Goal: Information Seeking & Learning: Check status

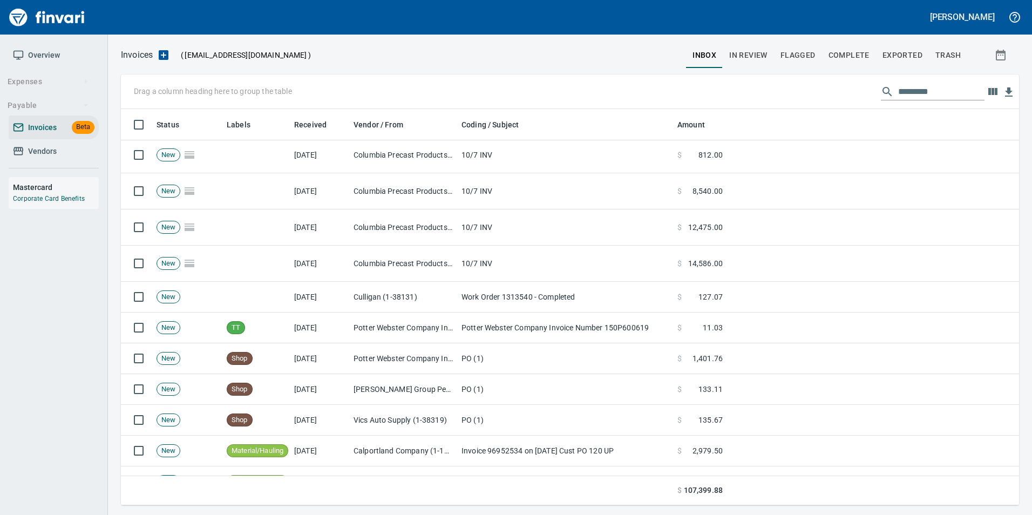
scroll to position [162, 0]
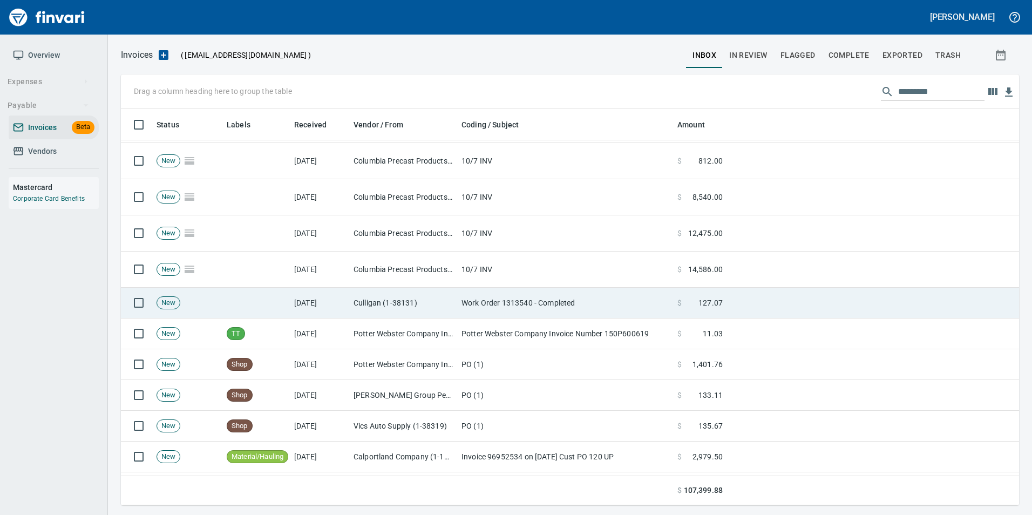
click at [462, 302] on td "Work Order 1313540 - Completed" at bounding box center [565, 303] width 216 height 31
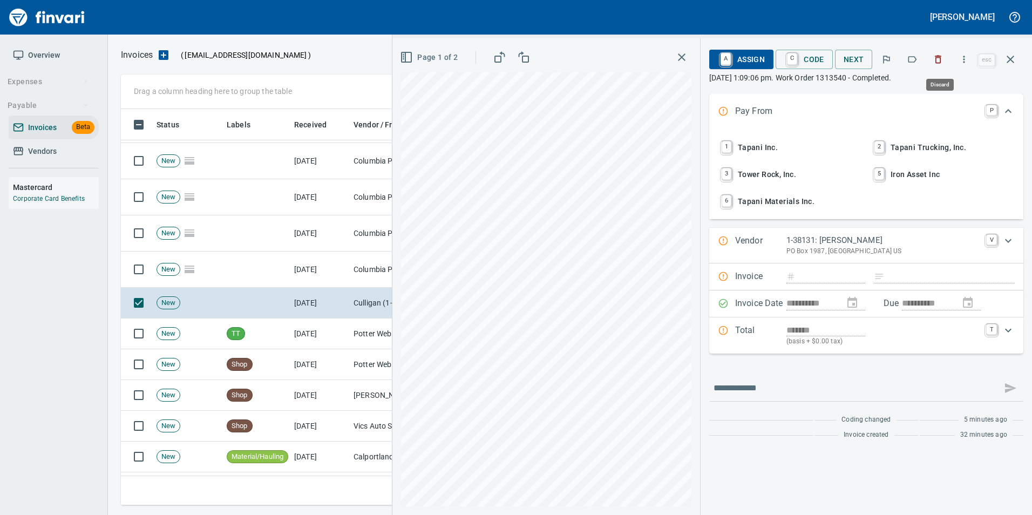
click at [943, 61] on icon "button" at bounding box center [938, 59] width 11 height 11
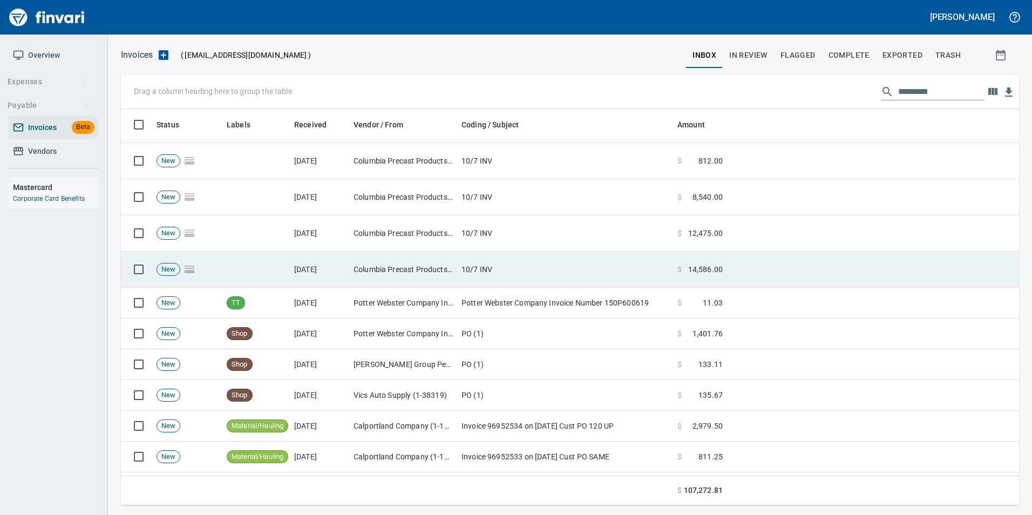
scroll to position [388, 881]
click at [532, 279] on td "10/7 INV" at bounding box center [565, 270] width 216 height 36
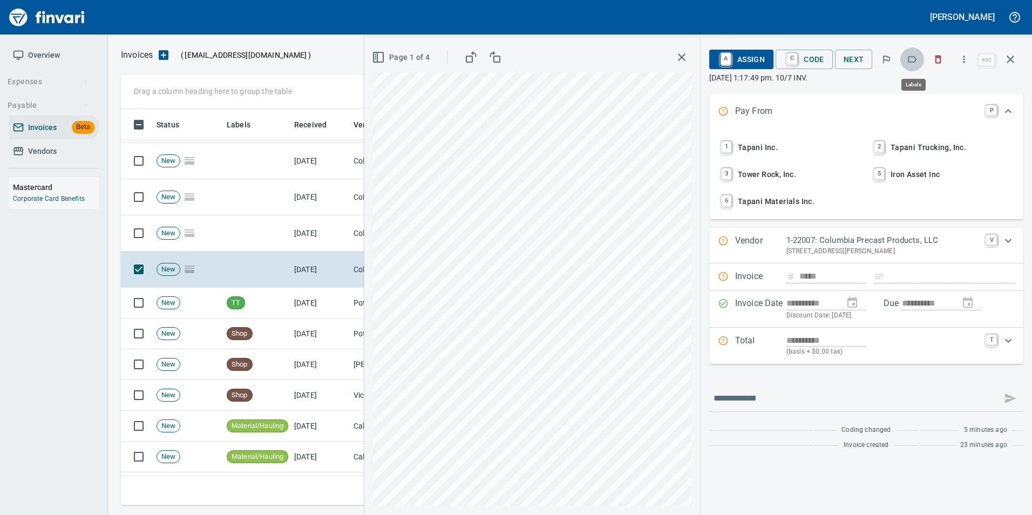
click at [911, 63] on icon "button" at bounding box center [912, 59] width 11 height 11
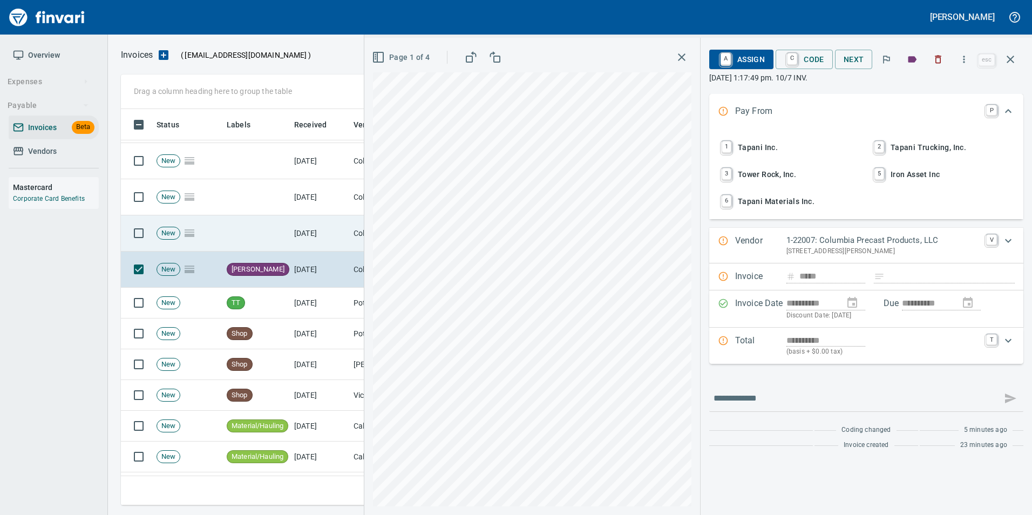
click at [340, 233] on td "[DATE]" at bounding box center [319, 233] width 59 height 36
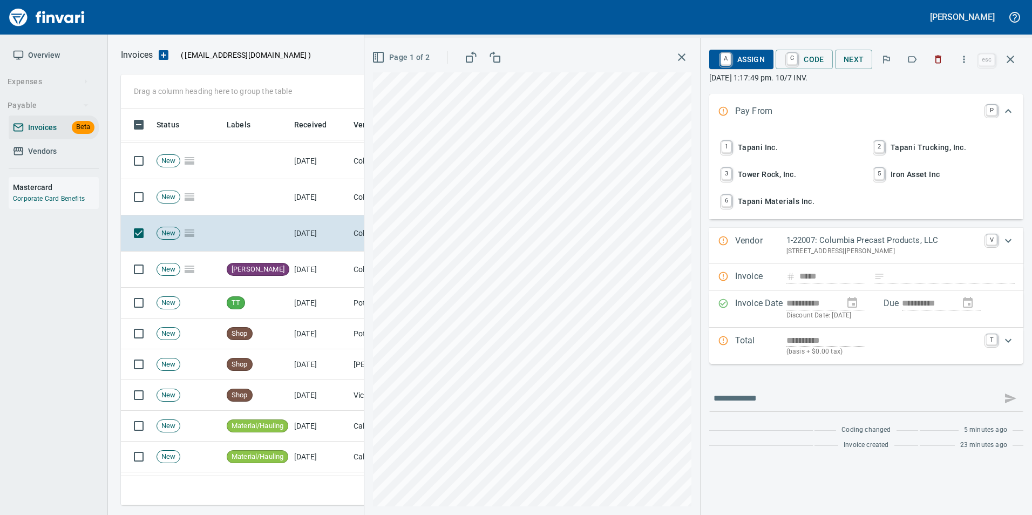
click at [914, 62] on icon "button" at bounding box center [912, 59] width 9 height 6
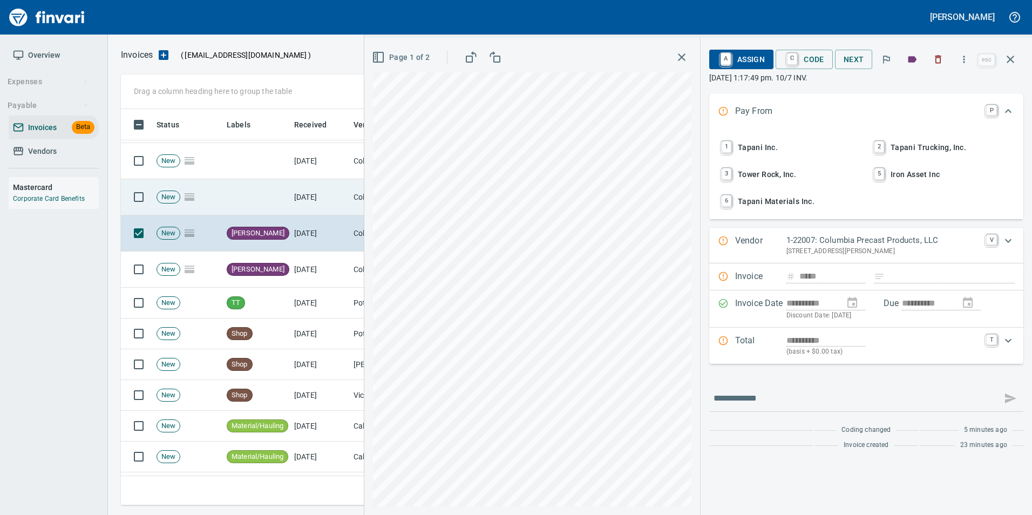
click at [345, 200] on td "[DATE]" at bounding box center [319, 197] width 59 height 36
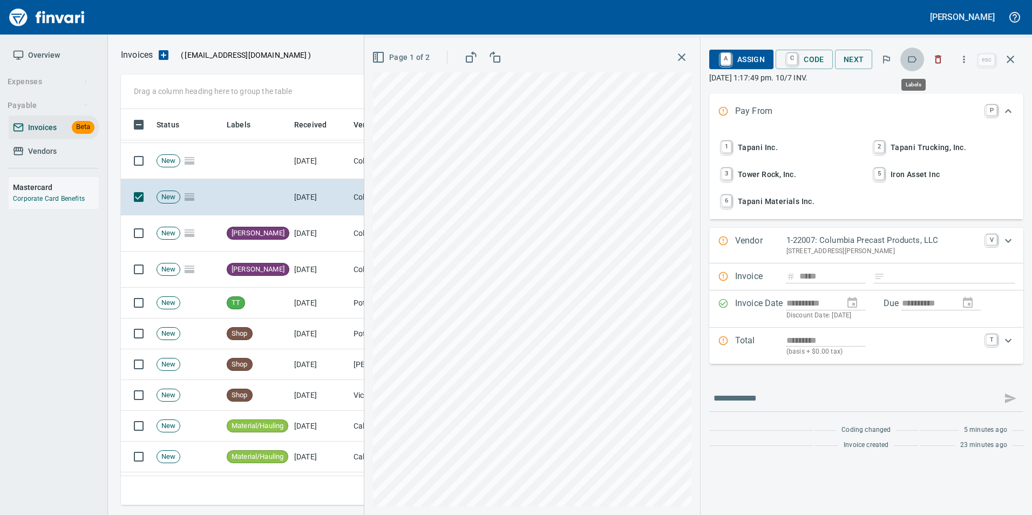
click at [914, 67] on button "button" at bounding box center [912, 60] width 24 height 24
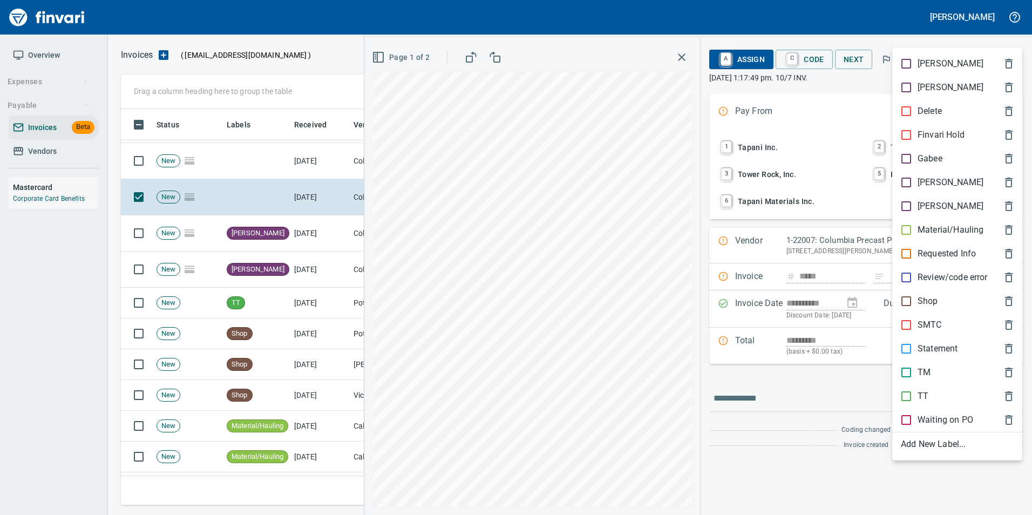
click at [921, 187] on p "[PERSON_NAME]" at bounding box center [951, 182] width 66 height 13
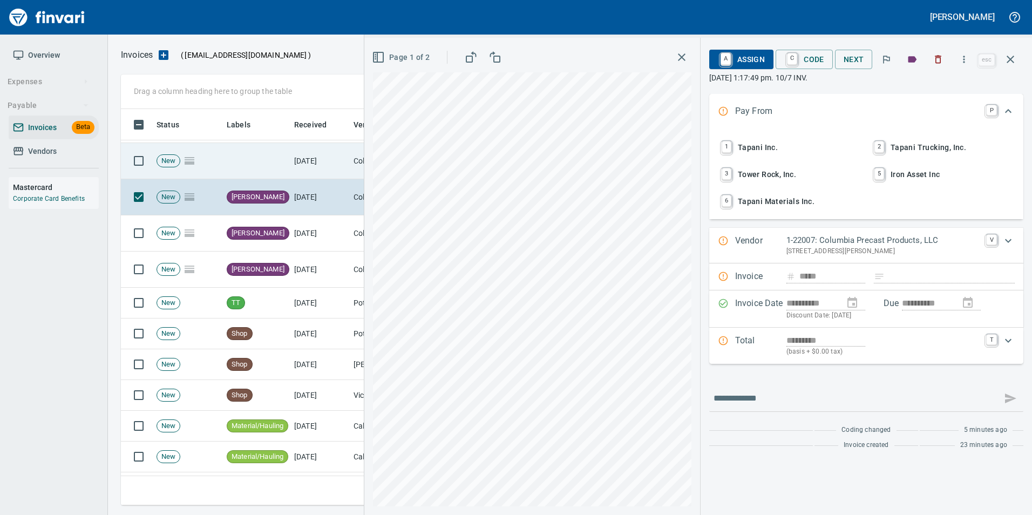
click at [291, 172] on td "[DATE]" at bounding box center [319, 161] width 59 height 36
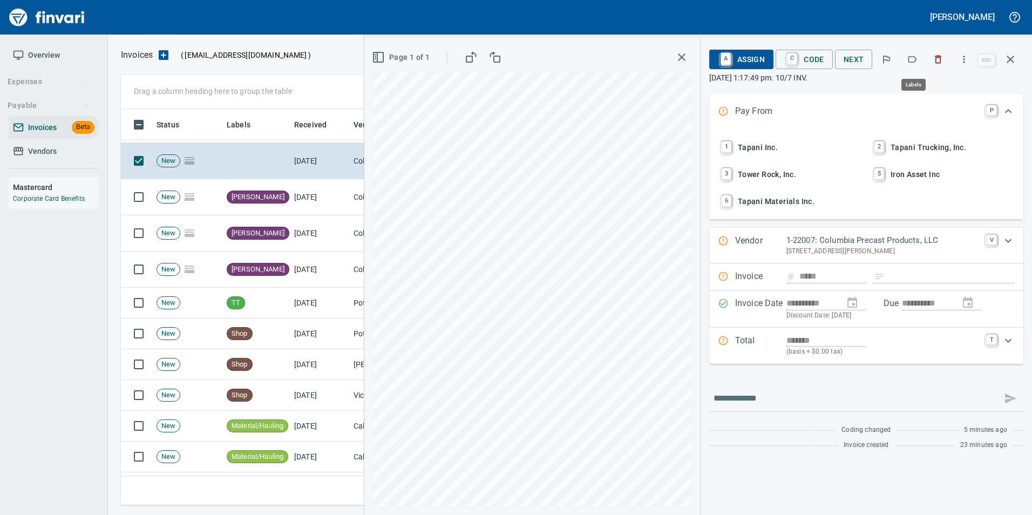
click at [915, 62] on icon "button" at bounding box center [912, 59] width 11 height 11
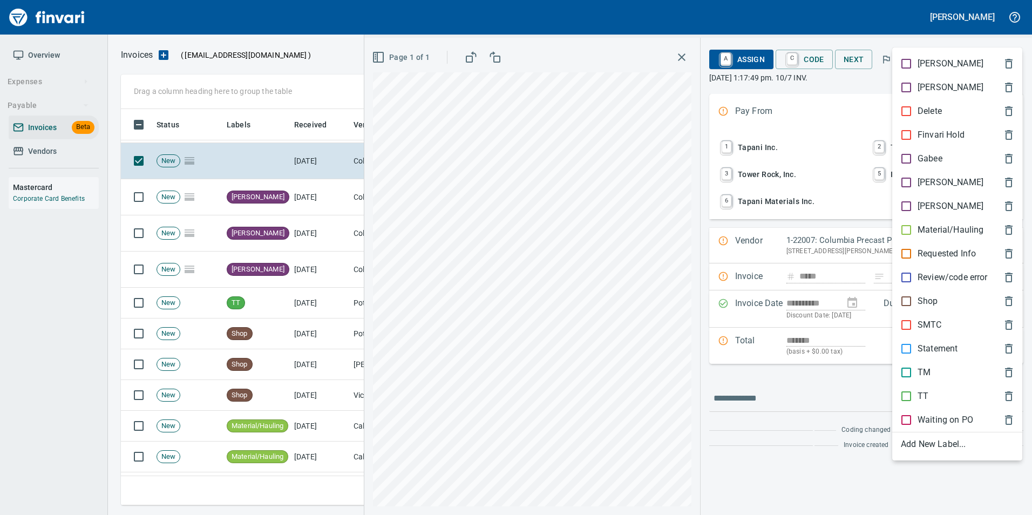
scroll to position [388, 881]
click at [934, 177] on p "[PERSON_NAME]" at bounding box center [951, 182] width 66 height 13
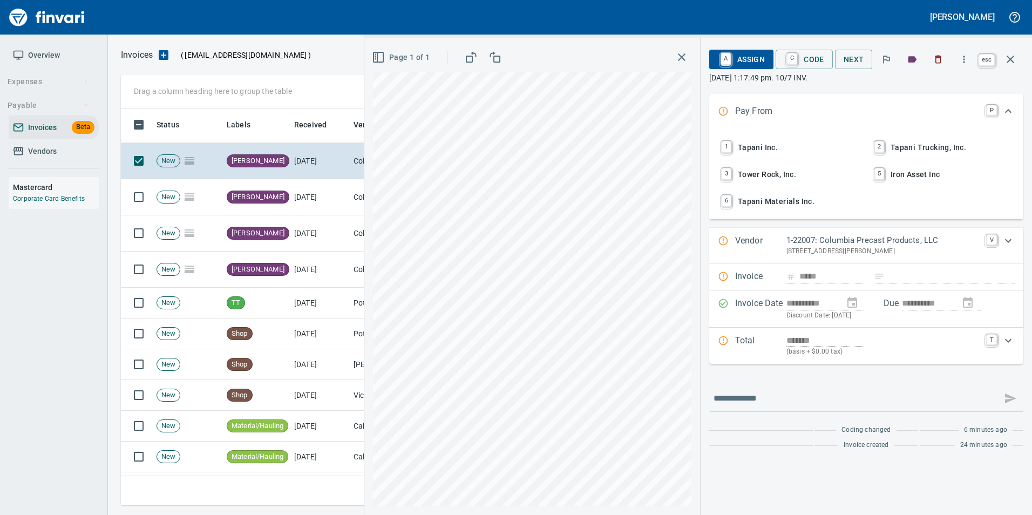
click at [1011, 64] on icon "button" at bounding box center [1010, 59] width 13 height 13
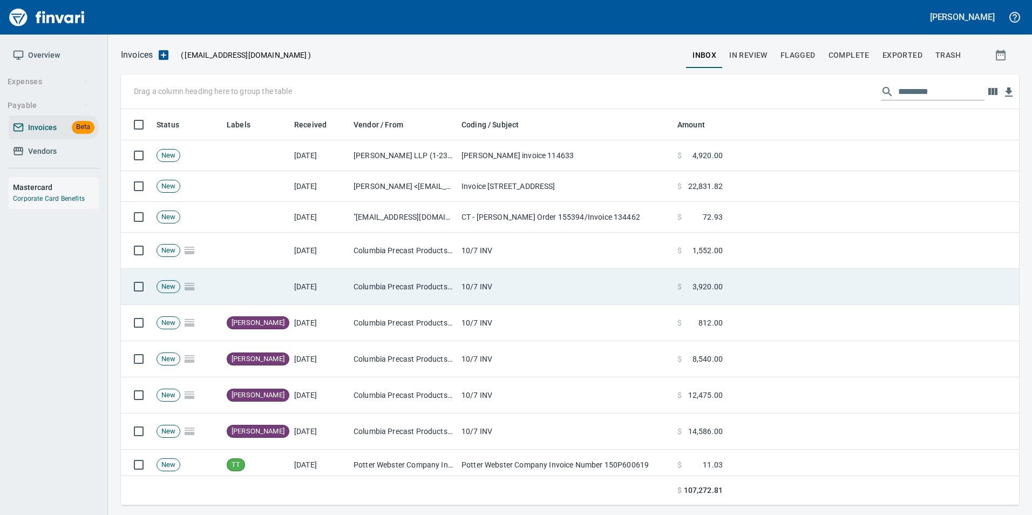
click at [321, 297] on td "[DATE]" at bounding box center [319, 287] width 59 height 36
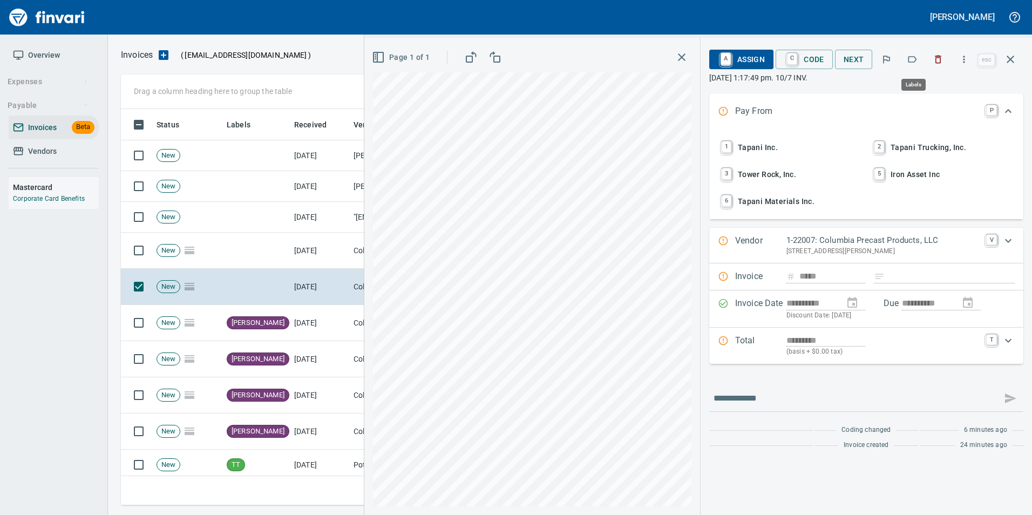
click at [914, 59] on icon "button" at bounding box center [912, 59] width 11 height 11
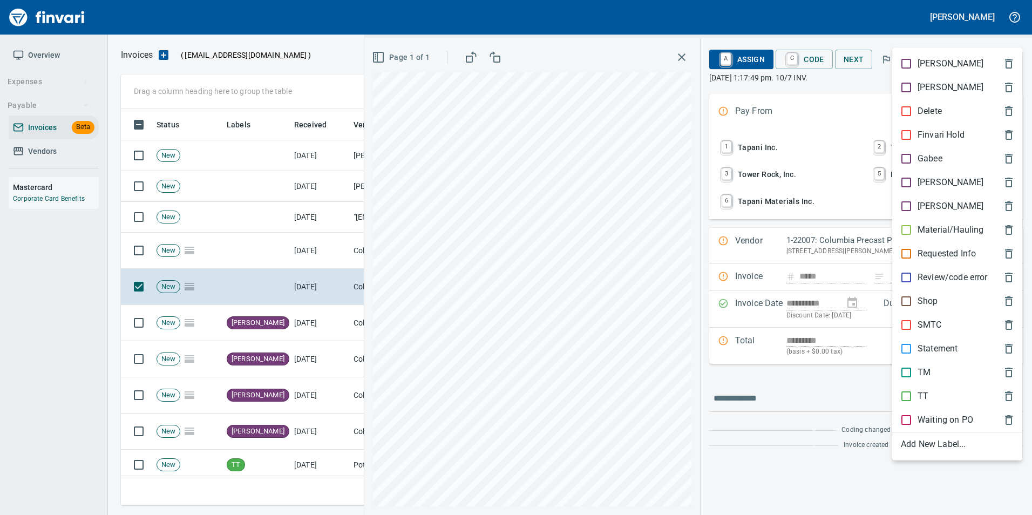
scroll to position [388, 881]
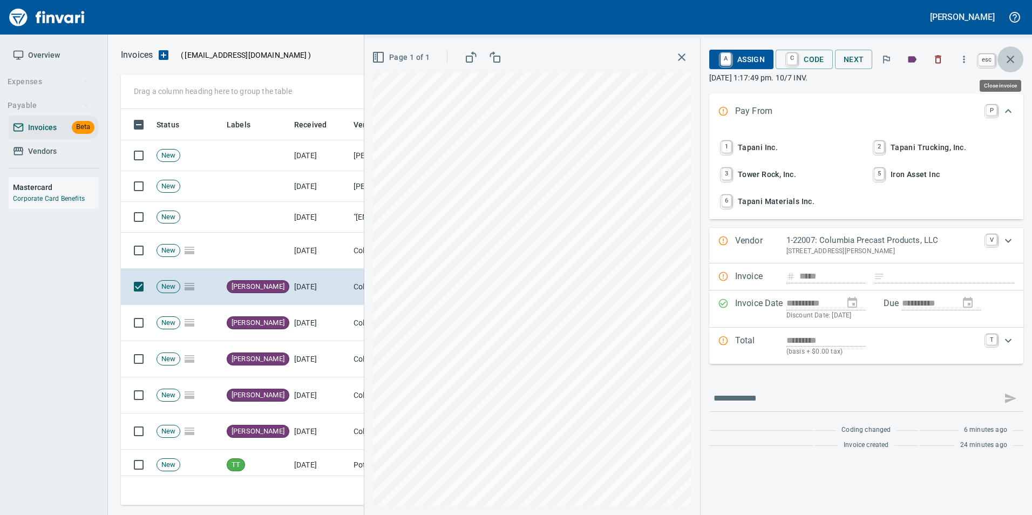
click at [1015, 71] on button "button" at bounding box center [1011, 59] width 26 height 26
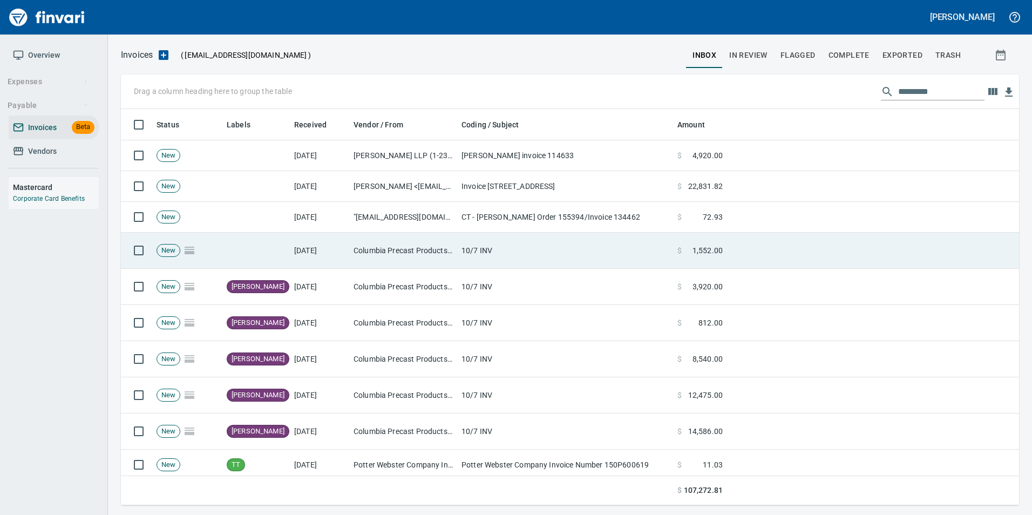
click at [574, 248] on td "10/7 INV" at bounding box center [565, 251] width 216 height 36
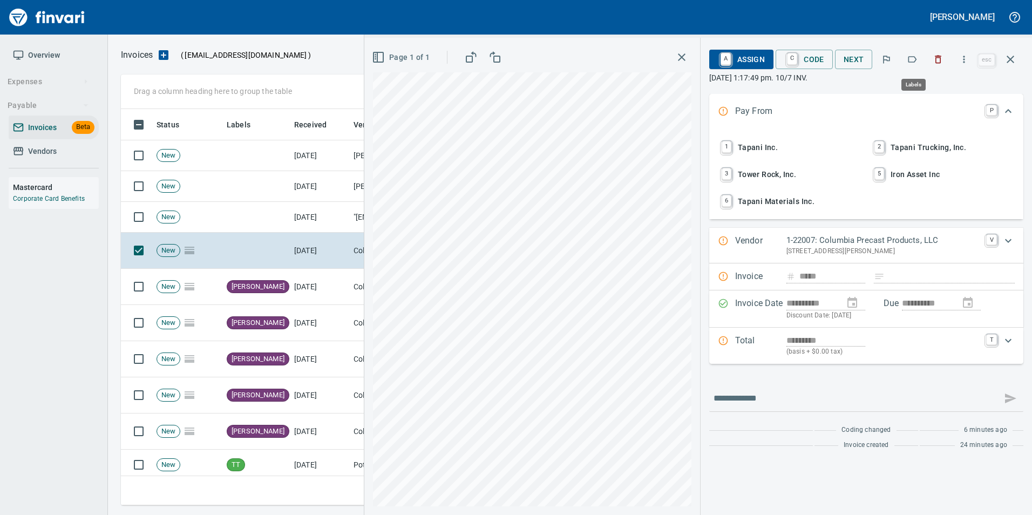
click at [912, 69] on button "button" at bounding box center [912, 60] width 24 height 24
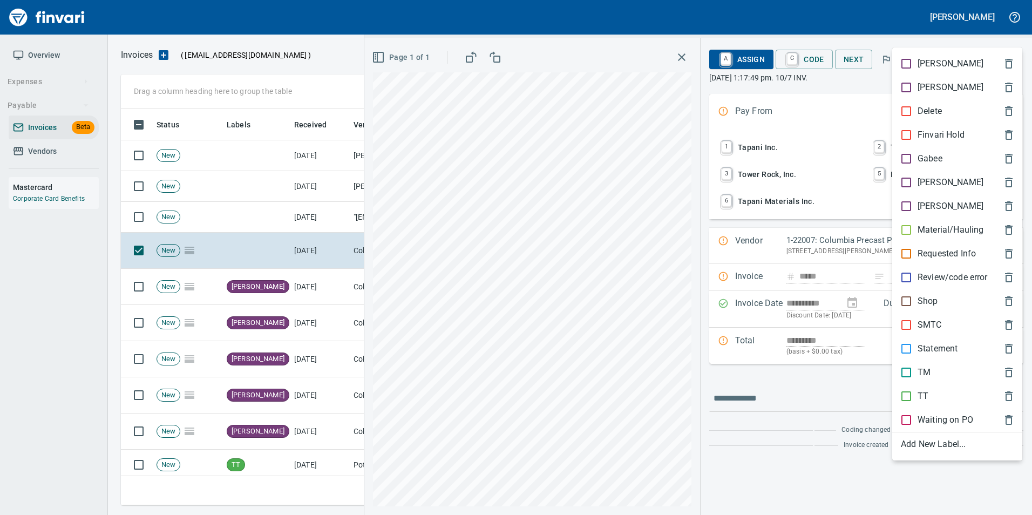
scroll to position [388, 881]
click at [924, 184] on p "[PERSON_NAME]" at bounding box center [951, 182] width 66 height 13
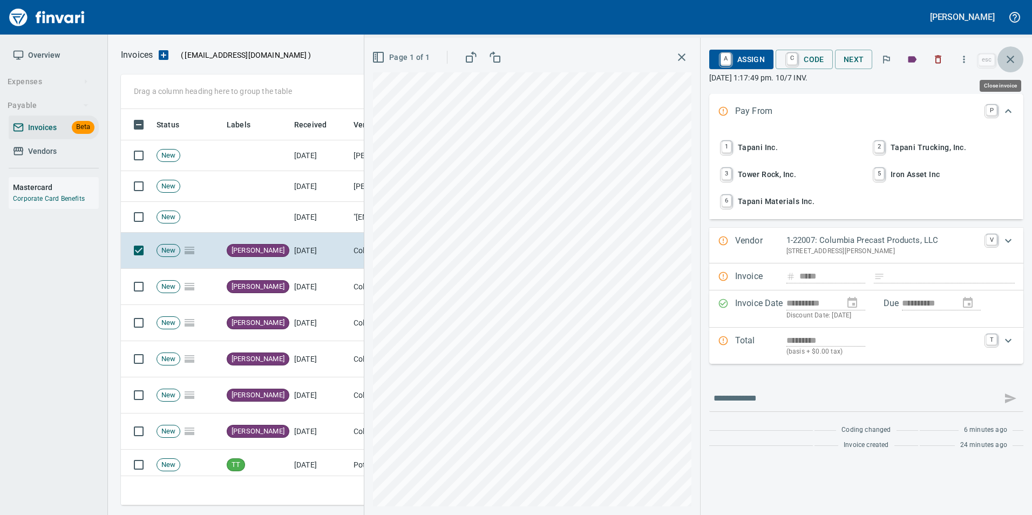
drag, startPoint x: 1013, startPoint y: 65, endPoint x: 995, endPoint y: 74, distance: 19.8
click at [1012, 65] on icon "button" at bounding box center [1010, 59] width 13 height 13
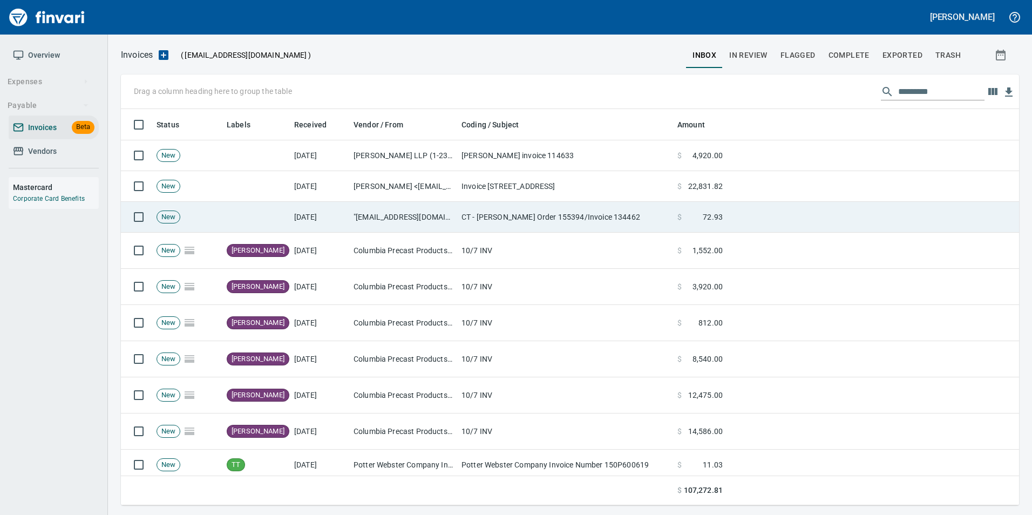
click at [538, 227] on td "CT - [PERSON_NAME] Order 155394/Invoice 134462" at bounding box center [565, 217] width 216 height 31
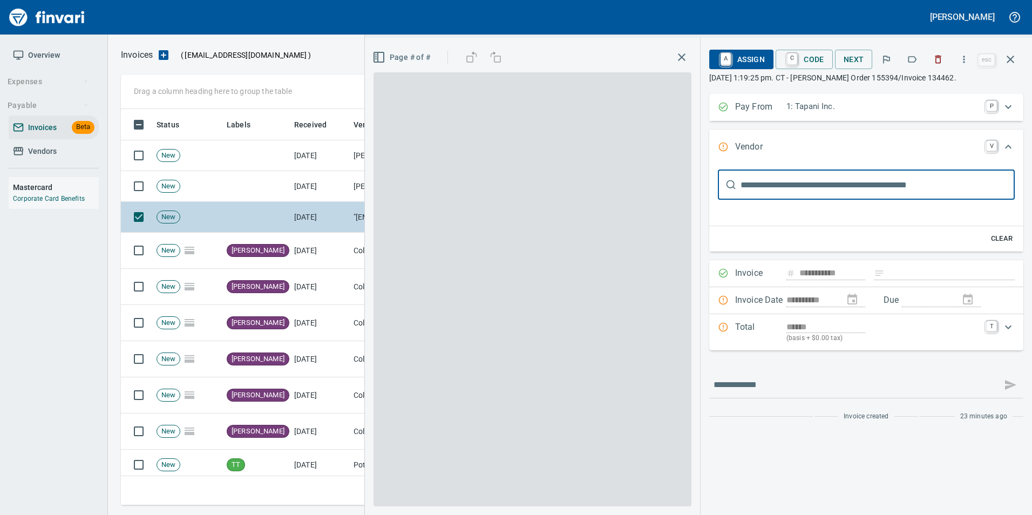
type input "**********"
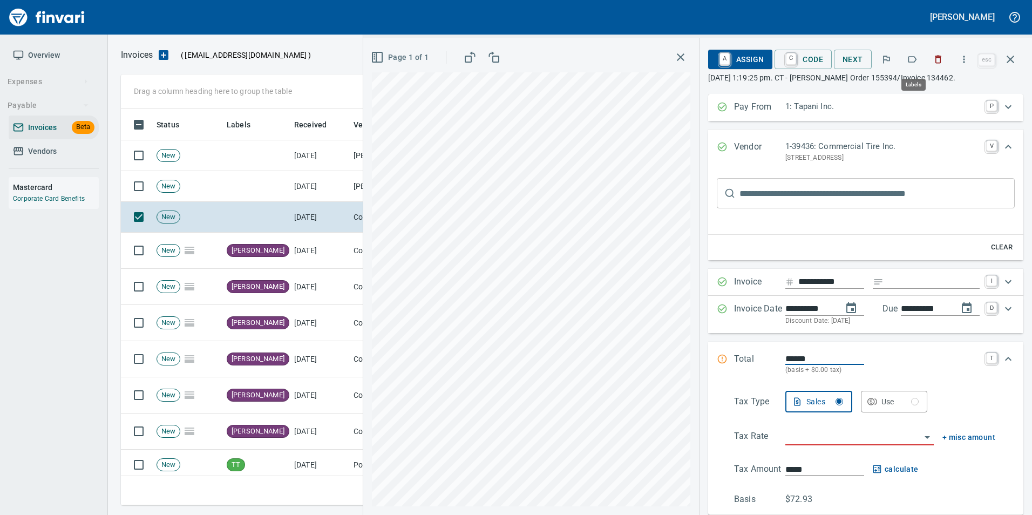
click at [913, 58] on icon "button" at bounding box center [912, 59] width 11 height 11
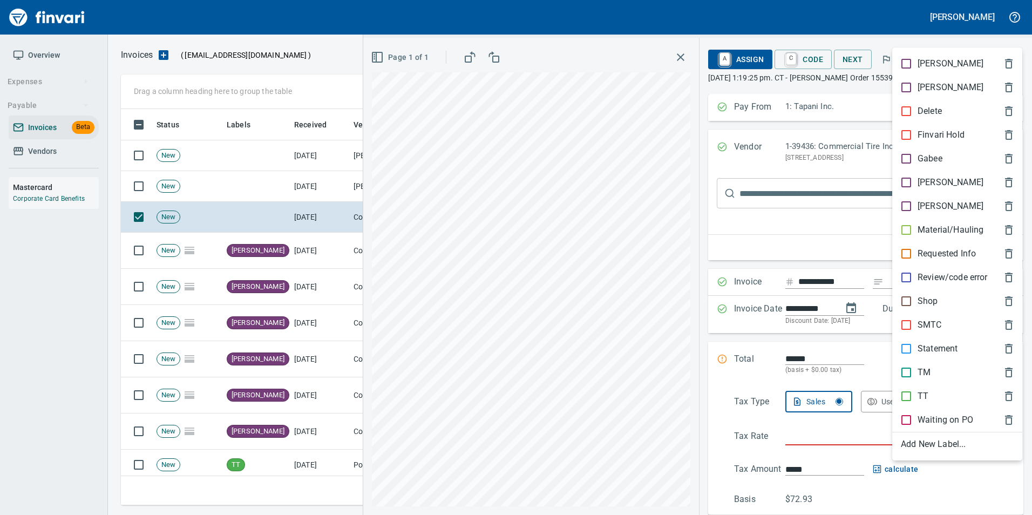
scroll to position [388, 881]
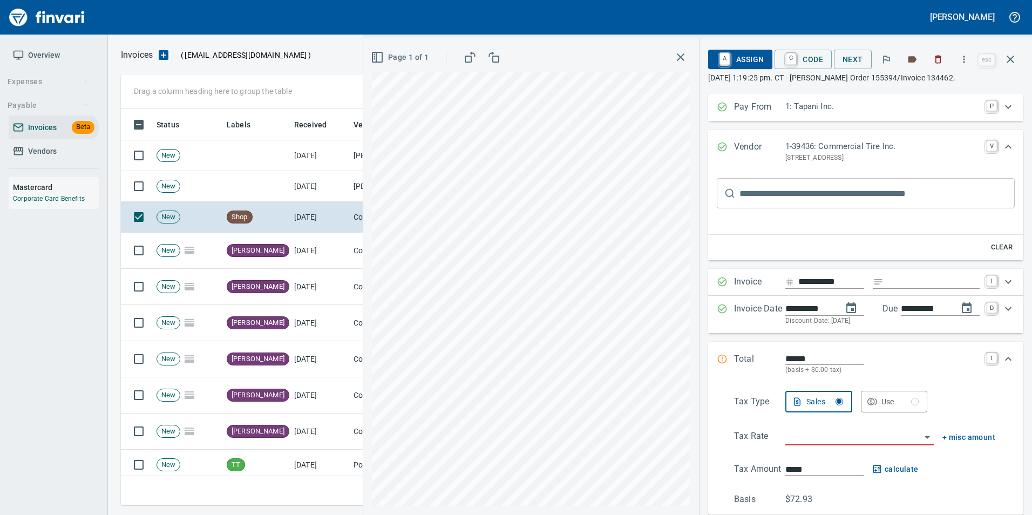
click at [1015, 62] on icon "button" at bounding box center [1010, 59] width 13 height 13
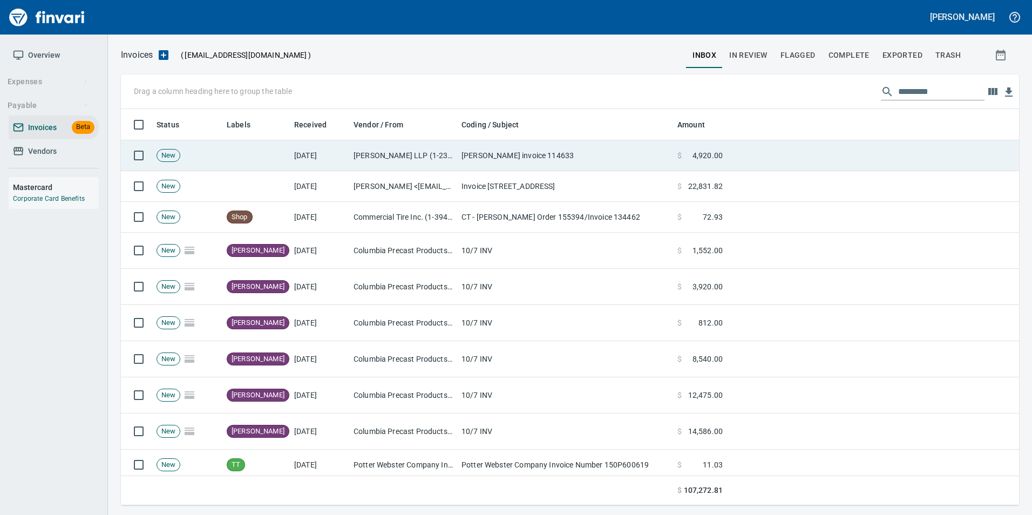
scroll to position [388, 881]
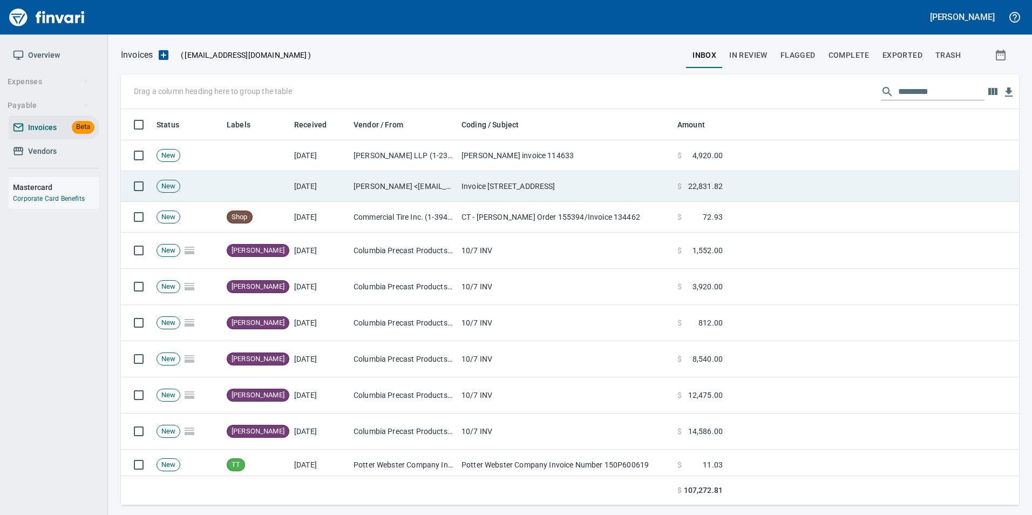
click at [682, 192] on td "$ 22,831.82" at bounding box center [700, 186] width 54 height 31
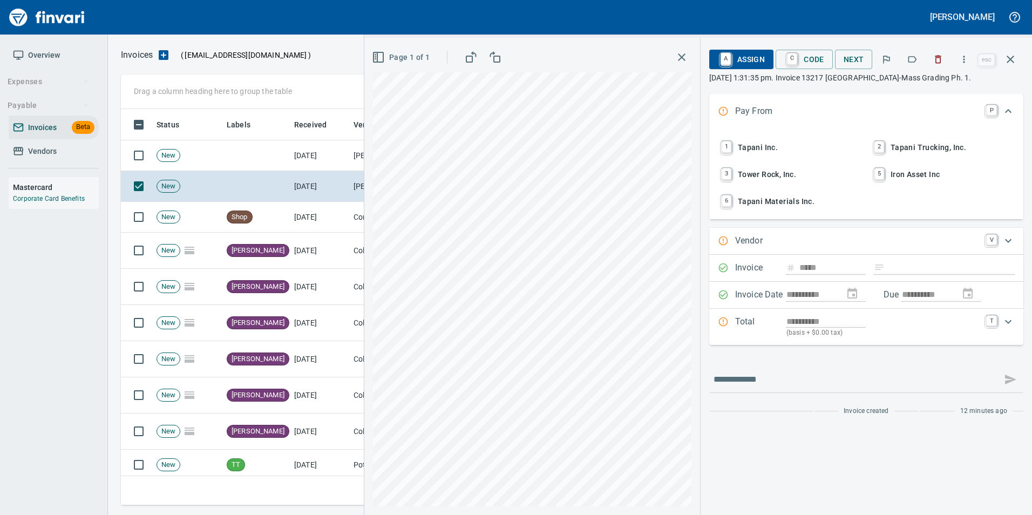
click at [935, 61] on icon "button" at bounding box center [938, 59] width 11 height 11
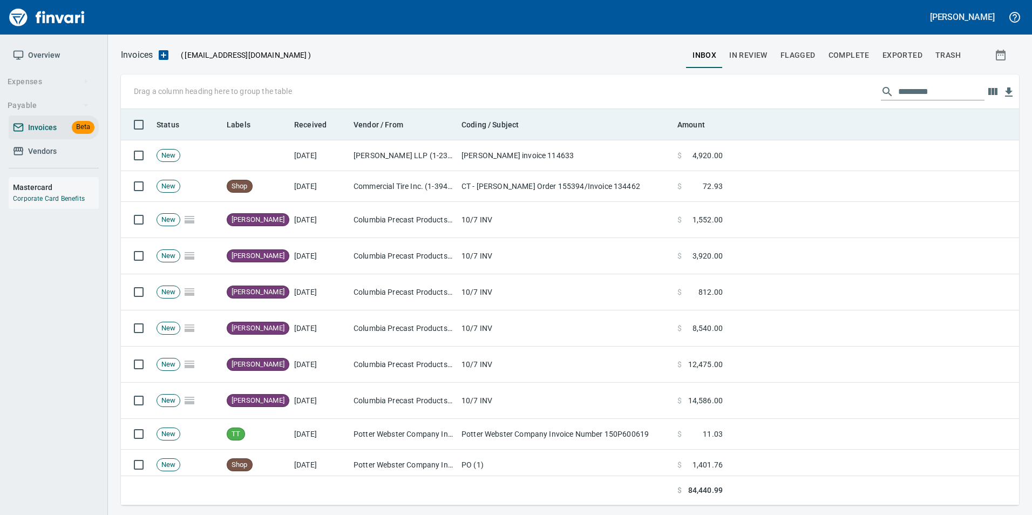
scroll to position [388, 881]
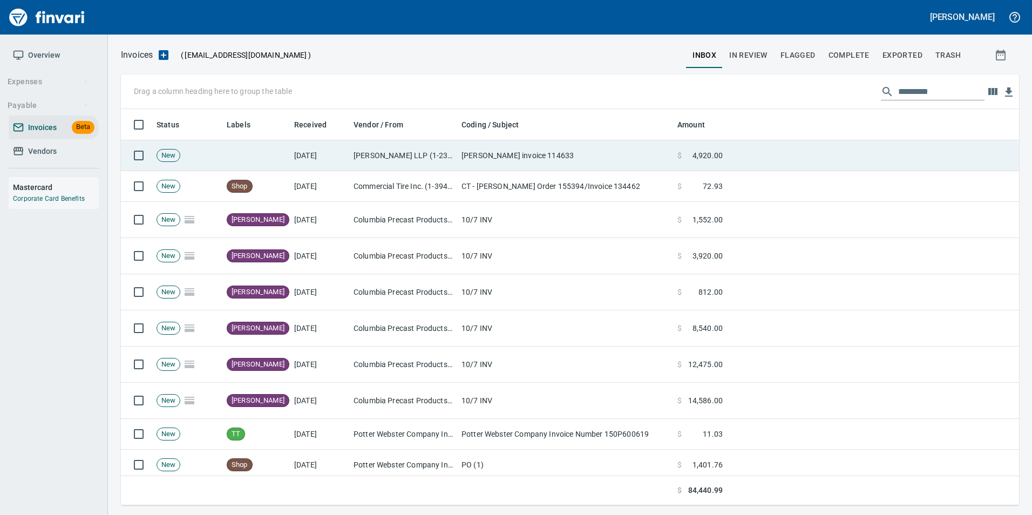
click at [450, 161] on td "[PERSON_NAME] LLP (1-23379)" at bounding box center [403, 155] width 108 height 31
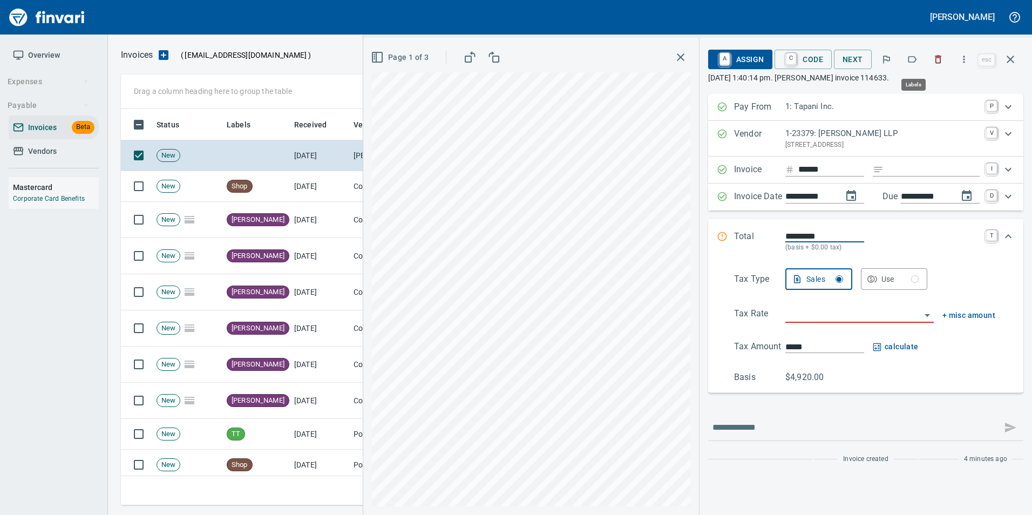
click at [909, 60] on icon "button" at bounding box center [912, 59] width 11 height 11
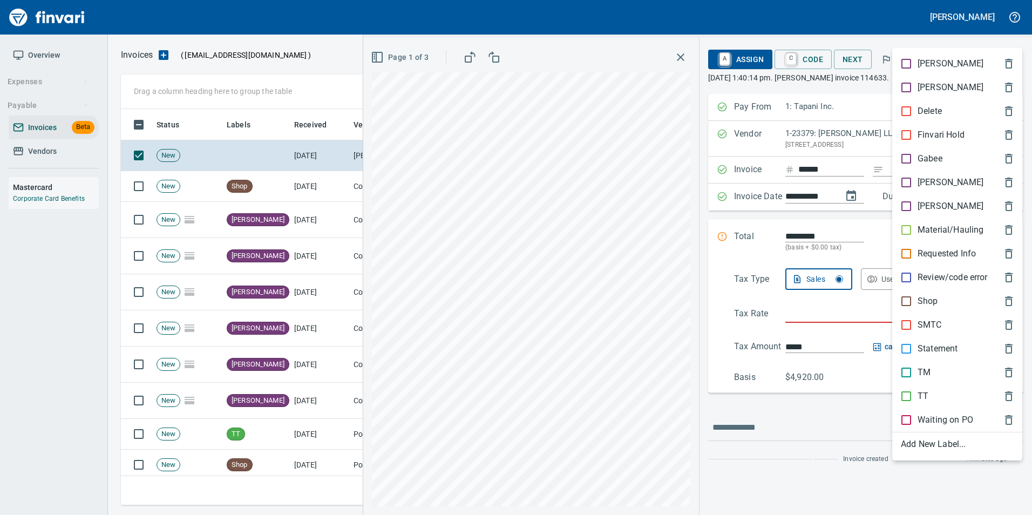
scroll to position [388, 881]
click at [931, 181] on p "[PERSON_NAME]" at bounding box center [951, 182] width 66 height 13
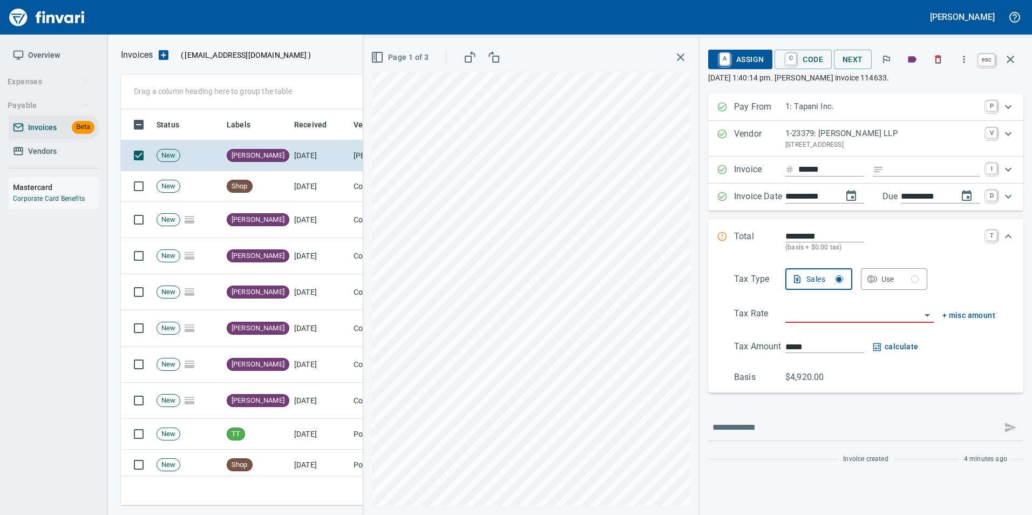
click at [1008, 67] on button "button" at bounding box center [1011, 59] width 26 height 26
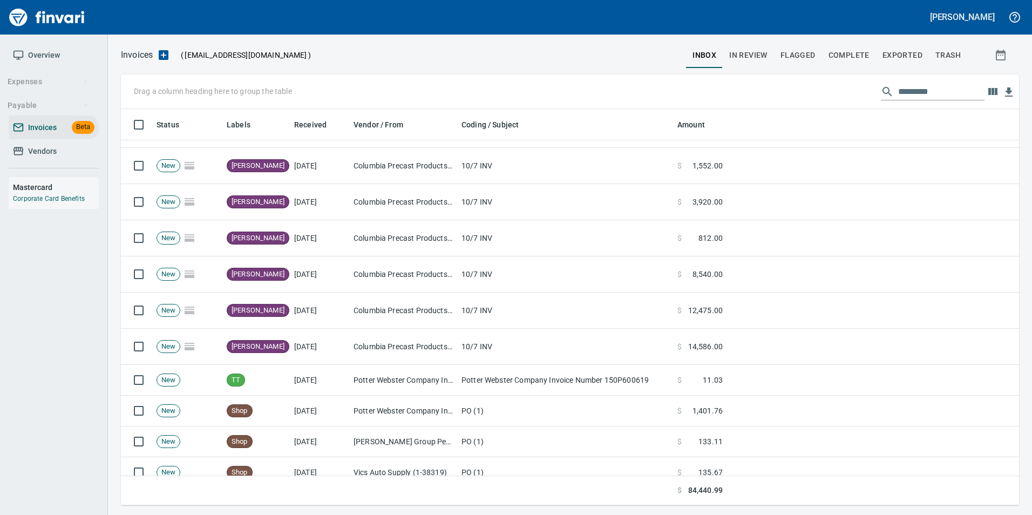
scroll to position [388, 882]
drag, startPoint x: 249, startPoint y: 125, endPoint x: 169, endPoint y: 93, distance: 86.0
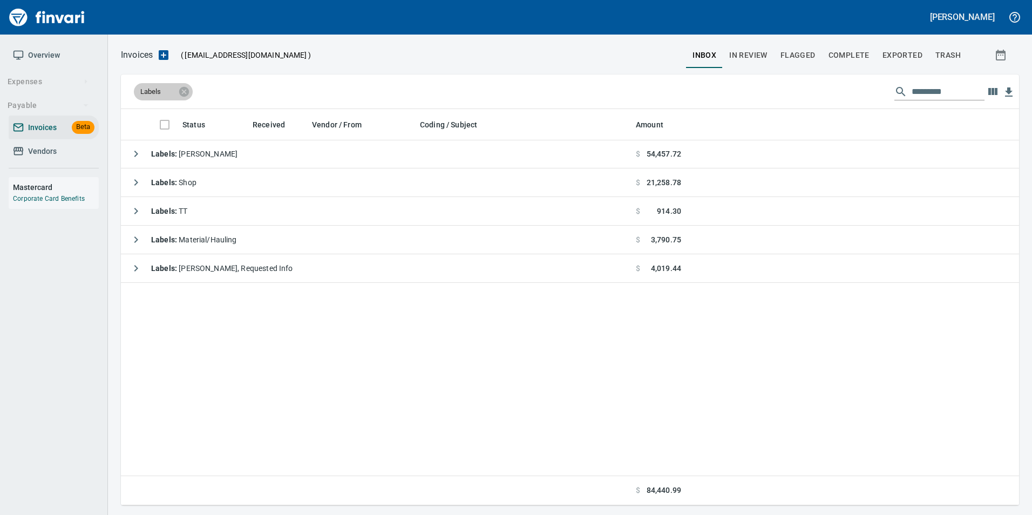
scroll to position [0, 0]
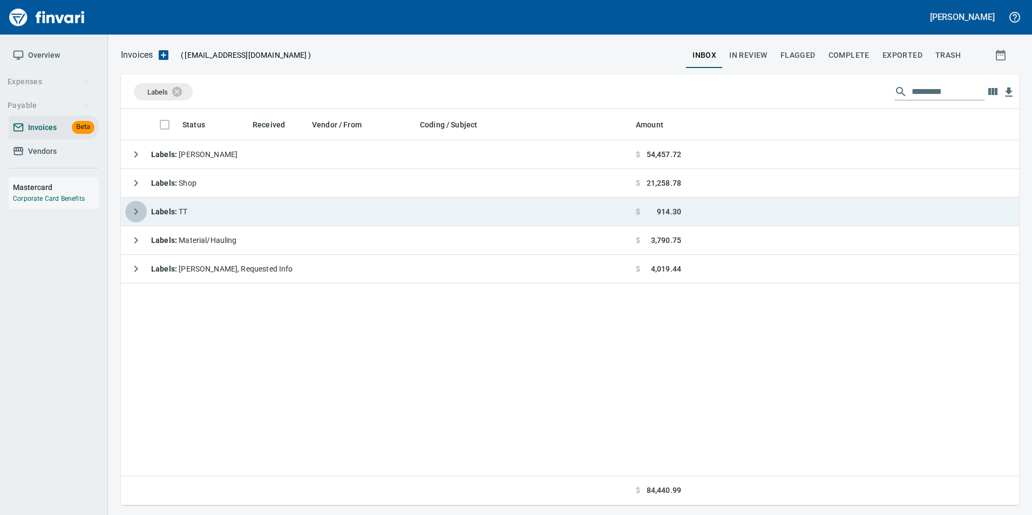
click at [140, 210] on icon "button" at bounding box center [136, 211] width 13 height 13
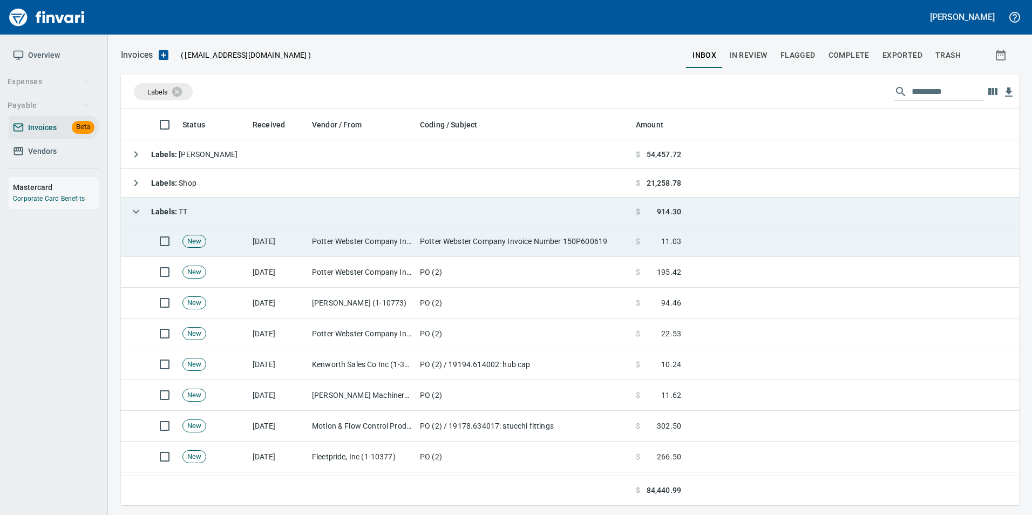
click at [314, 246] on td "Potter Webster Company Inc (1-10818)" at bounding box center [362, 241] width 108 height 31
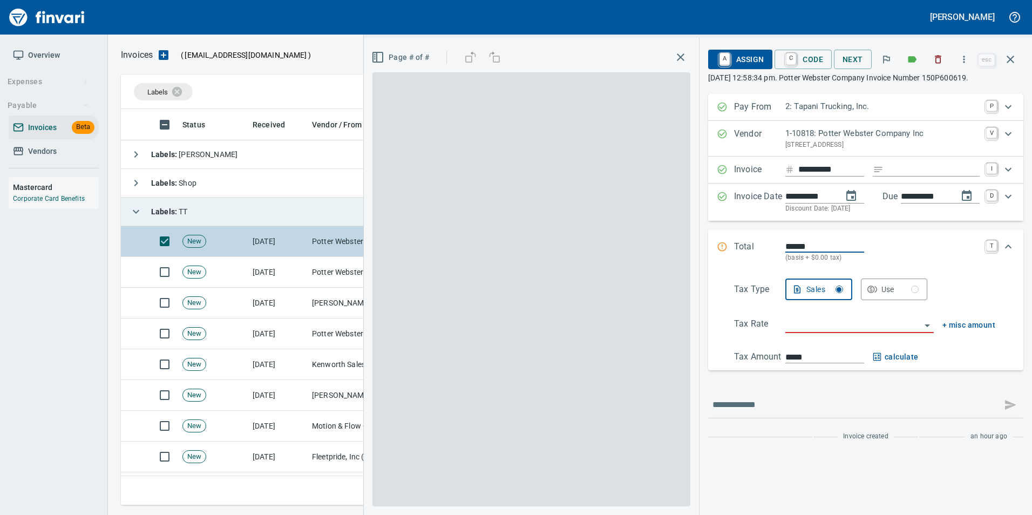
scroll to position [388, 881]
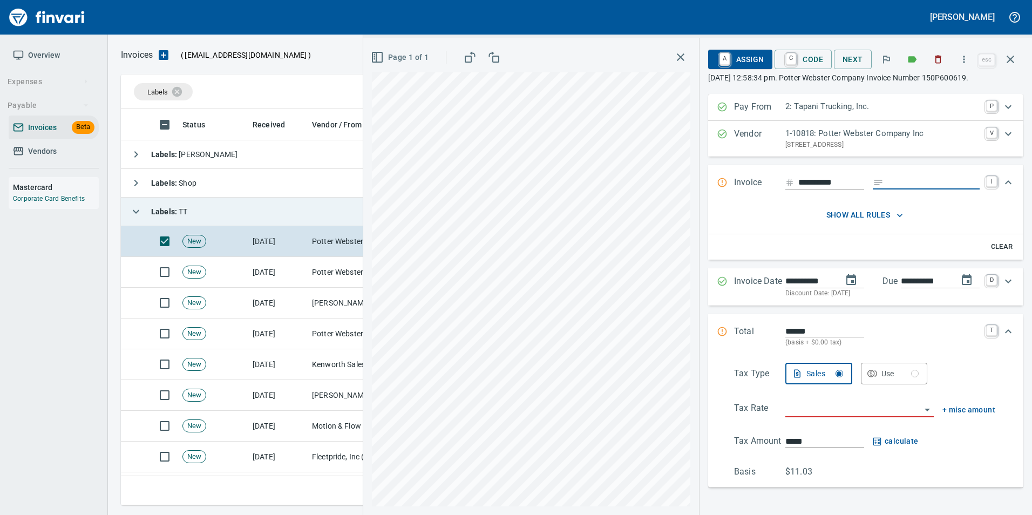
click at [888, 179] on input "Expand" at bounding box center [934, 182] width 92 height 13
type input "**********"
click at [846, 177] on input "**********" at bounding box center [831, 182] width 66 height 13
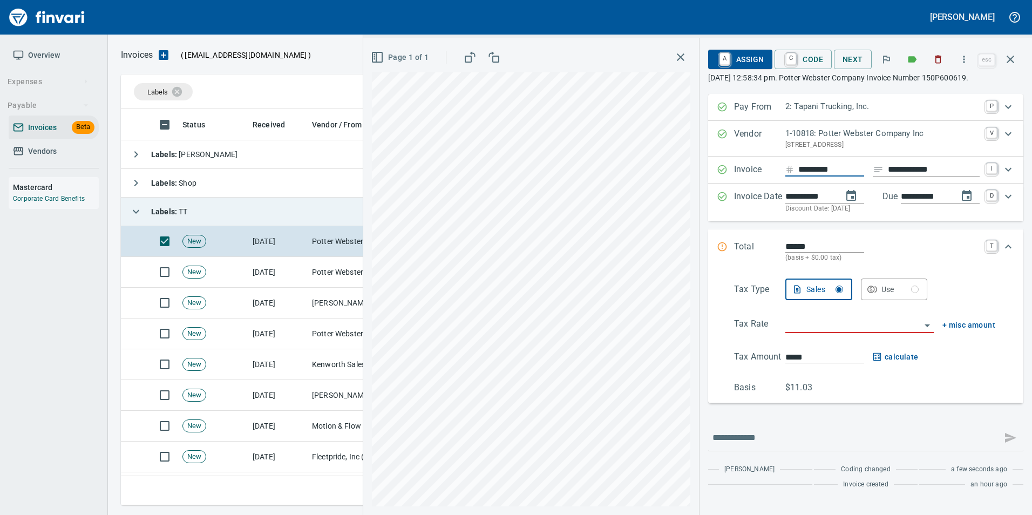
type input "**********"
click at [819, 321] on input "search" at bounding box center [852, 324] width 135 height 15
click at [835, 354] on li "Trucking: Trucking - Nontaxable" at bounding box center [858, 353] width 155 height 26
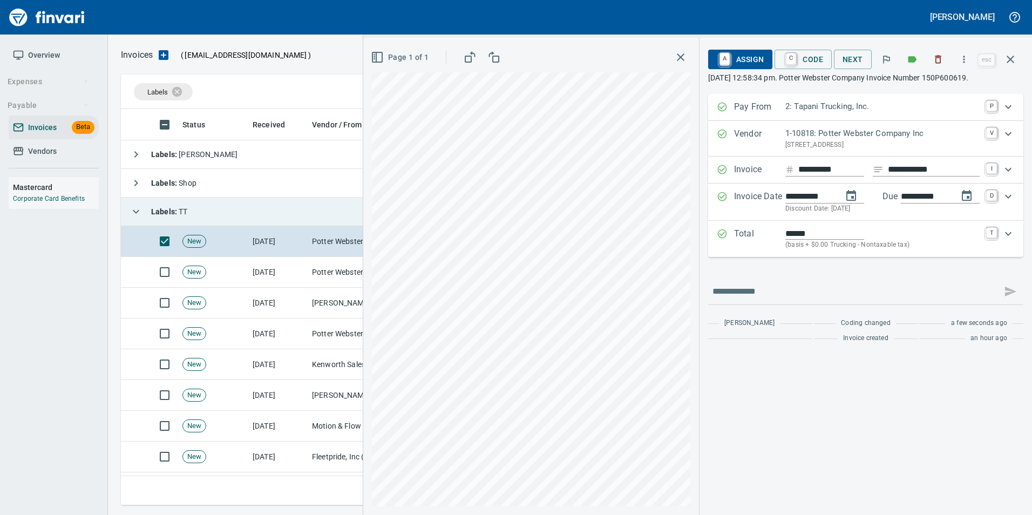
type input "**********"
click at [804, 65] on span "C Code" at bounding box center [803, 59] width 40 height 18
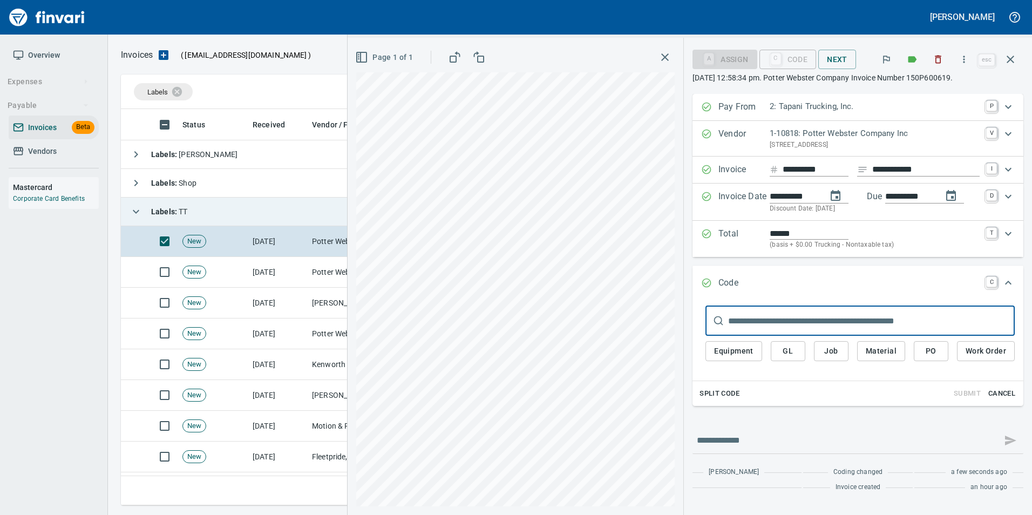
click at [925, 348] on span "PO" at bounding box center [931, 350] width 17 height 13
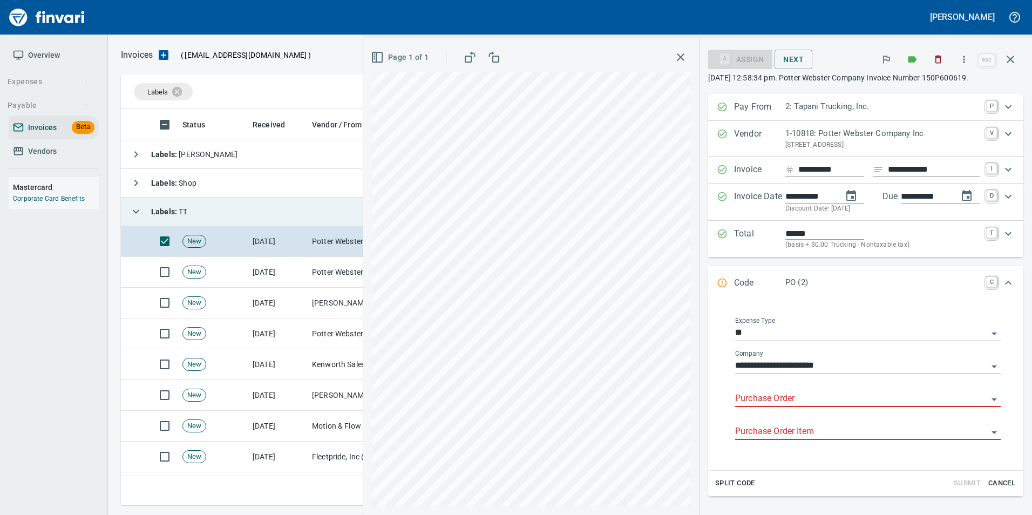
click at [801, 402] on input "Purchase Order" at bounding box center [861, 398] width 253 height 15
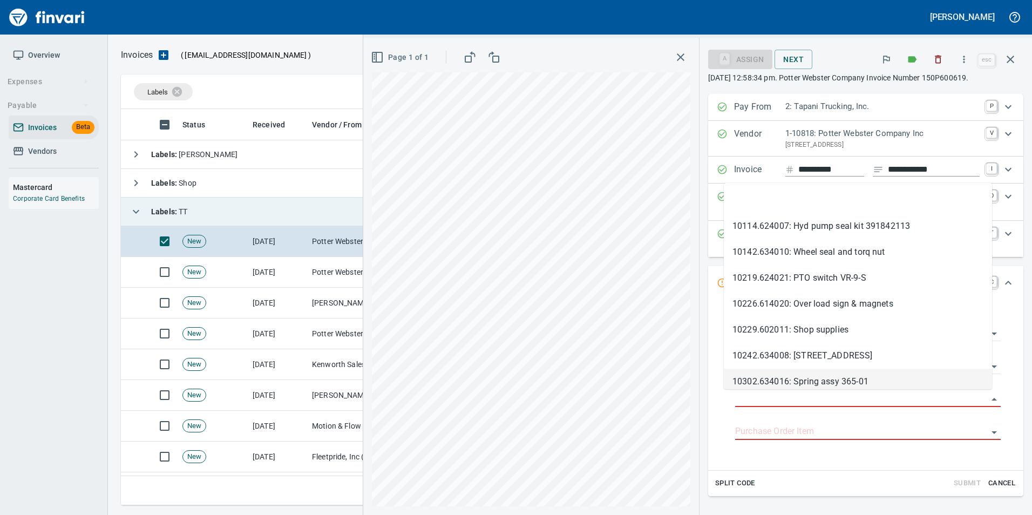
type input "**********"
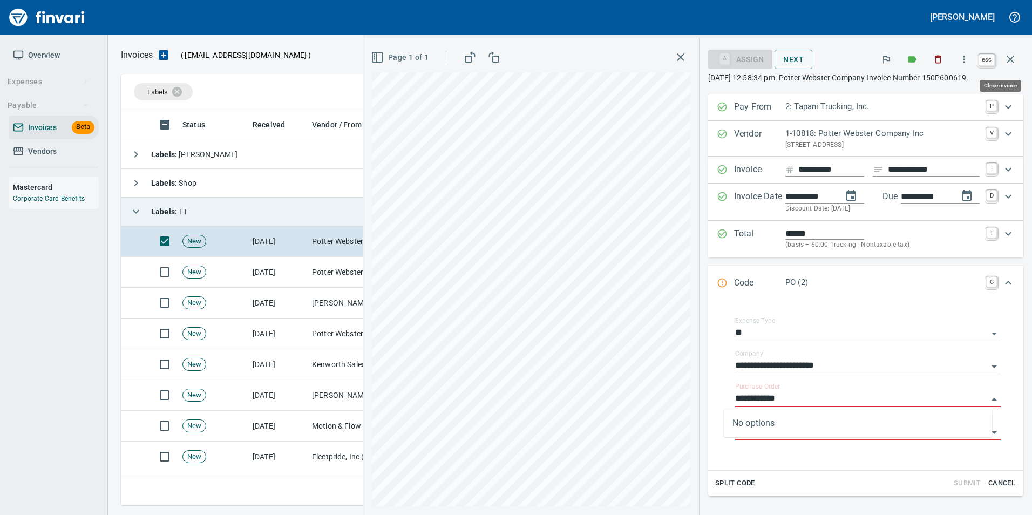
click at [1007, 62] on icon "button" at bounding box center [1011, 60] width 8 height 8
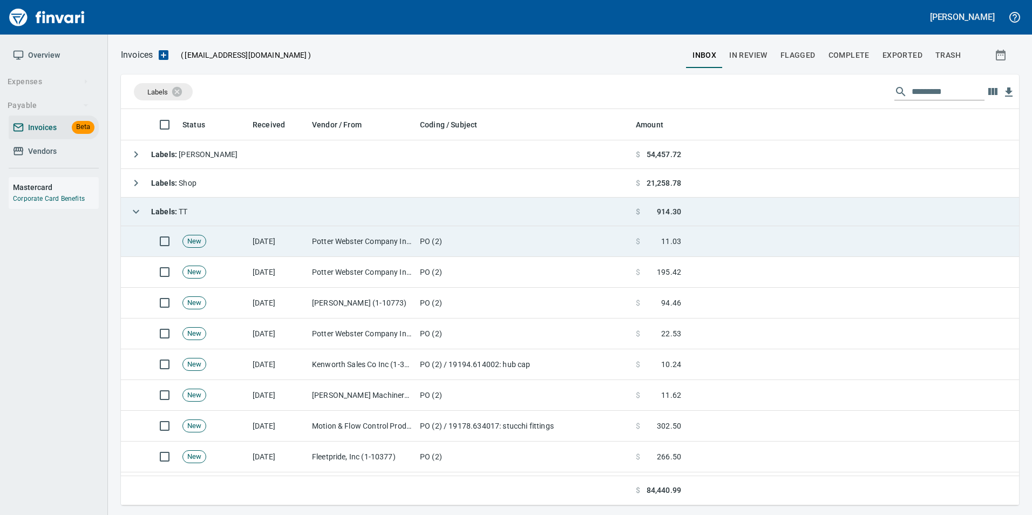
scroll to position [53, 0]
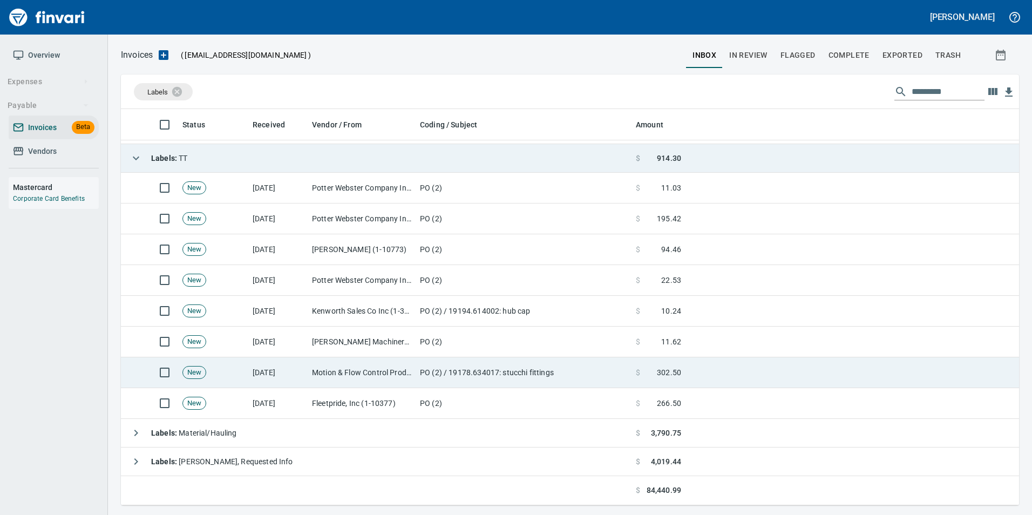
click at [546, 373] on td "PO (2) / 19178.634017: stucchi fittings" at bounding box center [524, 372] width 216 height 31
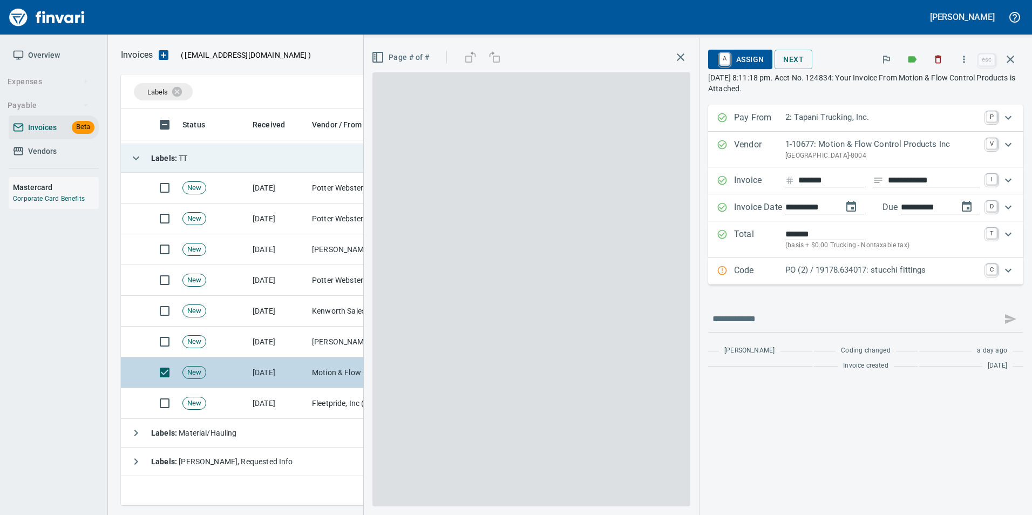
scroll to position [388, 881]
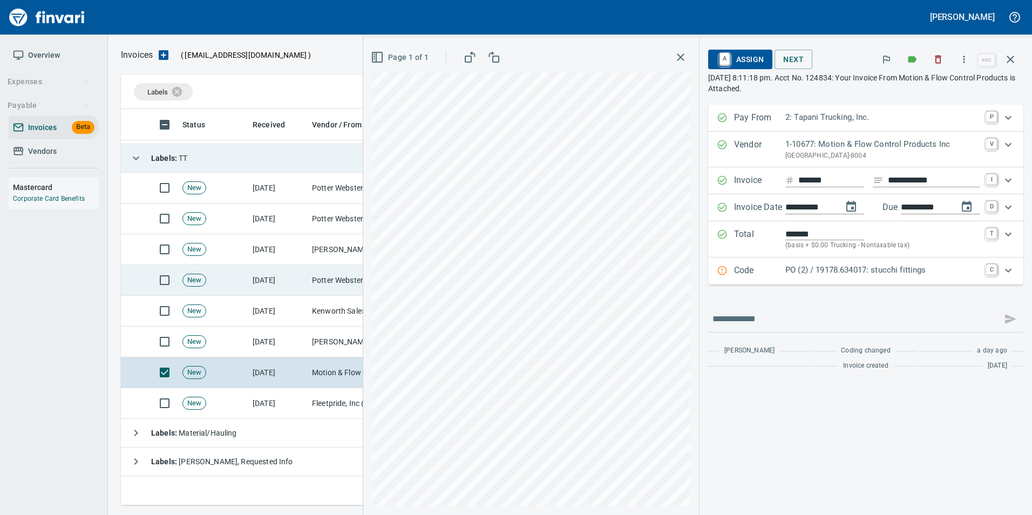
click at [347, 279] on td "Potter Webster Company Inc (1-10818)" at bounding box center [362, 280] width 108 height 31
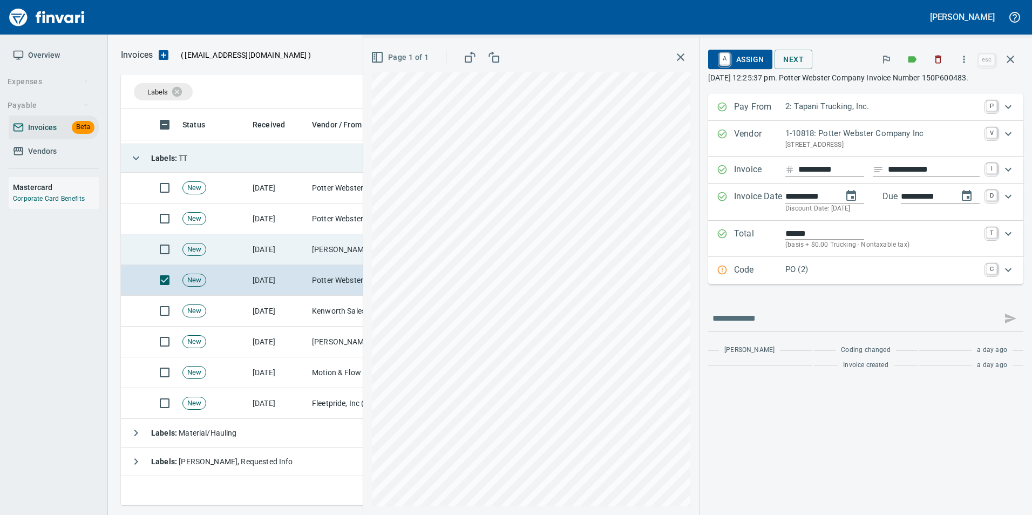
click at [328, 255] on td "Pape Kenworth (1-10773)" at bounding box center [362, 249] width 108 height 31
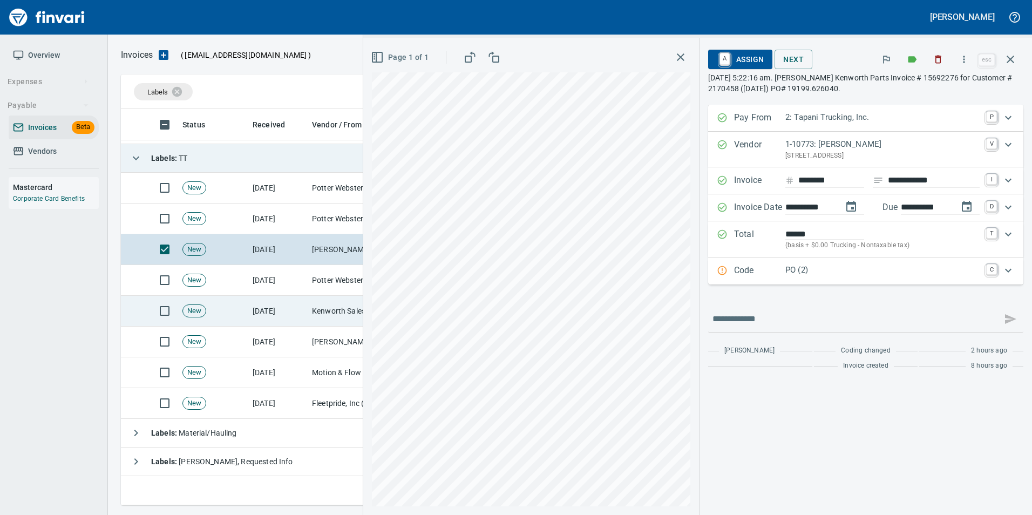
click at [308, 317] on td "Kenworth Sales Co Inc (1-38304)" at bounding box center [362, 311] width 108 height 31
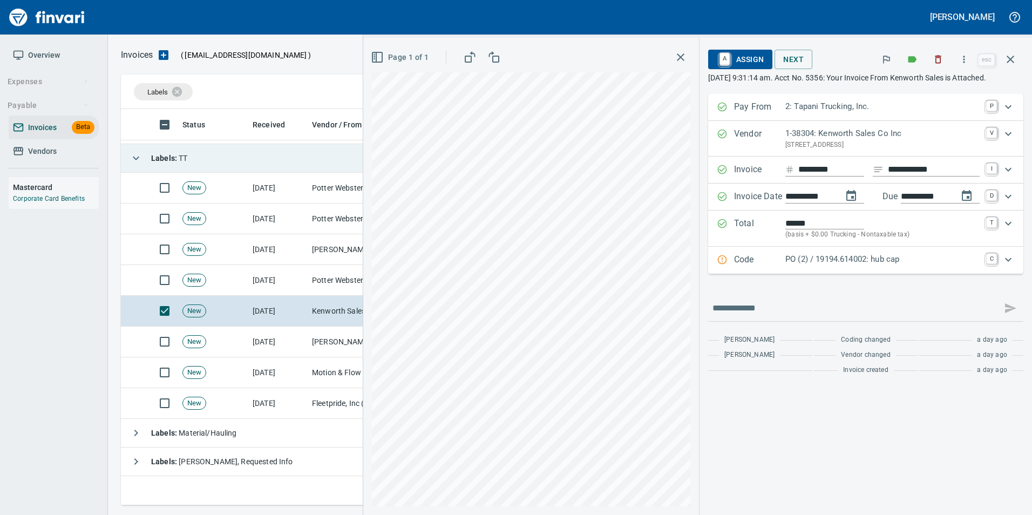
click at [775, 267] on p "Code" at bounding box center [759, 260] width 51 height 14
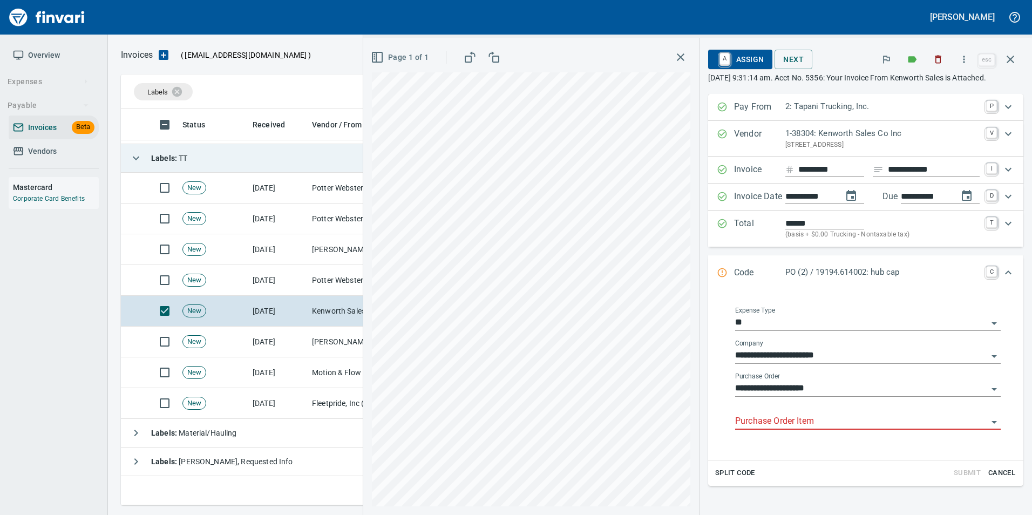
click at [762, 420] on input "Purchase Order Item" at bounding box center [861, 421] width 253 height 15
click at [768, 444] on li at bounding box center [858, 449] width 268 height 26
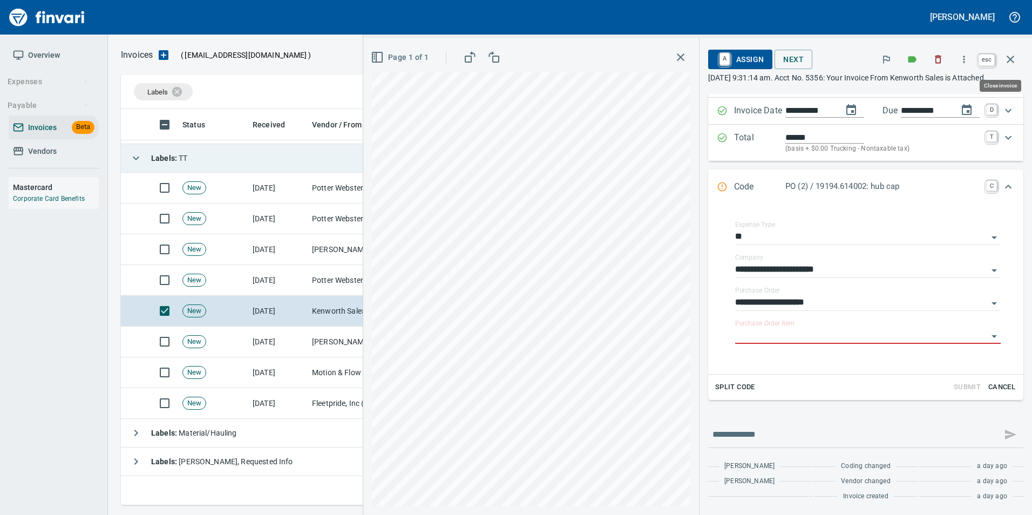
click at [1015, 60] on icon "button" at bounding box center [1010, 59] width 13 height 13
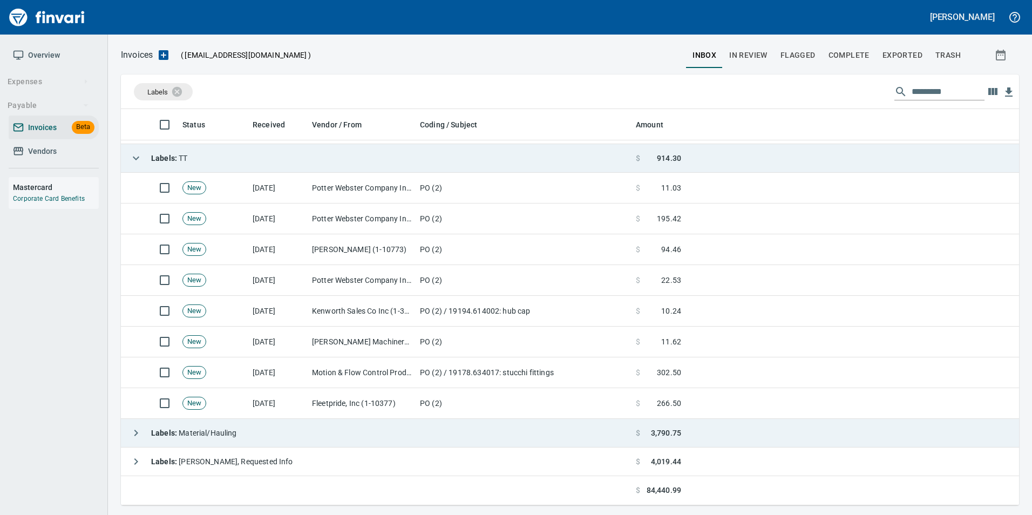
scroll to position [388, 881]
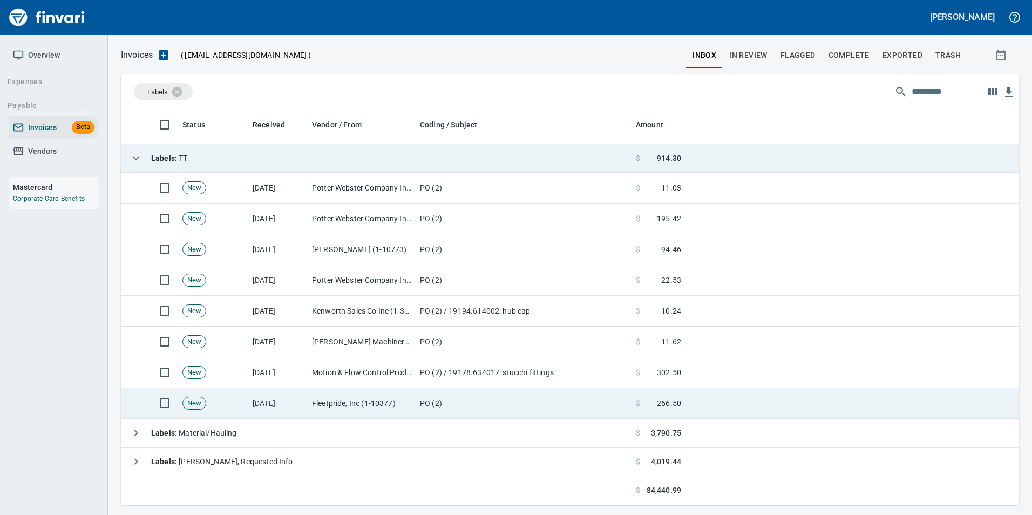
click at [330, 406] on td "Fleetpride, Inc (1-10377)" at bounding box center [362, 403] width 108 height 31
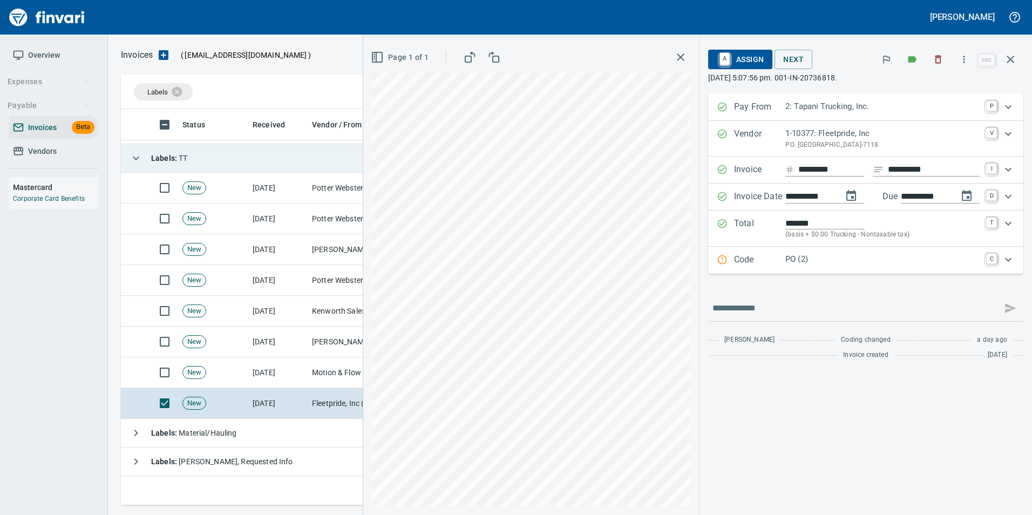
click at [1014, 68] on button "button" at bounding box center [1011, 59] width 26 height 26
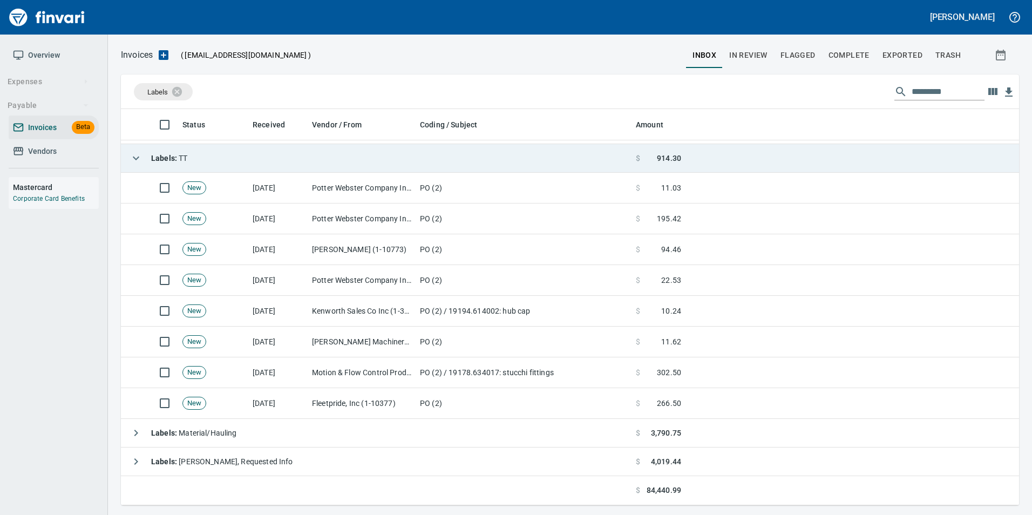
scroll to position [388, 881]
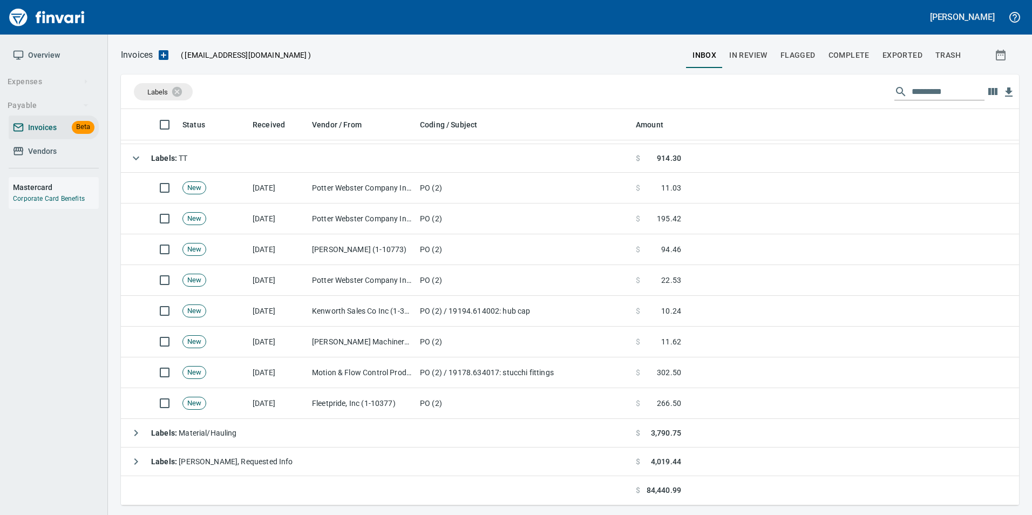
click at [141, 153] on icon "button" at bounding box center [136, 158] width 13 height 13
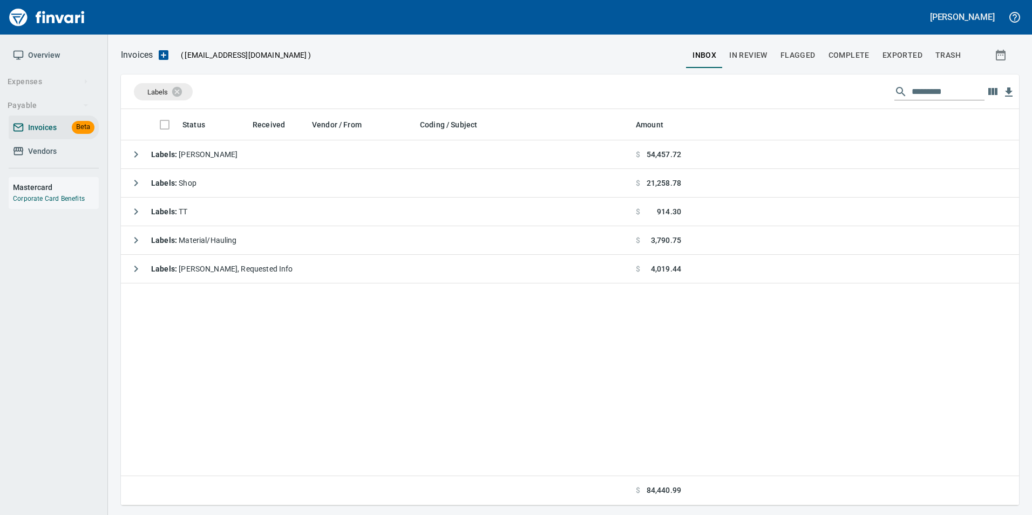
scroll to position [388, 890]
click at [186, 89] on icon at bounding box center [184, 91] width 10 height 10
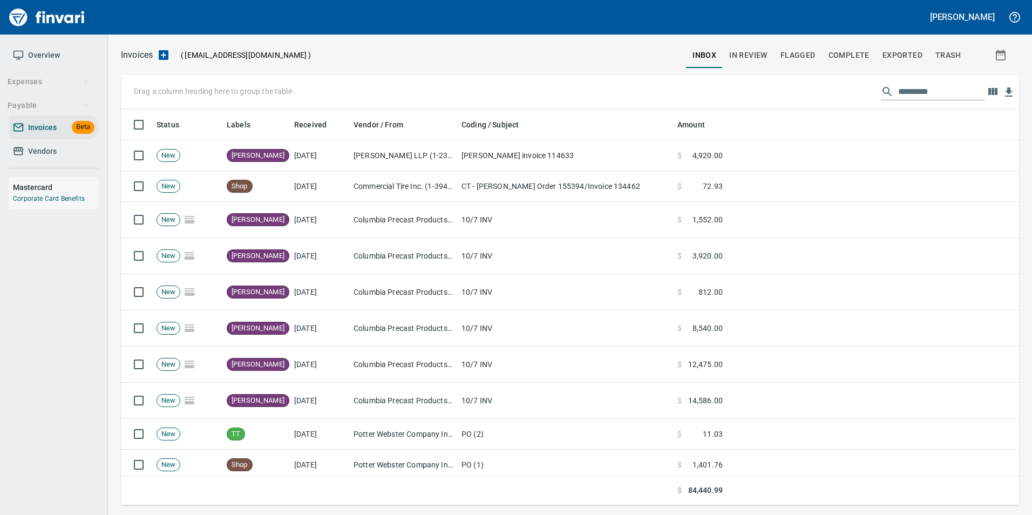
click at [754, 54] on span "In Review" at bounding box center [748, 55] width 38 height 13
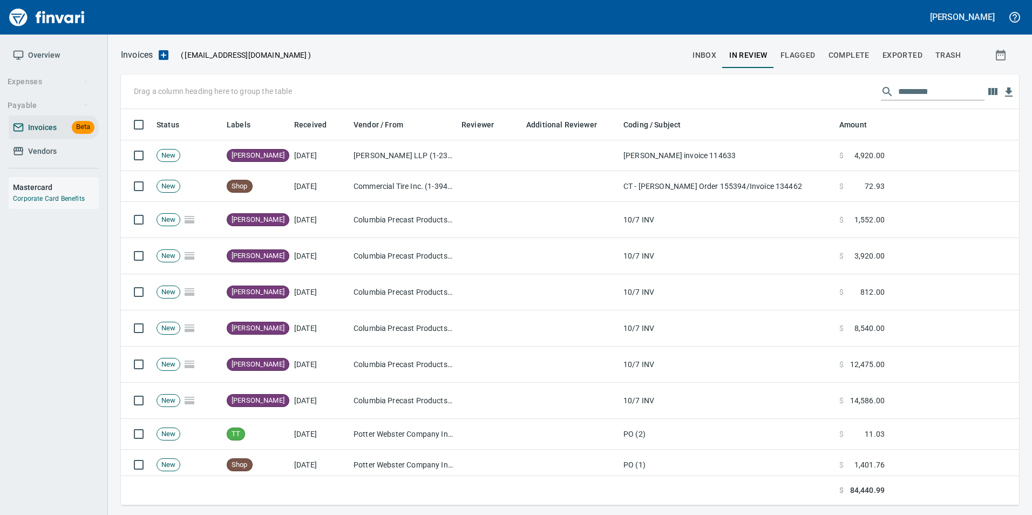
scroll to position [388, 882]
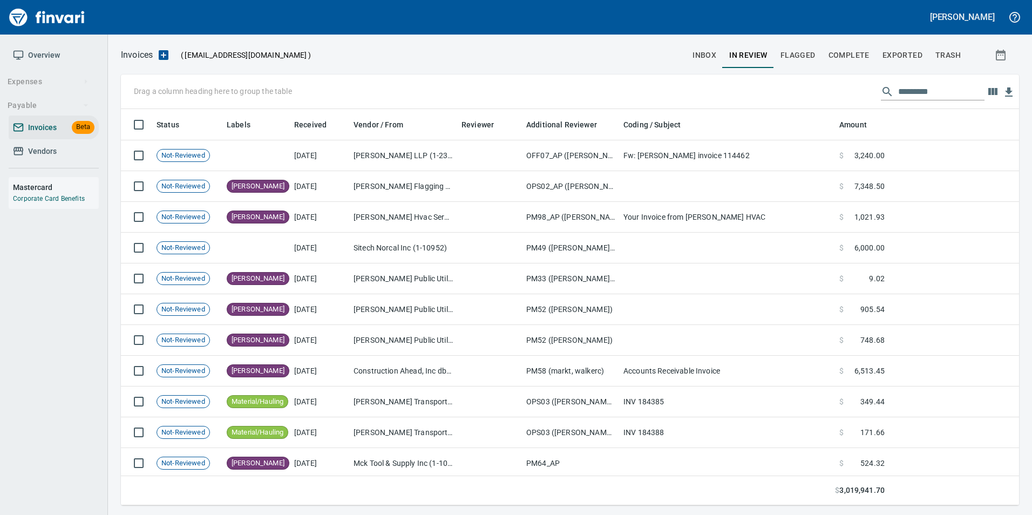
click at [908, 96] on input "text" at bounding box center [941, 91] width 86 height 17
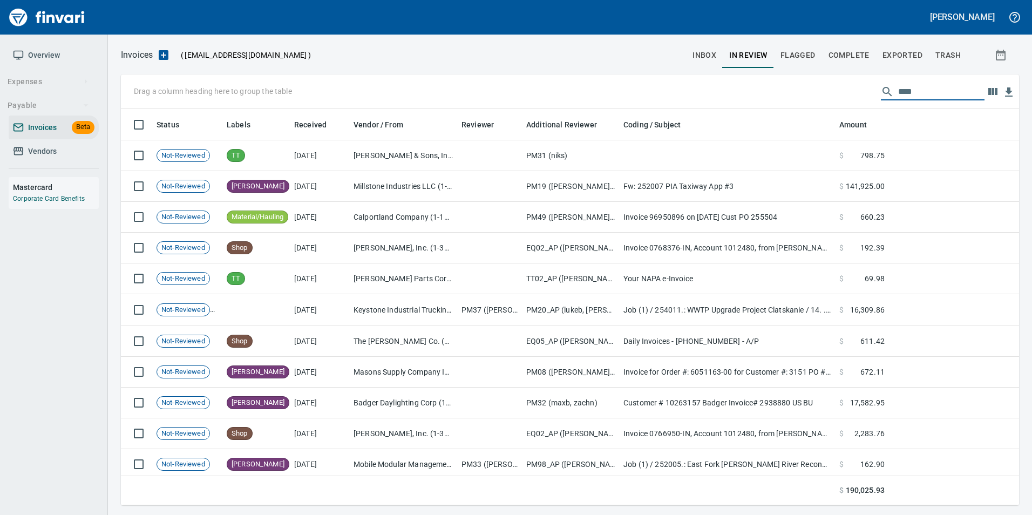
type input "*****"
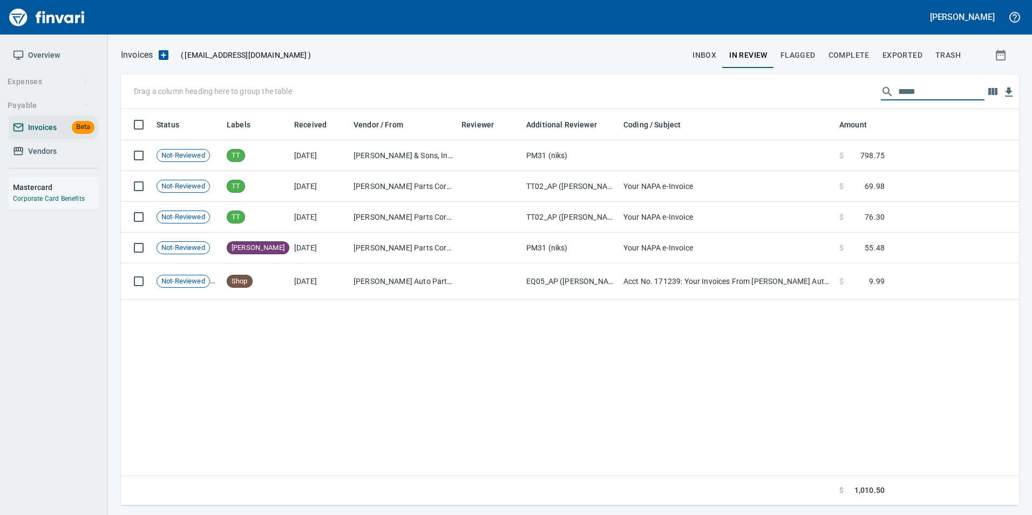
click at [858, 46] on button "Complete" at bounding box center [849, 55] width 54 height 26
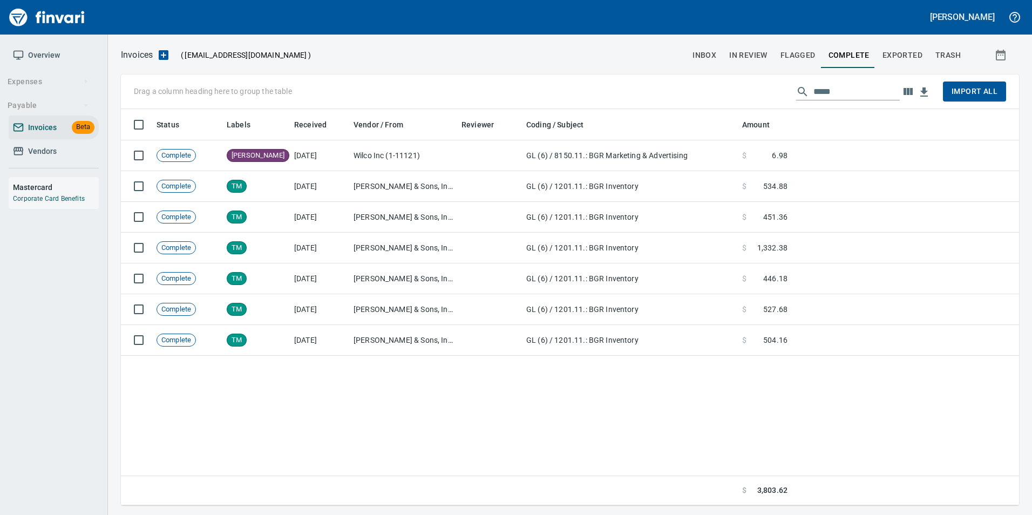
scroll to position [388, 890]
click at [900, 59] on span "Exported" at bounding box center [903, 55] width 40 height 13
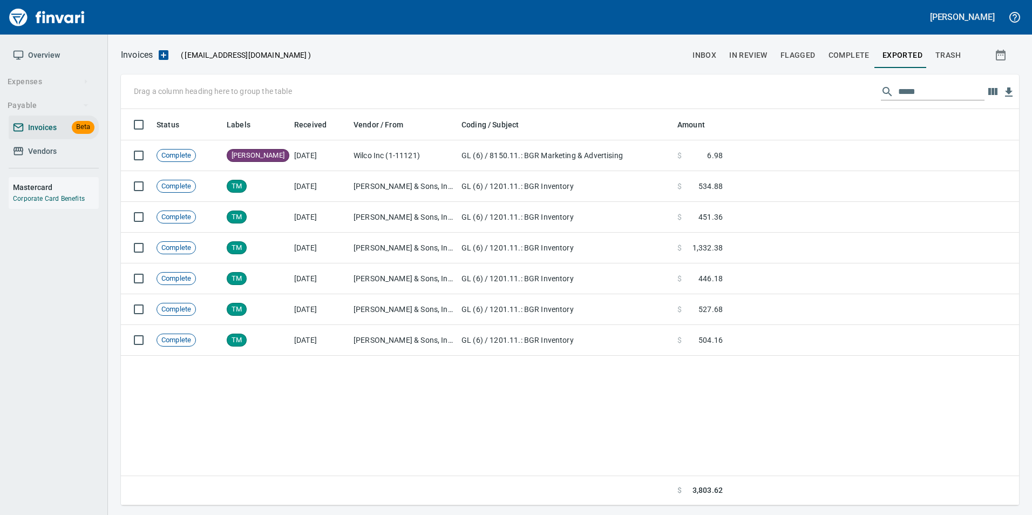
scroll to position [388, 890]
click at [860, 51] on span "Complete" at bounding box center [849, 55] width 41 height 13
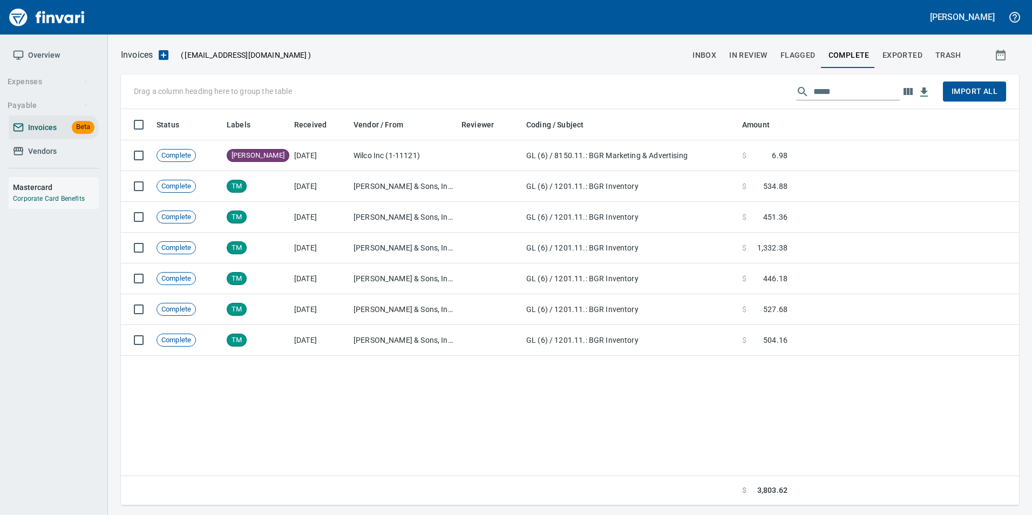
scroll to position [388, 890]
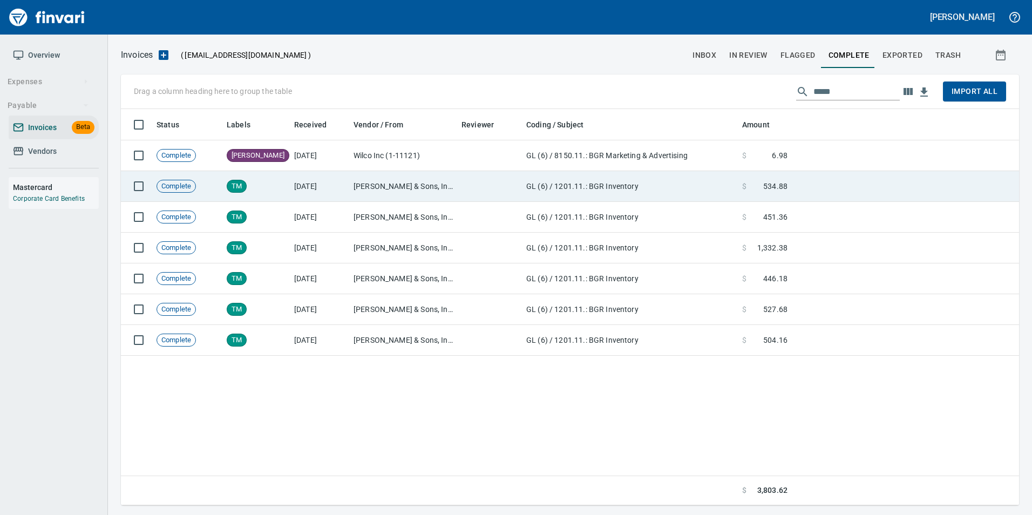
click at [492, 178] on td at bounding box center [489, 186] width 65 height 31
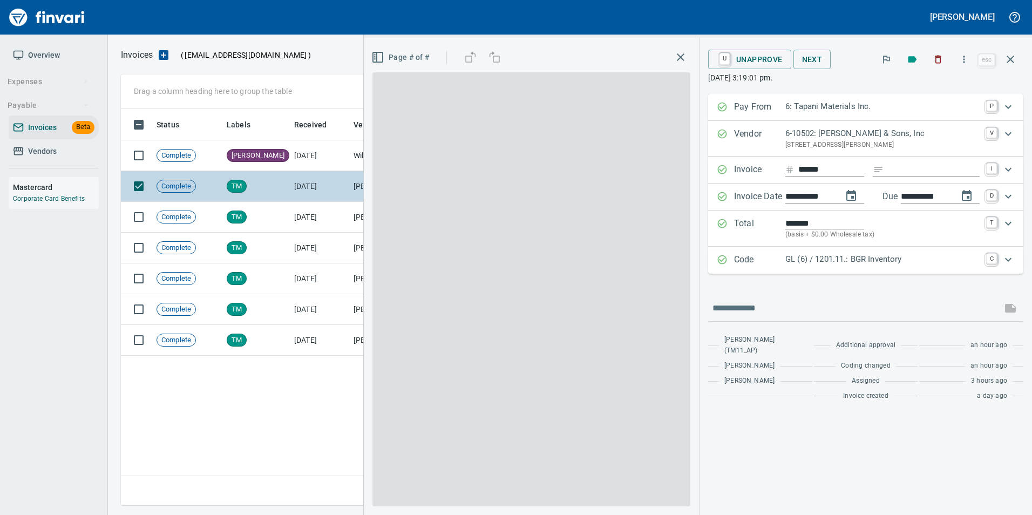
scroll to position [388, 890]
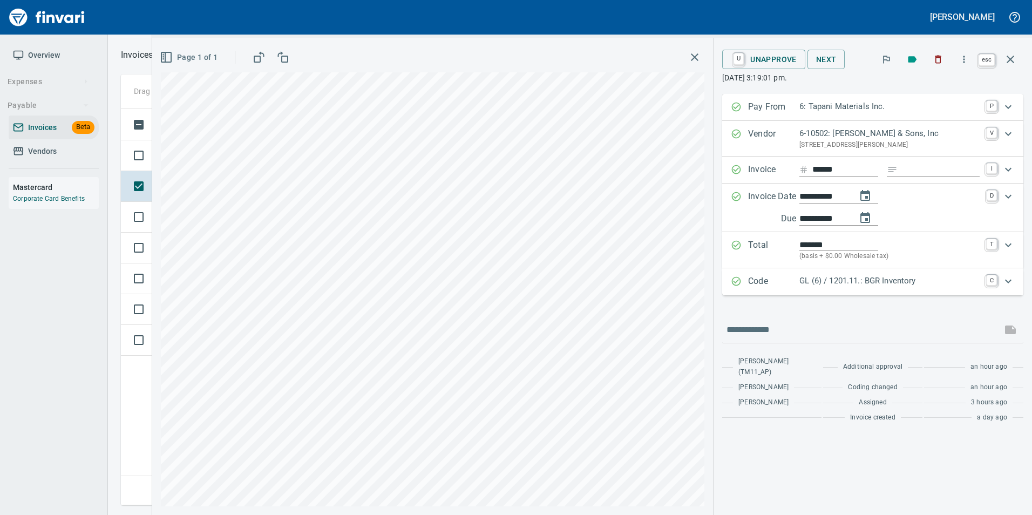
click at [1012, 67] on button "button" at bounding box center [1011, 59] width 26 height 26
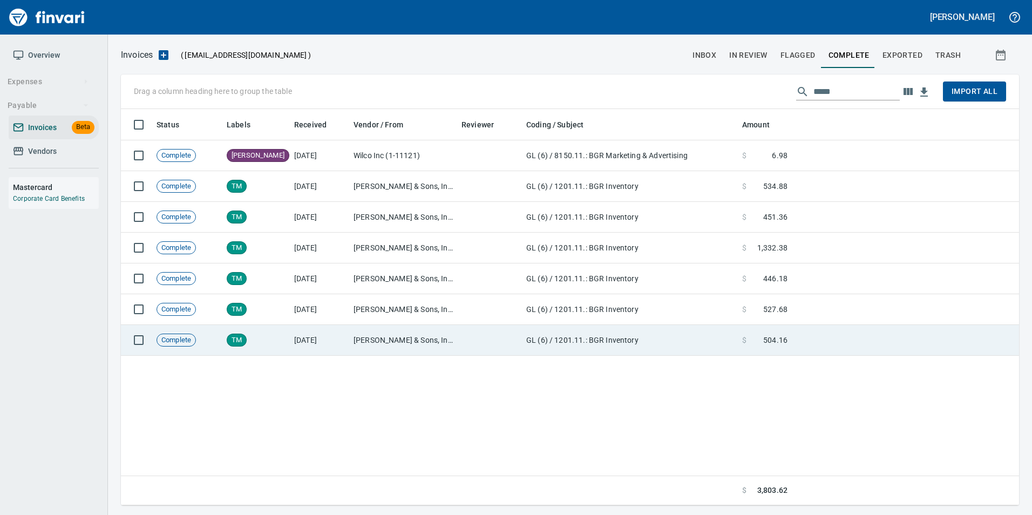
click at [600, 338] on td "GL (6) / 1201.11.: BGR Inventory" at bounding box center [630, 340] width 216 height 31
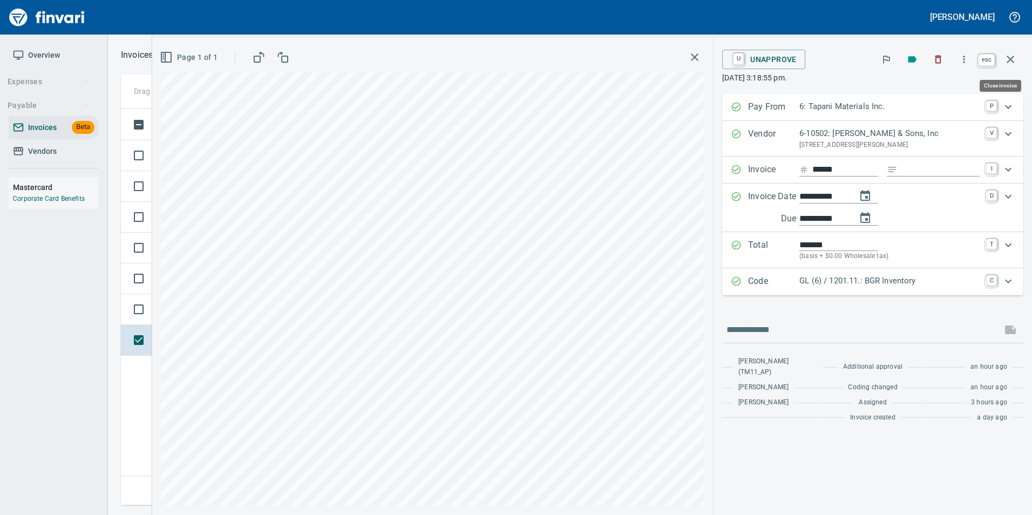
click at [1008, 58] on icon "button" at bounding box center [1010, 59] width 13 height 13
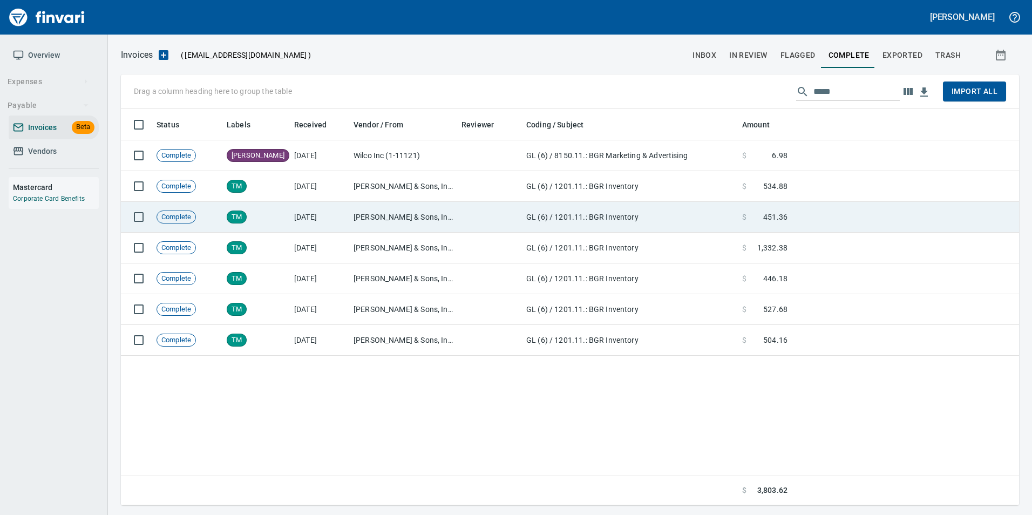
scroll to position [388, 890]
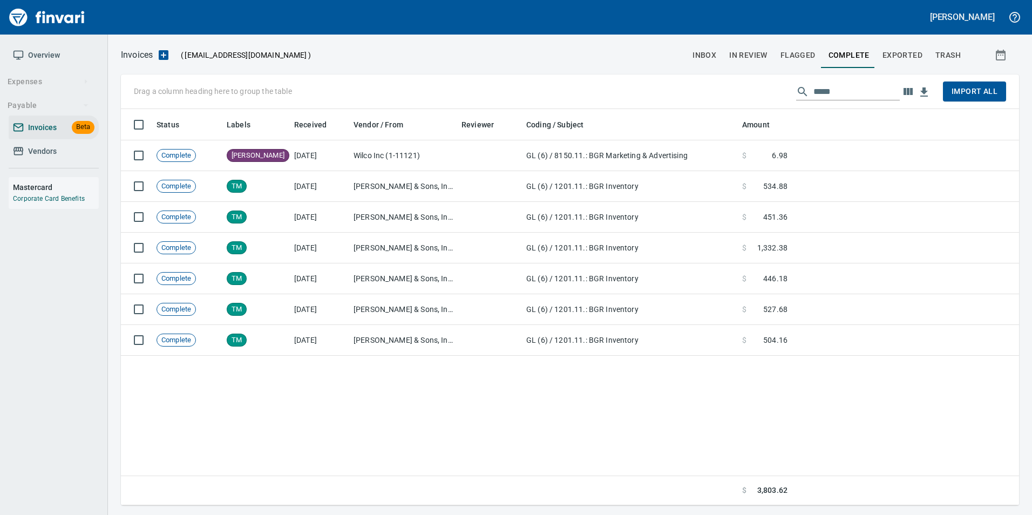
click at [709, 54] on span "inbox" at bounding box center [705, 55] width 24 height 13
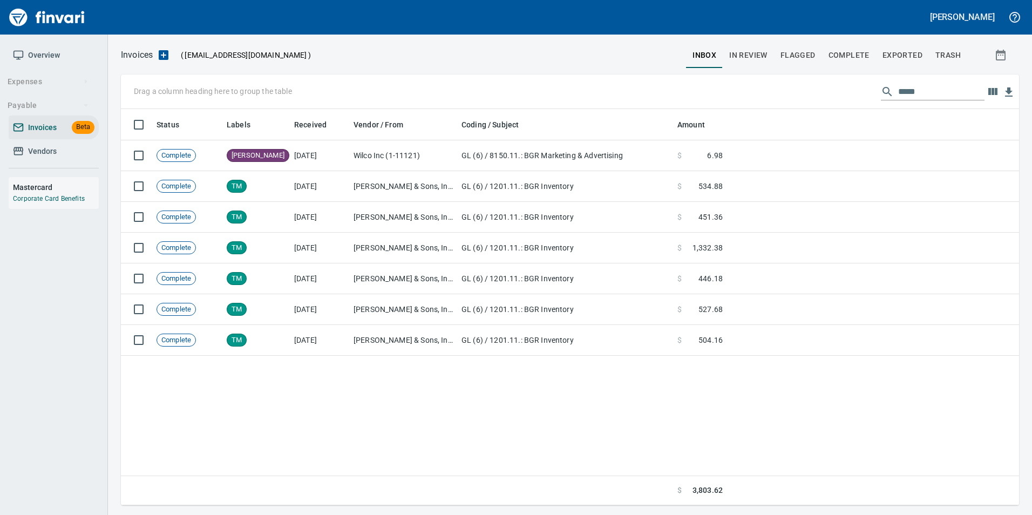
scroll to position [388, 890]
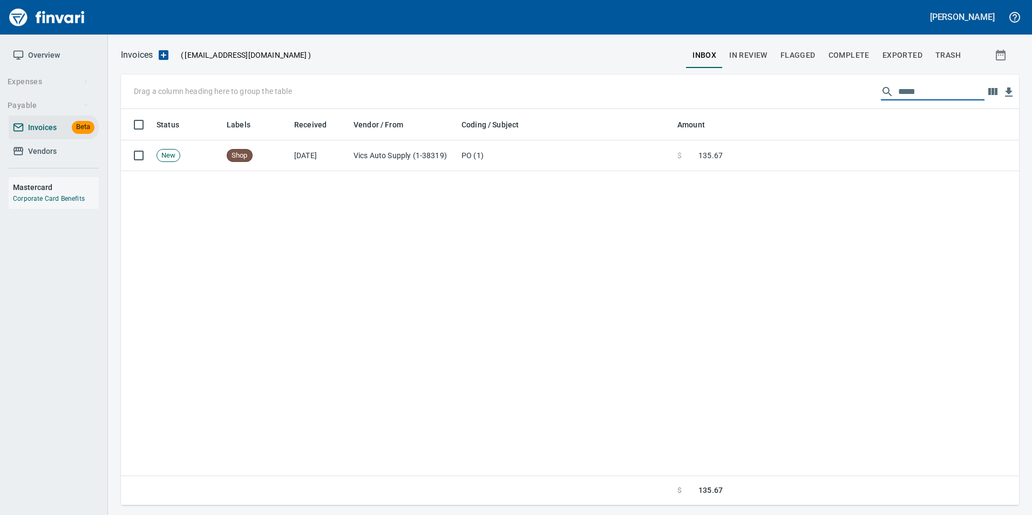
click at [898, 94] on input "*****" at bounding box center [941, 91] width 86 height 17
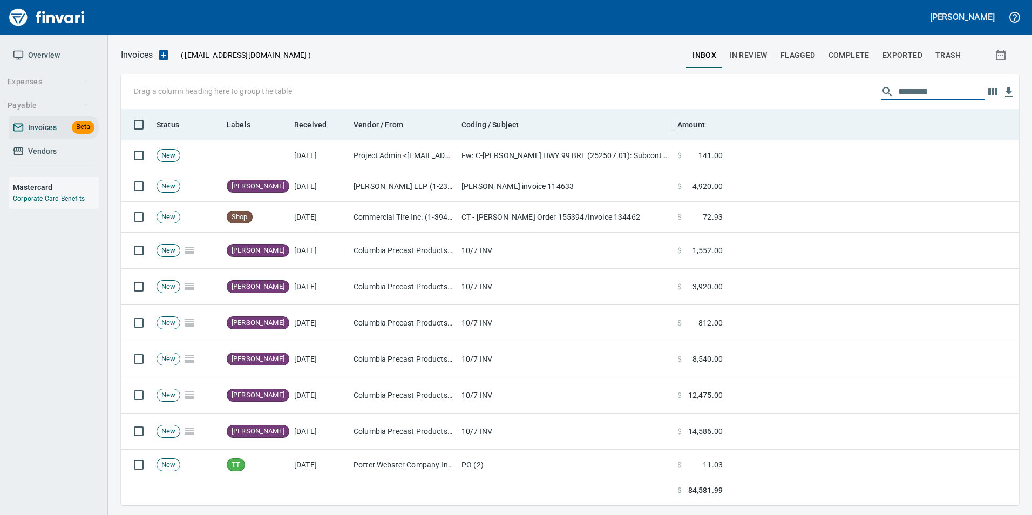
scroll to position [388, 882]
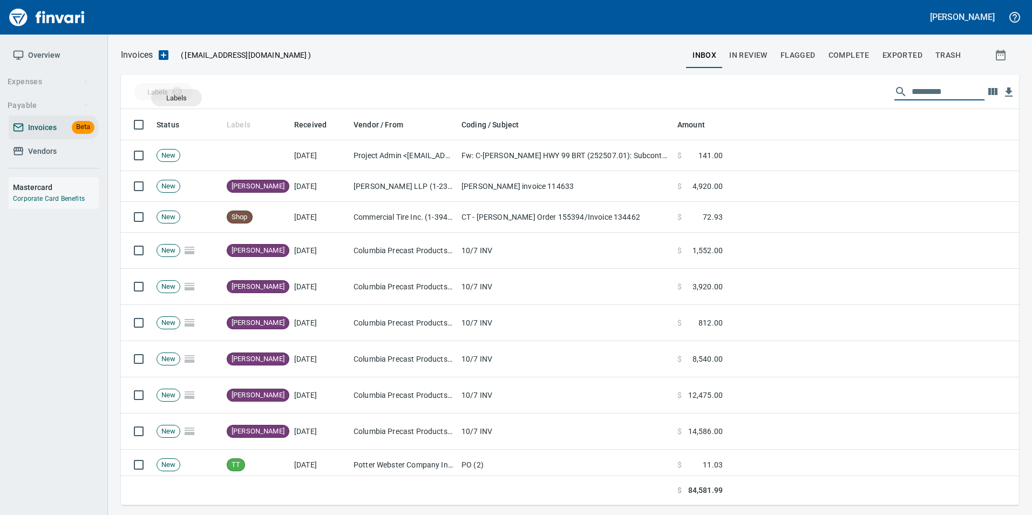
drag, startPoint x: 254, startPoint y: 122, endPoint x: 176, endPoint y: 98, distance: 82.0
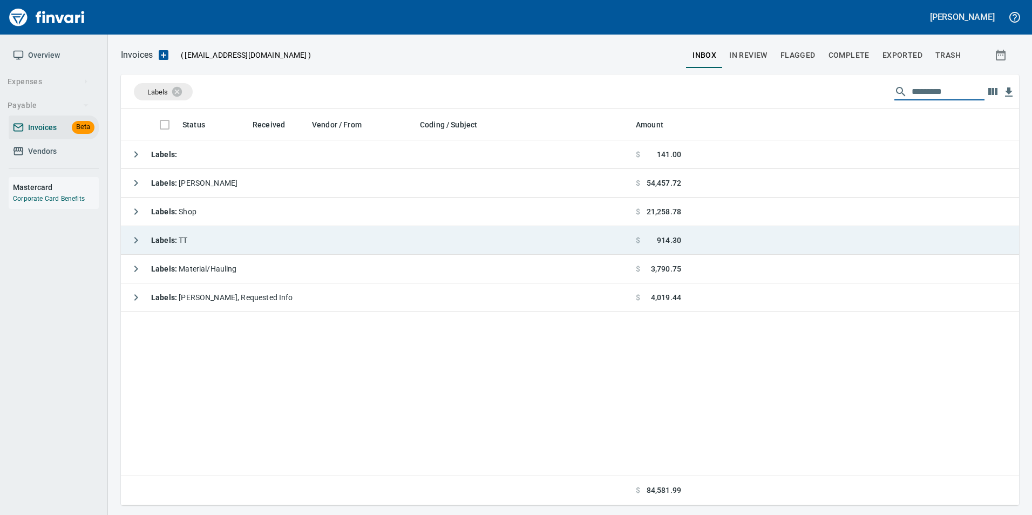
click at [137, 237] on icon "button" at bounding box center [136, 240] width 13 height 13
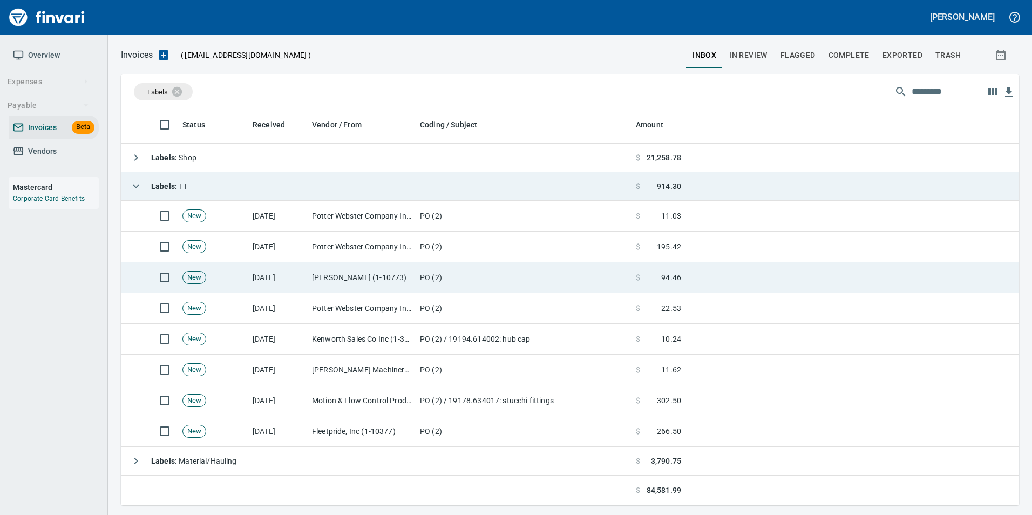
scroll to position [28, 0]
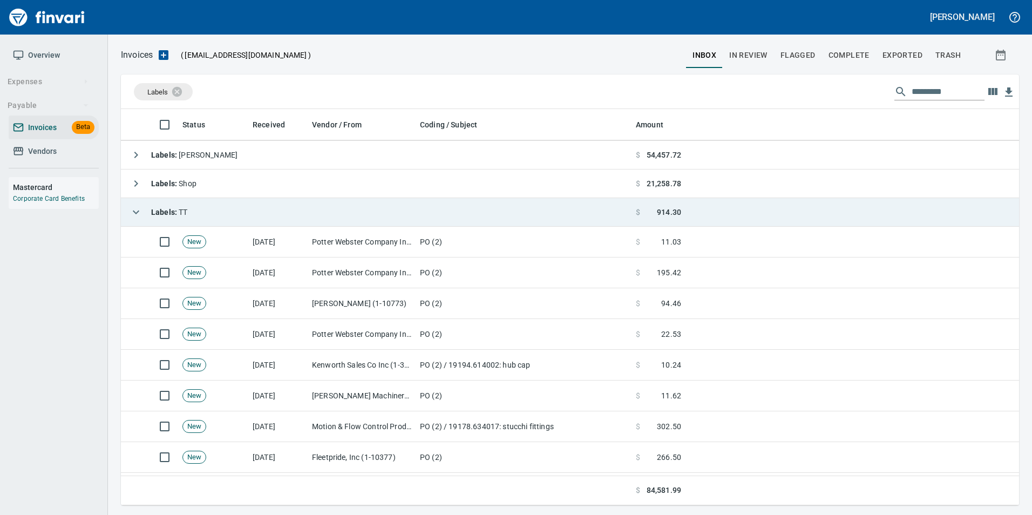
click at [138, 204] on button "button" at bounding box center [136, 212] width 22 height 22
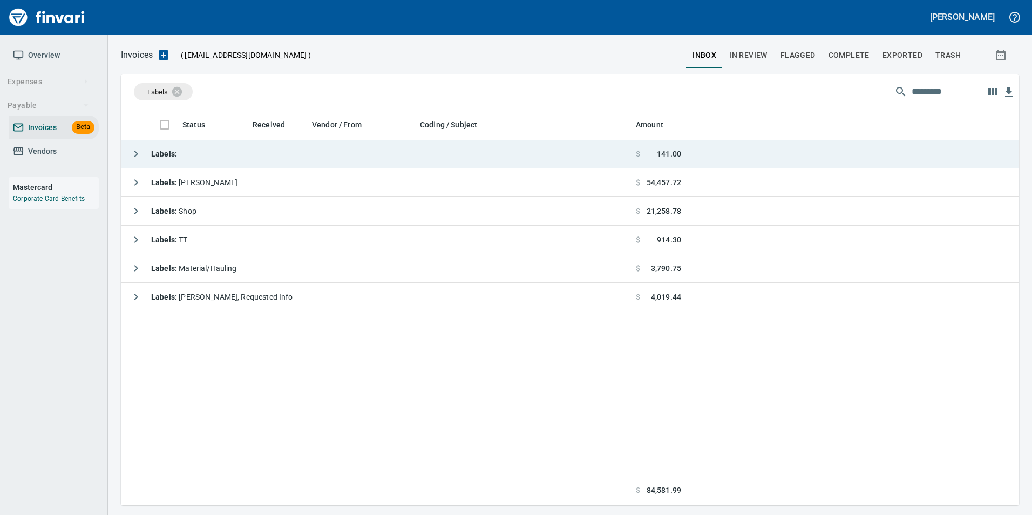
scroll to position [0, 0]
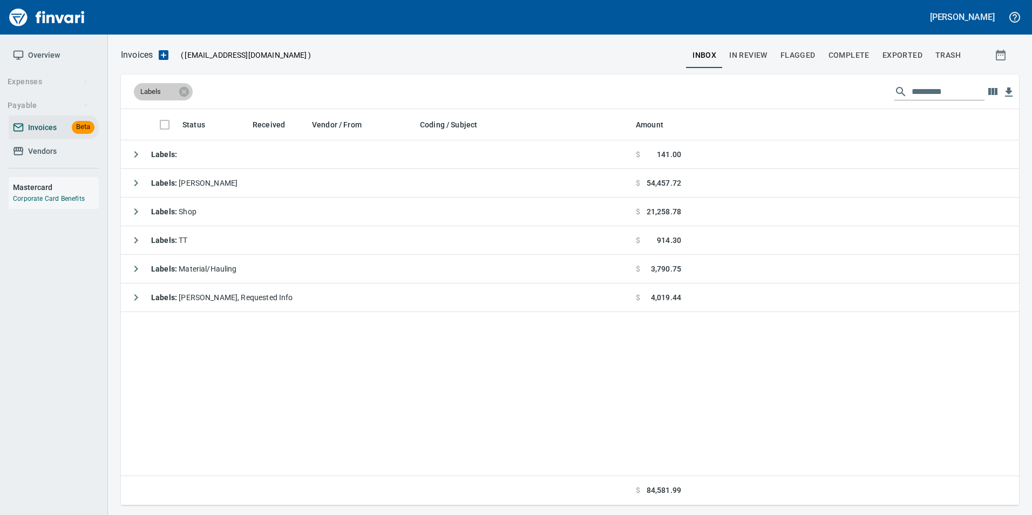
click at [177, 91] on span "Labels" at bounding box center [158, 92] width 48 height 10
click at [185, 91] on icon at bounding box center [184, 92] width 12 height 12
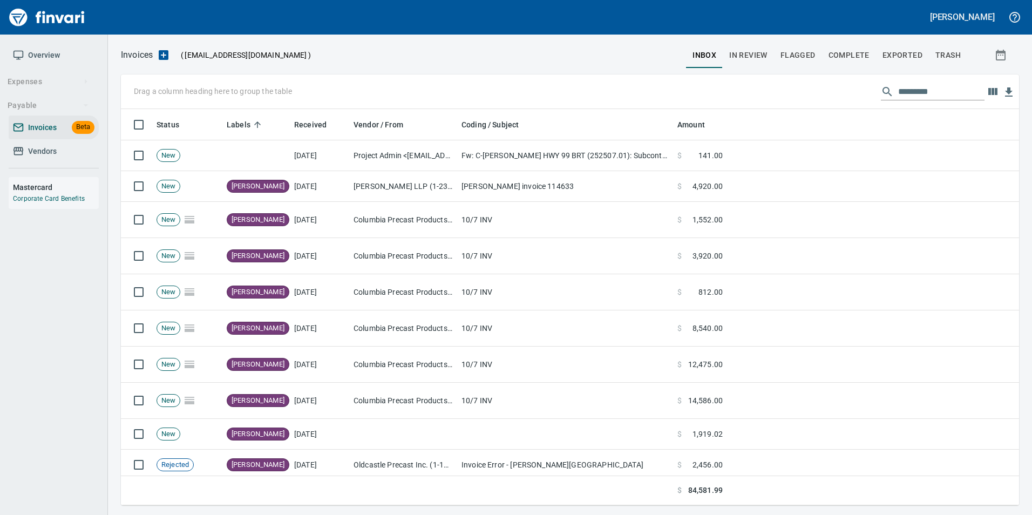
click at [744, 58] on span "In Review" at bounding box center [748, 55] width 38 height 13
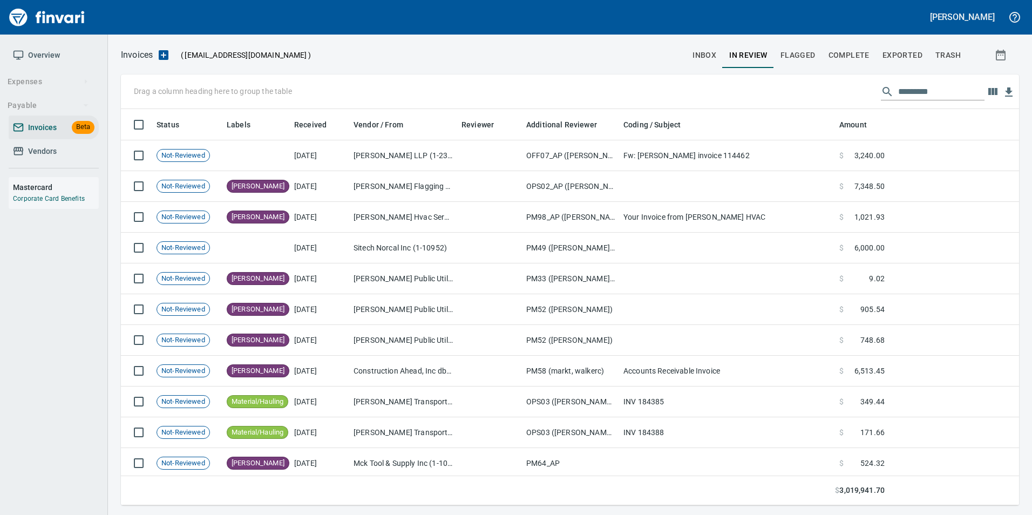
scroll to position [388, 882]
click at [931, 84] on input "text" at bounding box center [941, 91] width 86 height 17
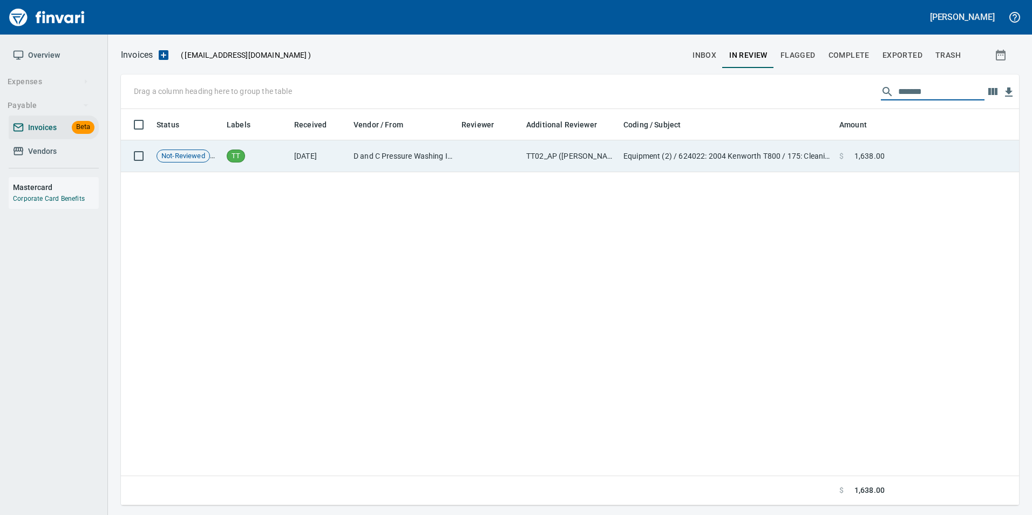
click at [894, 170] on td at bounding box center [954, 156] width 130 height 32
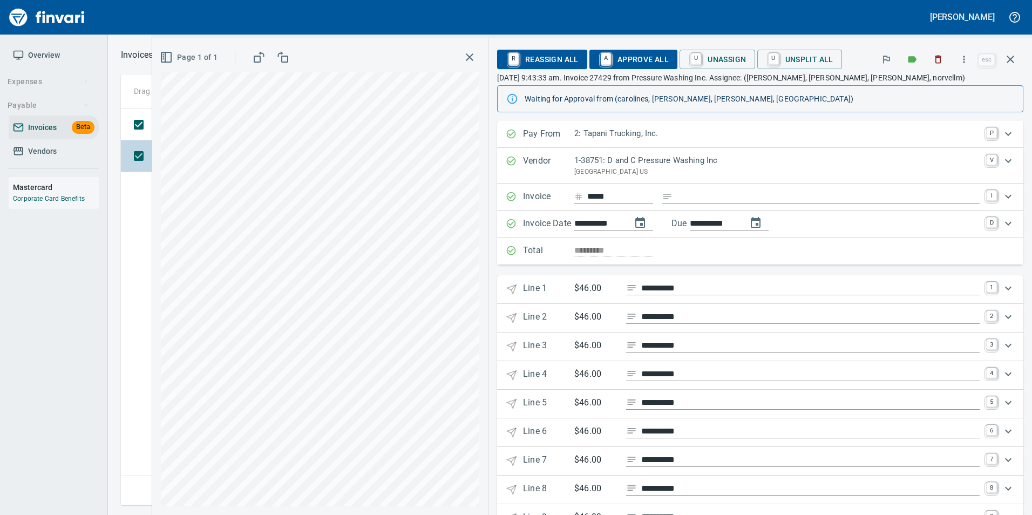
click at [1010, 60] on icon "button" at bounding box center [1011, 60] width 8 height 8
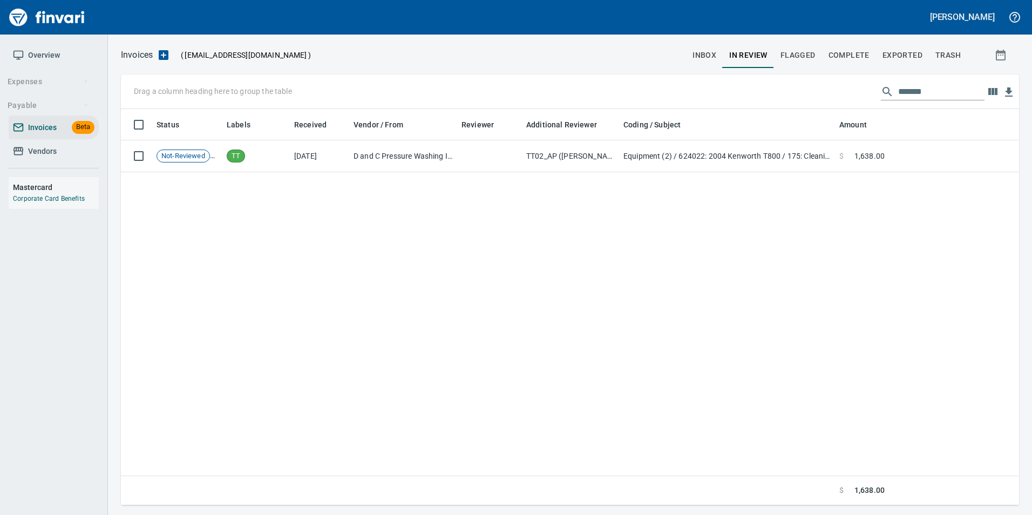
click at [935, 89] on input "*******" at bounding box center [941, 91] width 86 height 17
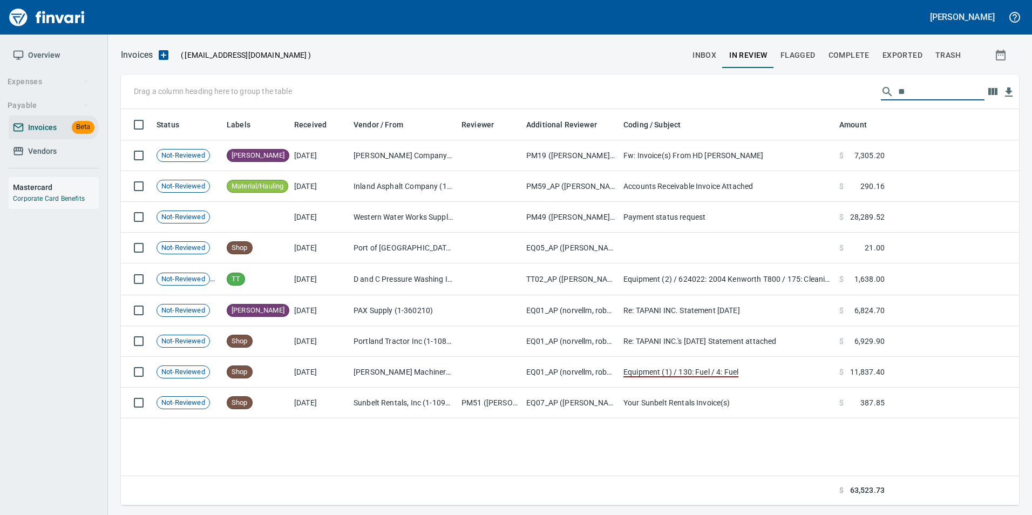
type input "*"
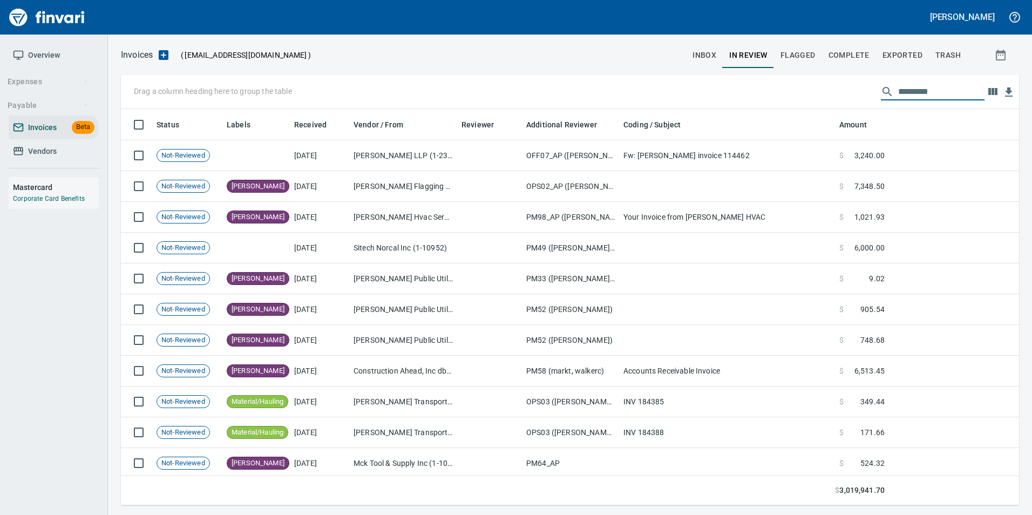
click at [926, 89] on input "text" at bounding box center [941, 91] width 86 height 17
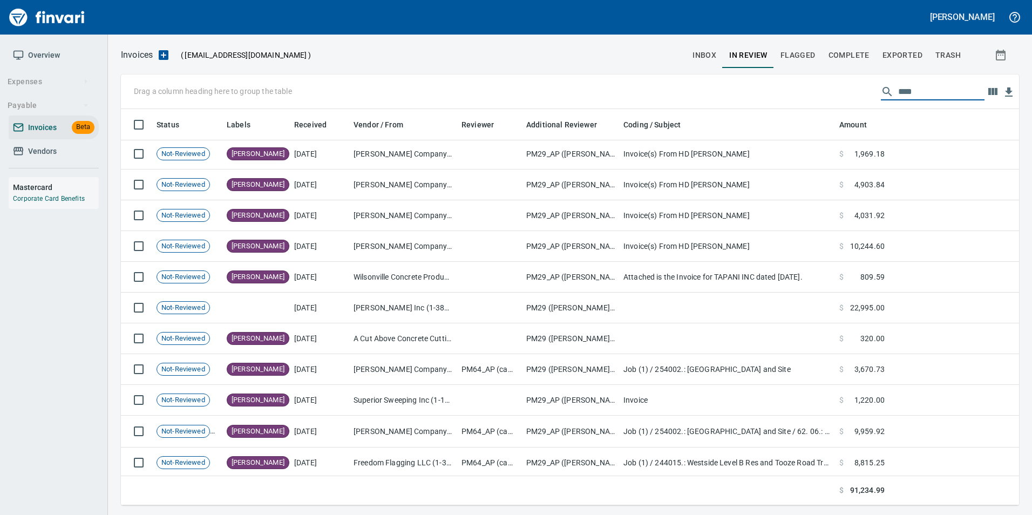
scroll to position [404, 0]
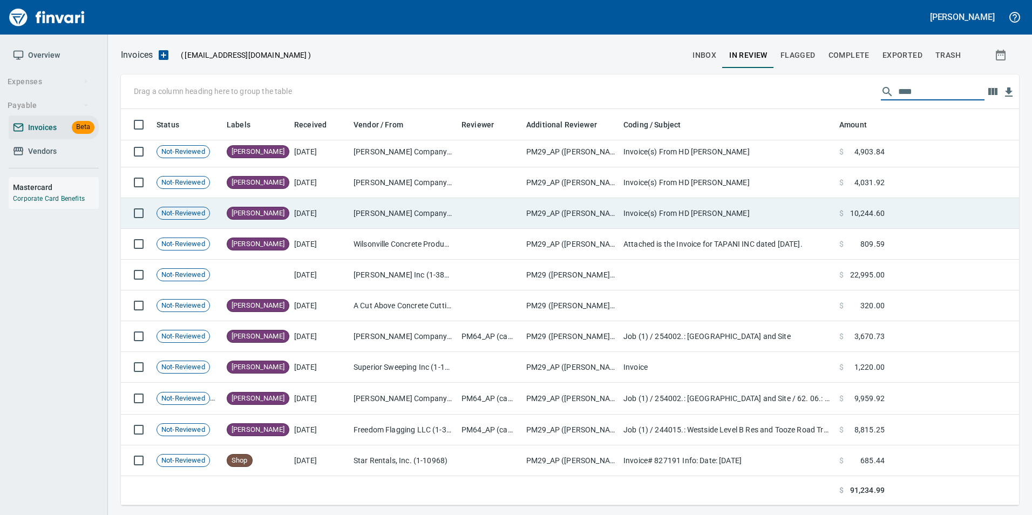
click at [452, 206] on td "[PERSON_NAME] Company Inc. (1-10431)" at bounding box center [403, 213] width 108 height 31
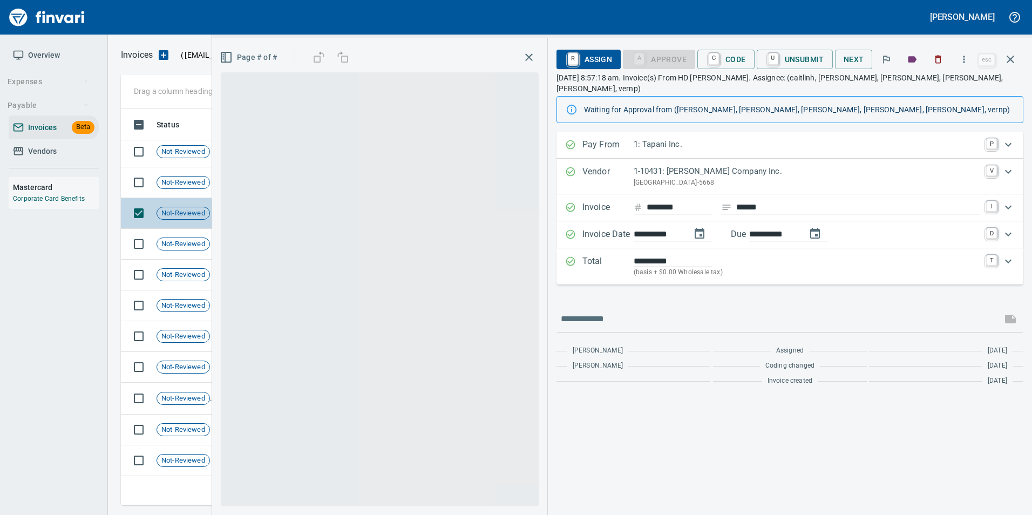
scroll to position [388, 881]
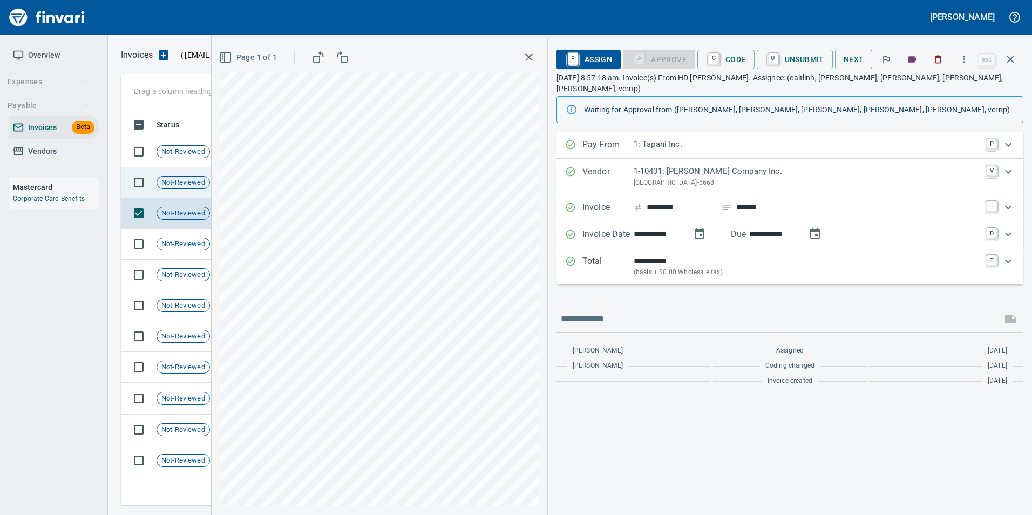
click at [186, 181] on span "Not-Reviewed" at bounding box center [183, 183] width 52 height 10
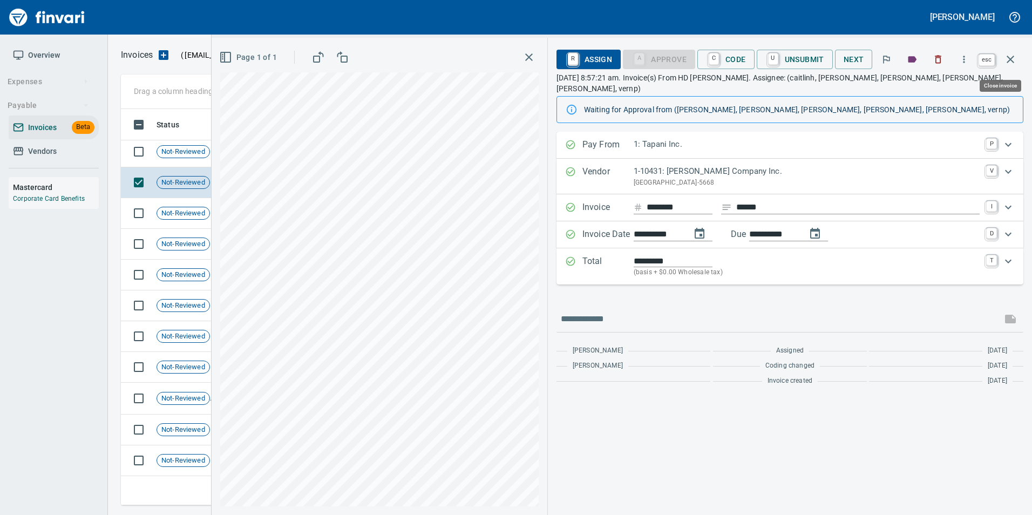
click at [1010, 62] on icon "button" at bounding box center [1010, 59] width 13 height 13
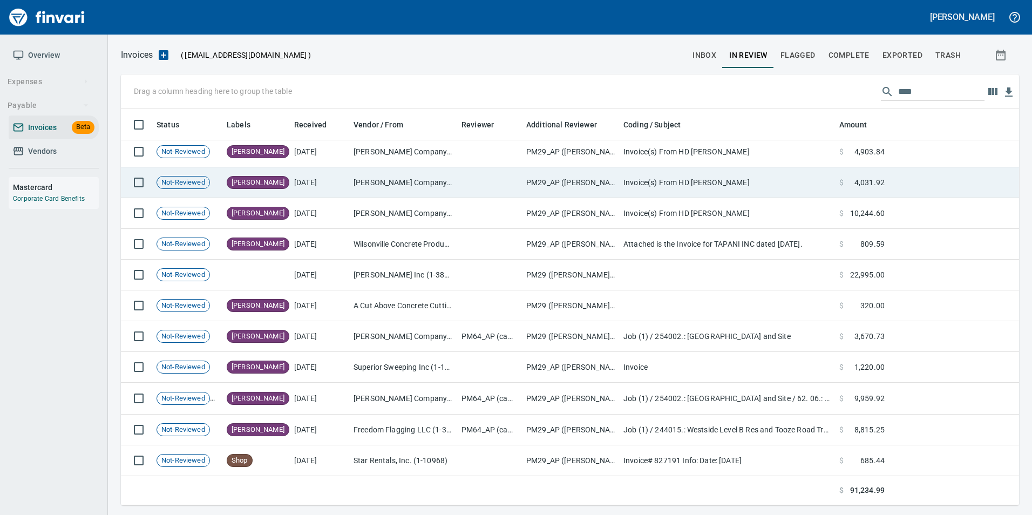
scroll to position [388, 882]
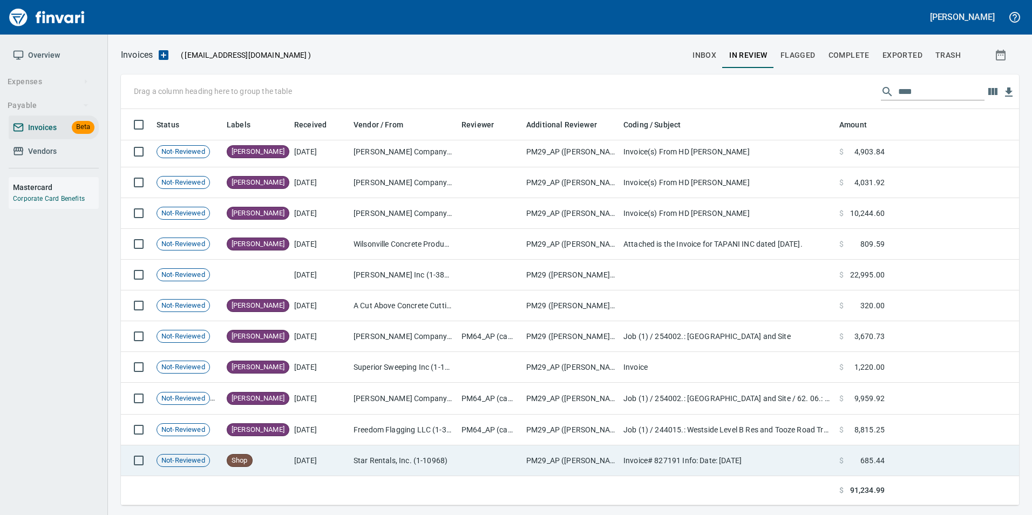
click at [358, 459] on td "Star Rentals, Inc. (1-10968)" at bounding box center [403, 460] width 108 height 31
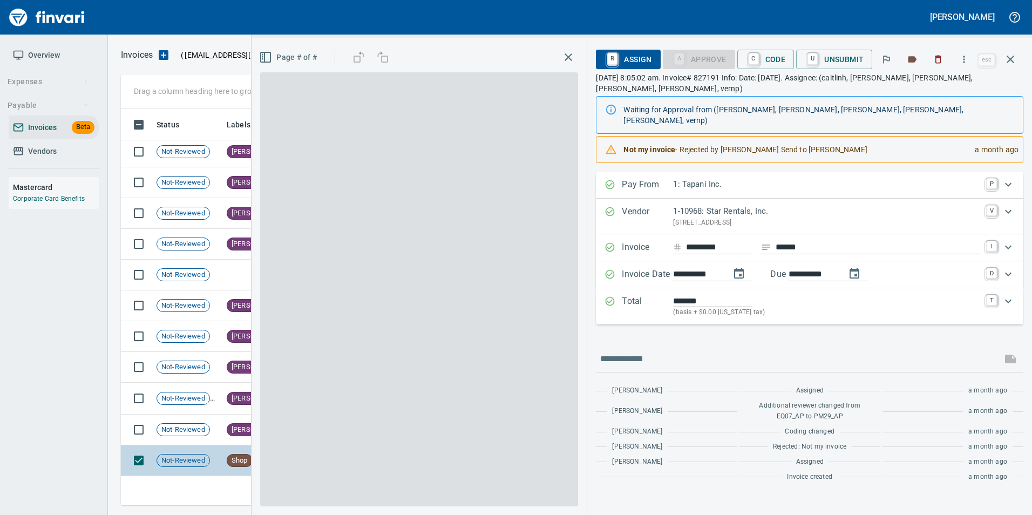
scroll to position [388, 881]
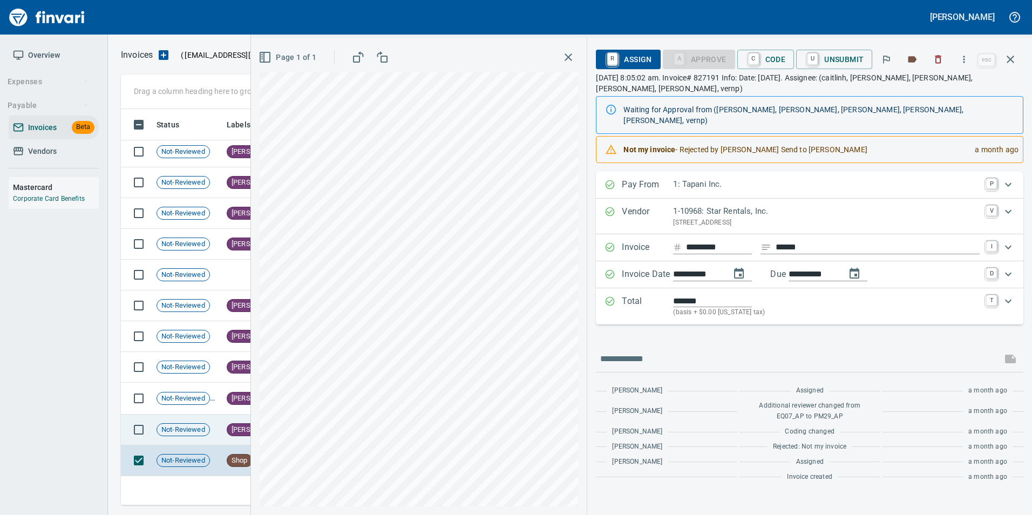
click at [234, 432] on span "[PERSON_NAME]" at bounding box center [258, 430] width 62 height 10
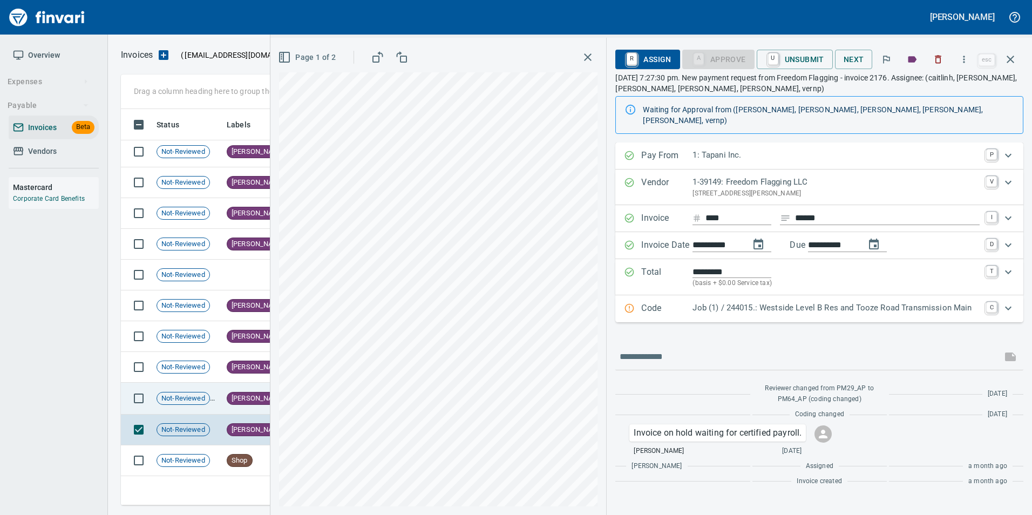
click at [204, 392] on div "Not-Reviewed" at bounding box center [183, 398] width 53 height 13
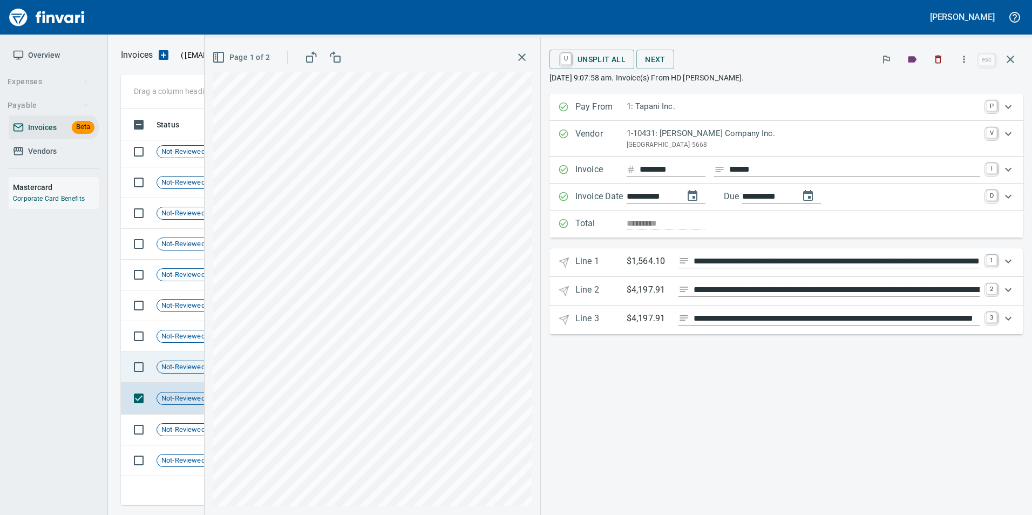
click at [187, 371] on span "Not-Reviewed" at bounding box center [183, 367] width 52 height 10
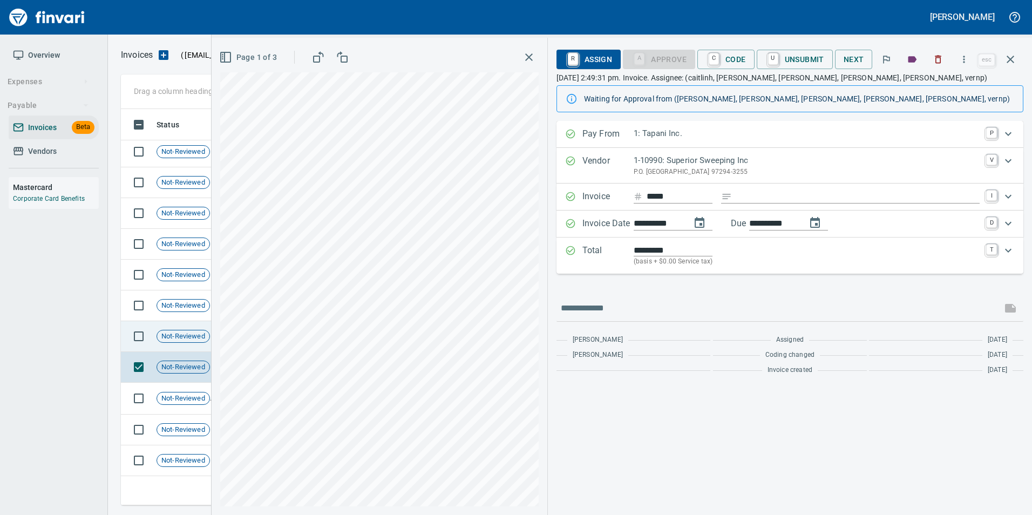
click at [181, 333] on span "Not-Reviewed" at bounding box center [183, 336] width 52 height 10
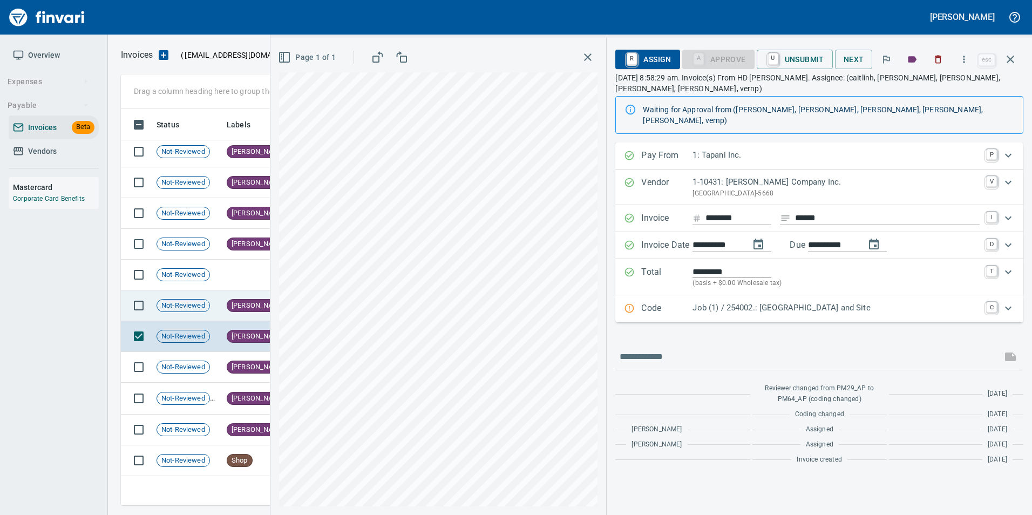
click at [188, 304] on span "Not-Reviewed" at bounding box center [183, 306] width 52 height 10
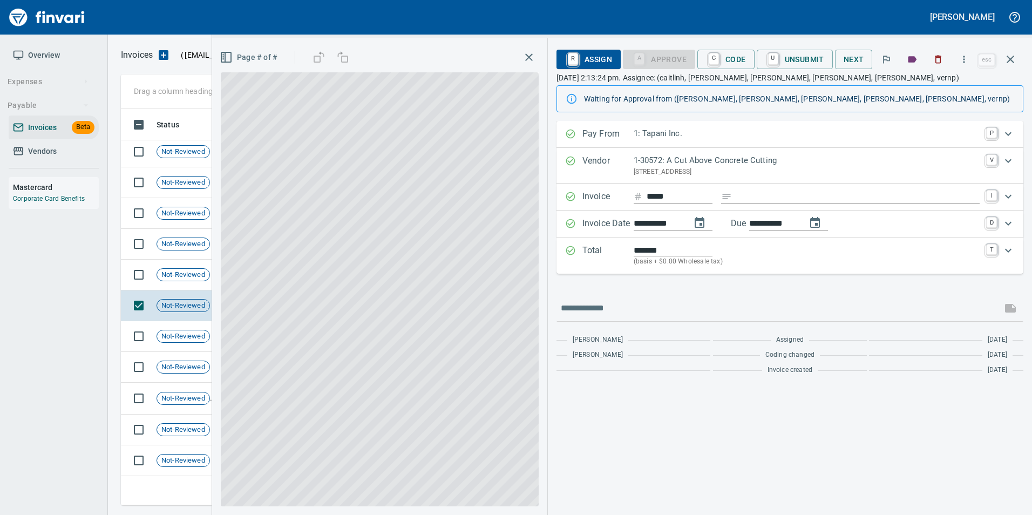
click at [1010, 62] on icon "button" at bounding box center [1010, 59] width 13 height 13
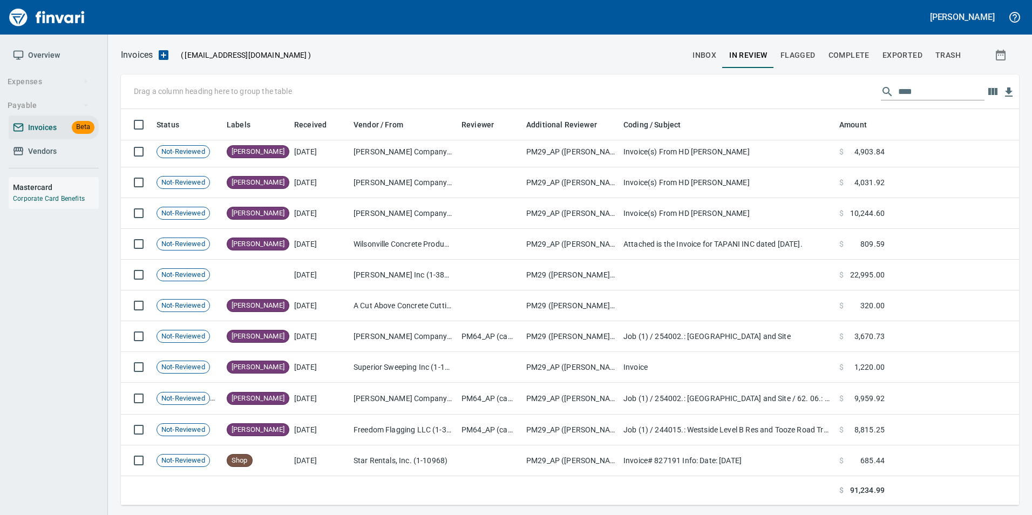
click at [901, 90] on input "****" at bounding box center [941, 91] width 86 height 17
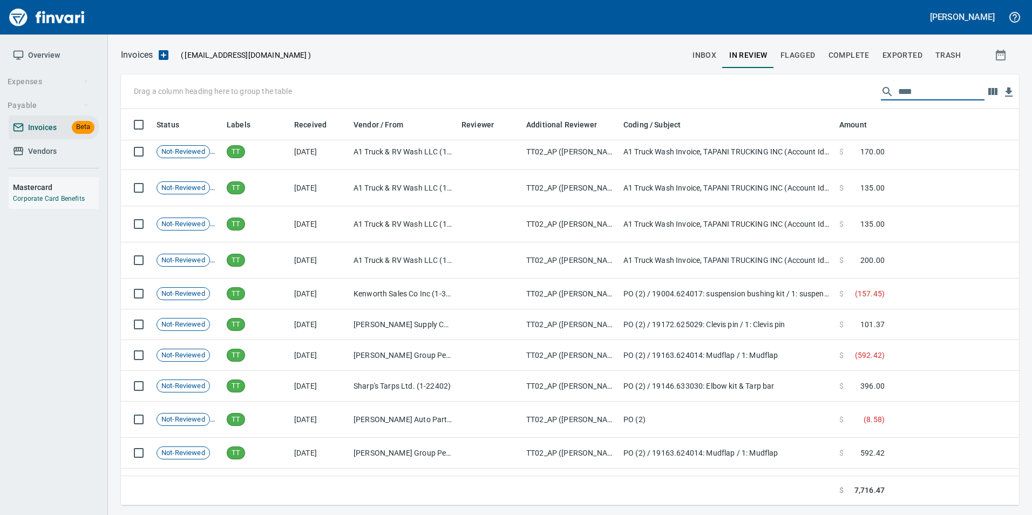
scroll to position [622, 0]
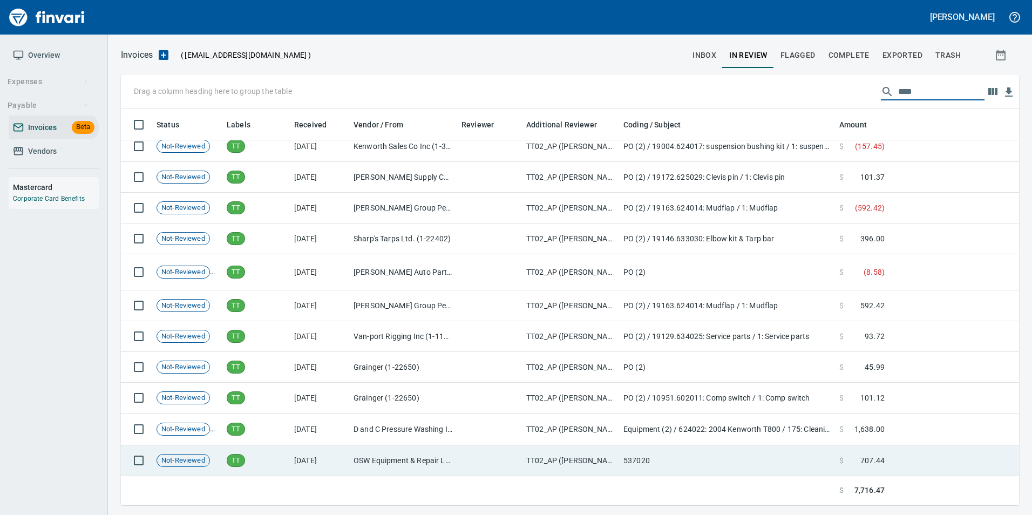
type input "****"
click at [272, 455] on td "TT" at bounding box center [255, 460] width 67 height 31
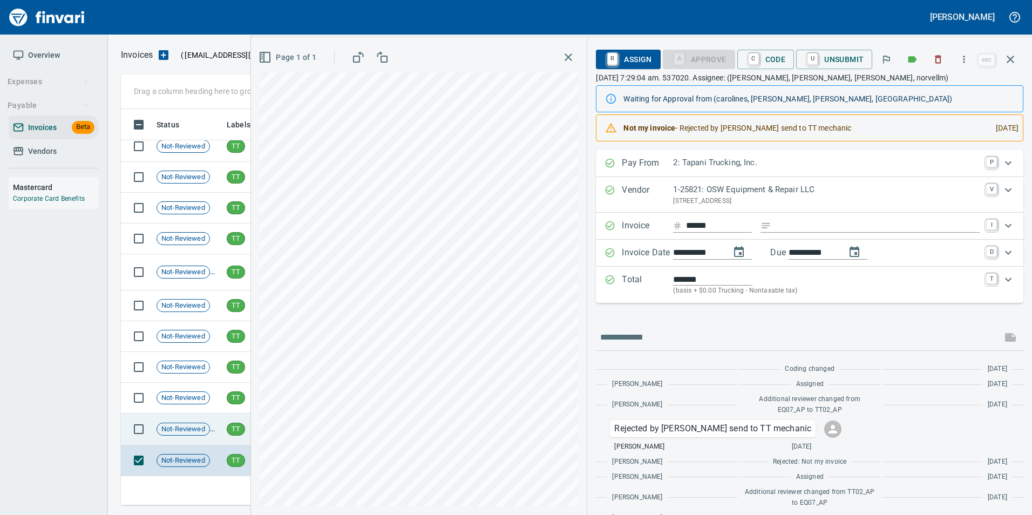
click at [239, 431] on span "TT" at bounding box center [235, 429] width 17 height 10
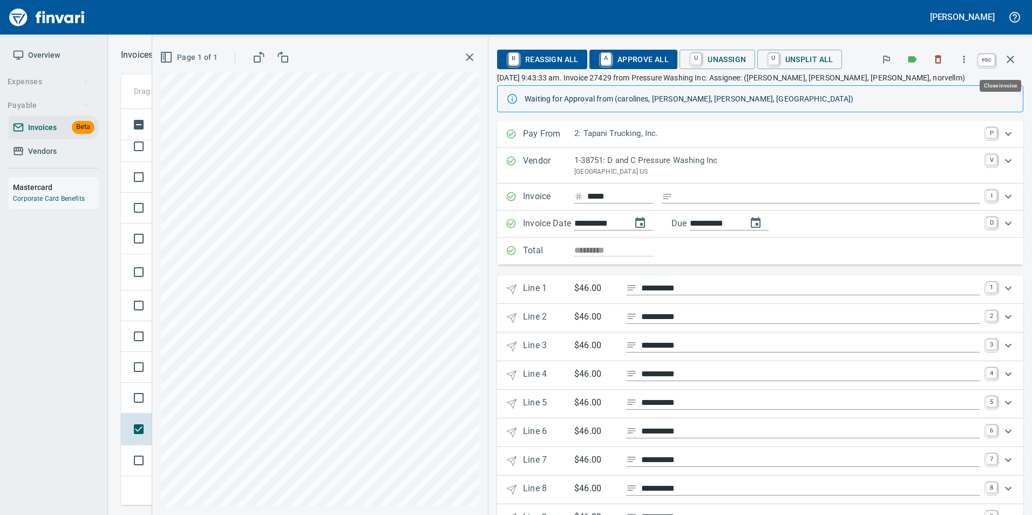
scroll to position [388, 881]
click at [1013, 66] on button "button" at bounding box center [1011, 59] width 26 height 26
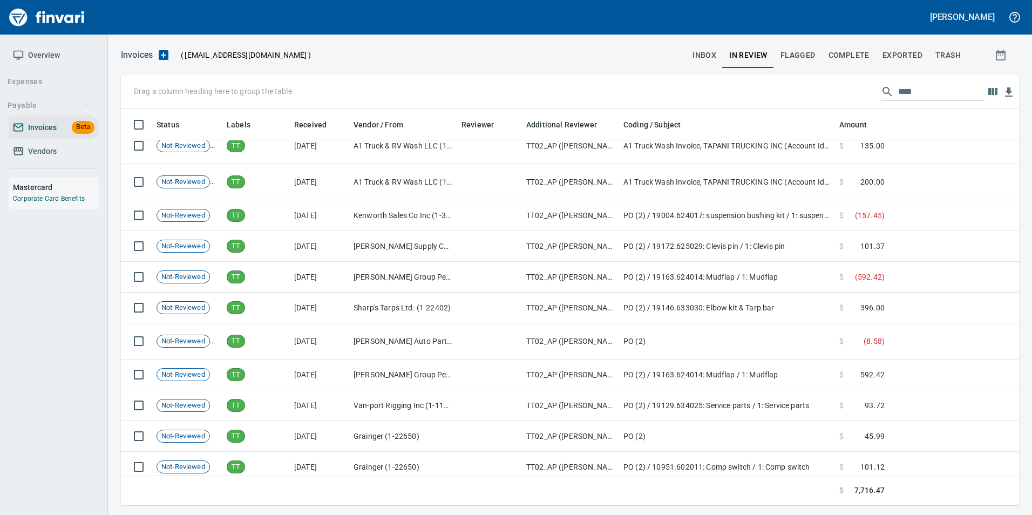
scroll to position [626, 0]
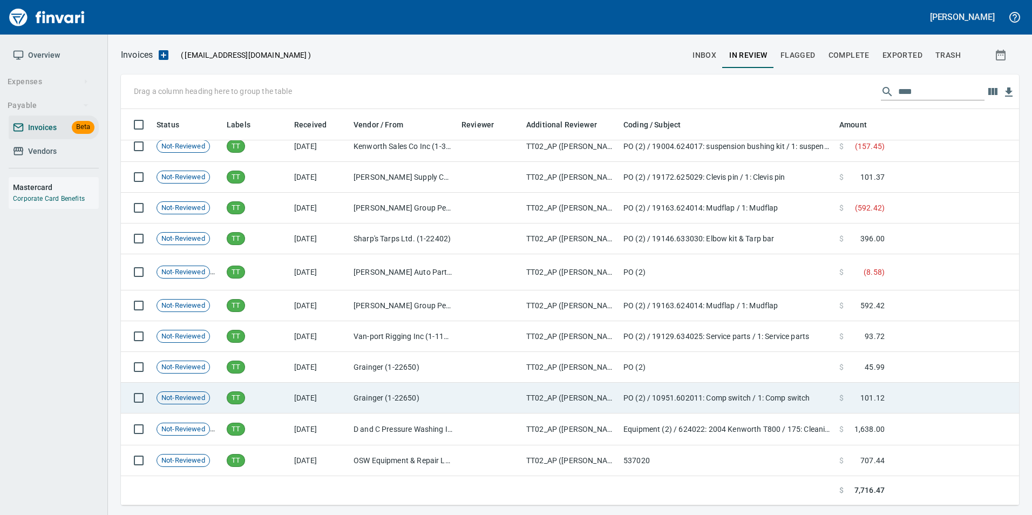
click at [292, 396] on td "[DATE]" at bounding box center [319, 398] width 59 height 31
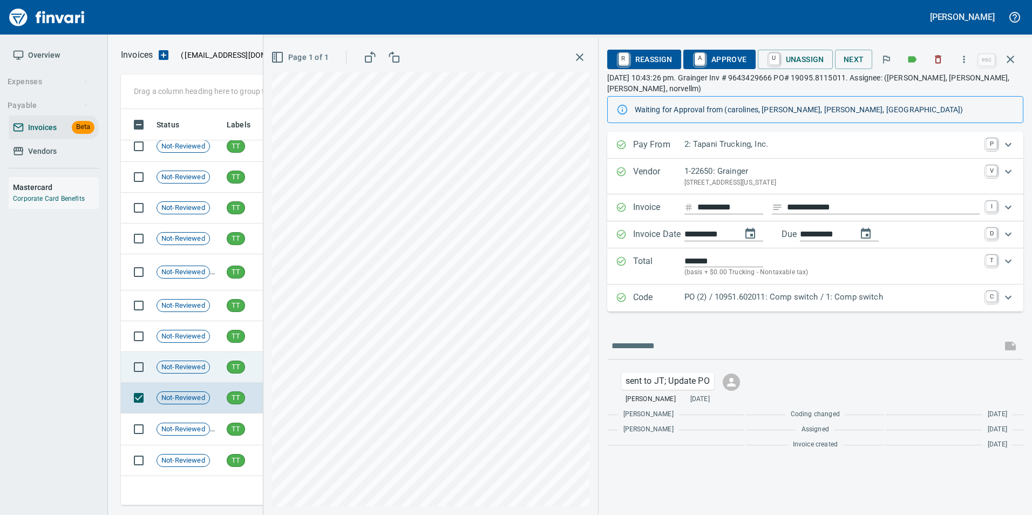
click at [222, 365] on td "TT" at bounding box center [255, 367] width 67 height 31
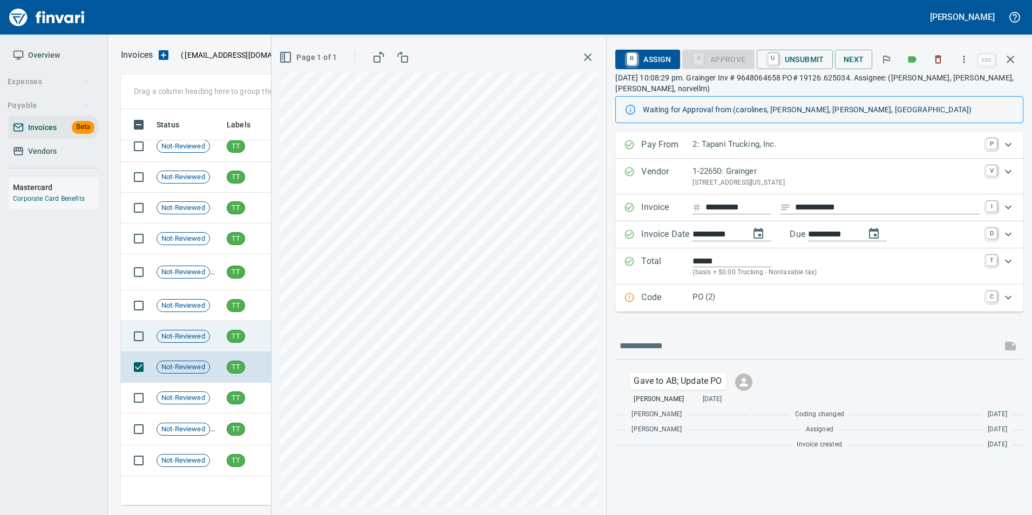
click at [220, 343] on td "Not-Reviewed" at bounding box center [187, 336] width 70 height 31
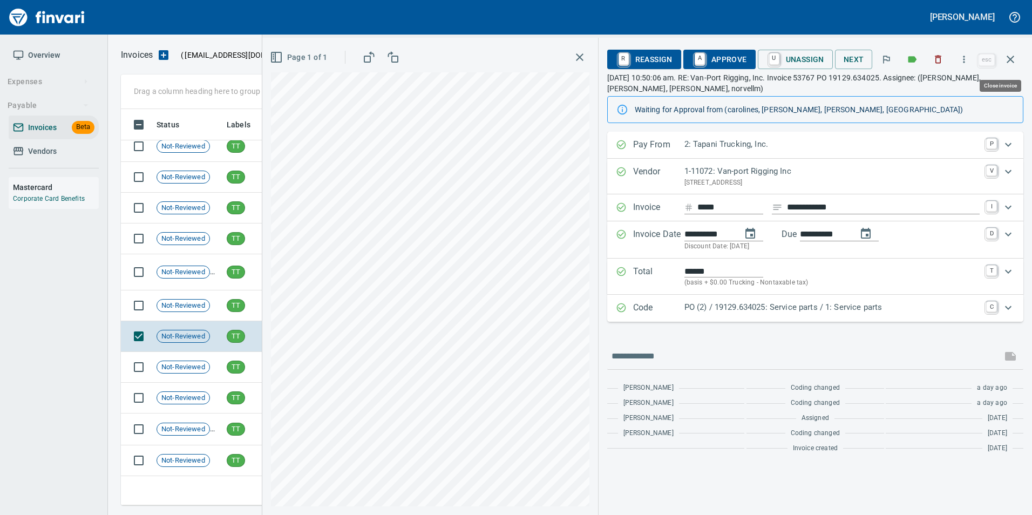
click at [1012, 63] on icon "button" at bounding box center [1010, 59] width 13 height 13
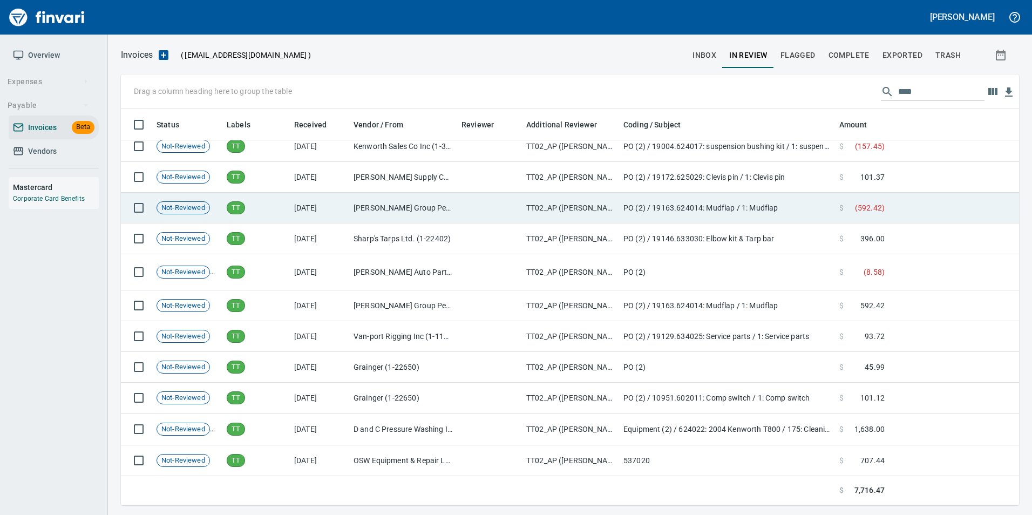
scroll to position [388, 881]
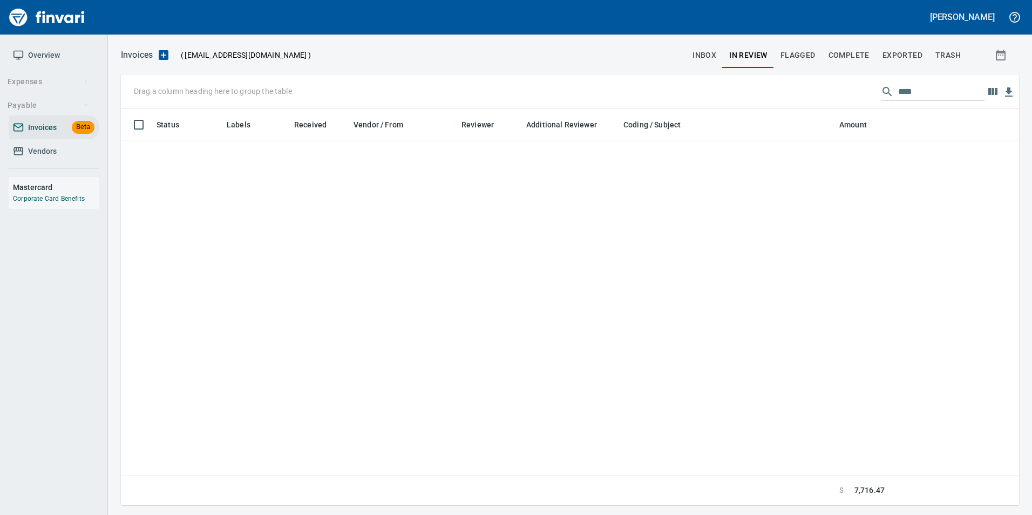
scroll to position [388, 881]
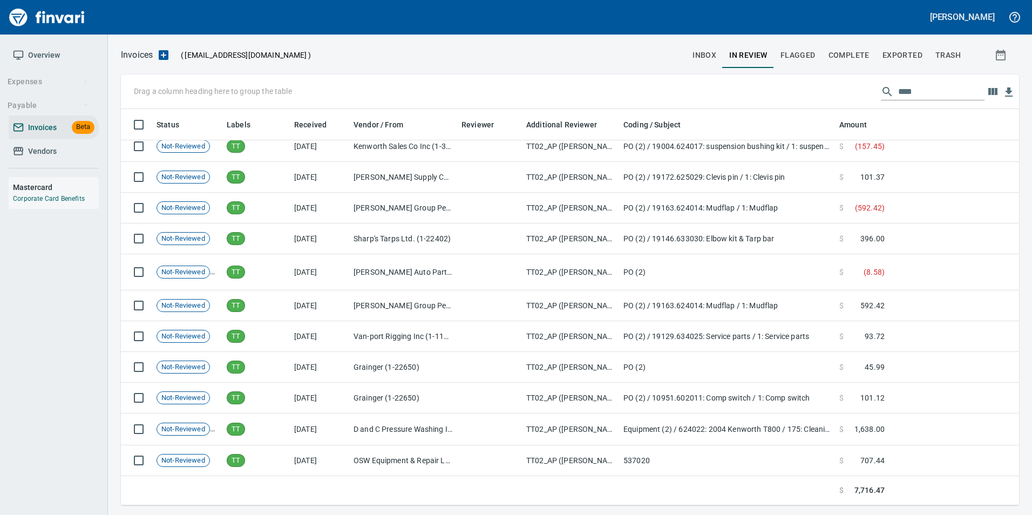
click at [851, 50] on span "Complete" at bounding box center [849, 55] width 41 height 13
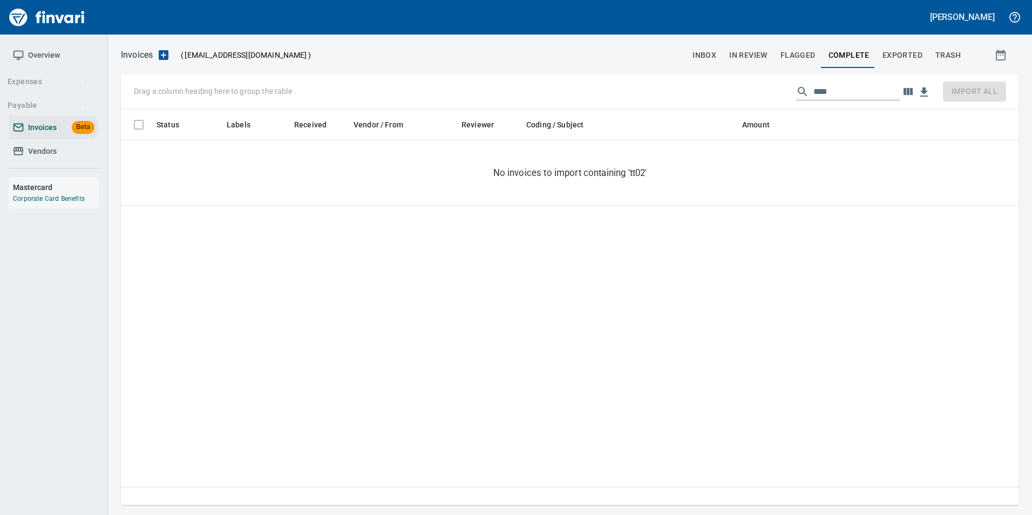
scroll to position [388, 882]
click at [848, 101] on div "Drag a column heading here to group the table **** Import All" at bounding box center [570, 91] width 898 height 35
click at [844, 96] on input "****" at bounding box center [856, 91] width 86 height 17
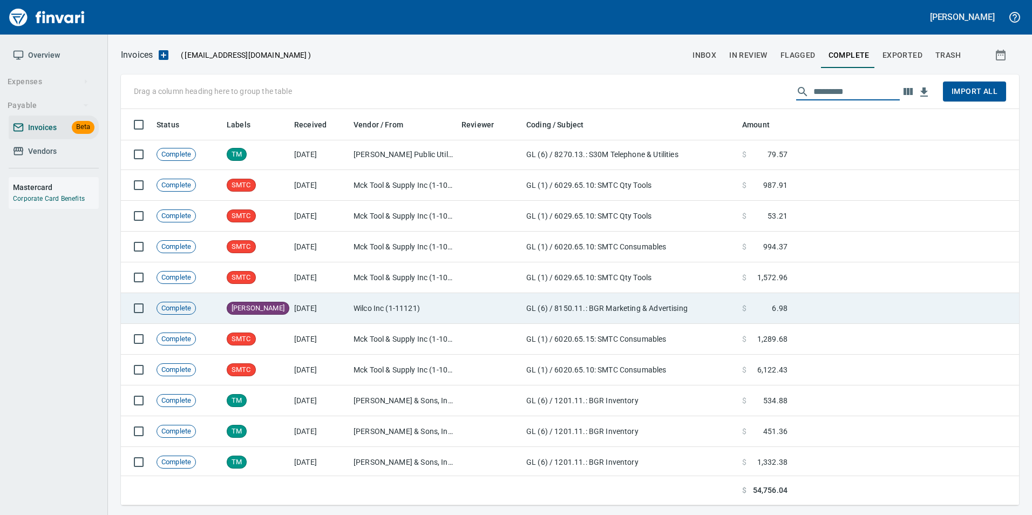
scroll to position [0, 0]
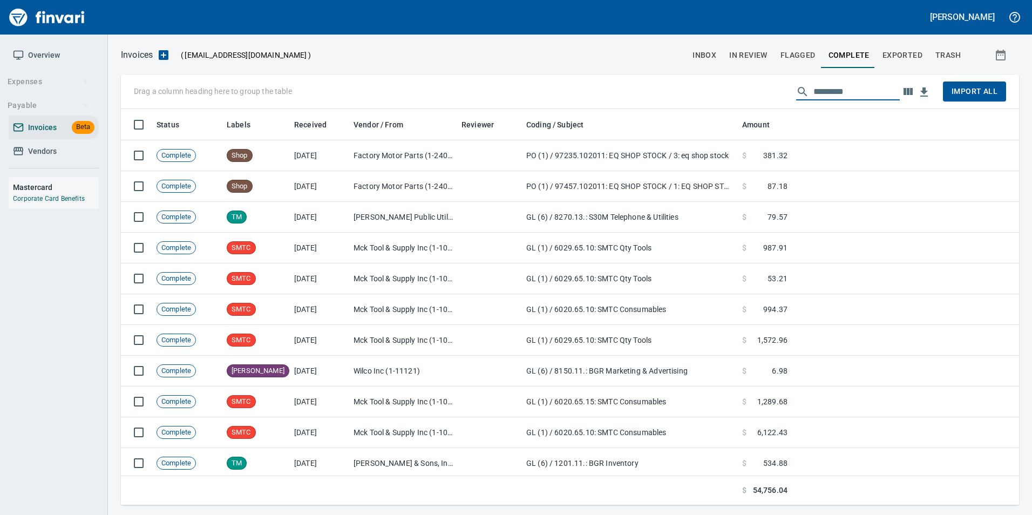
click at [888, 46] on button "Exported" at bounding box center [902, 55] width 53 height 26
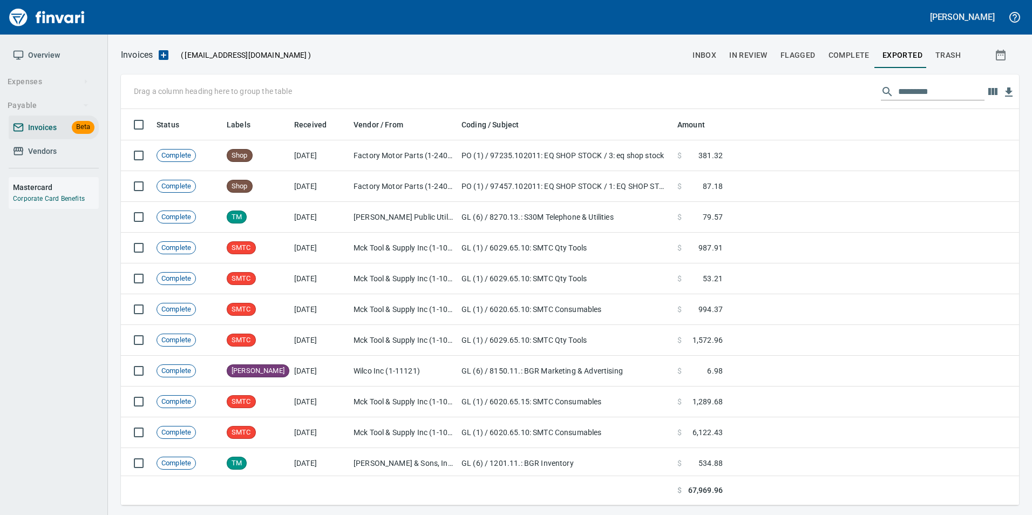
click at [906, 63] on button "Exported" at bounding box center [902, 55] width 53 height 26
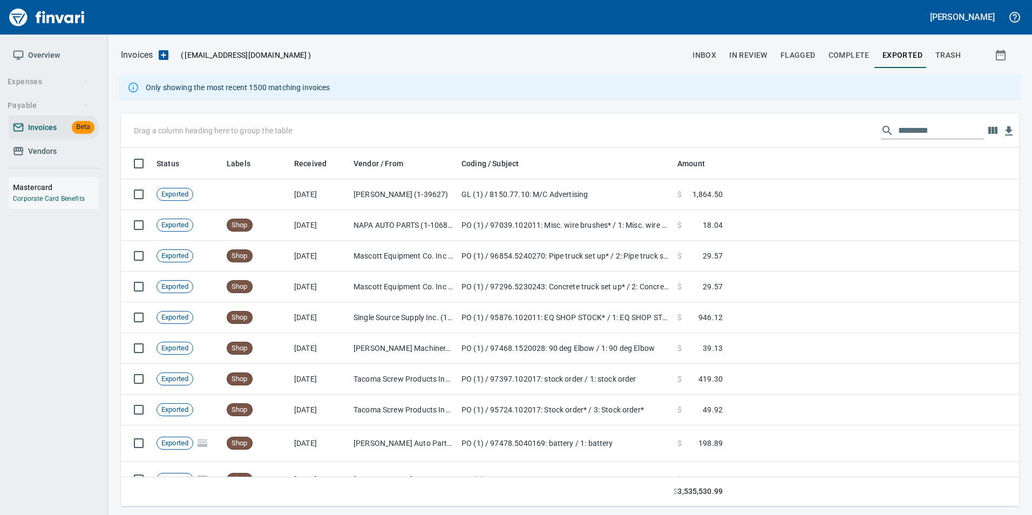
scroll to position [350, 882]
click at [901, 133] on input "text" at bounding box center [941, 130] width 86 height 17
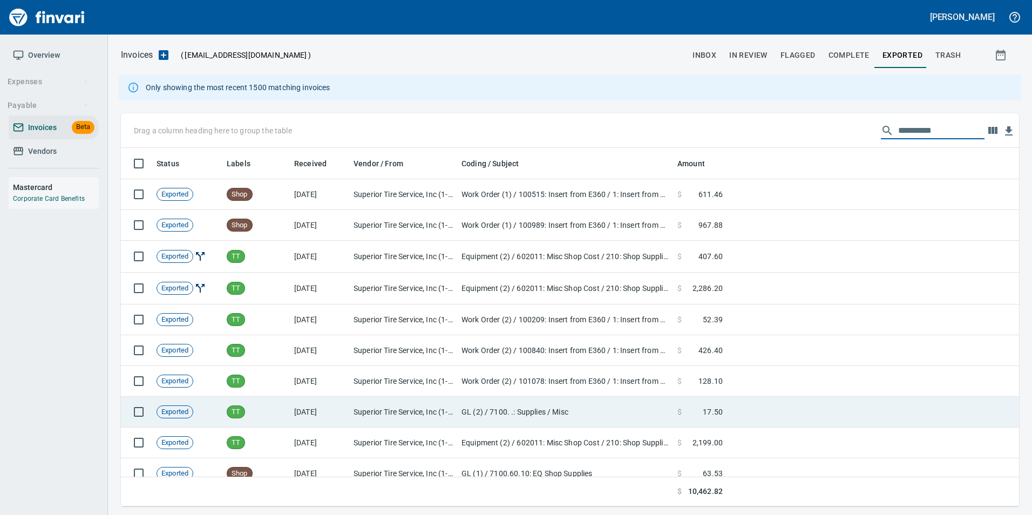
scroll to position [74, 0]
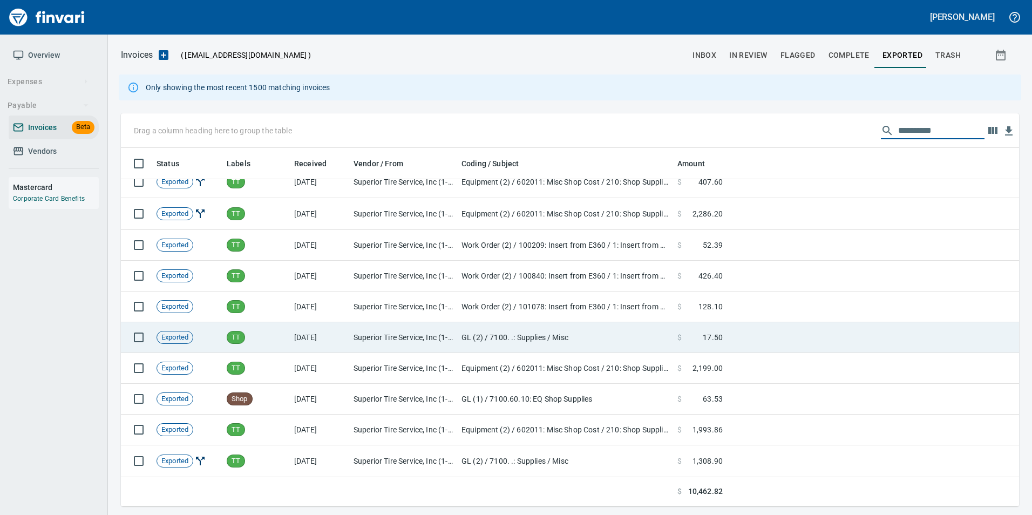
type input "**********"
click at [437, 336] on td "Superior Tire Service, Inc (1-10991)" at bounding box center [403, 337] width 108 height 31
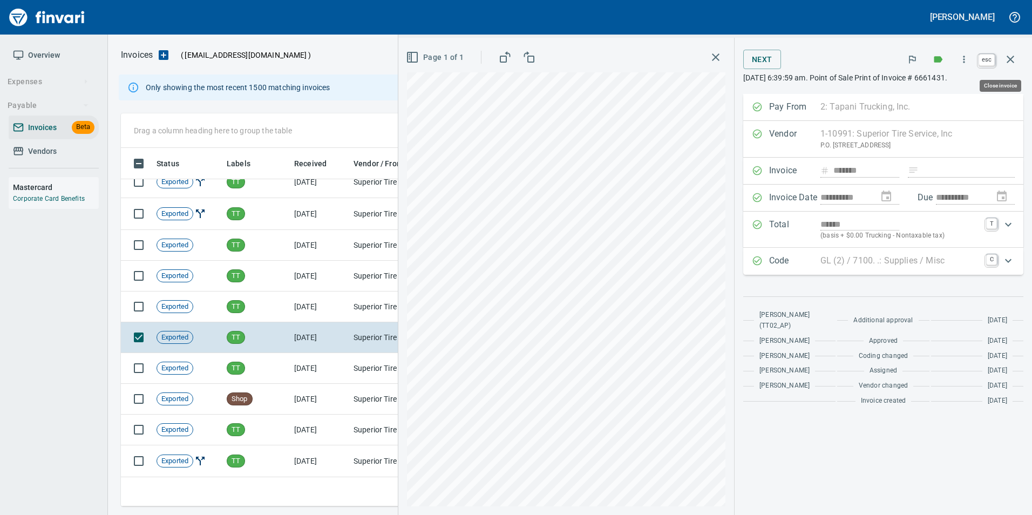
scroll to position [350, 881]
click at [1007, 66] on button "button" at bounding box center [1011, 59] width 26 height 26
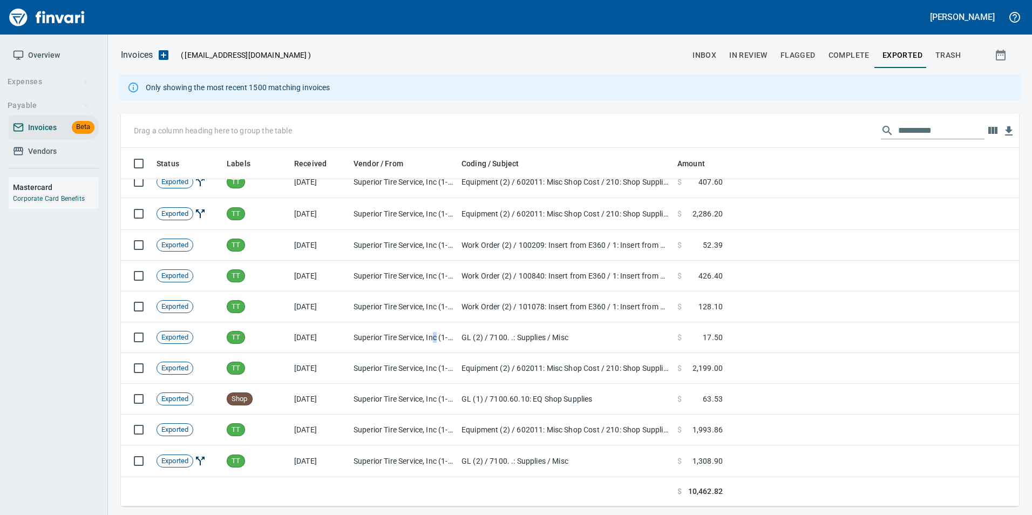
scroll to position [350, 881]
click at [747, 60] on span "In Review" at bounding box center [748, 55] width 38 height 13
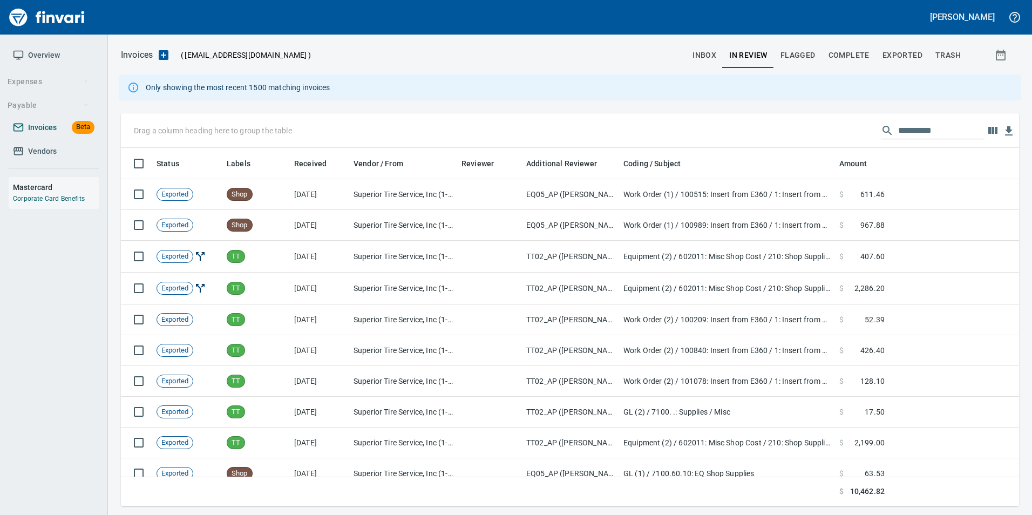
scroll to position [350, 882]
click at [26, 160] on link "Vendors" at bounding box center [54, 151] width 90 height 24
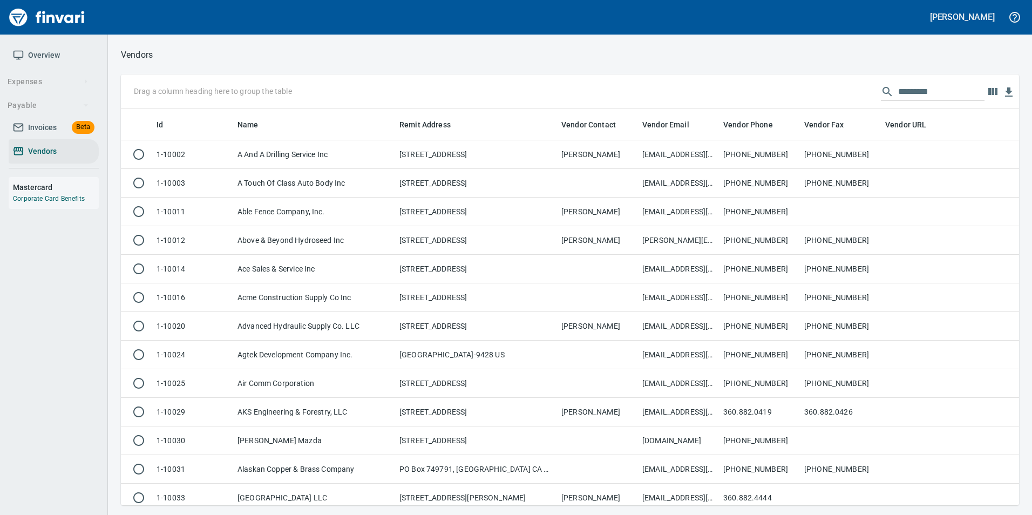
scroll to position [388, 882]
click at [923, 89] on input "text" at bounding box center [941, 91] width 86 height 17
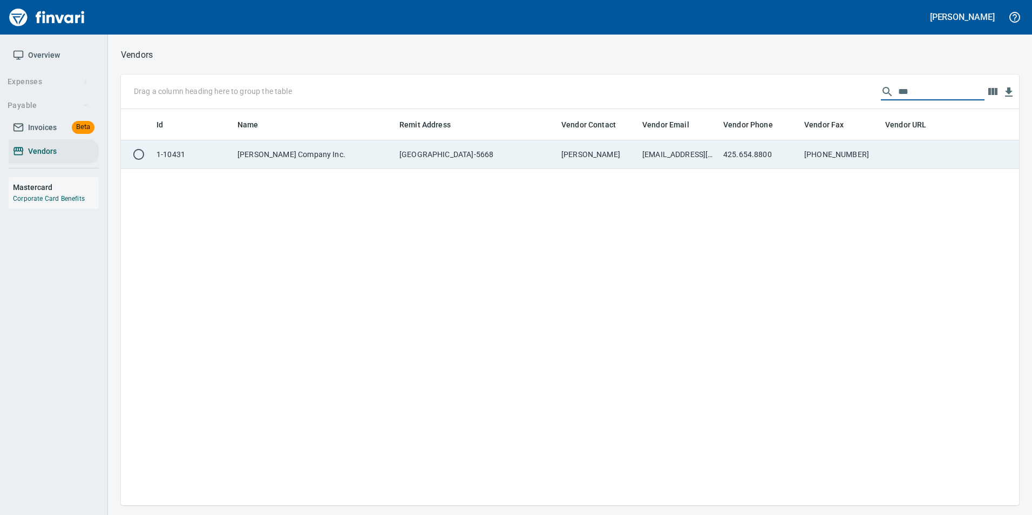
type input "***"
click at [842, 153] on td "425-653-3190" at bounding box center [840, 154] width 81 height 29
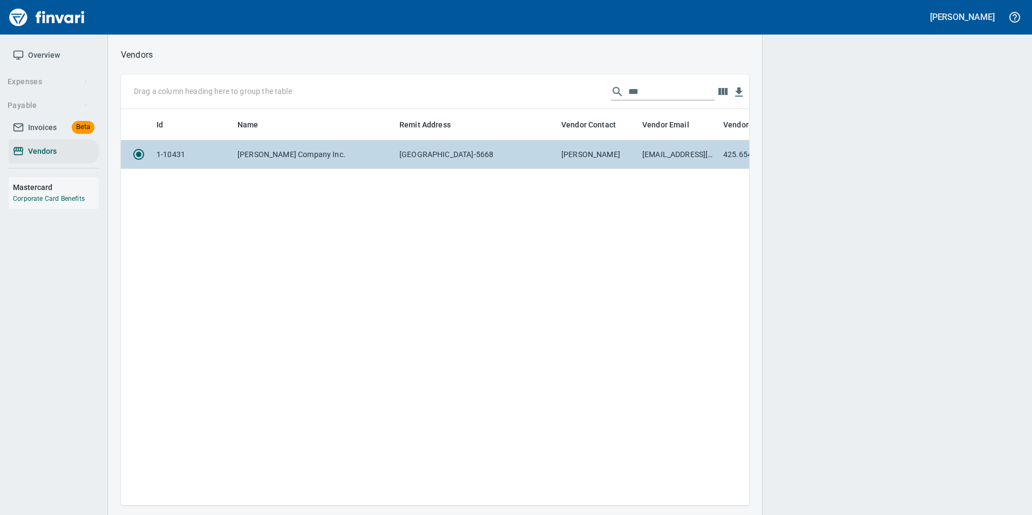
scroll to position [380, 620]
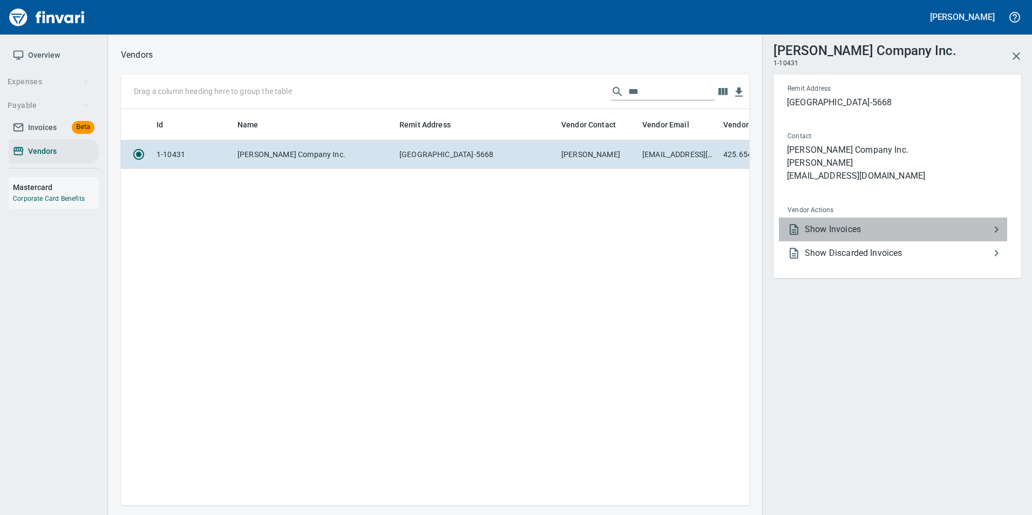
click at [840, 233] on span "Show Invoices" at bounding box center [897, 229] width 185 height 13
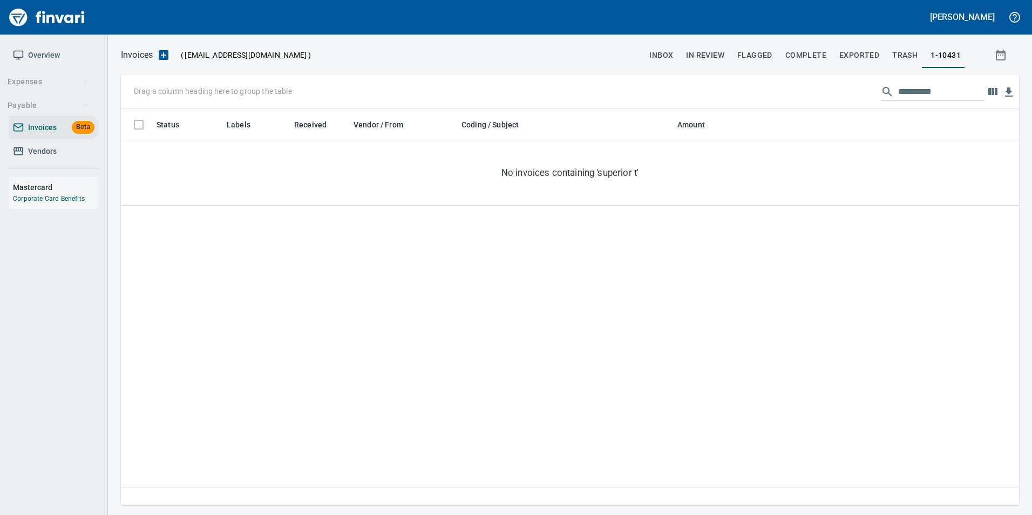
scroll to position [388, 890]
click at [939, 90] on input "**********" at bounding box center [941, 91] width 86 height 17
type input "*"
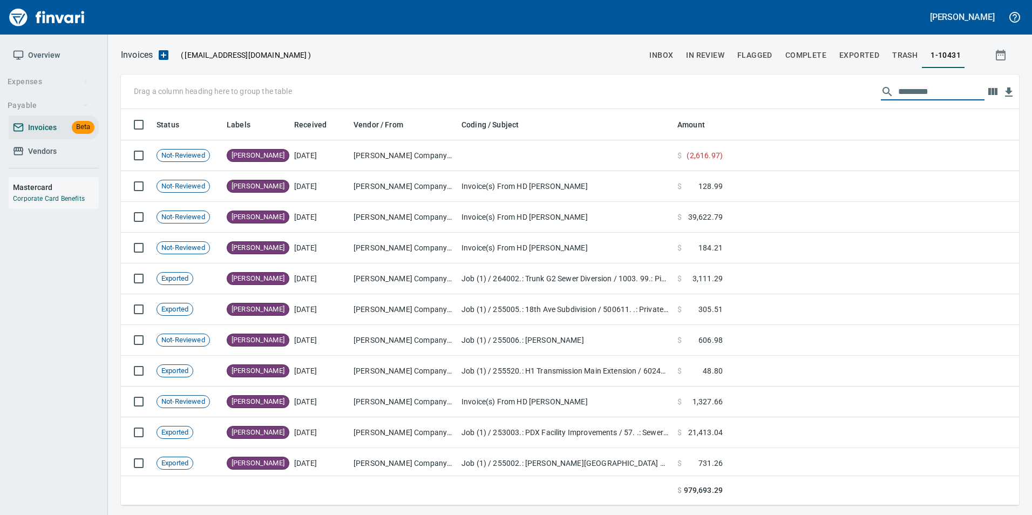
scroll to position [388, 882]
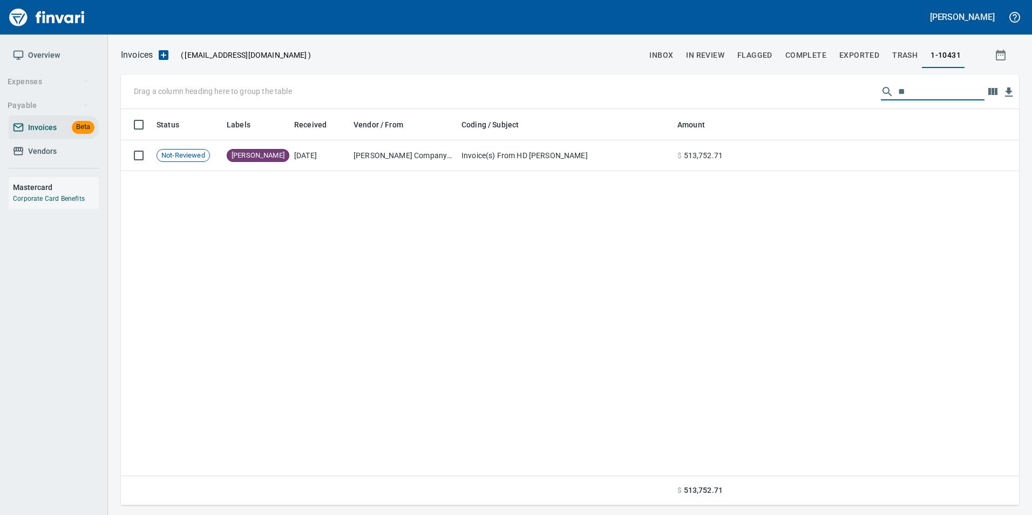
type input "*"
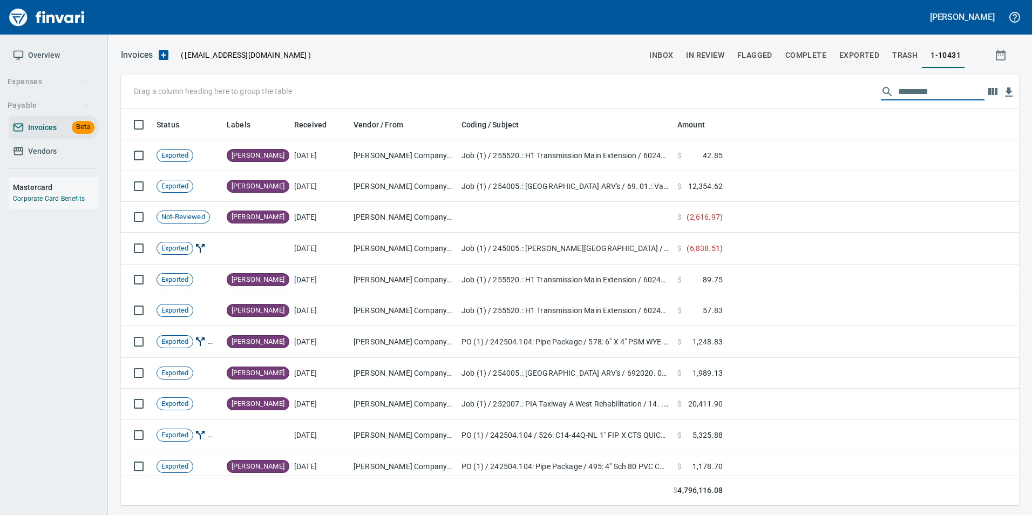
type input "*"
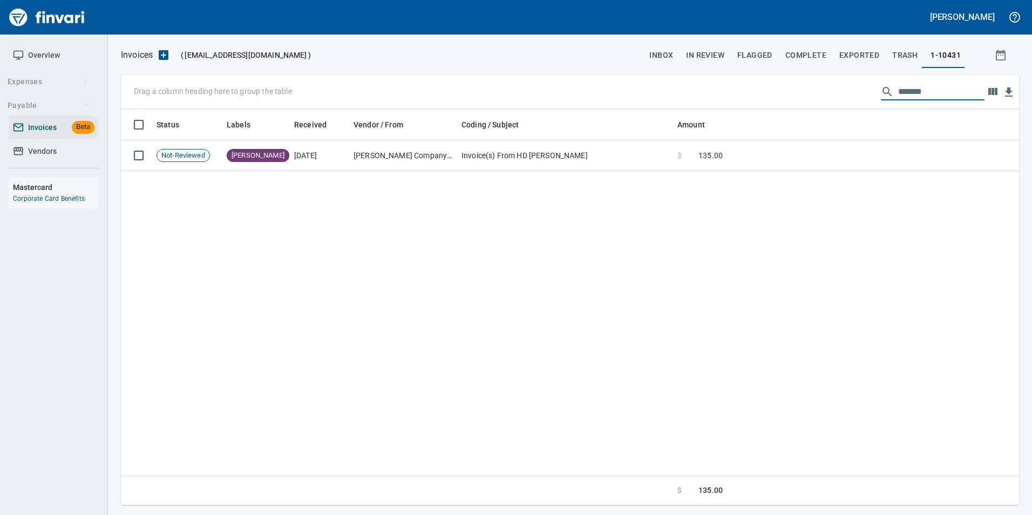
click at [937, 90] on input "*******" at bounding box center [941, 91] width 86 height 17
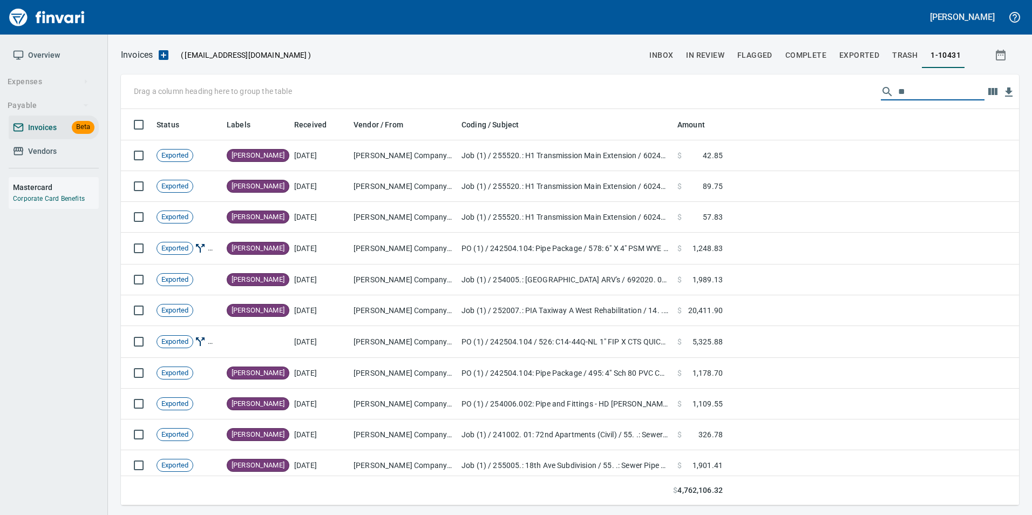
type input "*"
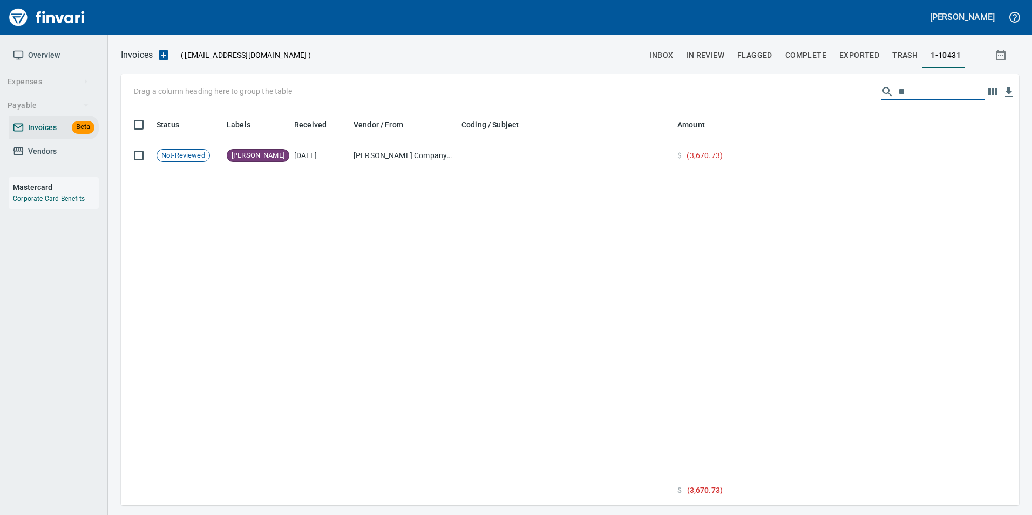
type input "*"
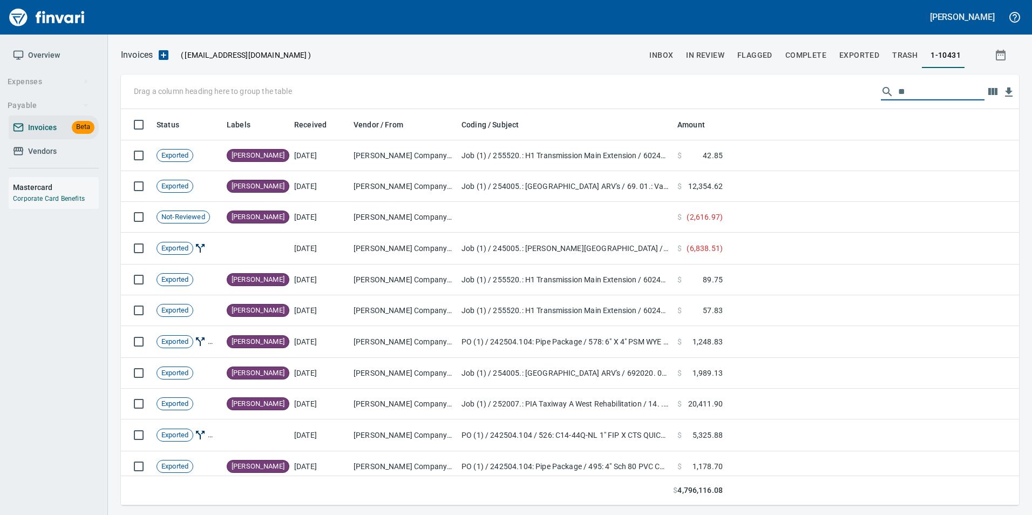
type input "*"
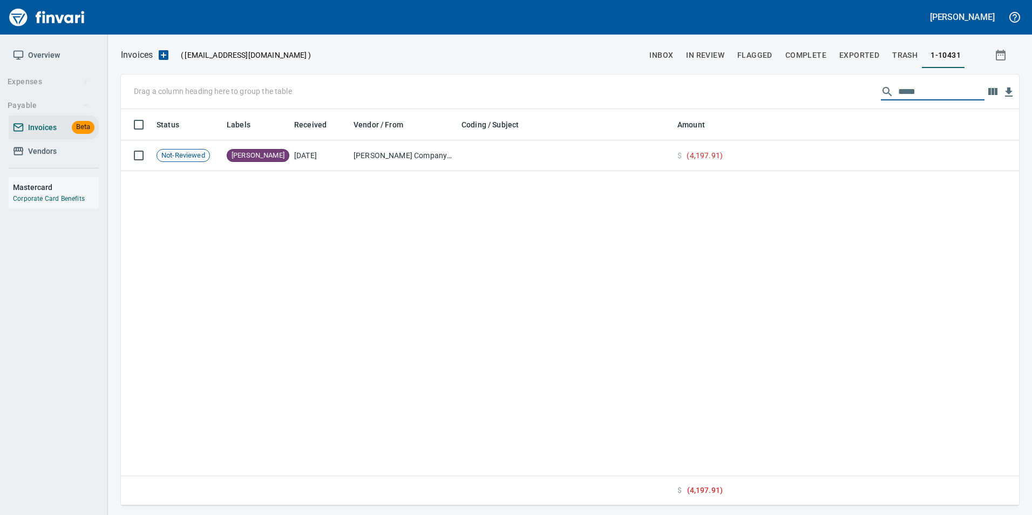
type input "******"
click at [902, 90] on input "******" at bounding box center [941, 91] width 86 height 17
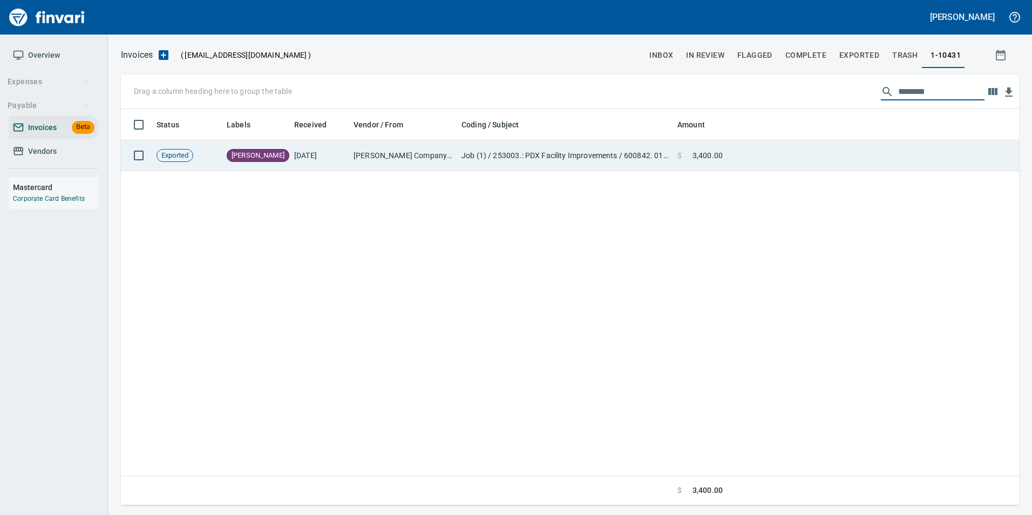
click at [742, 164] on td at bounding box center [873, 155] width 292 height 31
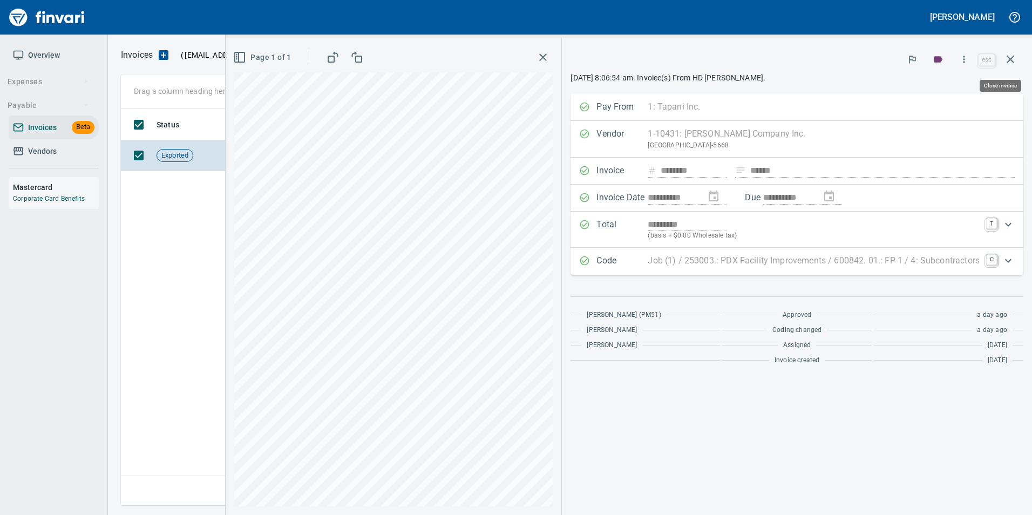
drag, startPoint x: 1008, startPoint y: 64, endPoint x: 953, endPoint y: 74, distance: 55.9
click at [1008, 64] on icon "button" at bounding box center [1010, 59] width 13 height 13
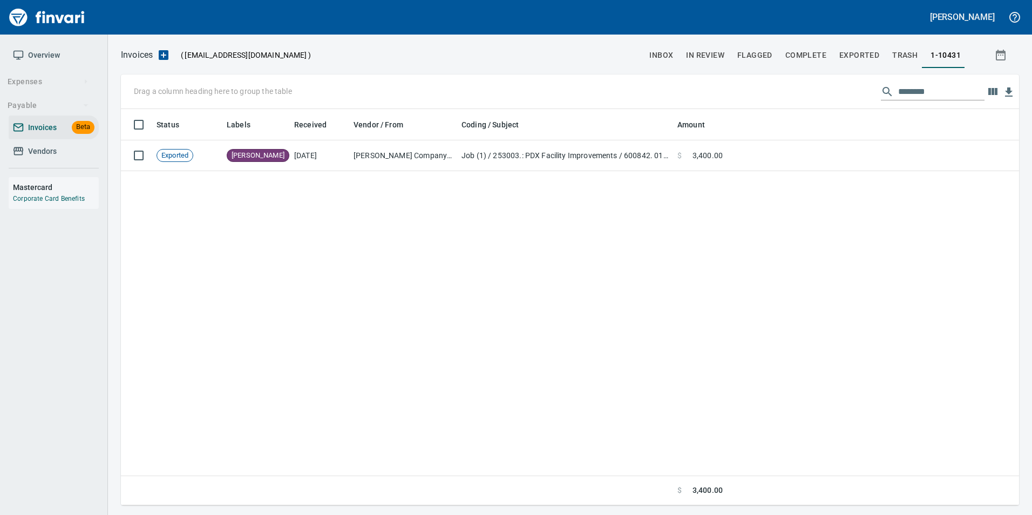
scroll to position [388, 890]
click at [948, 92] on input "********" at bounding box center [941, 91] width 86 height 17
drag, startPoint x: 938, startPoint y: 93, endPoint x: 900, endPoint y: 101, distance: 38.5
click at [900, 101] on div "Drag a column heading here to group the table ********" at bounding box center [570, 91] width 898 height 35
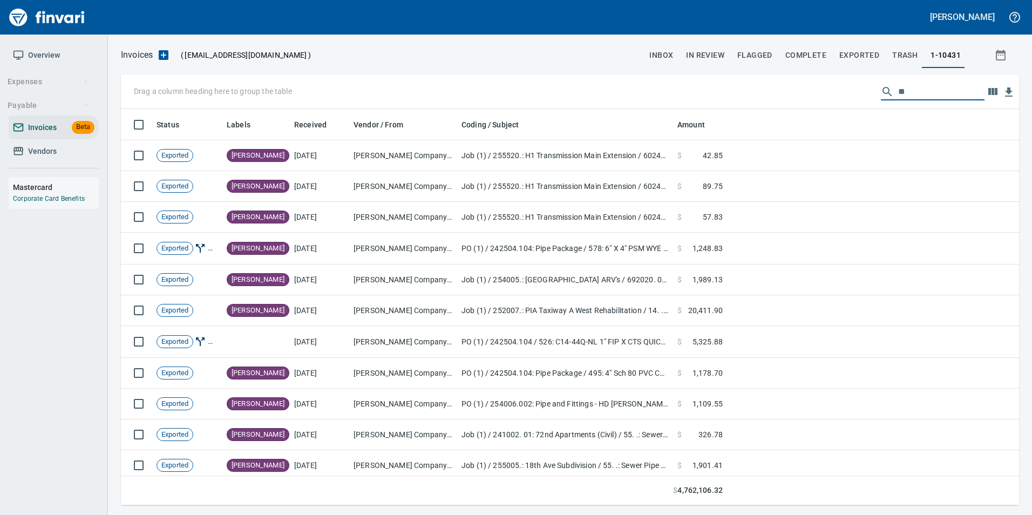
scroll to position [388, 882]
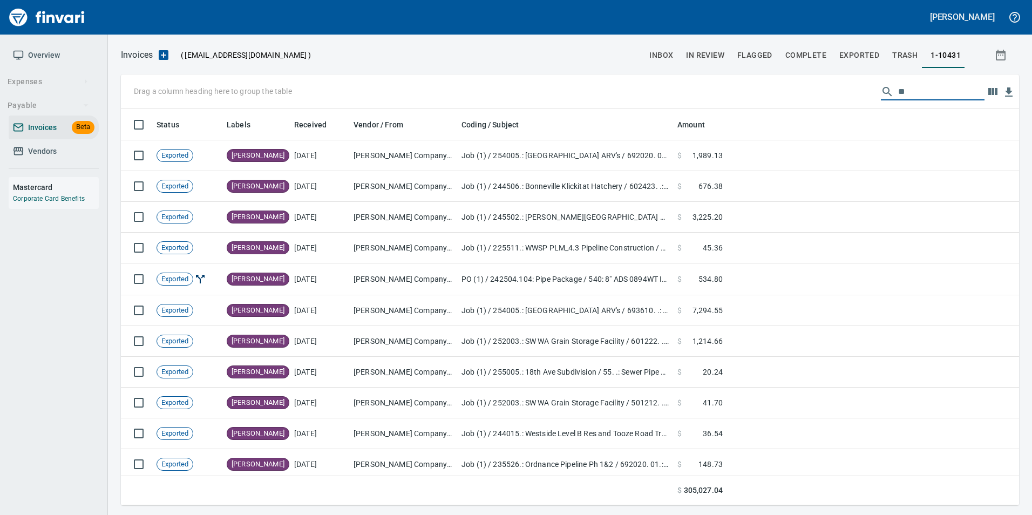
type input "*"
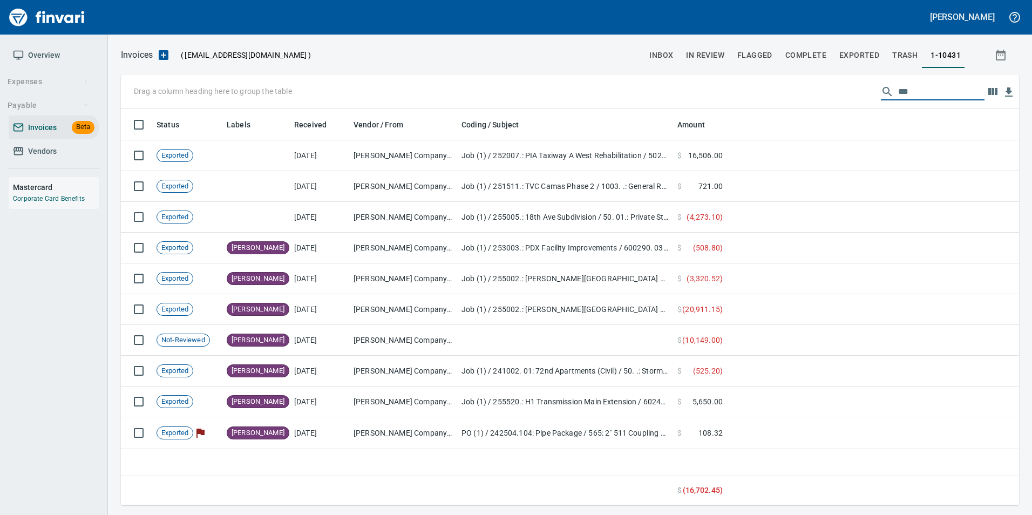
click at [923, 86] on input "***" at bounding box center [941, 91] width 86 height 17
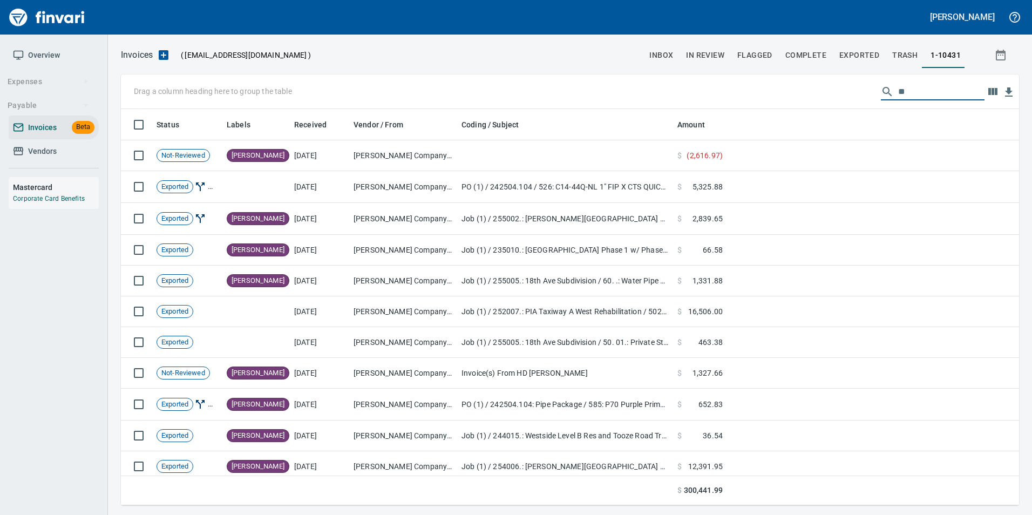
type input "*"
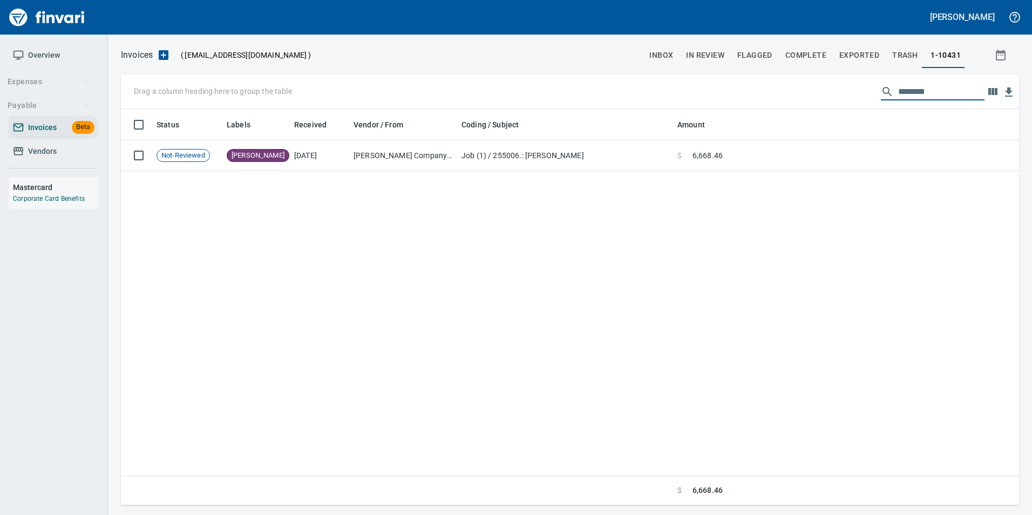
type input "********"
click at [898, 85] on input "********" at bounding box center [941, 91] width 86 height 17
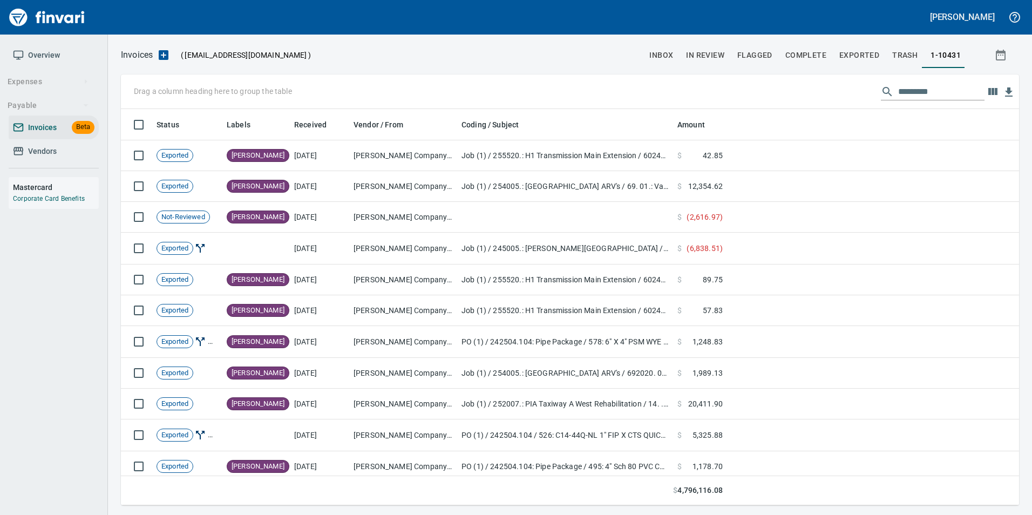
click at [51, 147] on span "Vendors" at bounding box center [42, 151] width 29 height 13
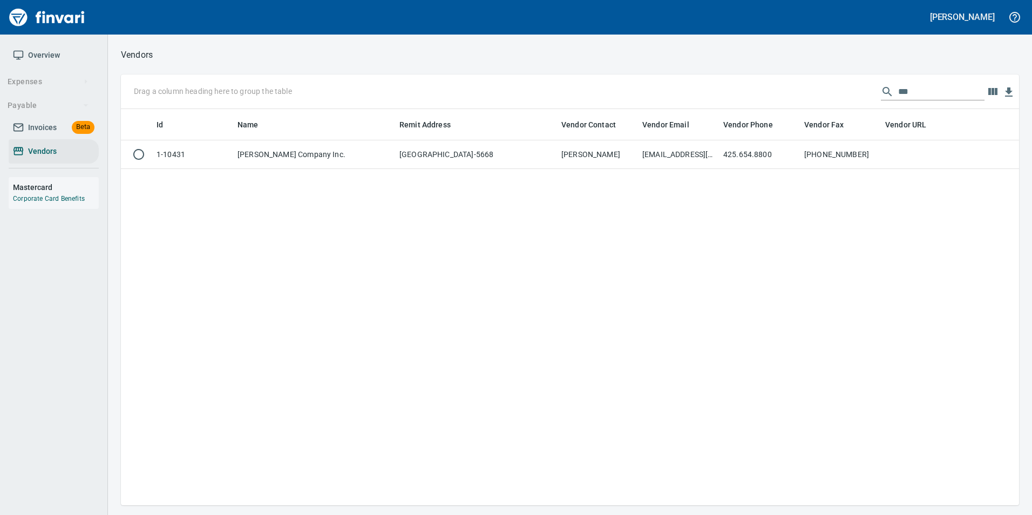
scroll to position [388, 890]
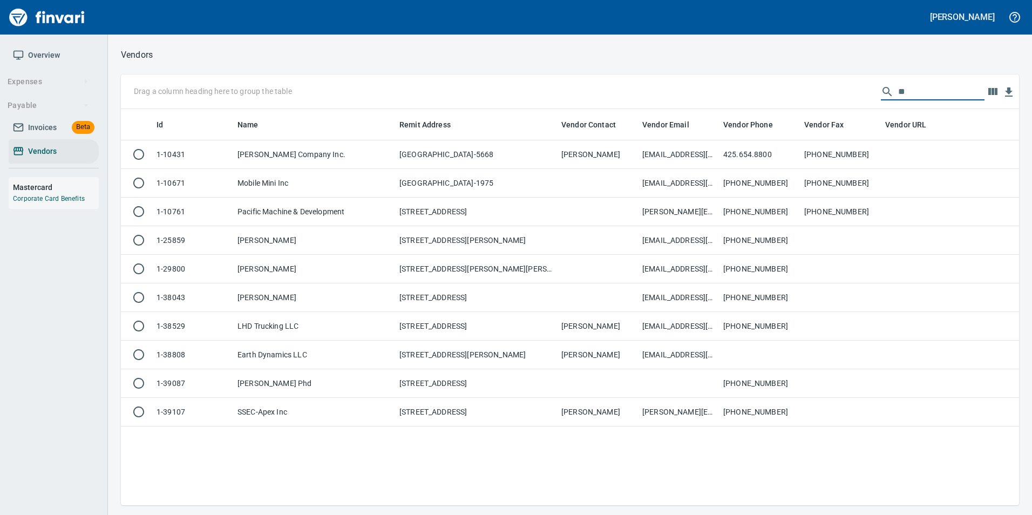
type input "*"
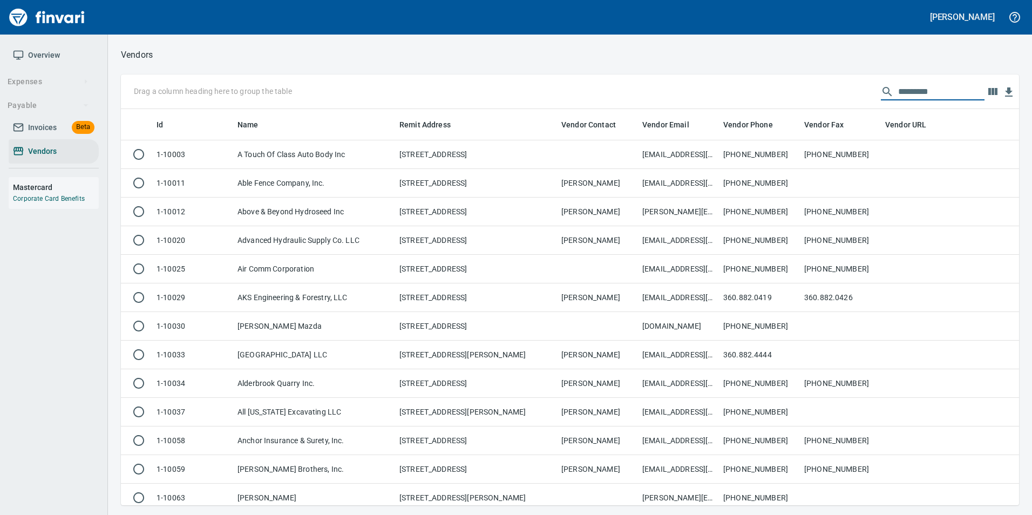
scroll to position [388, 882]
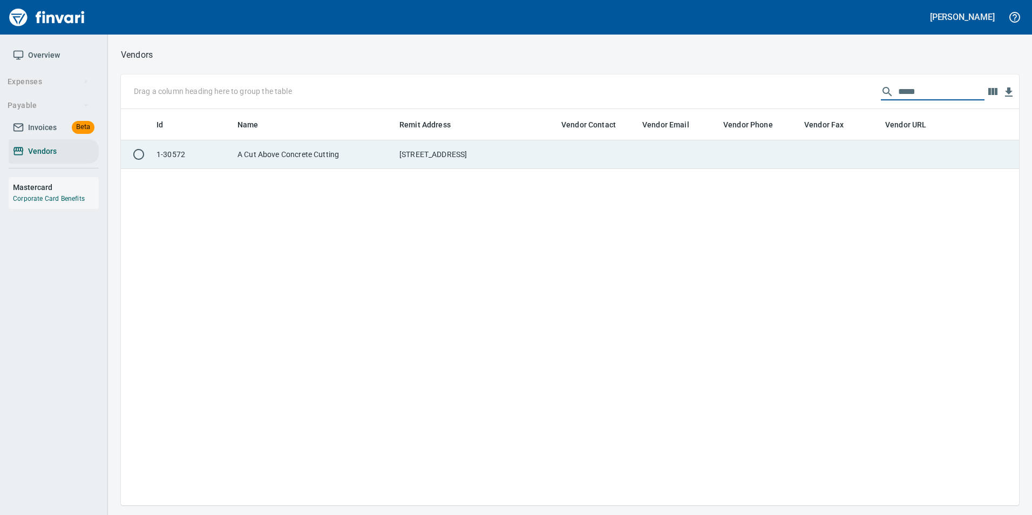
type input "*****"
click at [821, 154] on td at bounding box center [840, 154] width 81 height 29
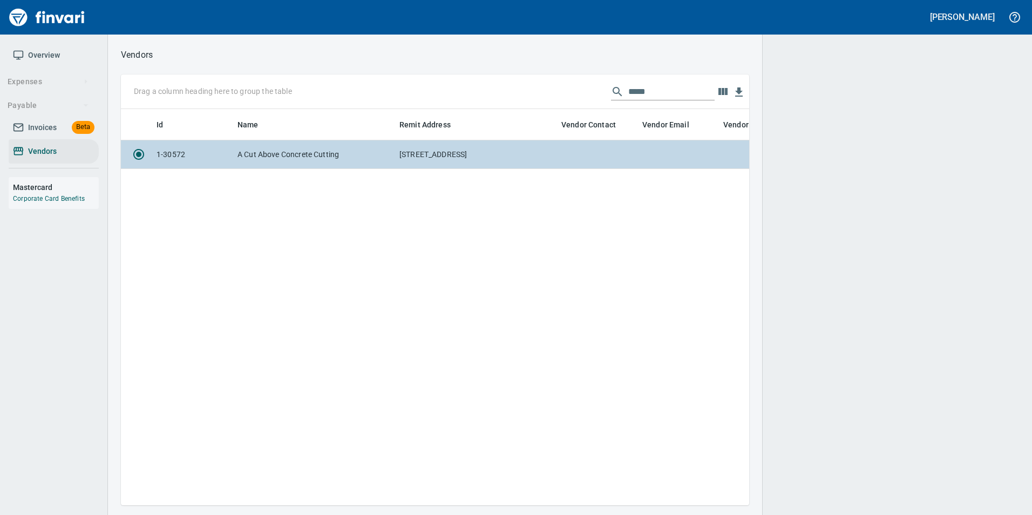
scroll to position [380, 620]
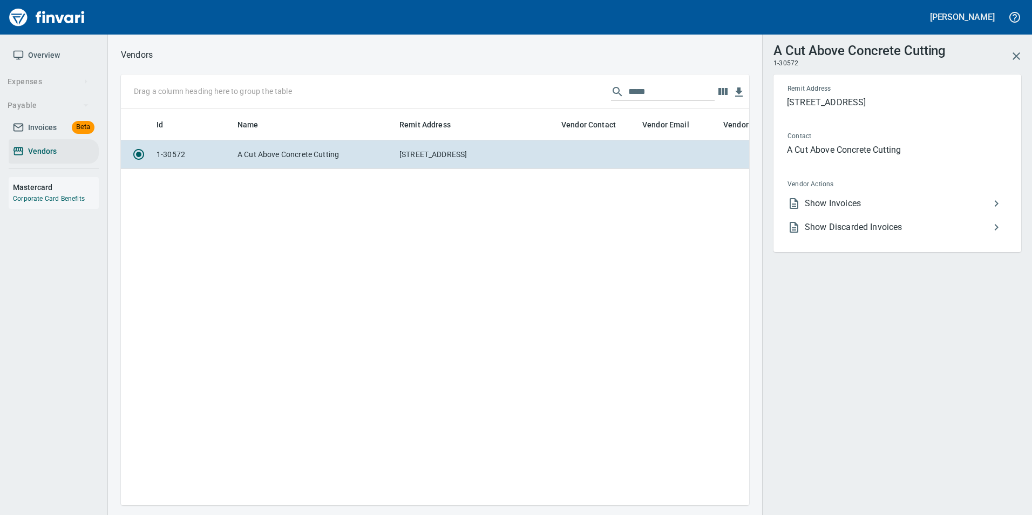
click at [904, 196] on li "Show Invoices" at bounding box center [893, 204] width 228 height 24
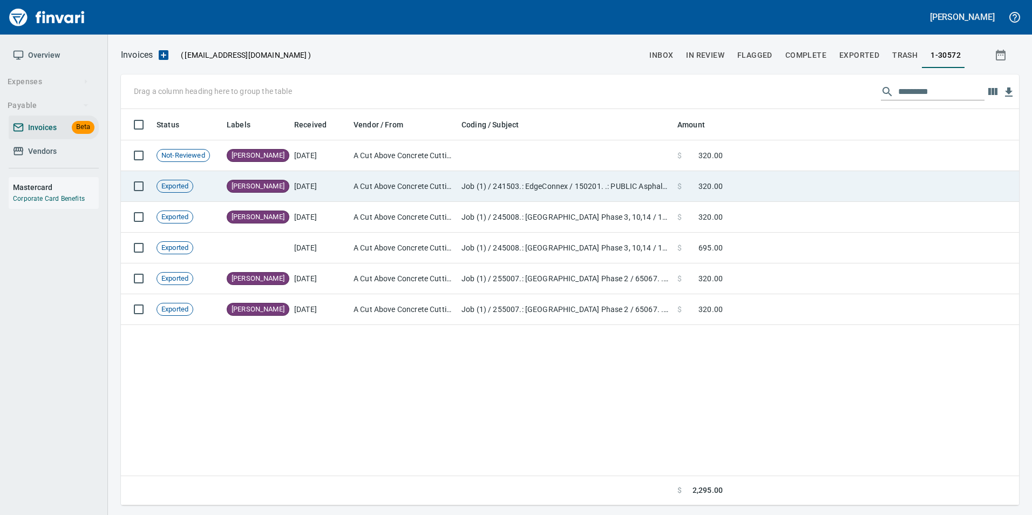
scroll to position [388, 890]
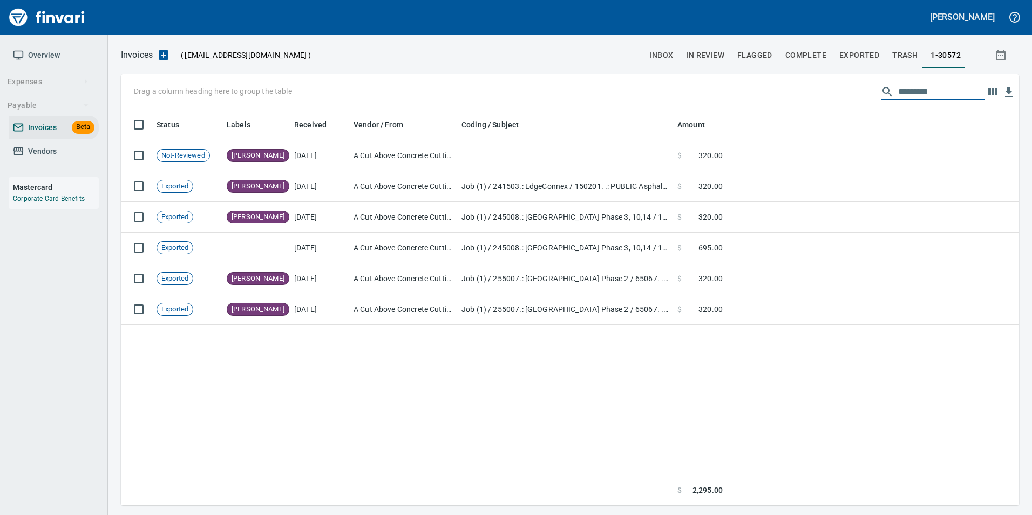
click at [914, 94] on input "text" at bounding box center [941, 91] width 86 height 17
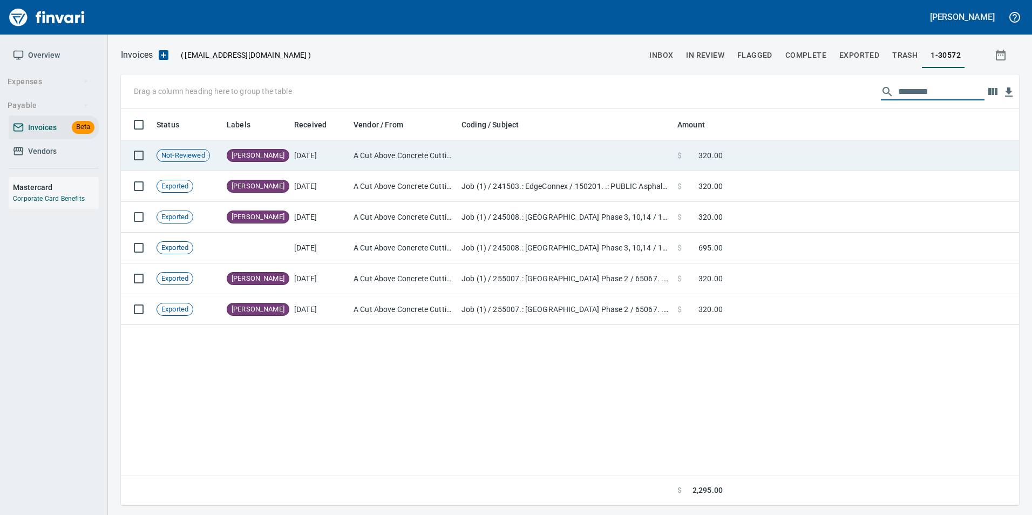
click at [851, 160] on td at bounding box center [873, 155] width 292 height 31
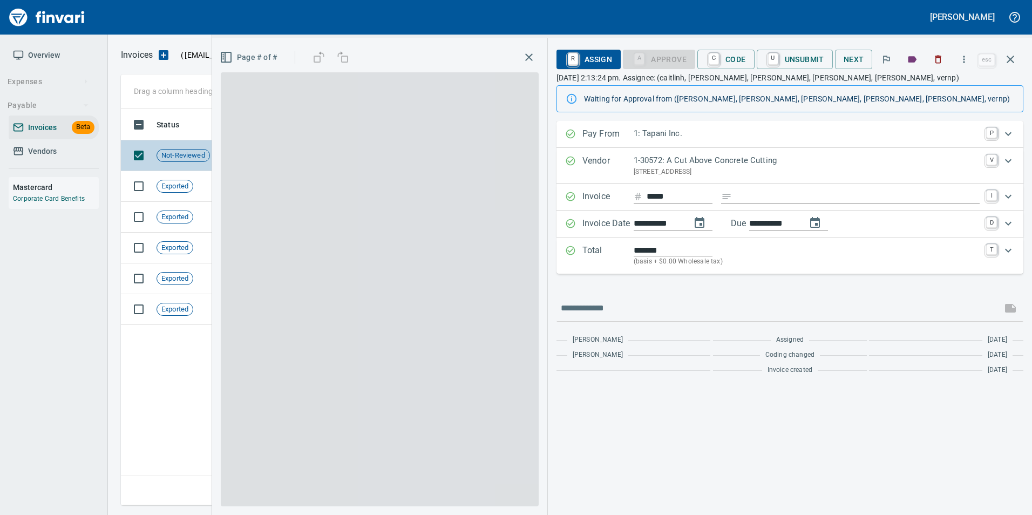
scroll to position [388, 890]
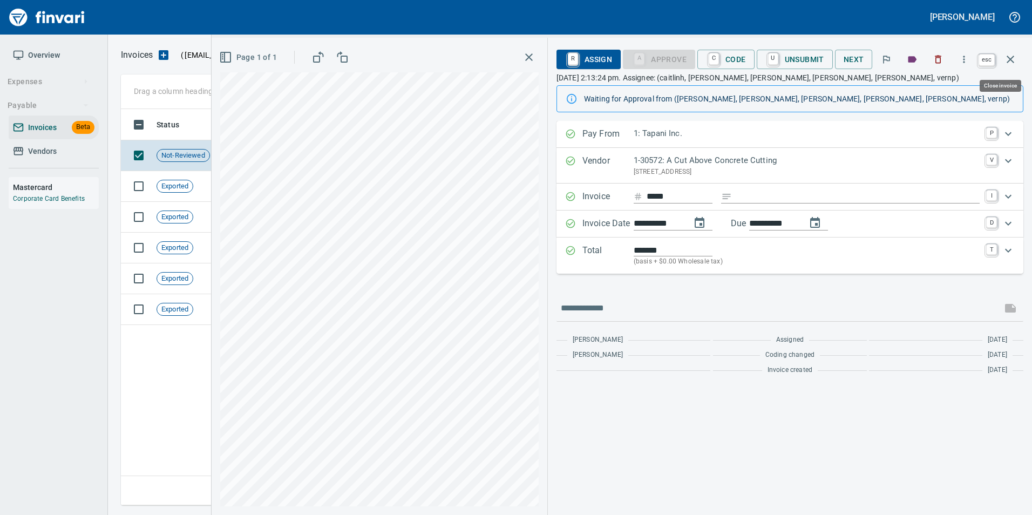
click at [1010, 65] on icon "button" at bounding box center [1010, 59] width 13 height 13
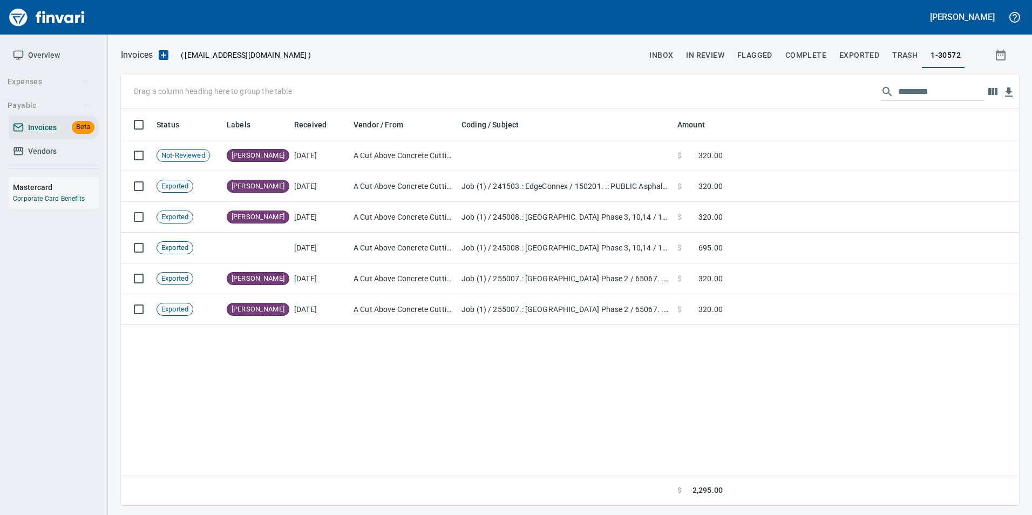
scroll to position [388, 890]
click at [45, 124] on span "Invoices" at bounding box center [42, 127] width 29 height 13
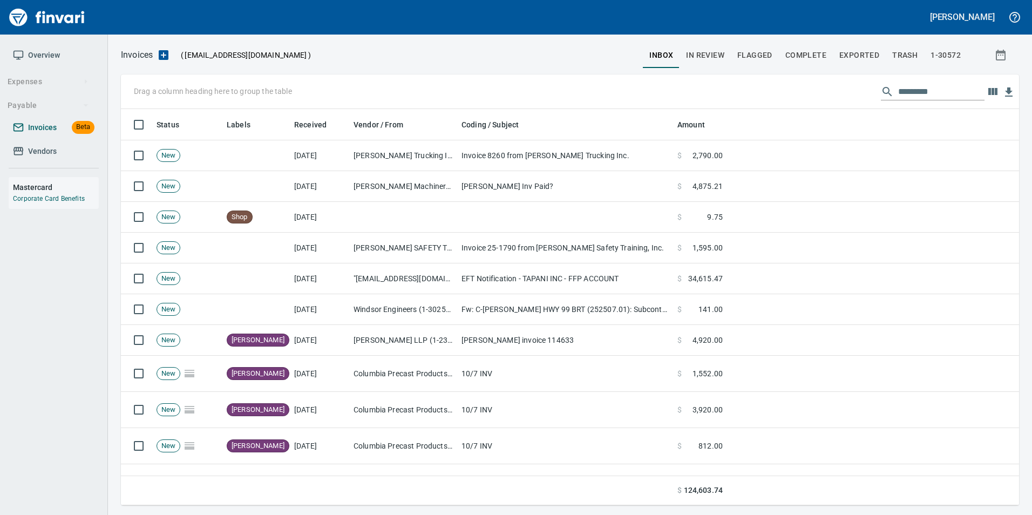
scroll to position [388, 882]
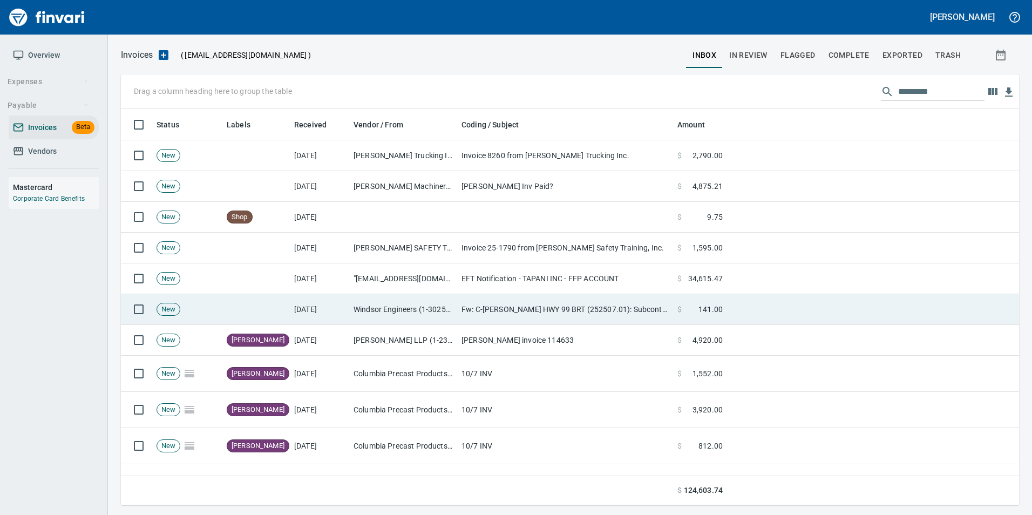
click at [392, 314] on td "Windsor Engineers (1-30256)" at bounding box center [403, 309] width 108 height 31
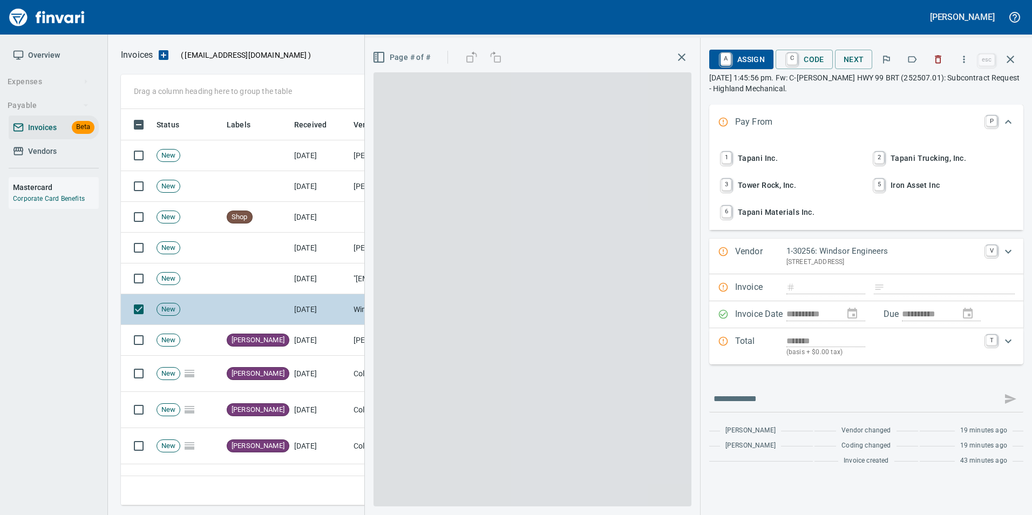
scroll to position [388, 881]
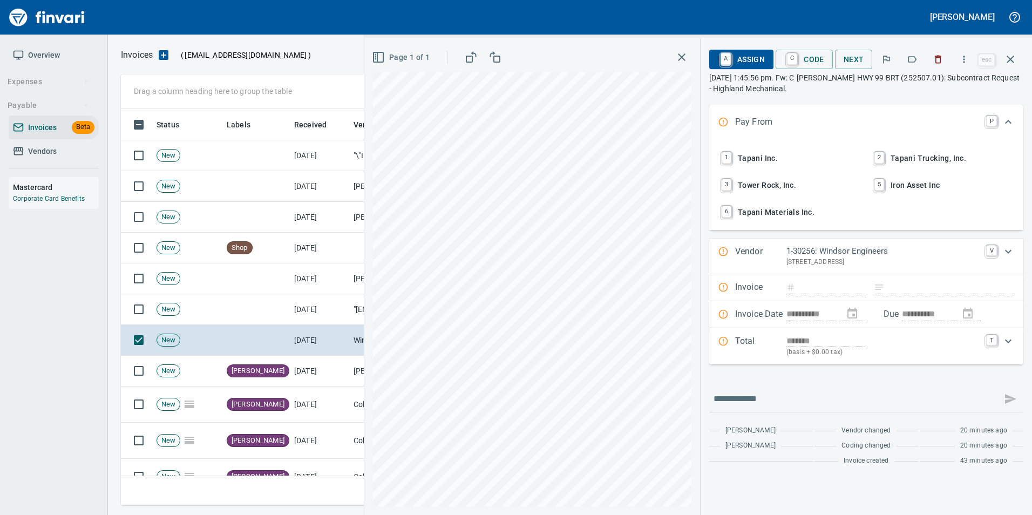
click at [60, 154] on span "Vendors" at bounding box center [54, 151] width 82 height 13
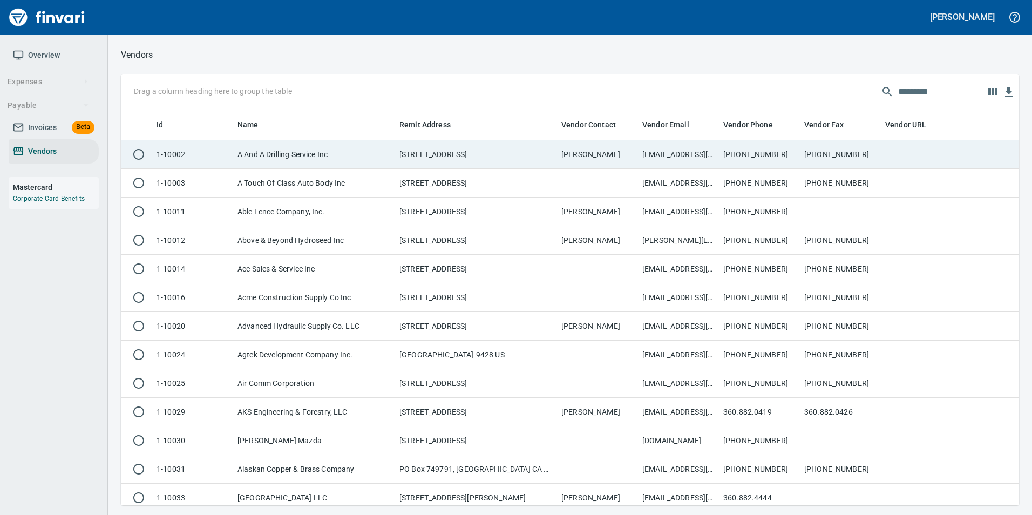
scroll to position [388, 882]
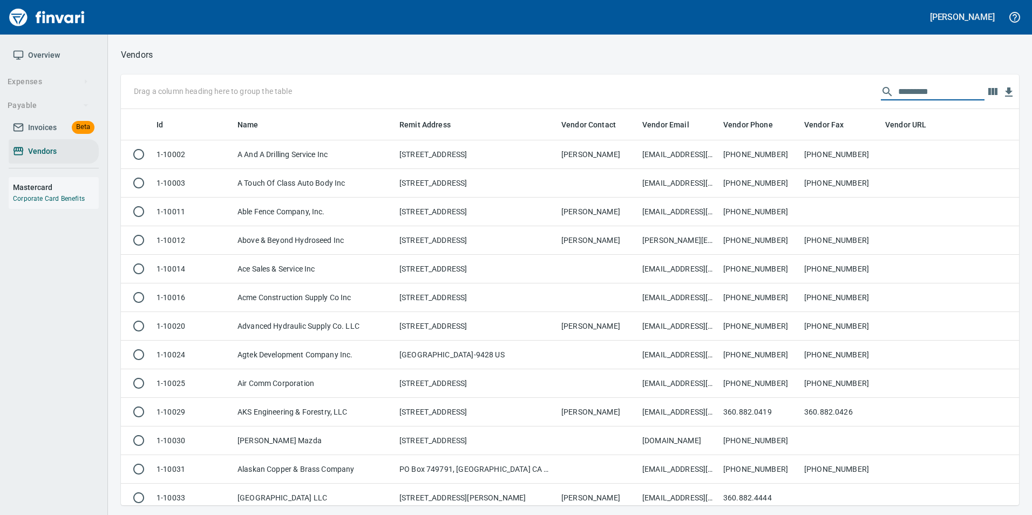
click at [909, 88] on input "text" at bounding box center [941, 91] width 86 height 17
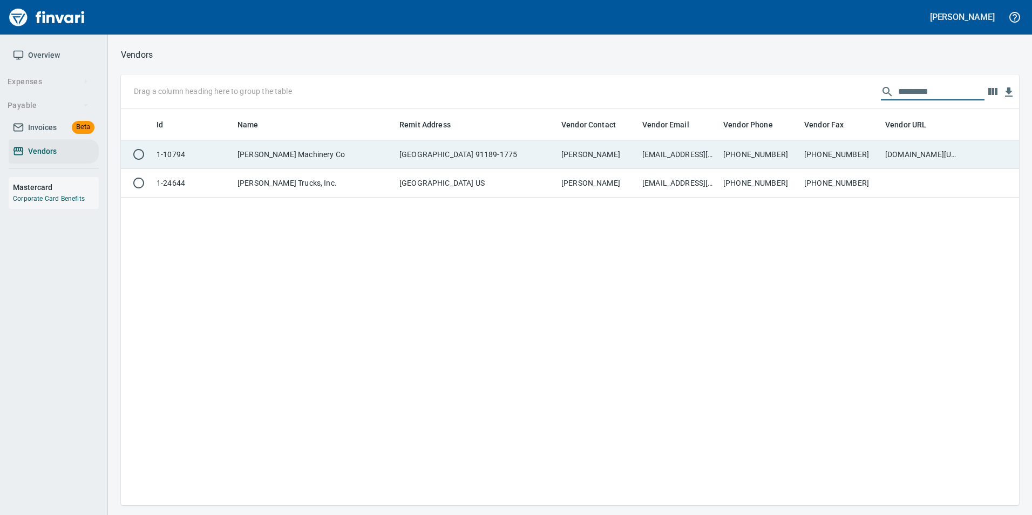
type input "********"
click at [305, 155] on td "[PERSON_NAME] Machinery Co" at bounding box center [314, 154] width 162 height 29
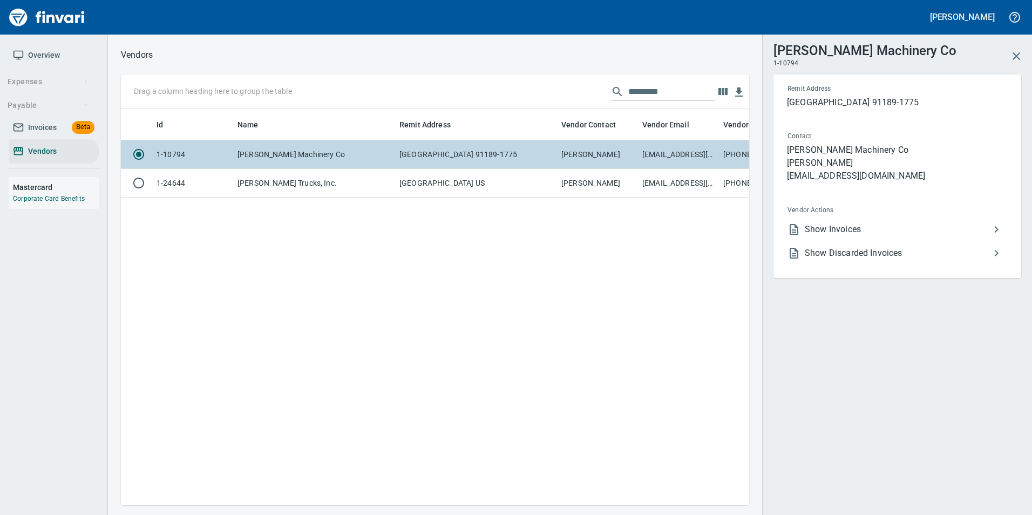
scroll to position [380, 620]
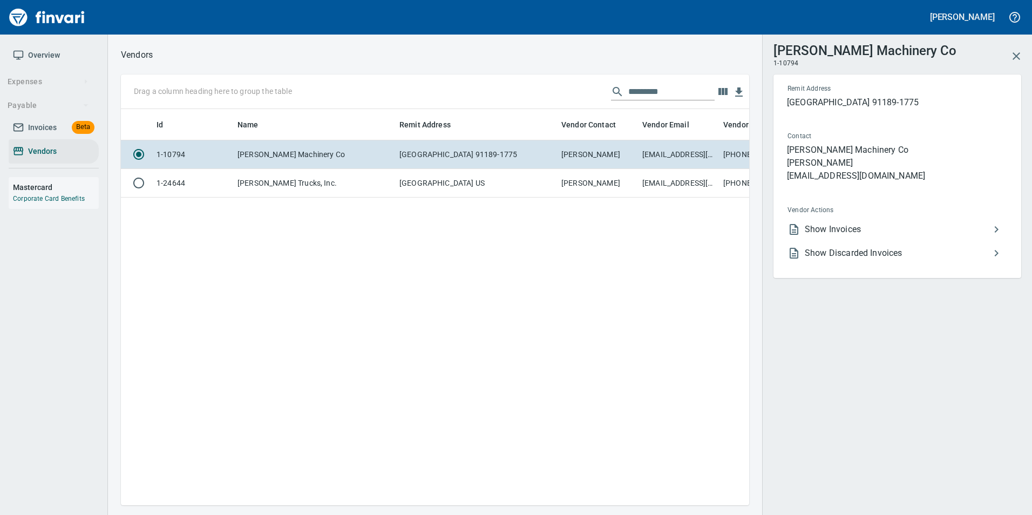
click at [927, 218] on li "Show Invoices" at bounding box center [893, 230] width 228 height 24
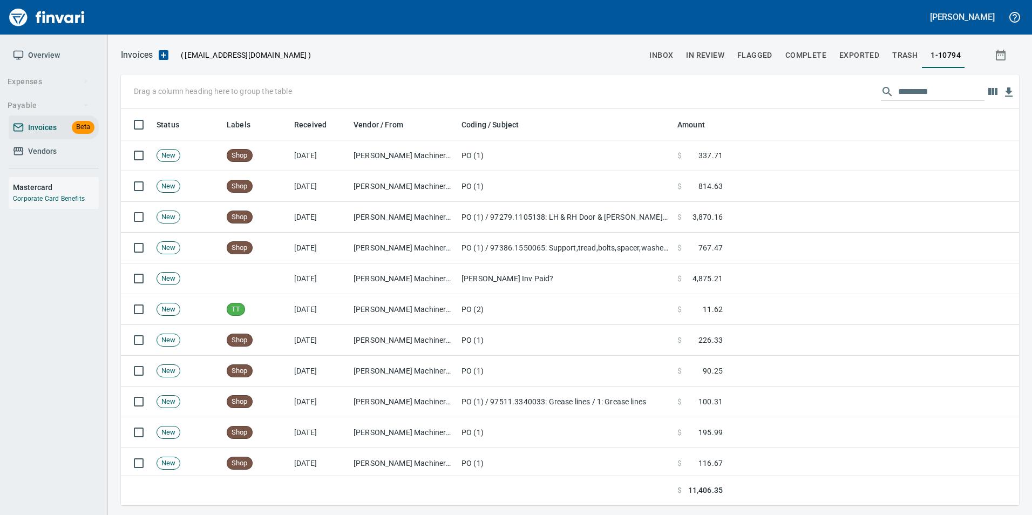
scroll to position [388, 882]
click at [940, 100] on input "text" at bounding box center [941, 91] width 86 height 17
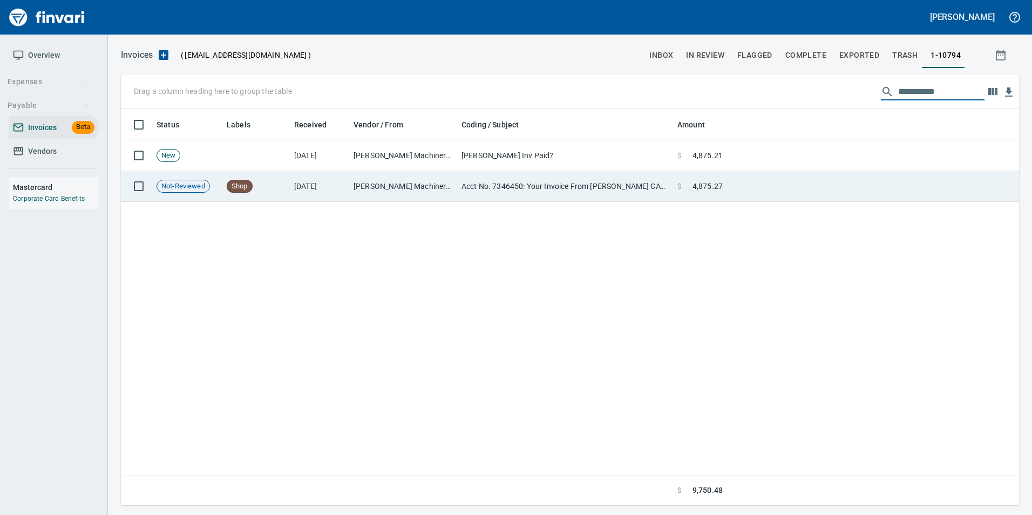
type input "**********"
click at [378, 189] on td "[PERSON_NAME] Machinery Co (1-10794)" at bounding box center [403, 186] width 108 height 31
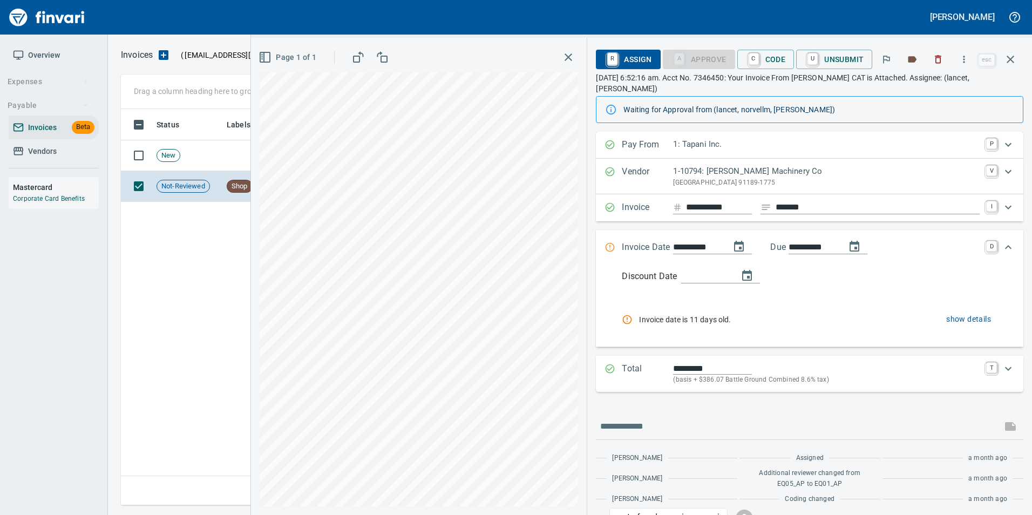
click at [212, 282] on div "Status Labels Received Vendor / From Coding / Subject Amount New 10/8/2025 Pete…" at bounding box center [570, 307] width 898 height 397
click at [1012, 59] on icon "button" at bounding box center [1011, 60] width 8 height 8
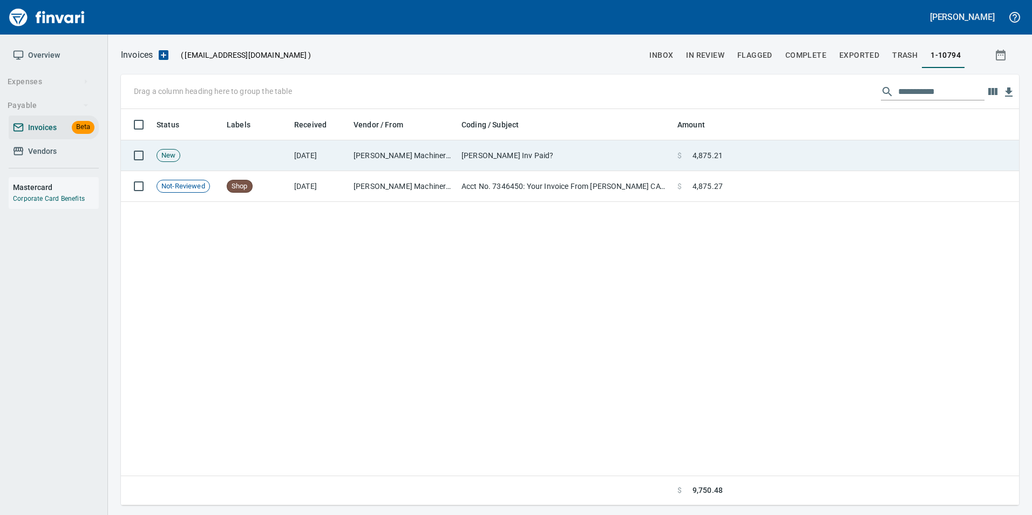
click at [495, 152] on td "[PERSON_NAME] Inv Paid?" at bounding box center [565, 155] width 216 height 31
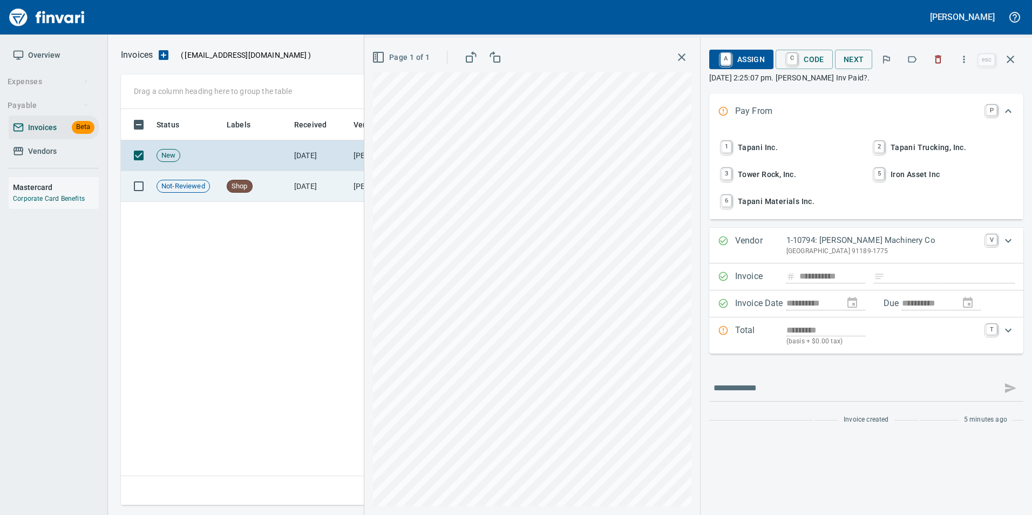
click at [1007, 64] on icon "button" at bounding box center [1010, 59] width 13 height 13
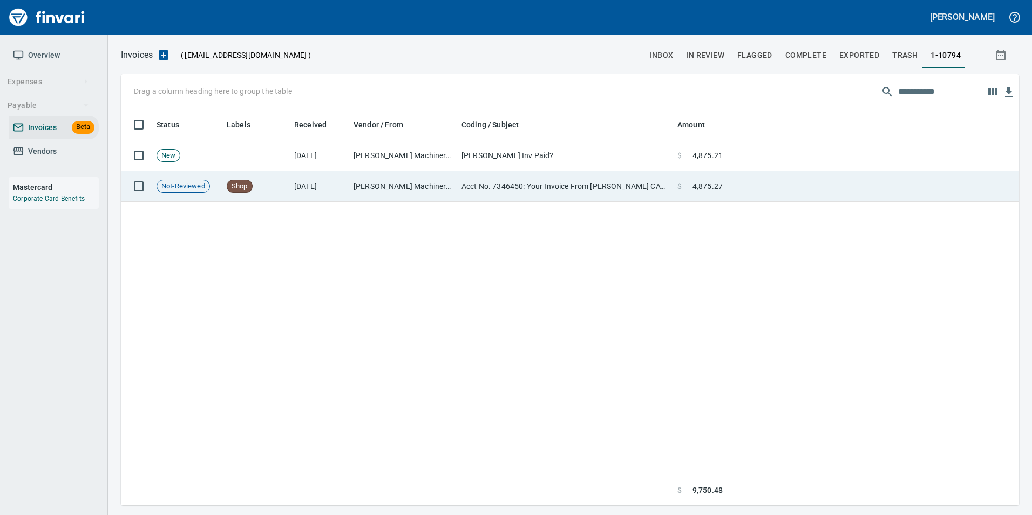
click at [429, 193] on td "[PERSON_NAME] Machinery Co (1-10794)" at bounding box center [403, 186] width 108 height 31
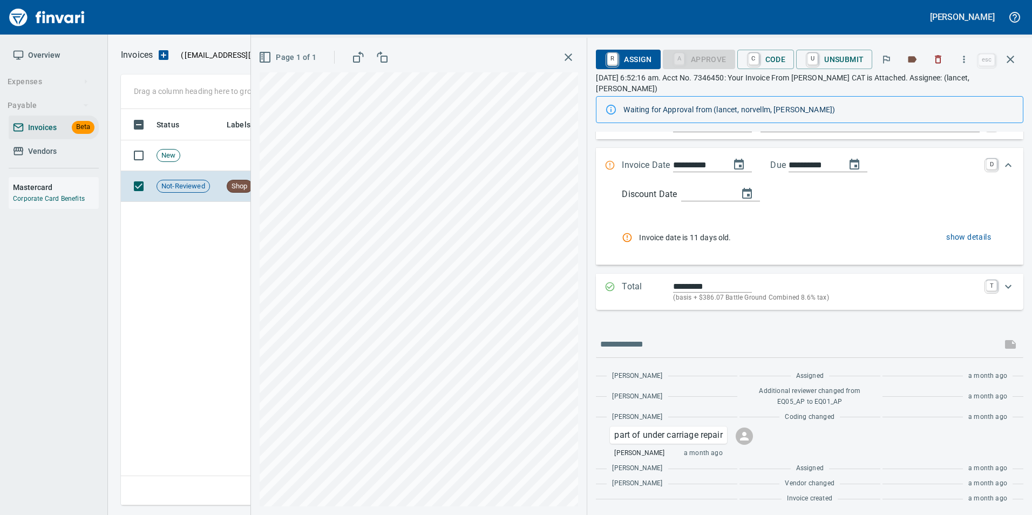
scroll to position [84, 0]
click at [1014, 64] on icon "button" at bounding box center [1010, 59] width 13 height 13
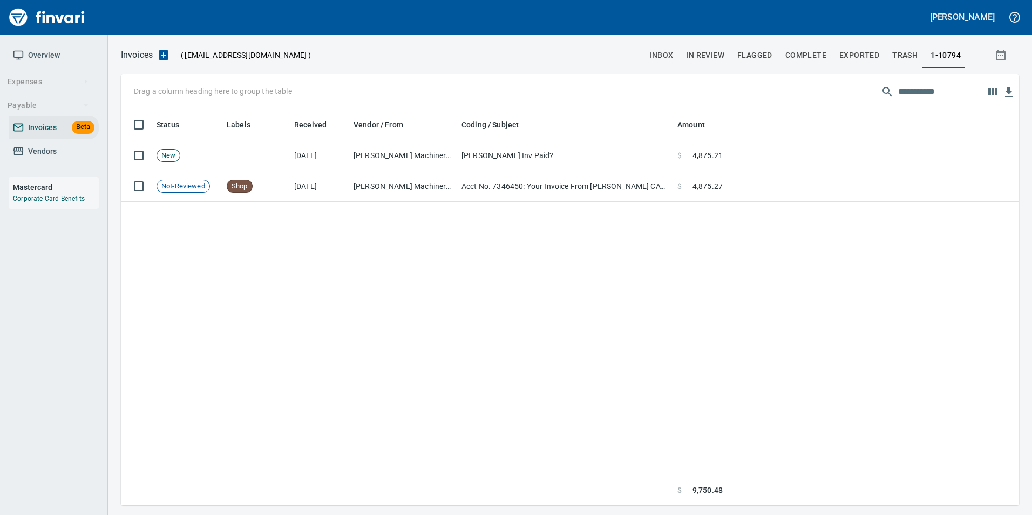
click at [915, 85] on input "**********" at bounding box center [941, 91] width 86 height 17
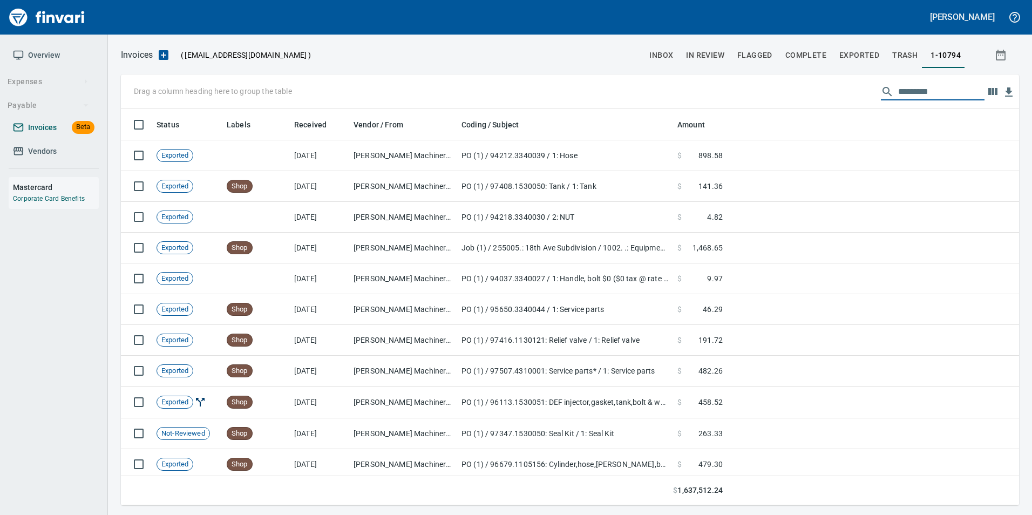
click at [42, 133] on span "Invoices" at bounding box center [42, 127] width 29 height 13
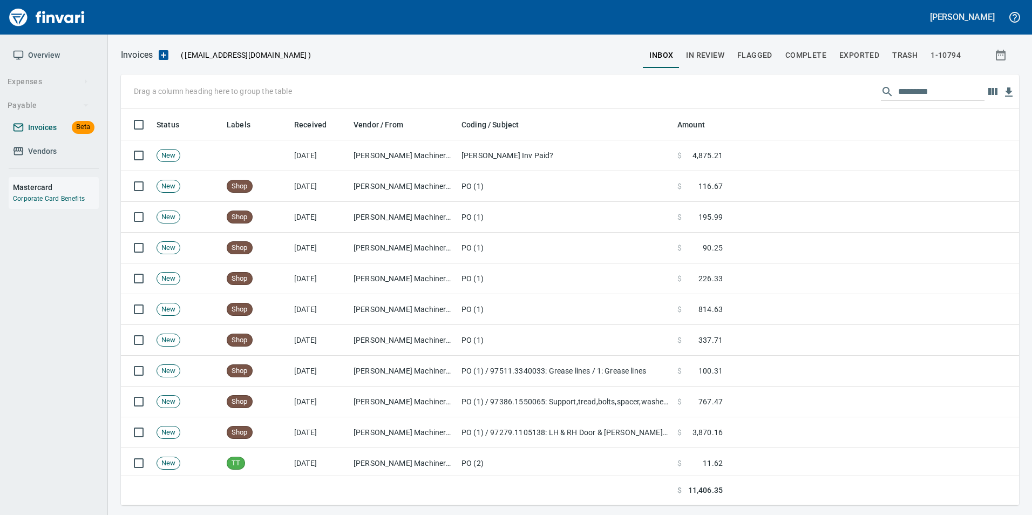
scroll to position [388, 882]
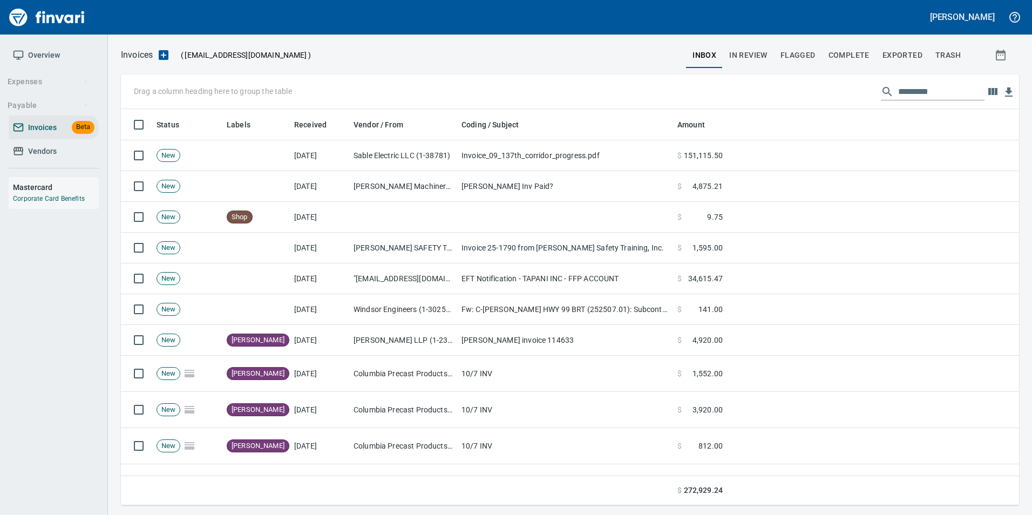
scroll to position [388, 882]
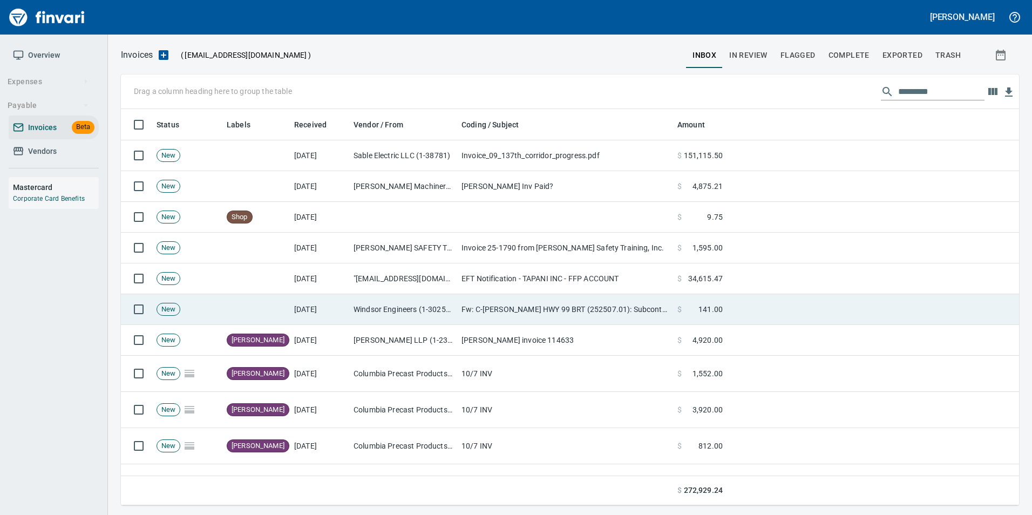
click at [354, 308] on td "Windsor Engineers (1-30256)" at bounding box center [403, 309] width 108 height 31
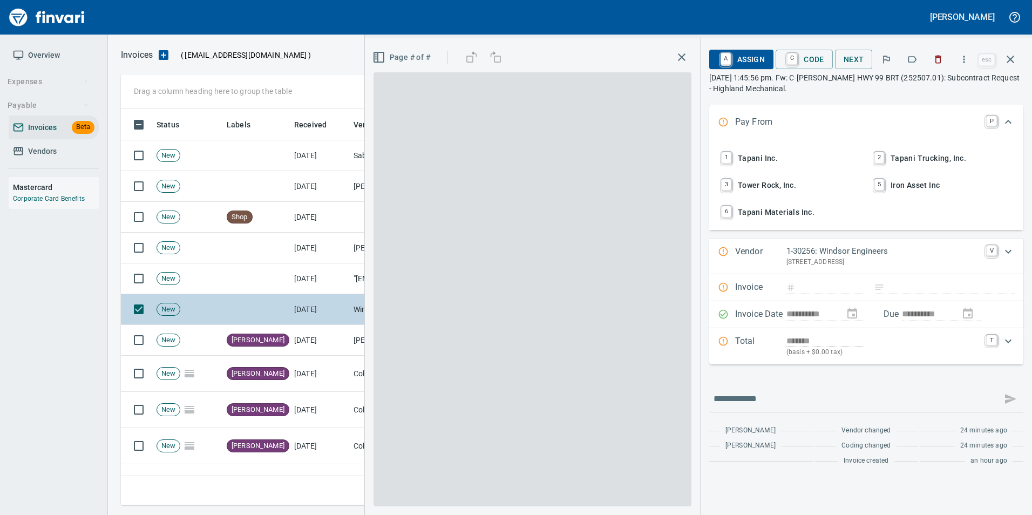
scroll to position [388, 881]
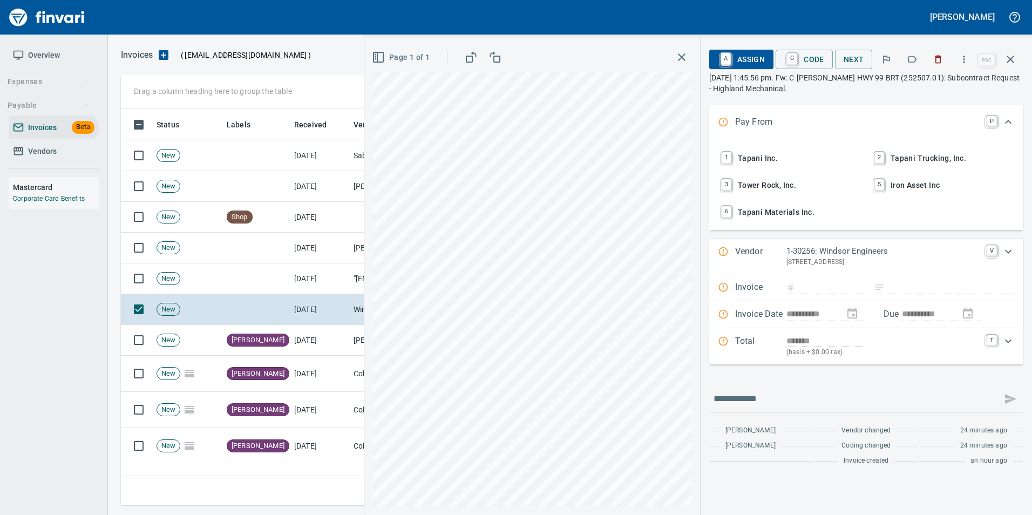
click at [930, 52] on button "button" at bounding box center [938, 60] width 24 height 24
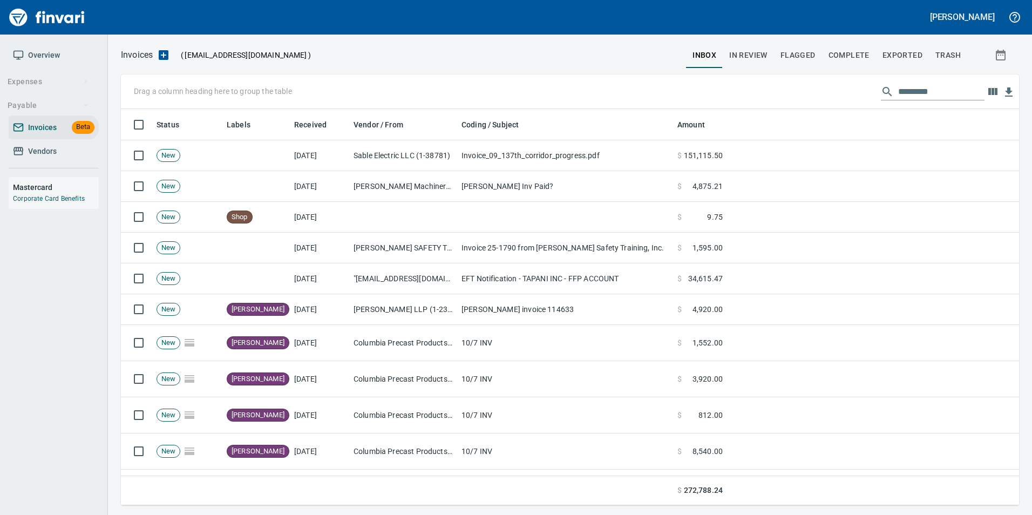
scroll to position [388, 881]
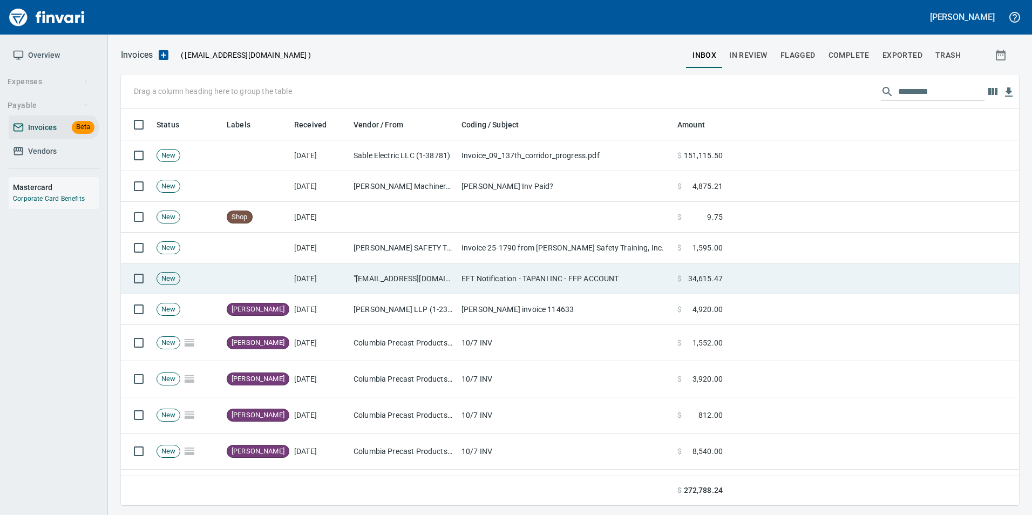
click at [297, 280] on td "[DATE]" at bounding box center [319, 278] width 59 height 31
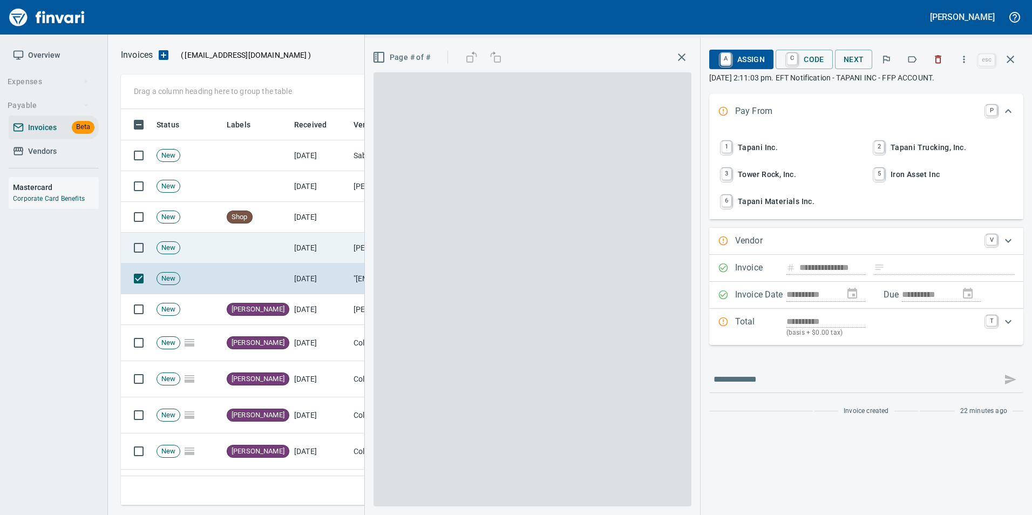
type input "**********"
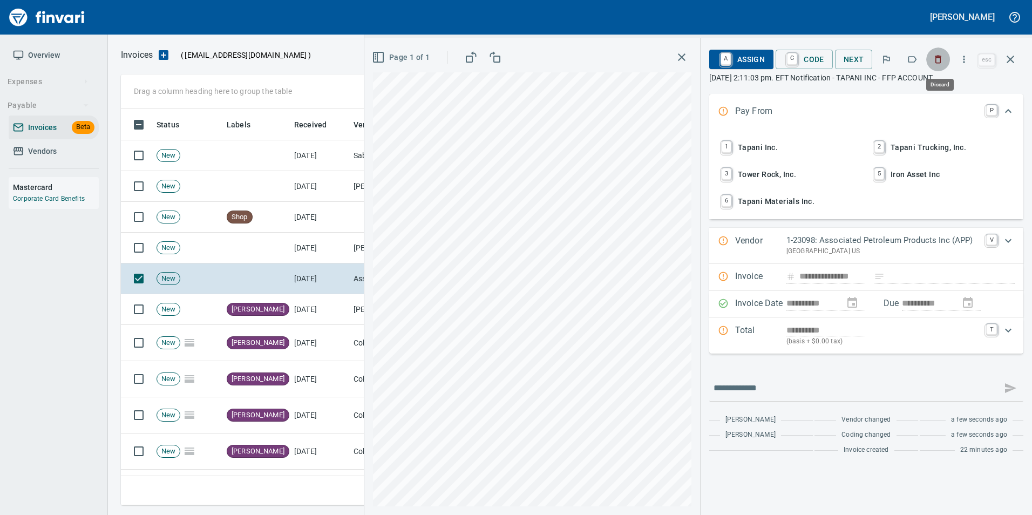
click at [938, 55] on icon "button" at bounding box center [938, 59] width 11 height 11
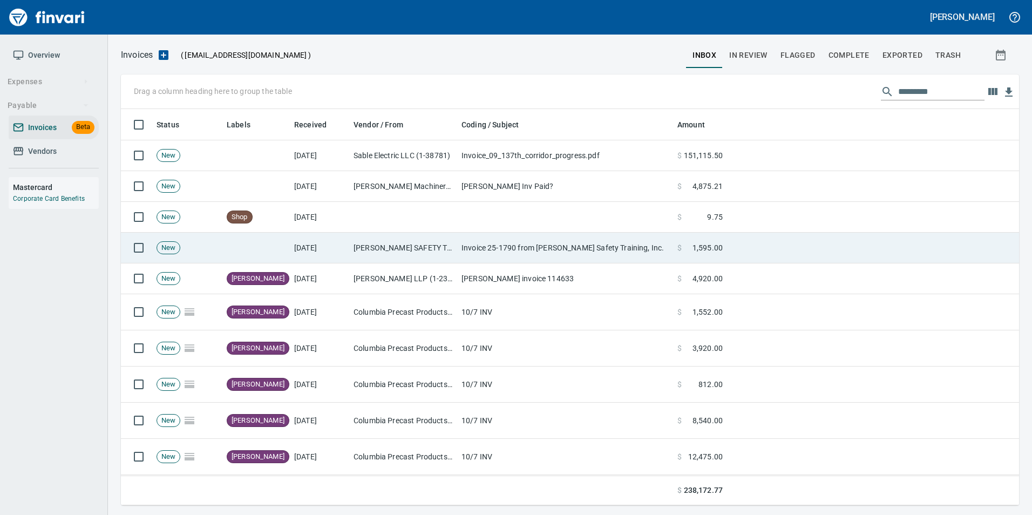
click at [432, 242] on td "[PERSON_NAME] SAFETY TRAINING, INC (1-21437)" at bounding box center [403, 248] width 108 height 31
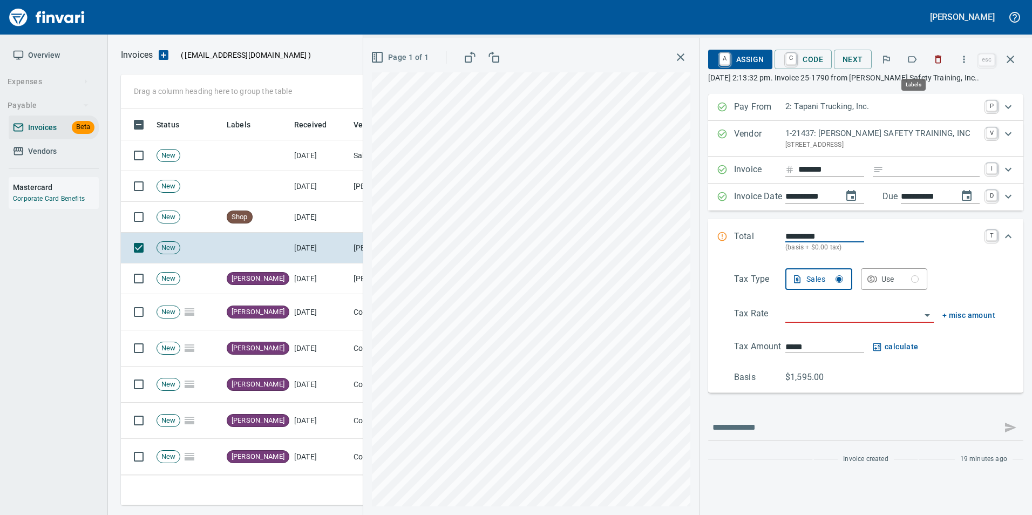
click at [902, 58] on button "button" at bounding box center [912, 60] width 24 height 24
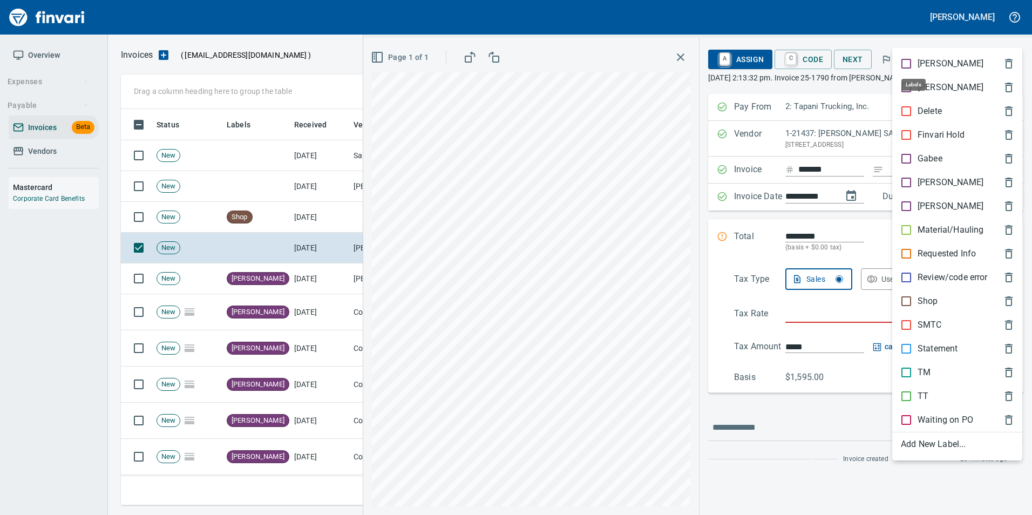
scroll to position [388, 881]
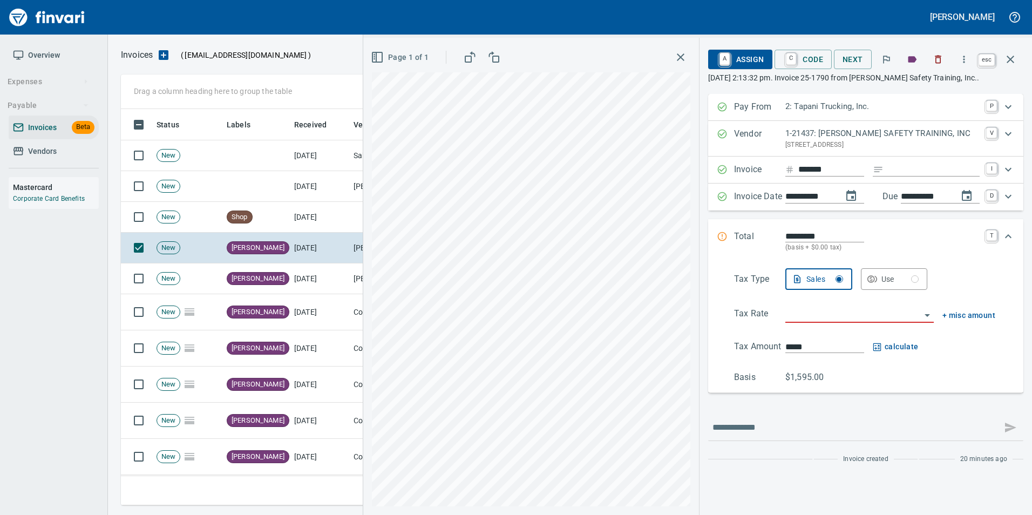
drag, startPoint x: 1016, startPoint y: 67, endPoint x: 991, endPoint y: 72, distance: 26.4
click at [1016, 67] on button "button" at bounding box center [1011, 59] width 26 height 26
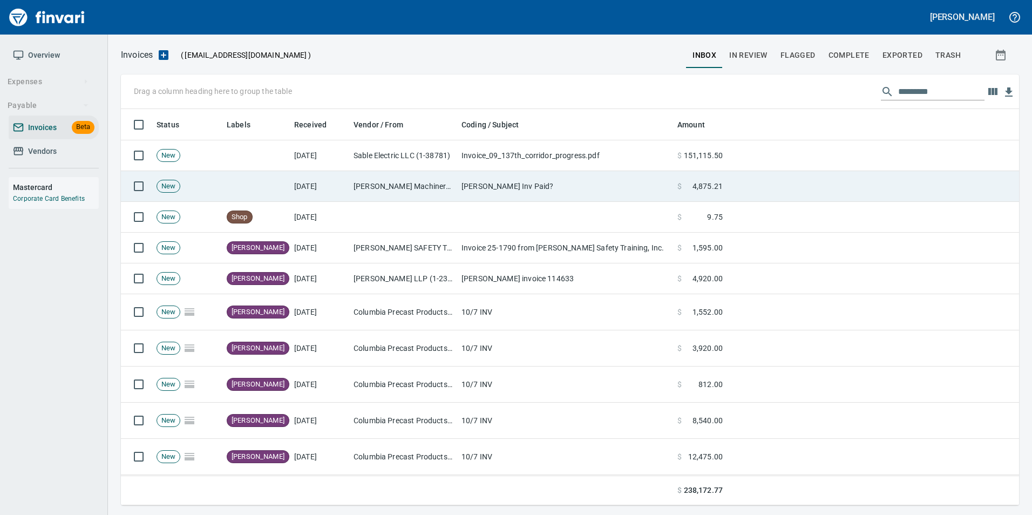
drag, startPoint x: 482, startPoint y: 181, endPoint x: 476, endPoint y: 191, distance: 11.4
click at [482, 182] on td "[PERSON_NAME] Inv Paid?" at bounding box center [565, 186] width 216 height 31
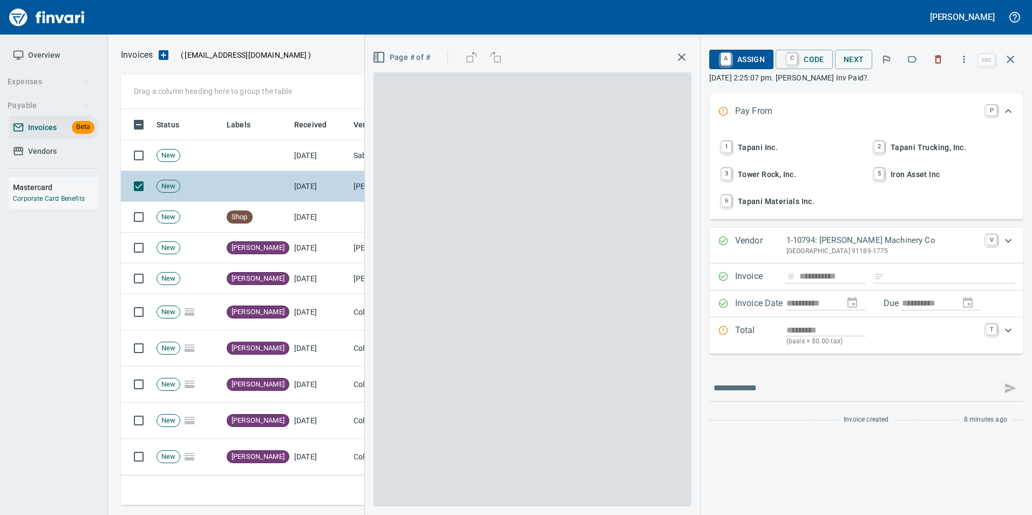
scroll to position [388, 881]
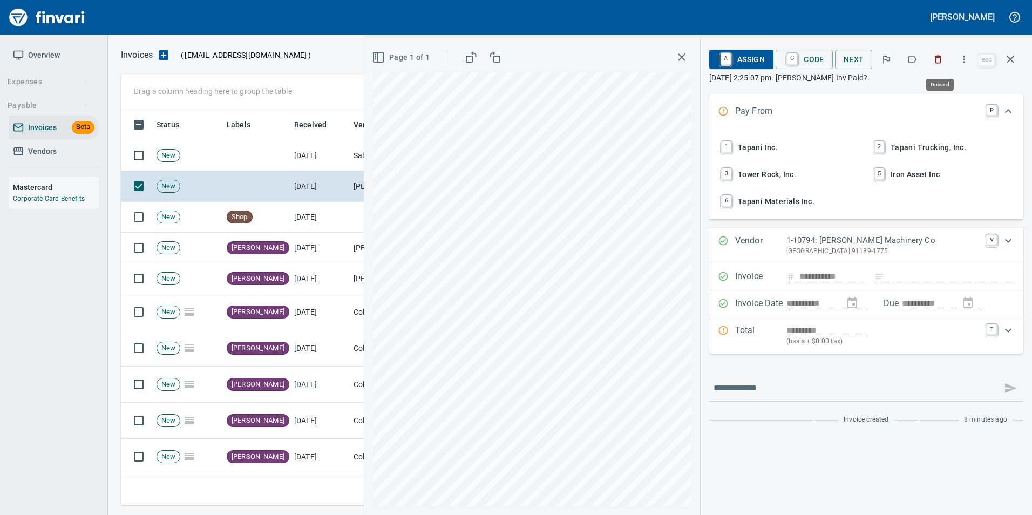
click at [938, 63] on icon "button" at bounding box center [938, 60] width 6 height 8
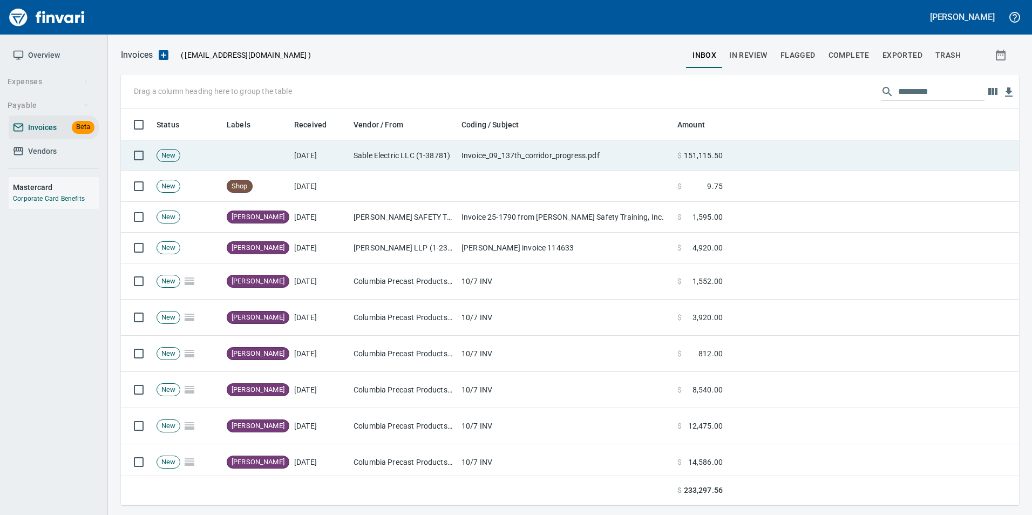
scroll to position [388, 881]
click at [489, 151] on td "Invoice_09_137th_corridor_progress.pdf" at bounding box center [565, 155] width 216 height 31
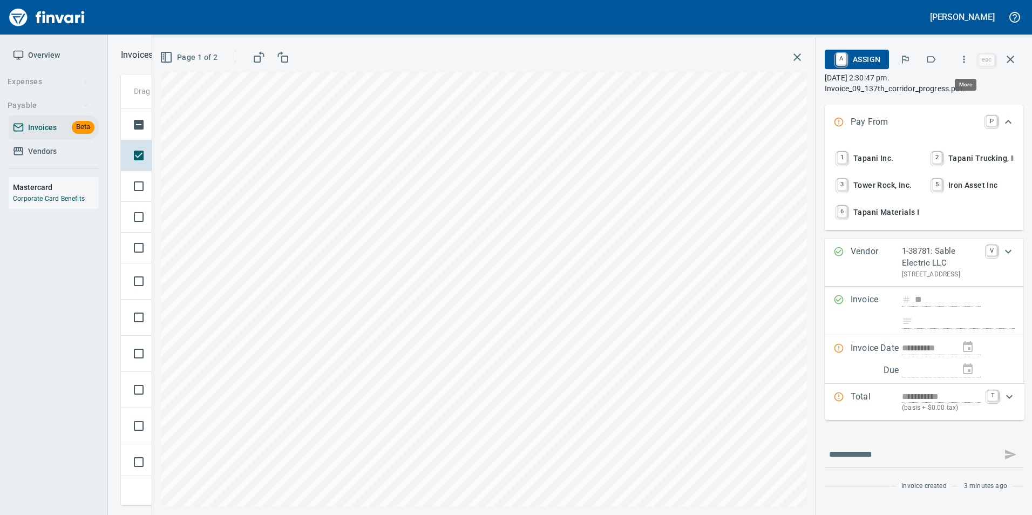
click at [968, 57] on icon "button" at bounding box center [964, 59] width 11 height 11
click at [922, 138] on span "Discard" at bounding box center [963, 138] width 104 height 13
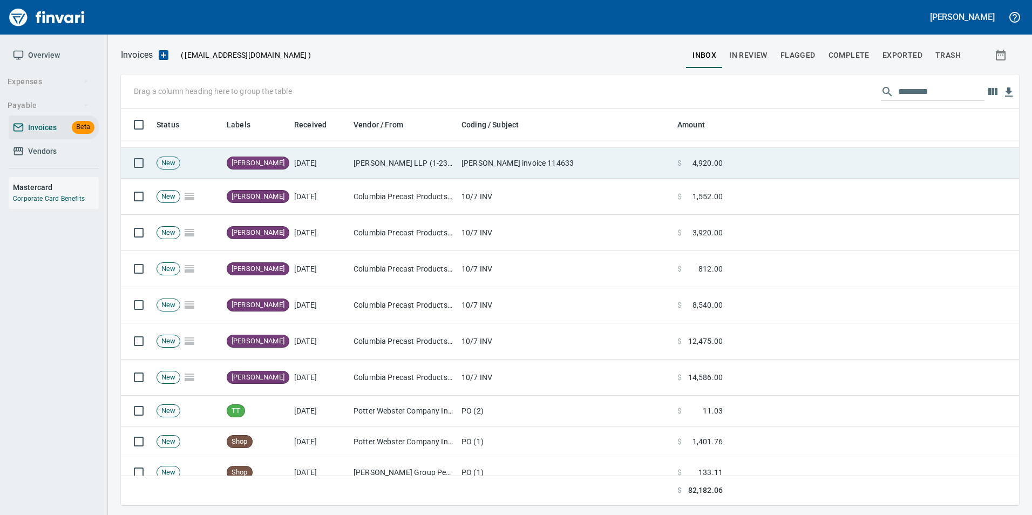
scroll to position [108, 0]
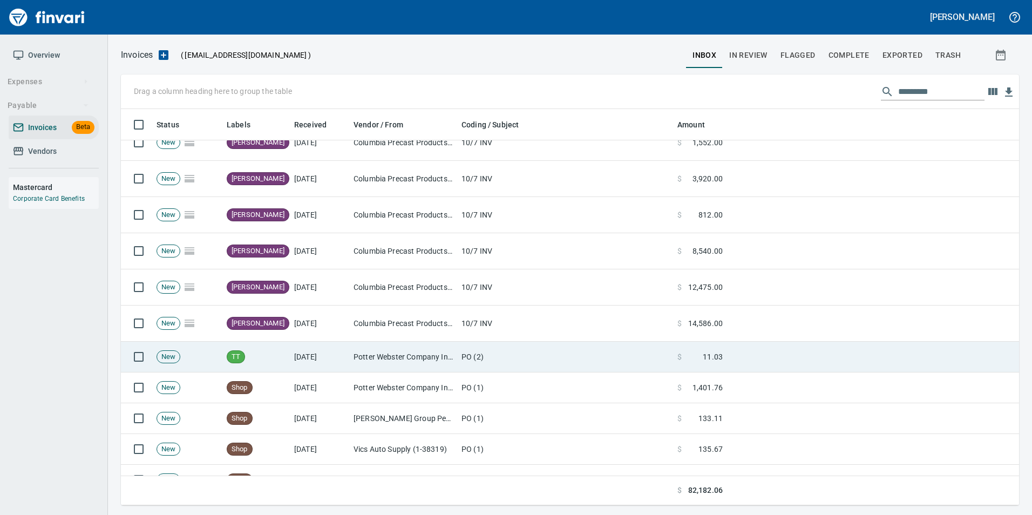
click at [398, 363] on td "Potter Webster Company Inc (1-10818)" at bounding box center [403, 357] width 108 height 31
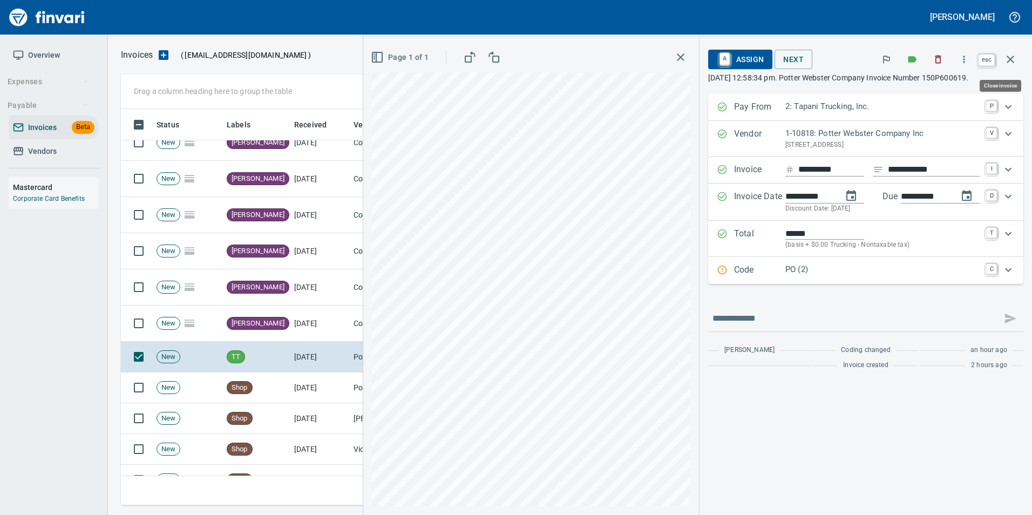
click at [1013, 63] on icon "button" at bounding box center [1010, 59] width 13 height 13
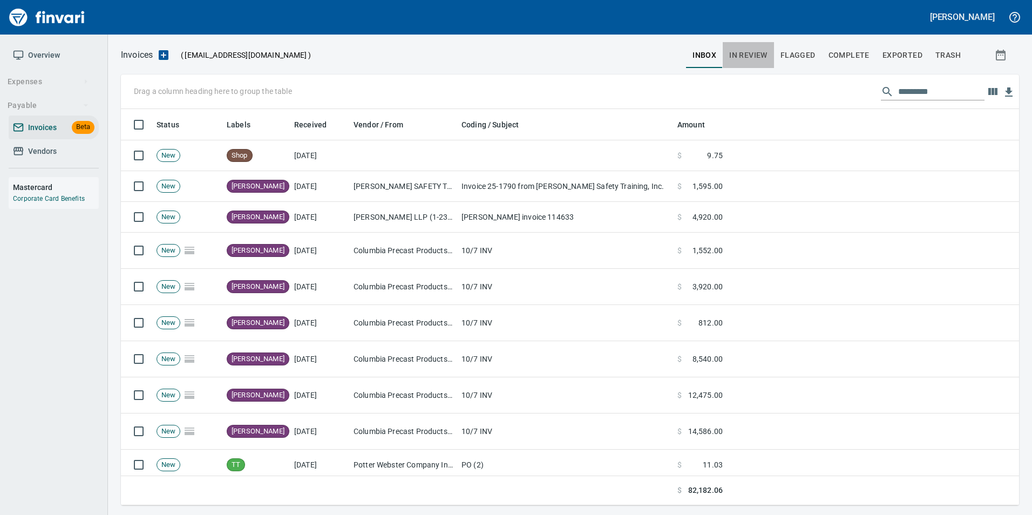
click at [759, 43] on button "In Review" at bounding box center [748, 55] width 51 height 26
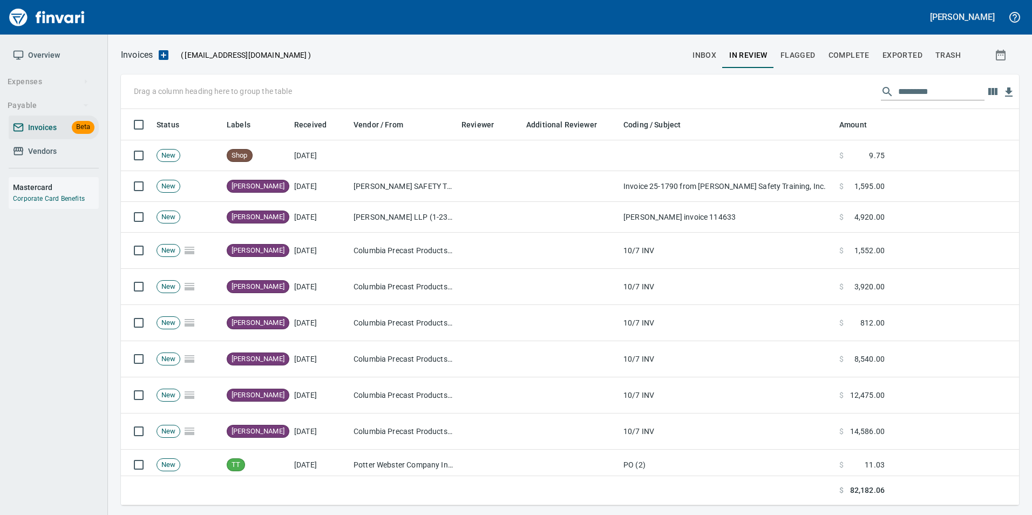
scroll to position [388, 882]
click at [915, 87] on input "text" at bounding box center [941, 91] width 86 height 17
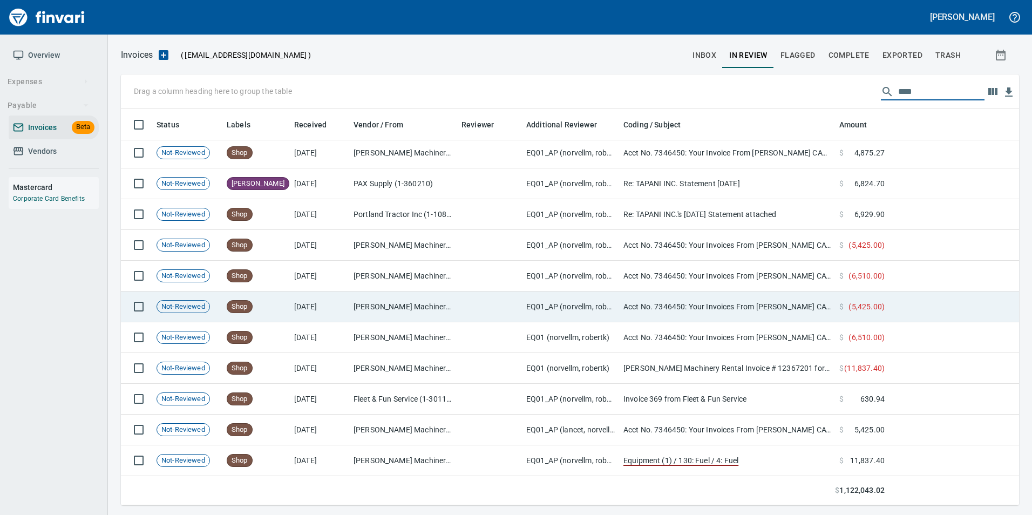
scroll to position [416, 0]
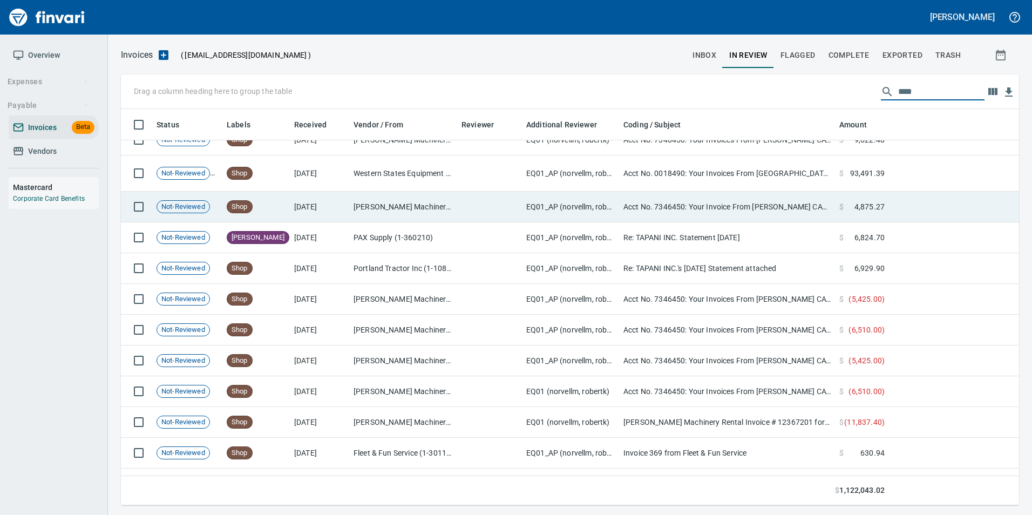
click at [830, 200] on td "Acct No. 7346450: Your Invoice From Peterson CAT is Attached" at bounding box center [727, 207] width 216 height 31
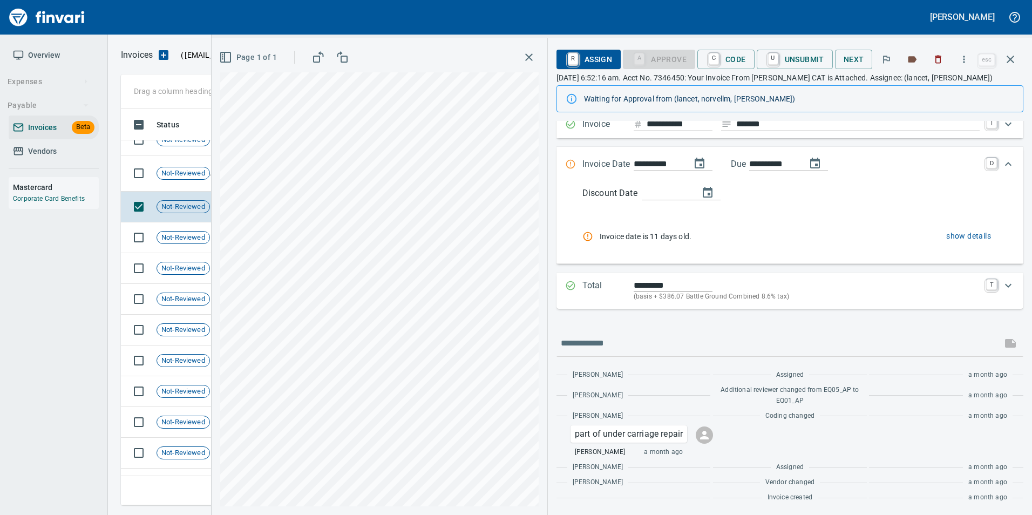
scroll to position [73, 0]
click at [1015, 57] on icon "button" at bounding box center [1010, 59] width 13 height 13
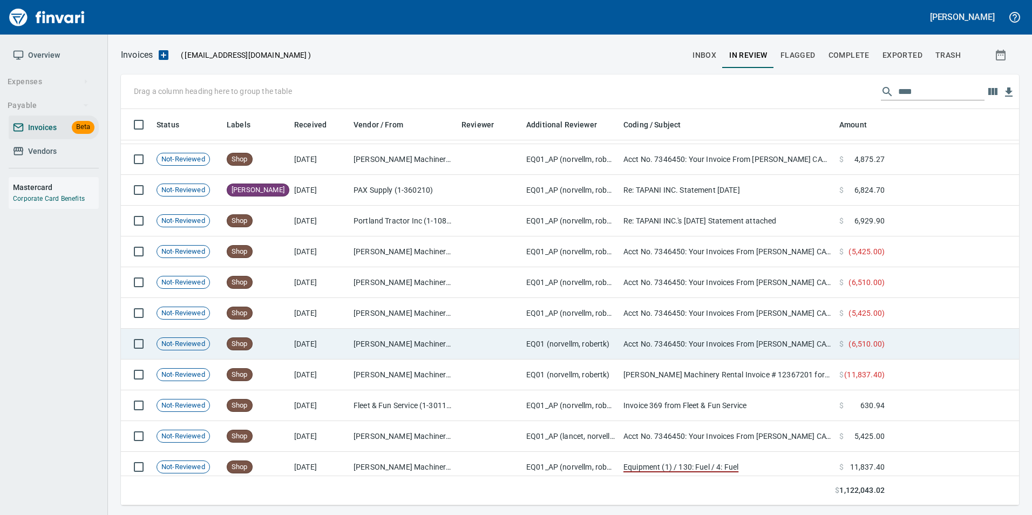
scroll to position [470, 0]
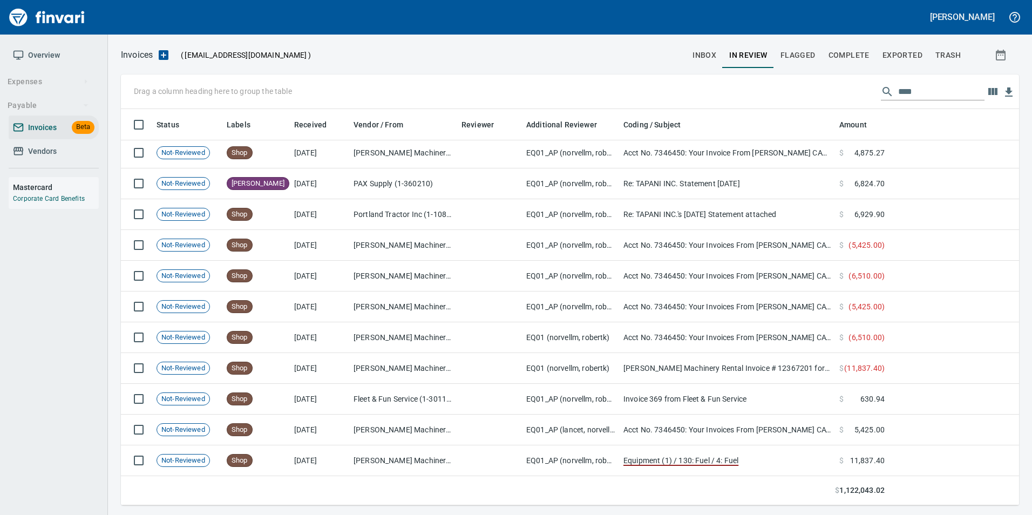
click at [930, 91] on input "****" at bounding box center [941, 91] width 86 height 17
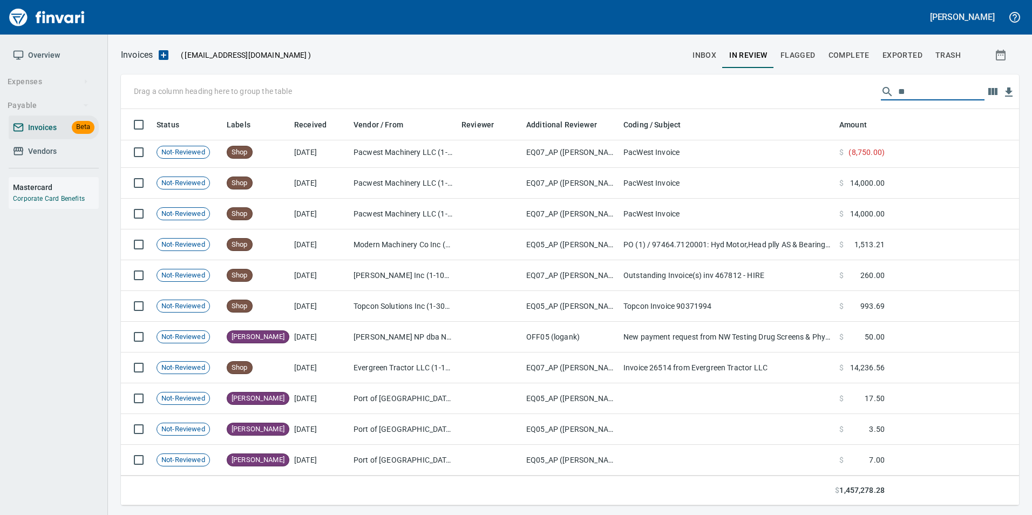
type input "*"
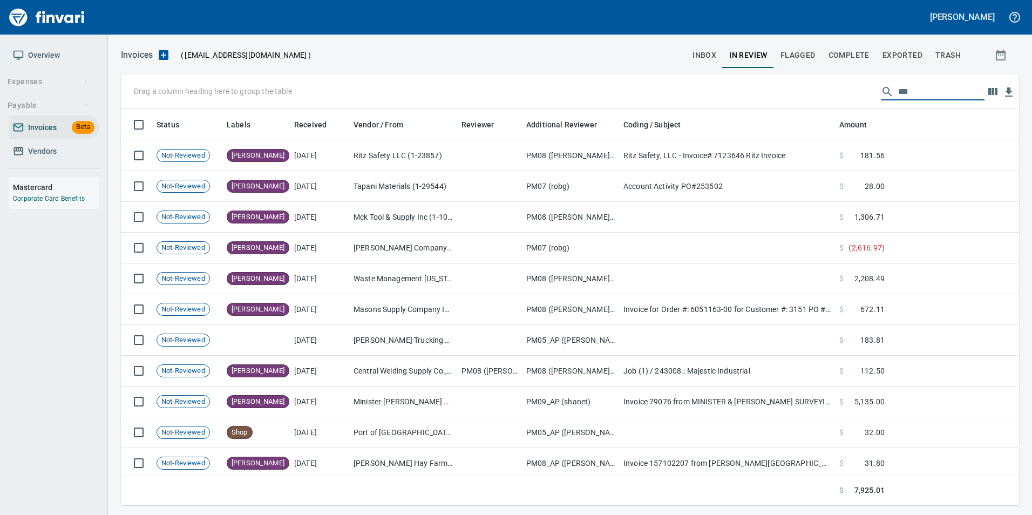
scroll to position [388, 882]
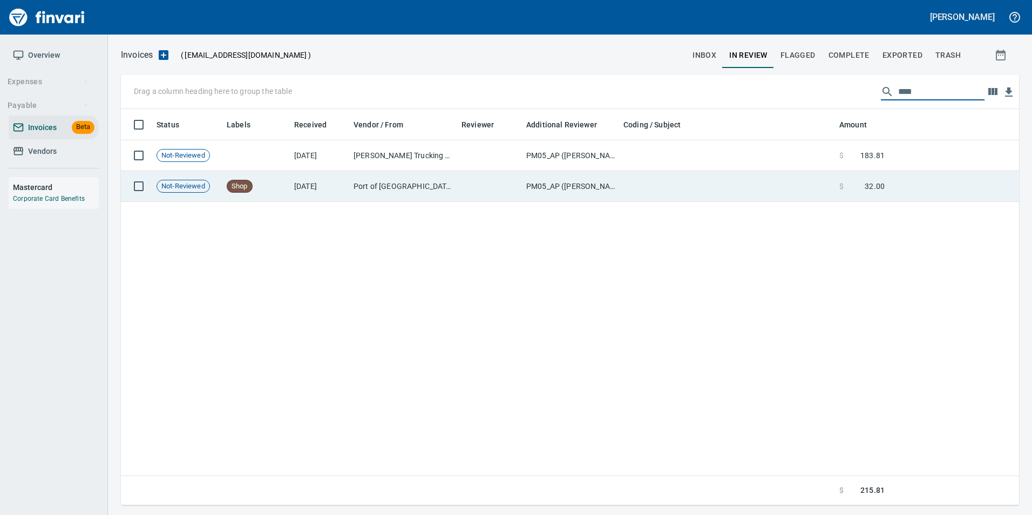
drag, startPoint x: 630, startPoint y: 201, endPoint x: 622, endPoint y: 200, distance: 8.2
click at [627, 202] on div "Status Labels Received Vendor / From Reviewer Additional Reviewer Coding / Subj…" at bounding box center [570, 307] width 898 height 397
drag, startPoint x: 622, startPoint y: 200, endPoint x: 594, endPoint y: 189, distance: 30.1
click at [594, 189] on td "PM05_AP (andrewma)" at bounding box center [570, 186] width 97 height 31
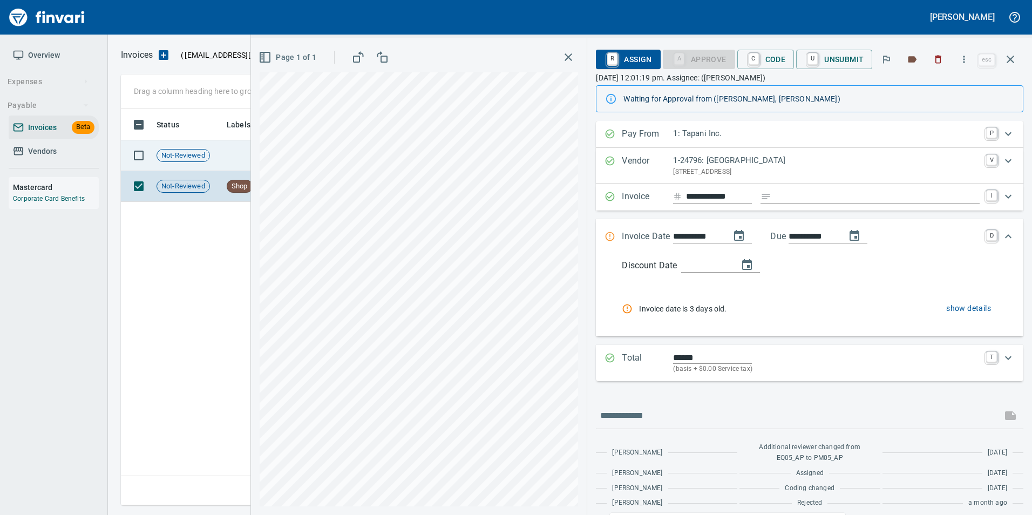
click at [238, 159] on td at bounding box center [255, 155] width 67 height 31
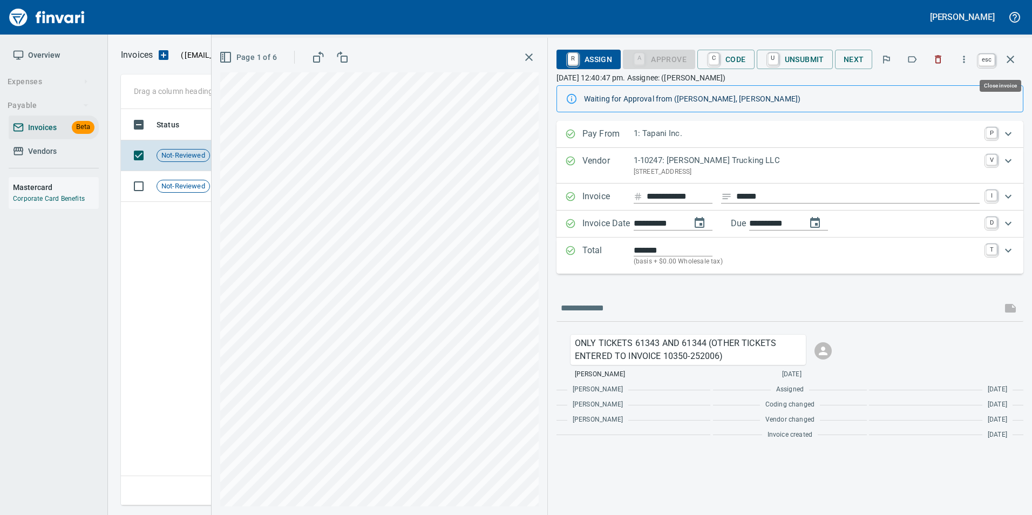
click at [1009, 63] on icon "button" at bounding box center [1010, 59] width 13 height 13
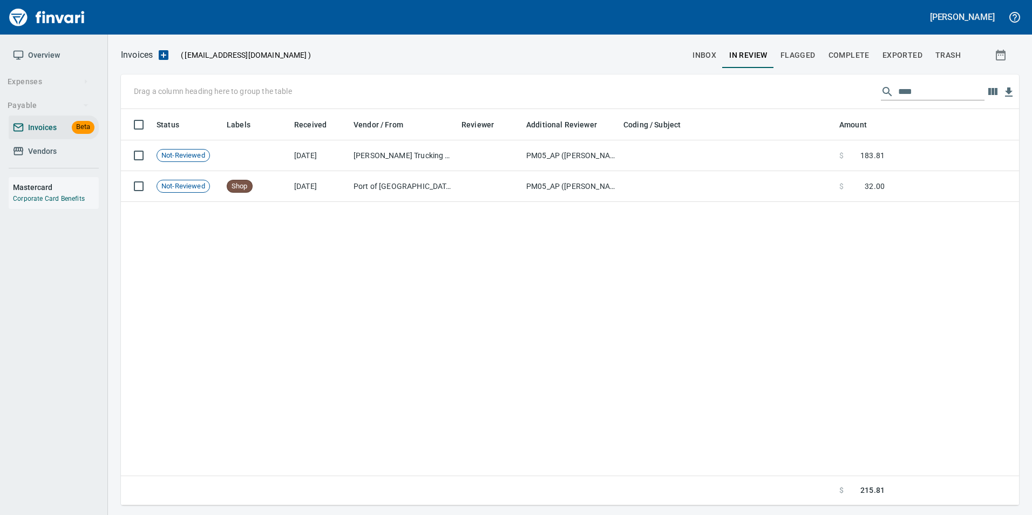
scroll to position [388, 890]
click at [927, 89] on input "****" at bounding box center [941, 91] width 86 height 17
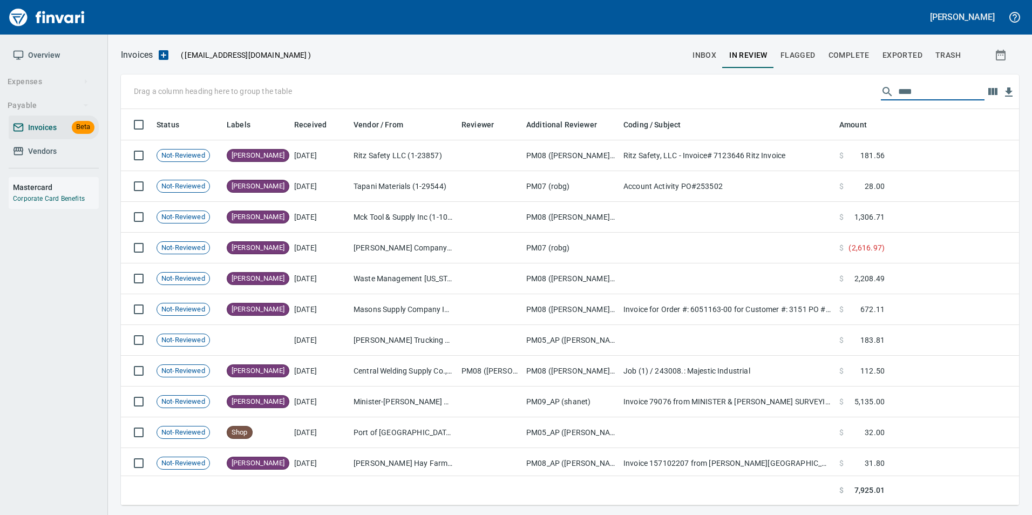
scroll to position [388, 882]
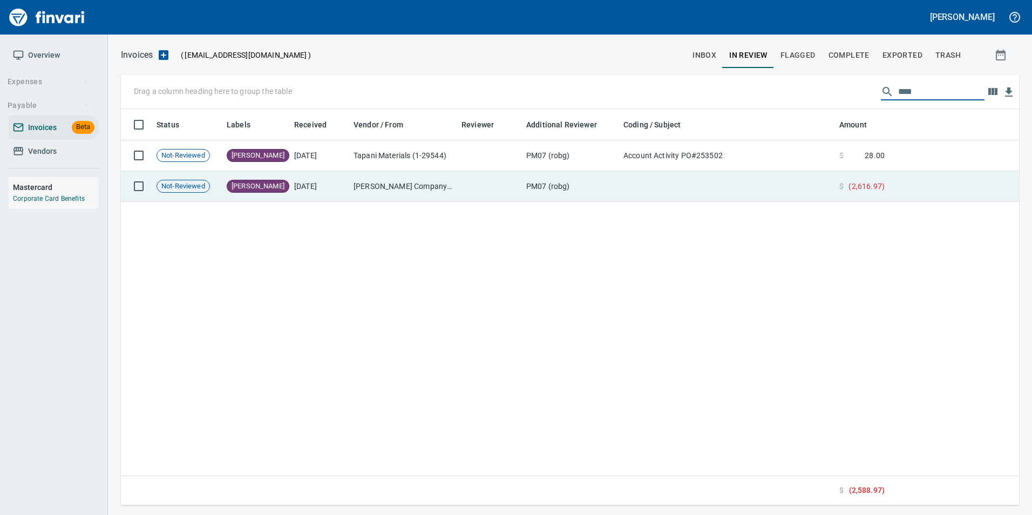
type input "****"
click at [650, 191] on td at bounding box center [727, 186] width 216 height 31
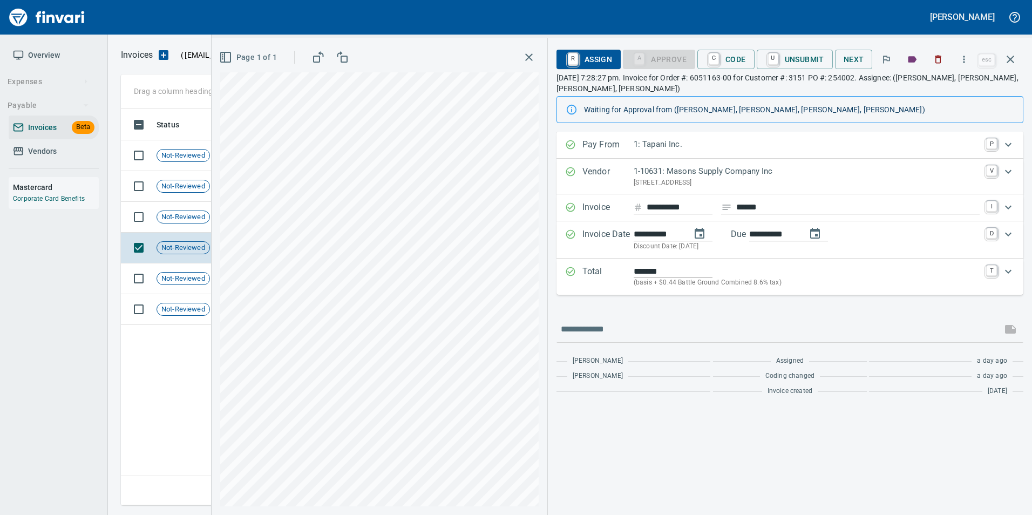
scroll to position [388, 882]
click at [181, 214] on span "Not-Reviewed" at bounding box center [183, 217] width 52 height 10
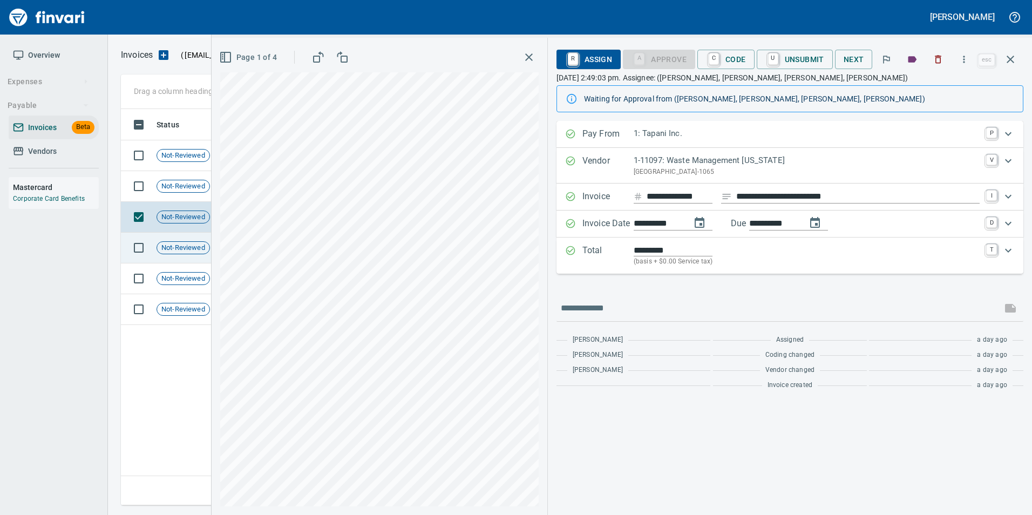
click at [177, 261] on td "Not-Reviewed" at bounding box center [187, 248] width 70 height 31
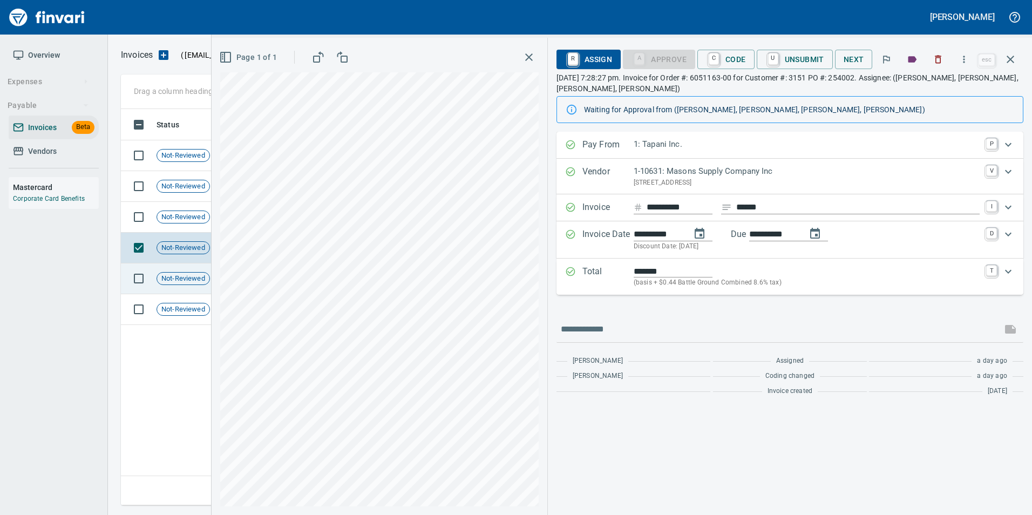
click at [179, 274] on span "Not-Reviewed" at bounding box center [183, 279] width 52 height 10
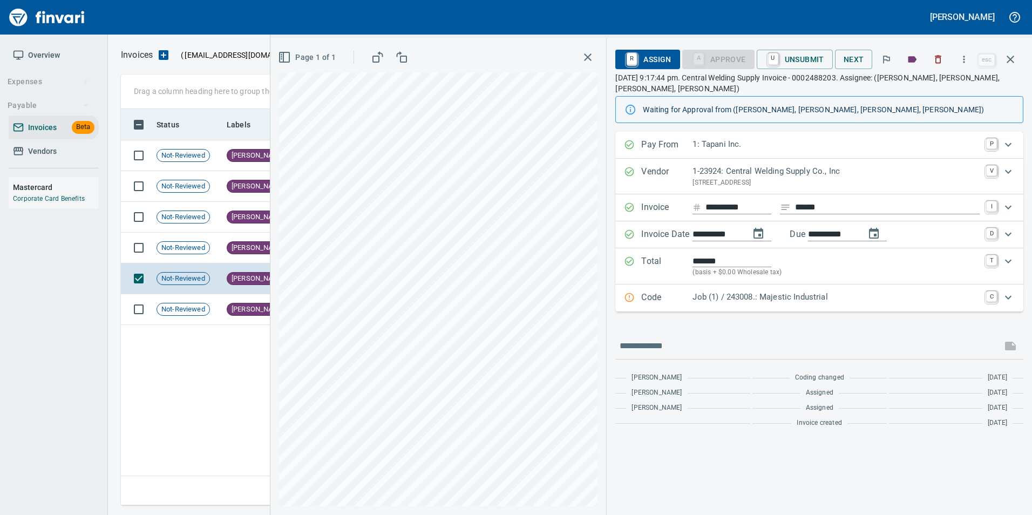
click at [1011, 59] on icon "button" at bounding box center [1011, 60] width 8 height 8
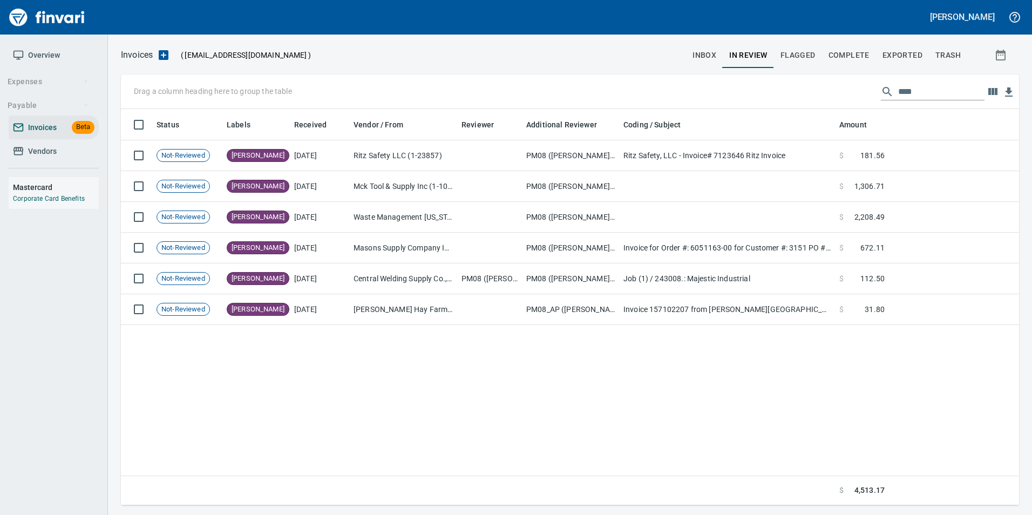
click at [933, 93] on input "****" at bounding box center [941, 91] width 86 height 17
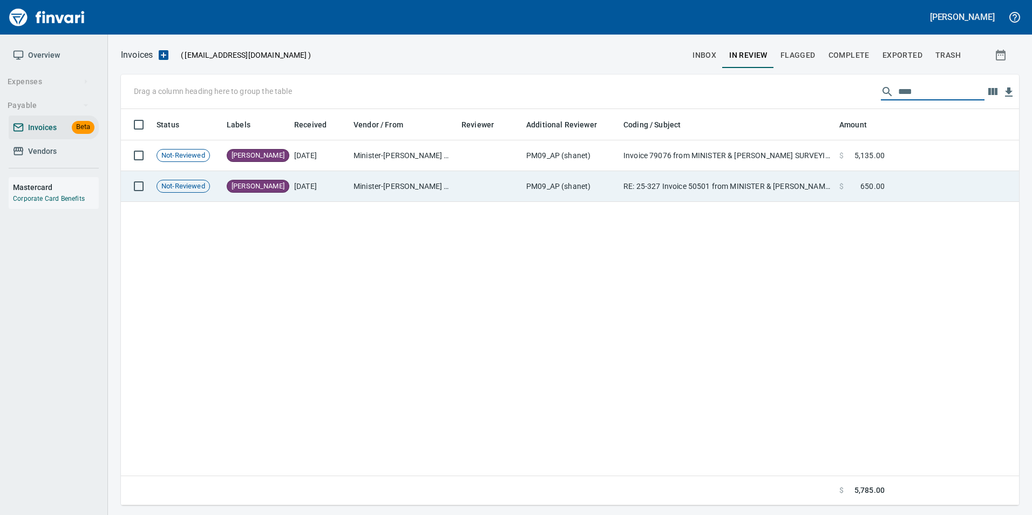
click at [541, 187] on td "PM09_AP (shanet)" at bounding box center [570, 186] width 97 height 31
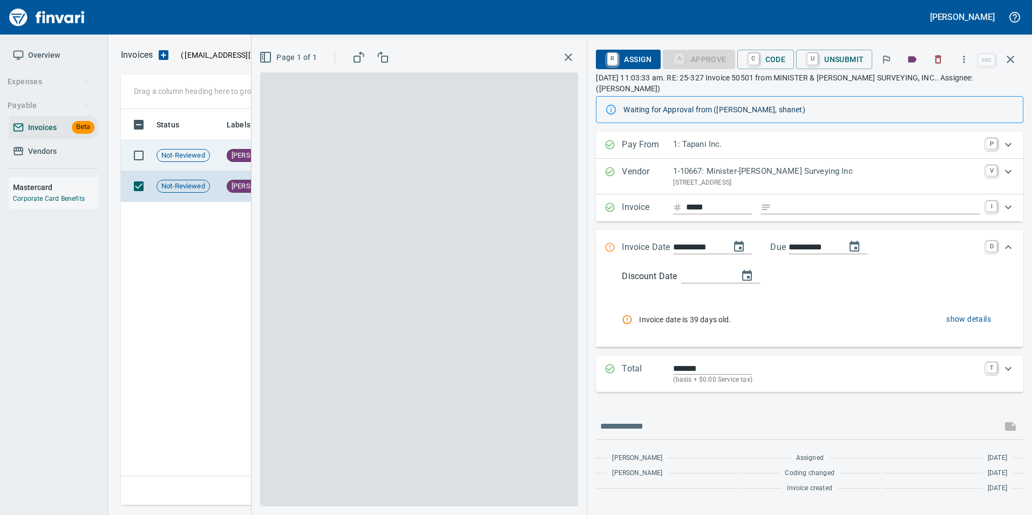
click at [223, 151] on td "[PERSON_NAME]" at bounding box center [255, 155] width 67 height 31
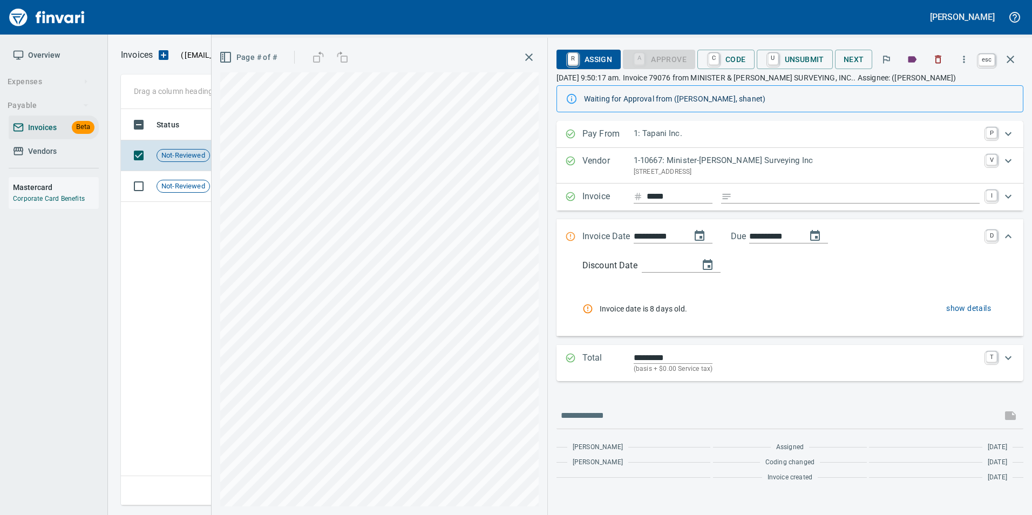
click at [1007, 57] on icon "button" at bounding box center [1010, 59] width 13 height 13
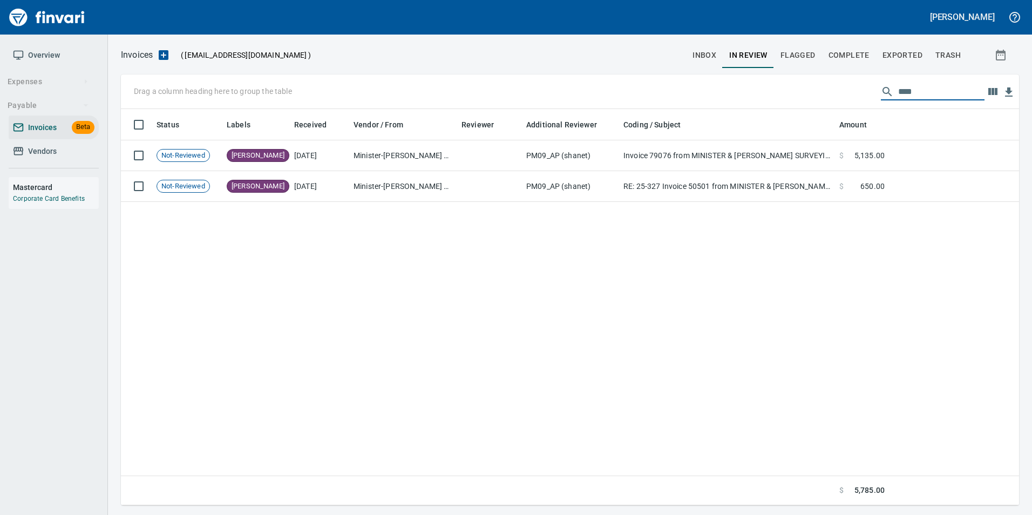
click at [937, 86] on input "****" at bounding box center [941, 91] width 86 height 17
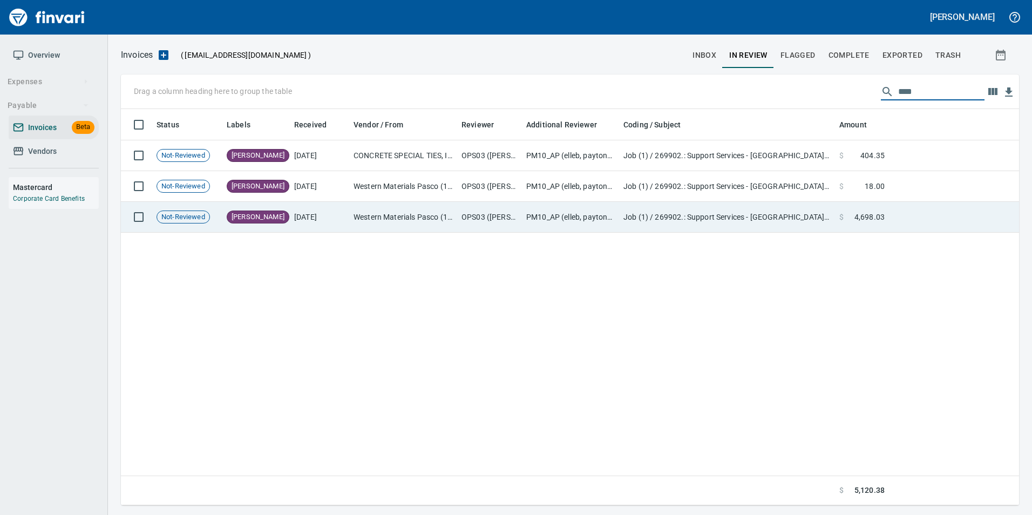
click at [512, 225] on td "OPS03 ([PERSON_NAME], [PERSON_NAME], [PERSON_NAME])" at bounding box center [489, 217] width 65 height 31
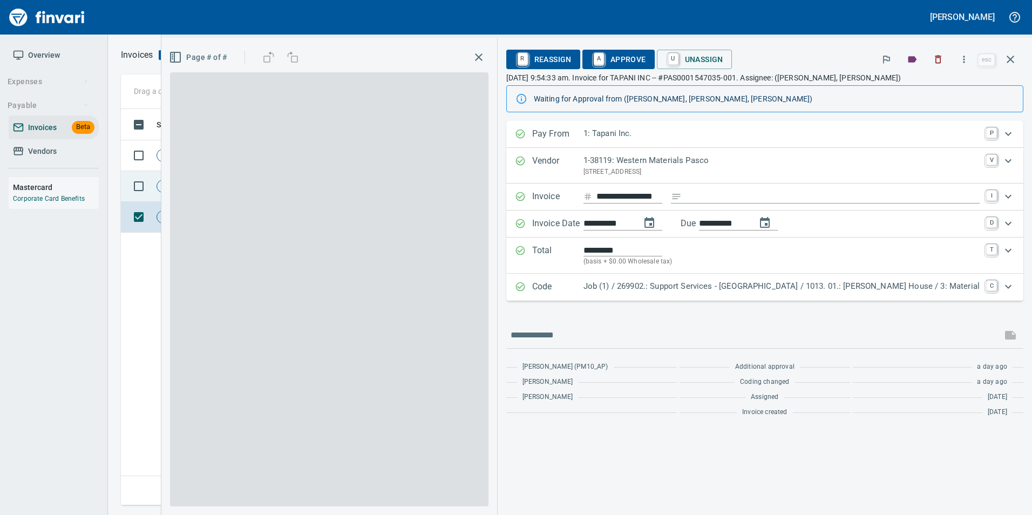
click at [187, 188] on span "Not-Reviewed" at bounding box center [183, 186] width 52 height 10
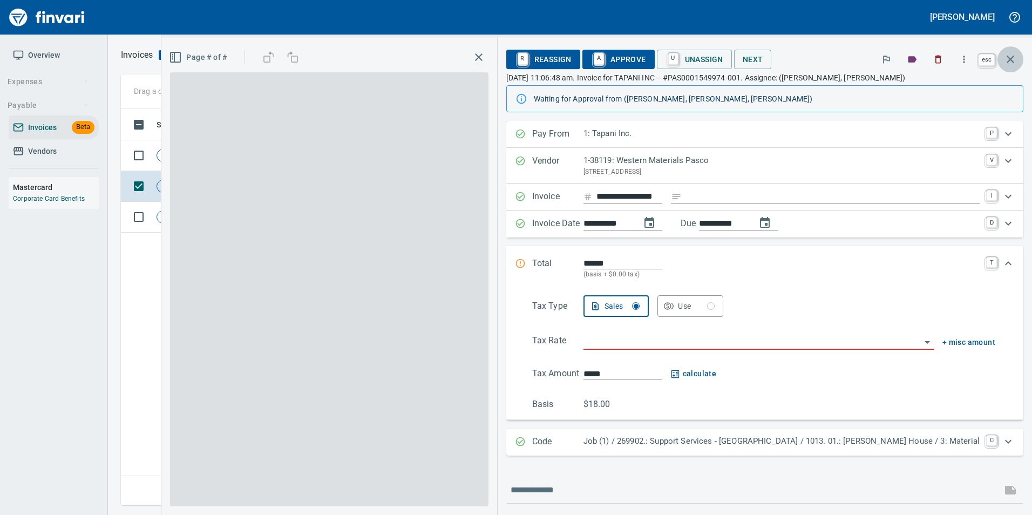
click at [1012, 59] on icon "button" at bounding box center [1010, 59] width 13 height 13
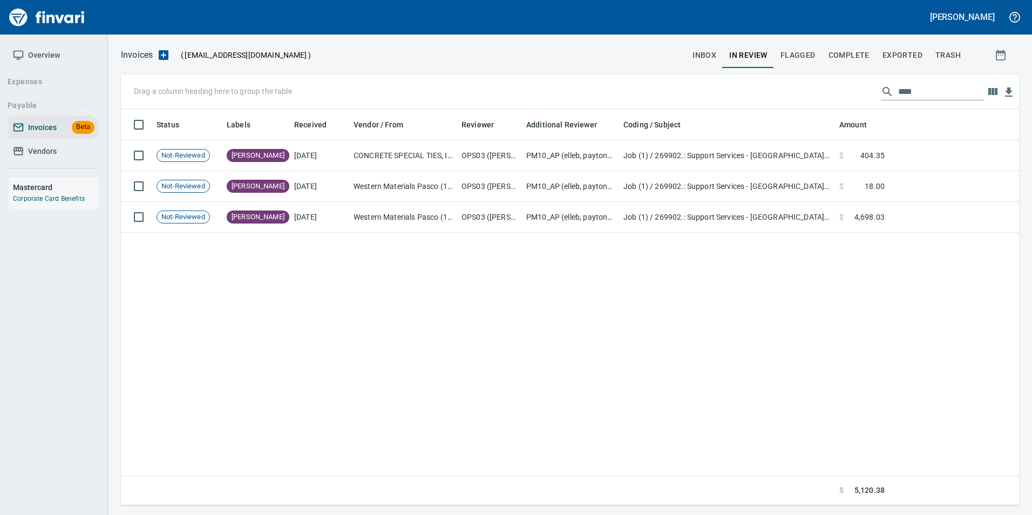
click at [953, 88] on input "****" at bounding box center [941, 91] width 86 height 17
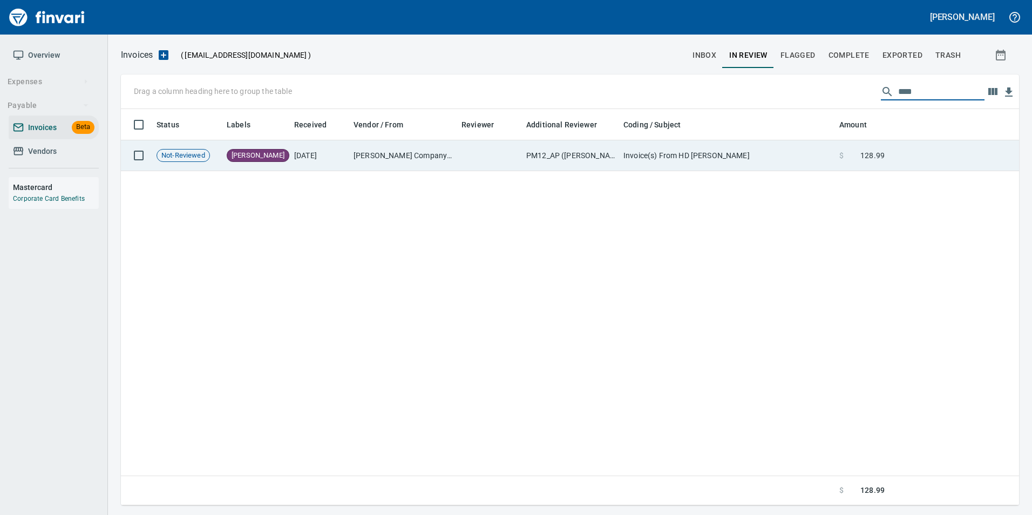
click at [757, 160] on td "Invoice(s) From HD [PERSON_NAME]" at bounding box center [727, 155] width 216 height 31
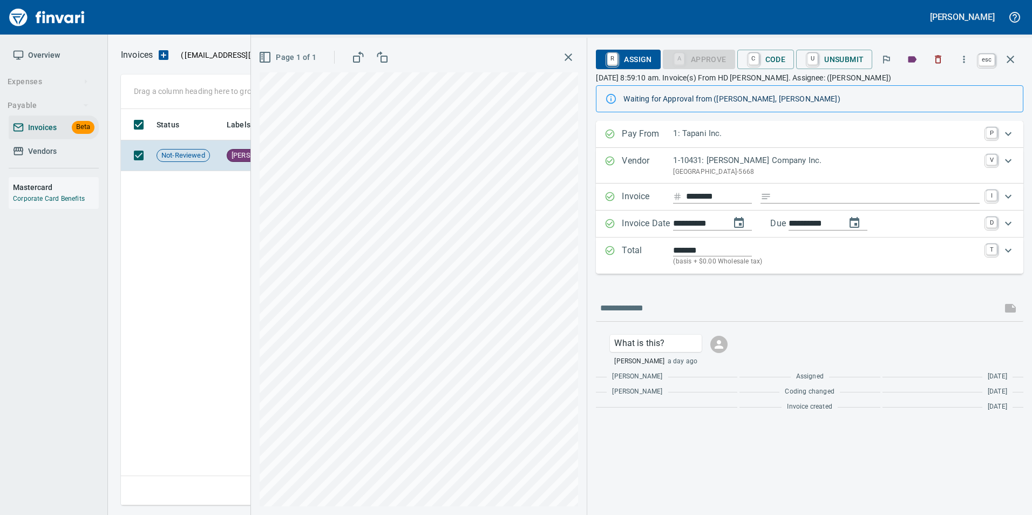
click at [1008, 57] on icon "button" at bounding box center [1011, 60] width 8 height 8
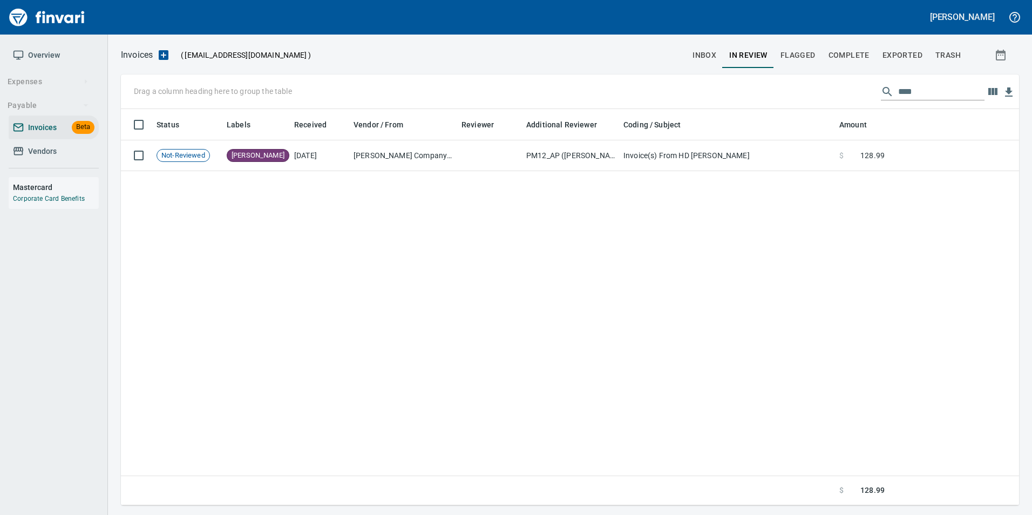
scroll to position [388, 890]
click at [958, 97] on input "****" at bounding box center [941, 91] width 86 height 17
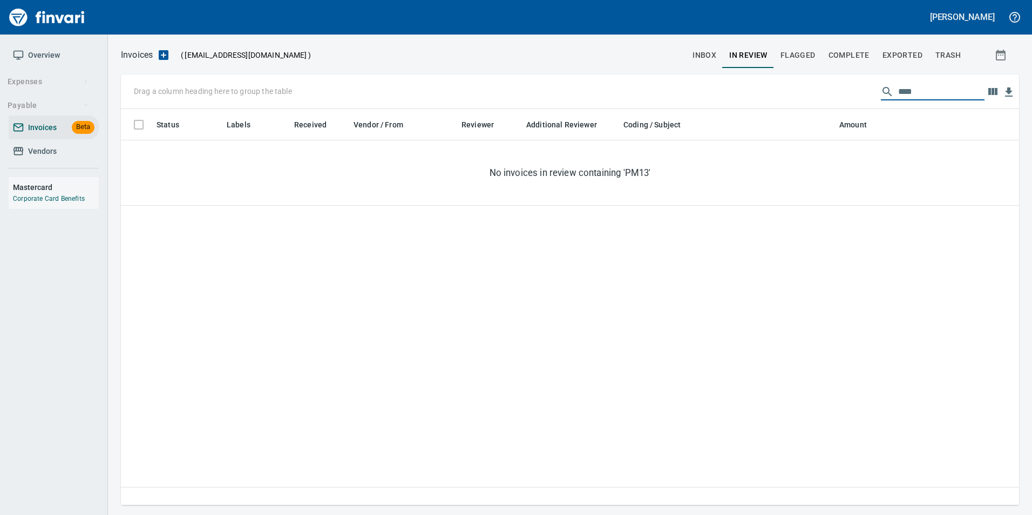
scroll to position [388, 882]
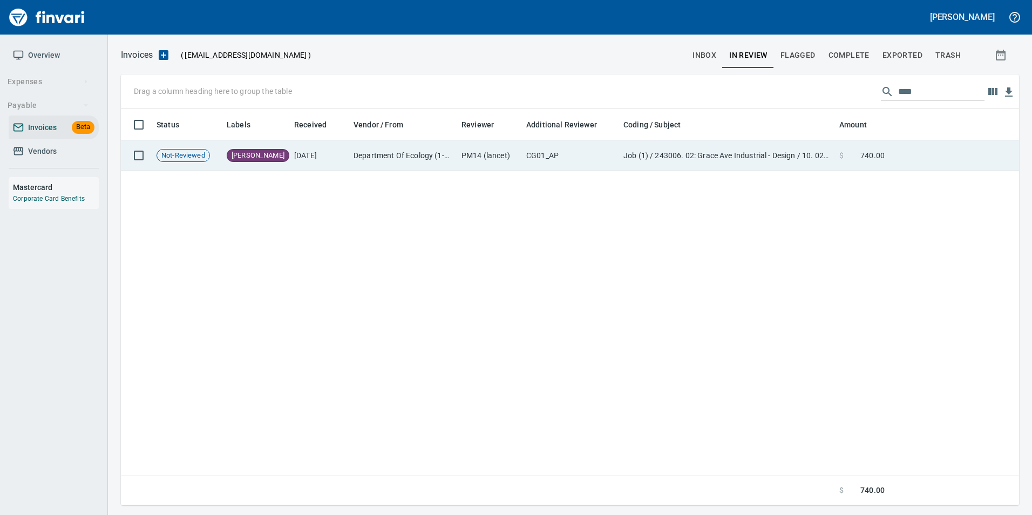
click at [792, 146] on td "Job (1) / 243006. 02: Grace Ave Industrial - Design / 10. 02.: Permits / 5: Oth…" at bounding box center [727, 155] width 216 height 31
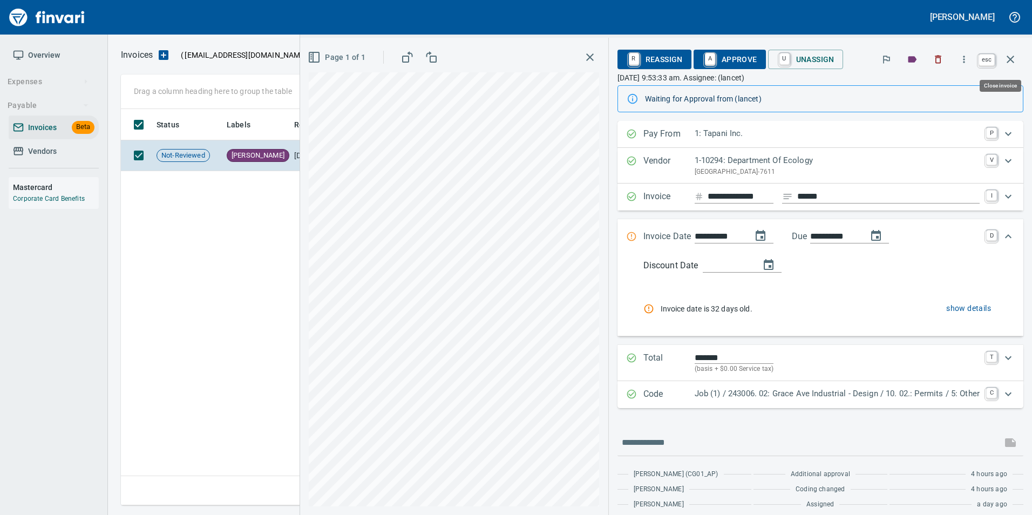
drag, startPoint x: 1009, startPoint y: 55, endPoint x: 992, endPoint y: 64, distance: 18.8
click at [1009, 57] on icon "button" at bounding box center [1010, 59] width 13 height 13
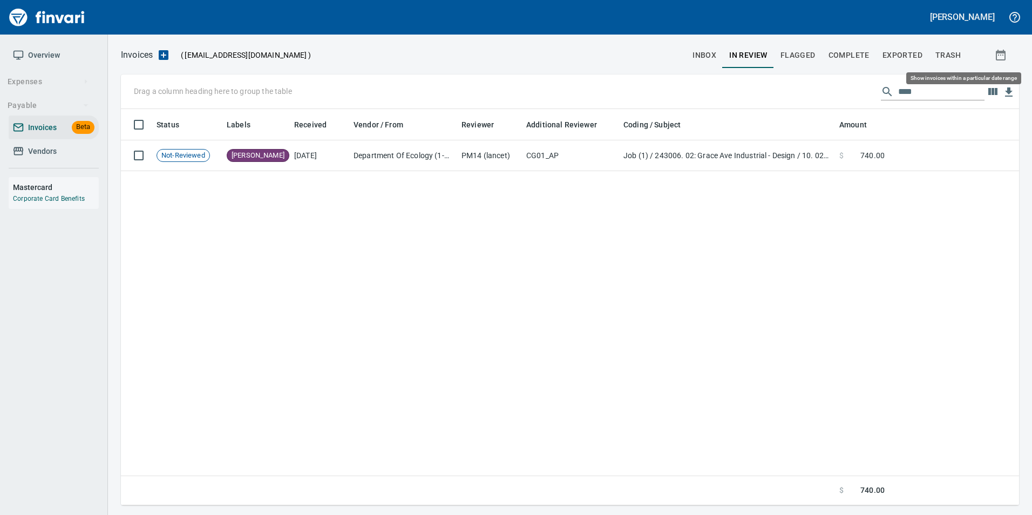
scroll to position [388, 890]
click at [948, 90] on input "****" at bounding box center [941, 91] width 86 height 17
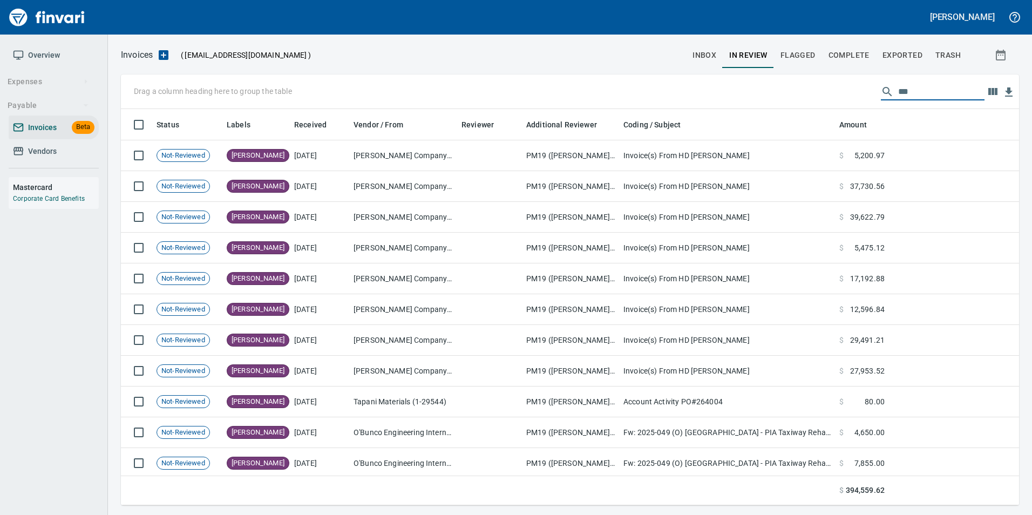
scroll to position [388, 882]
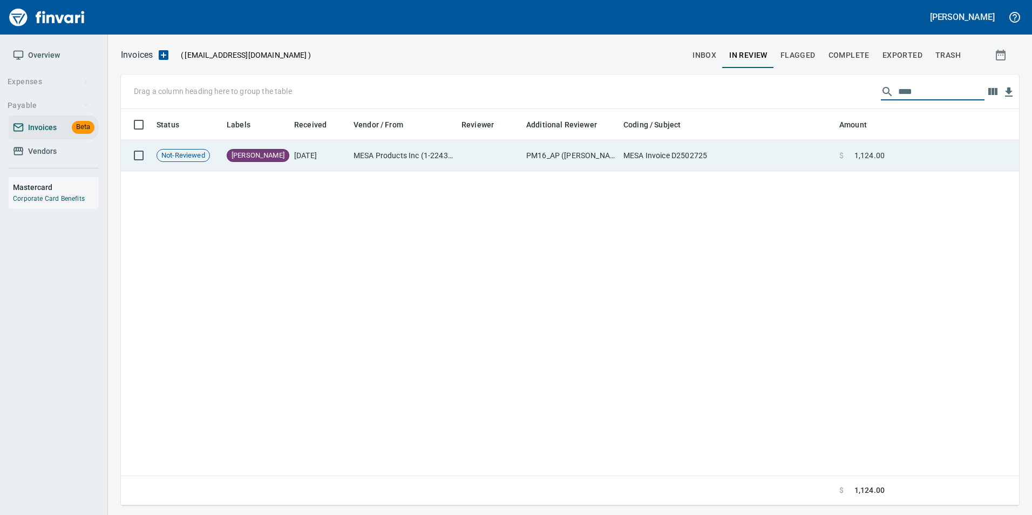
click at [824, 163] on td "MESA Invoice D2502725" at bounding box center [727, 155] width 216 height 31
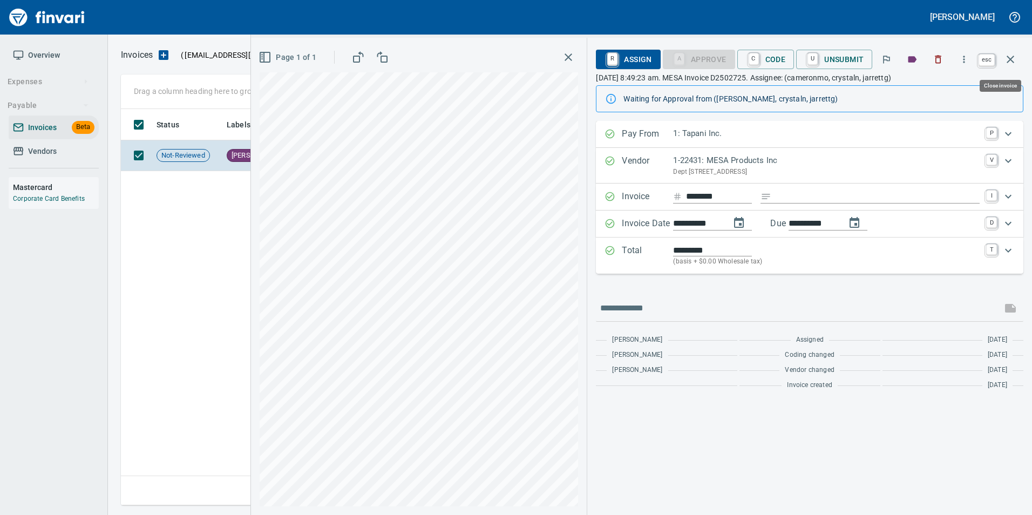
click at [1013, 61] on icon "button" at bounding box center [1010, 59] width 13 height 13
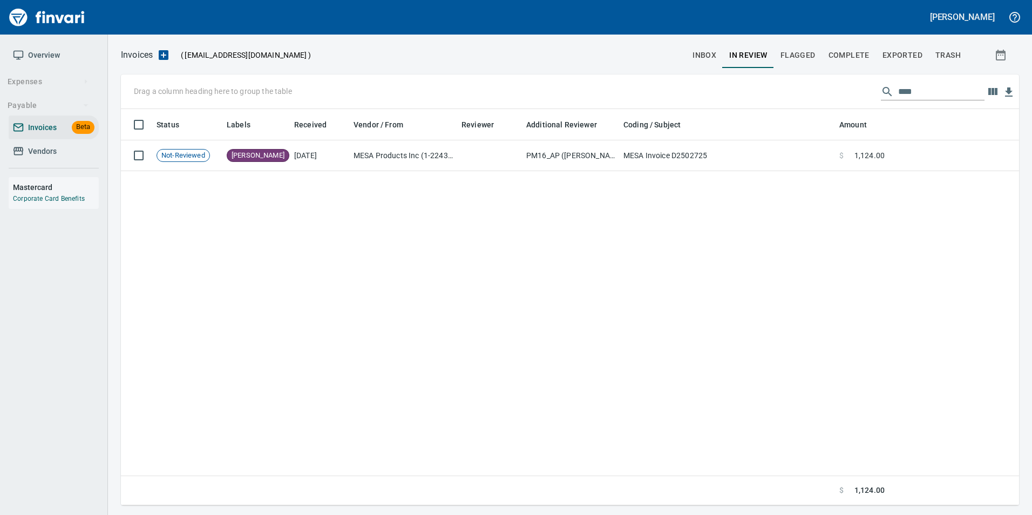
scroll to position [388, 890]
click at [938, 91] on input "****" at bounding box center [941, 91] width 86 height 17
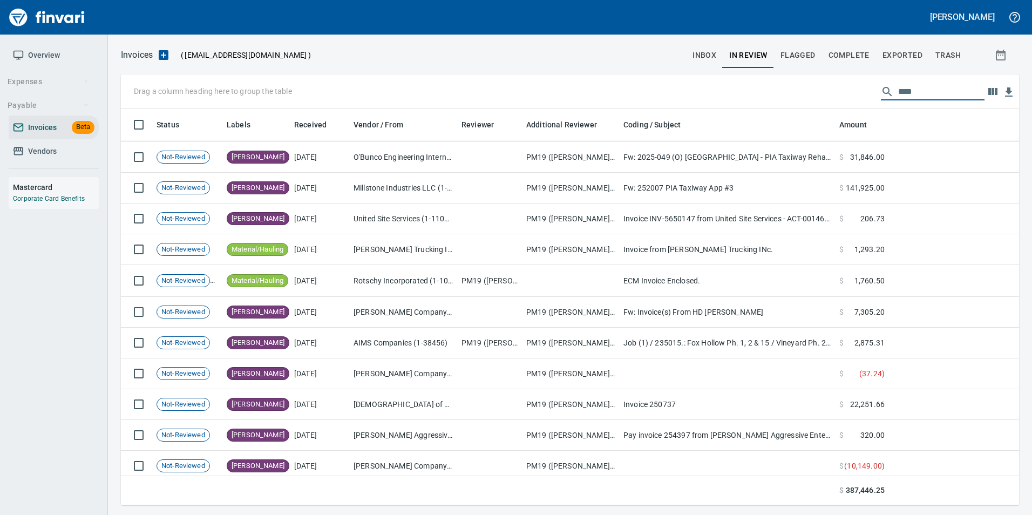
scroll to position [342, 0]
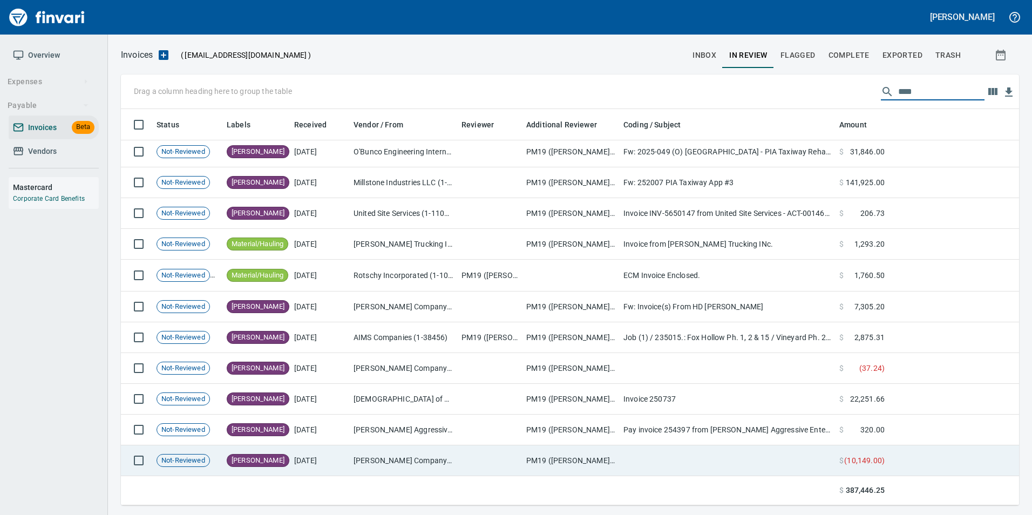
type input "****"
click at [329, 452] on td "[DATE]" at bounding box center [319, 460] width 59 height 31
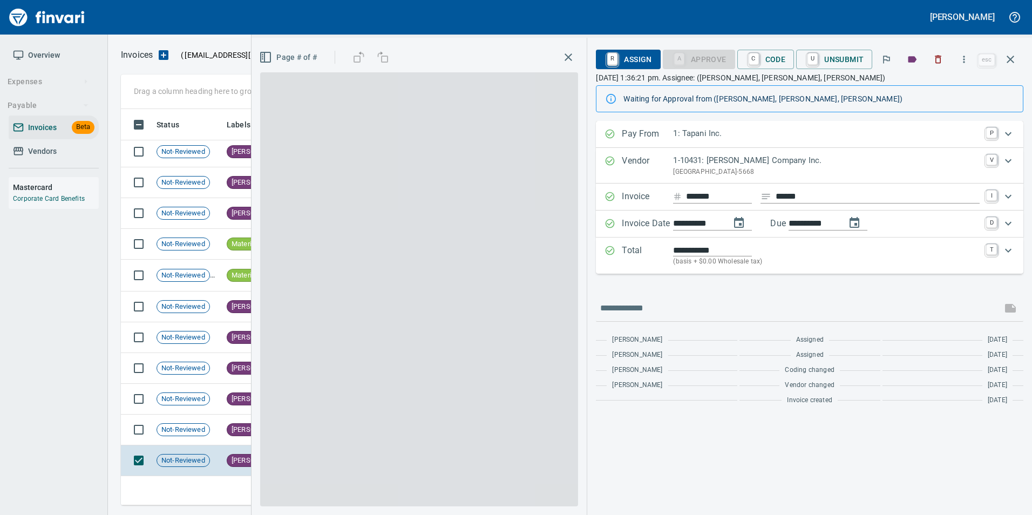
scroll to position [388, 881]
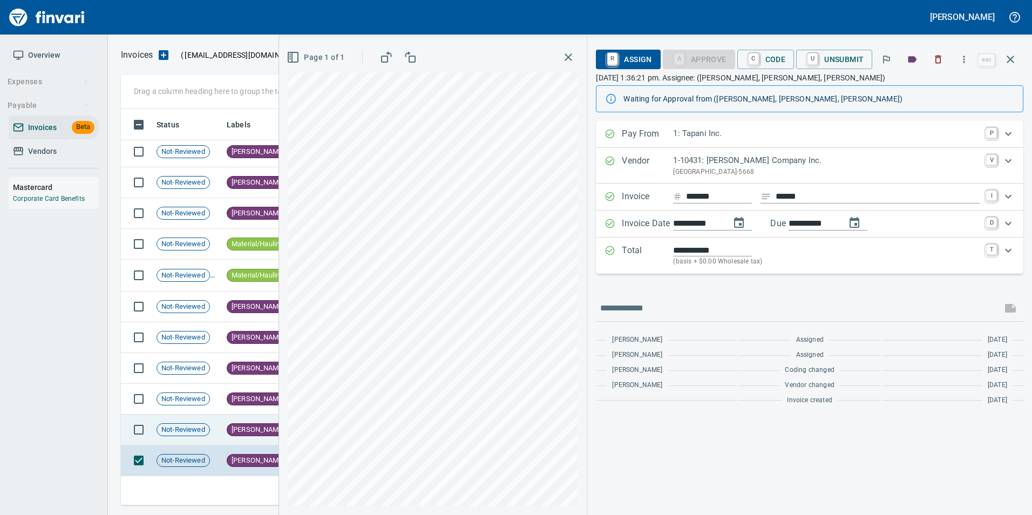
click at [235, 427] on span "[PERSON_NAME]" at bounding box center [258, 430] width 62 height 10
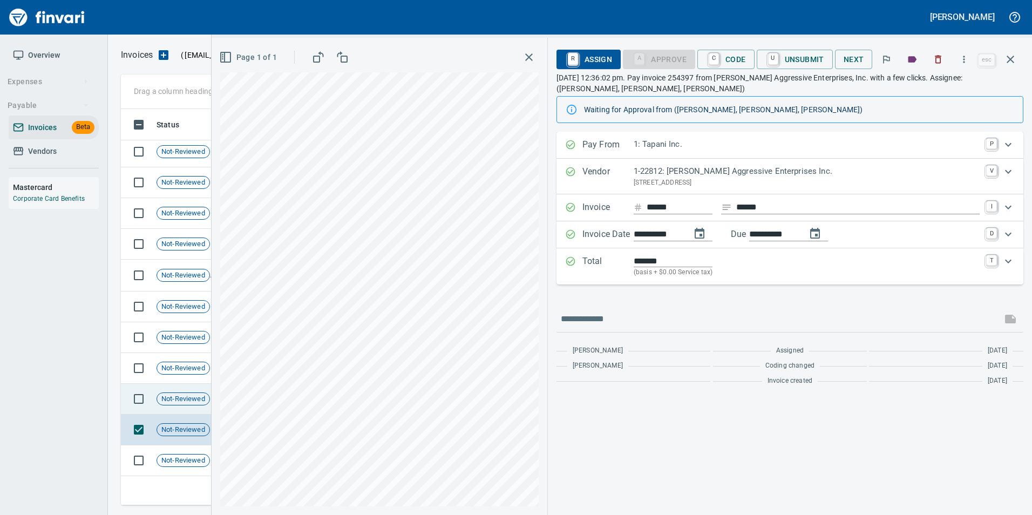
click at [188, 397] on span "Not-Reviewed" at bounding box center [183, 399] width 52 height 10
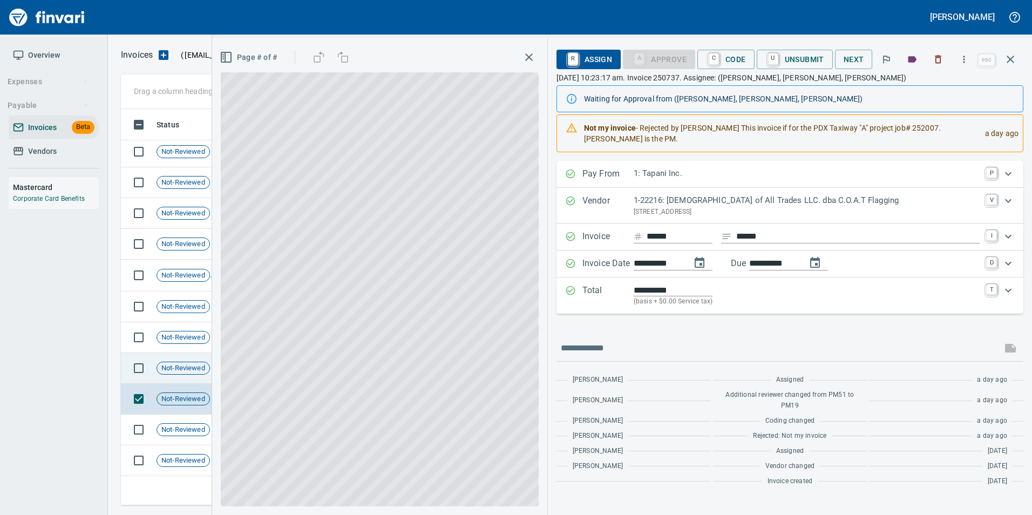
click at [184, 362] on div "Not-Reviewed" at bounding box center [183, 368] width 53 height 13
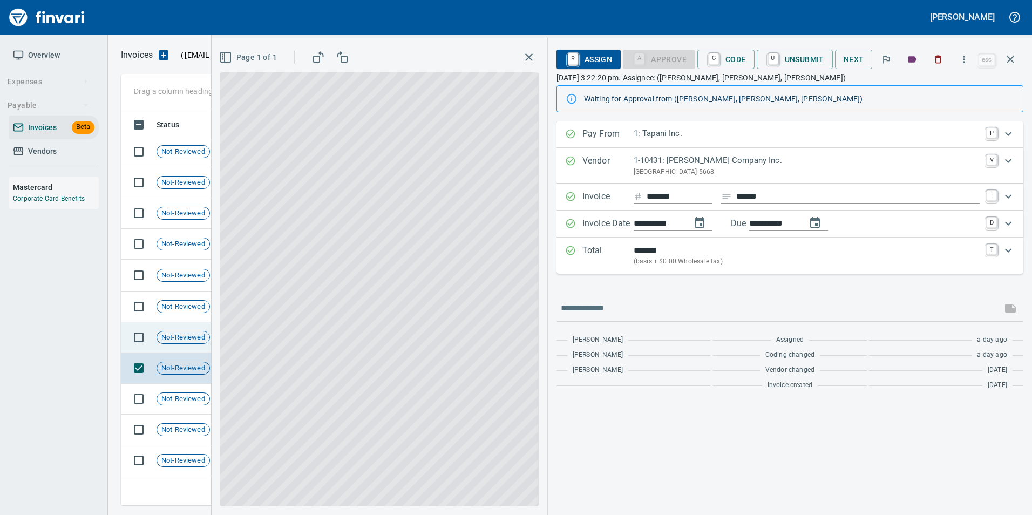
click at [181, 347] on td "Not-Reviewed" at bounding box center [187, 337] width 70 height 31
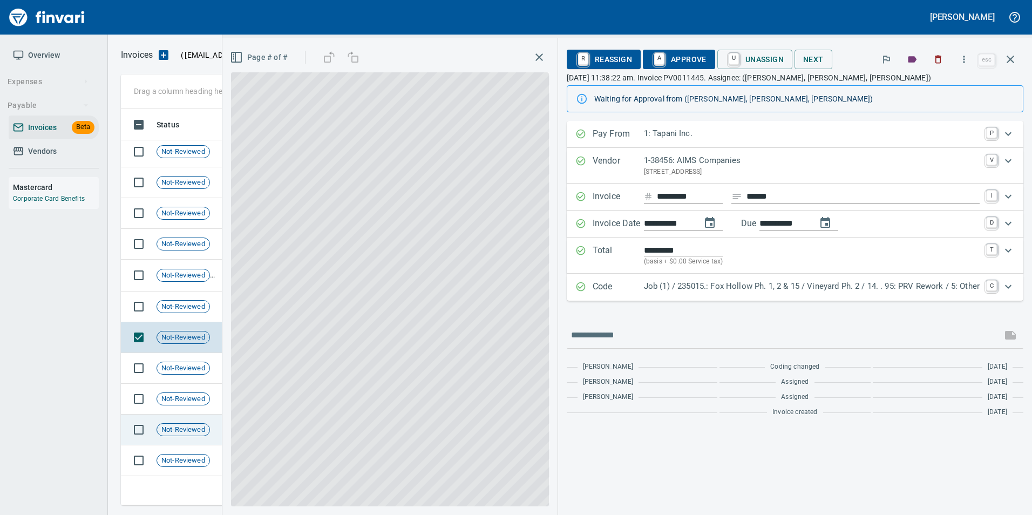
click at [199, 442] on td "Not-Reviewed" at bounding box center [187, 430] width 70 height 31
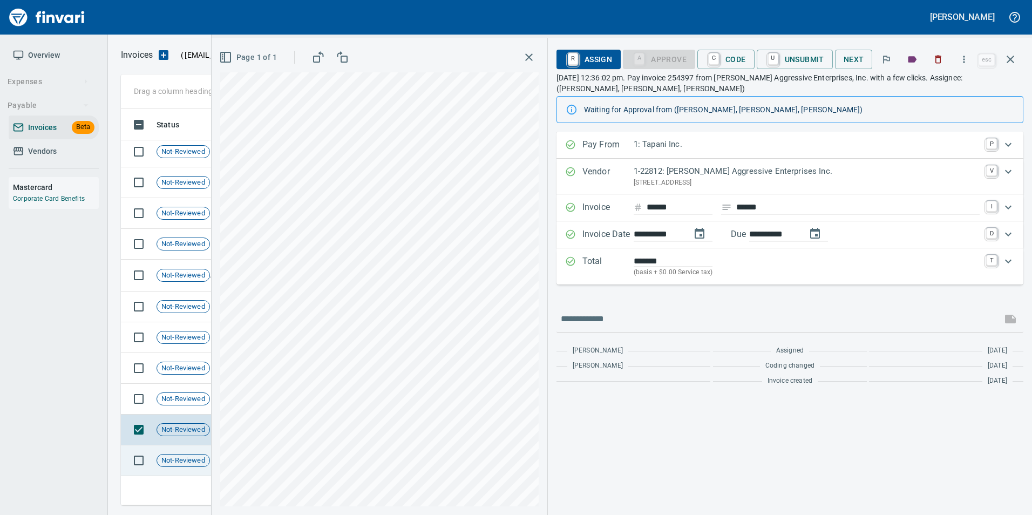
click at [188, 446] on td "Not-Reviewed" at bounding box center [187, 460] width 70 height 31
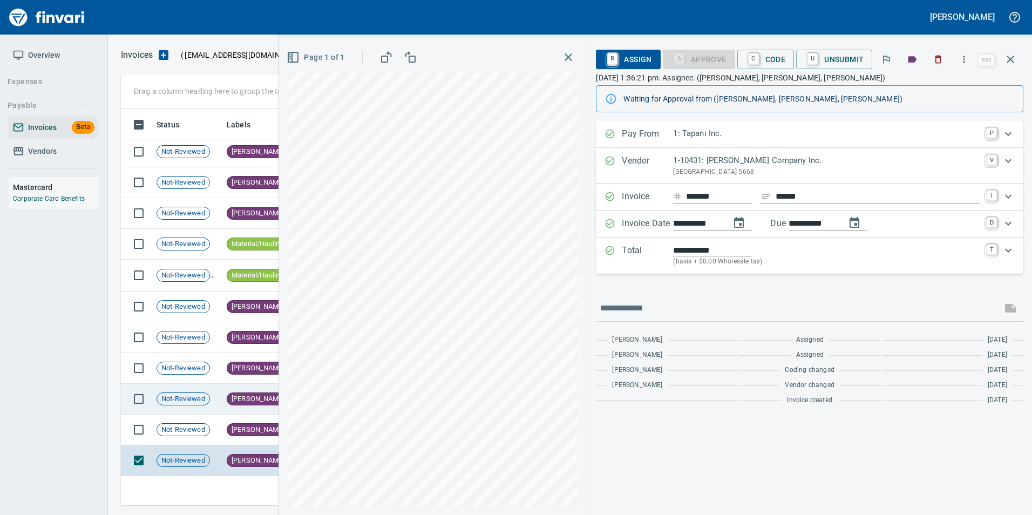
click at [181, 384] on td "Not-Reviewed" at bounding box center [187, 399] width 70 height 31
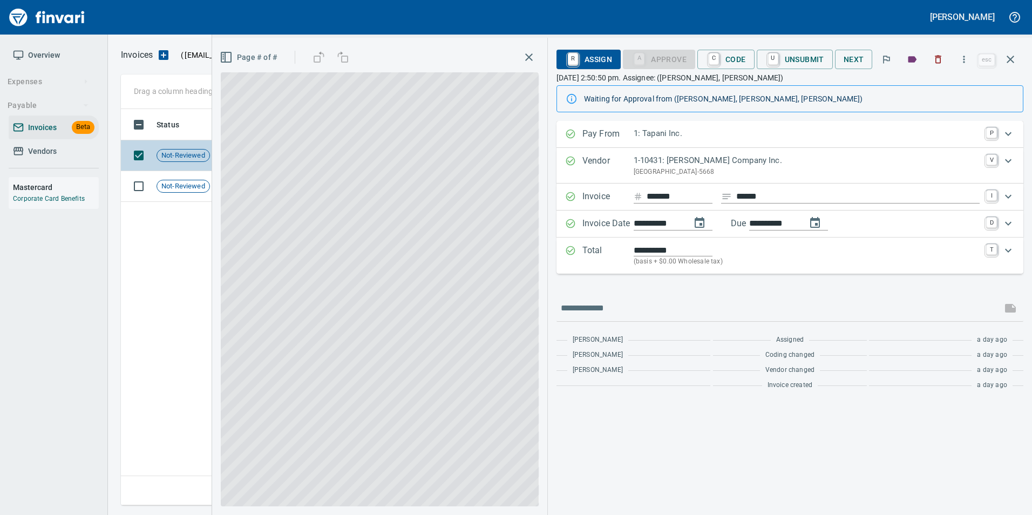
scroll to position [388, 882]
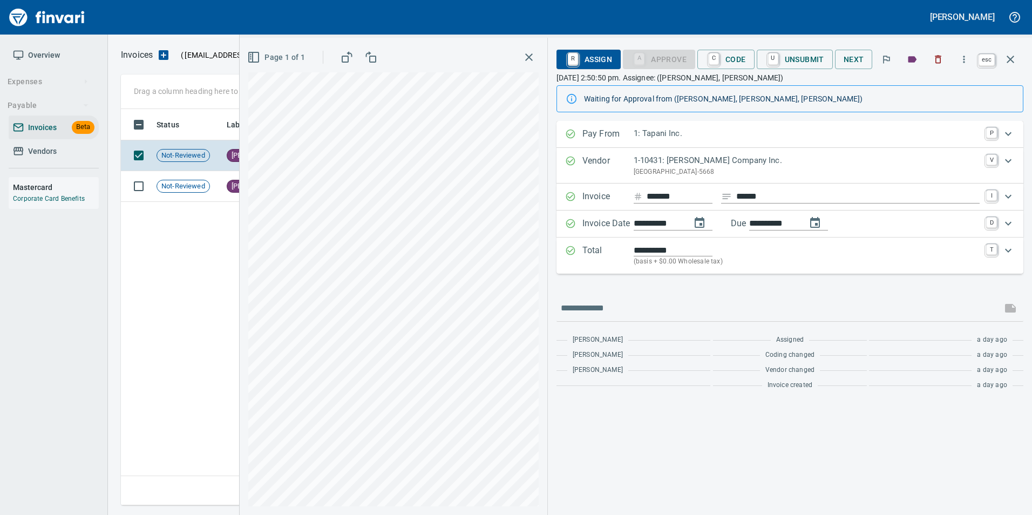
click at [1014, 68] on button "button" at bounding box center [1011, 59] width 26 height 26
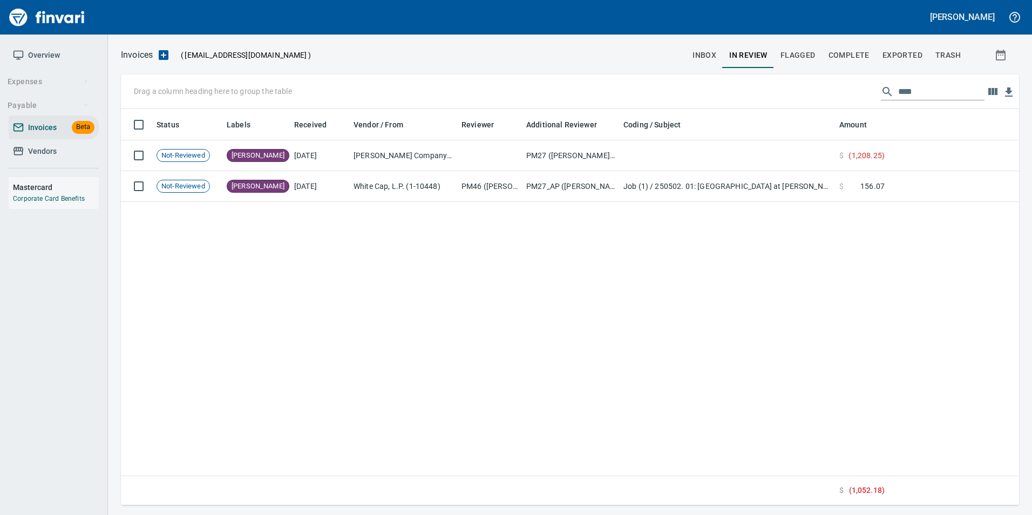
scroll to position [388, 890]
click at [958, 92] on input "****" at bounding box center [941, 91] width 86 height 17
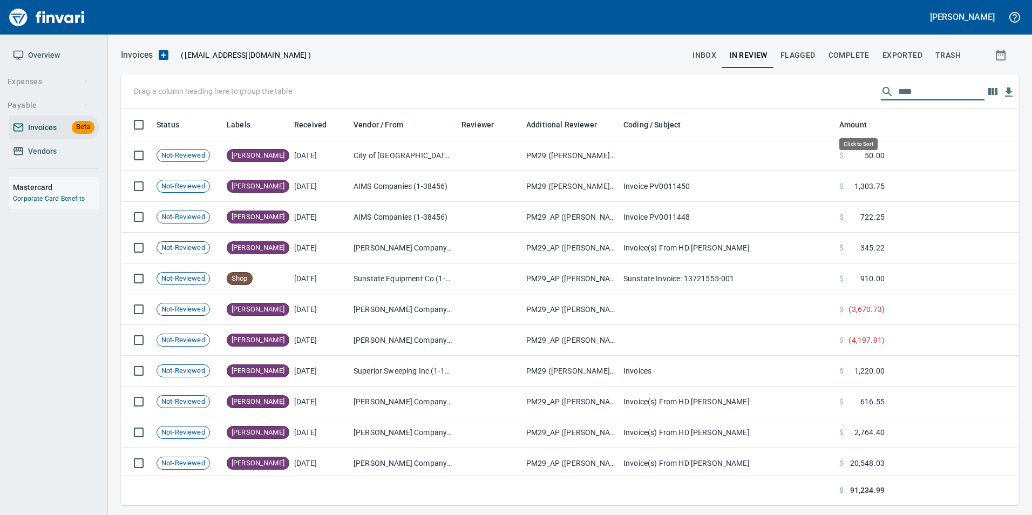
scroll to position [388, 882]
click at [938, 88] on input "****" at bounding box center [941, 91] width 86 height 17
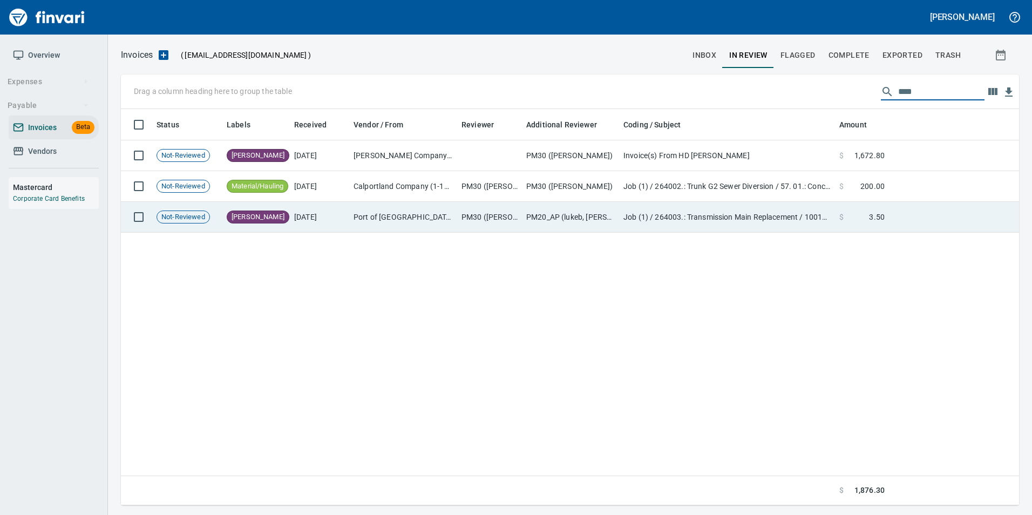
click at [415, 220] on td "Port of [GEOGRAPHIC_DATA] (1-24796)" at bounding box center [403, 217] width 108 height 31
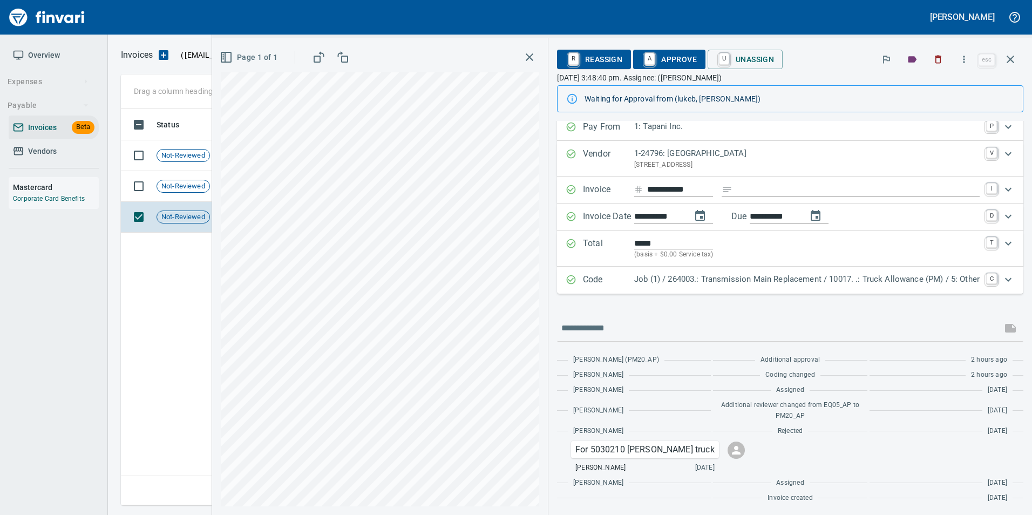
scroll to position [8, 0]
click at [187, 188] on span "Not-Reviewed" at bounding box center [183, 186] width 52 height 10
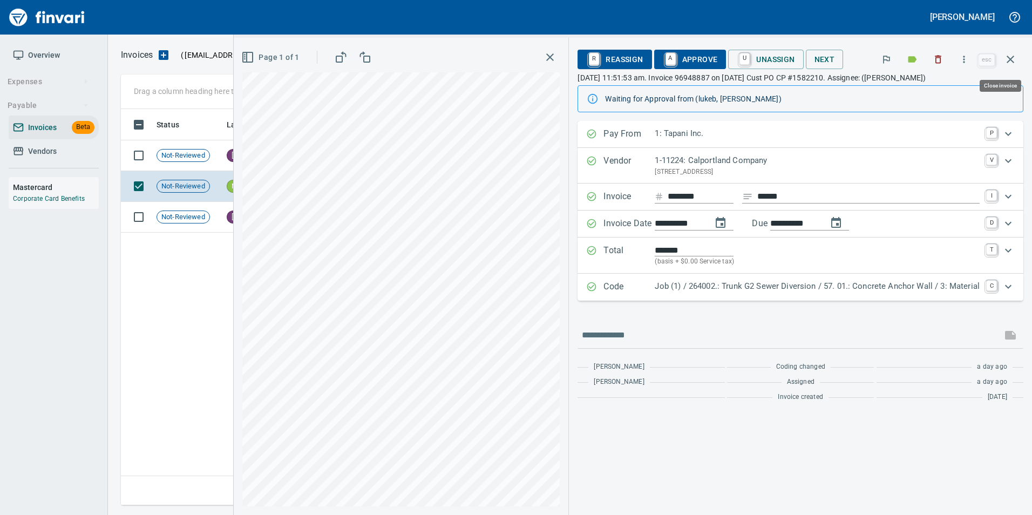
click at [1014, 56] on icon "button" at bounding box center [1010, 59] width 13 height 13
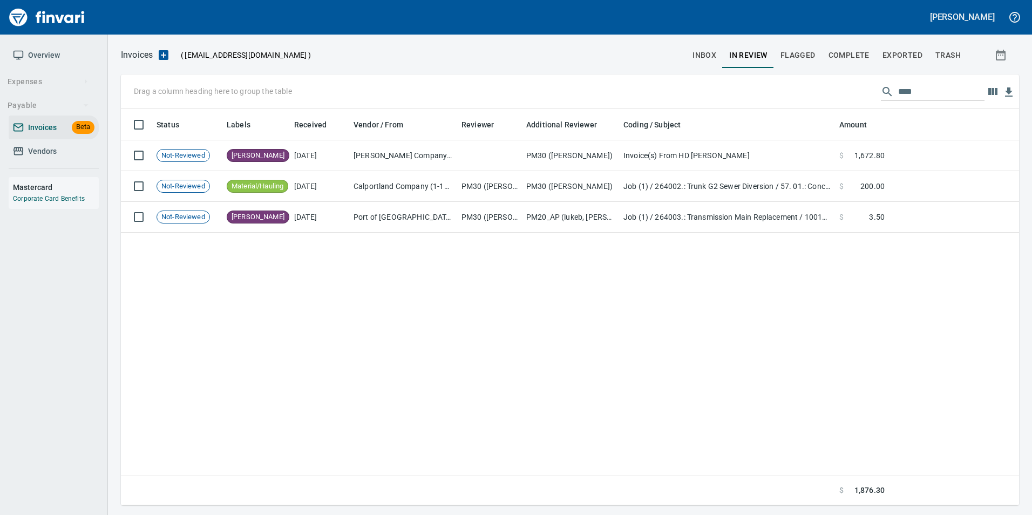
scroll to position [388, 890]
click at [936, 85] on input "****" at bounding box center [941, 91] width 86 height 17
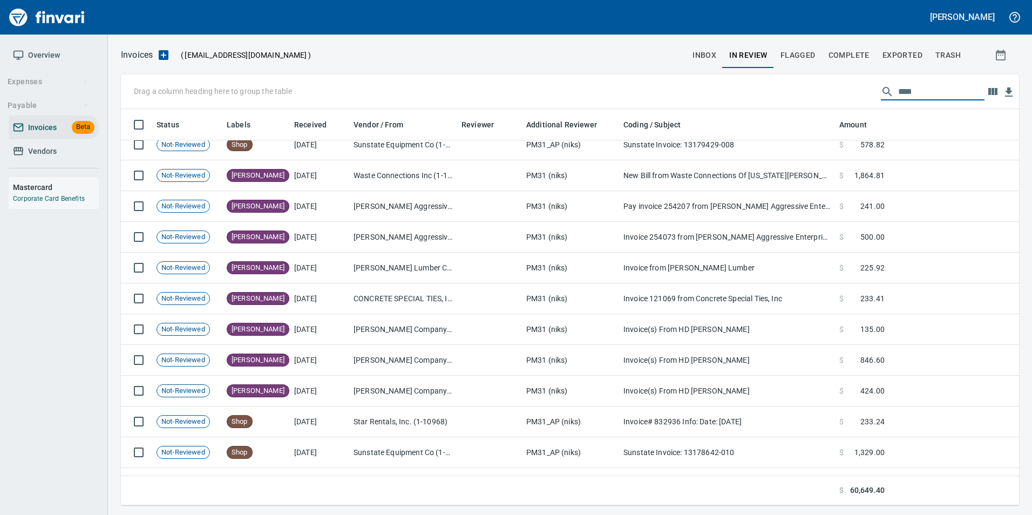
scroll to position [654, 0]
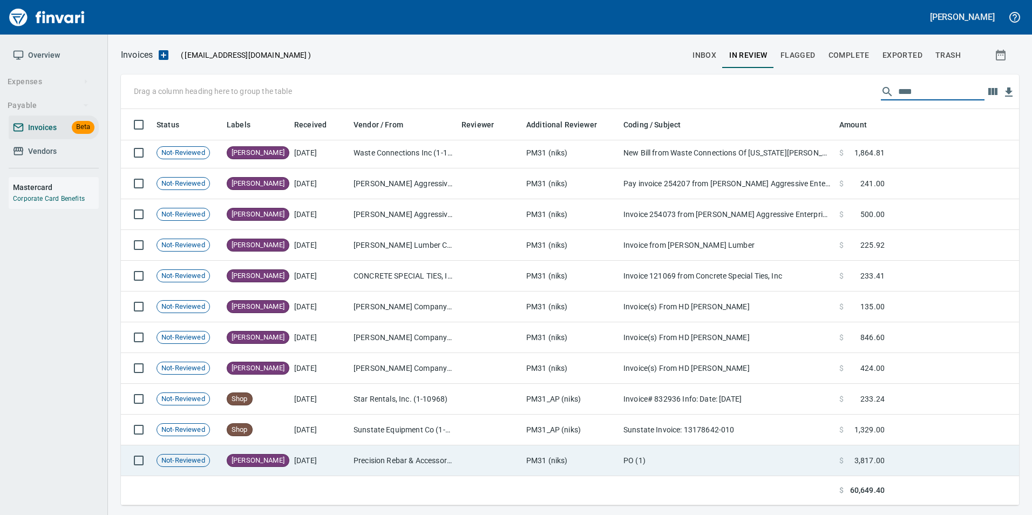
click at [409, 460] on td "Precision Rebar & Accessories, Inc (1-10825)" at bounding box center [403, 460] width 108 height 31
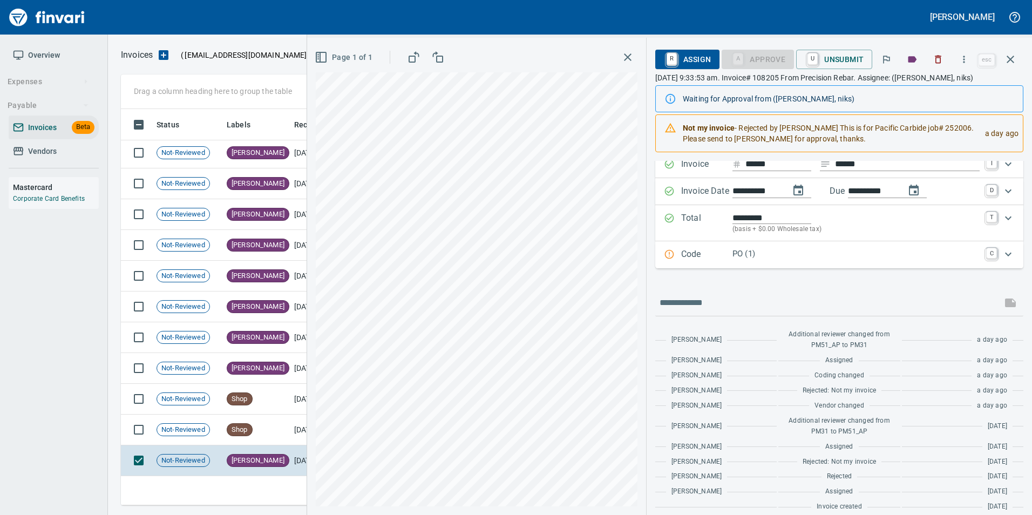
scroll to position [83, 0]
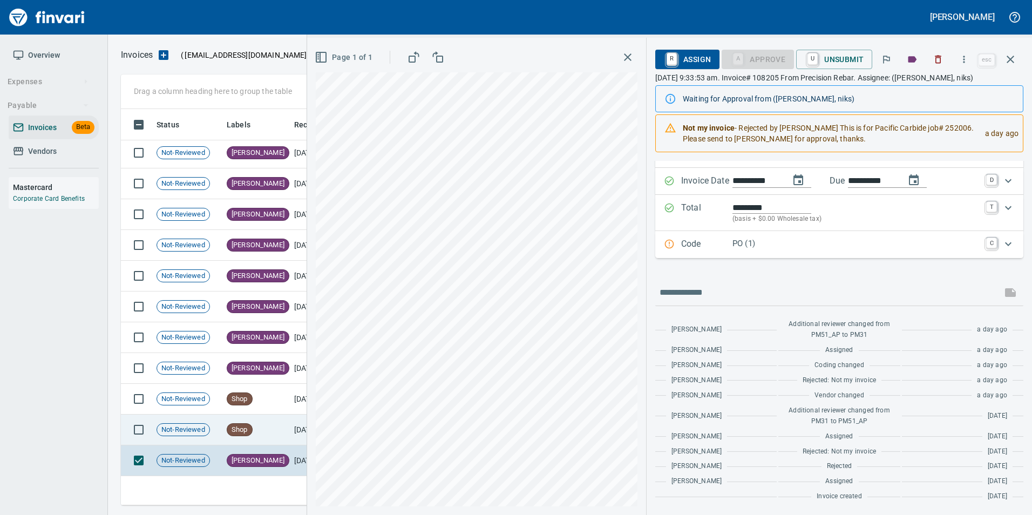
click at [293, 423] on td "[DATE]" at bounding box center [319, 430] width 59 height 31
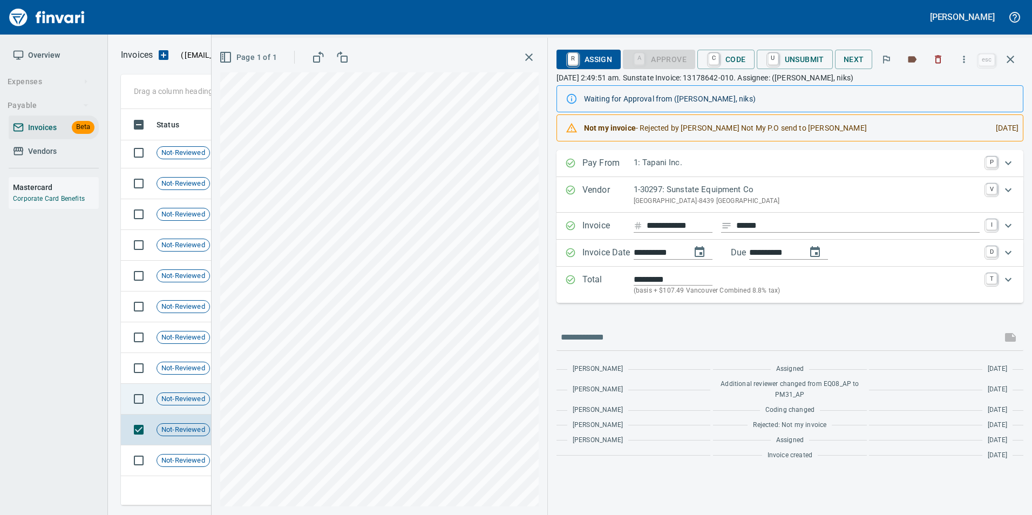
click at [193, 394] on span "Not-Reviewed" at bounding box center [183, 399] width 52 height 10
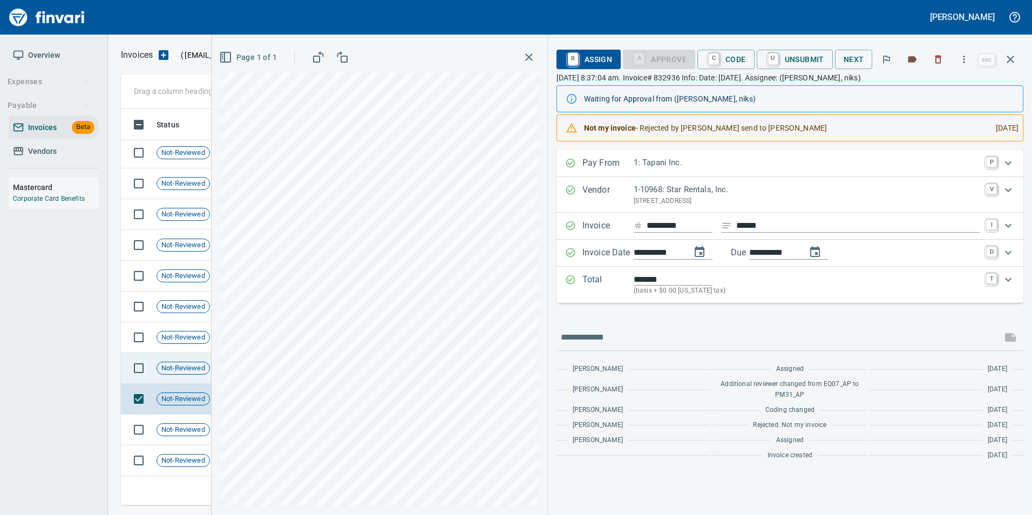
click at [192, 368] on span "Not-Reviewed" at bounding box center [183, 368] width 52 height 10
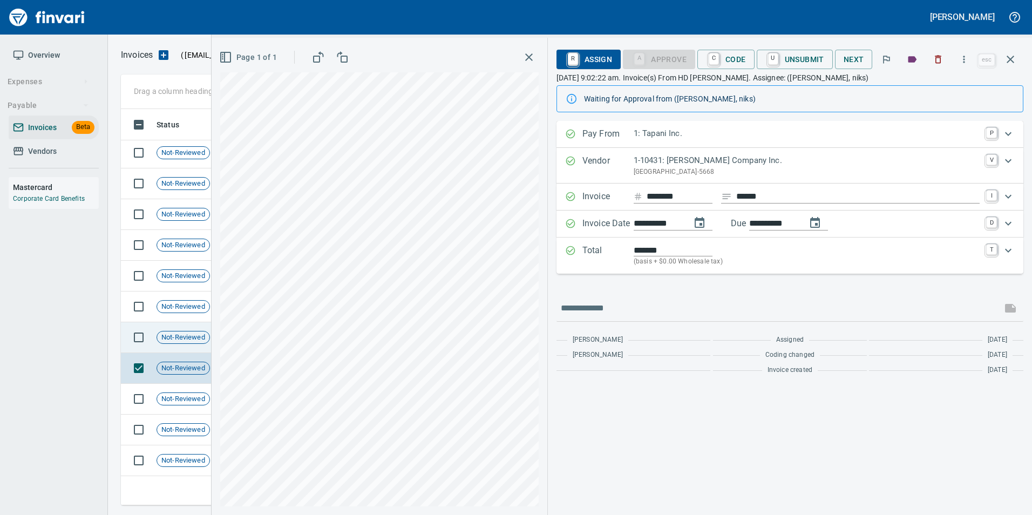
click at [182, 341] on span "Not-Reviewed" at bounding box center [183, 338] width 52 height 10
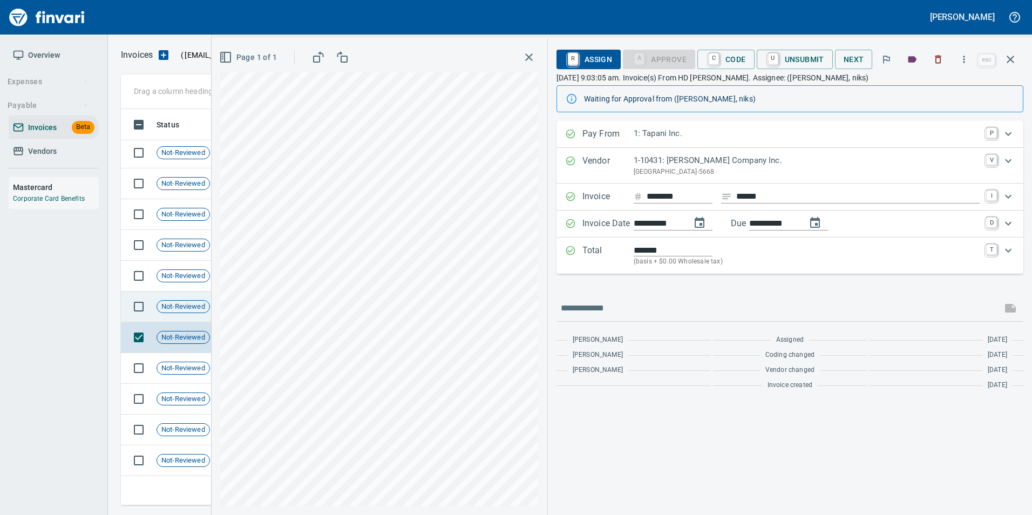
click at [191, 309] on span "Not-Reviewed" at bounding box center [183, 307] width 52 height 10
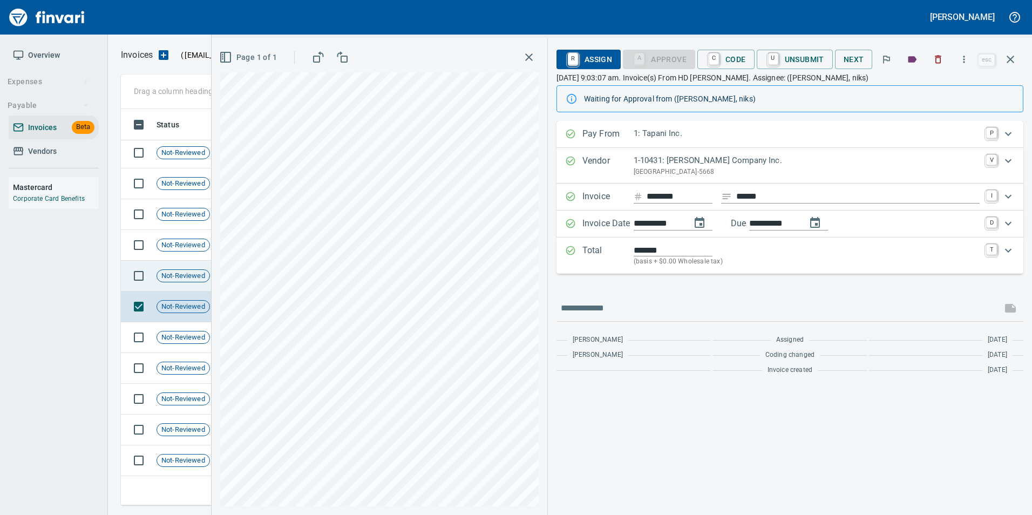
click at [187, 274] on span "Not-Reviewed" at bounding box center [183, 276] width 52 height 10
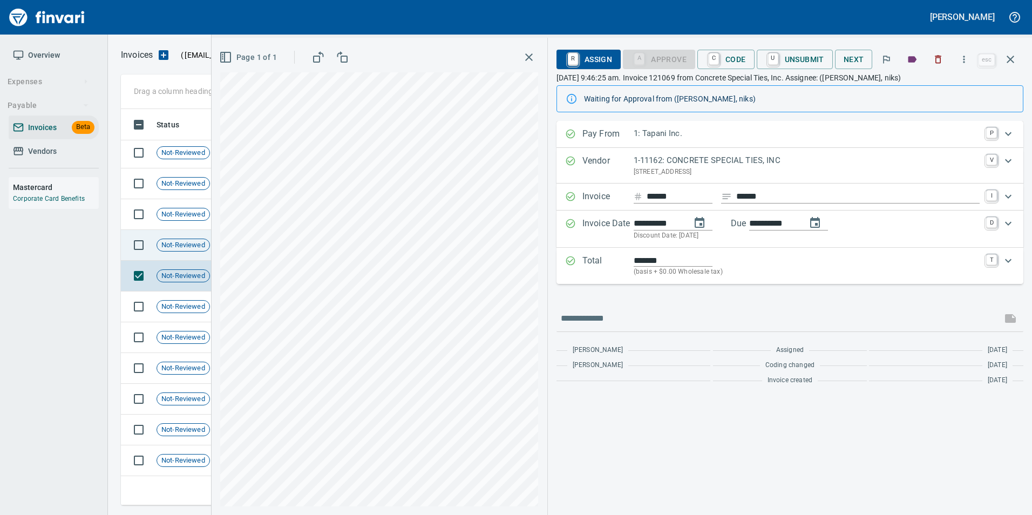
click at [187, 250] on div "Not-Reviewed" at bounding box center [183, 245] width 53 height 13
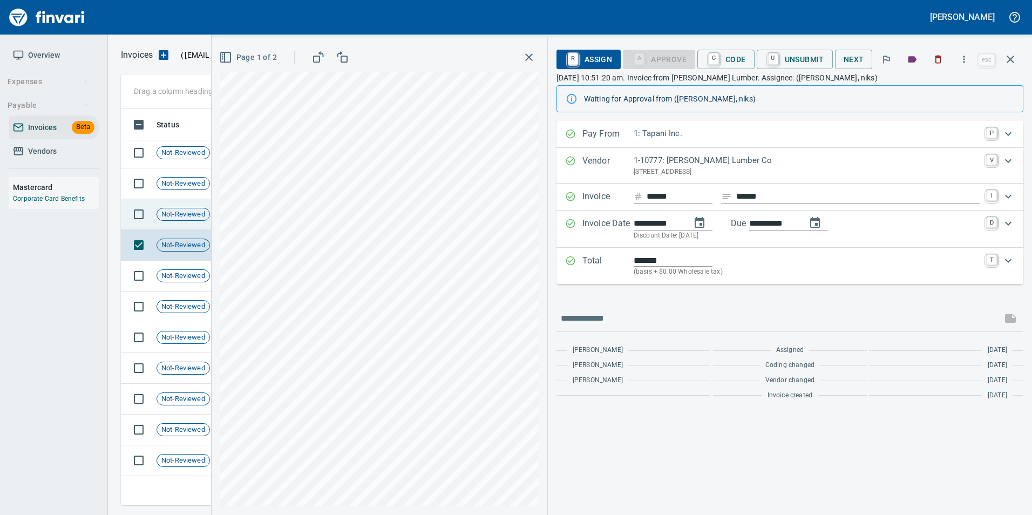
click at [193, 219] on div "Not-Reviewed" at bounding box center [183, 214] width 53 height 13
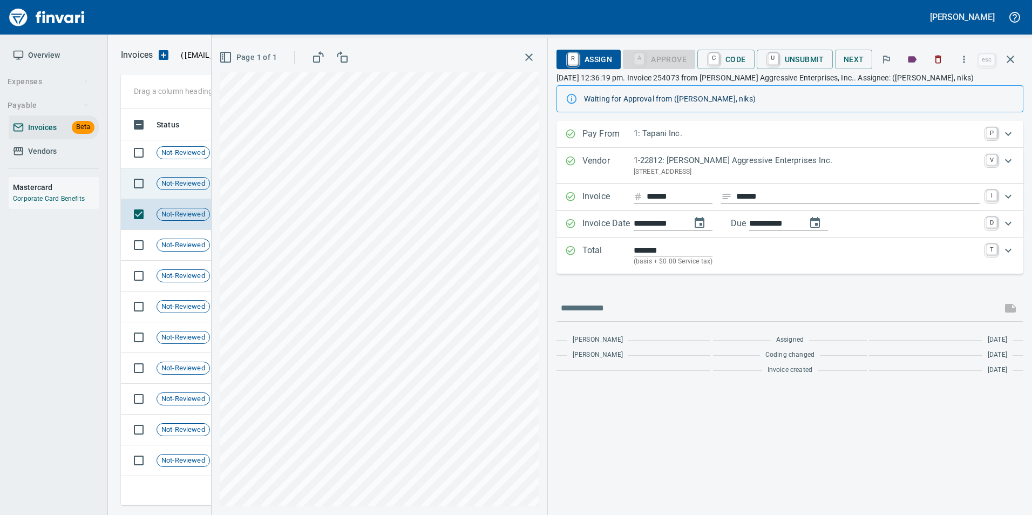
click at [189, 184] on span "Not-Reviewed" at bounding box center [183, 184] width 52 height 10
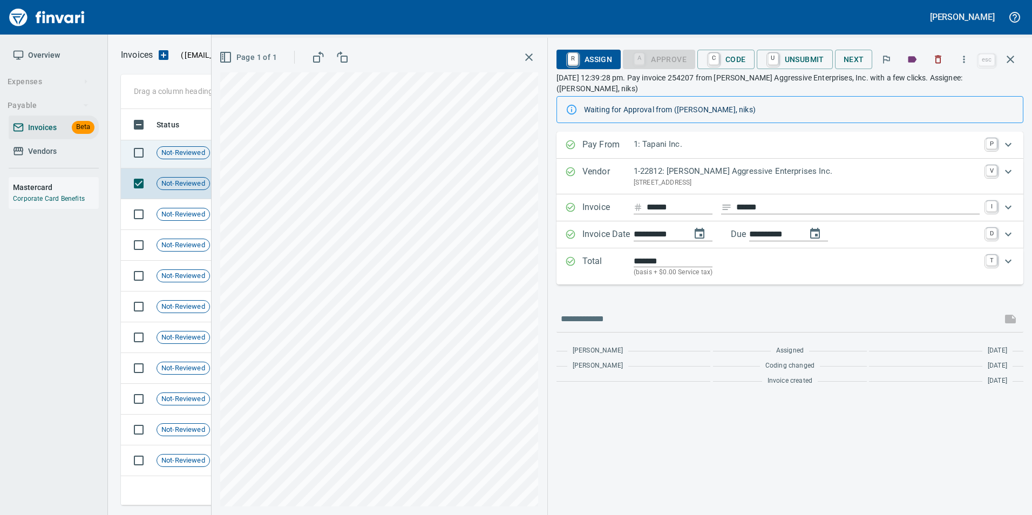
click at [187, 161] on td "Not-Reviewed" at bounding box center [187, 153] width 70 height 31
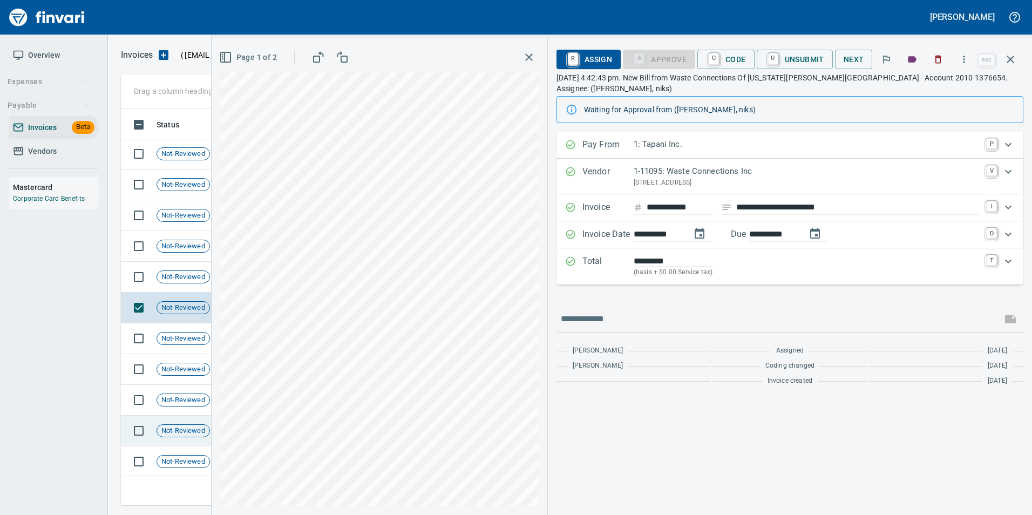
scroll to position [546, 0]
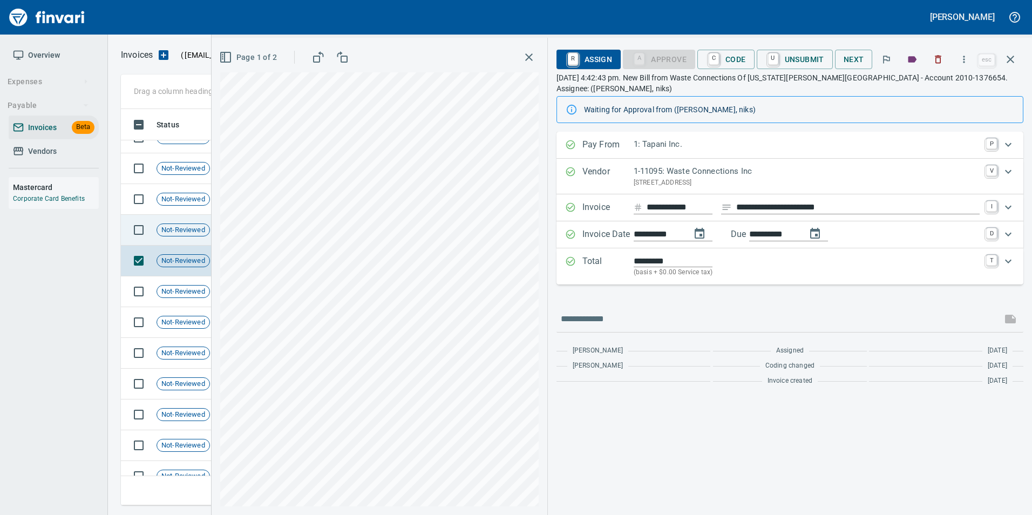
click at [186, 235] on div "Not-Reviewed" at bounding box center [183, 229] width 53 height 13
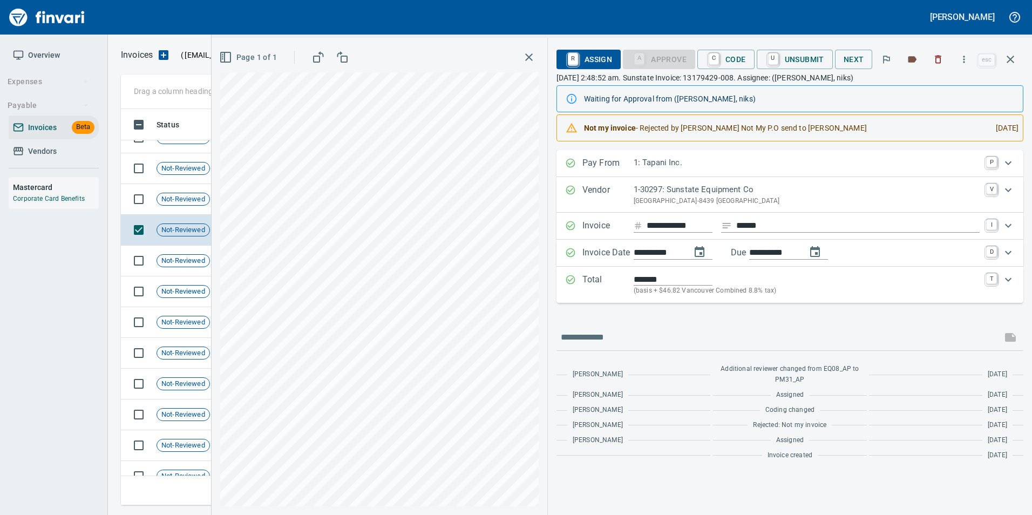
click at [1006, 60] on icon "button" at bounding box center [1010, 59] width 13 height 13
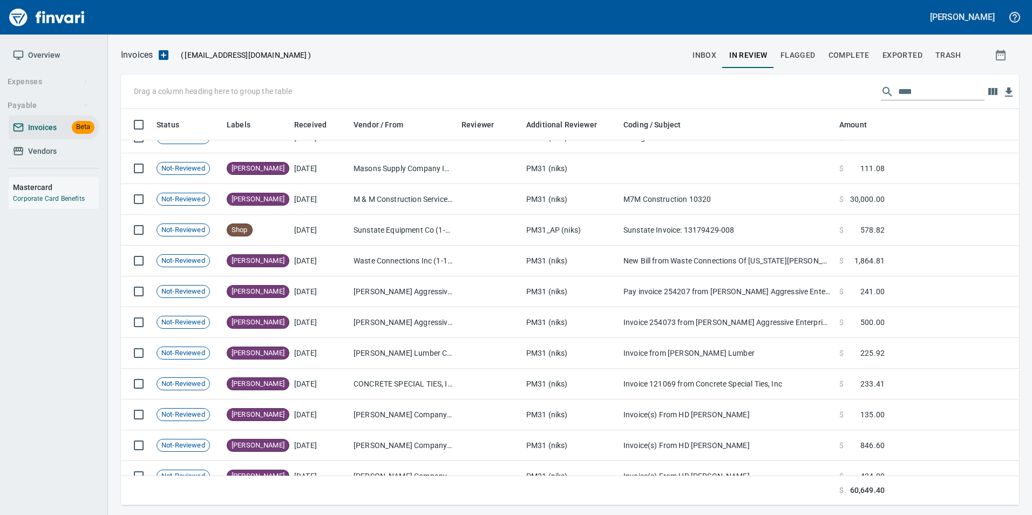
scroll to position [388, 882]
click at [941, 97] on input "****" at bounding box center [941, 91] width 86 height 17
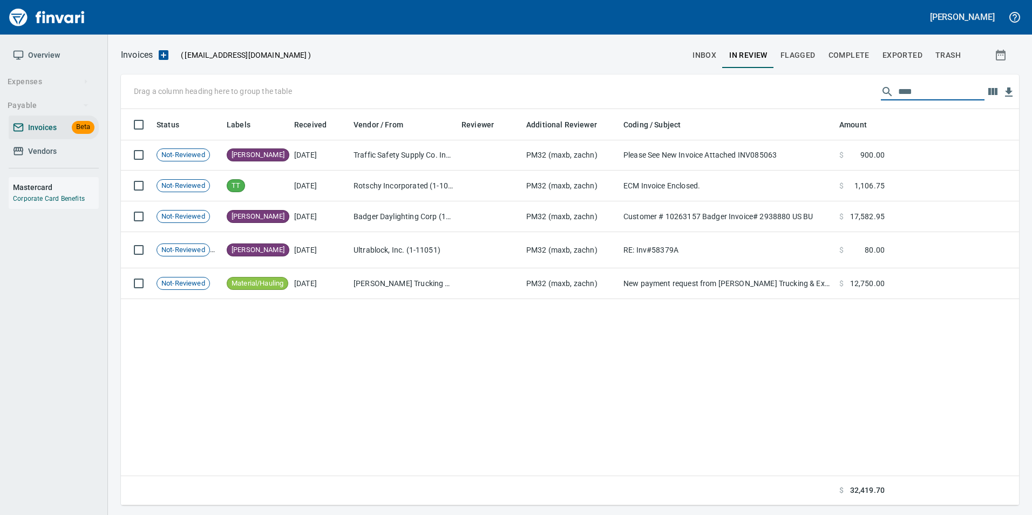
scroll to position [0, 0]
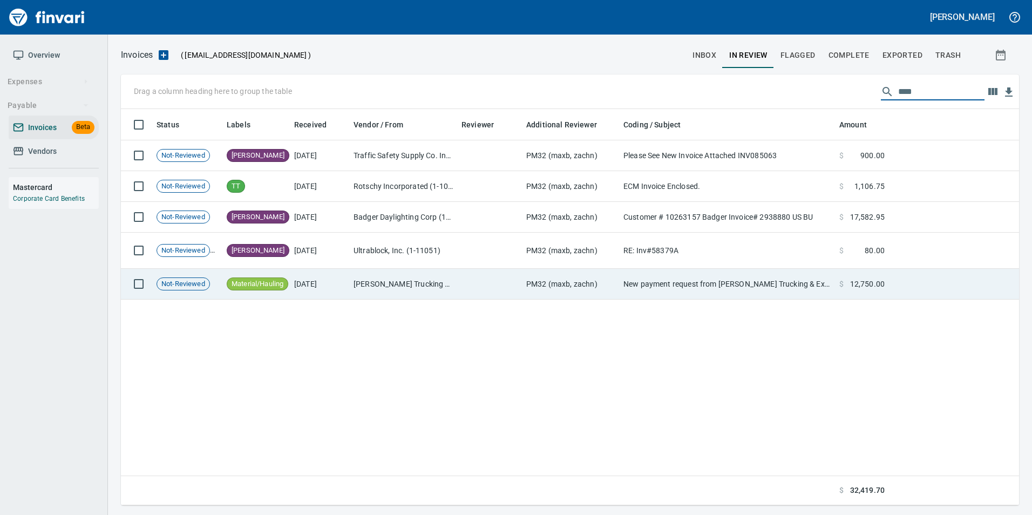
click at [416, 290] on td "Sturdevant Trucking & Excavation (1-39527)" at bounding box center [403, 284] width 108 height 31
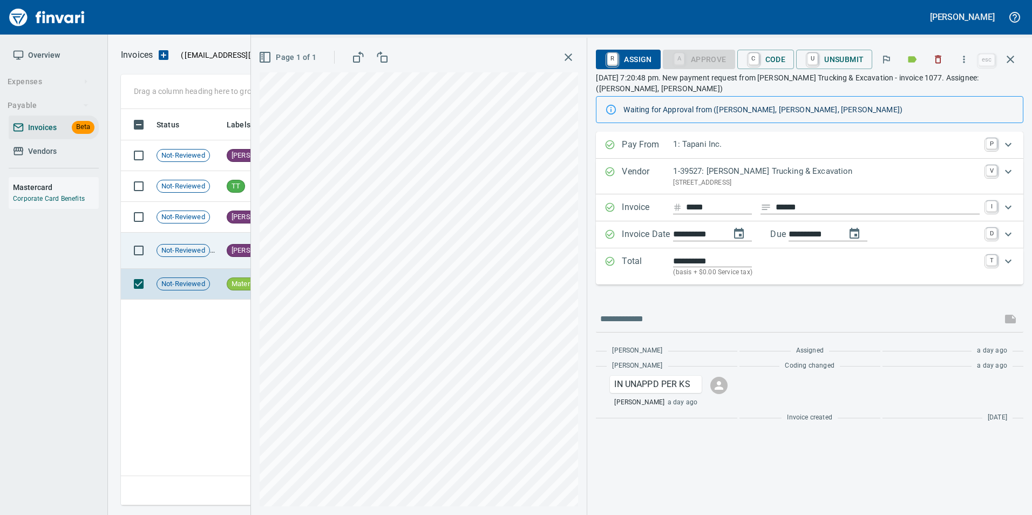
click at [240, 250] on span "[PERSON_NAME]" at bounding box center [258, 251] width 62 height 10
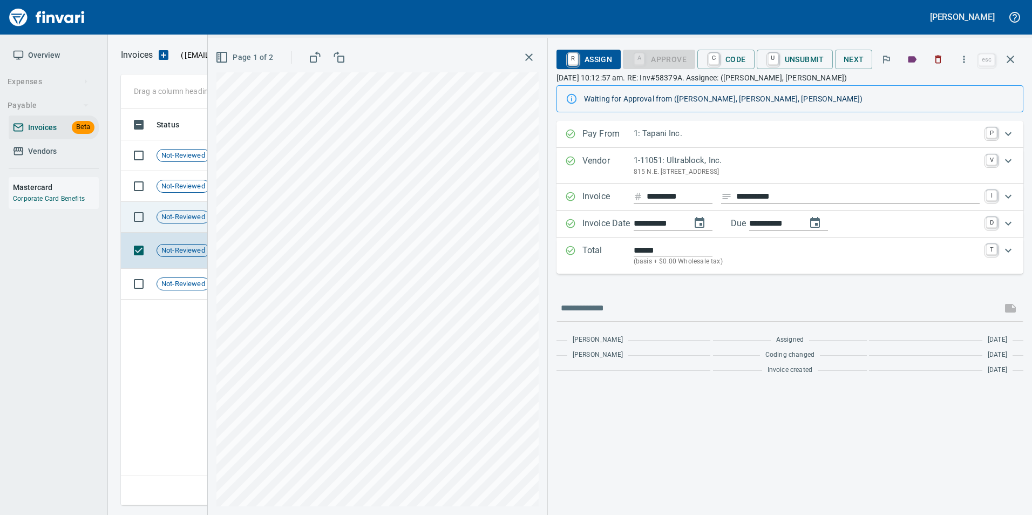
click at [186, 218] on span "Not-Reviewed" at bounding box center [183, 217] width 52 height 10
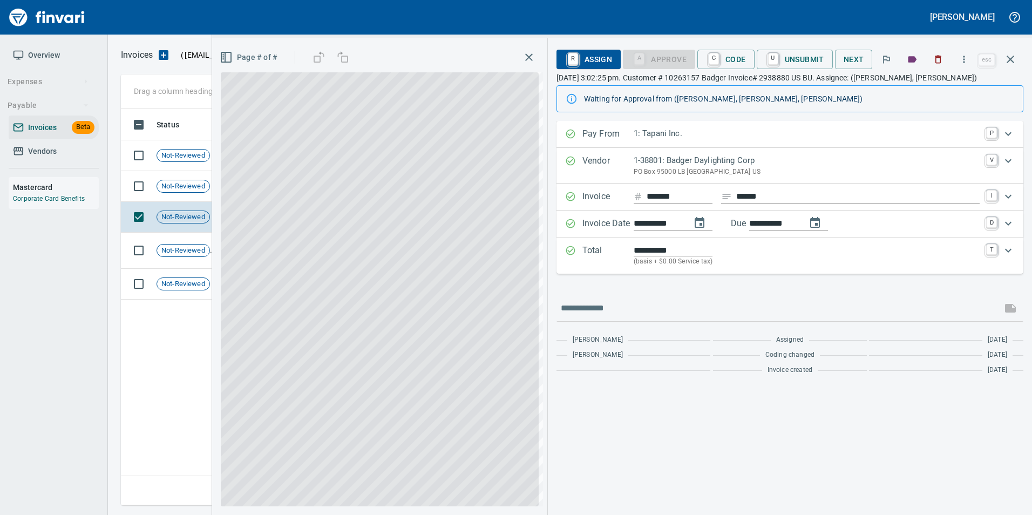
click at [1014, 62] on icon "button" at bounding box center [1010, 59] width 13 height 13
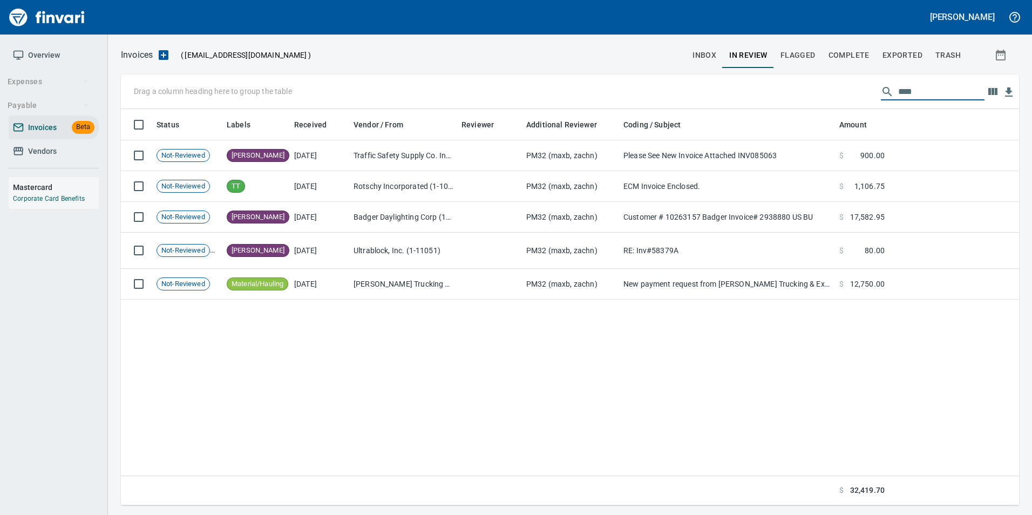
click at [954, 85] on input "****" at bounding box center [941, 91] width 86 height 17
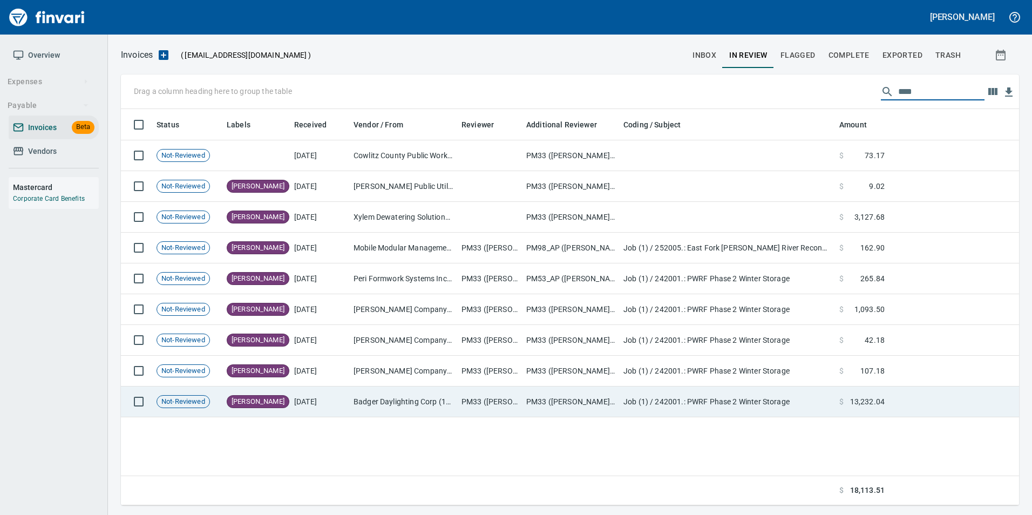
click at [397, 408] on td "Badger Daylighting Corp (1-38801)" at bounding box center [403, 401] width 108 height 31
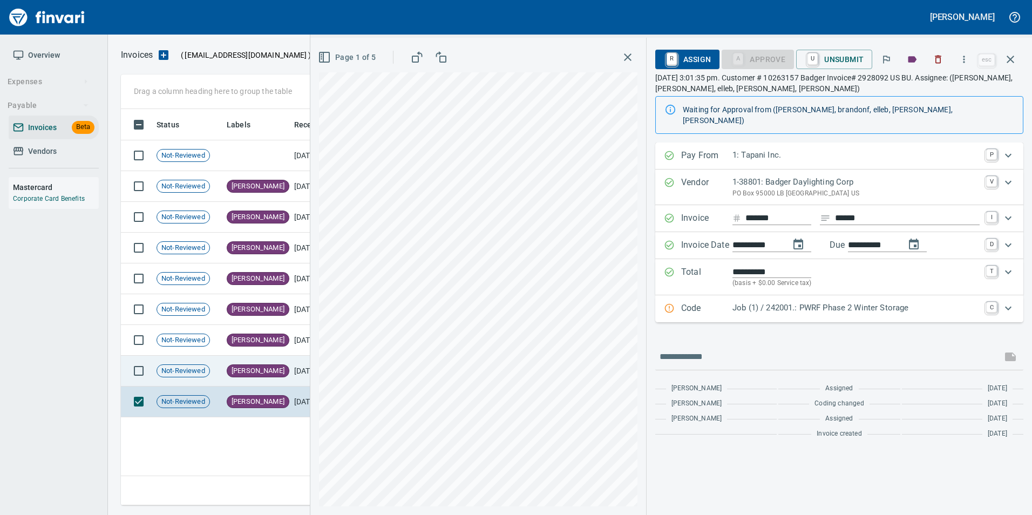
click at [288, 371] on td "[PERSON_NAME]" at bounding box center [255, 371] width 67 height 31
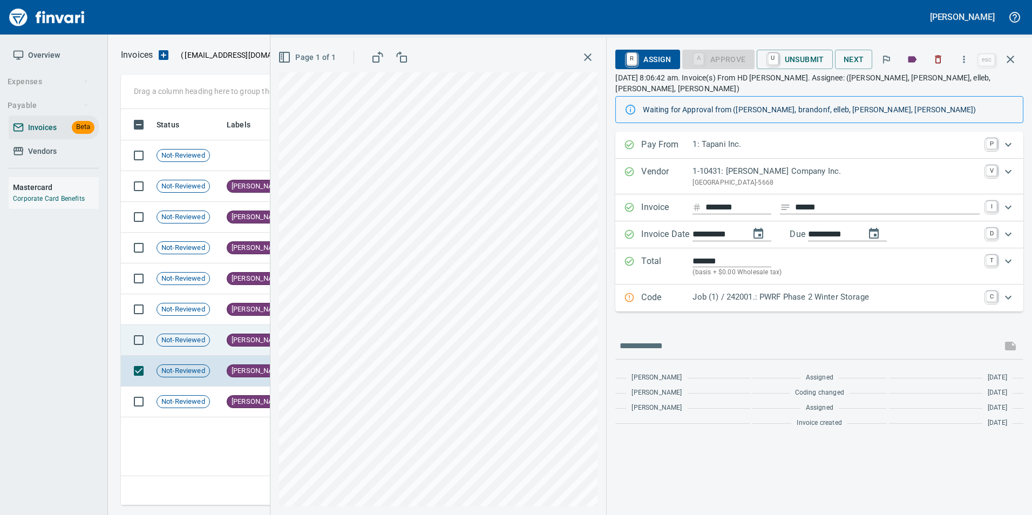
click at [251, 345] on td "[PERSON_NAME]" at bounding box center [255, 340] width 67 height 31
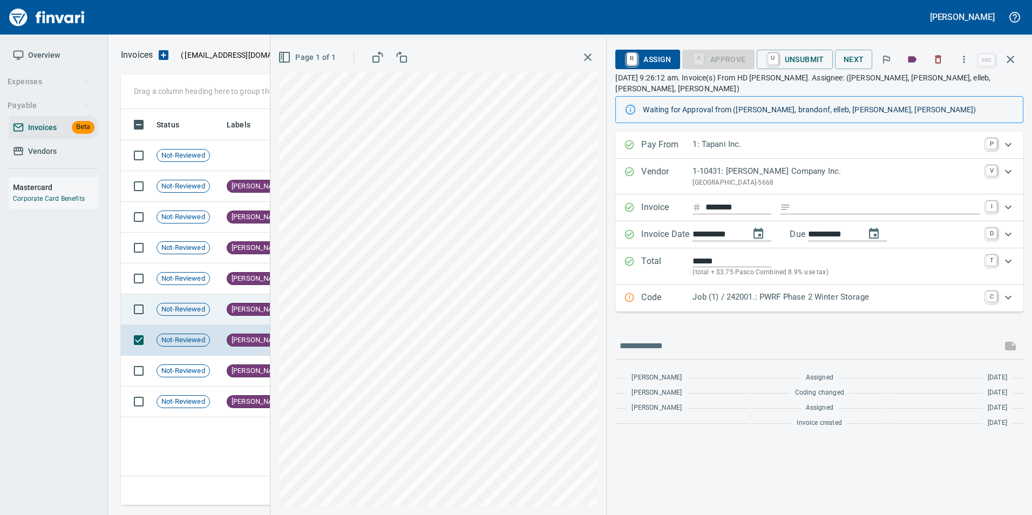
click at [240, 306] on span "[PERSON_NAME]" at bounding box center [258, 309] width 62 height 10
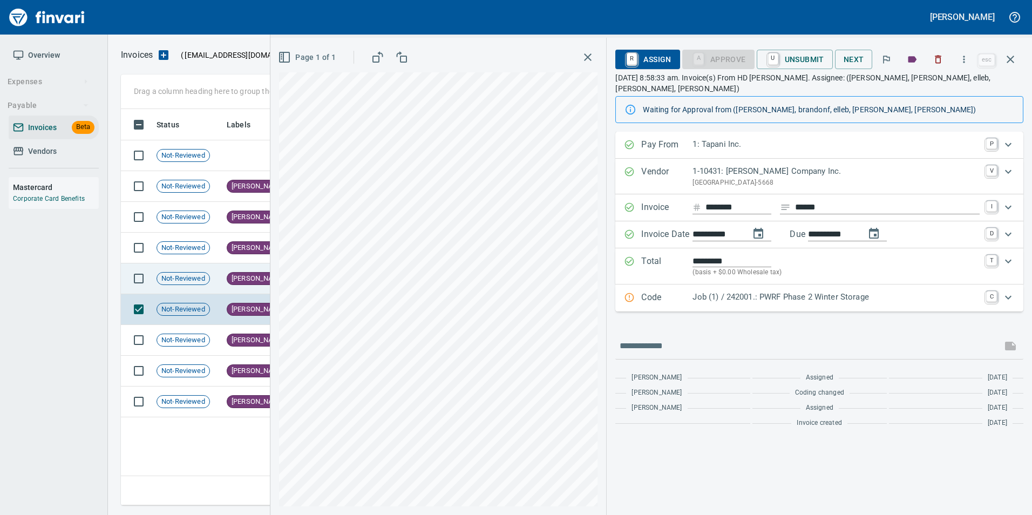
click at [232, 279] on span "[PERSON_NAME]" at bounding box center [258, 279] width 62 height 10
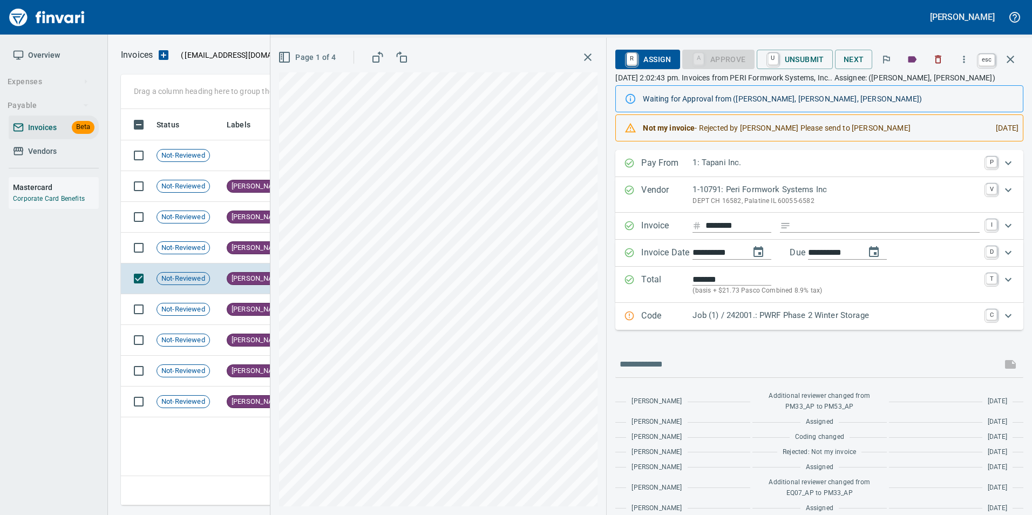
drag, startPoint x: 1010, startPoint y: 58, endPoint x: 1001, endPoint y: 70, distance: 15.0
click at [1010, 57] on icon "button" at bounding box center [1010, 59] width 13 height 13
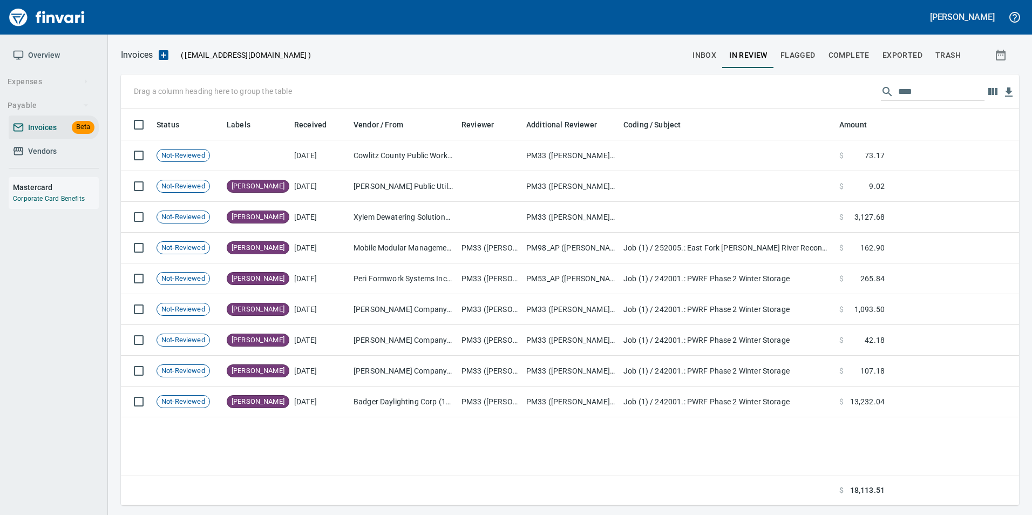
scroll to position [388, 890]
click at [964, 92] on input "****" at bounding box center [941, 91] width 86 height 17
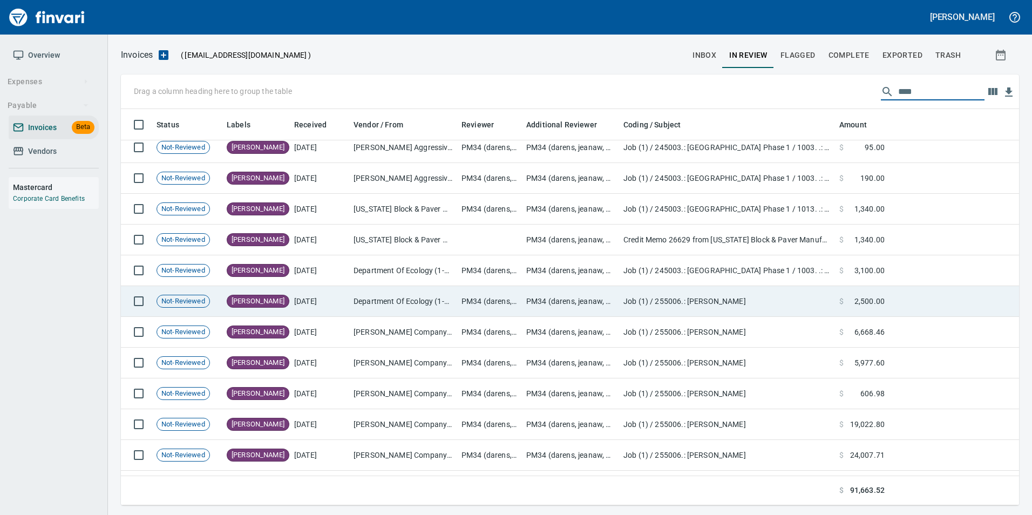
scroll to position [650, 0]
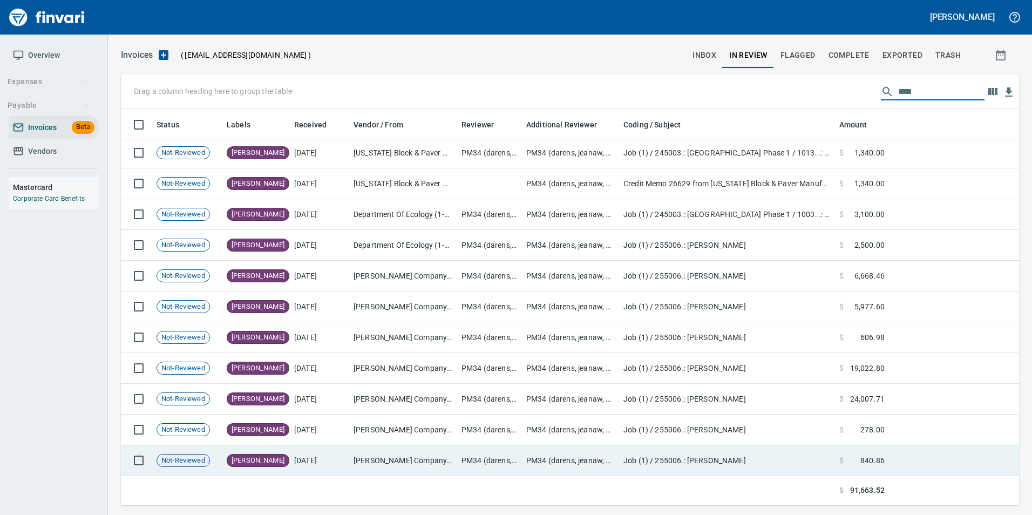
type input "****"
click at [380, 467] on td "[PERSON_NAME] Company Inc. (1-10431)" at bounding box center [403, 460] width 108 height 31
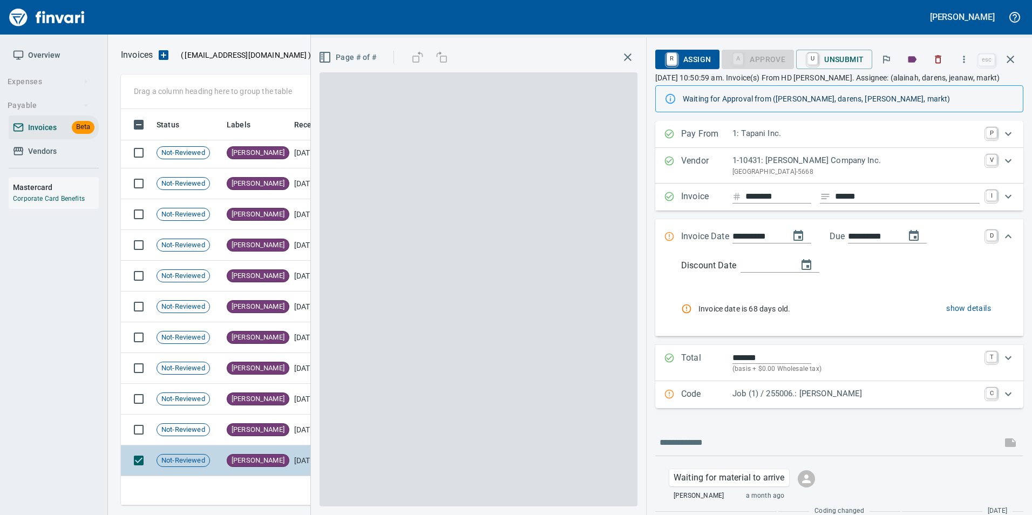
scroll to position [388, 881]
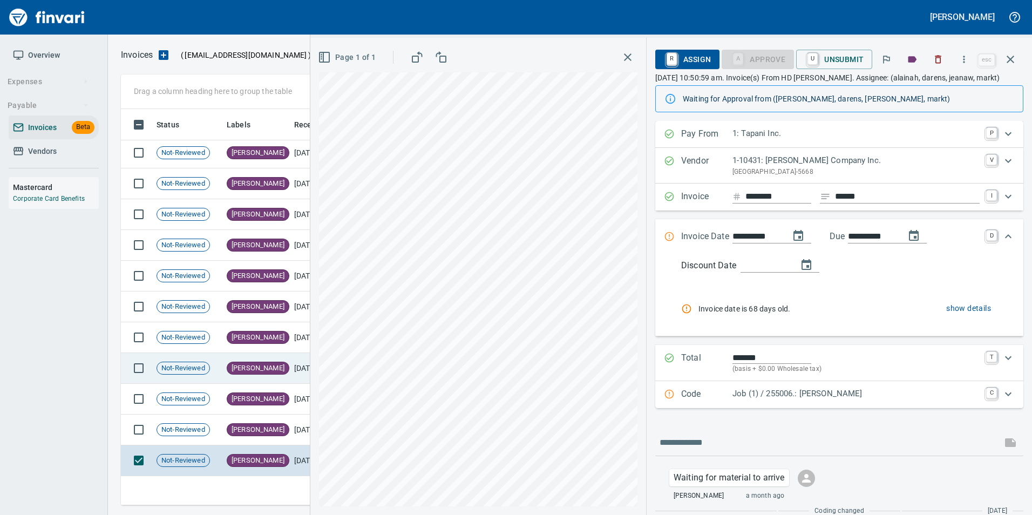
click at [241, 376] on td "[PERSON_NAME]" at bounding box center [255, 368] width 67 height 31
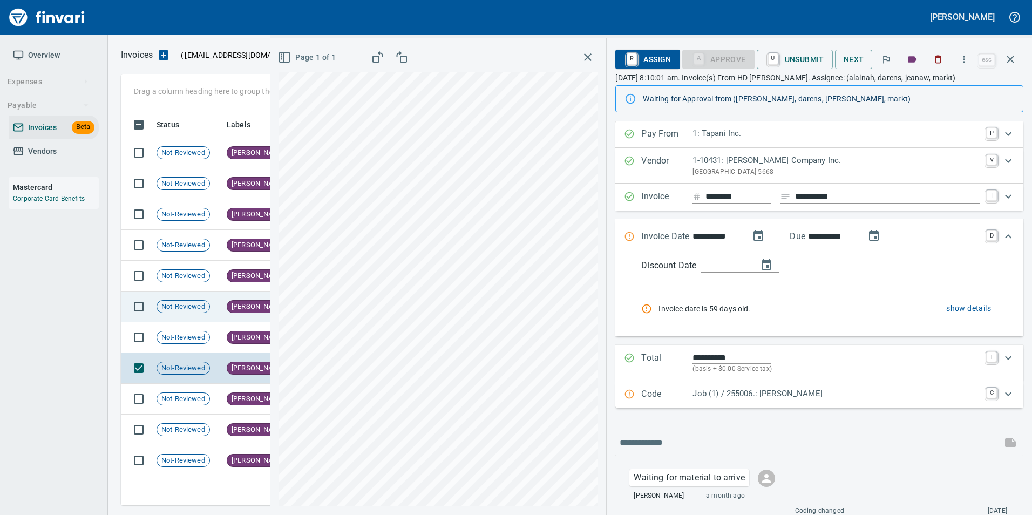
click at [241, 320] on td "[PERSON_NAME]" at bounding box center [255, 306] width 67 height 31
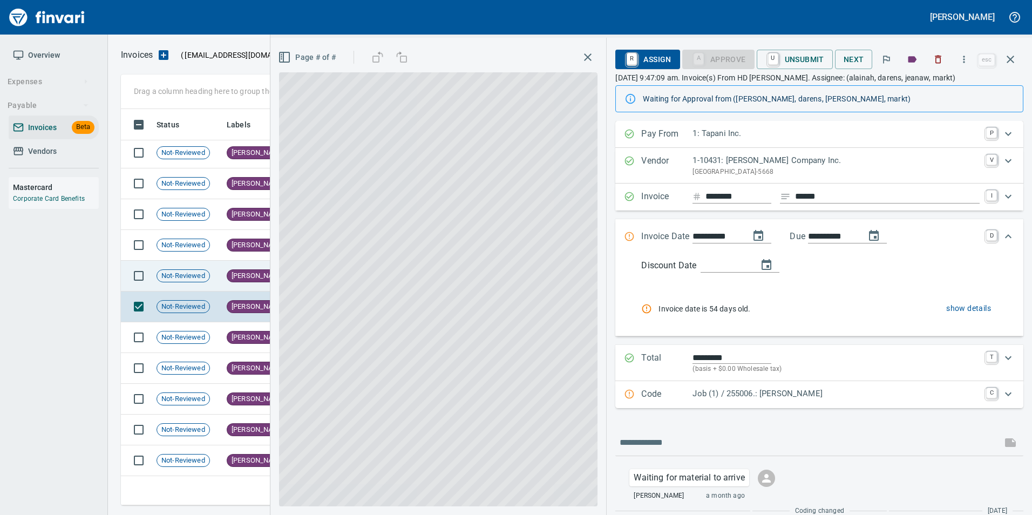
click at [229, 289] on td "[PERSON_NAME]" at bounding box center [255, 276] width 67 height 31
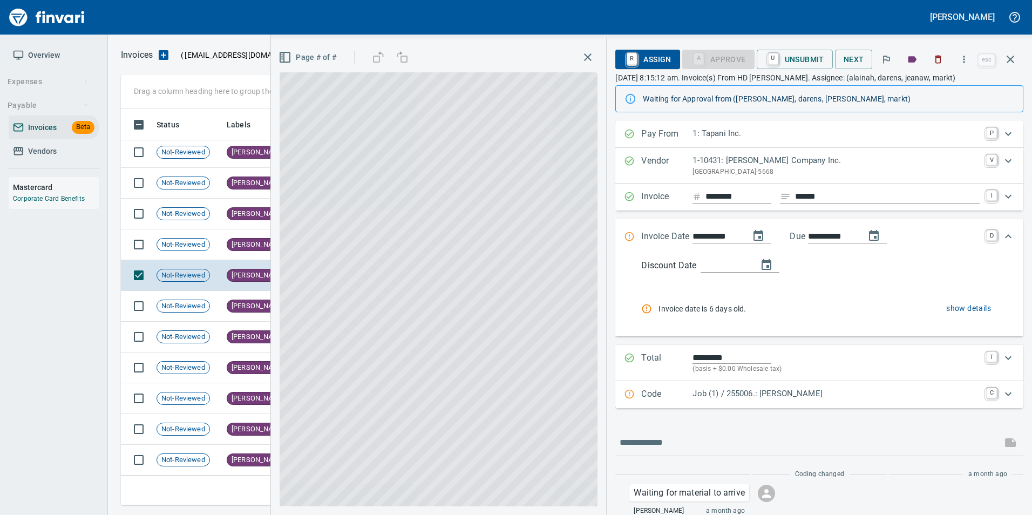
scroll to position [621, 0]
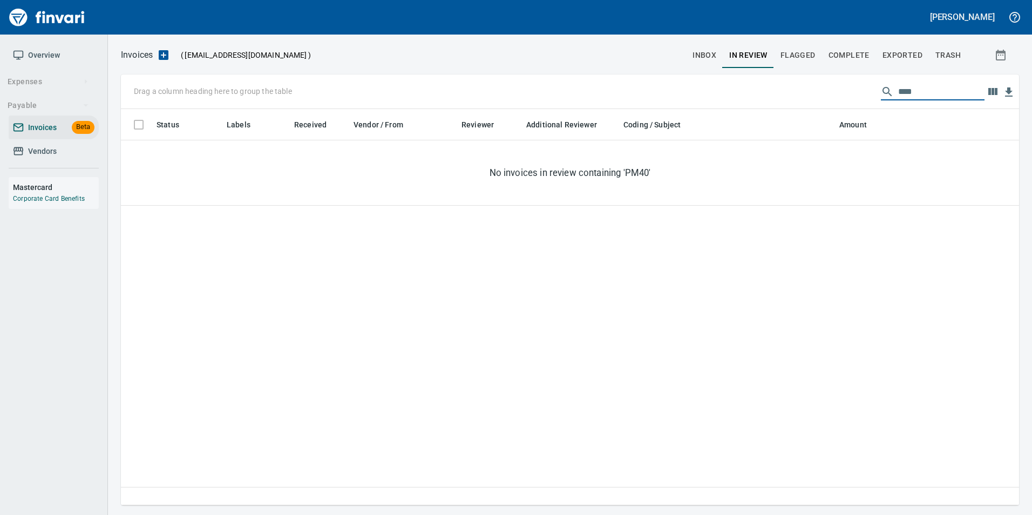
scroll to position [388, 882]
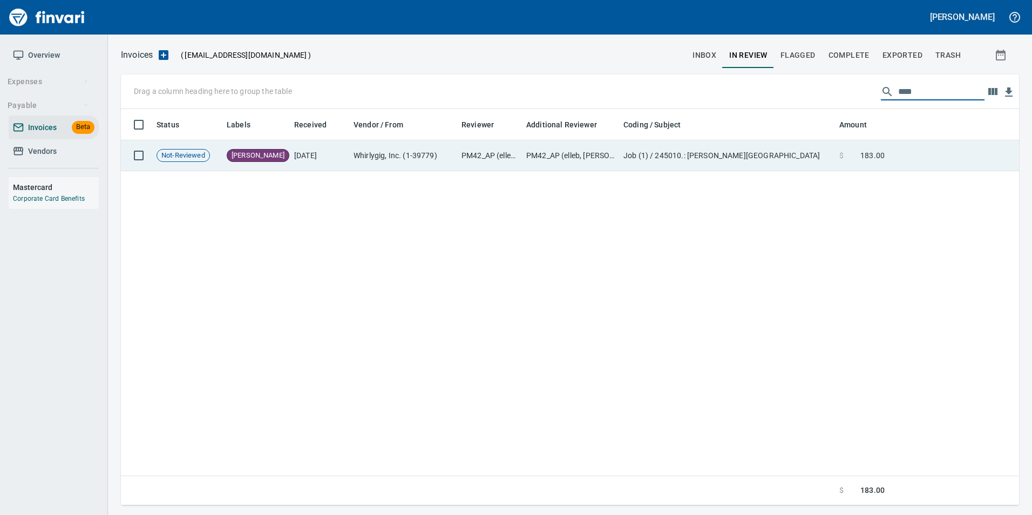
click at [679, 158] on td "Job (1) / 245010.: [PERSON_NAME][GEOGRAPHIC_DATA]" at bounding box center [727, 155] width 216 height 31
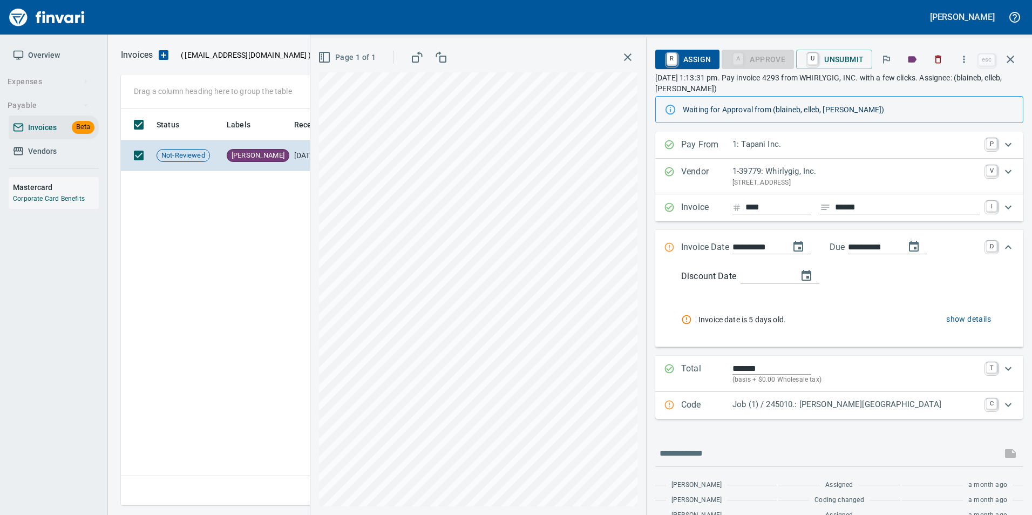
scroll to position [33, 0]
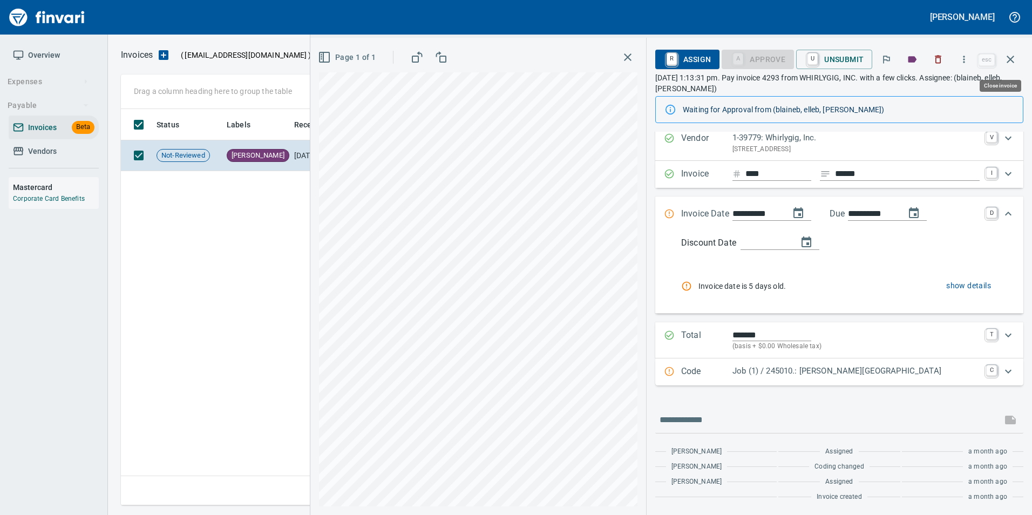
click at [1013, 63] on icon "button" at bounding box center [1010, 59] width 13 height 13
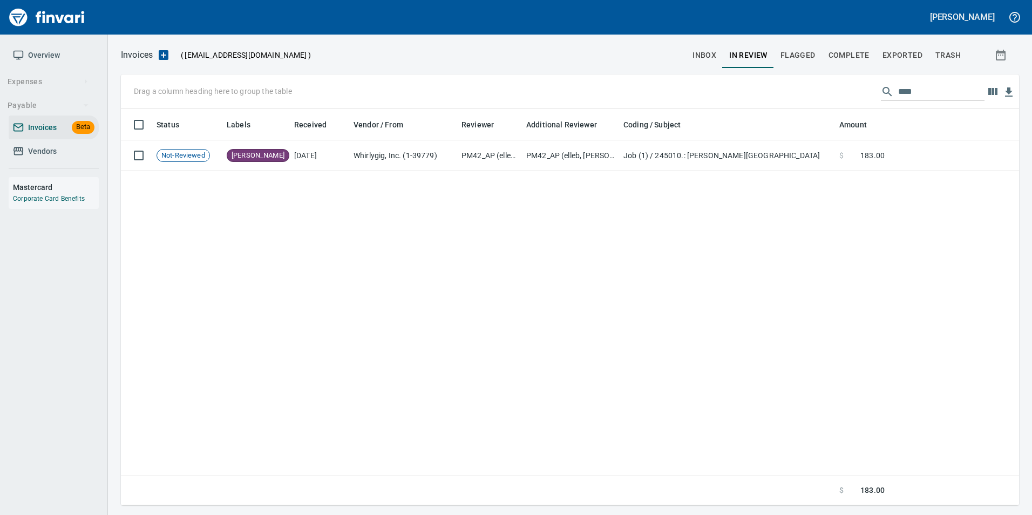
scroll to position [388, 890]
click at [952, 90] on input "****" at bounding box center [941, 91] width 86 height 17
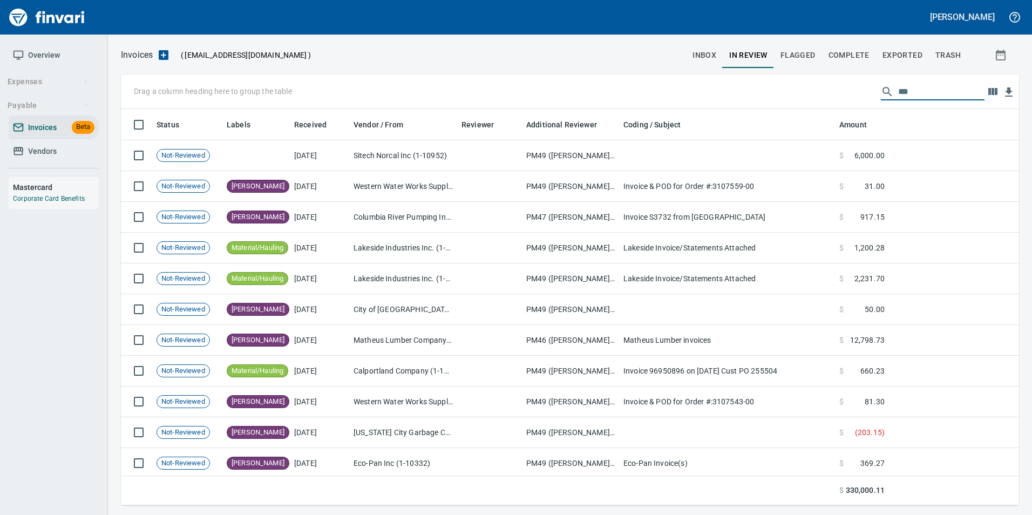
scroll to position [388, 882]
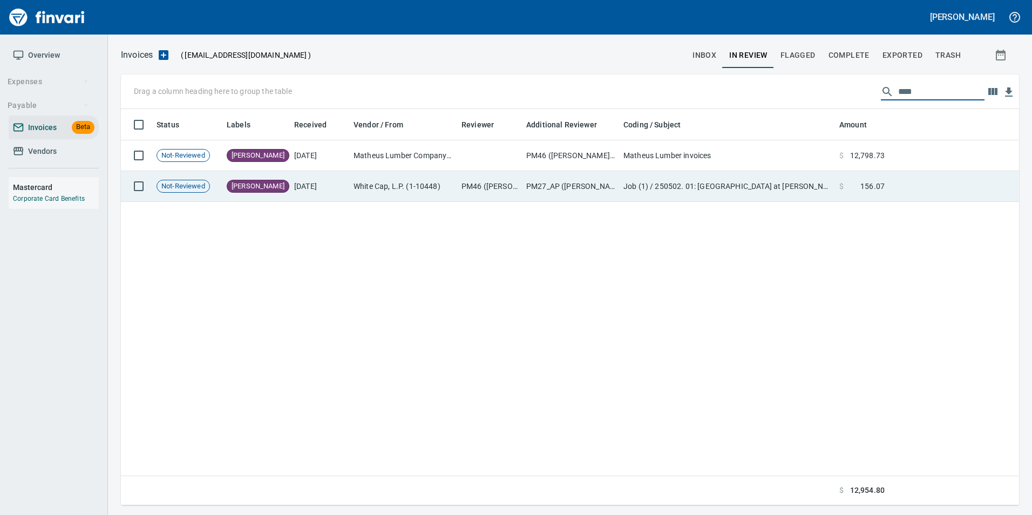
click at [727, 194] on td "Job (1) / 250502. 01: Indian Creek at Ustick Bridge Structures / 911140. 02.: F…" at bounding box center [727, 186] width 216 height 31
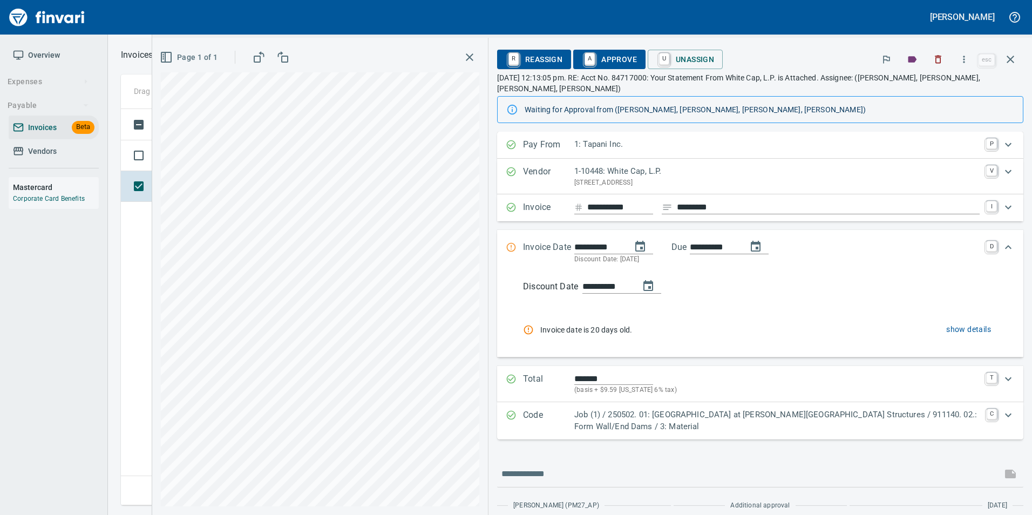
scroll to position [54, 0]
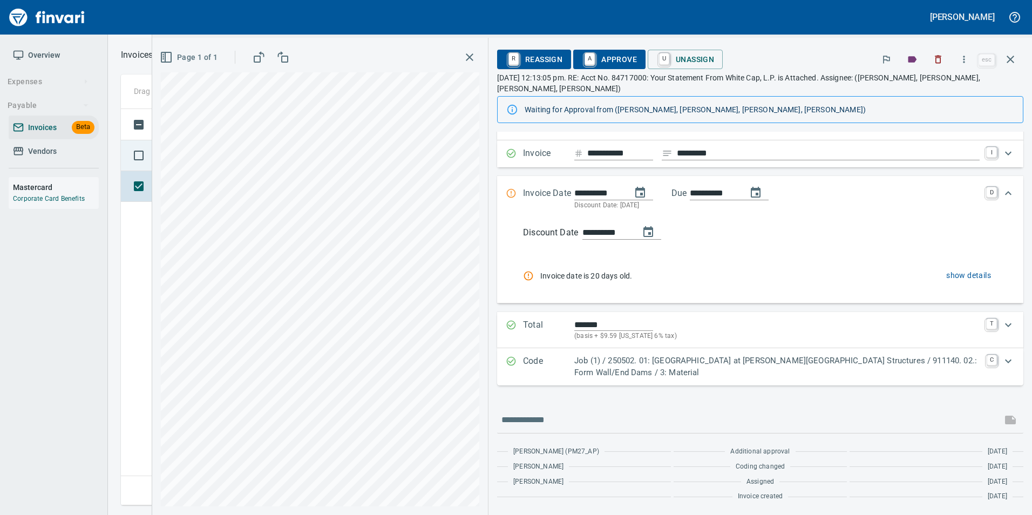
click at [124, 147] on td at bounding box center [136, 155] width 31 height 31
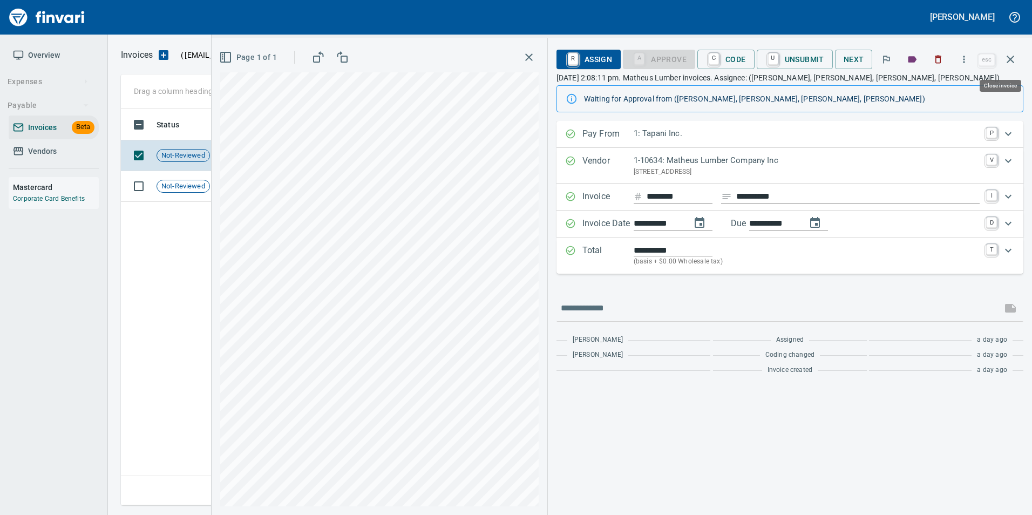
click at [1012, 63] on icon "button" at bounding box center [1010, 59] width 13 height 13
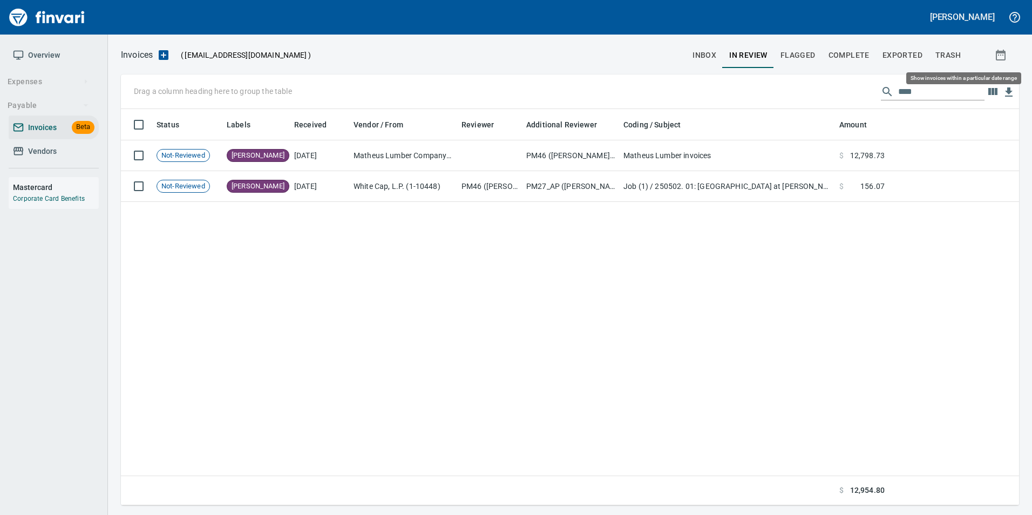
scroll to position [388, 890]
click at [944, 91] on input "****" at bounding box center [941, 91] width 86 height 17
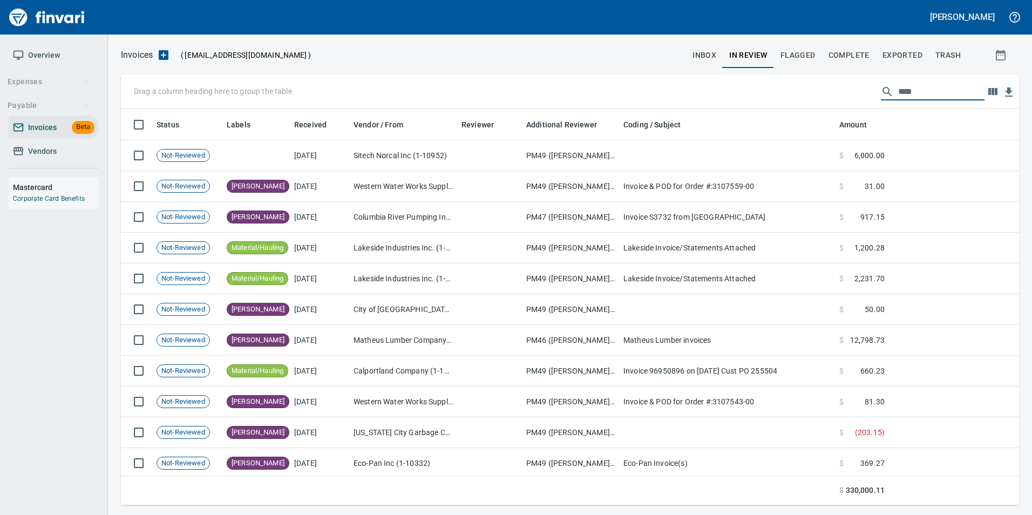
scroll to position [388, 882]
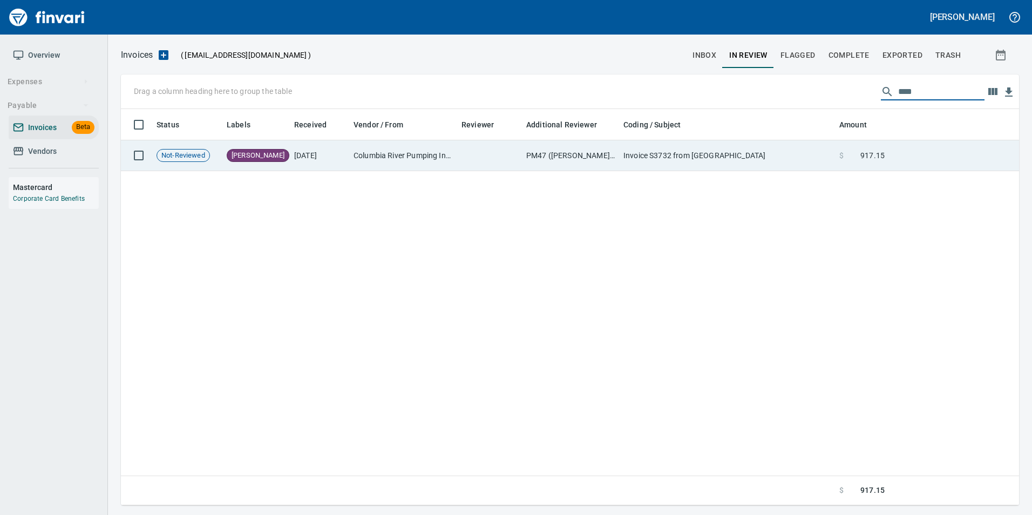
click at [802, 158] on td "Invoice S3732 from [GEOGRAPHIC_DATA]" at bounding box center [727, 155] width 216 height 31
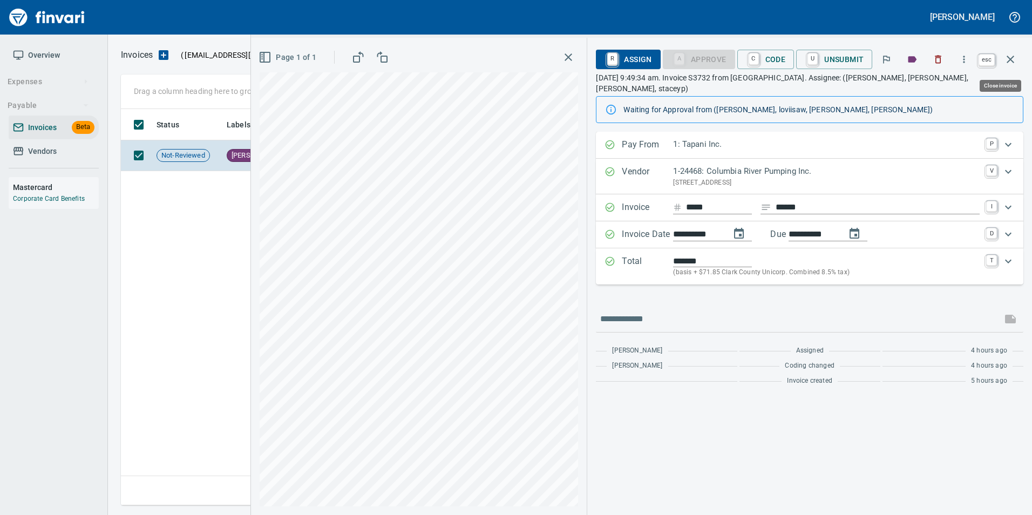
click at [1007, 62] on icon "button" at bounding box center [1010, 59] width 13 height 13
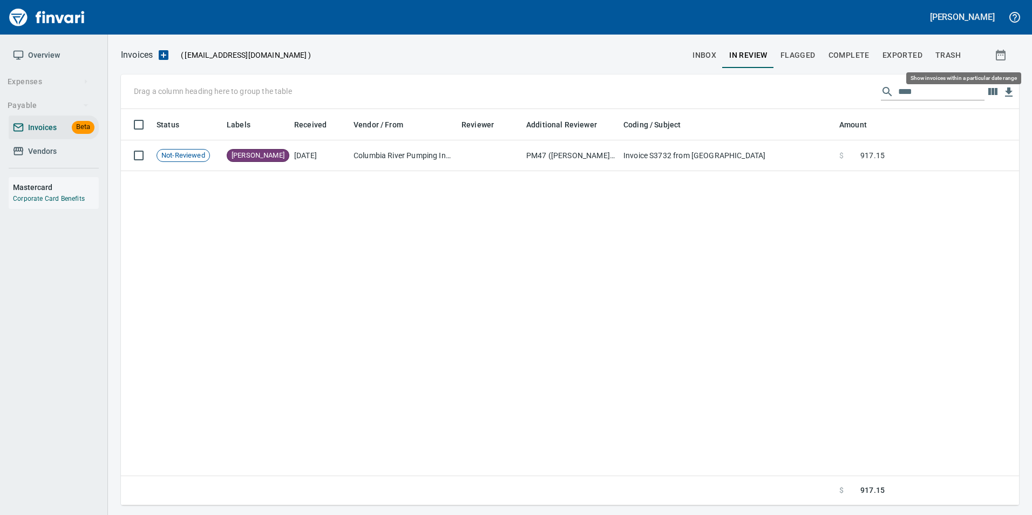
scroll to position [388, 890]
click at [948, 87] on input "****" at bounding box center [941, 91] width 86 height 17
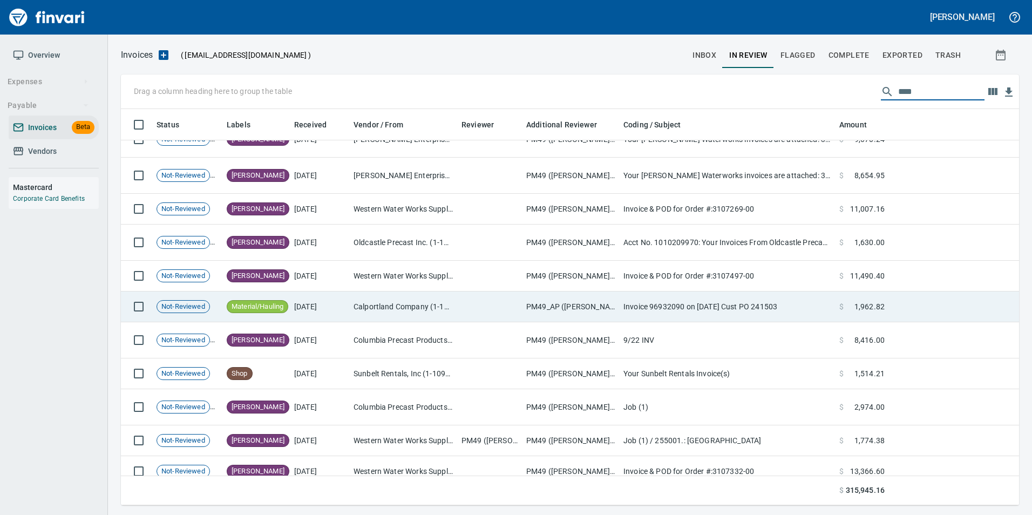
scroll to position [1396, 0]
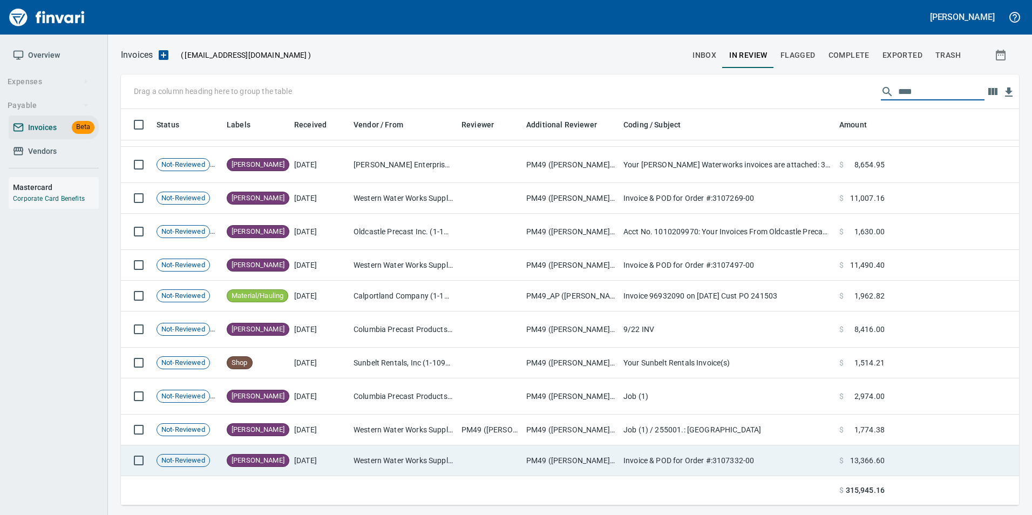
click at [357, 462] on td "Western Water Works Supply Co Inc (1-30586)" at bounding box center [403, 460] width 108 height 31
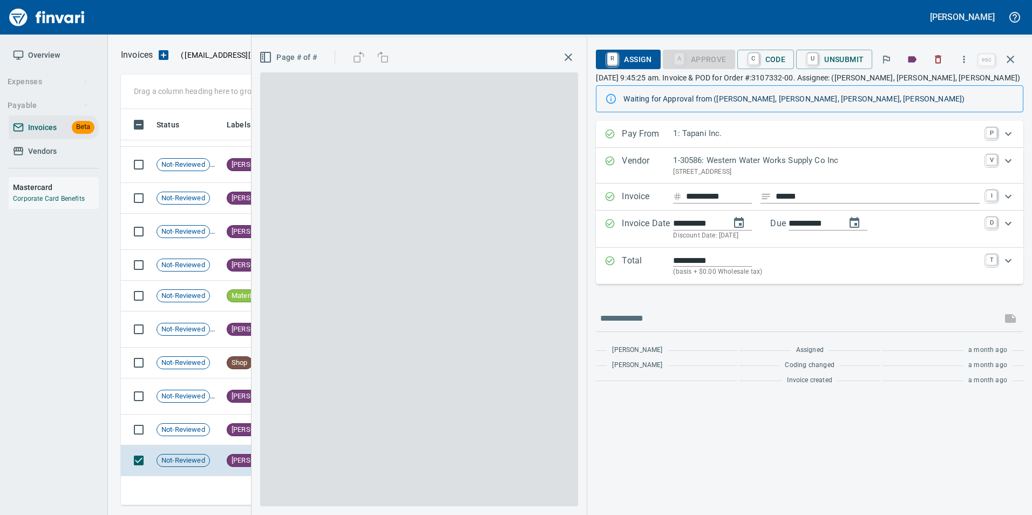
scroll to position [388, 881]
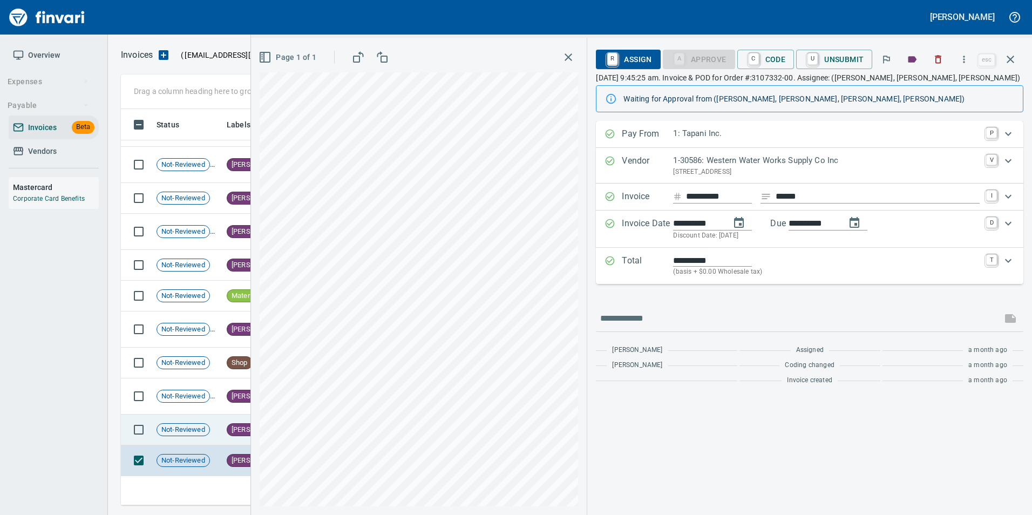
click at [214, 423] on td "Not-Reviewed" at bounding box center [187, 430] width 70 height 31
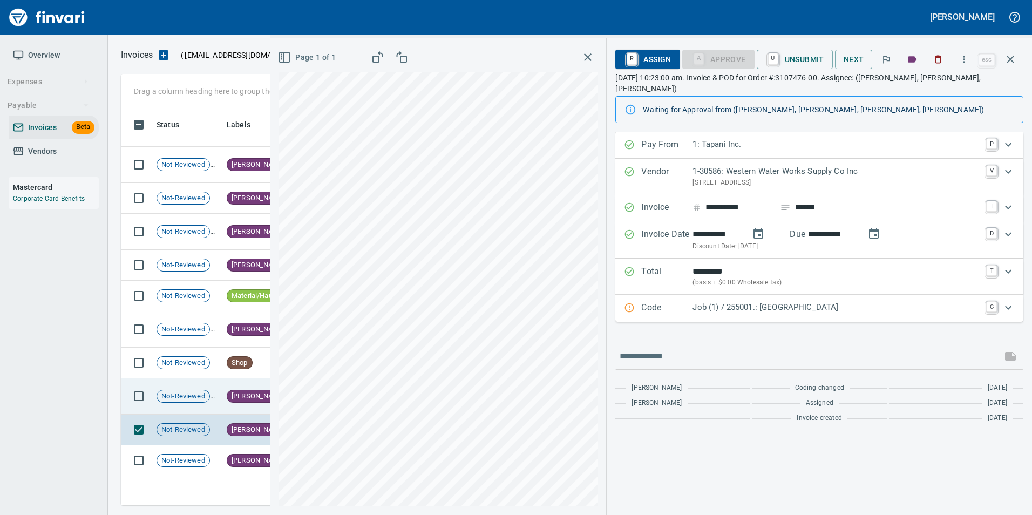
click at [209, 401] on span "Not-Reviewed" at bounding box center [183, 396] width 52 height 10
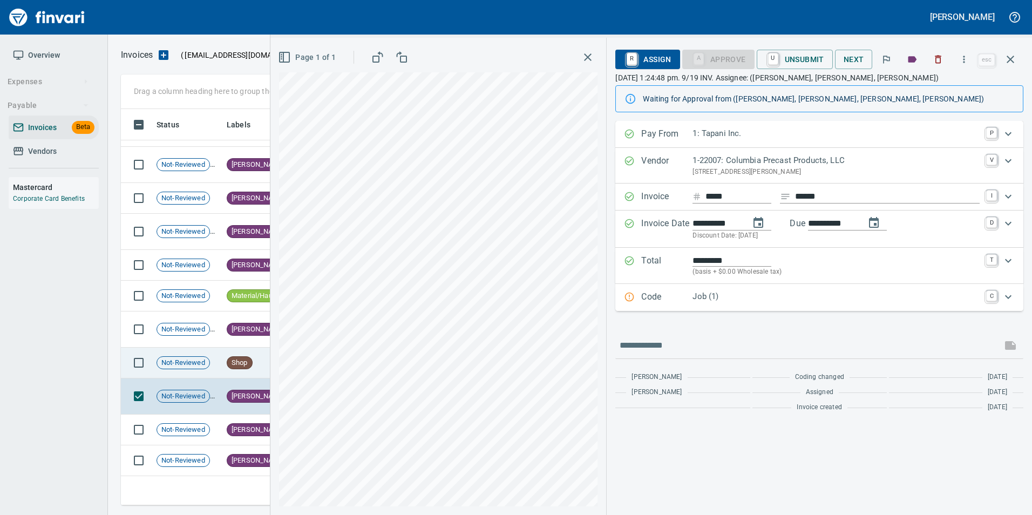
click at [208, 375] on td "Not-Reviewed" at bounding box center [187, 363] width 70 height 31
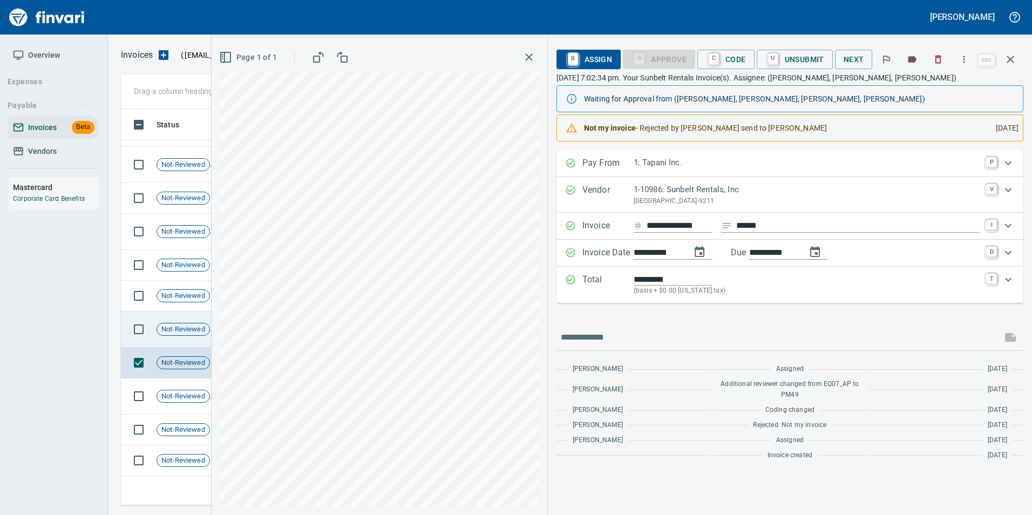
click at [199, 330] on span "Not-Reviewed" at bounding box center [183, 329] width 52 height 10
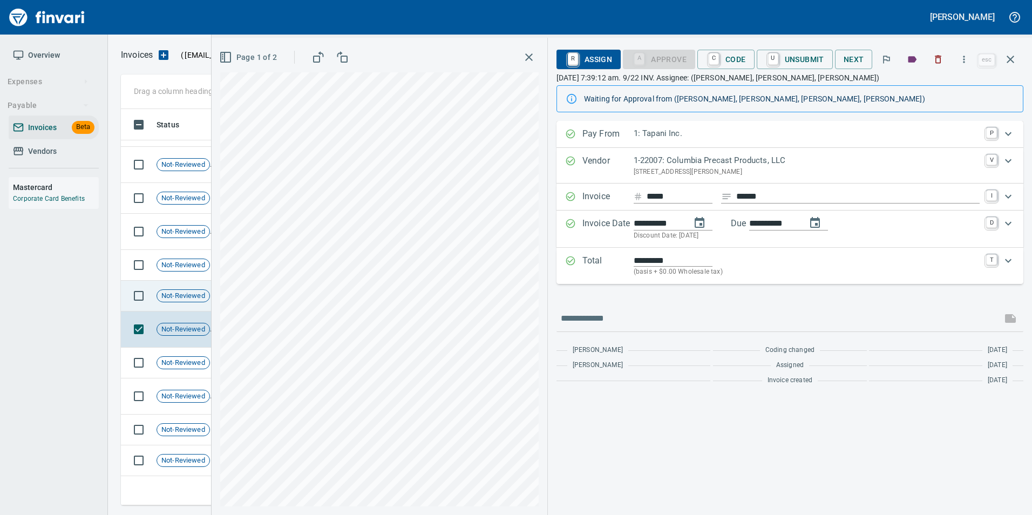
click at [188, 302] on td "Not-Reviewed" at bounding box center [187, 296] width 70 height 31
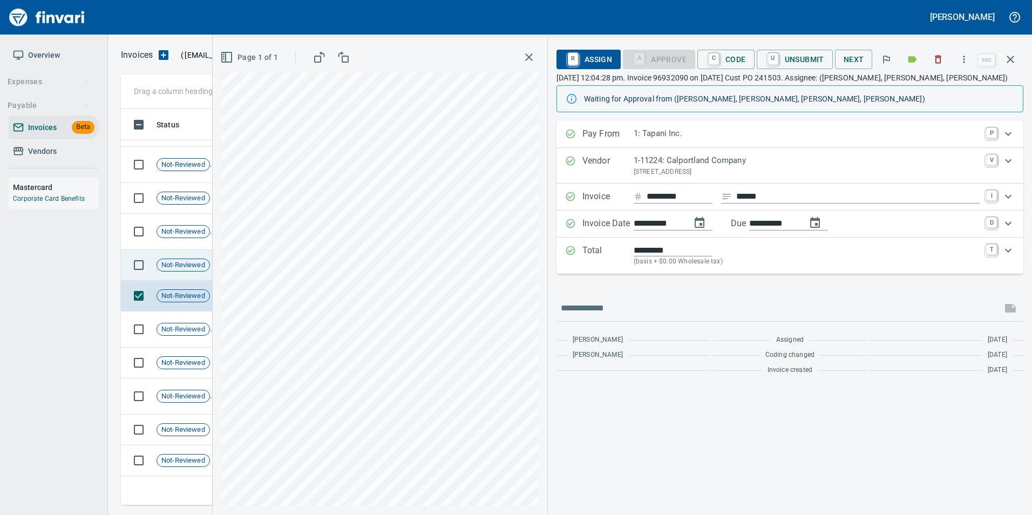
click at [182, 262] on span "Not-Reviewed" at bounding box center [183, 265] width 52 height 10
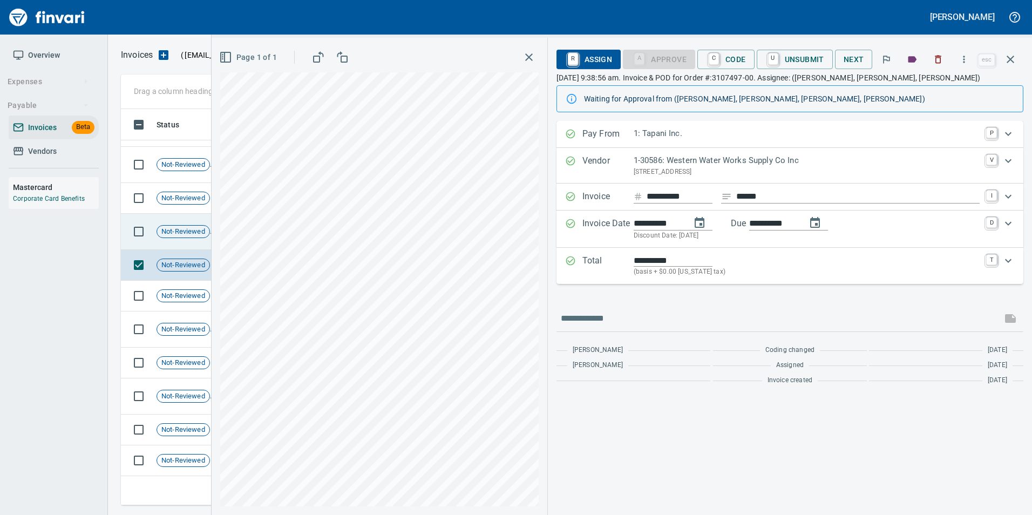
click at [182, 242] on td "Not-Reviewed" at bounding box center [187, 232] width 70 height 36
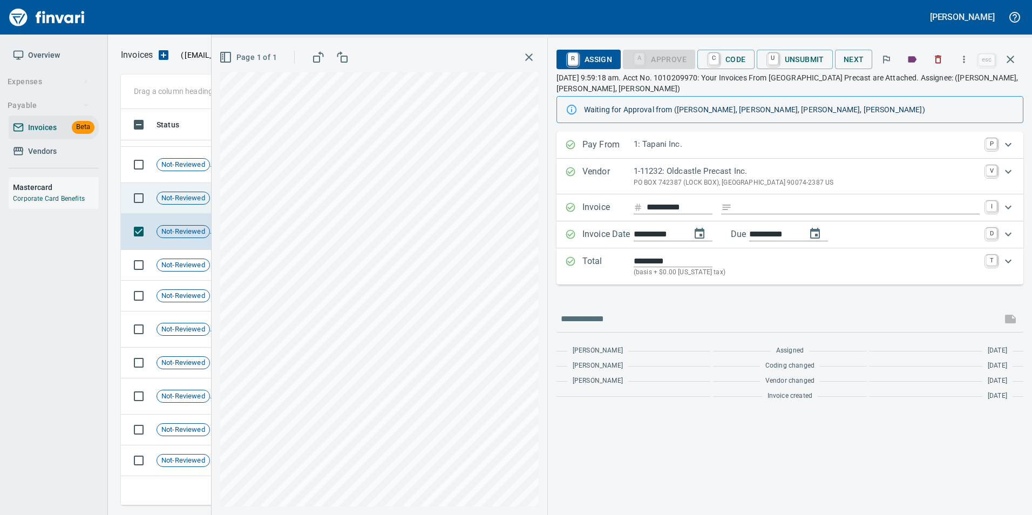
click at [171, 195] on span "Not-Reviewed" at bounding box center [183, 198] width 52 height 10
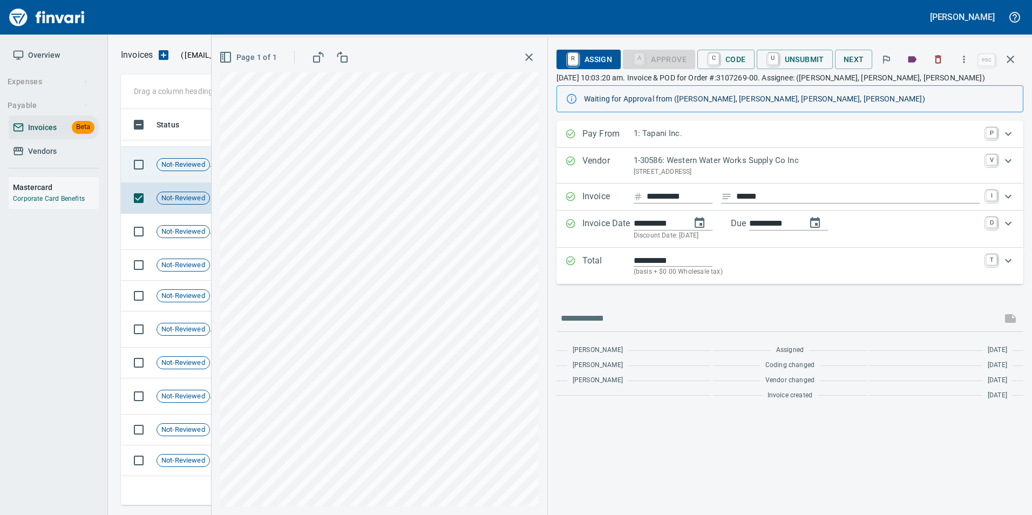
click at [181, 166] on span "Not-Reviewed" at bounding box center [183, 165] width 52 height 10
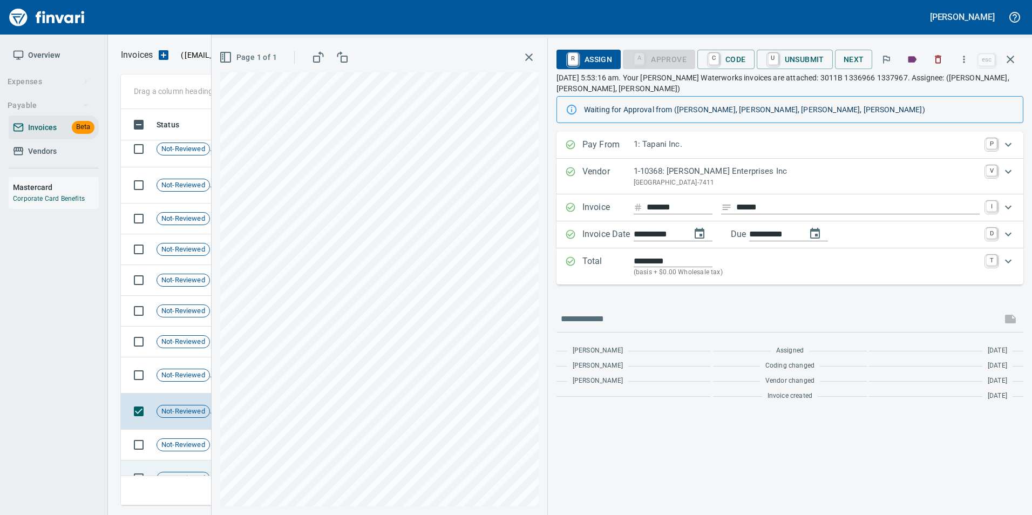
scroll to position [1126, 0]
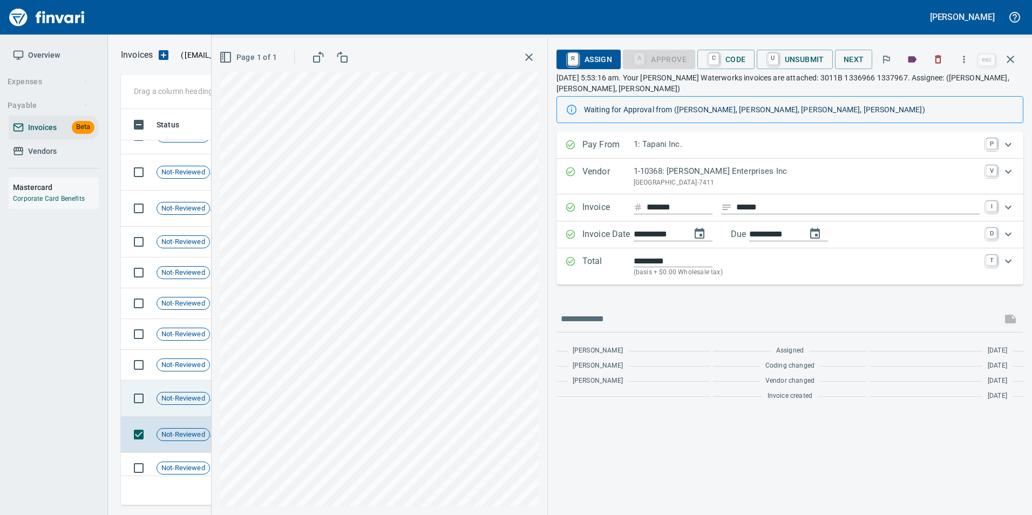
click at [181, 406] on td "Not-Reviewed" at bounding box center [187, 399] width 70 height 36
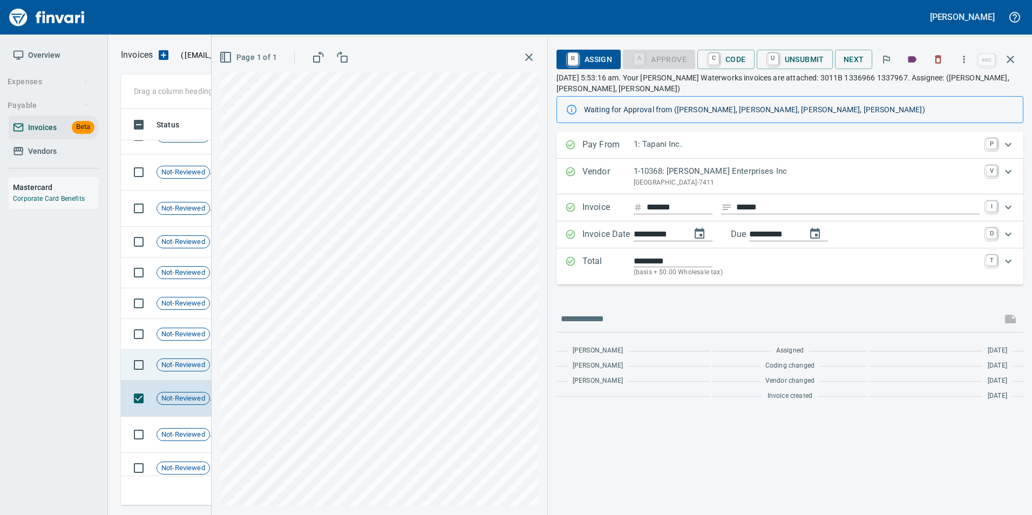
click at [188, 371] on td "Not-Reviewed" at bounding box center [187, 365] width 70 height 31
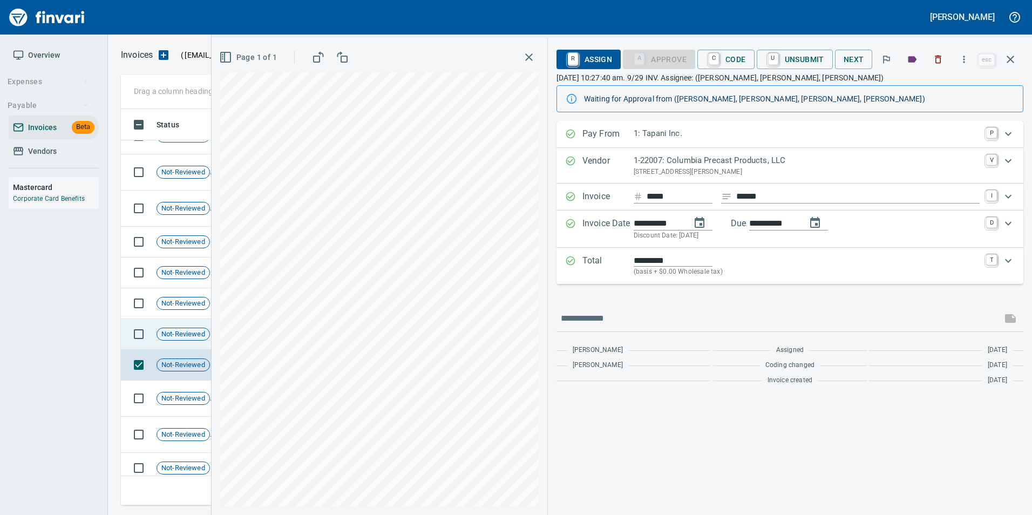
click at [184, 337] on span "Not-Reviewed" at bounding box center [183, 334] width 52 height 10
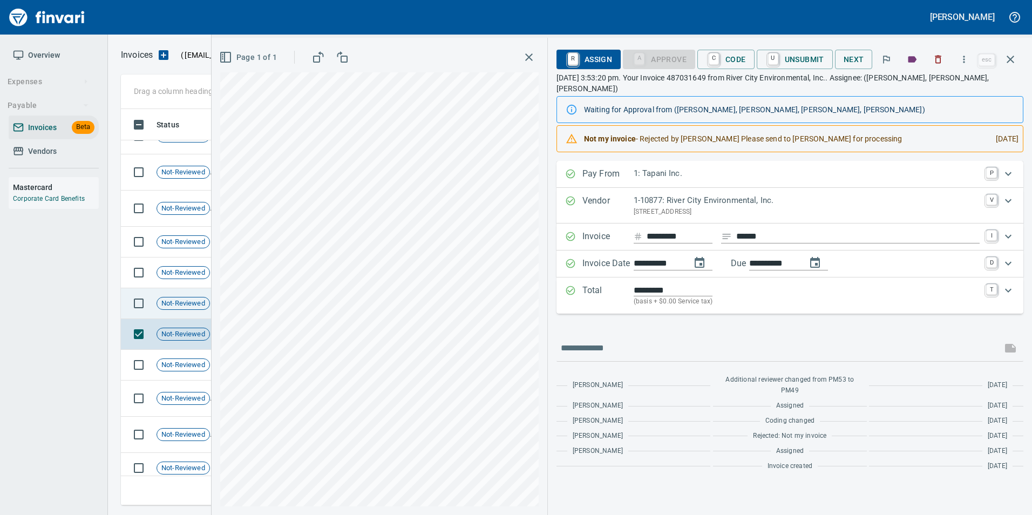
click at [178, 309] on div "Not-Reviewed" at bounding box center [183, 303] width 53 height 13
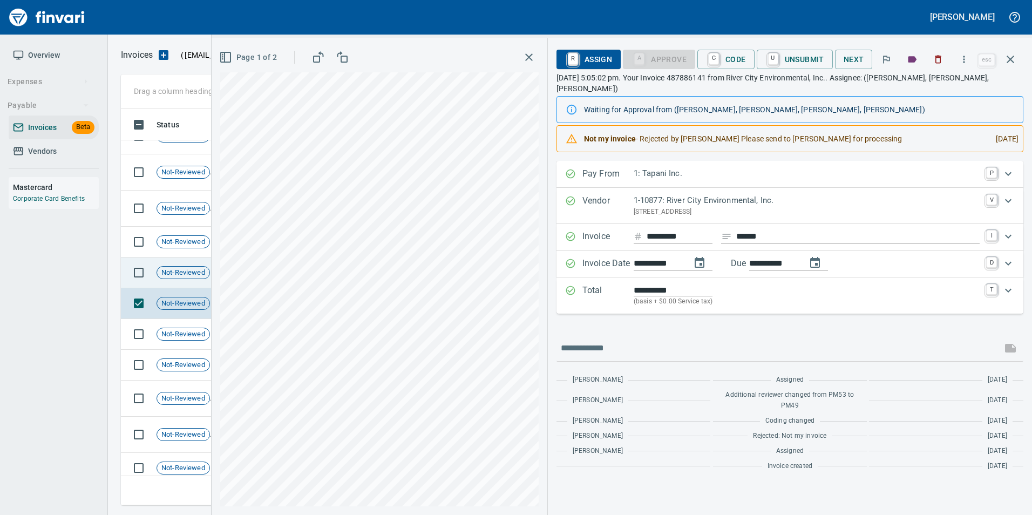
click at [179, 277] on span "Not-Reviewed" at bounding box center [183, 273] width 52 height 10
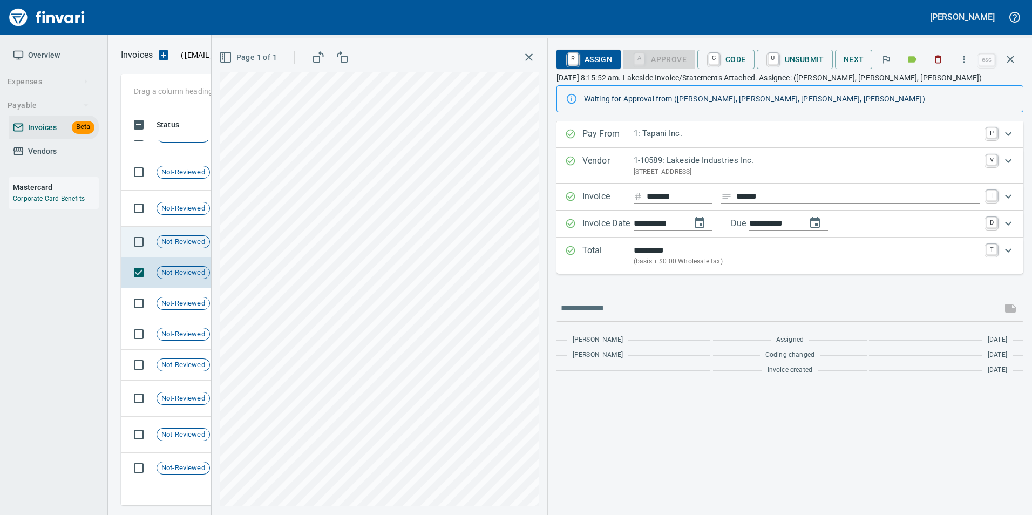
click at [180, 253] on td "Not-Reviewed" at bounding box center [187, 242] width 70 height 31
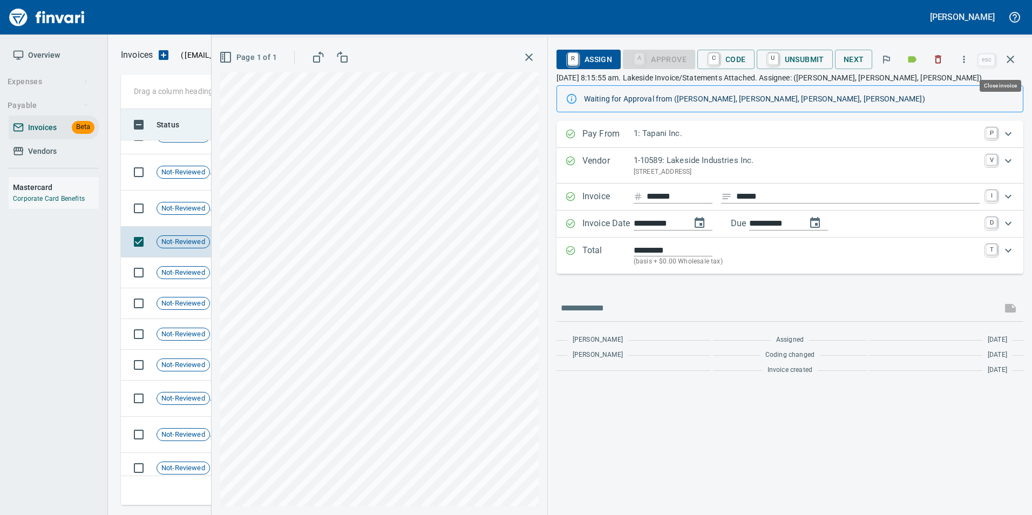
click at [1009, 55] on icon "button" at bounding box center [1010, 59] width 13 height 13
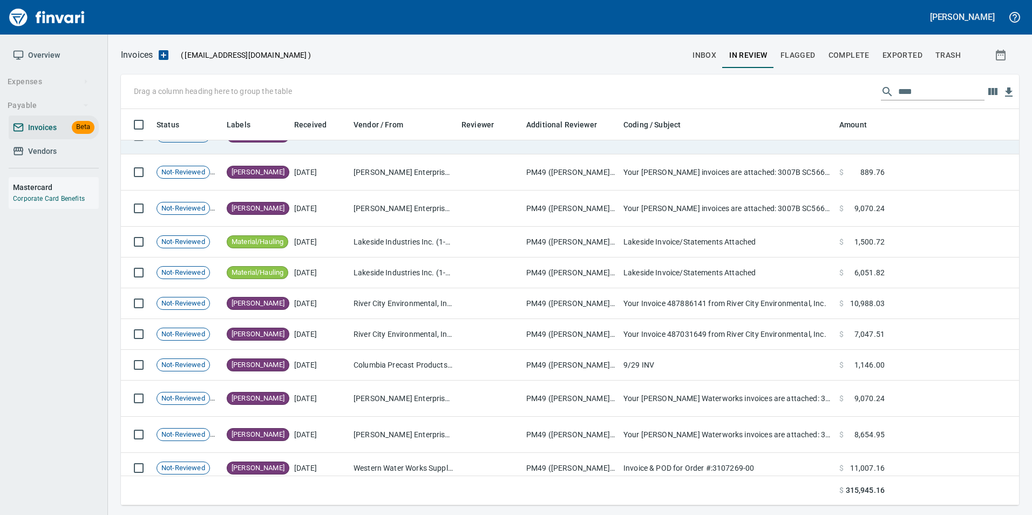
scroll to position [388, 881]
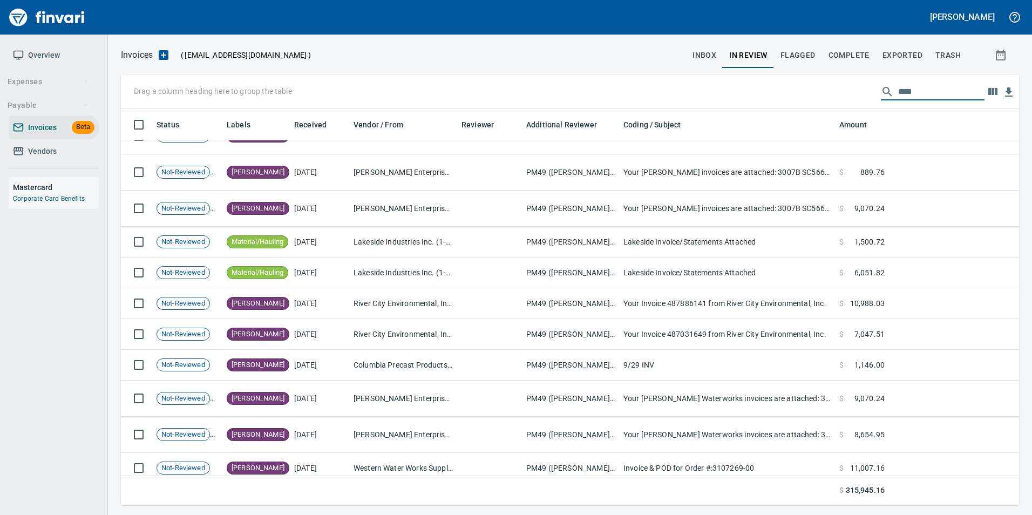
click at [931, 94] on input "****" at bounding box center [941, 91] width 86 height 17
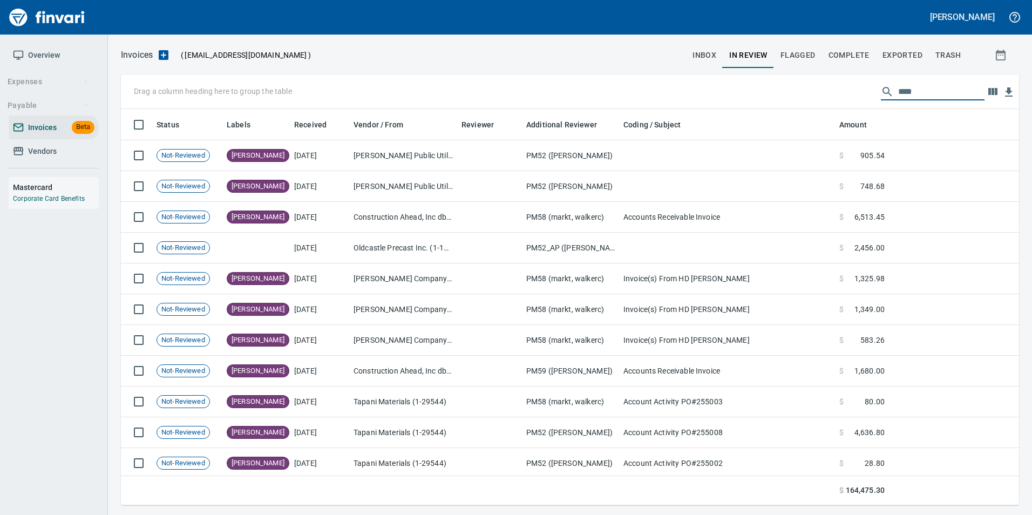
scroll to position [388, 882]
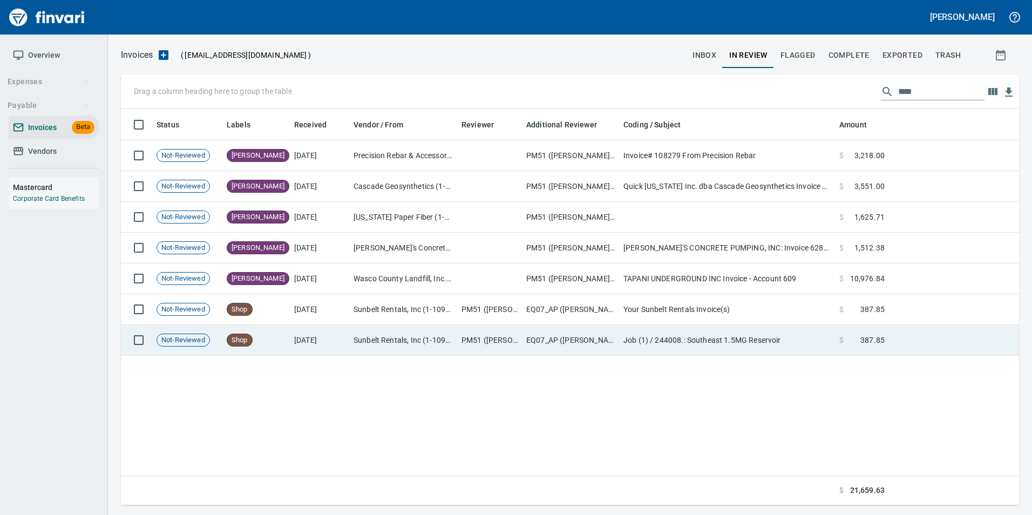
click at [361, 335] on td "Sunbelt Rentals, Inc (1-10986)" at bounding box center [403, 340] width 108 height 31
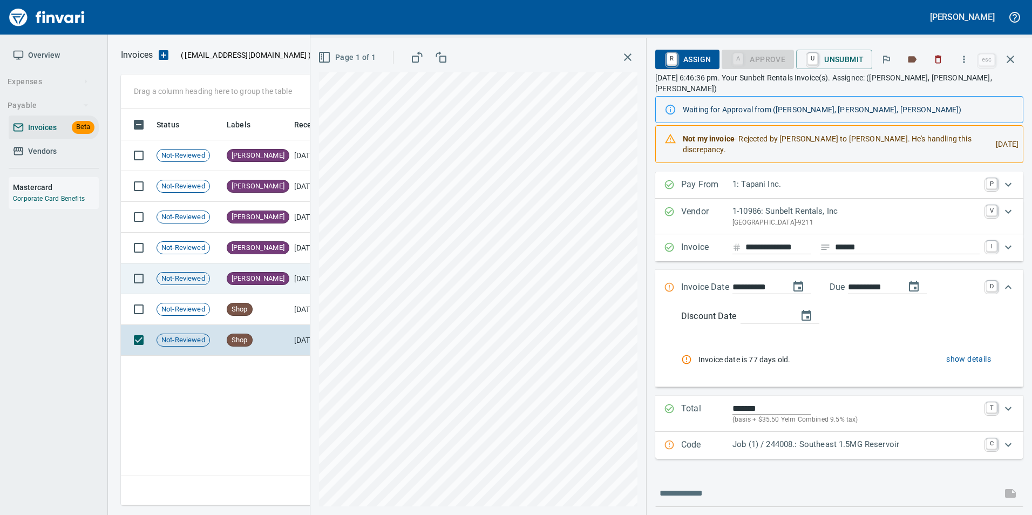
click at [208, 278] on span "Not-Reviewed" at bounding box center [183, 279] width 52 height 10
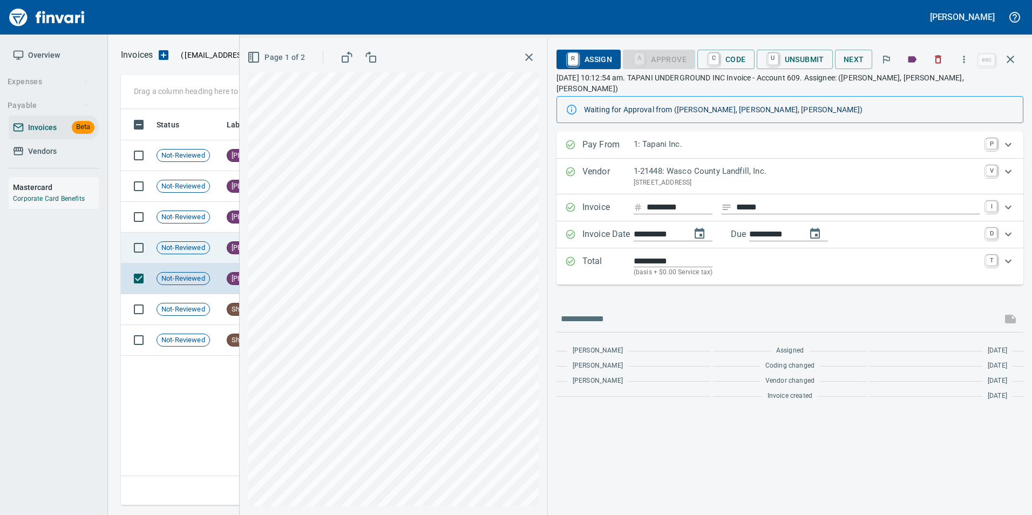
click at [207, 256] on td "Not-Reviewed" at bounding box center [187, 248] width 70 height 31
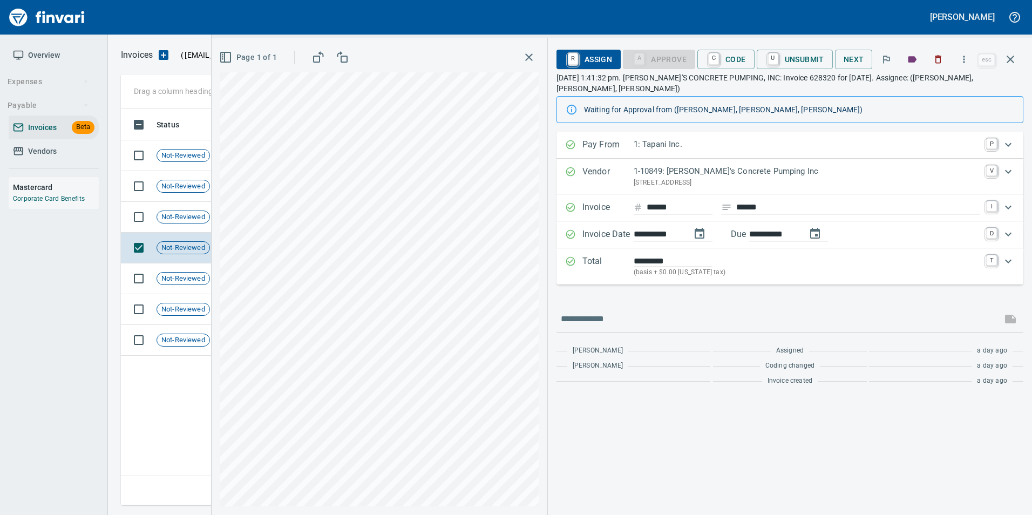
click at [1020, 55] on button "button" at bounding box center [1011, 59] width 26 height 26
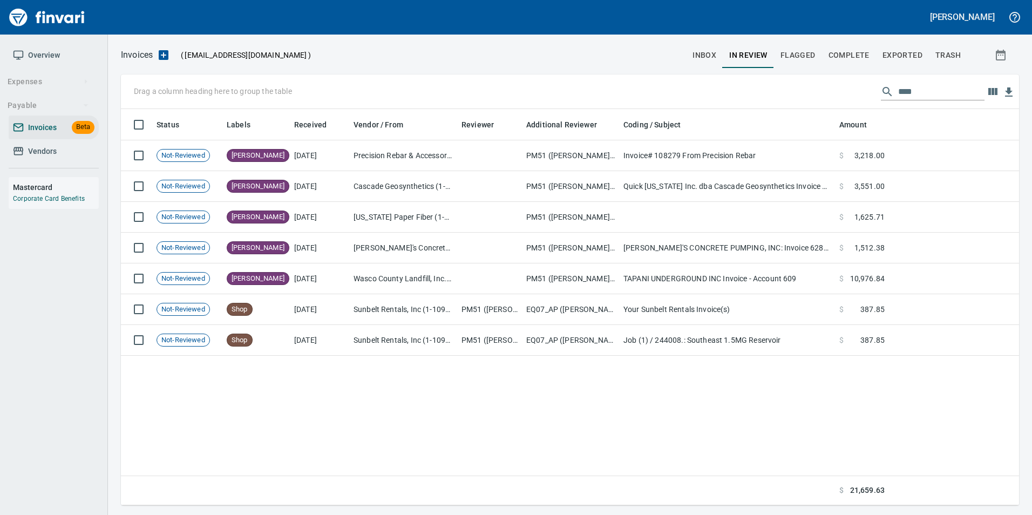
scroll to position [388, 890]
click at [954, 97] on input "****" at bounding box center [941, 91] width 86 height 17
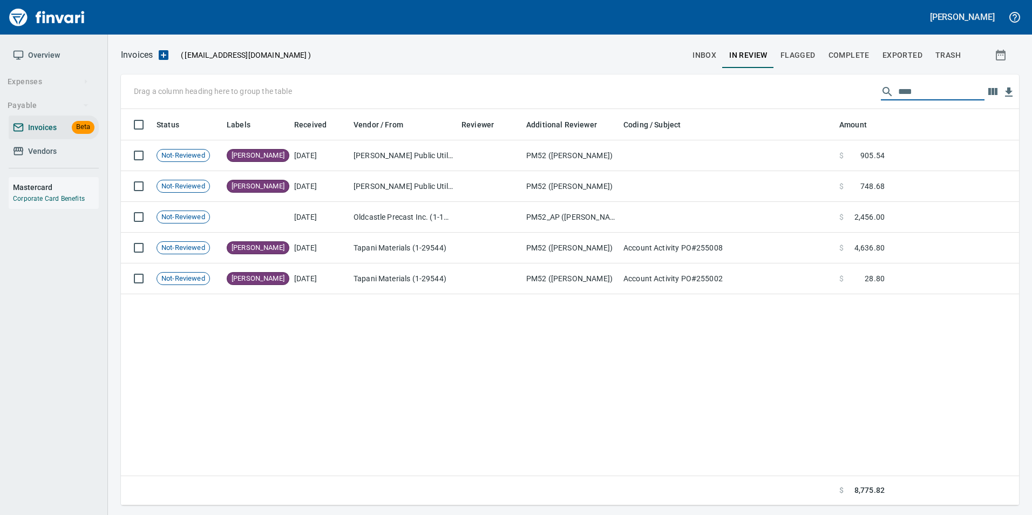
scroll to position [388, 882]
click at [687, 288] on td "Account Activity PO#255002" at bounding box center [727, 278] width 216 height 31
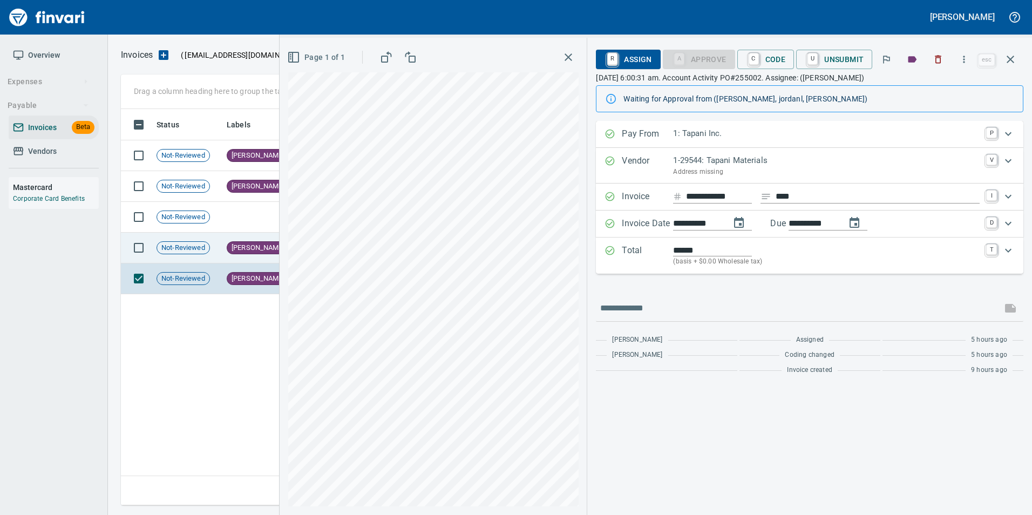
click at [253, 252] on td "[PERSON_NAME]" at bounding box center [255, 248] width 67 height 31
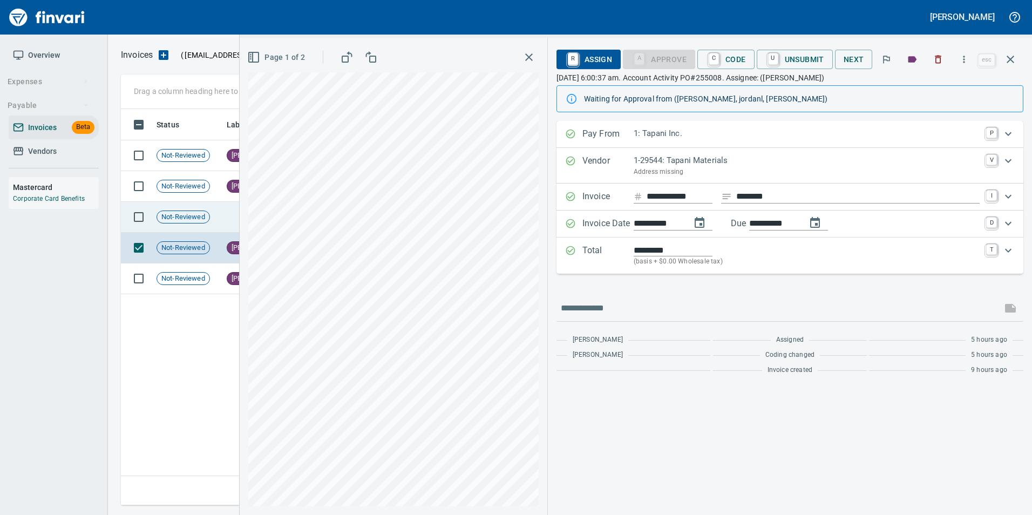
click at [192, 211] on div "Not-Reviewed" at bounding box center [183, 217] width 53 height 13
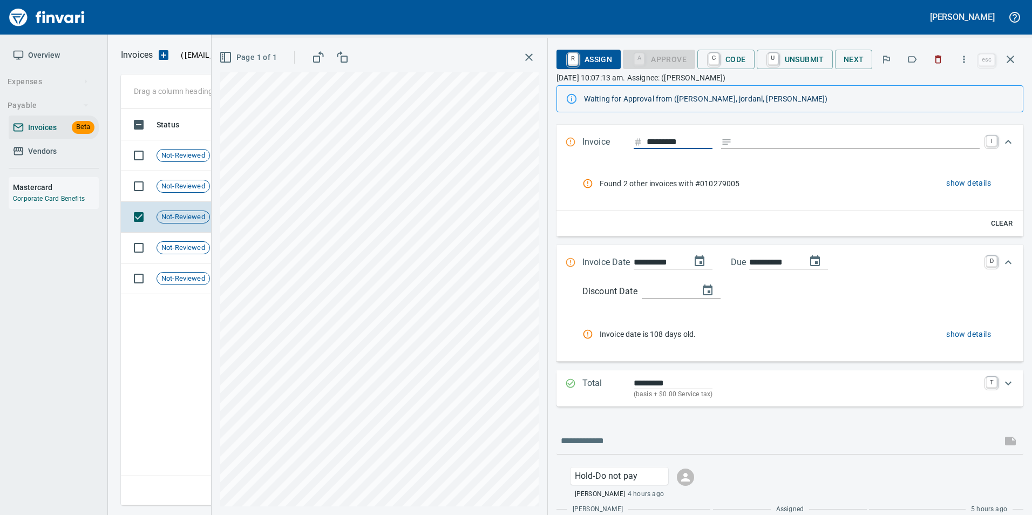
scroll to position [126, 0]
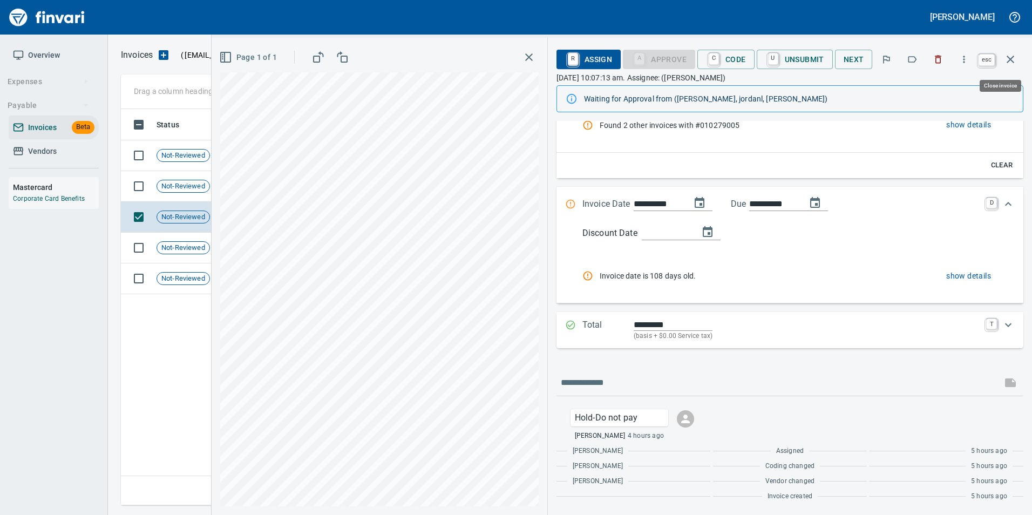
click at [1009, 59] on icon "button" at bounding box center [1010, 59] width 13 height 13
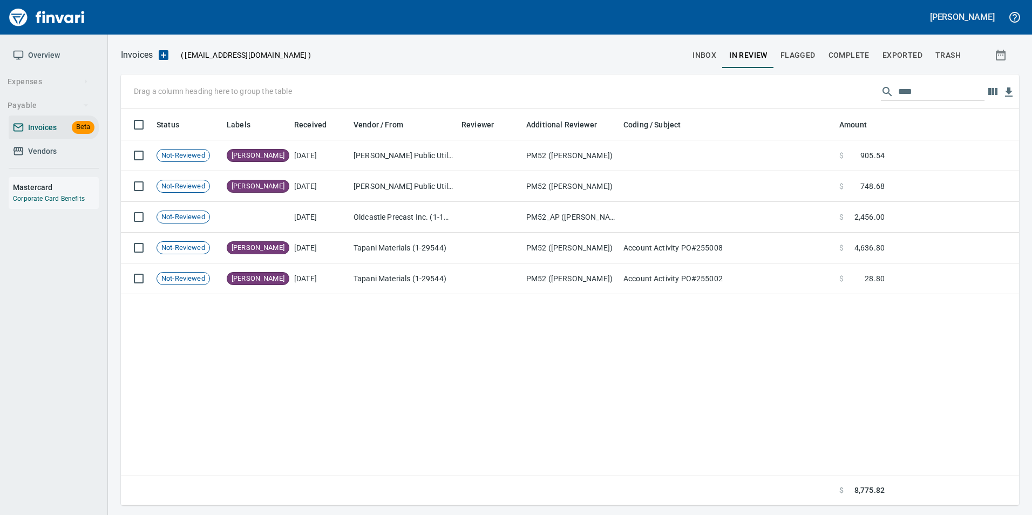
scroll to position [388, 890]
click at [931, 94] on input "****" at bounding box center [941, 91] width 86 height 17
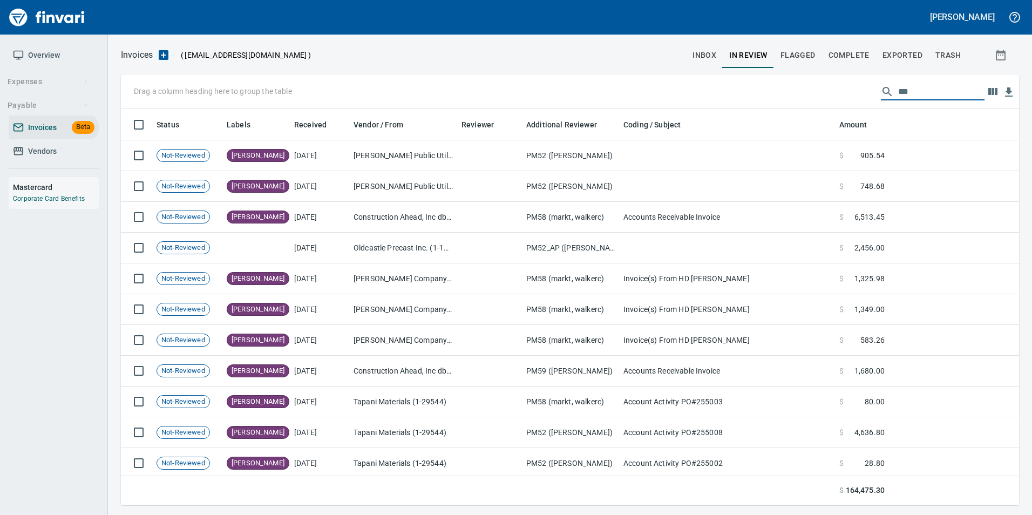
scroll to position [388, 882]
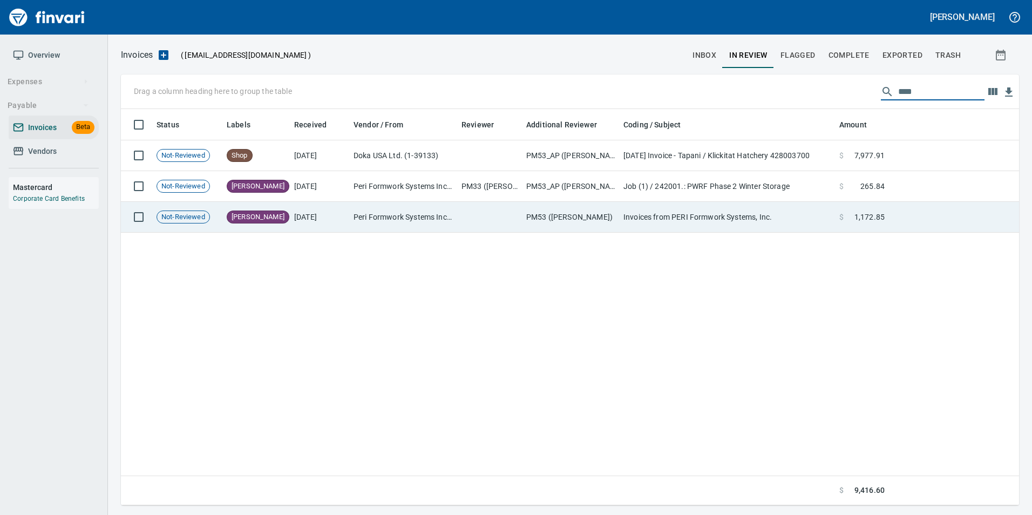
click at [670, 207] on td "Invoices from PERI Formwork Systems, Inc." at bounding box center [727, 217] width 216 height 31
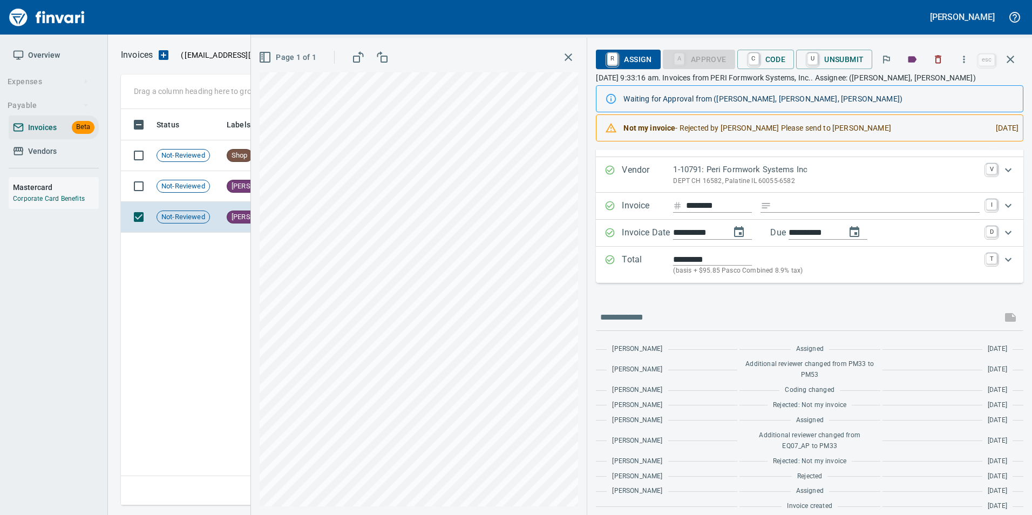
scroll to position [30, 0]
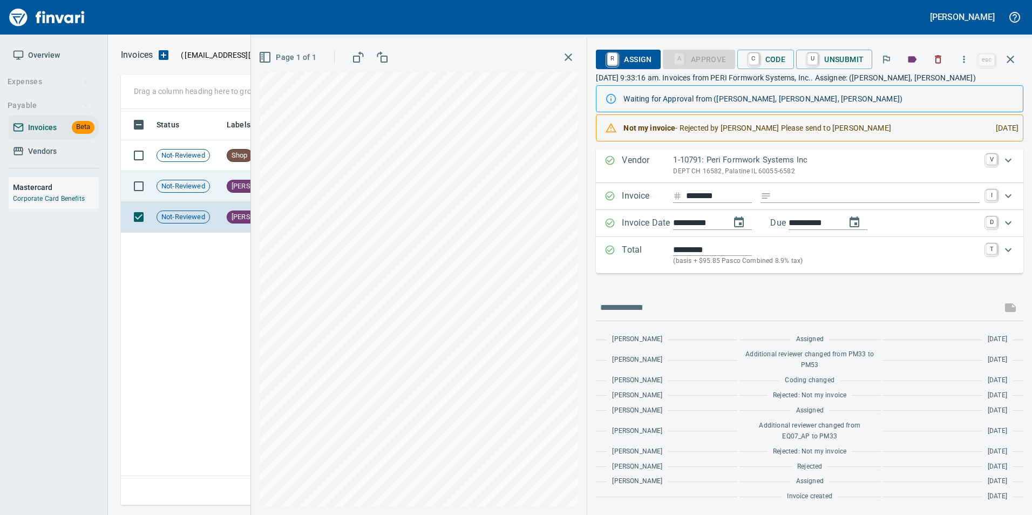
click at [192, 193] on td "Not-Reviewed" at bounding box center [187, 186] width 70 height 31
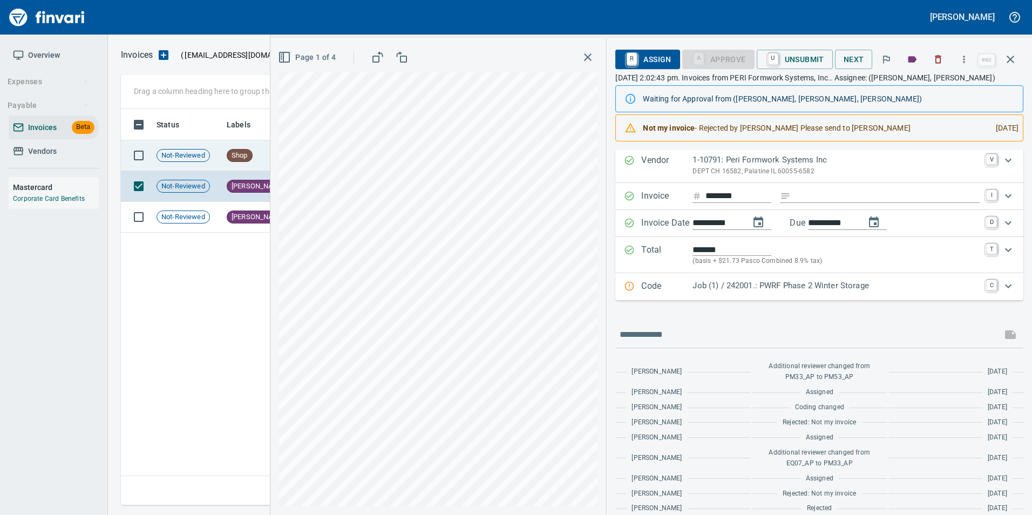
click at [194, 166] on td "Not-Reviewed" at bounding box center [187, 155] width 70 height 31
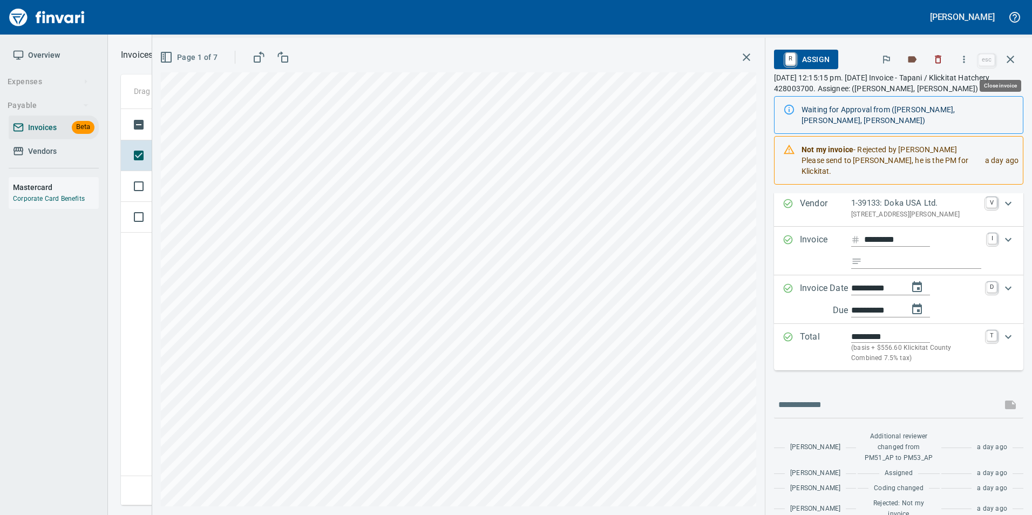
click at [1013, 58] on icon "button" at bounding box center [1010, 59] width 13 height 13
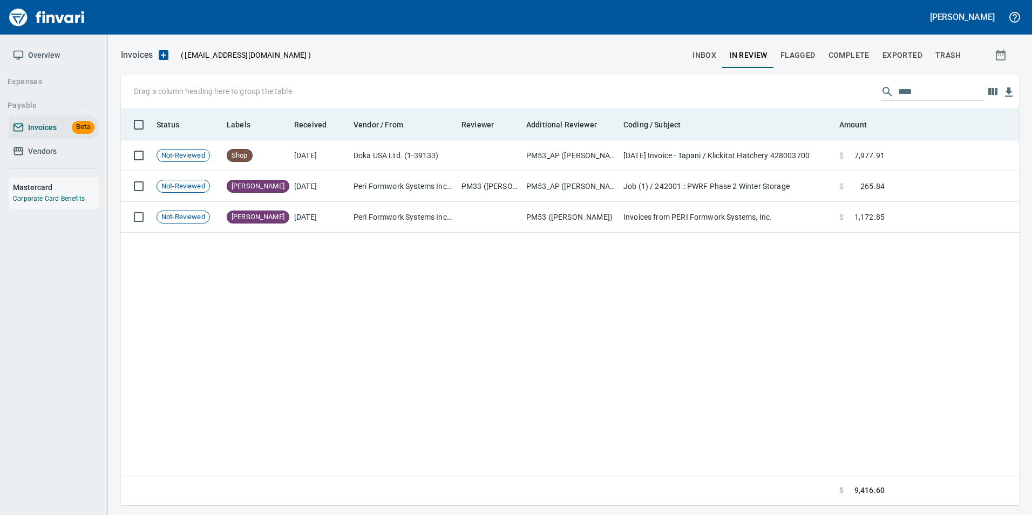
scroll to position [388, 890]
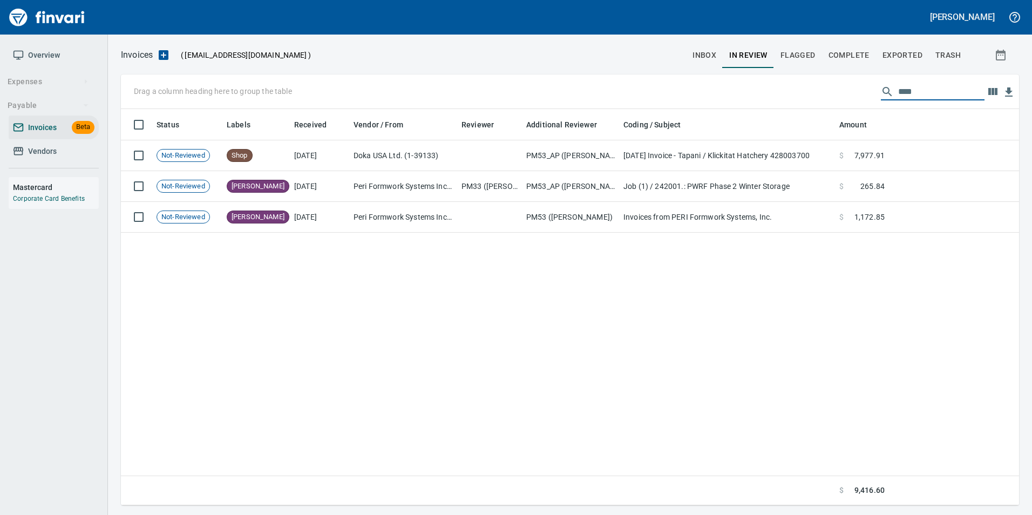
click at [934, 92] on input "****" at bounding box center [941, 91] width 86 height 17
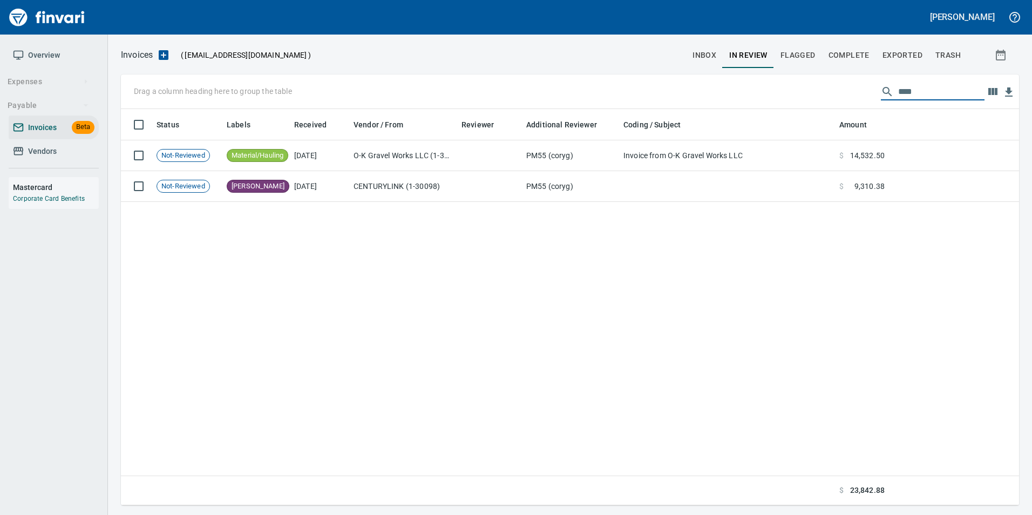
scroll to position [388, 882]
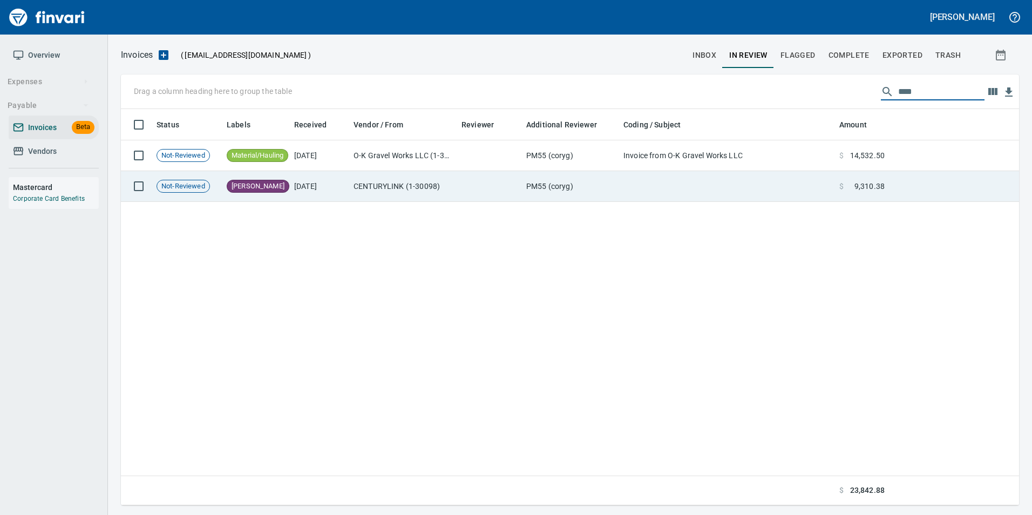
click at [565, 182] on td "PM55 (coryg)" at bounding box center [570, 186] width 97 height 31
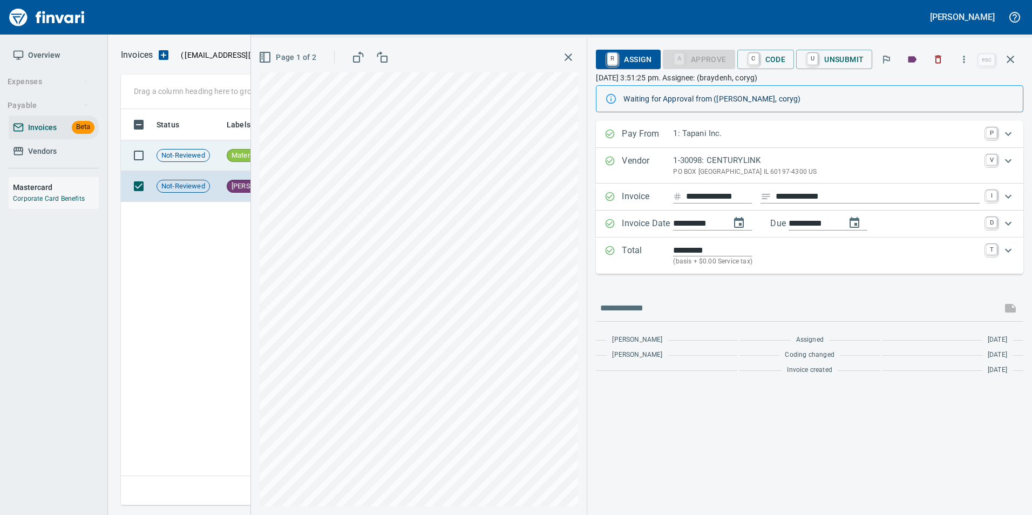
click at [241, 157] on span "Material/Hauling" at bounding box center [257, 156] width 60 height 10
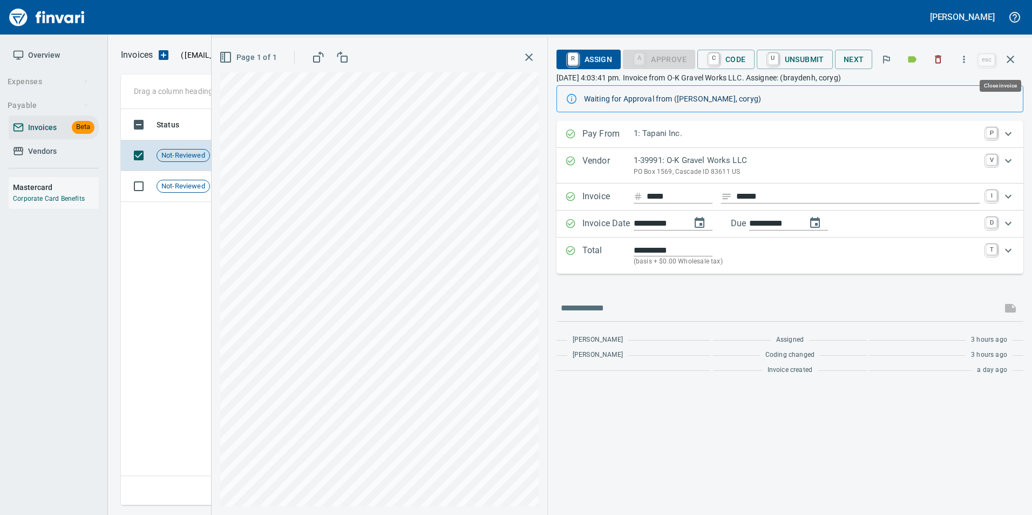
click at [1014, 63] on icon "button" at bounding box center [1011, 60] width 8 height 8
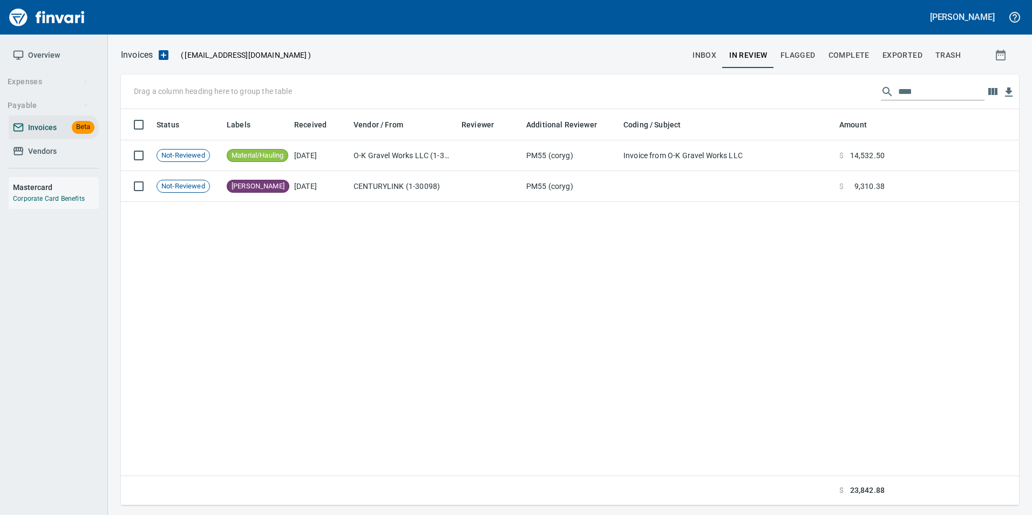
scroll to position [388, 890]
click at [921, 87] on input "****" at bounding box center [941, 91] width 86 height 17
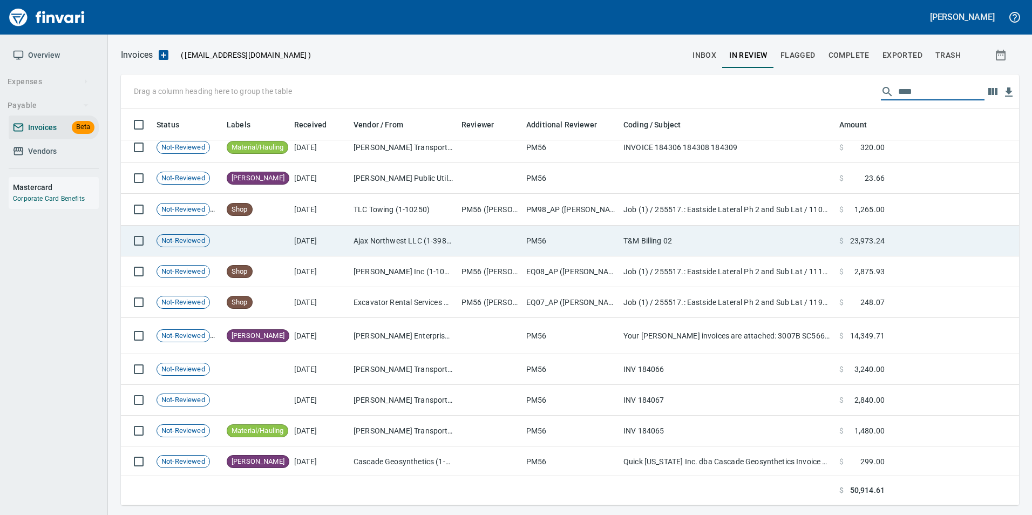
scroll to position [9, 0]
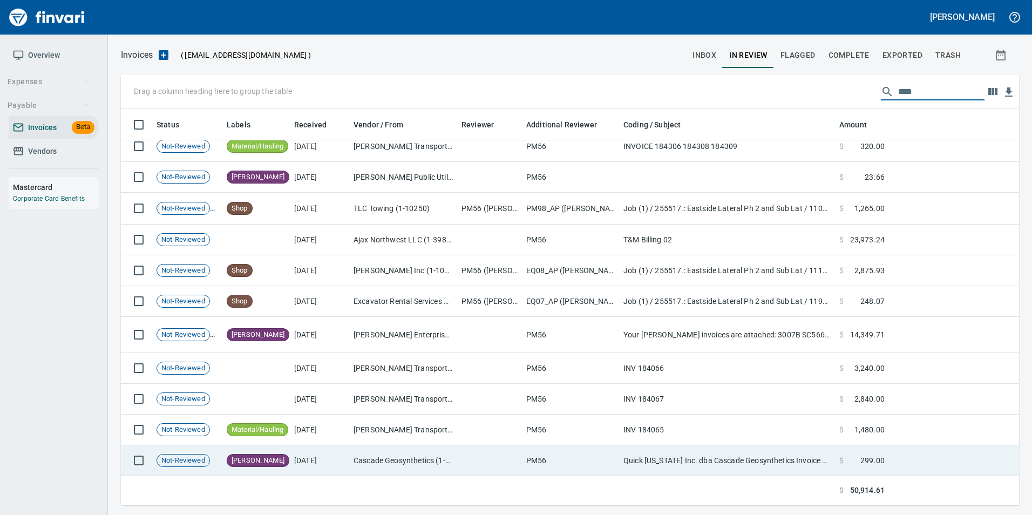
type input "****"
click at [394, 464] on td "Cascade Geosynthetics (1-30570)" at bounding box center [403, 460] width 108 height 31
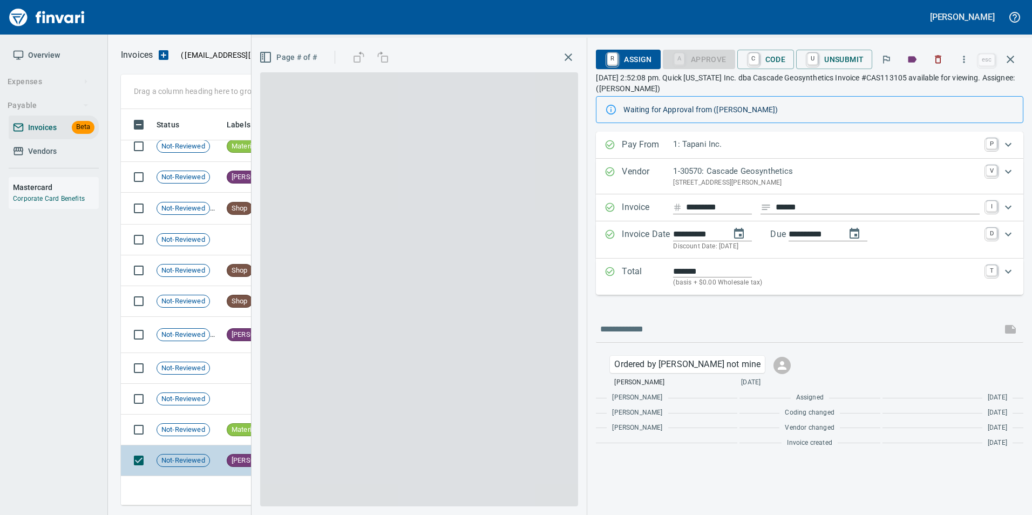
scroll to position [388, 881]
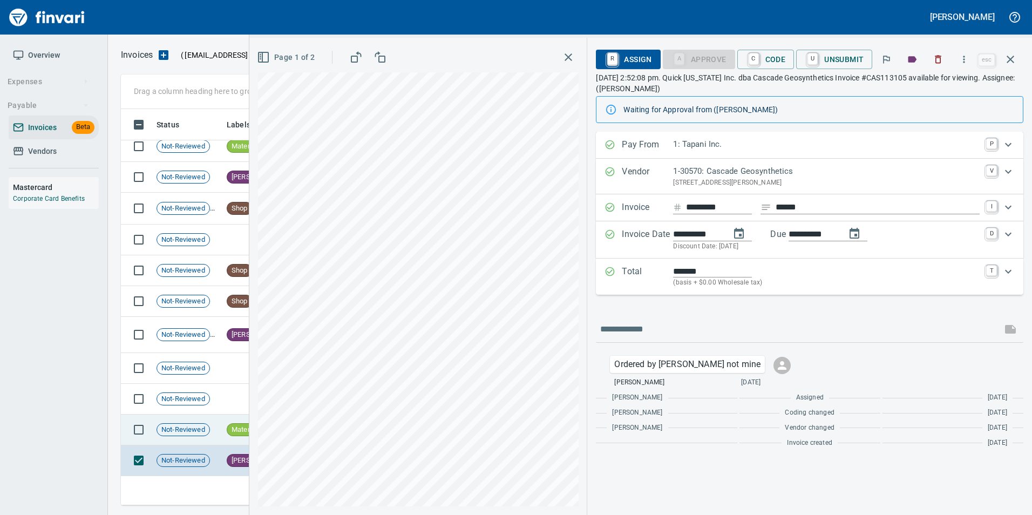
click at [215, 433] on td "Not-Reviewed" at bounding box center [187, 430] width 70 height 31
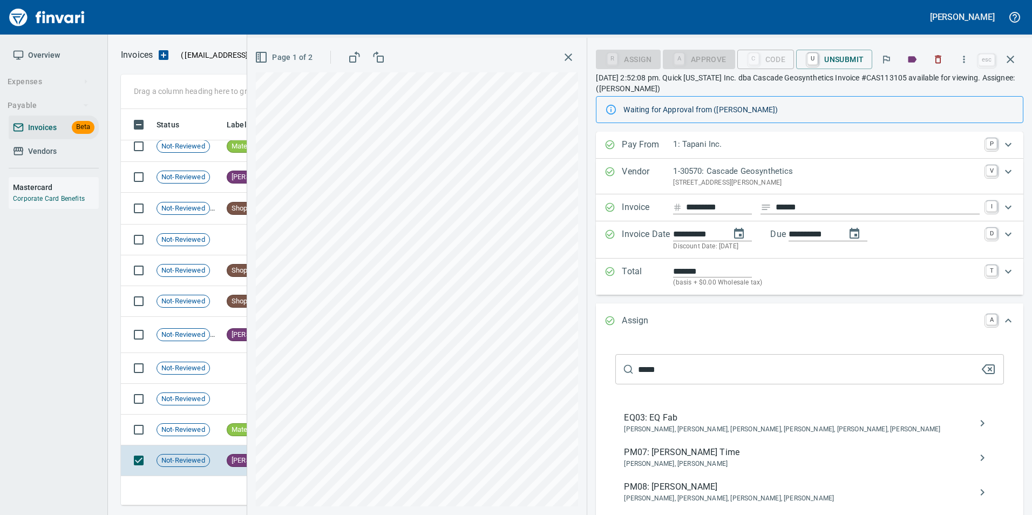
click at [982, 369] on icon "button" at bounding box center [988, 369] width 13 height 13
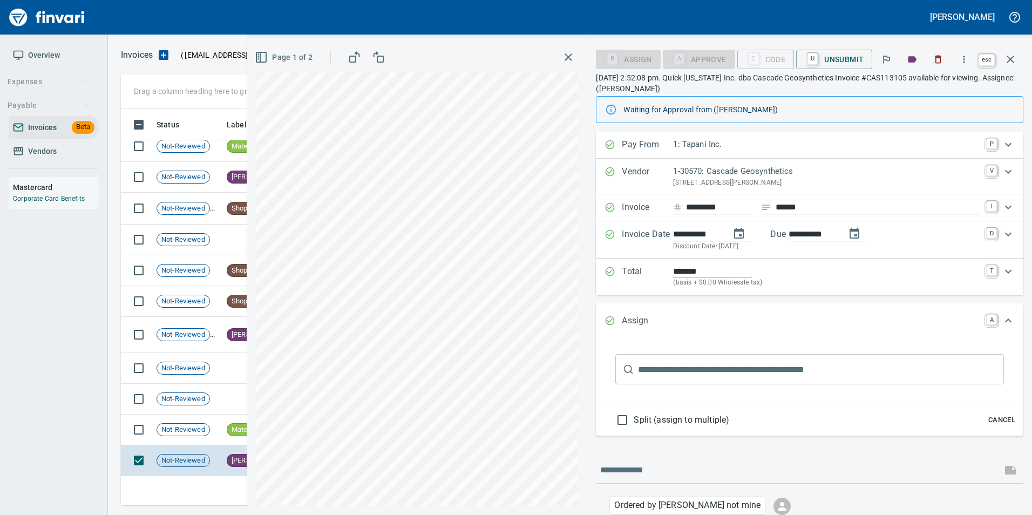
click at [1010, 64] on icon "button" at bounding box center [1010, 59] width 13 height 13
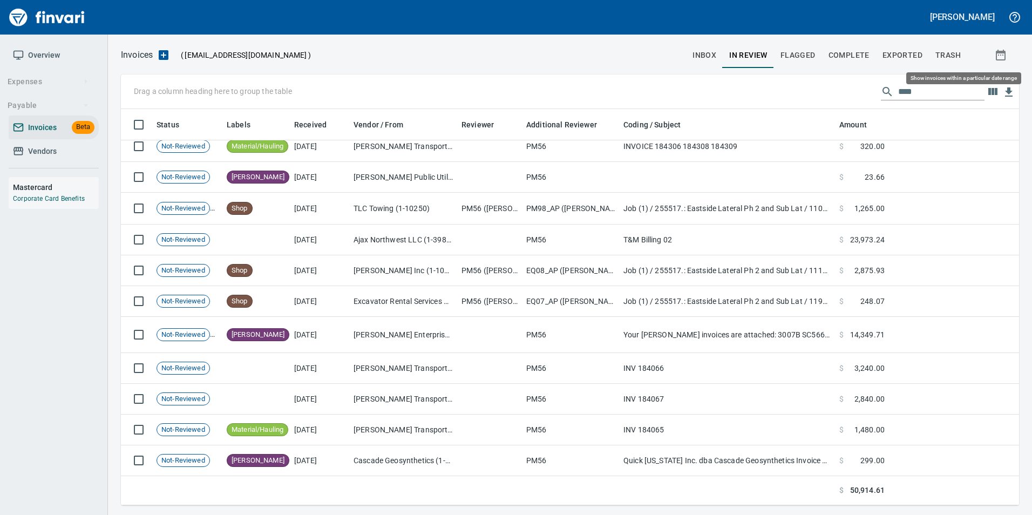
scroll to position [388, 882]
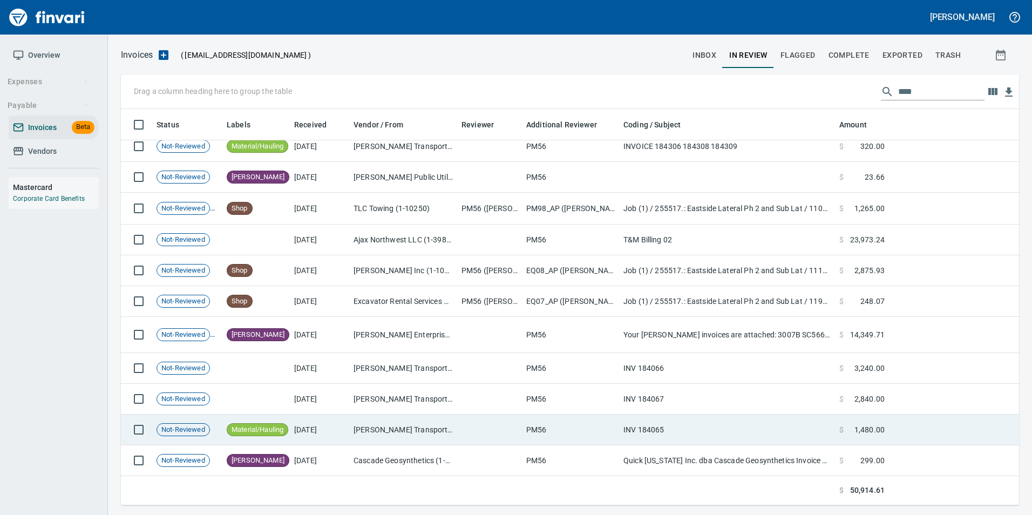
click at [341, 420] on td "[DATE]" at bounding box center [319, 430] width 59 height 31
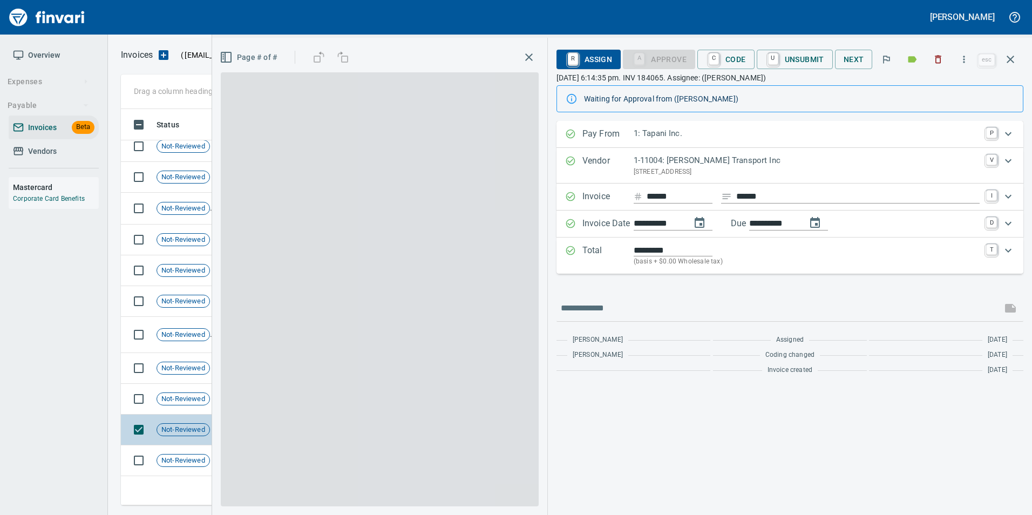
scroll to position [388, 881]
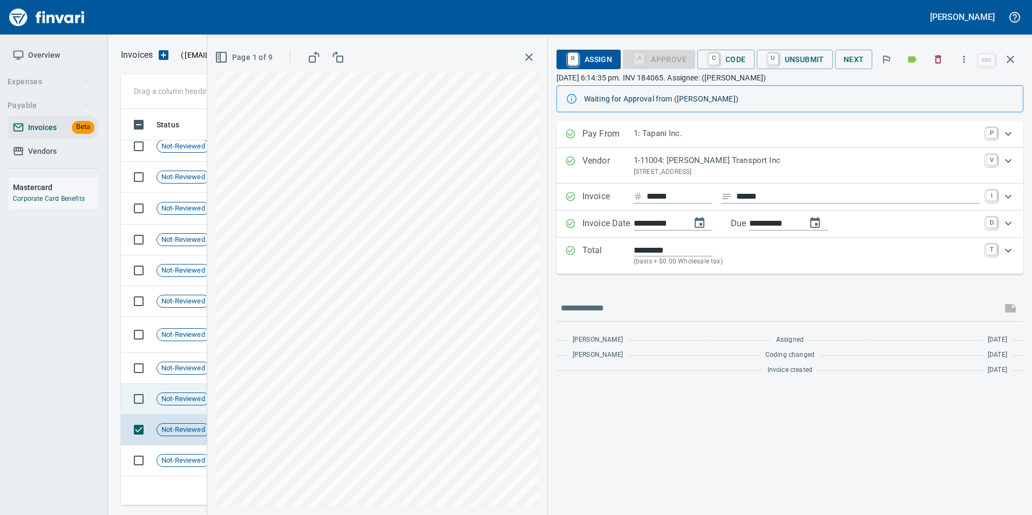
click at [196, 397] on span "Not-Reviewed" at bounding box center [183, 399] width 52 height 10
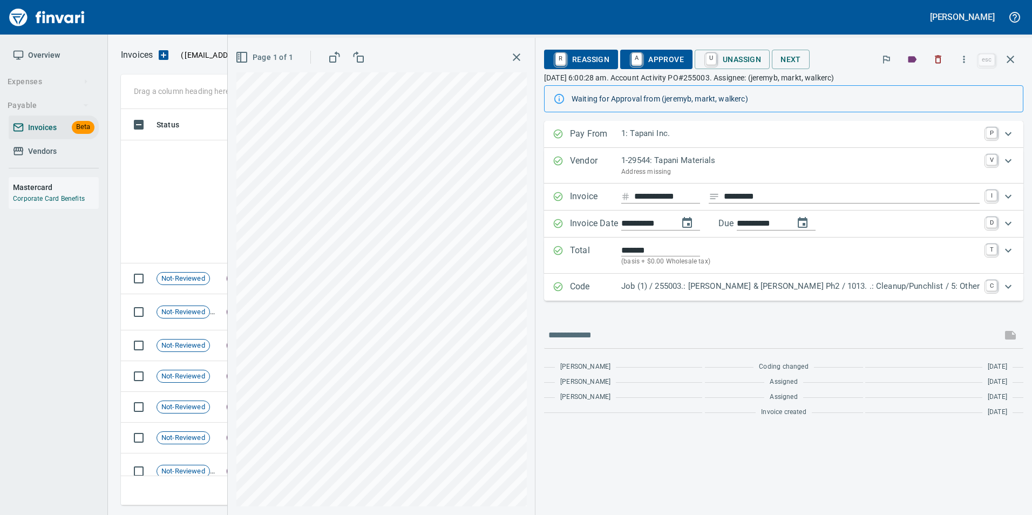
scroll to position [388, 881]
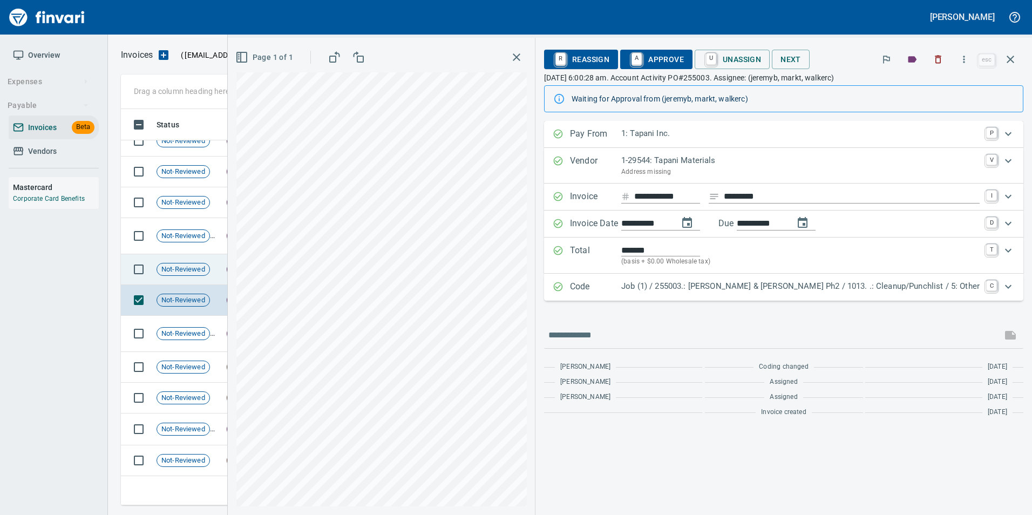
drag, startPoint x: 0, startPoint y: 0, endPoint x: 198, endPoint y: 269, distance: 334.0
click at [198, 269] on span "Not-Reviewed" at bounding box center [183, 269] width 52 height 10
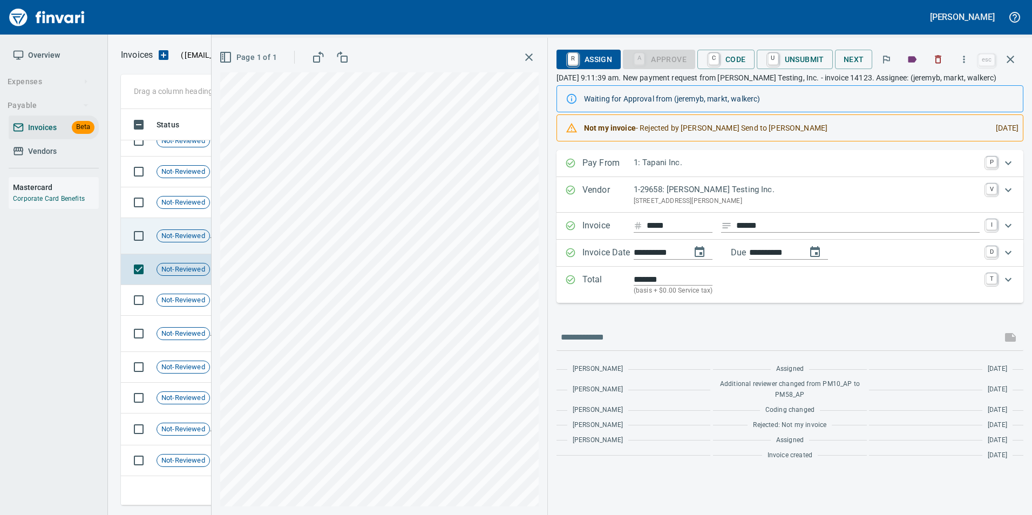
click at [179, 228] on td "Not-Reviewed" at bounding box center [187, 236] width 70 height 36
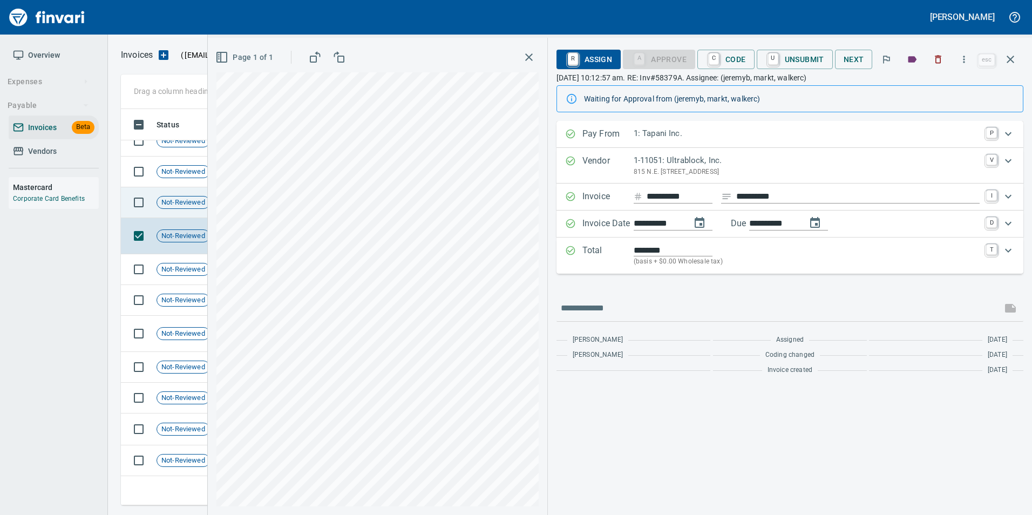
click at [194, 208] on div "Not-Reviewed" at bounding box center [183, 202] width 53 height 13
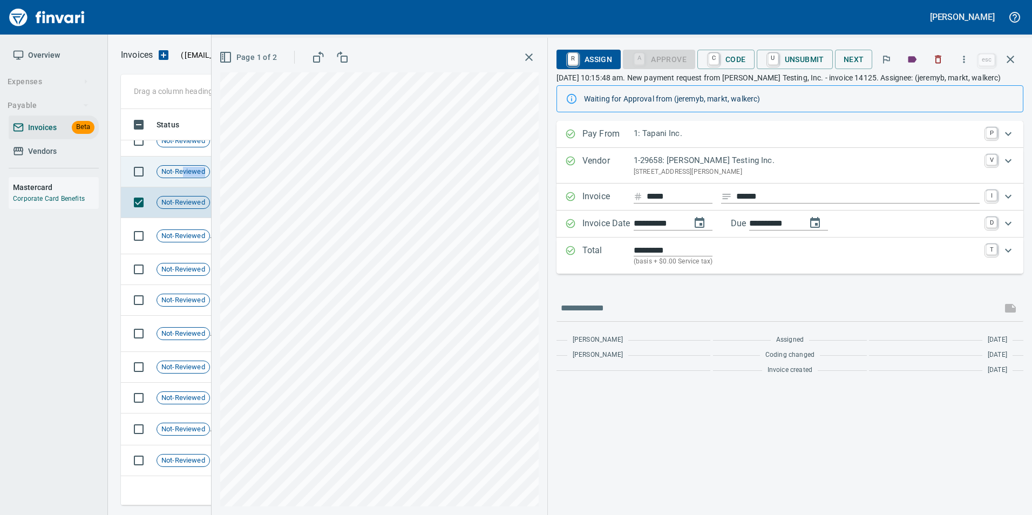
click at [184, 178] on td "Not-Reviewed" at bounding box center [187, 172] width 70 height 31
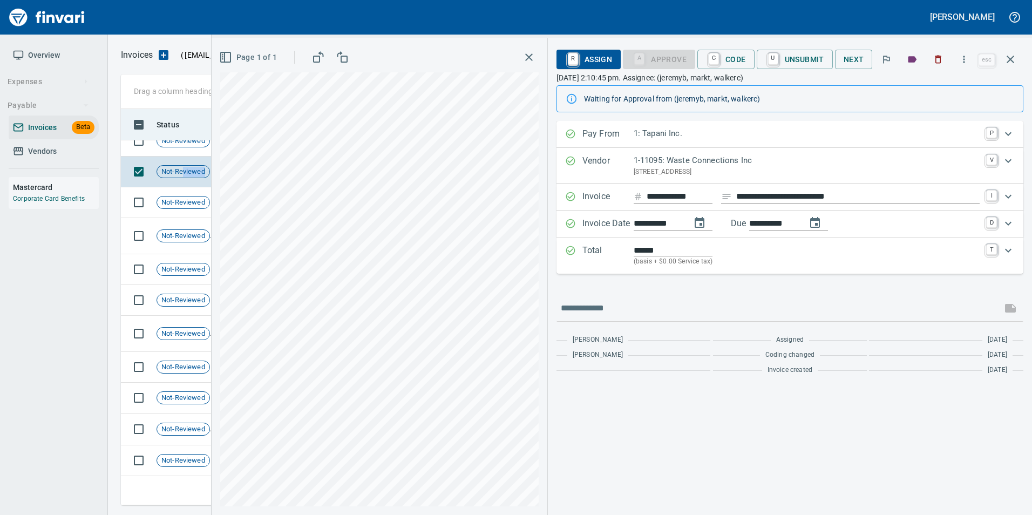
click at [1014, 60] on icon "button" at bounding box center [1010, 59] width 13 height 13
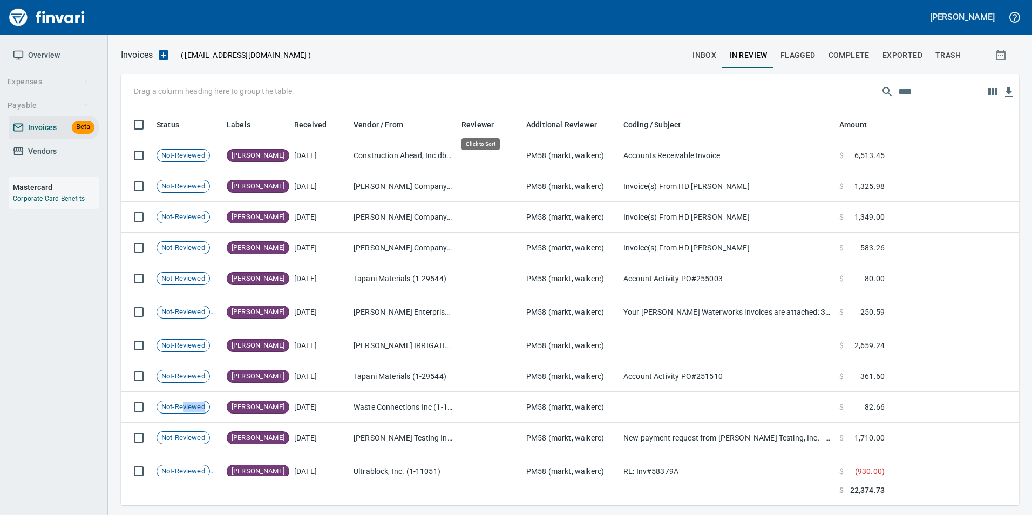
scroll to position [388, 882]
click at [471, 93] on div "Drag a column heading here to group the table ****" at bounding box center [570, 91] width 898 height 35
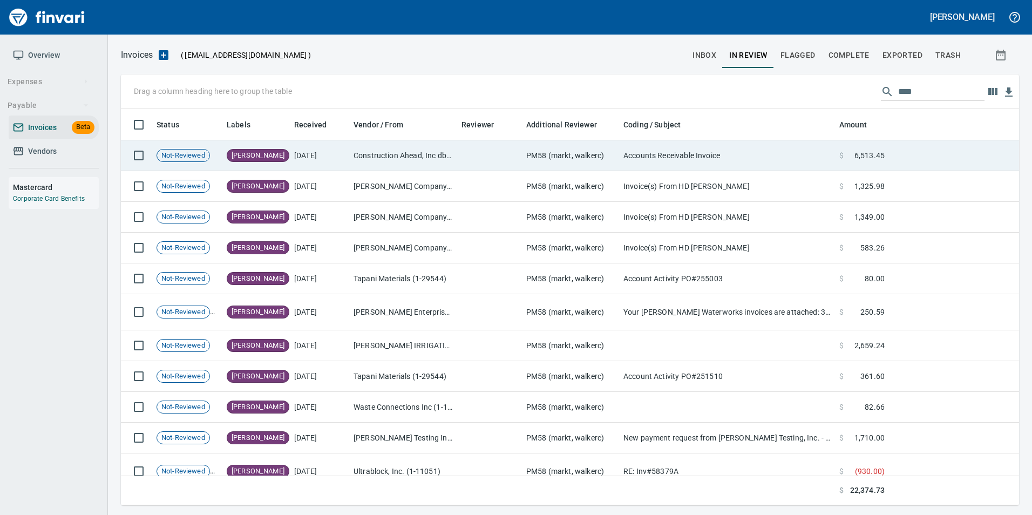
click at [481, 155] on td at bounding box center [489, 155] width 65 height 31
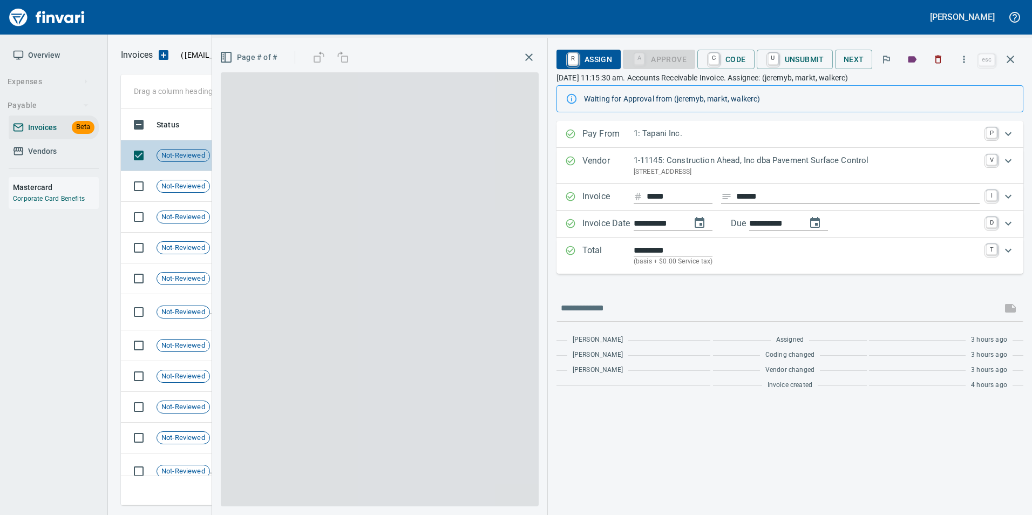
scroll to position [388, 881]
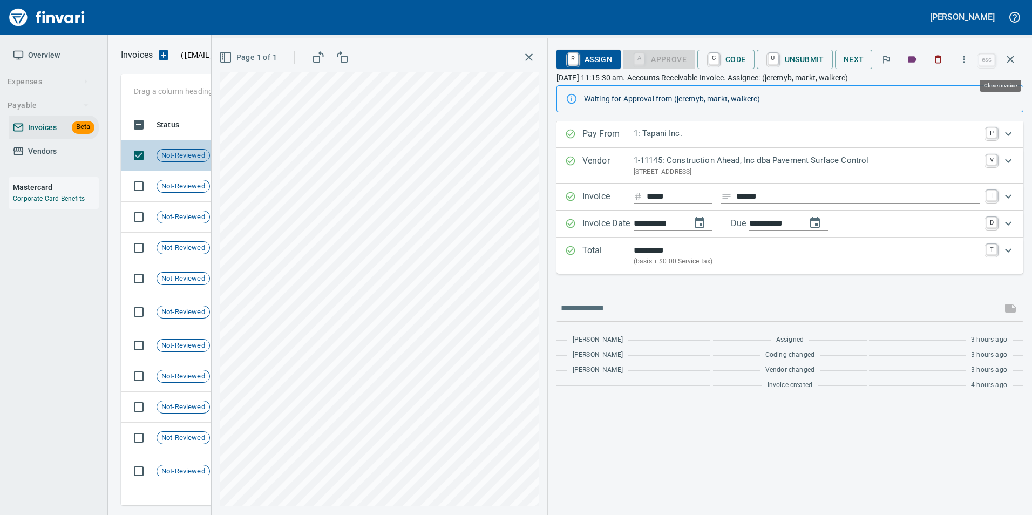
drag, startPoint x: 1016, startPoint y: 62, endPoint x: 966, endPoint y: 152, distance: 103.9
click at [1016, 61] on icon "button" at bounding box center [1010, 59] width 13 height 13
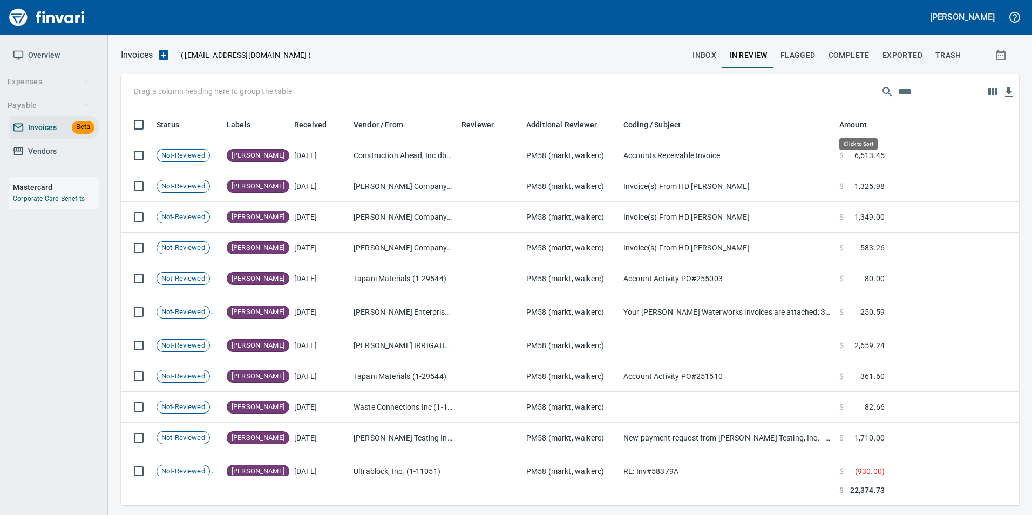
scroll to position [388, 882]
click at [948, 87] on input "****" at bounding box center [941, 91] width 86 height 17
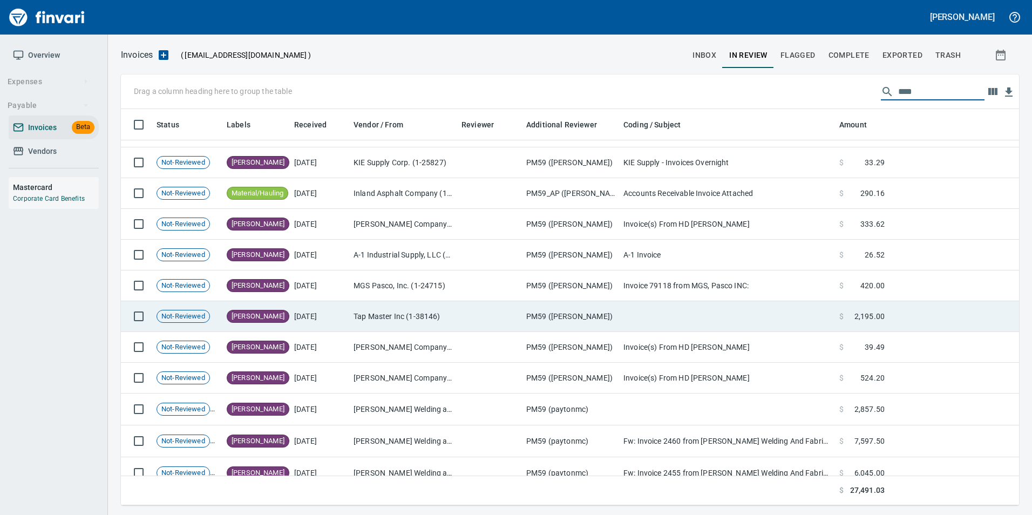
scroll to position [201, 0]
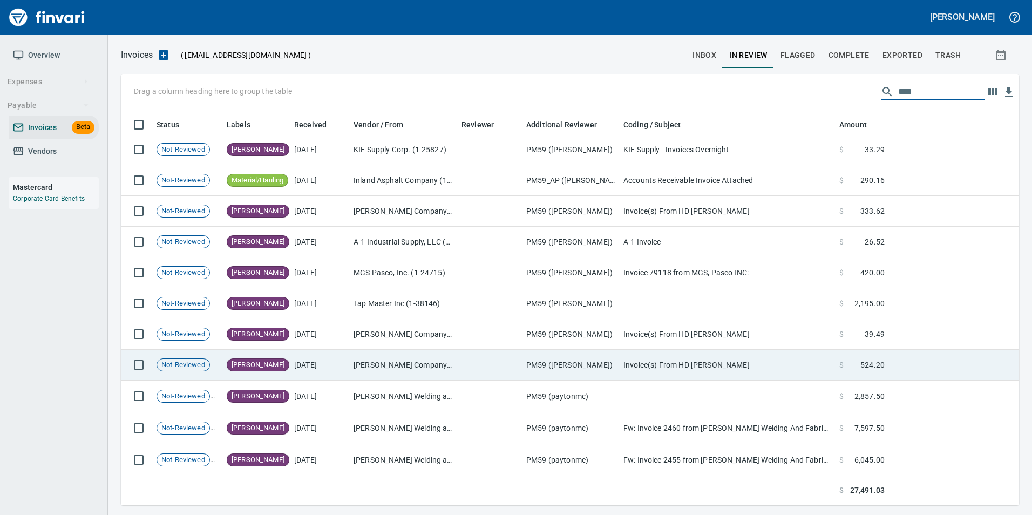
click at [324, 370] on td "[DATE]" at bounding box center [319, 365] width 59 height 31
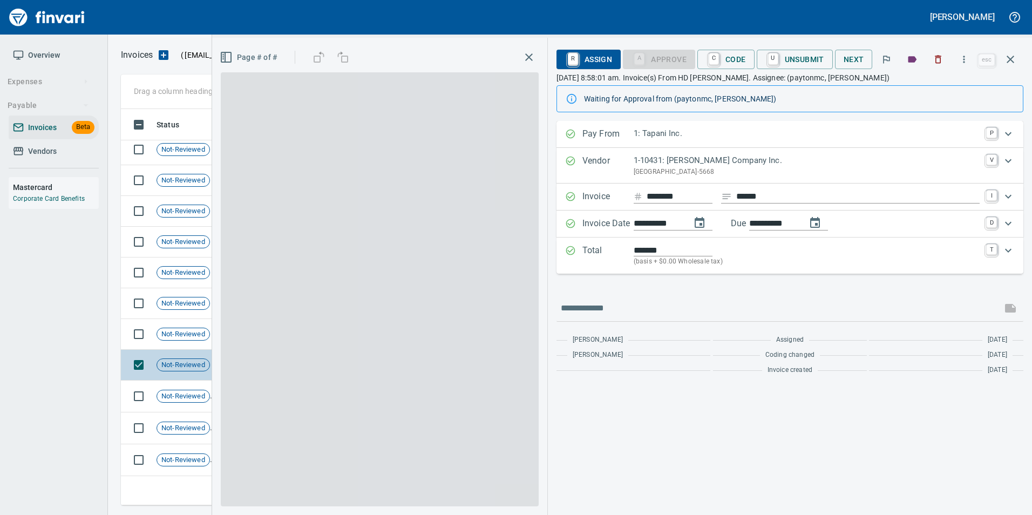
scroll to position [388, 881]
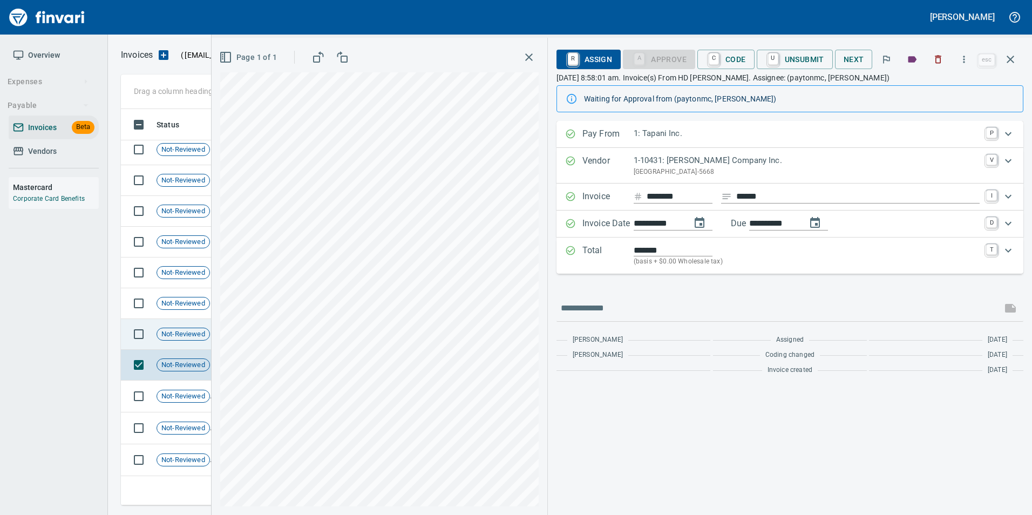
click at [194, 339] on div "Not-Reviewed" at bounding box center [183, 334] width 53 height 13
click at [1012, 60] on icon "button" at bounding box center [1011, 60] width 8 height 8
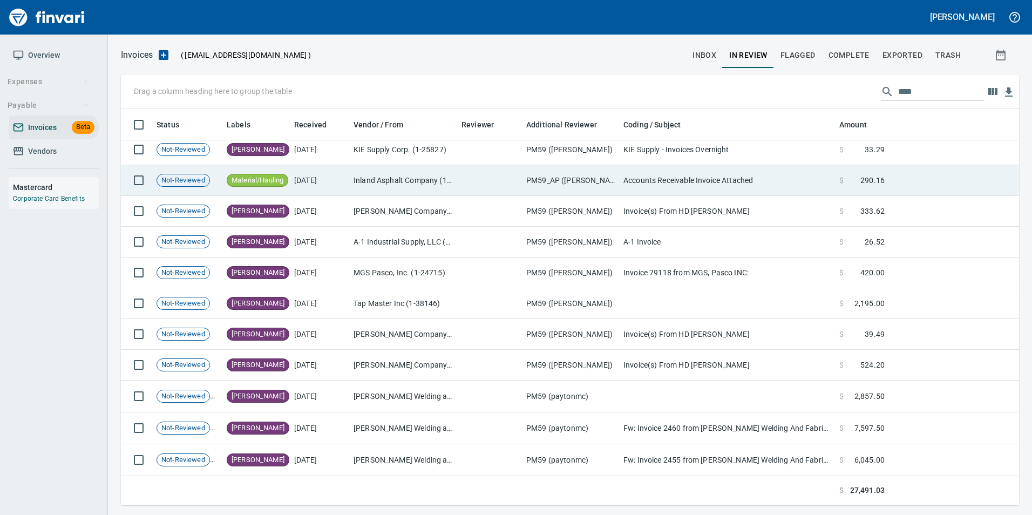
scroll to position [388, 881]
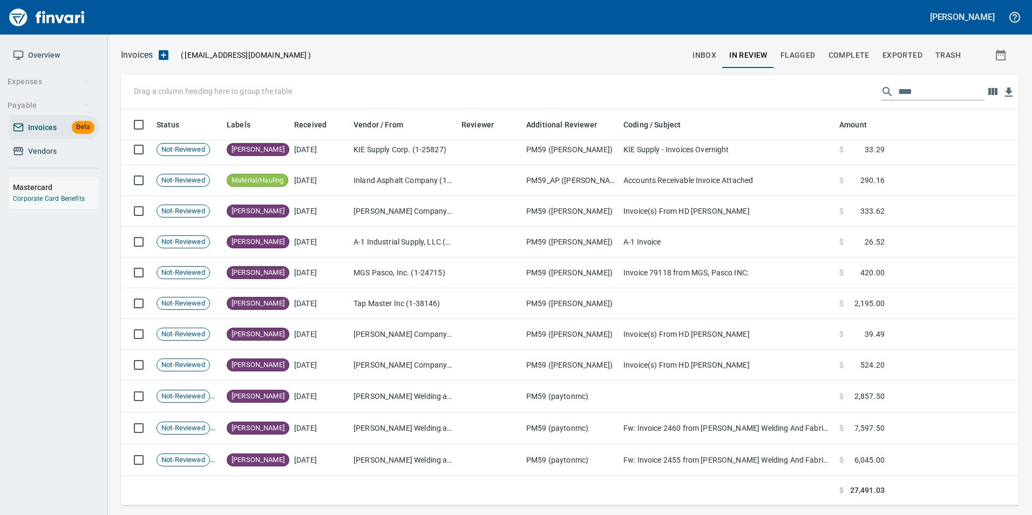
click at [938, 96] on input "****" at bounding box center [941, 91] width 86 height 17
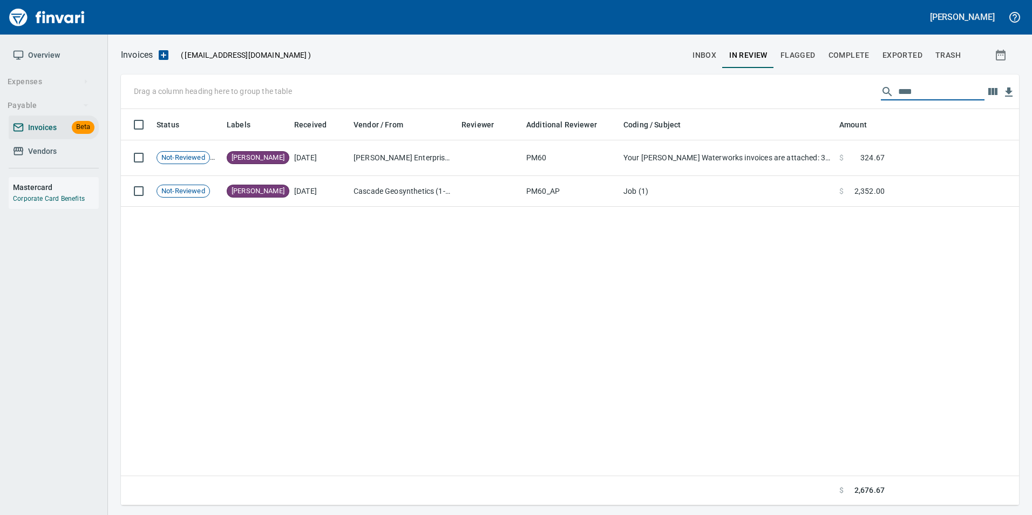
scroll to position [388, 890]
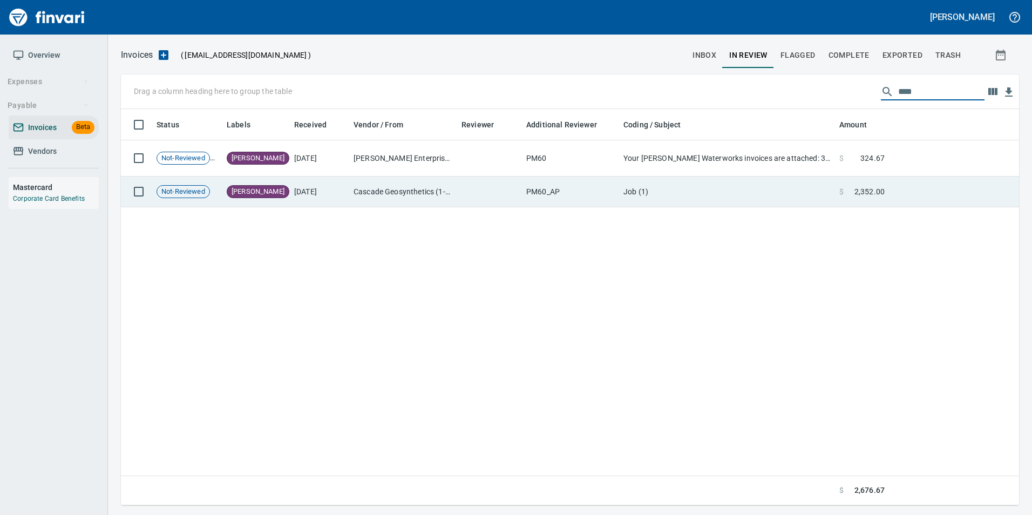
click at [664, 189] on td "Job (1)" at bounding box center [727, 192] width 216 height 31
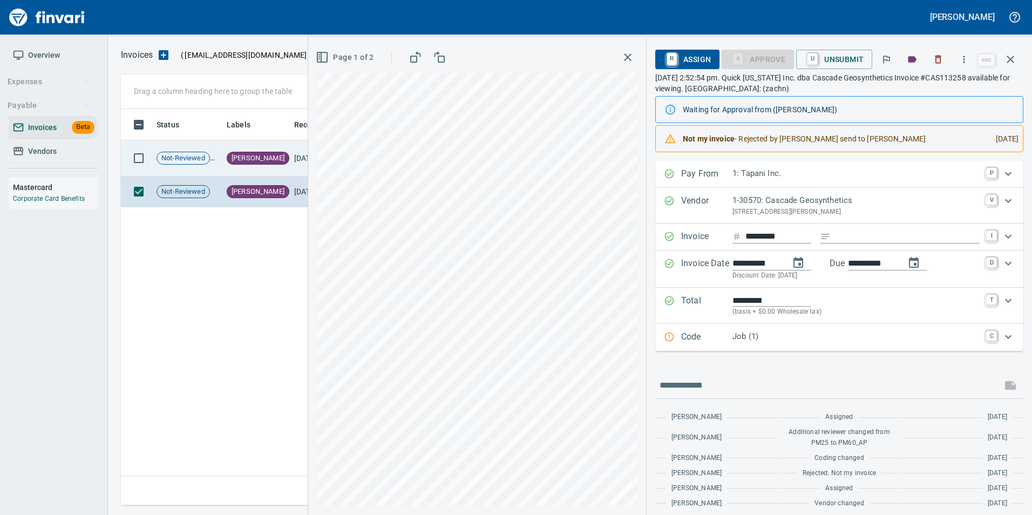
click at [280, 158] on td "[PERSON_NAME]" at bounding box center [255, 158] width 67 height 36
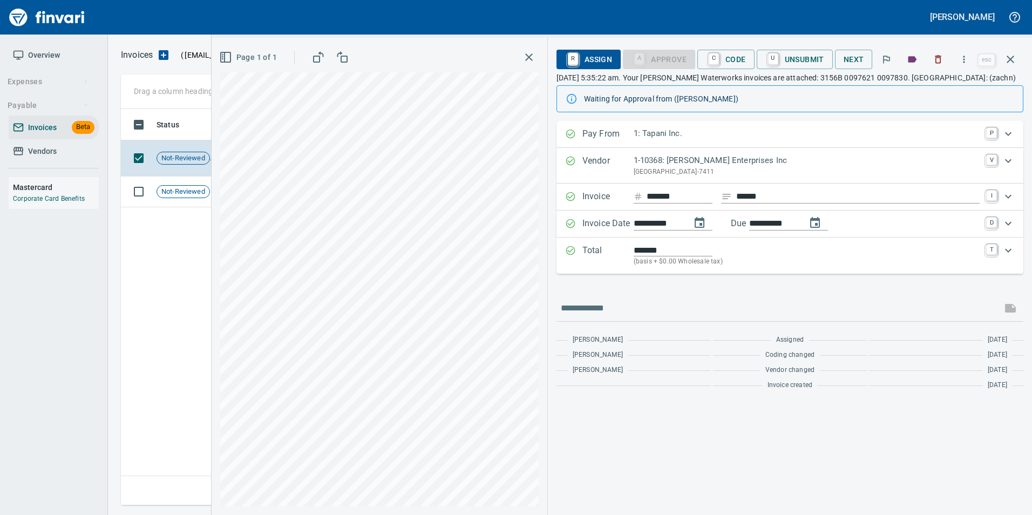
click at [1019, 60] on button "button" at bounding box center [1011, 59] width 26 height 26
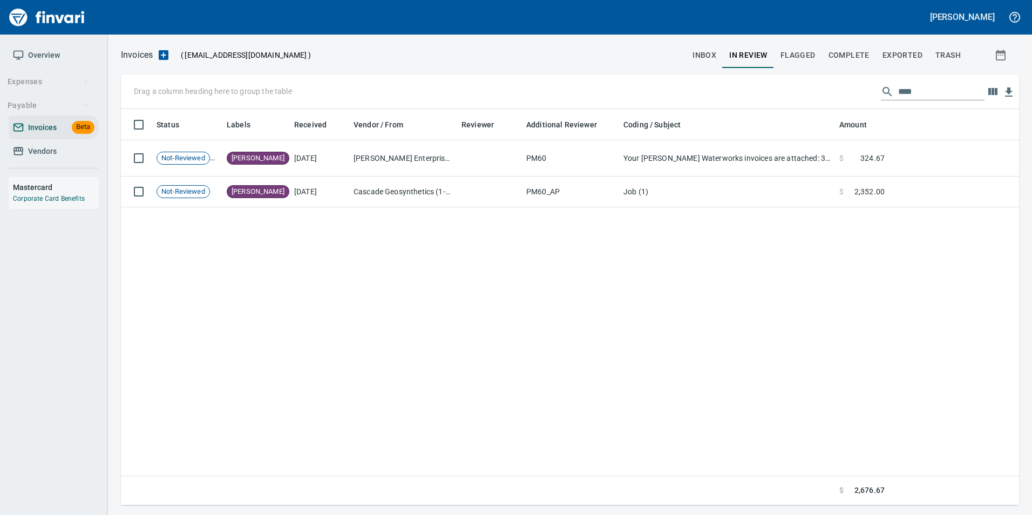
scroll to position [388, 890]
click at [948, 94] on input "****" at bounding box center [941, 91] width 86 height 17
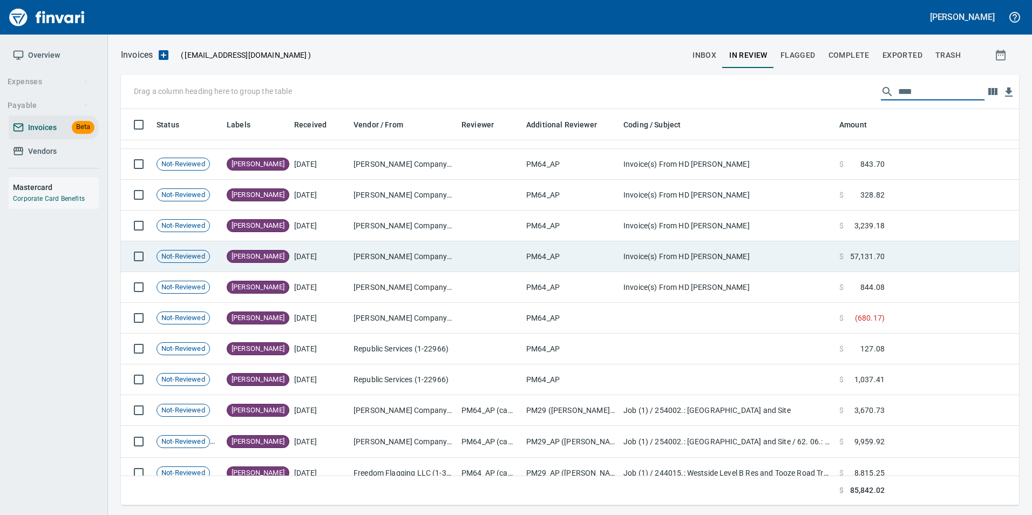
scroll to position [35, 0]
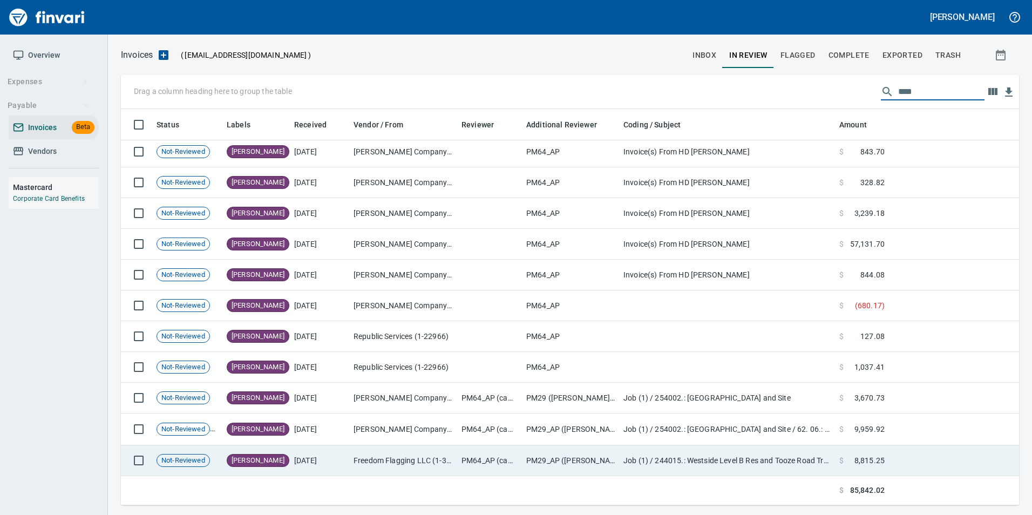
click at [313, 470] on td "[DATE]" at bounding box center [319, 460] width 59 height 31
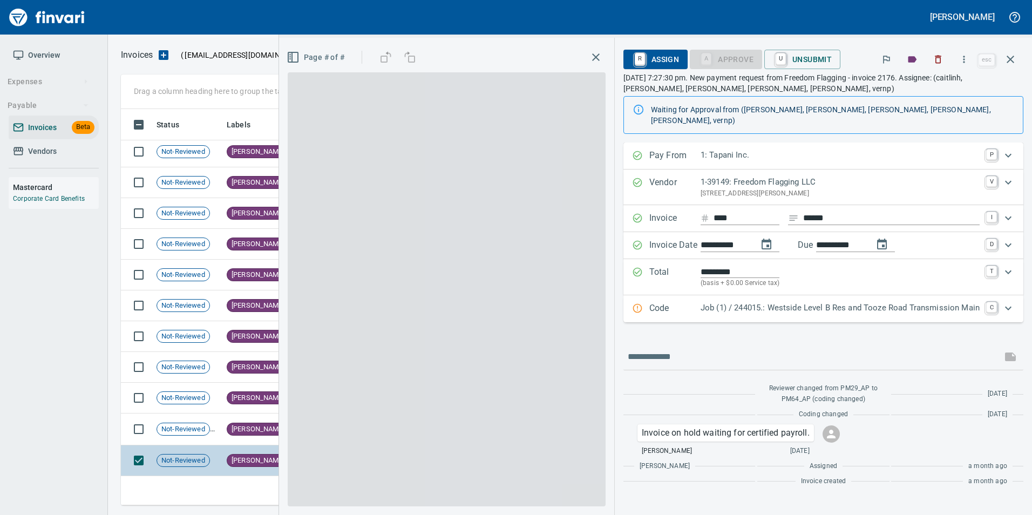
scroll to position [388, 881]
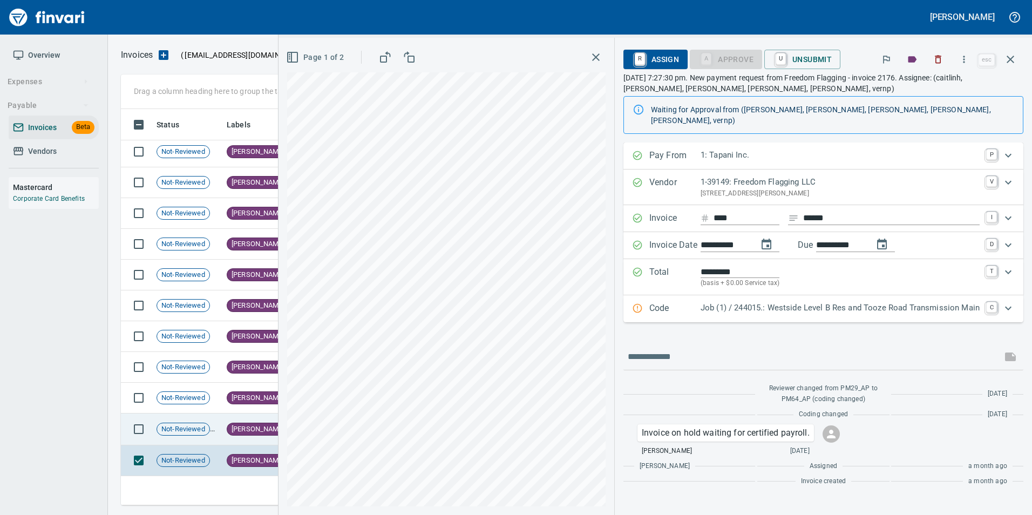
click at [233, 433] on span "[PERSON_NAME]" at bounding box center [258, 429] width 62 height 10
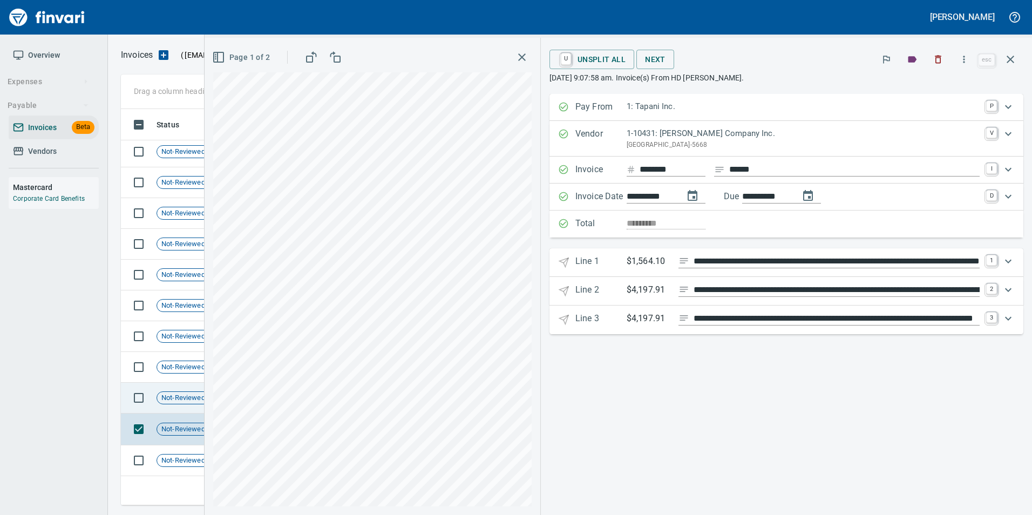
click at [184, 401] on span "Not-Reviewed" at bounding box center [183, 398] width 52 height 10
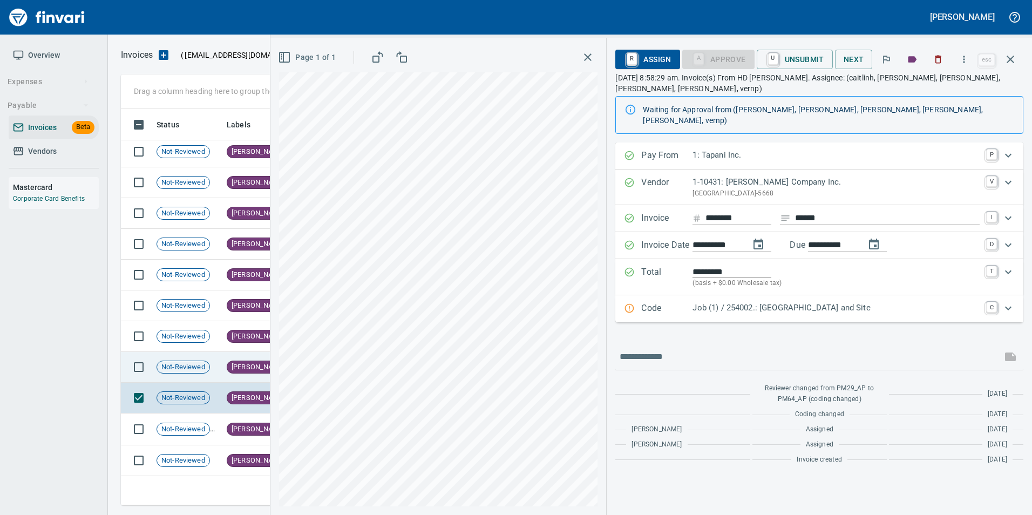
click at [224, 362] on td "[PERSON_NAME]" at bounding box center [255, 367] width 67 height 31
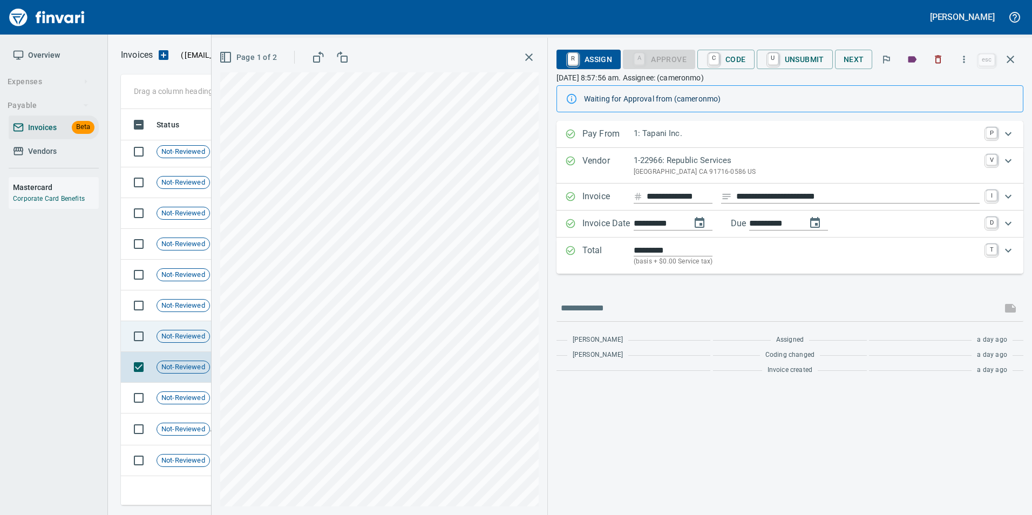
click at [185, 330] on div "Not-Reviewed" at bounding box center [183, 336] width 53 height 13
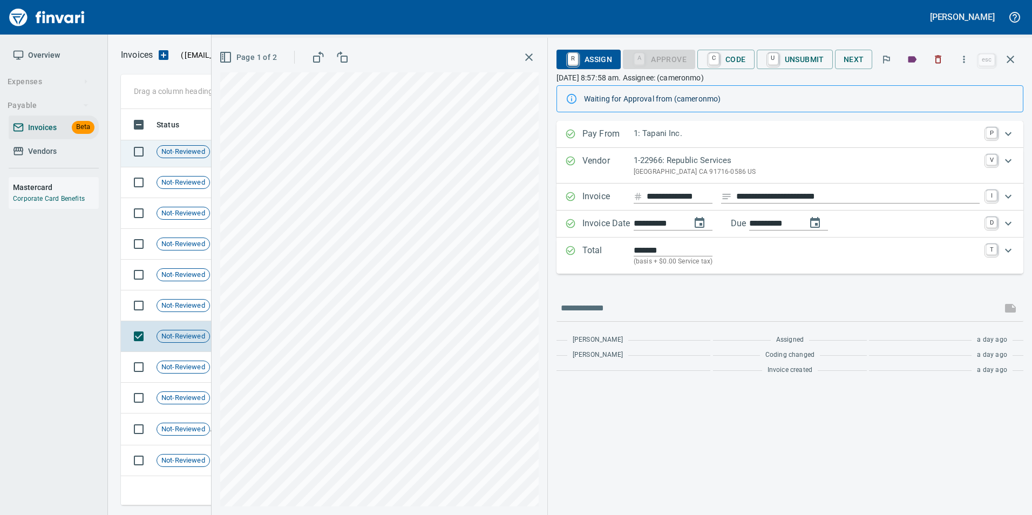
click at [1009, 64] on icon "button" at bounding box center [1010, 59] width 13 height 13
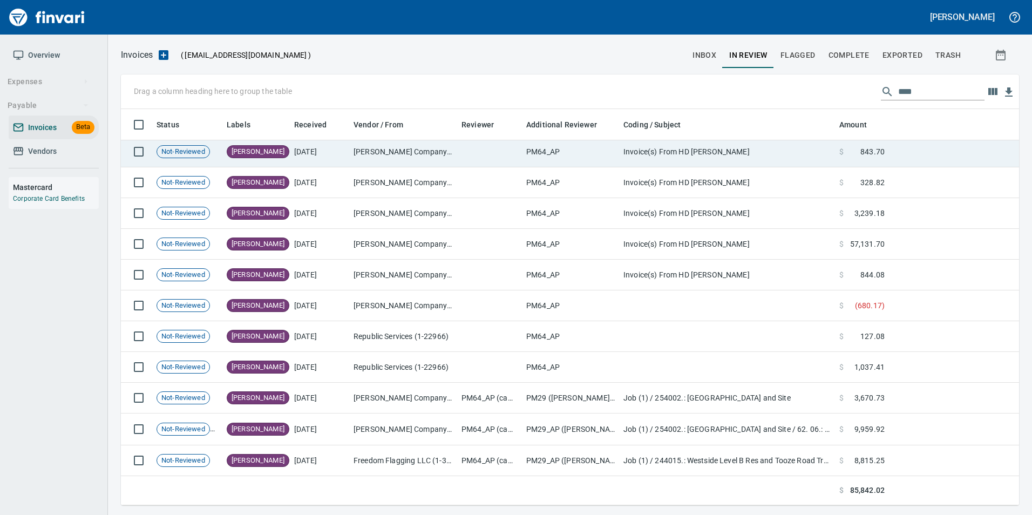
scroll to position [388, 881]
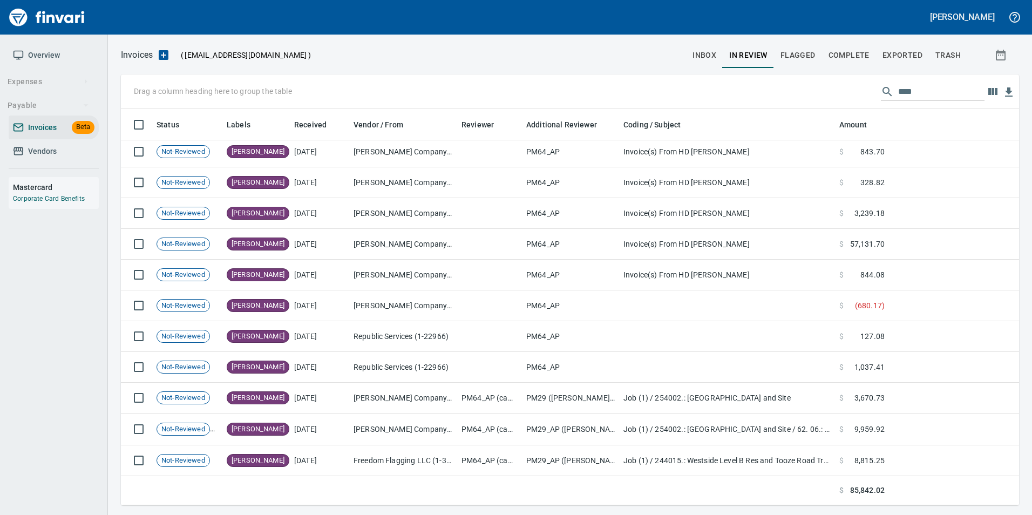
click at [938, 95] on input "****" at bounding box center [941, 91] width 86 height 17
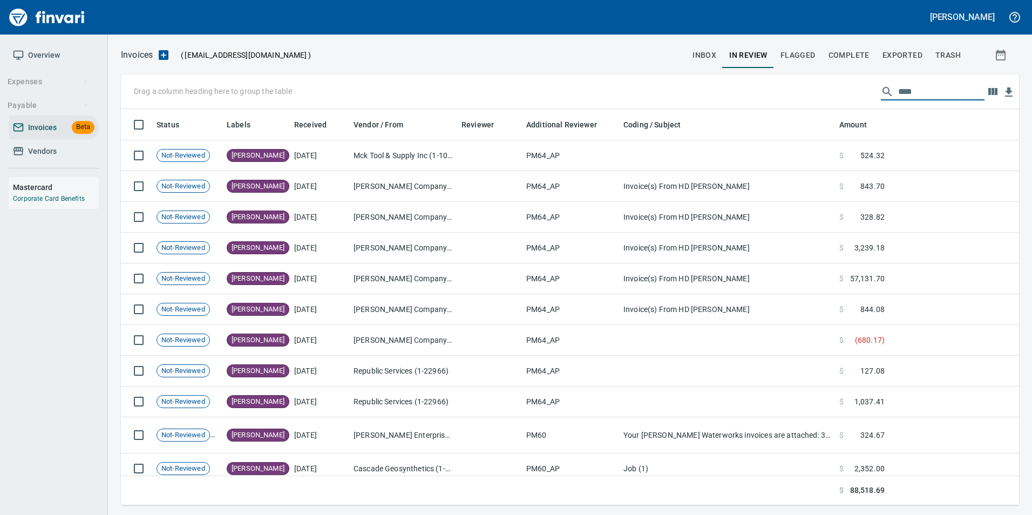
scroll to position [388, 882]
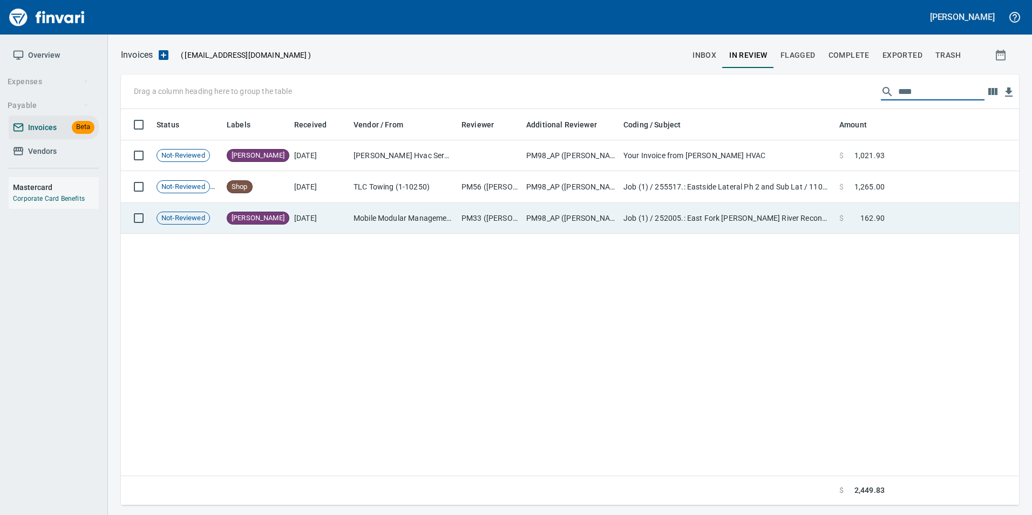
click at [520, 226] on td "PM33 ([PERSON_NAME], [PERSON_NAME], elleb, [PERSON_NAME], [PERSON_NAME])" at bounding box center [489, 218] width 65 height 31
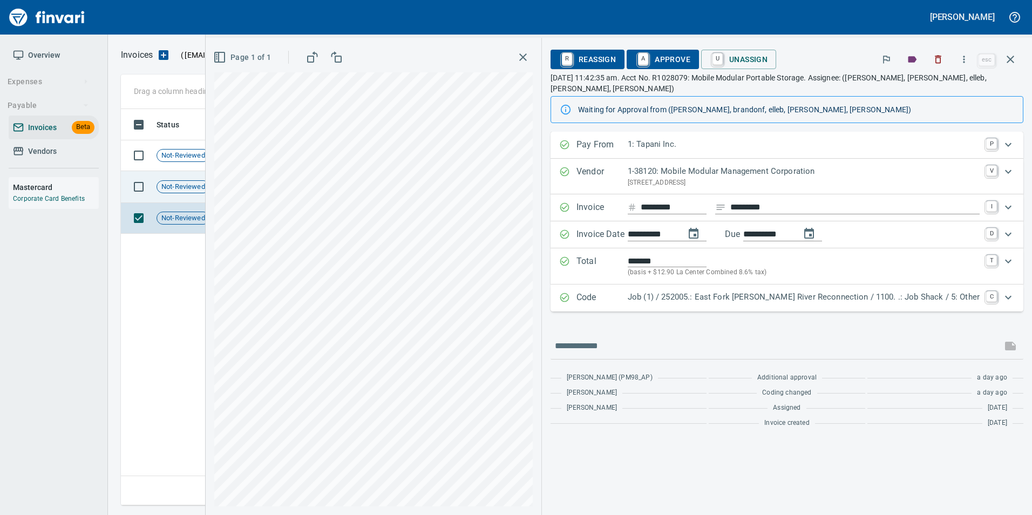
click at [234, 192] on div "Shop" at bounding box center [240, 186] width 26 height 13
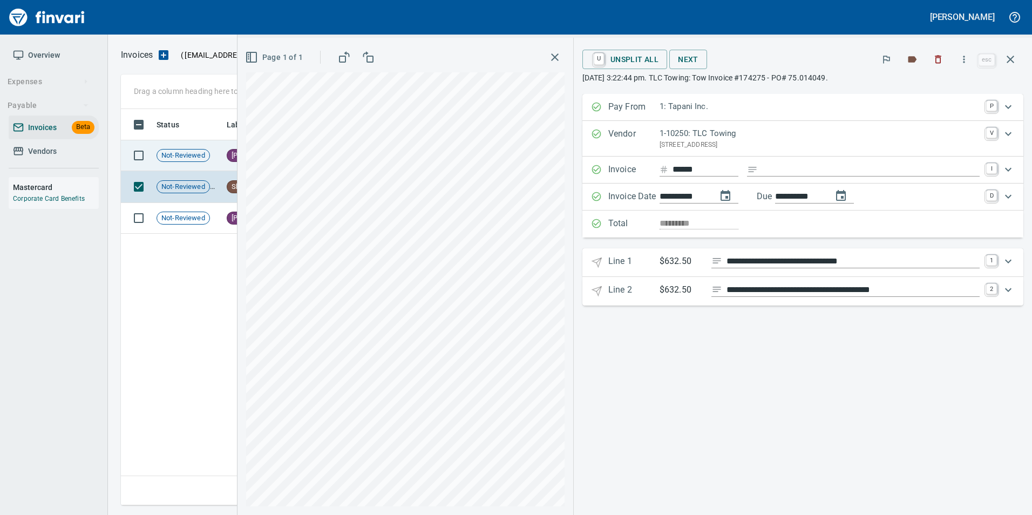
click at [204, 159] on span "Not-Reviewed" at bounding box center [183, 156] width 52 height 10
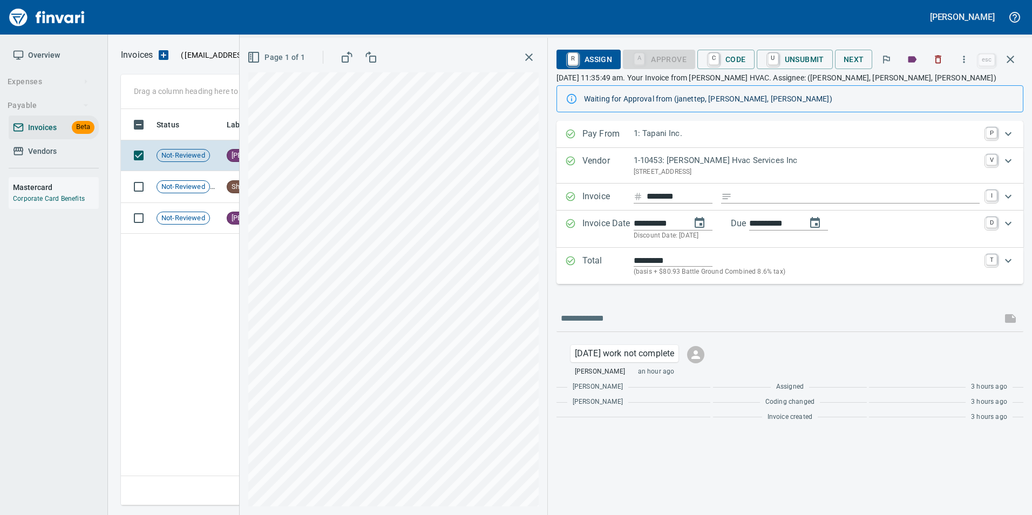
scroll to position [388, 890]
click at [1020, 55] on button "button" at bounding box center [1011, 59] width 26 height 26
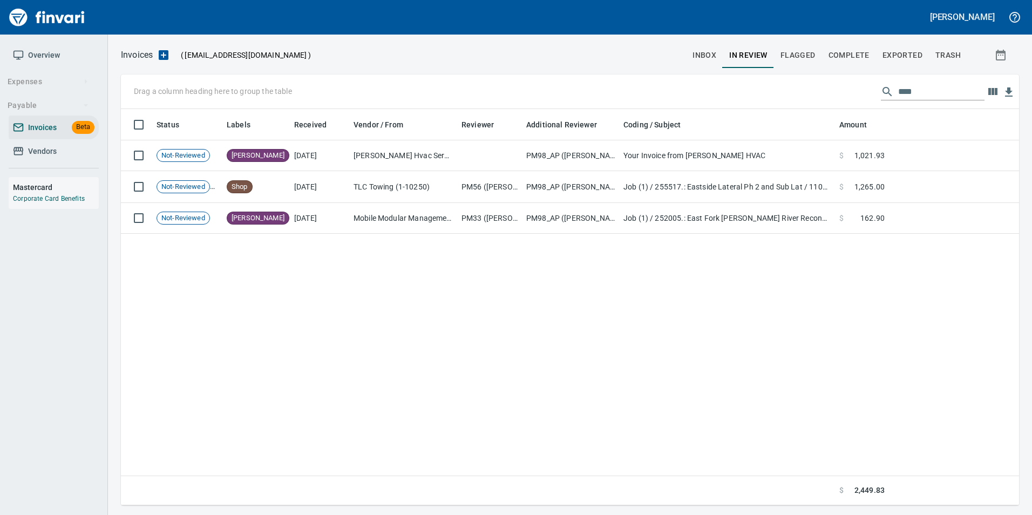
scroll to position [388, 890]
click at [924, 92] on input "****" at bounding box center [941, 91] width 86 height 17
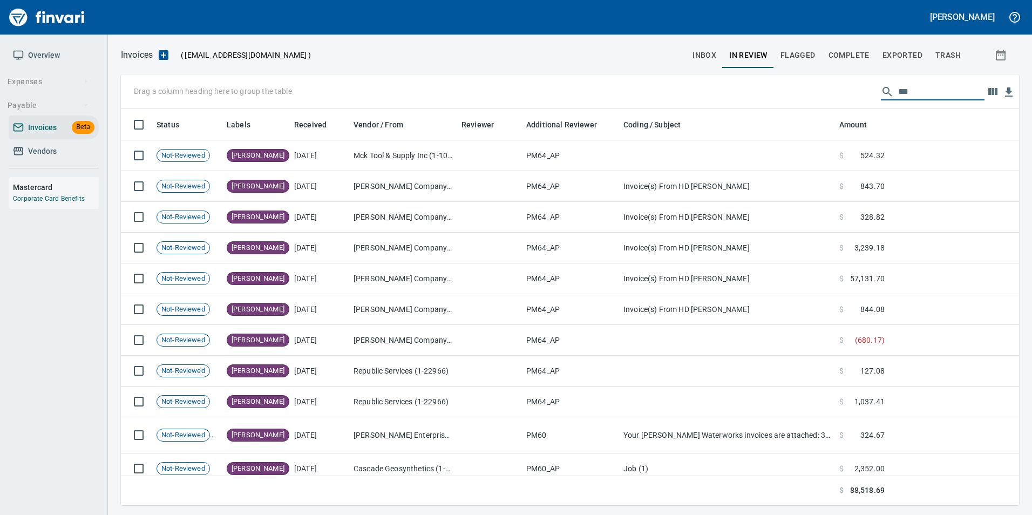
scroll to position [388, 882]
type input "***"
click at [706, 57] on span "inbox" at bounding box center [705, 55] width 24 height 13
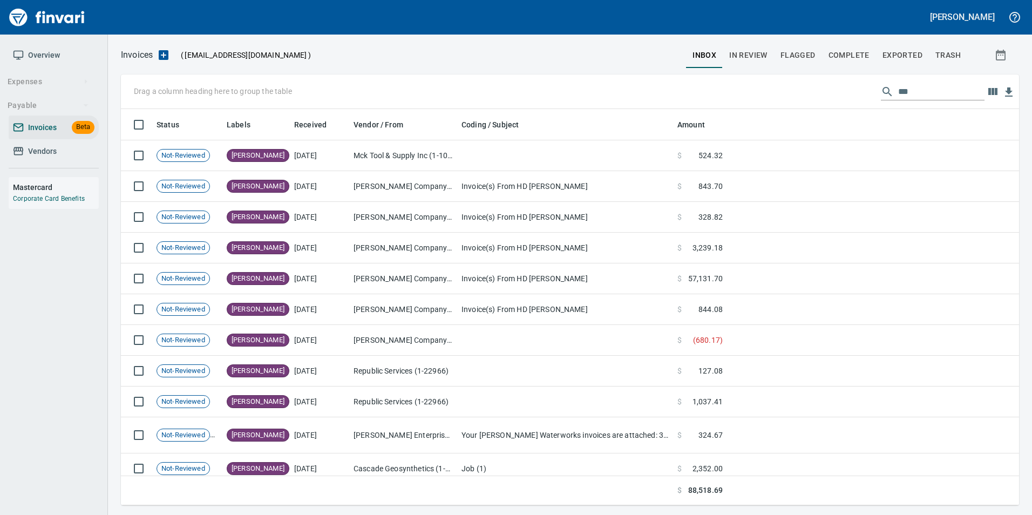
scroll to position [388, 882]
click at [915, 96] on input "***" at bounding box center [941, 91] width 86 height 17
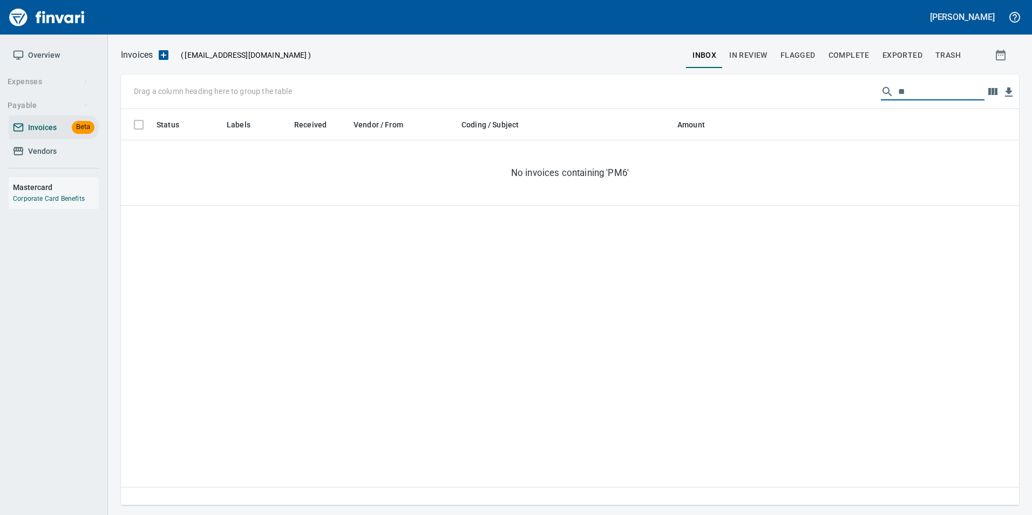
type input "*"
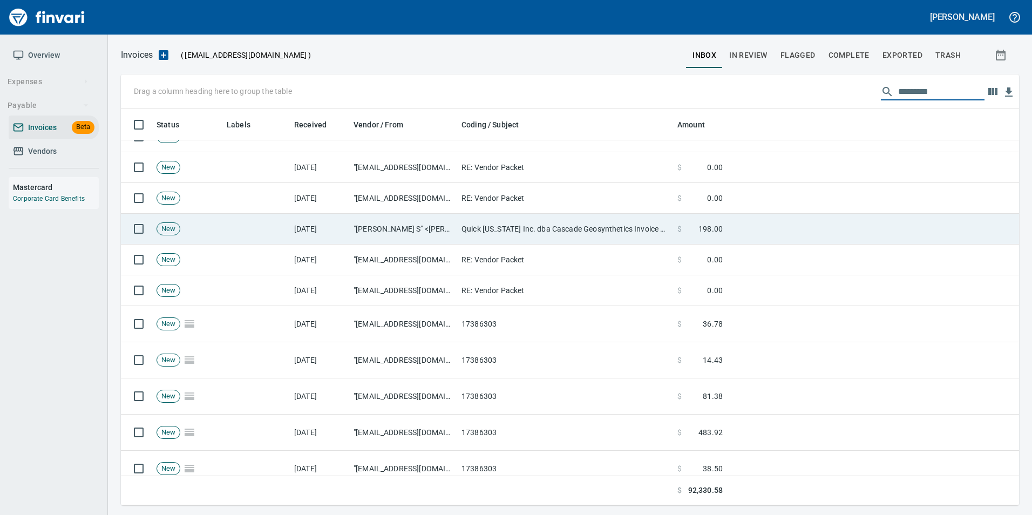
scroll to position [0, 0]
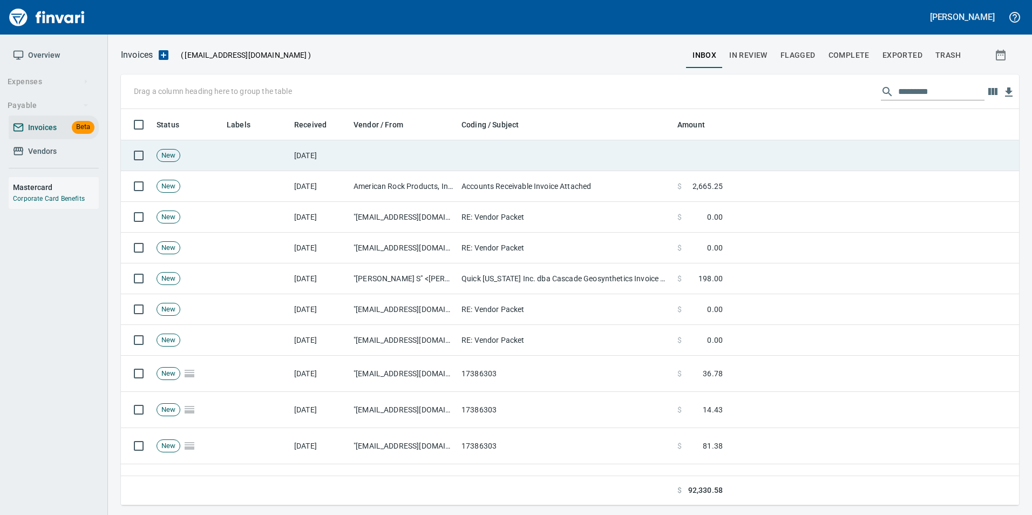
click at [511, 151] on td at bounding box center [565, 155] width 216 height 31
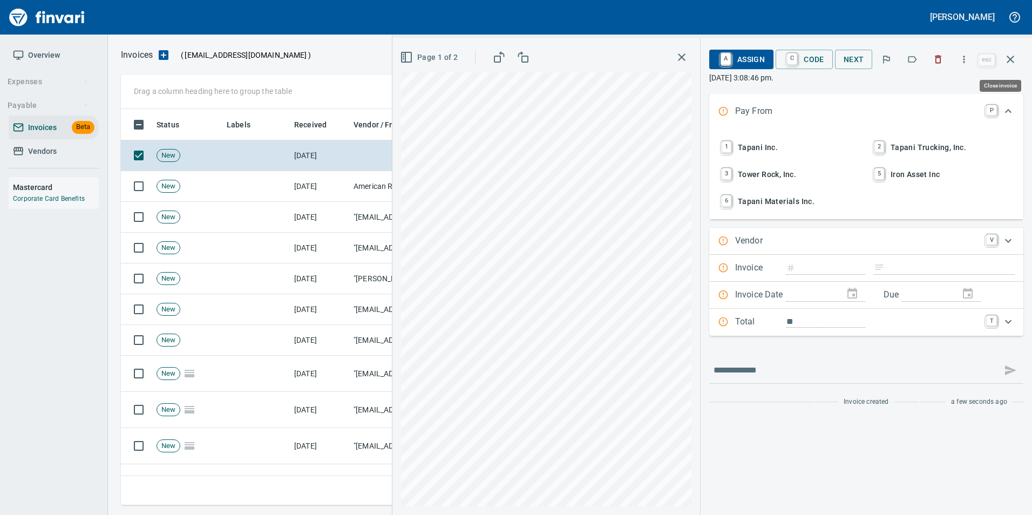
scroll to position [388, 881]
type input "**********"
type input "******"
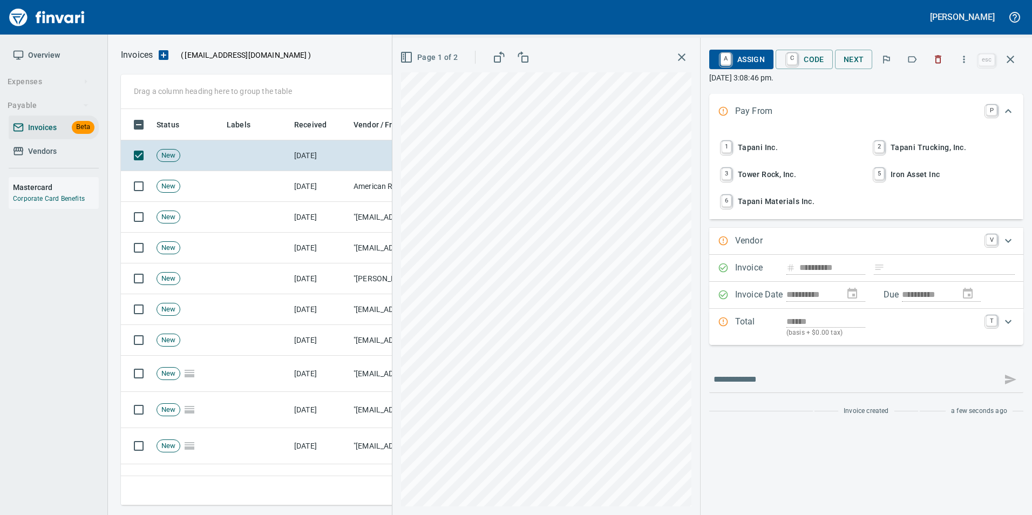
click at [775, 140] on span "1 Tapani Inc." at bounding box center [790, 147] width 142 height 18
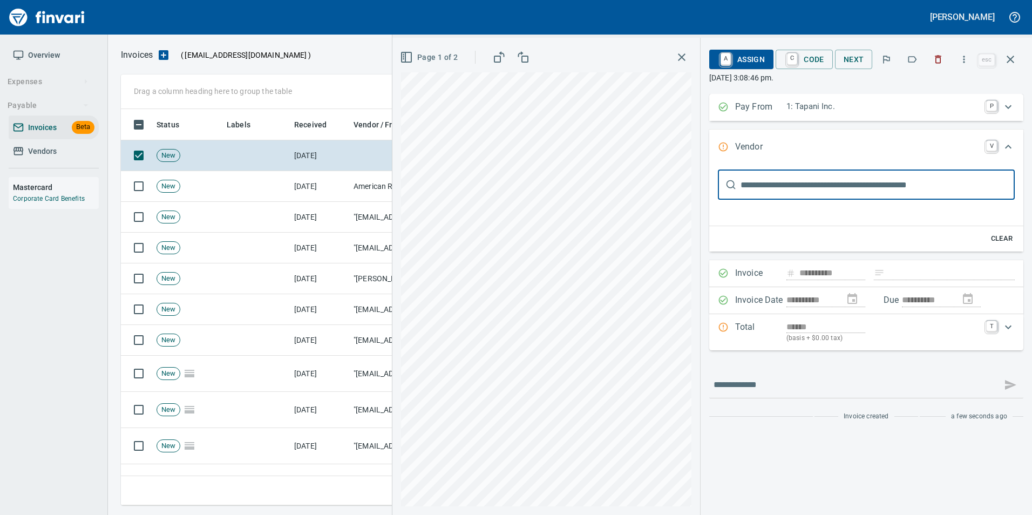
scroll to position [0, 0]
type input "**********"
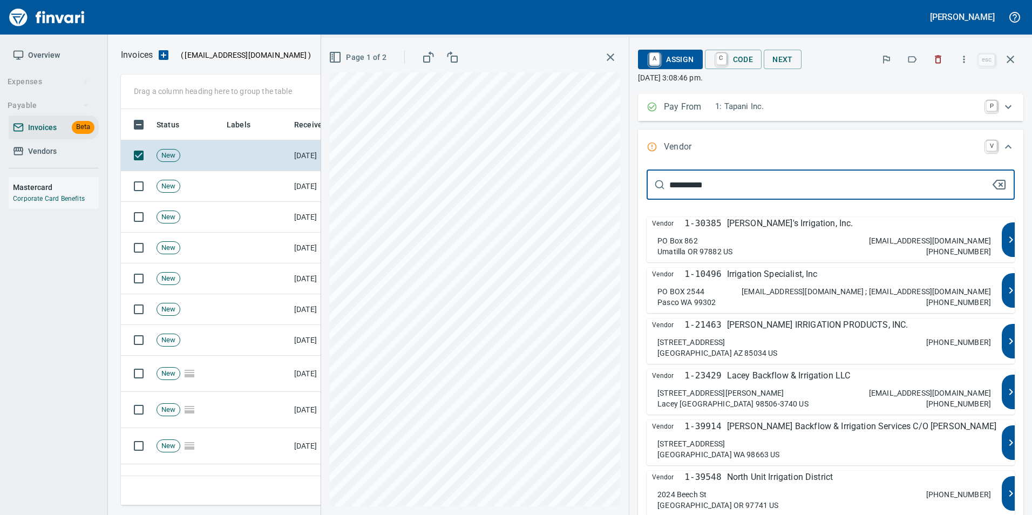
click at [836, 281] on div "Vendor 1-10496 Irrigation Specialist, Inc" at bounding box center [824, 274] width 344 height 13
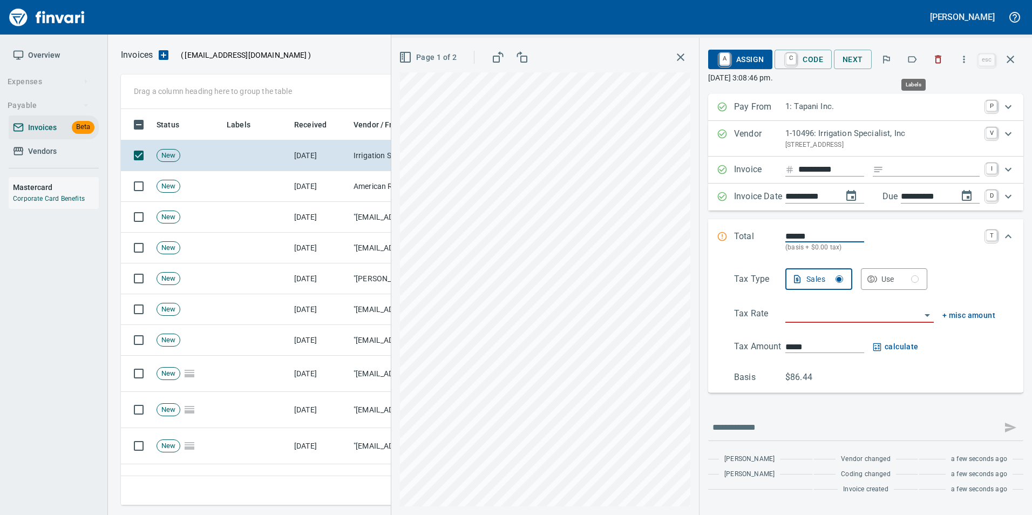
click at [909, 58] on icon "button" at bounding box center [912, 59] width 11 height 11
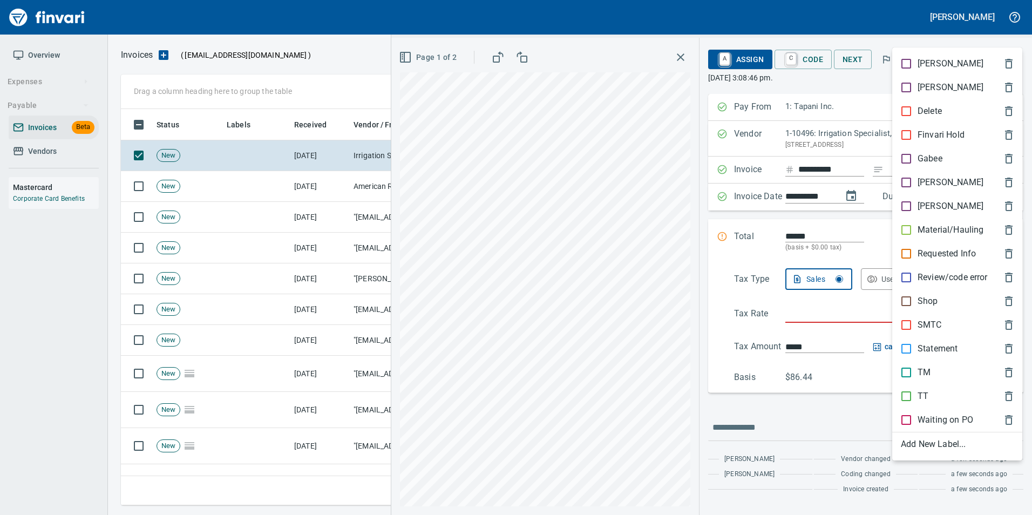
scroll to position [388, 881]
click at [946, 182] on span "[PERSON_NAME]" at bounding box center [949, 182] width 96 height 13
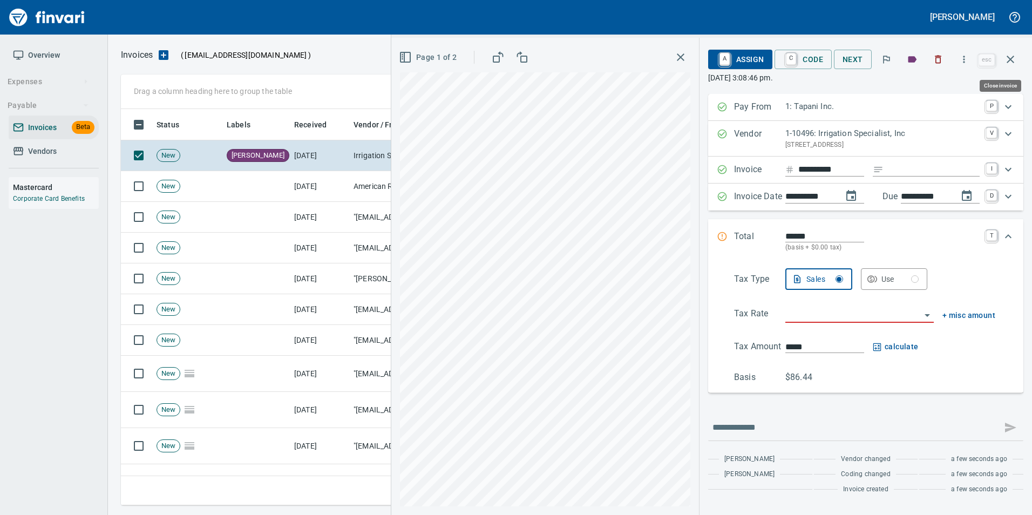
click at [1019, 61] on button "button" at bounding box center [1011, 59] width 26 height 26
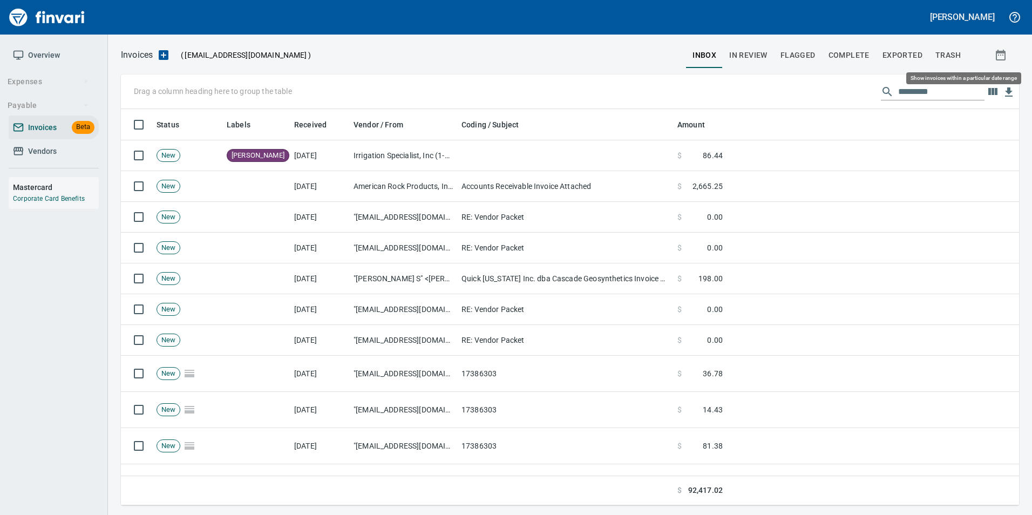
scroll to position [388, 881]
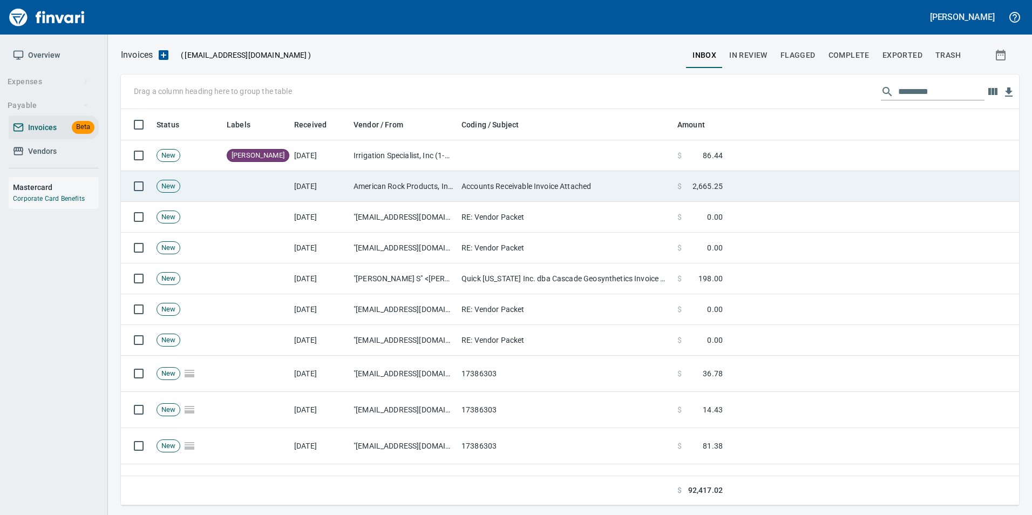
click at [328, 192] on td "[DATE]" at bounding box center [319, 186] width 59 height 31
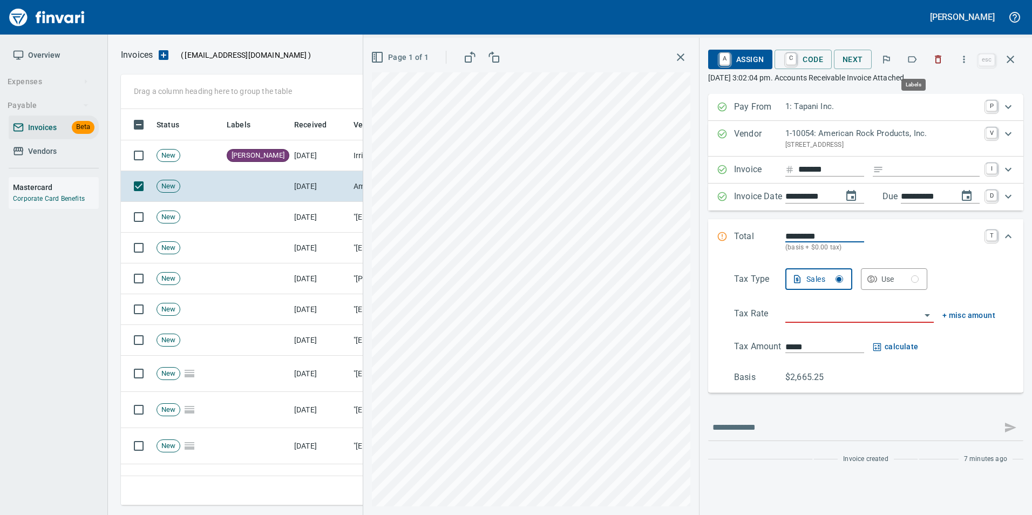
click at [915, 65] on button "button" at bounding box center [912, 60] width 24 height 24
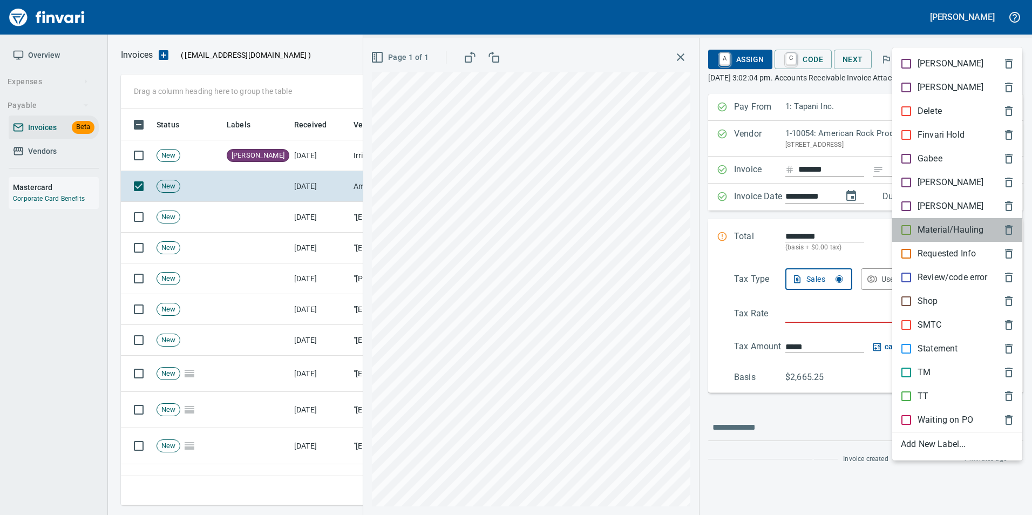
click at [953, 225] on p "Material/Hauling" at bounding box center [951, 229] width 66 height 13
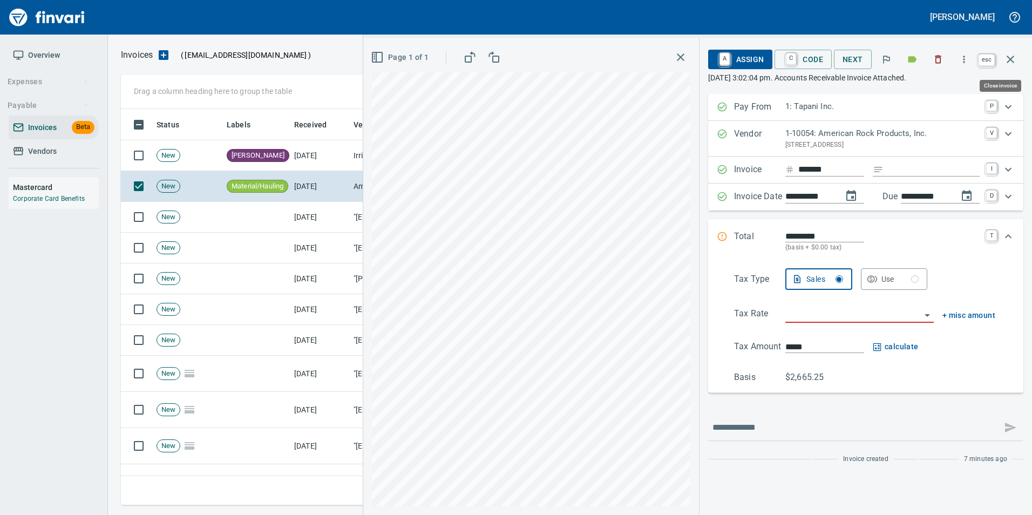
drag, startPoint x: 1016, startPoint y: 63, endPoint x: 856, endPoint y: 111, distance: 167.0
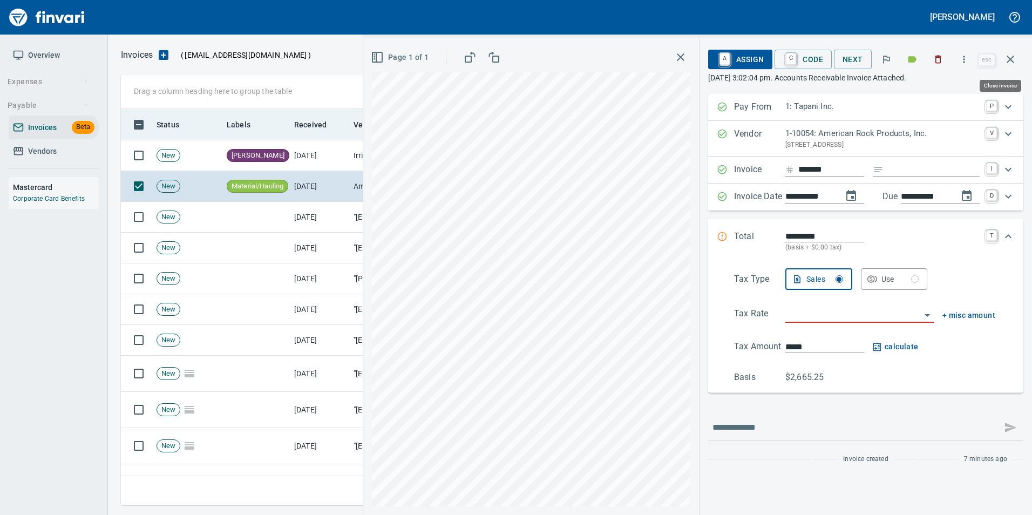
click at [1015, 63] on icon "button" at bounding box center [1010, 59] width 13 height 13
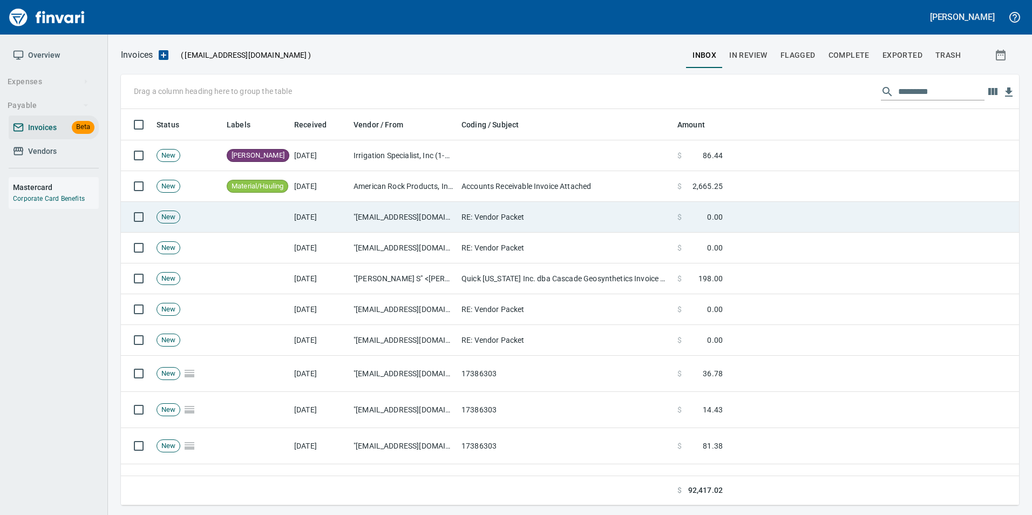
click at [465, 215] on td "RE: Vendor Packet" at bounding box center [565, 217] width 216 height 31
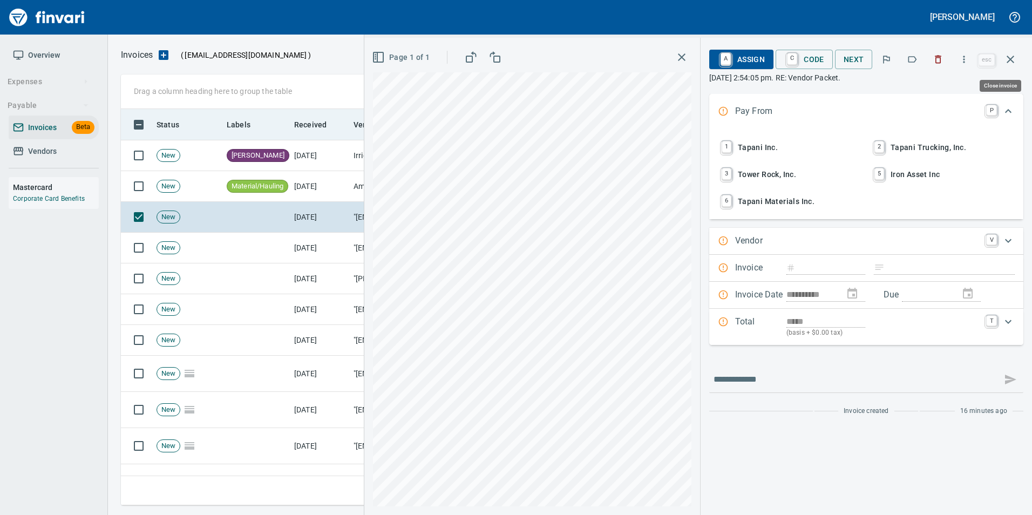
drag, startPoint x: 1015, startPoint y: 58, endPoint x: 905, endPoint y: 130, distance: 132.2
click at [1015, 58] on icon "button" at bounding box center [1010, 59] width 13 height 13
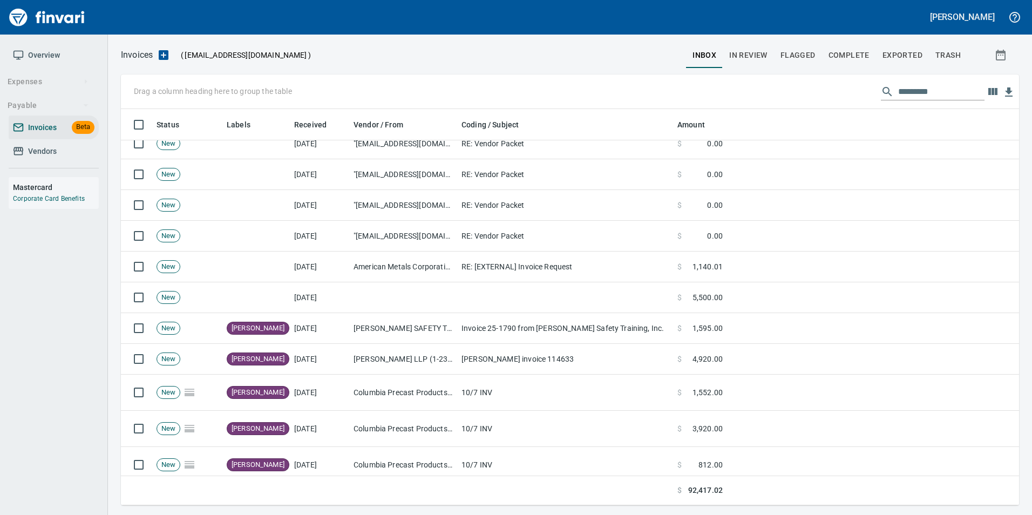
scroll to position [594, 0]
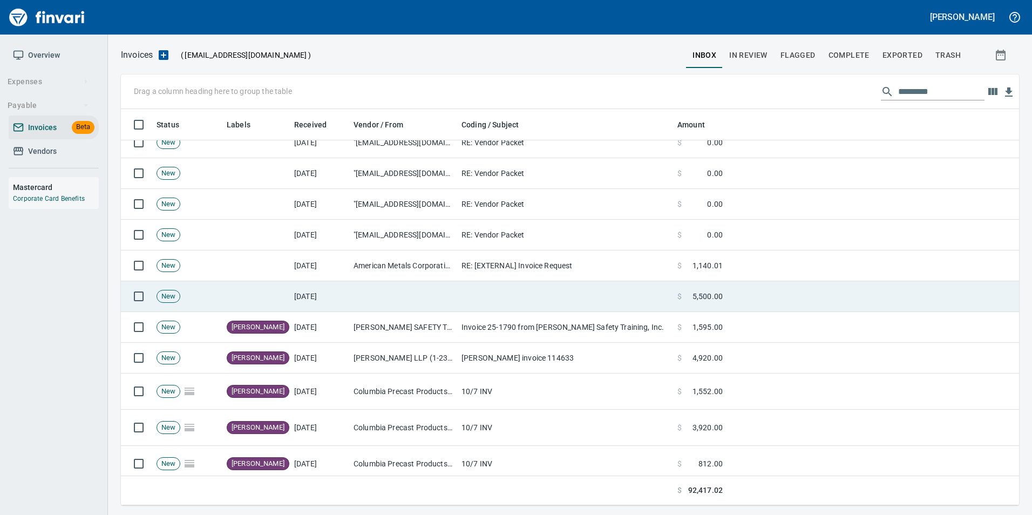
click at [297, 301] on td "[DATE]" at bounding box center [319, 296] width 59 height 31
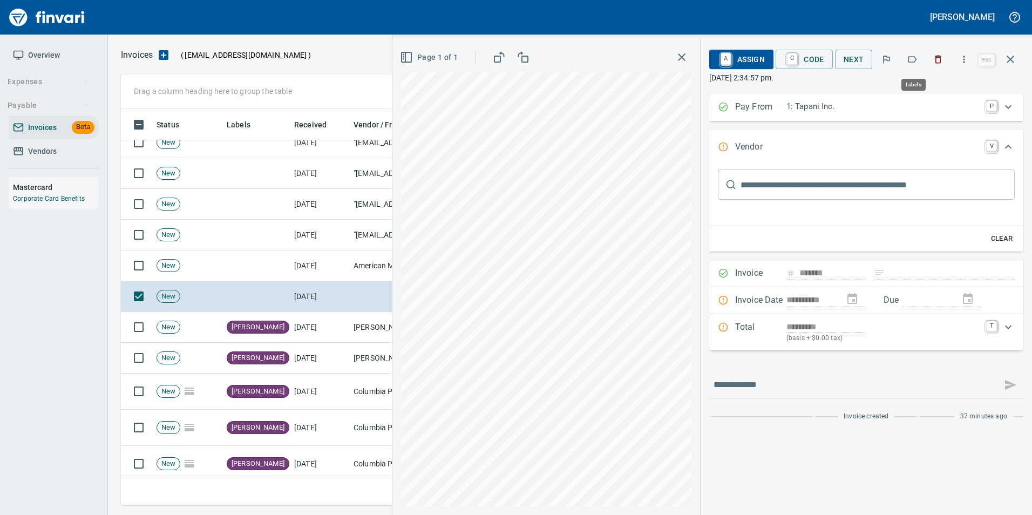
click at [912, 60] on icon "button" at bounding box center [912, 59] width 11 height 11
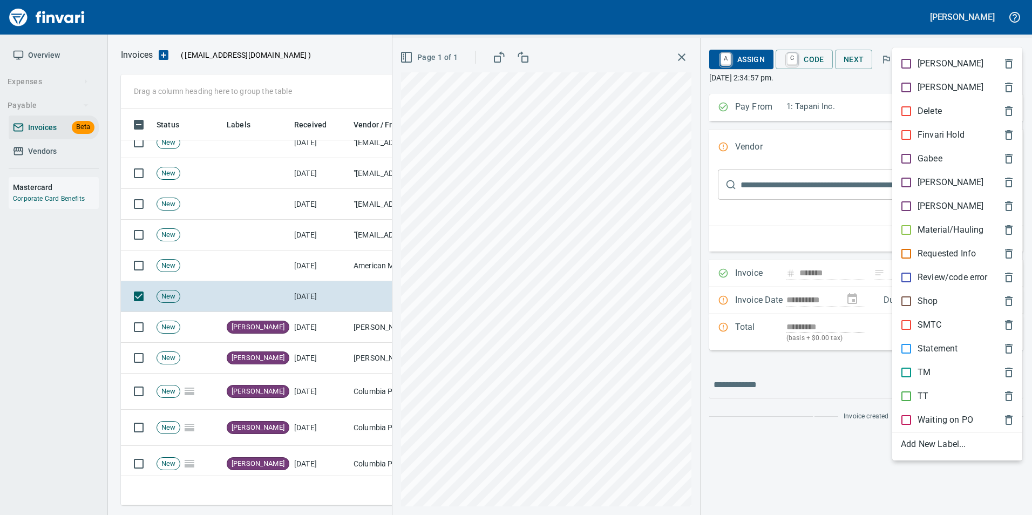
scroll to position [388, 881]
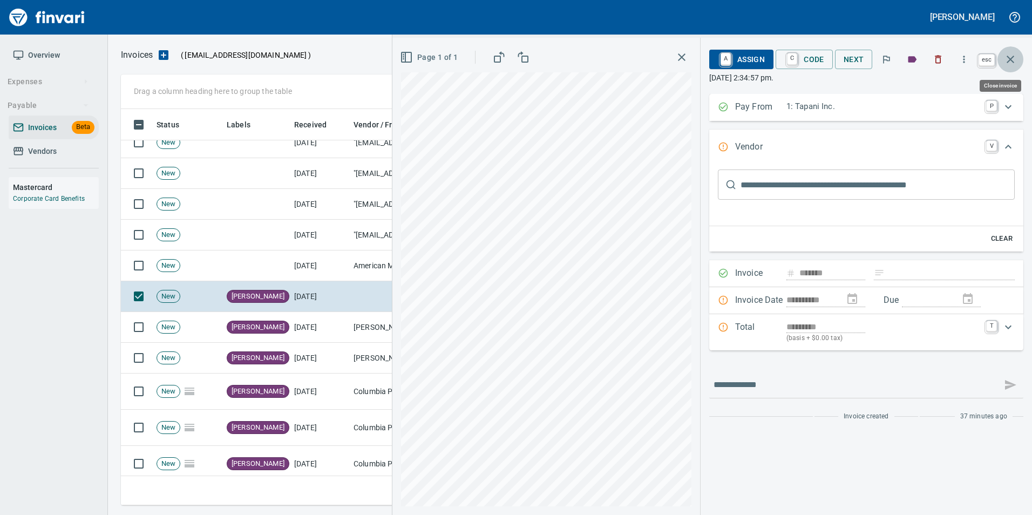
click at [1013, 71] on button "button" at bounding box center [1011, 59] width 26 height 26
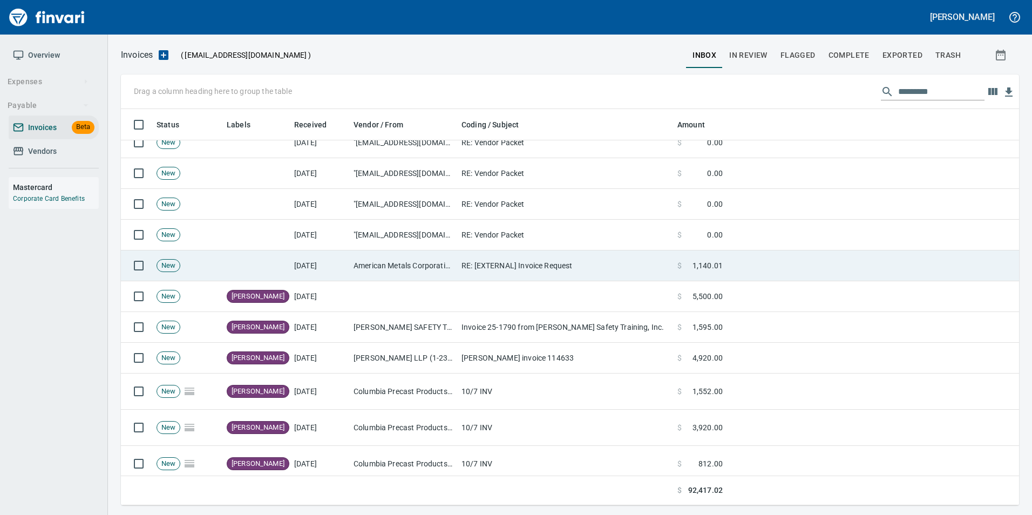
click at [438, 262] on td "American Metals Corporation (1-22150)" at bounding box center [403, 265] width 108 height 31
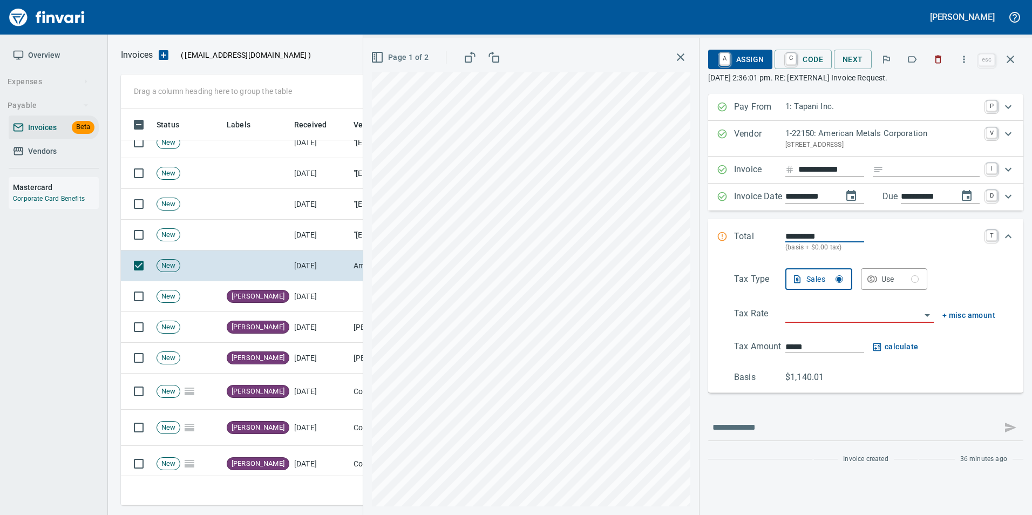
click at [401, 62] on span "Page 1 of 2" at bounding box center [401, 57] width 56 height 13
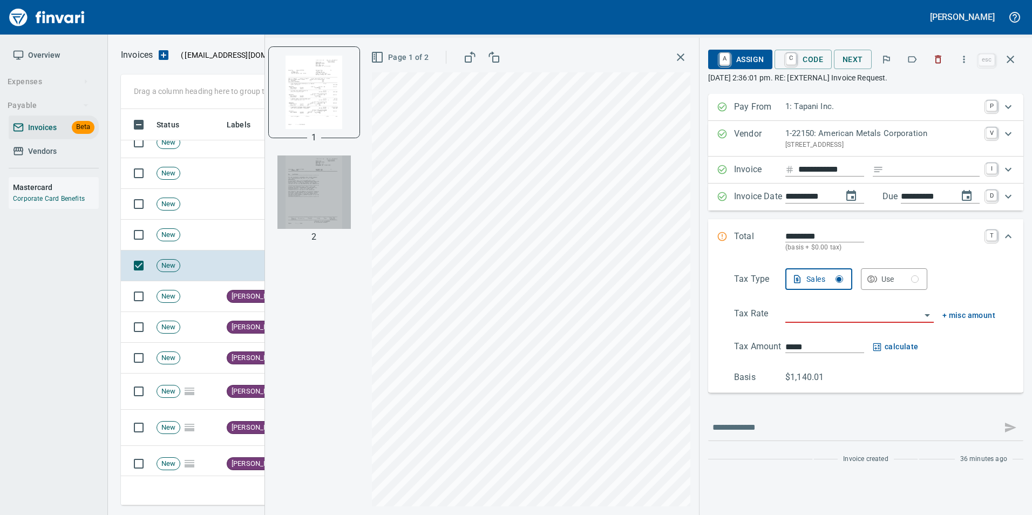
click at [344, 188] on img "button" at bounding box center [313, 191] width 73 height 73
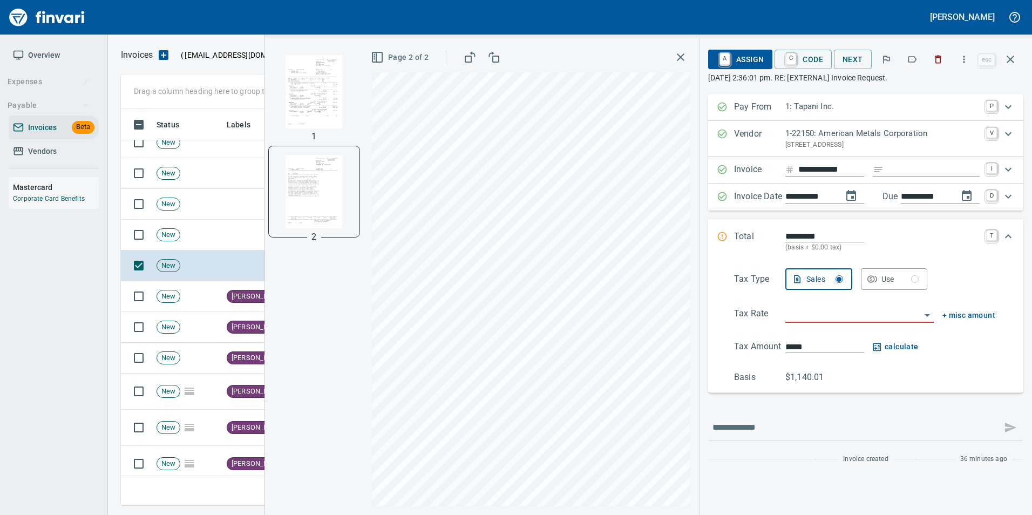
click at [337, 118] on img "button" at bounding box center [313, 91] width 73 height 73
click at [417, 63] on span "Page 1 of 2" at bounding box center [401, 57] width 56 height 13
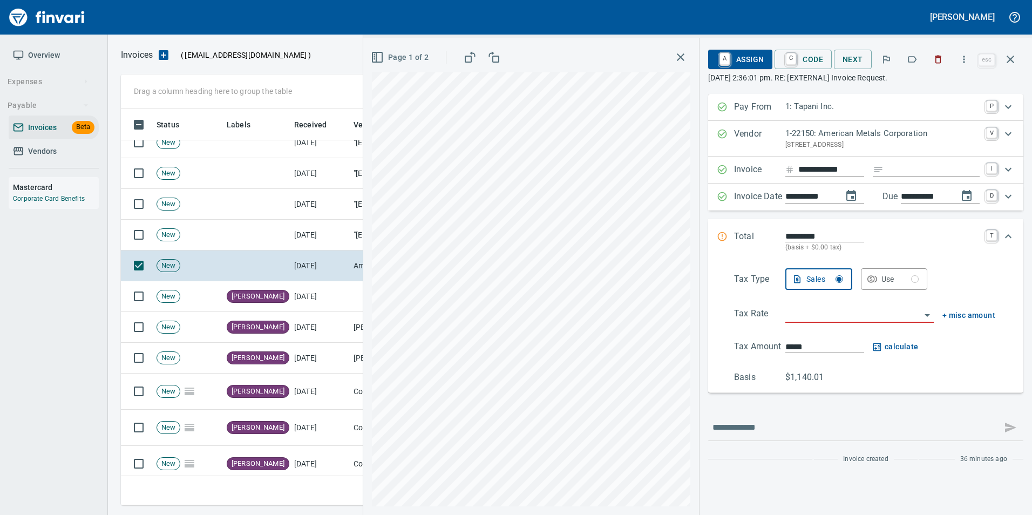
click at [913, 56] on icon "button" at bounding box center [912, 59] width 11 height 11
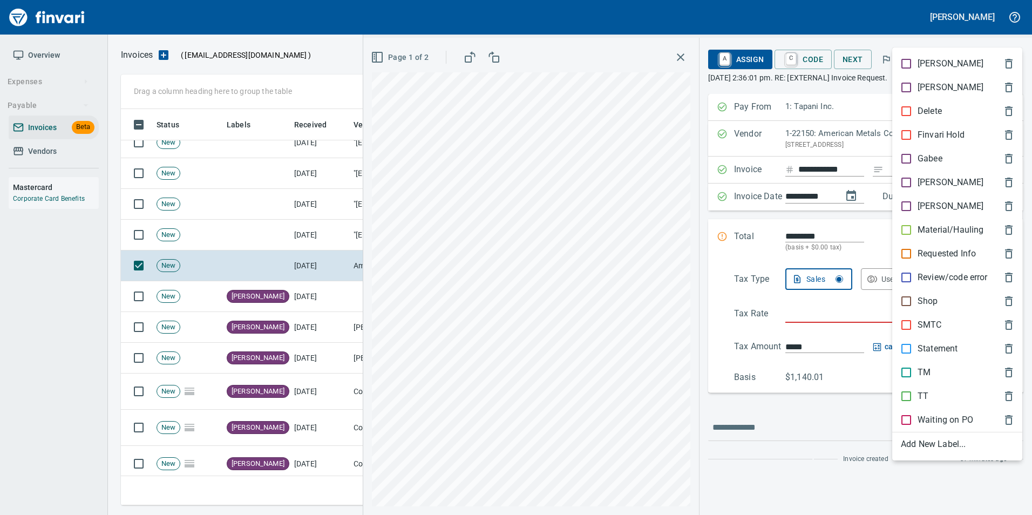
scroll to position [388, 881]
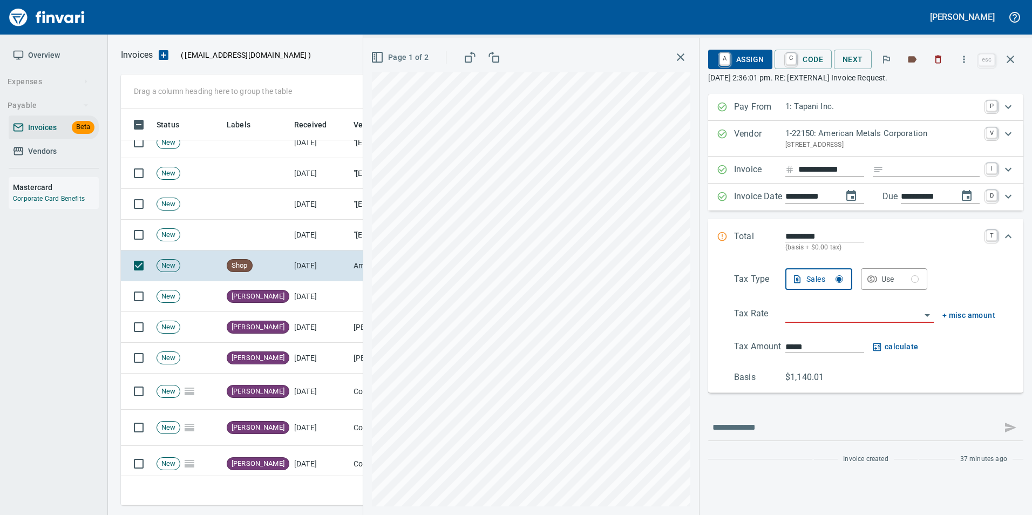
click at [1012, 65] on icon "button" at bounding box center [1010, 59] width 13 height 13
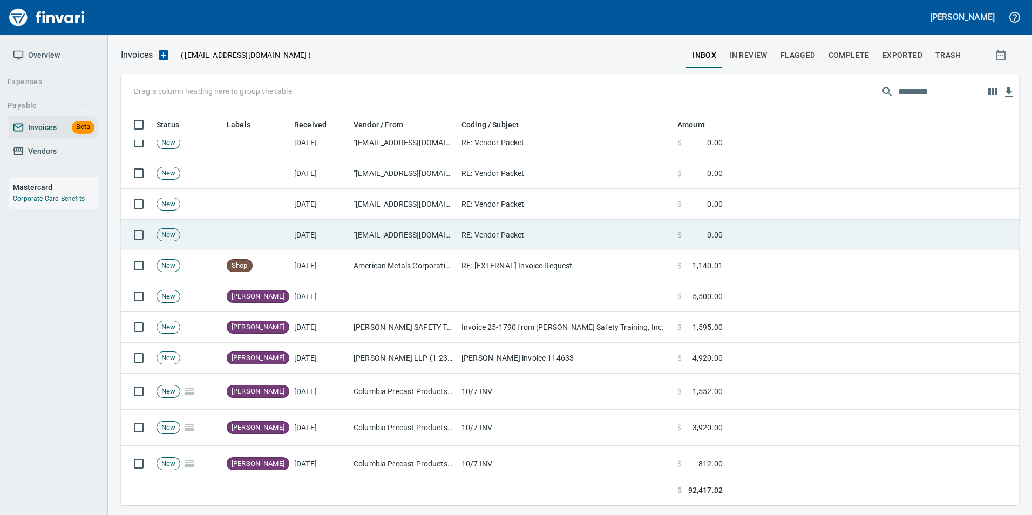
click at [450, 227] on td ""[EMAIL_ADDRESS][DOMAIN_NAME]" <[EMAIL_ADDRESS][DOMAIN_NAME]>" at bounding box center [403, 235] width 108 height 31
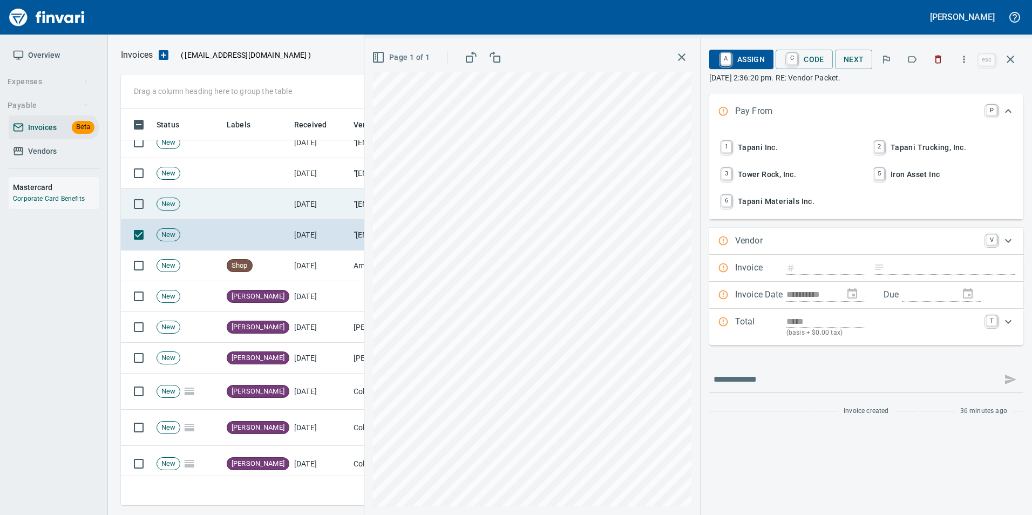
click at [314, 191] on td "[DATE]" at bounding box center [319, 204] width 59 height 31
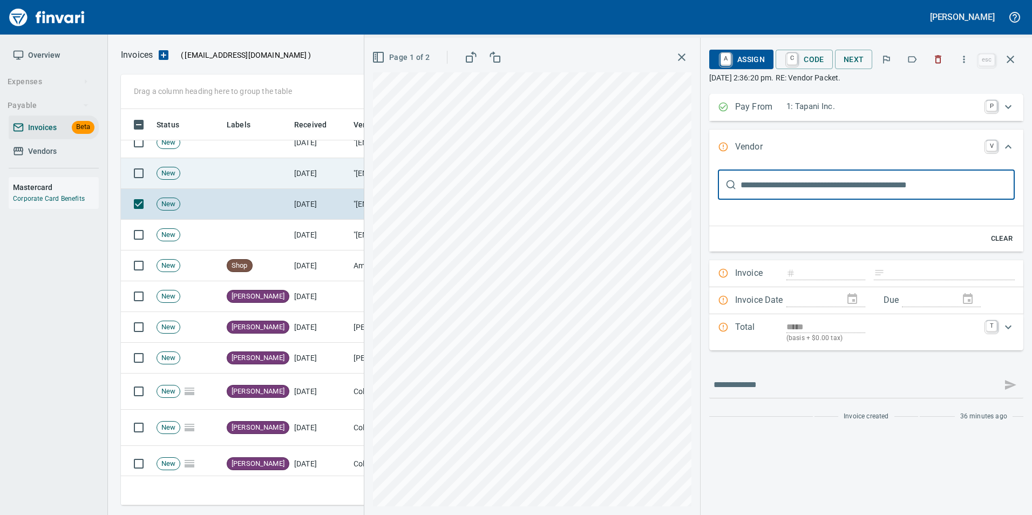
click at [303, 169] on td "[DATE]" at bounding box center [319, 173] width 59 height 31
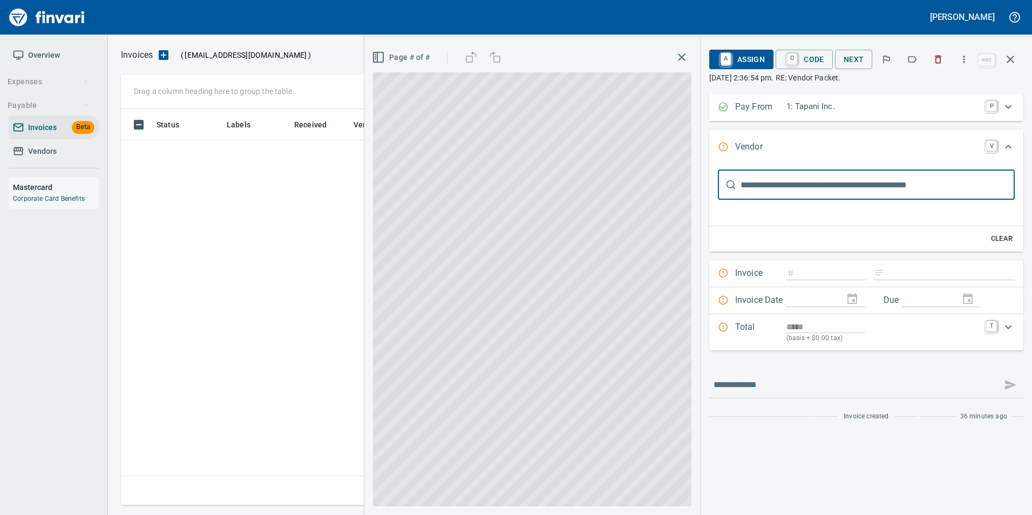
scroll to position [388, 881]
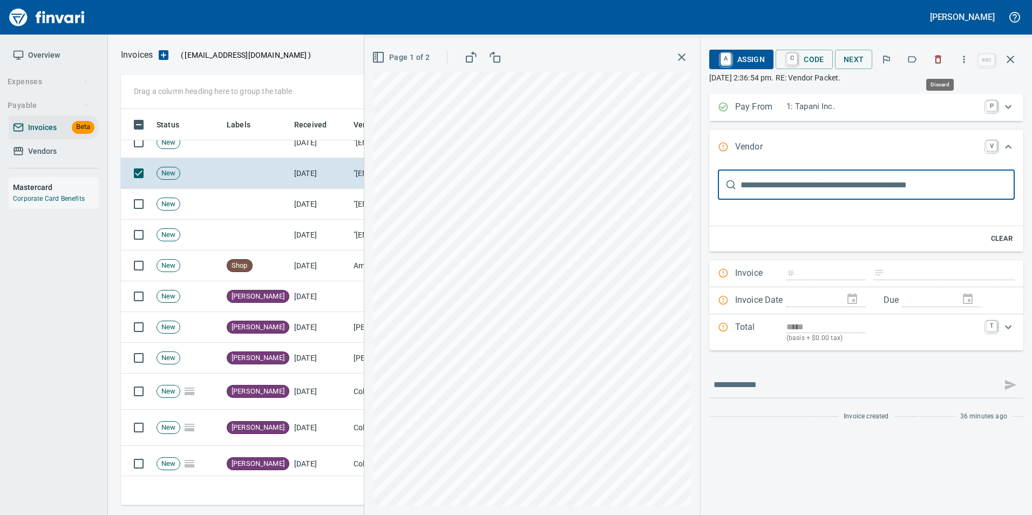
click at [936, 63] on icon "button" at bounding box center [938, 59] width 11 height 11
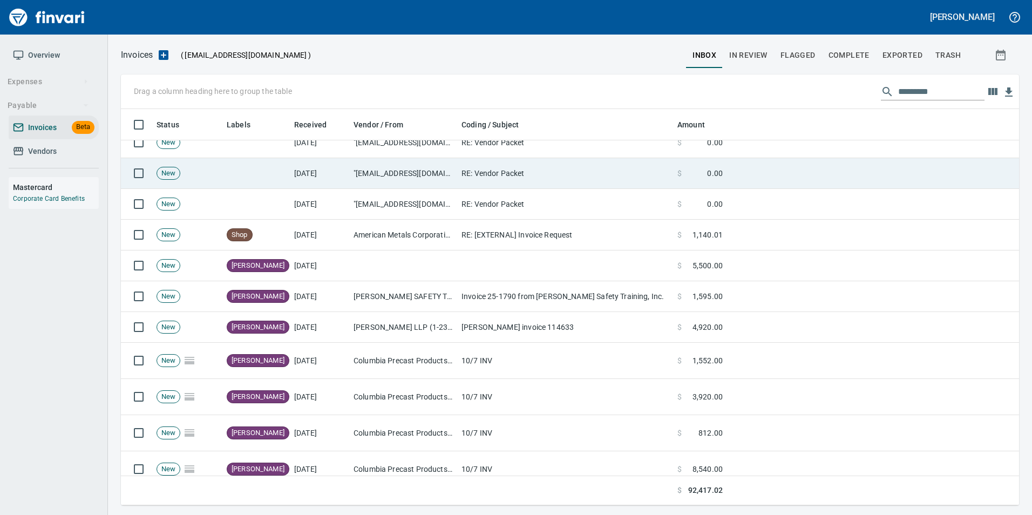
click at [520, 180] on td "RE: Vendor Packet" at bounding box center [565, 173] width 216 height 31
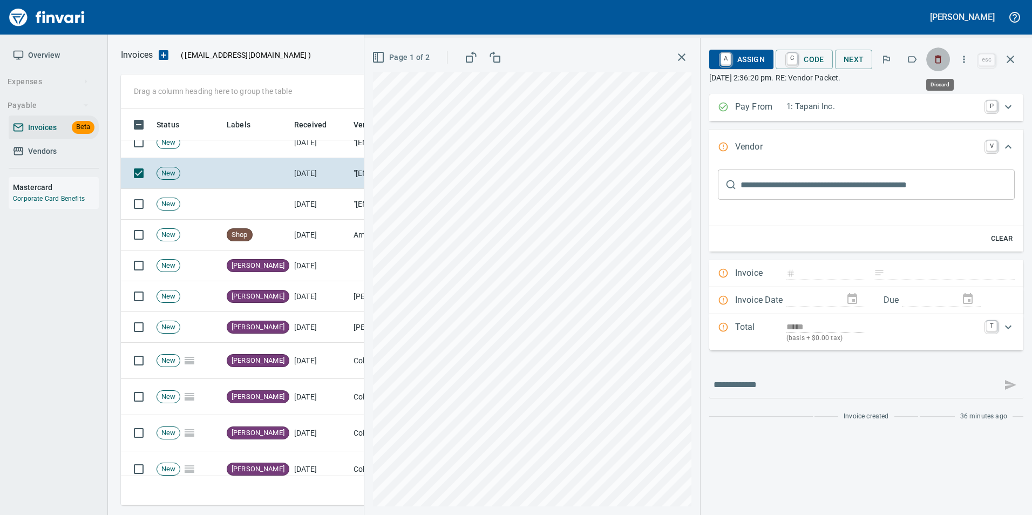
click at [936, 65] on button "button" at bounding box center [938, 60] width 24 height 24
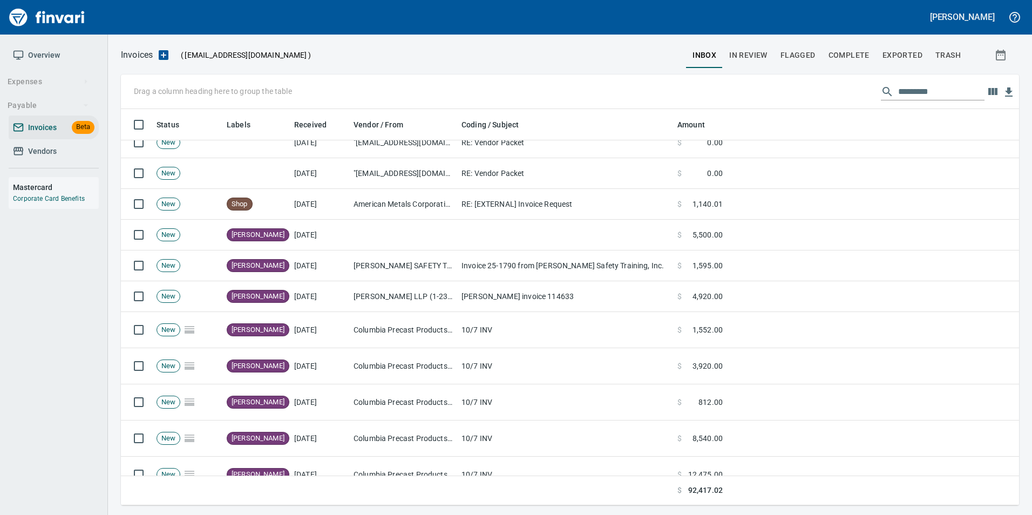
scroll to position [388, 881]
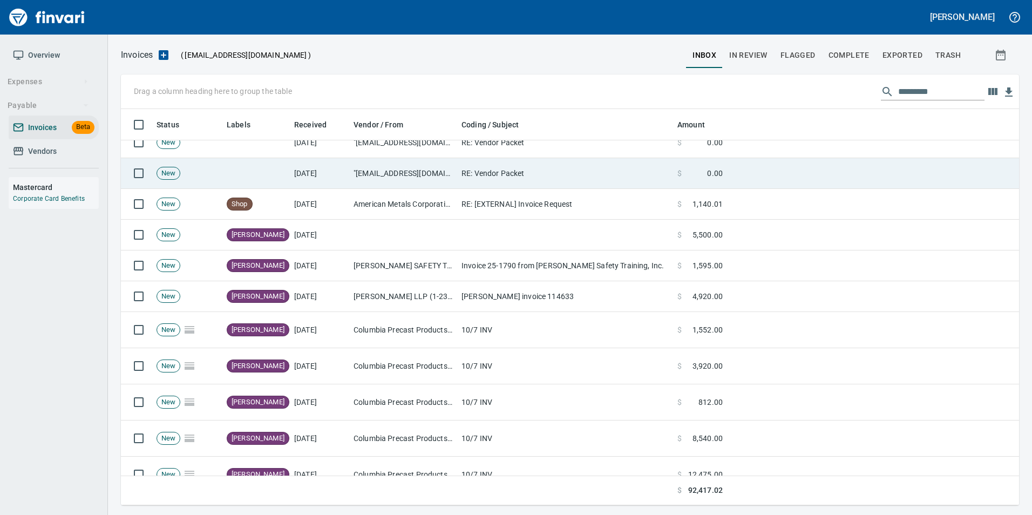
click at [612, 177] on td "RE: Vendor Packet" at bounding box center [565, 173] width 216 height 31
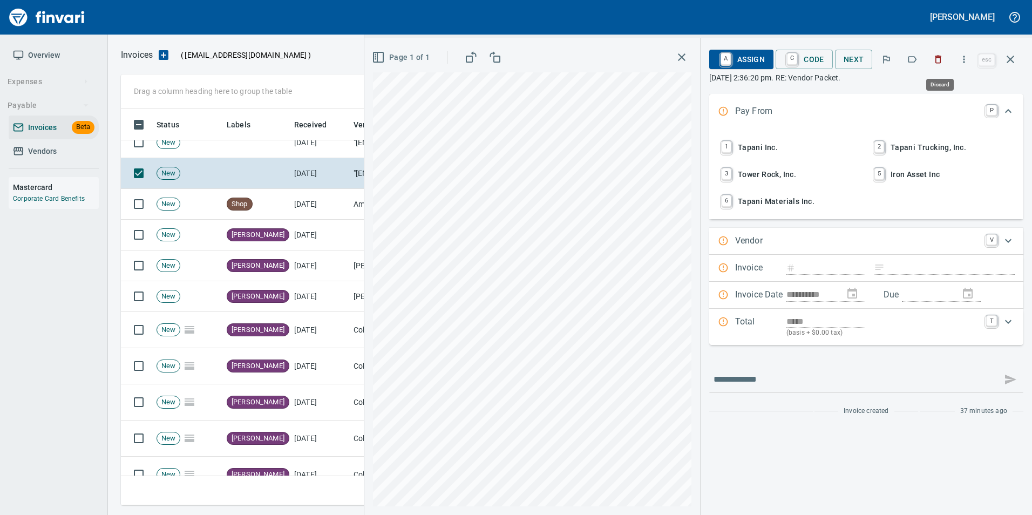
click at [942, 62] on icon "button" at bounding box center [938, 59] width 11 height 11
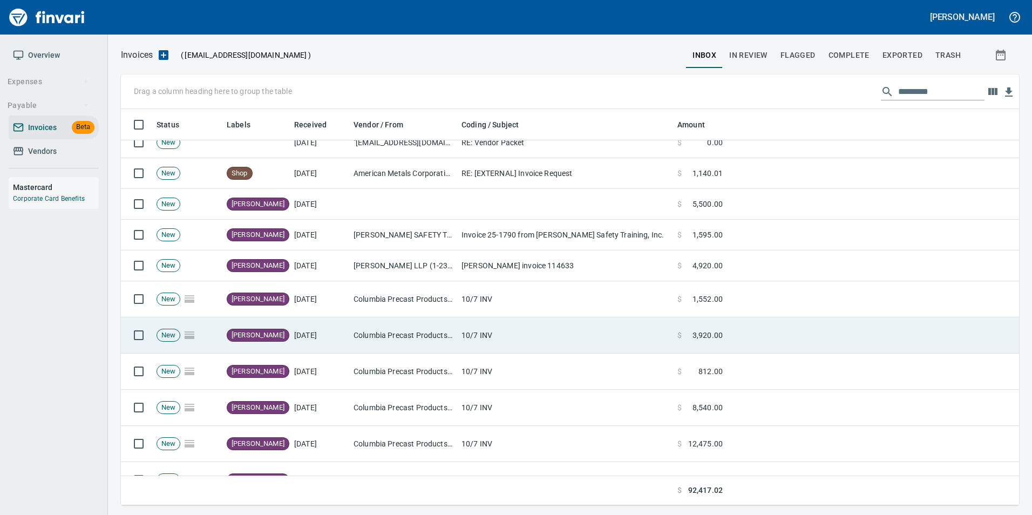
scroll to position [432, 0]
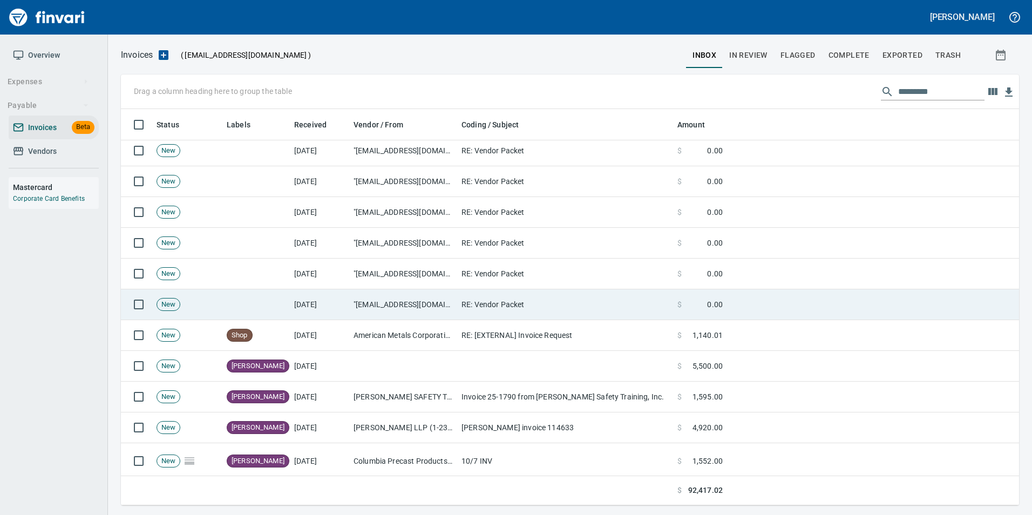
click at [412, 300] on td ""[EMAIL_ADDRESS][DOMAIN_NAME]" <[EMAIL_ADDRESS][DOMAIN_NAME]>" at bounding box center [403, 304] width 108 height 31
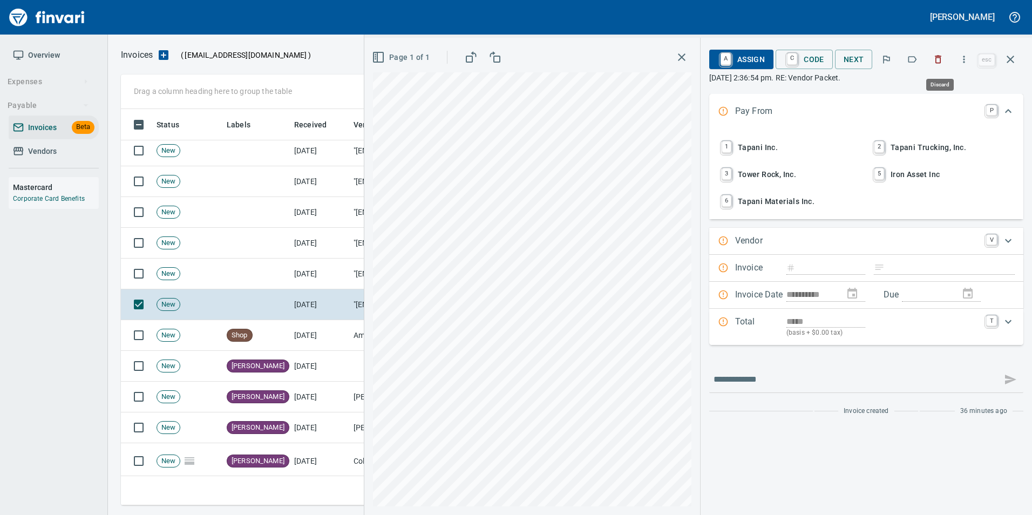
scroll to position [388, 881]
click at [938, 66] on button "button" at bounding box center [938, 60] width 24 height 24
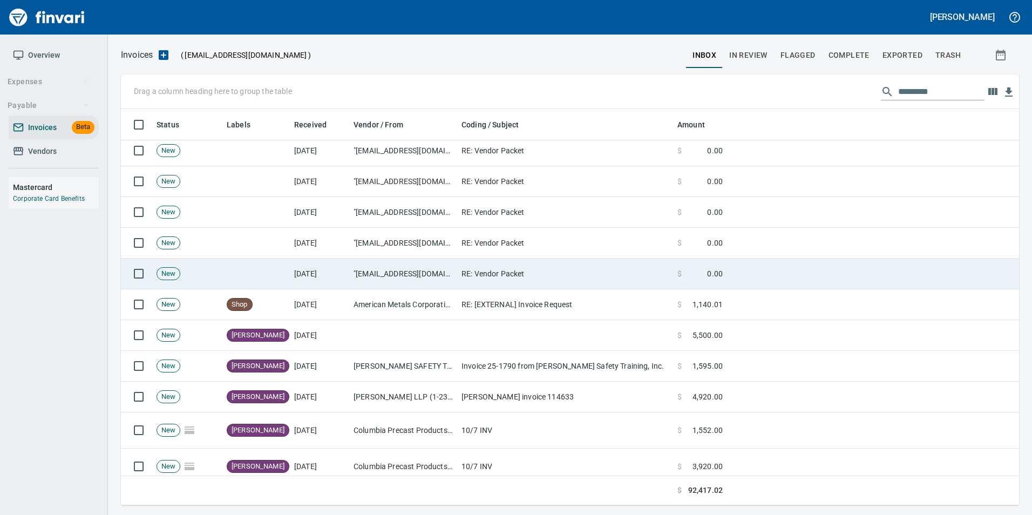
click at [553, 276] on td "RE: Vendor Packet" at bounding box center [565, 274] width 216 height 31
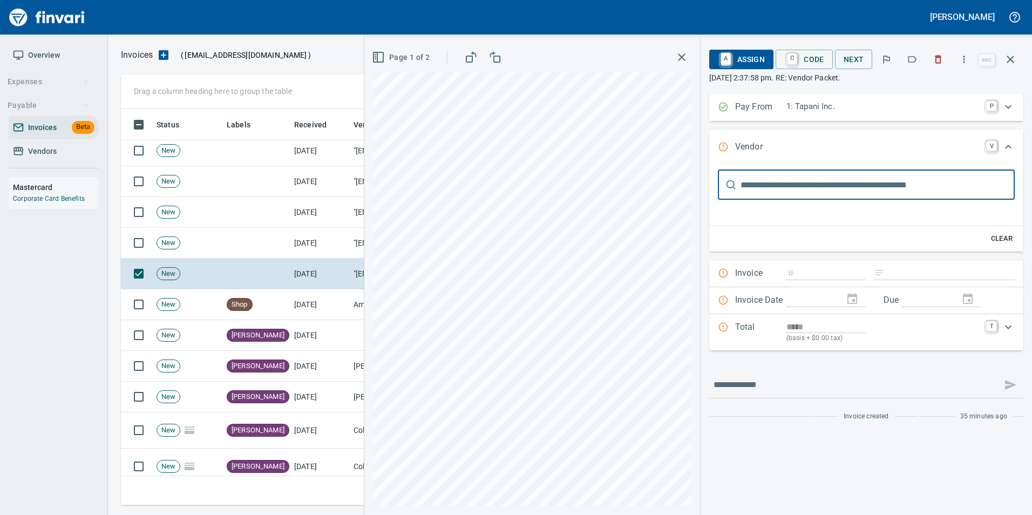
scroll to position [388, 881]
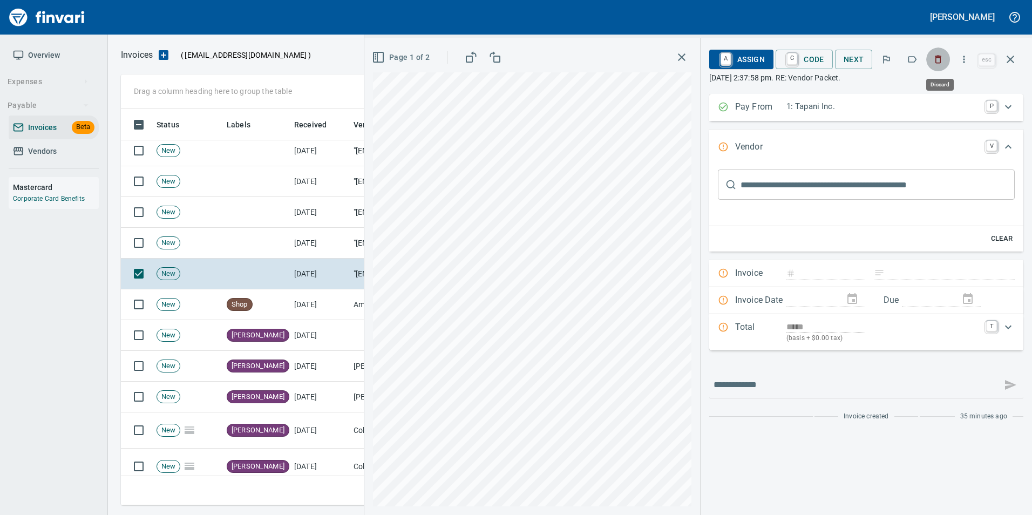
click at [941, 62] on icon "button" at bounding box center [938, 59] width 11 height 11
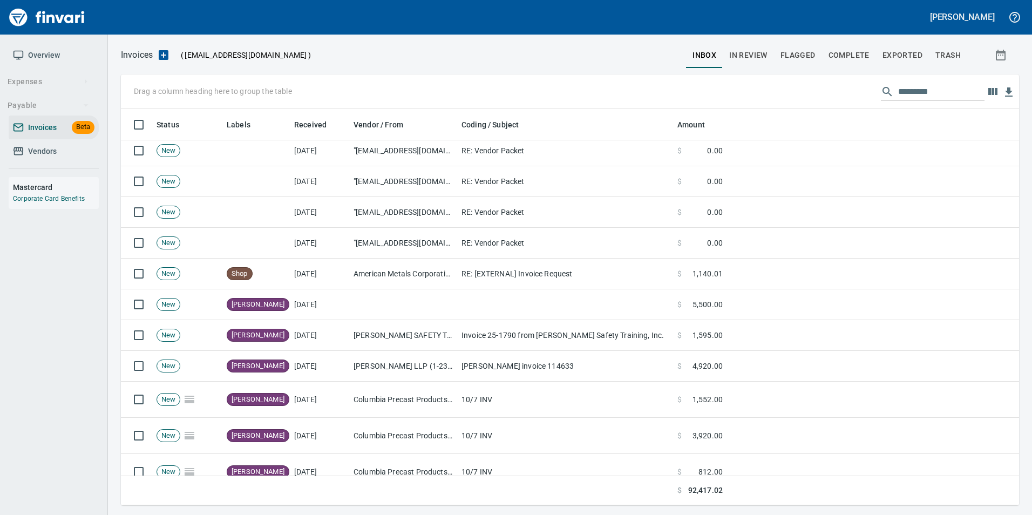
scroll to position [388, 881]
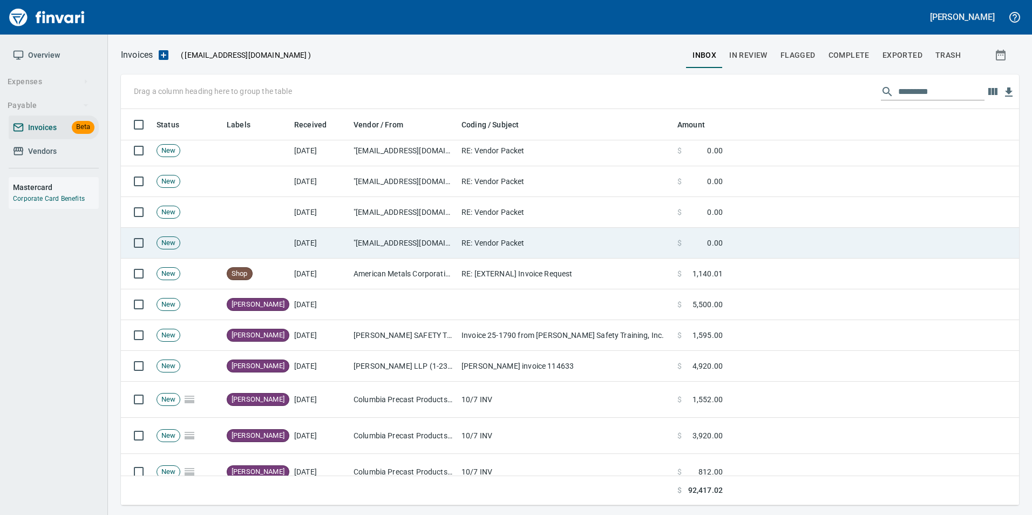
click at [411, 253] on td ""sales@columbiarockery.com" <sales@columbiarockery.com>" at bounding box center [403, 243] width 108 height 31
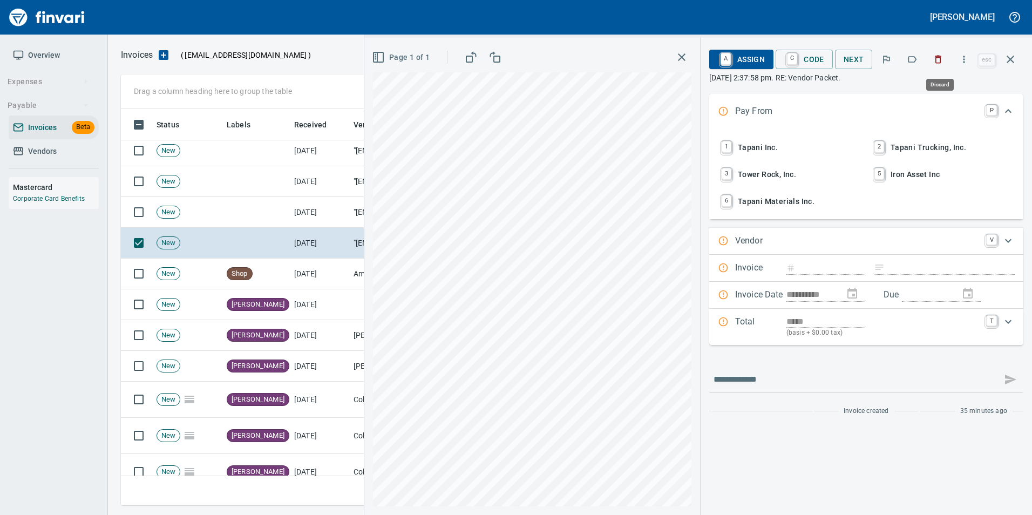
click at [944, 62] on icon "button" at bounding box center [938, 59] width 11 height 11
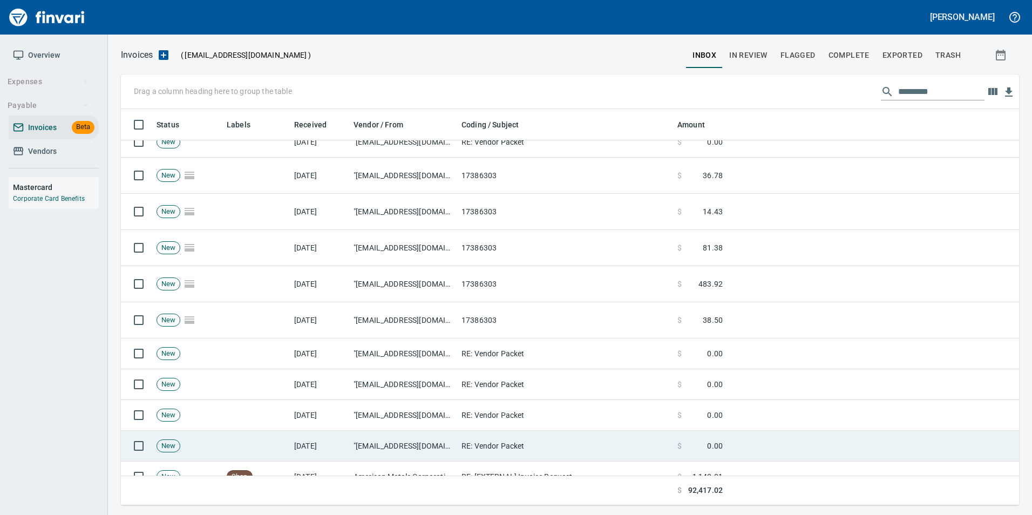
scroll to position [216, 0]
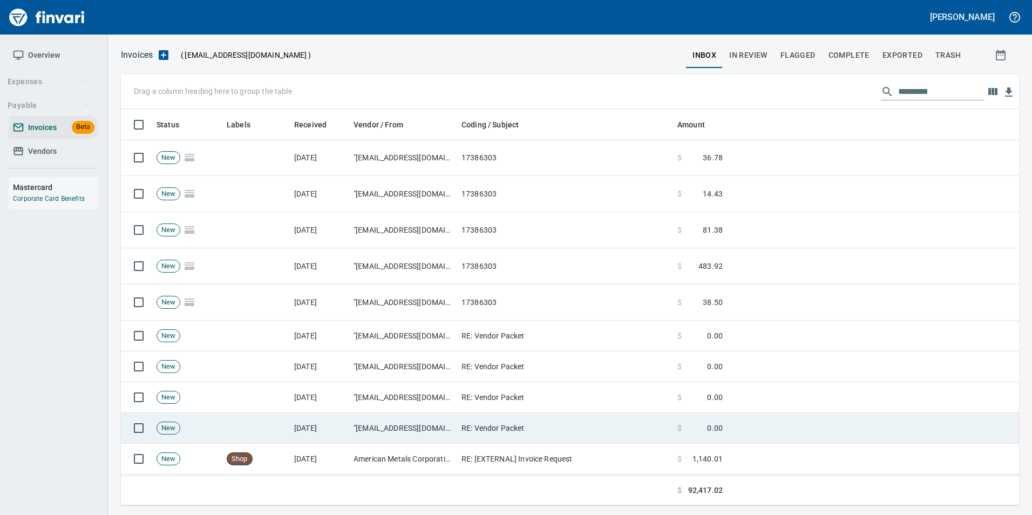
click at [329, 431] on td "[DATE]" at bounding box center [319, 428] width 59 height 31
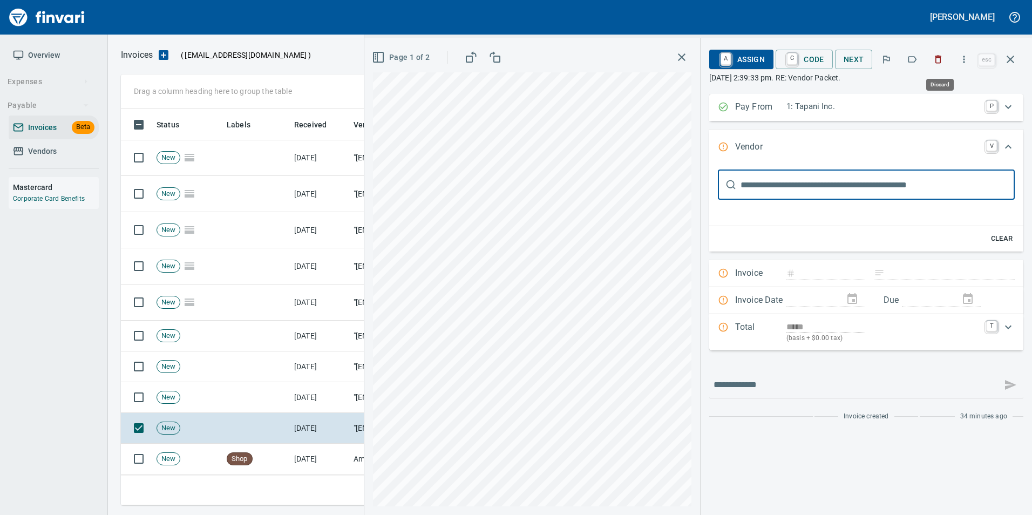
click at [933, 63] on button "button" at bounding box center [938, 60] width 24 height 24
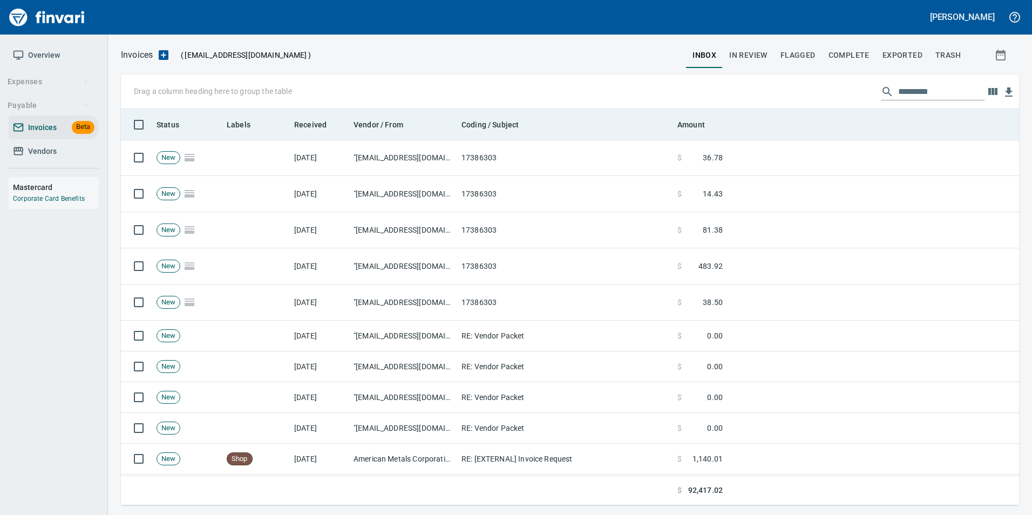
scroll to position [388, 881]
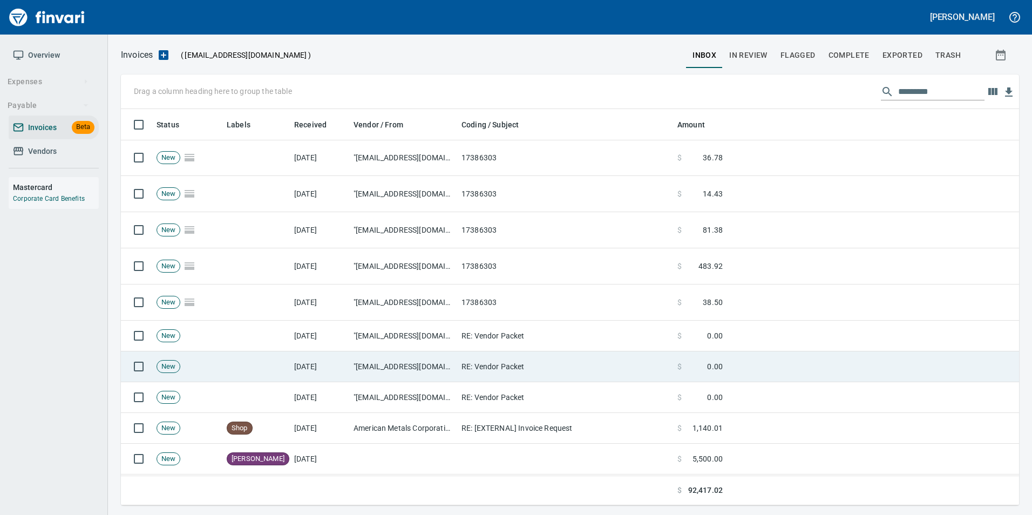
drag, startPoint x: 374, startPoint y: 389, endPoint x: 391, endPoint y: 376, distance: 21.3
click at [373, 389] on td ""sales@columbiarockery.com" <sales@columbiarockery.com>" at bounding box center [403, 397] width 108 height 31
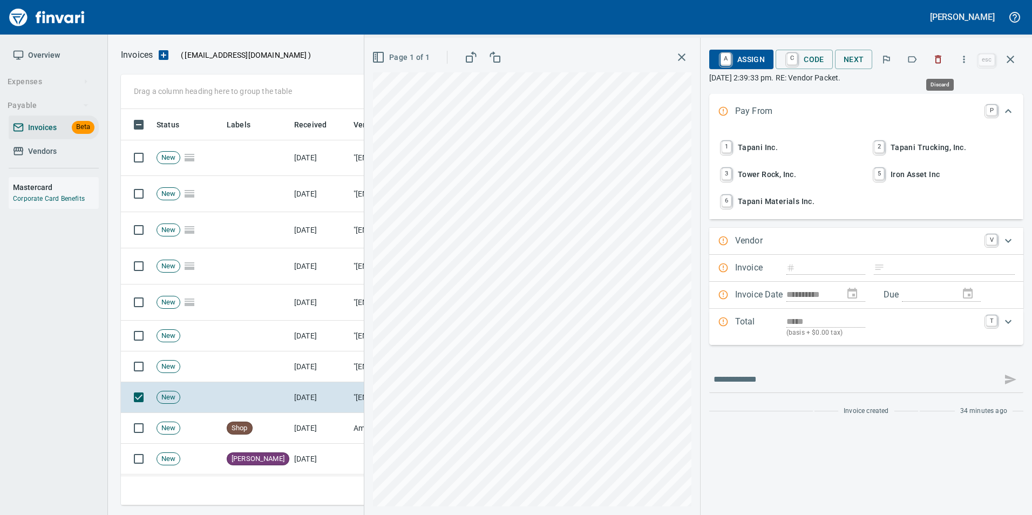
click at [942, 59] on icon "button" at bounding box center [938, 60] width 6 height 8
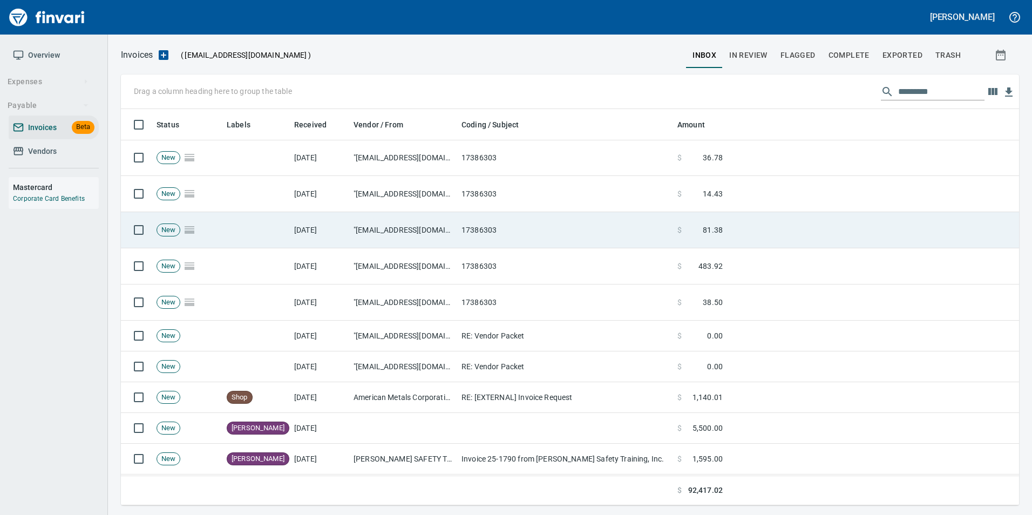
scroll to position [388, 881]
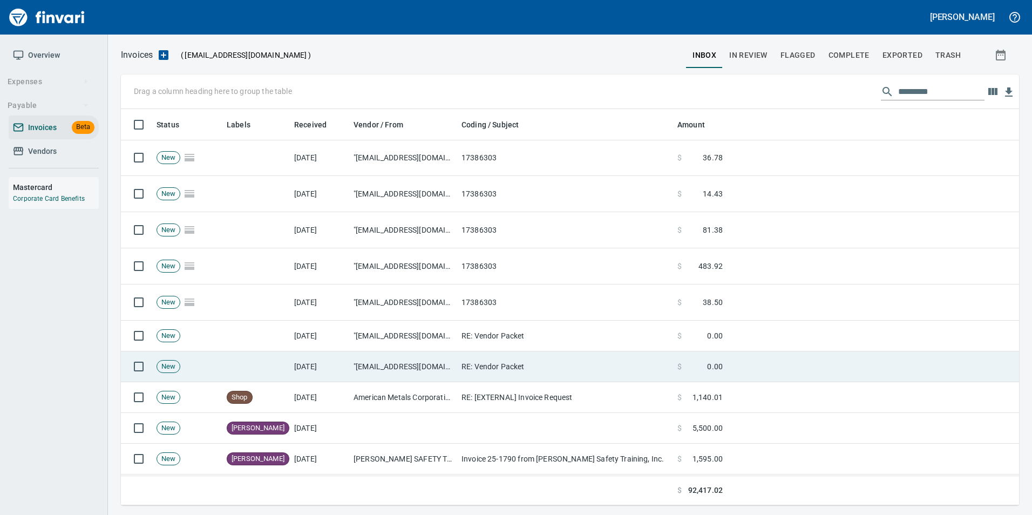
click at [532, 369] on td "RE: Vendor Packet" at bounding box center [565, 366] width 216 height 31
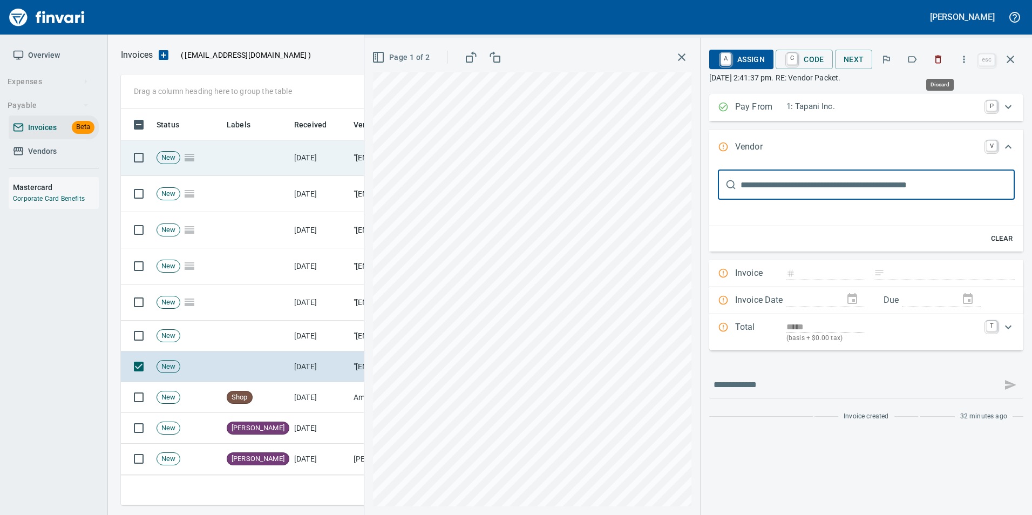
click at [940, 64] on button "button" at bounding box center [938, 60] width 24 height 24
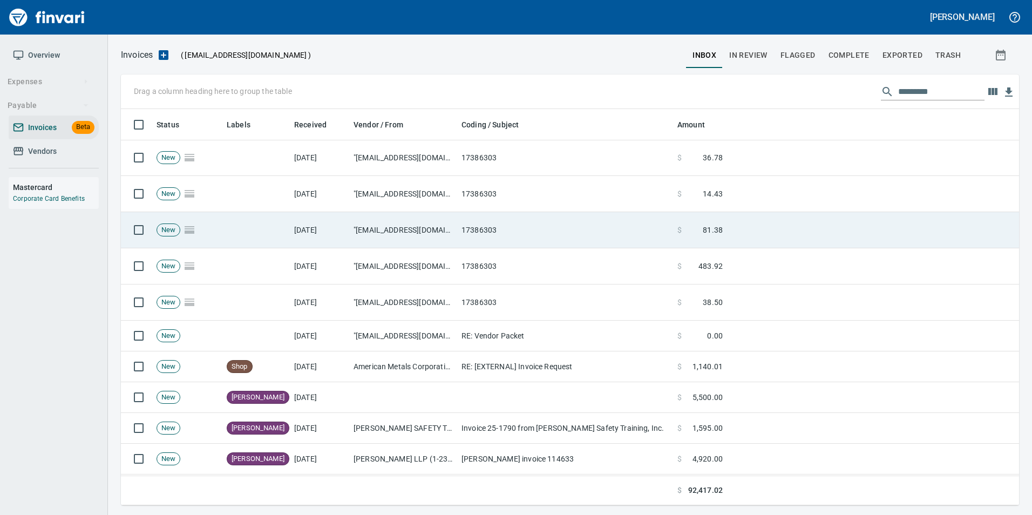
scroll to position [388, 881]
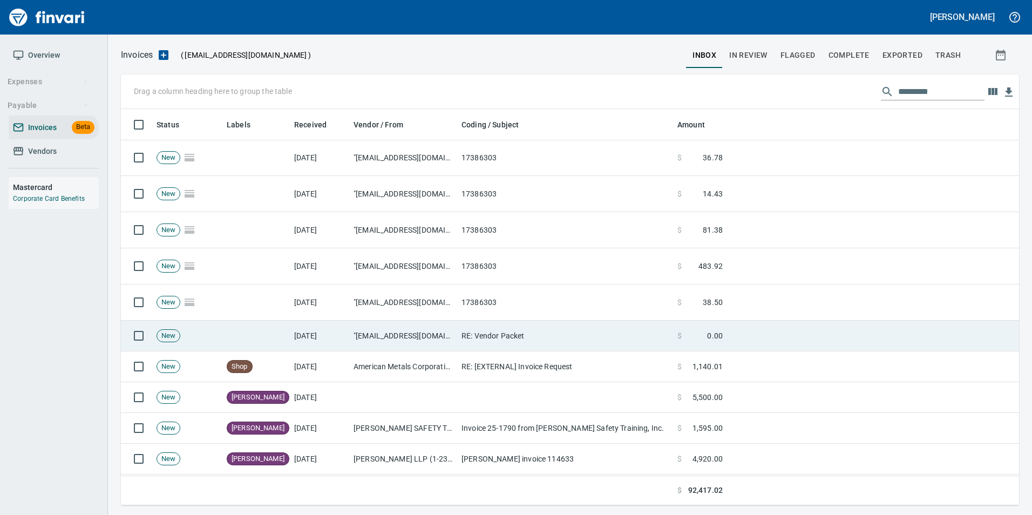
click at [524, 343] on td "RE: Vendor Packet" at bounding box center [565, 336] width 216 height 31
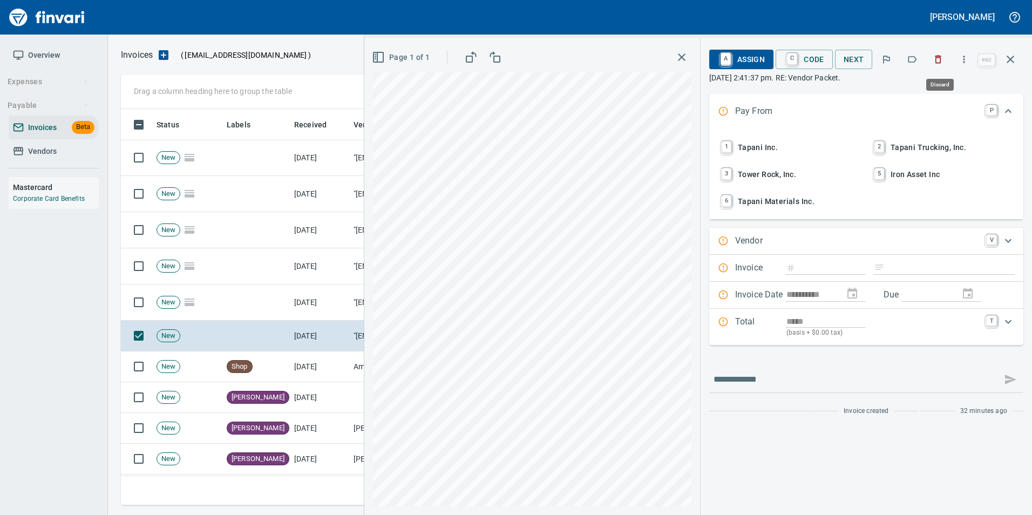
click at [941, 67] on button "button" at bounding box center [938, 60] width 24 height 24
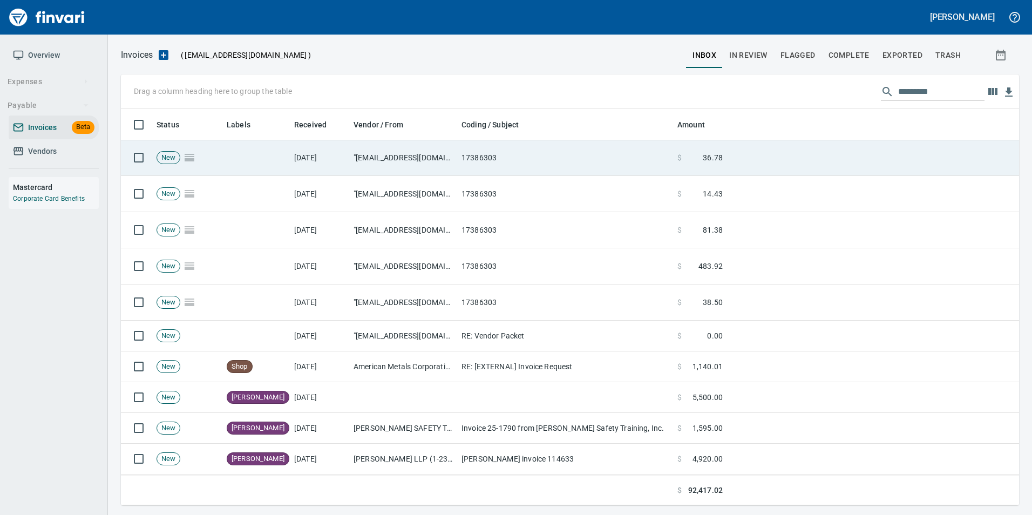
scroll to position [388, 881]
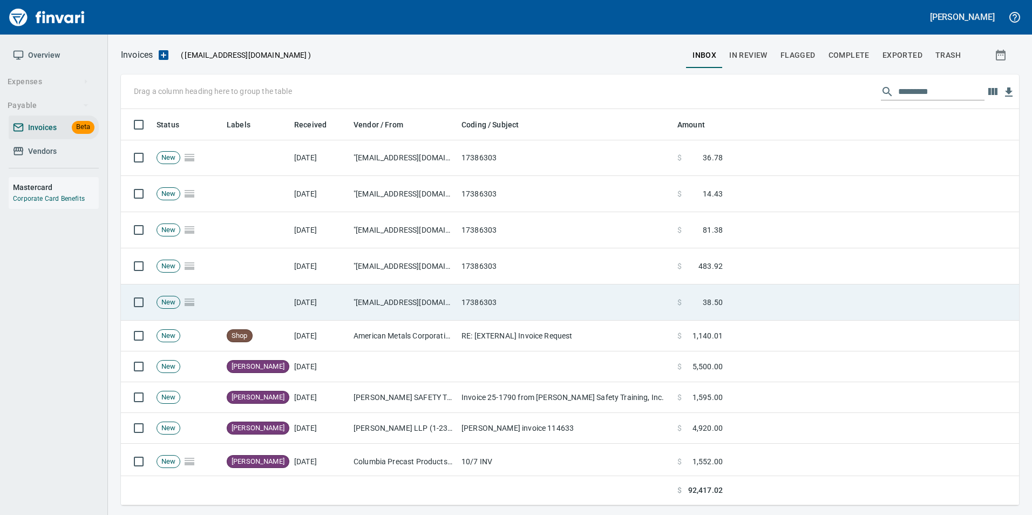
click at [486, 303] on td "17386303" at bounding box center [565, 302] width 216 height 36
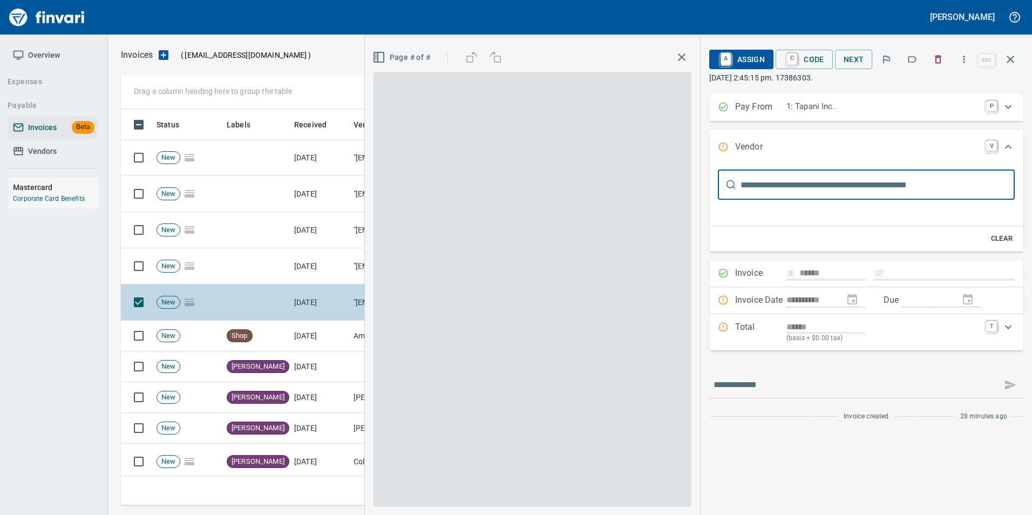
scroll to position [13, 0]
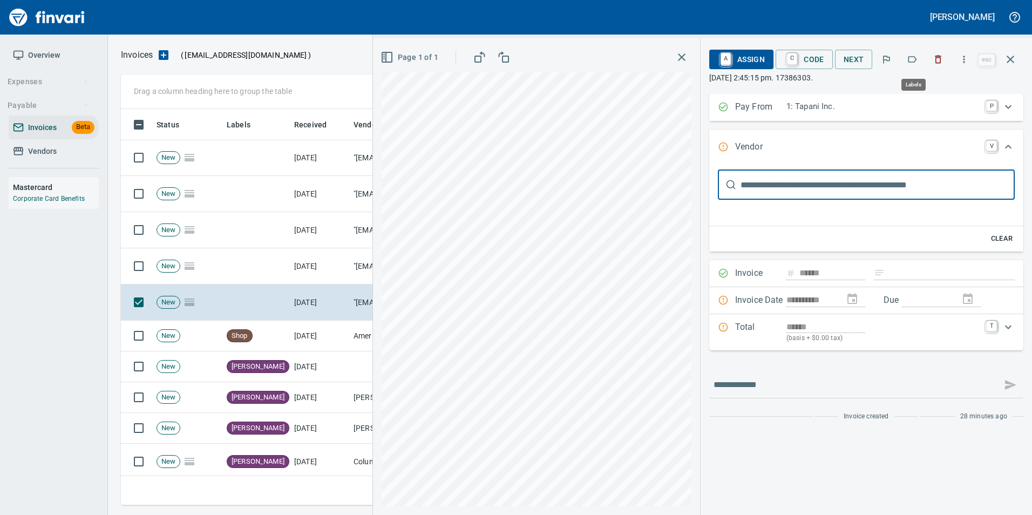
click at [912, 56] on icon "button" at bounding box center [912, 59] width 11 height 11
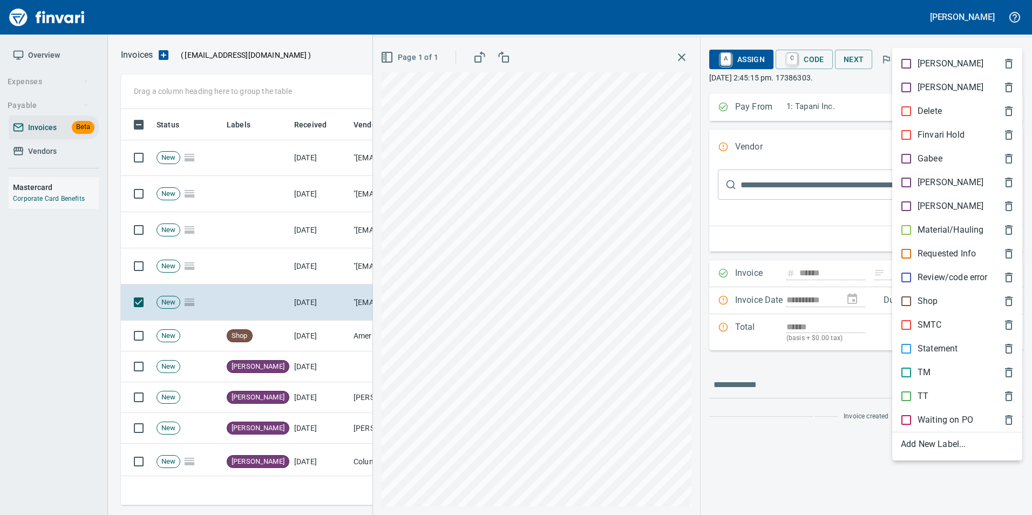
scroll to position [388, 881]
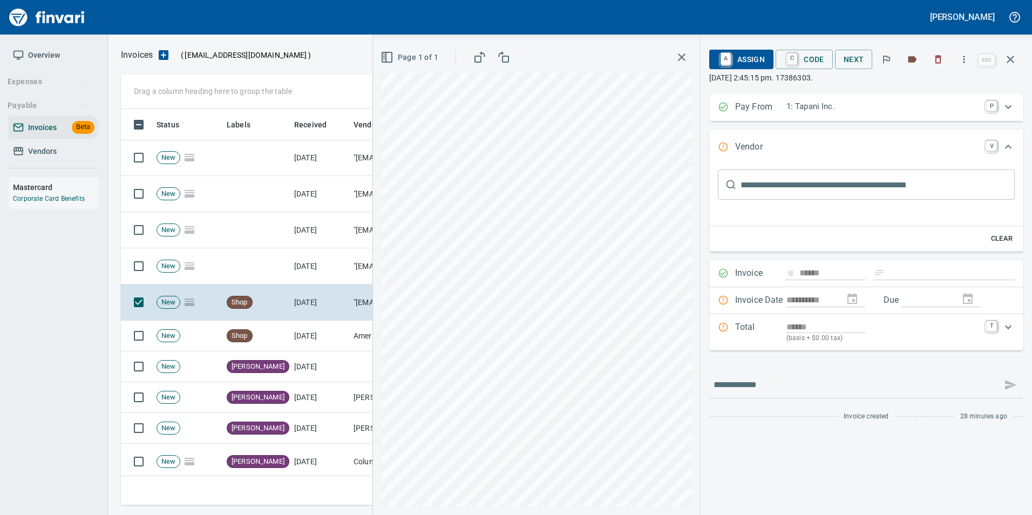
click at [1011, 58] on icon "button" at bounding box center [1010, 59] width 13 height 13
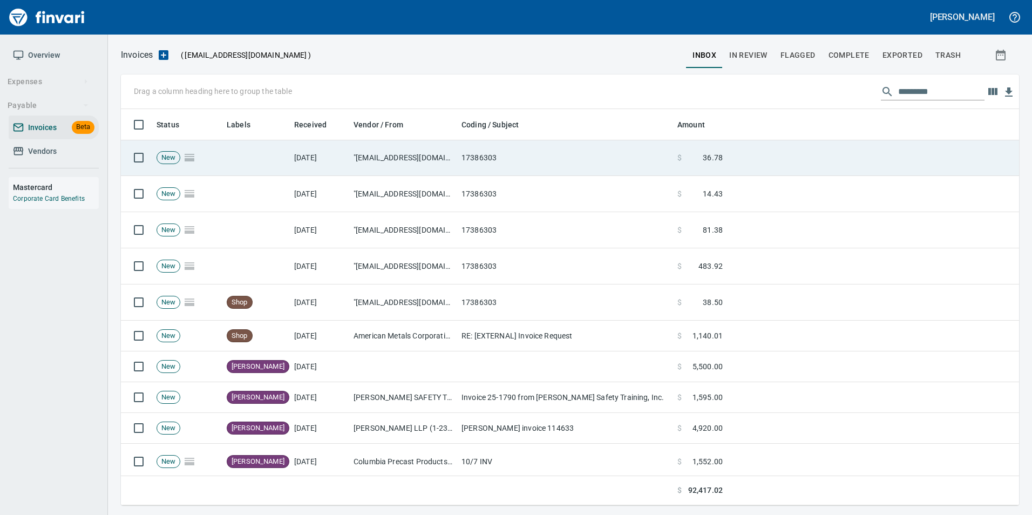
scroll to position [388, 881]
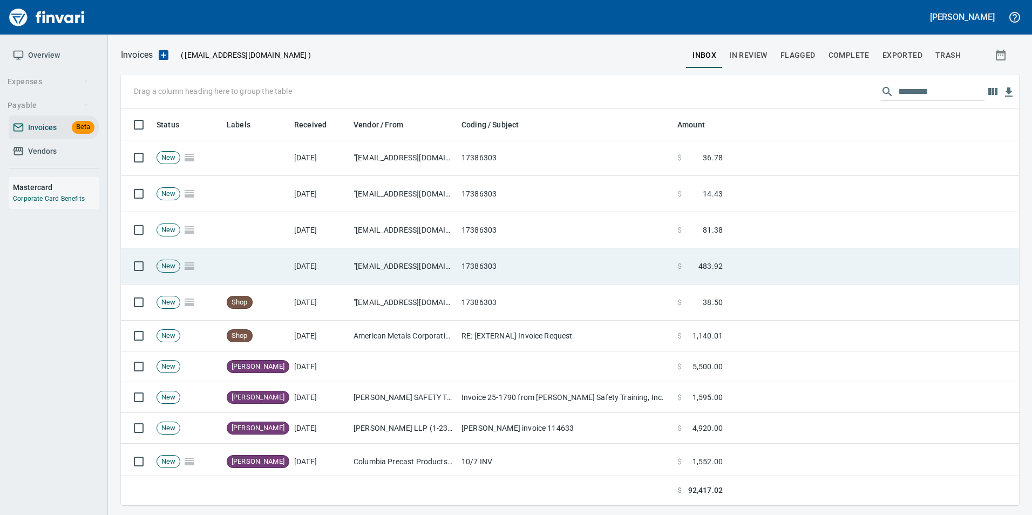
click at [524, 257] on td "17386303" at bounding box center [565, 266] width 216 height 36
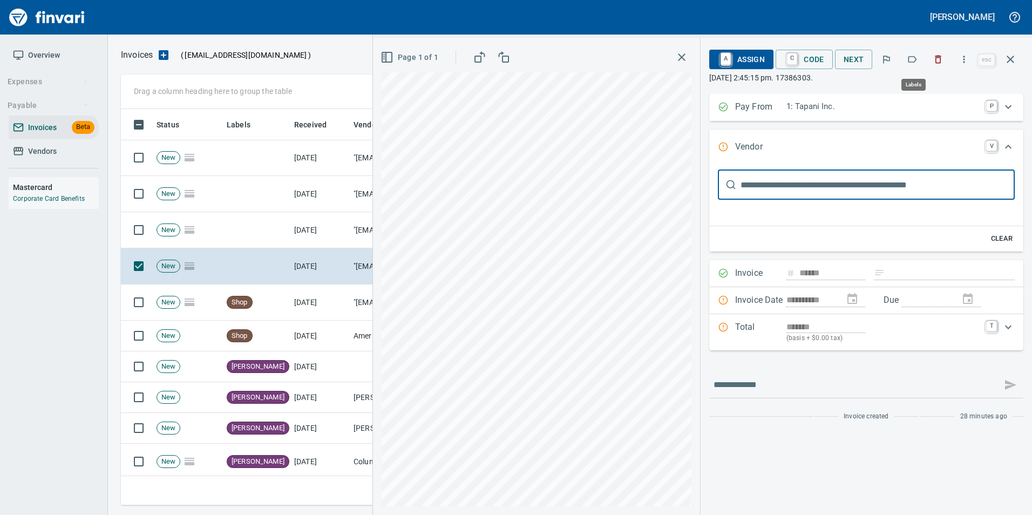
click at [912, 58] on icon "button" at bounding box center [912, 59] width 11 height 11
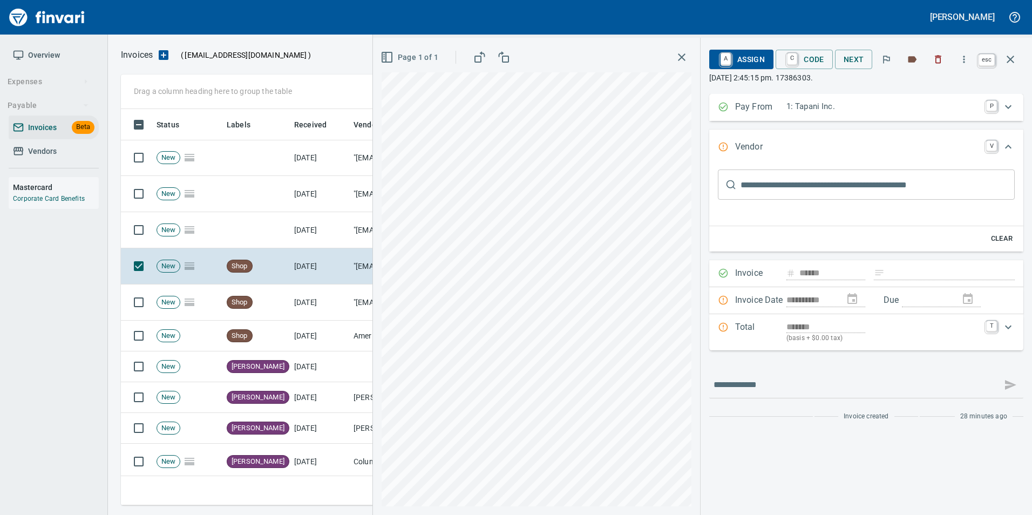
click at [1009, 64] on icon "button" at bounding box center [1010, 59] width 13 height 13
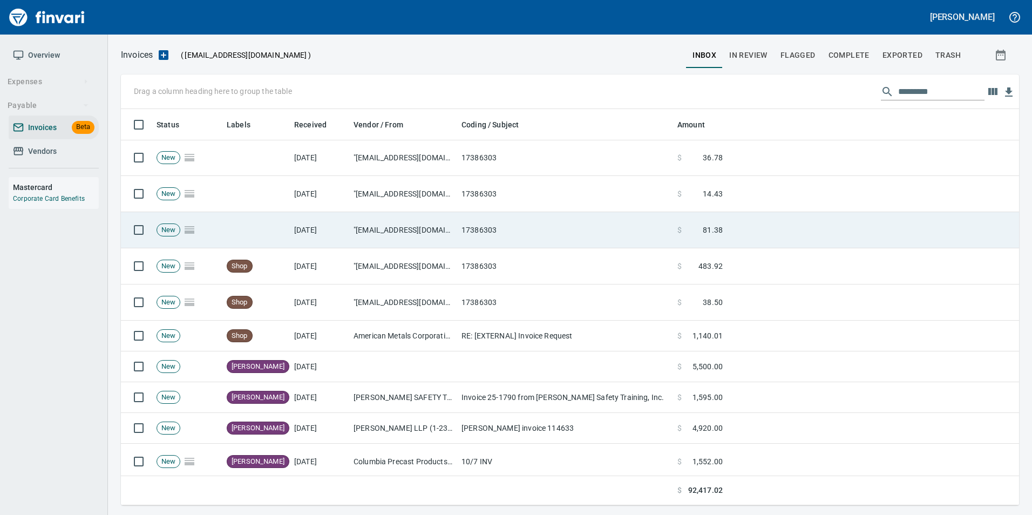
click at [506, 228] on td "17386303" at bounding box center [565, 230] width 216 height 36
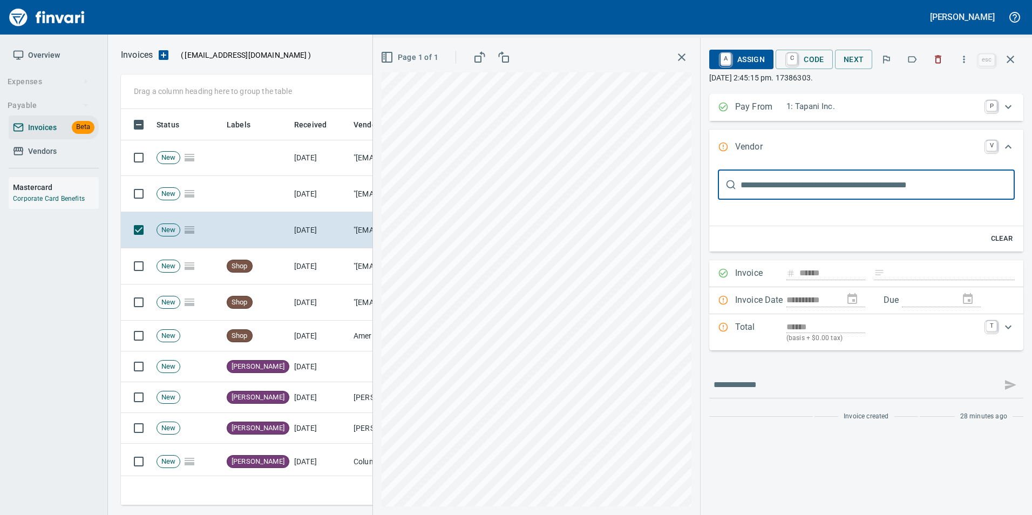
click at [913, 59] on icon "button" at bounding box center [912, 59] width 11 height 11
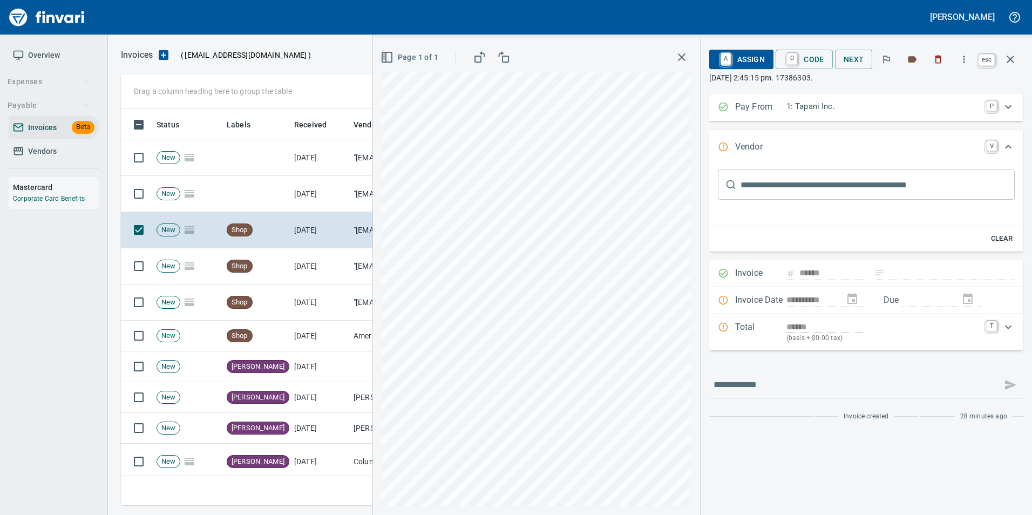
click at [1014, 65] on icon "button" at bounding box center [1010, 59] width 13 height 13
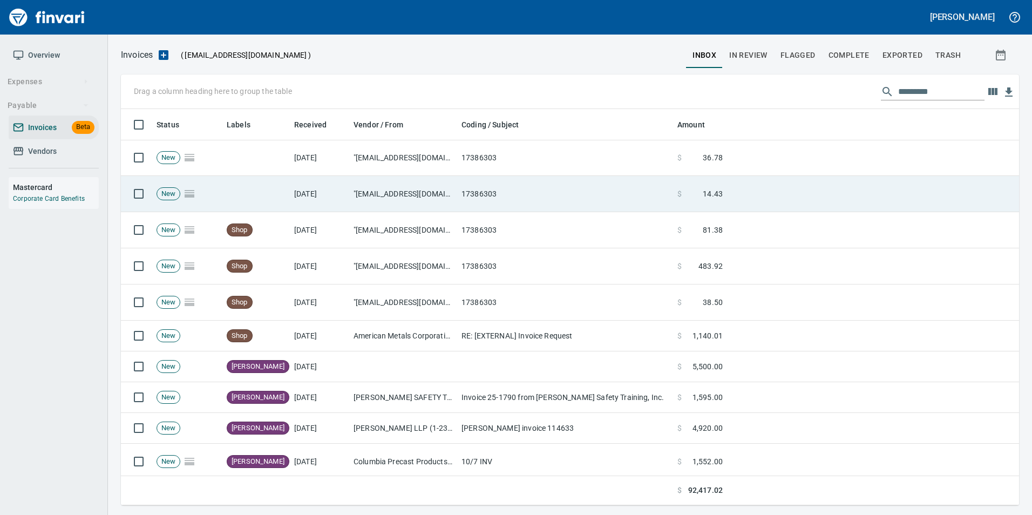
click at [430, 198] on td ""[EMAIL_ADDRESS][DOMAIN_NAME]" <[EMAIL_ADDRESS][DOMAIN_NAME]>" at bounding box center [403, 194] width 108 height 36
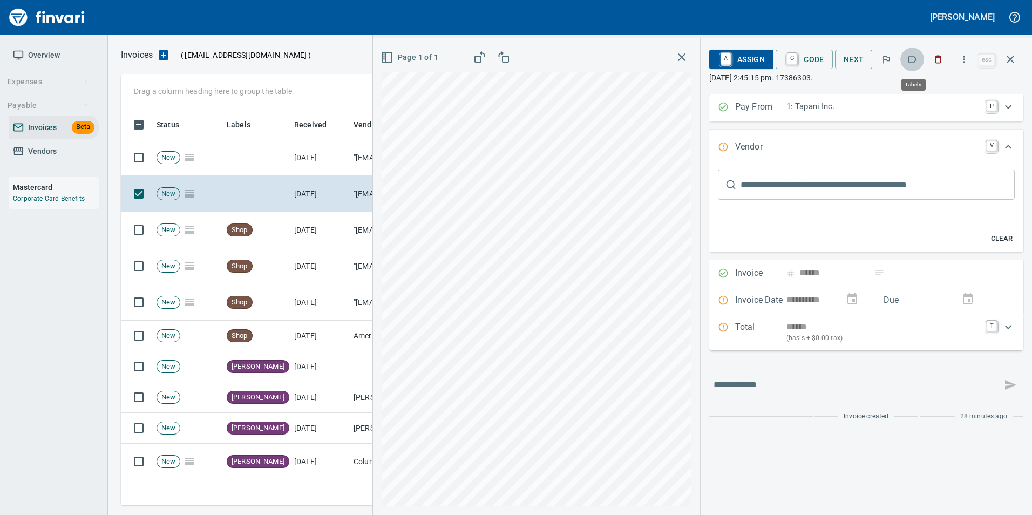
click at [911, 63] on icon "button" at bounding box center [912, 59] width 11 height 11
click at [1018, 62] on button "button" at bounding box center [1011, 59] width 26 height 26
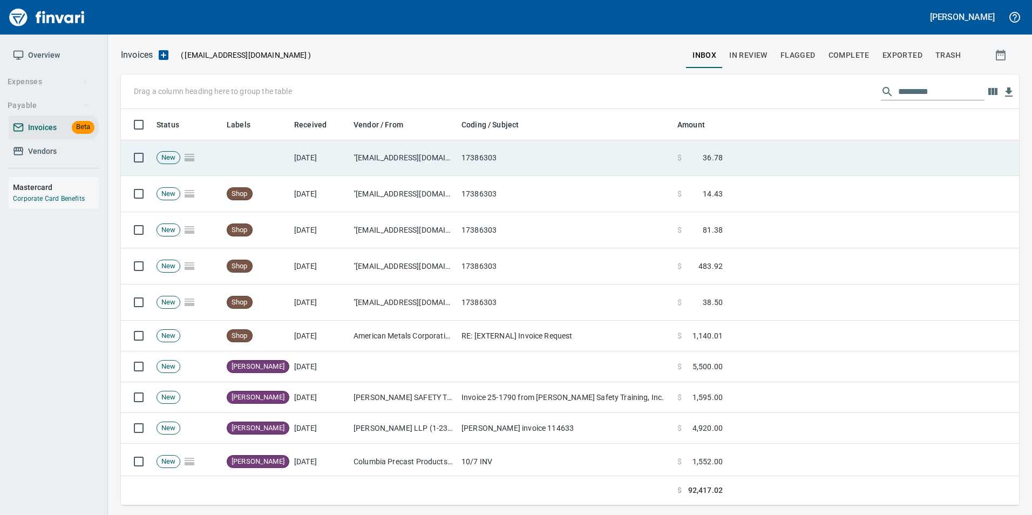
click at [574, 165] on td "17386303" at bounding box center [565, 158] width 216 height 36
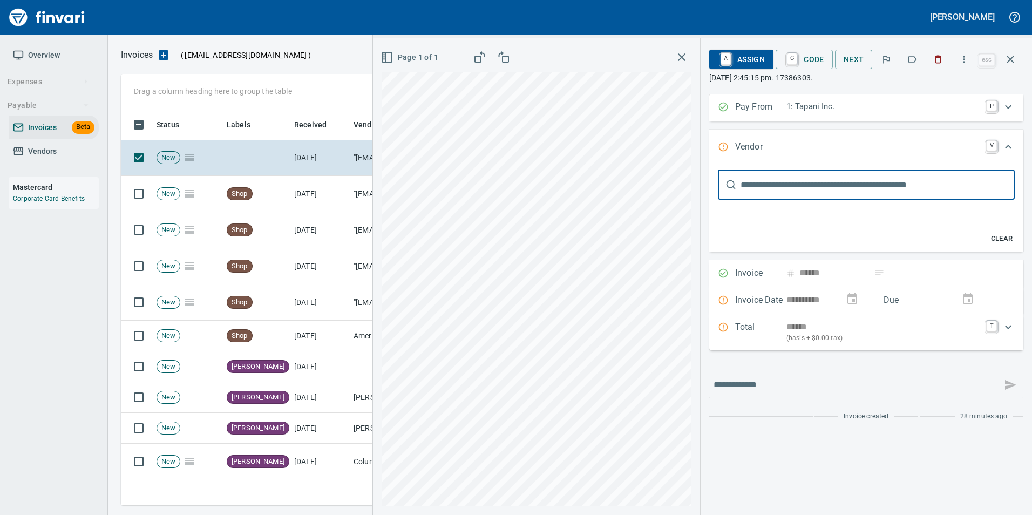
click at [914, 61] on icon "button" at bounding box center [912, 59] width 11 height 11
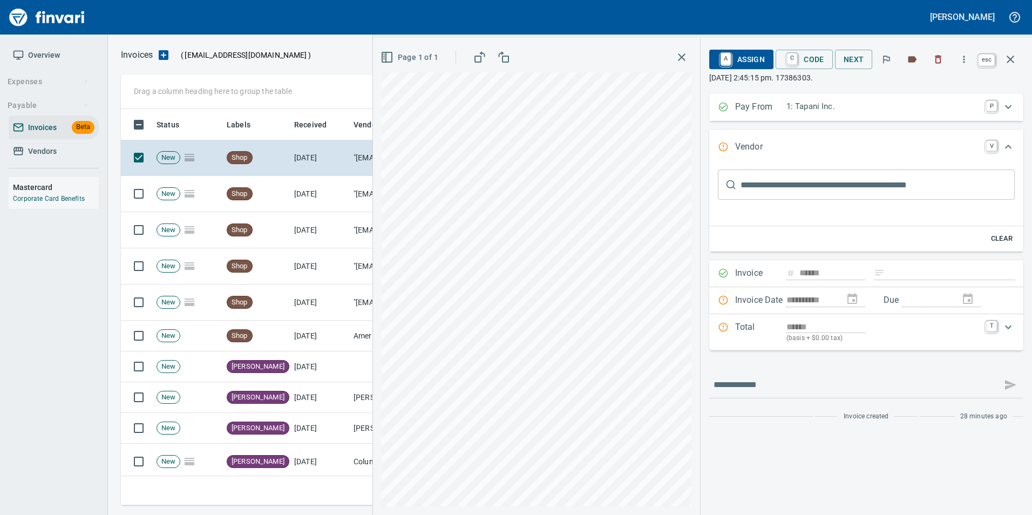
click at [1011, 69] on button "button" at bounding box center [1011, 59] width 26 height 26
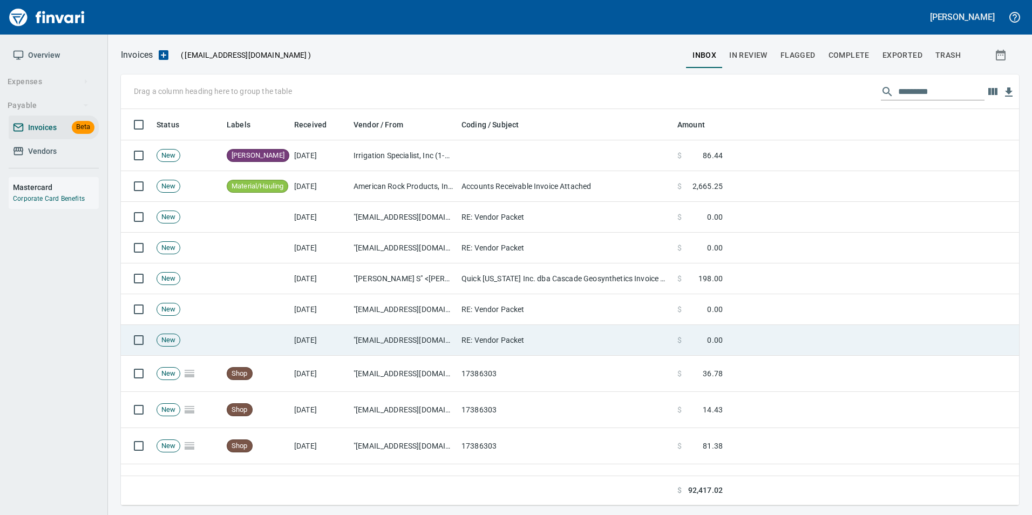
click at [400, 338] on td ""sales@columbiarockery.com" <sales@columbiarockery.com>" at bounding box center [403, 340] width 108 height 31
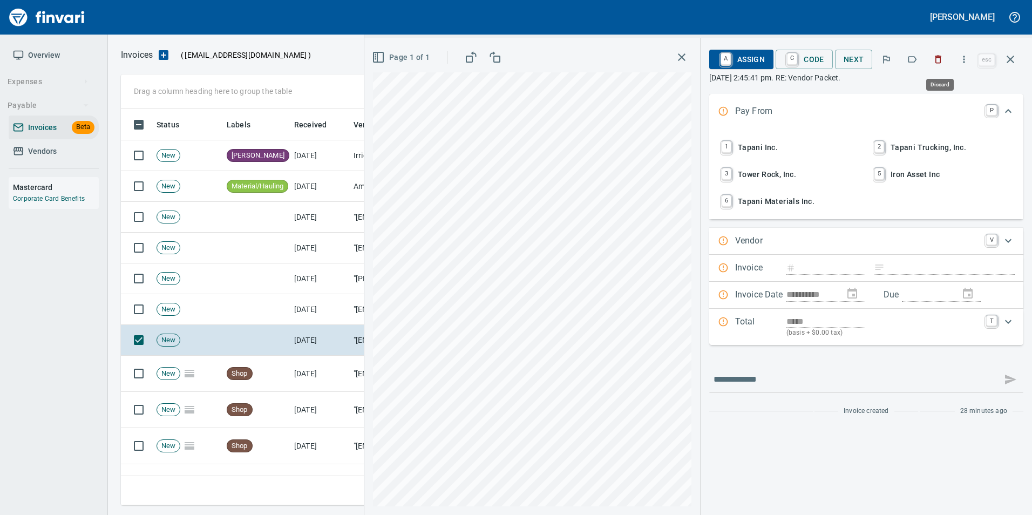
click at [934, 61] on icon "button" at bounding box center [938, 59] width 11 height 11
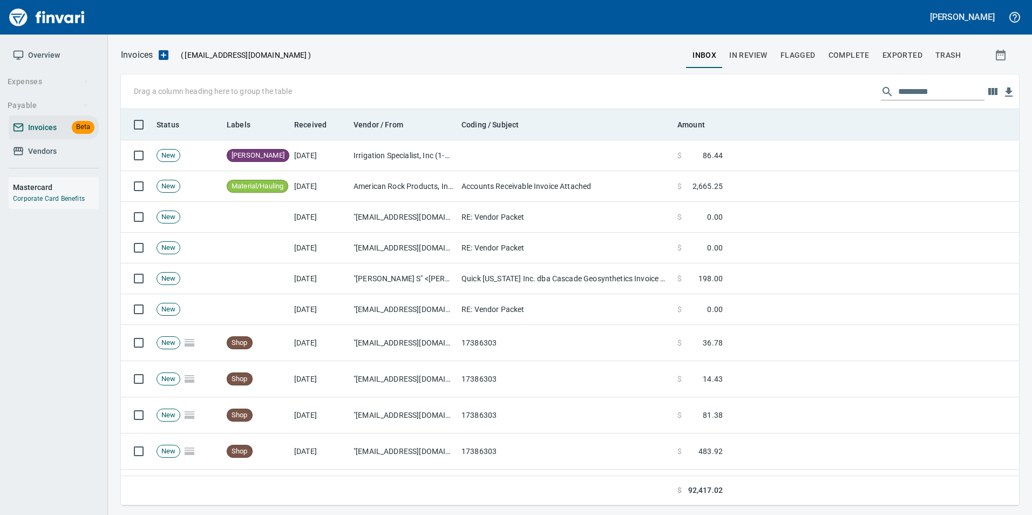
scroll to position [388, 881]
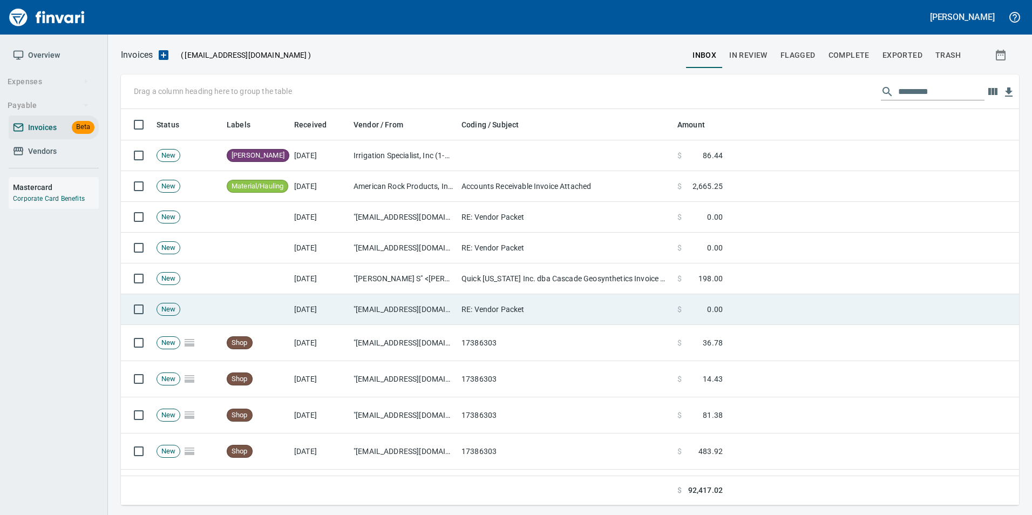
click at [439, 302] on td ""sales@columbiarockery.com" <sales@columbiarockery.com>" at bounding box center [403, 309] width 108 height 31
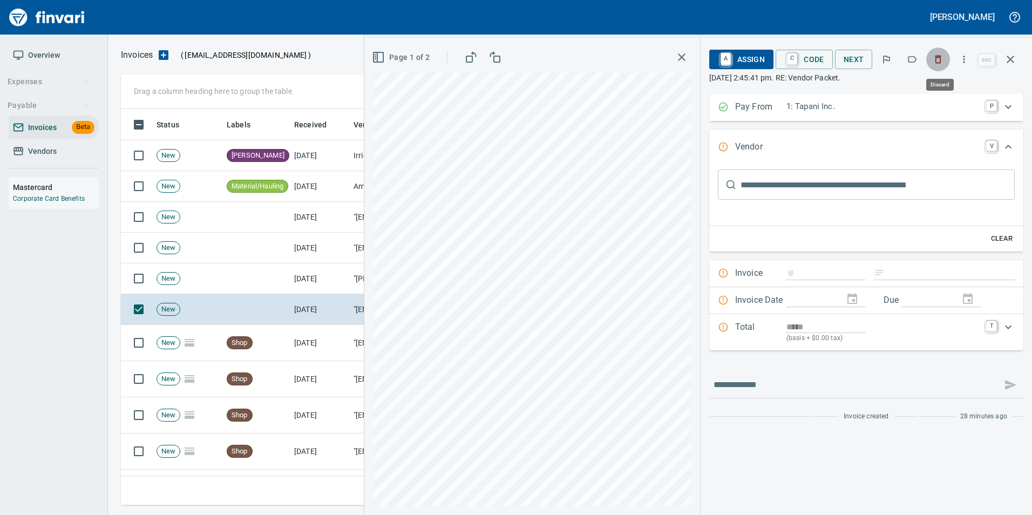
click at [938, 60] on icon "button" at bounding box center [938, 60] width 6 height 8
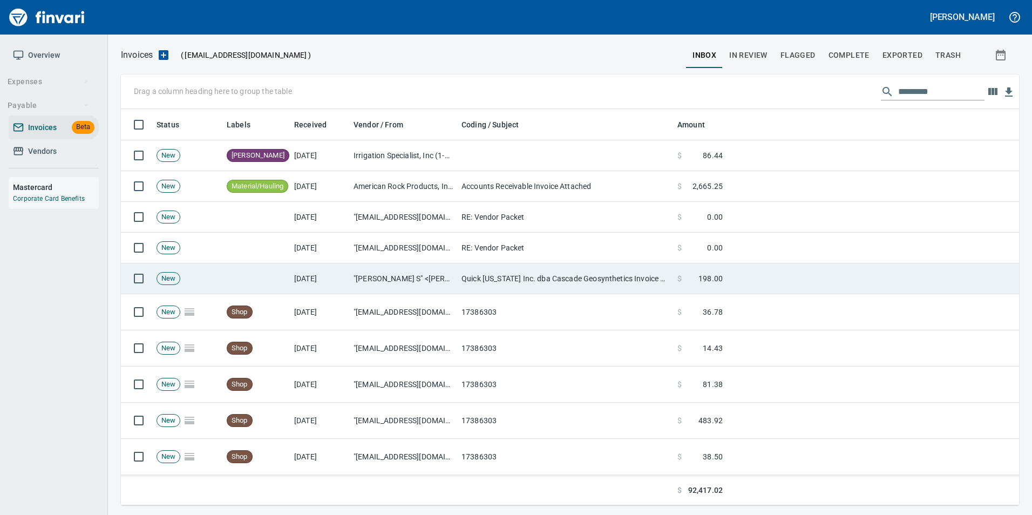
click at [362, 282] on td ""Cruz, Angelina S" <angelina@bowmanconstructionsupply.com>" at bounding box center [403, 278] width 108 height 31
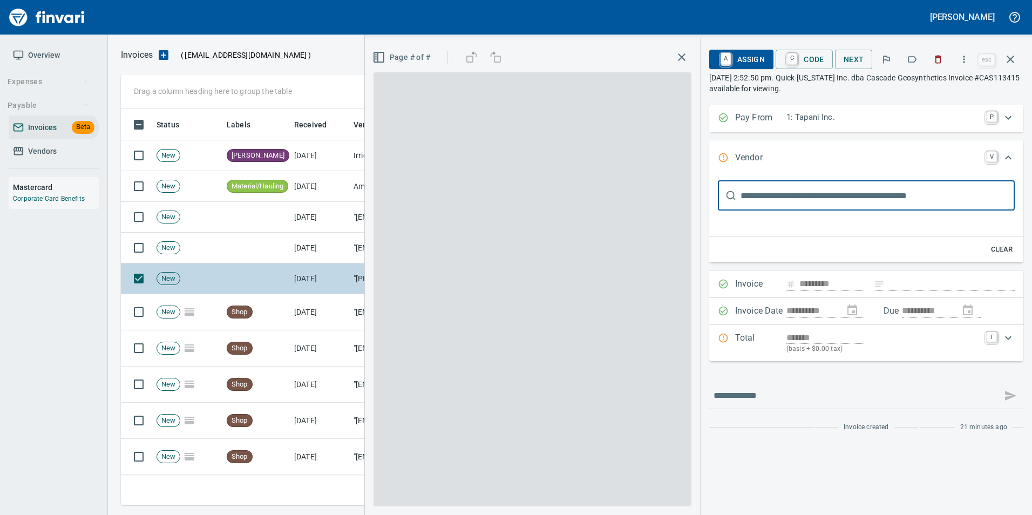
type input "**********"
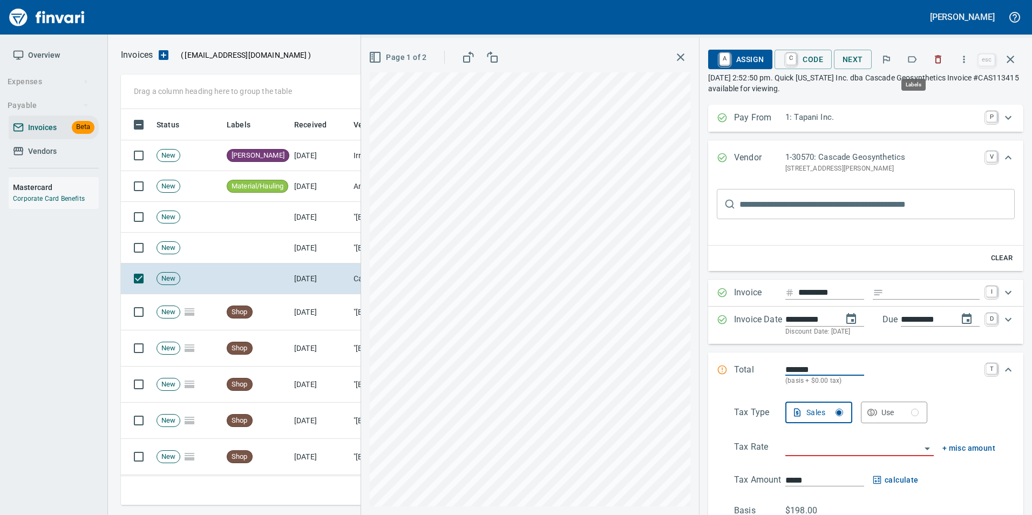
click at [906, 59] on button "button" at bounding box center [912, 60] width 24 height 24
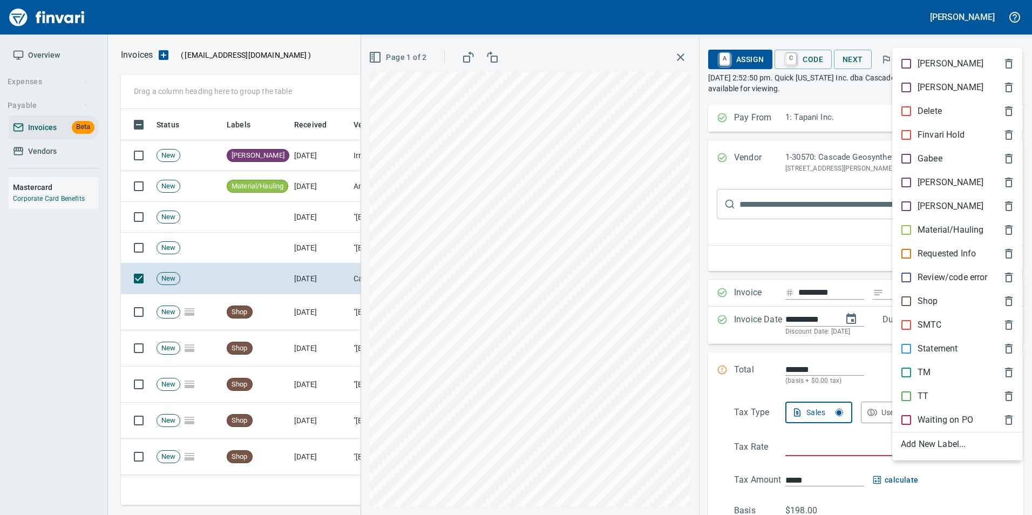
scroll to position [388, 881]
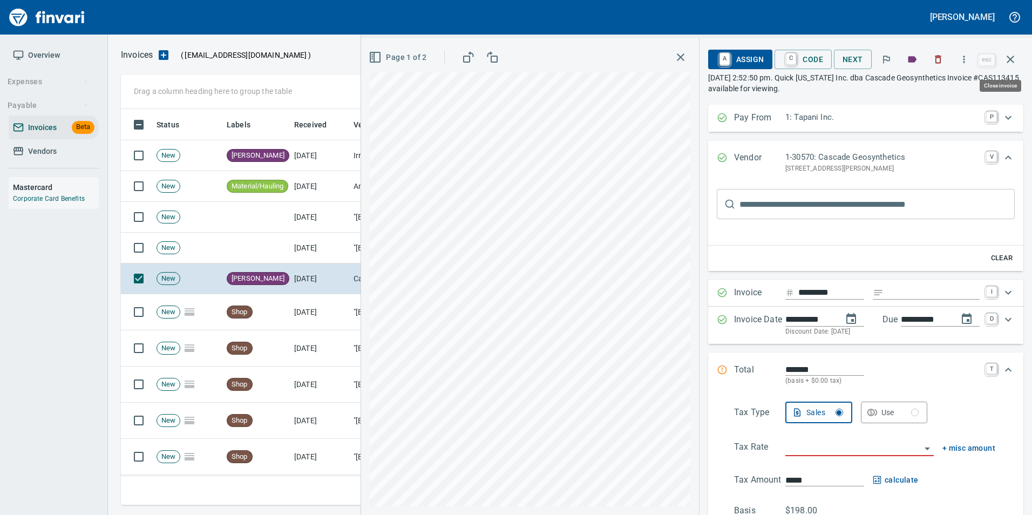
click at [1017, 60] on button "button" at bounding box center [1011, 59] width 26 height 26
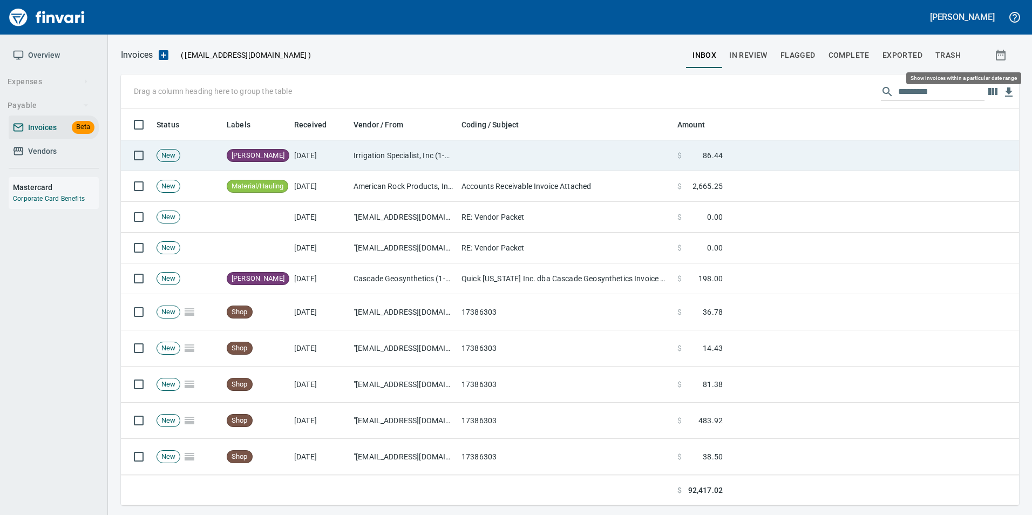
scroll to position [388, 881]
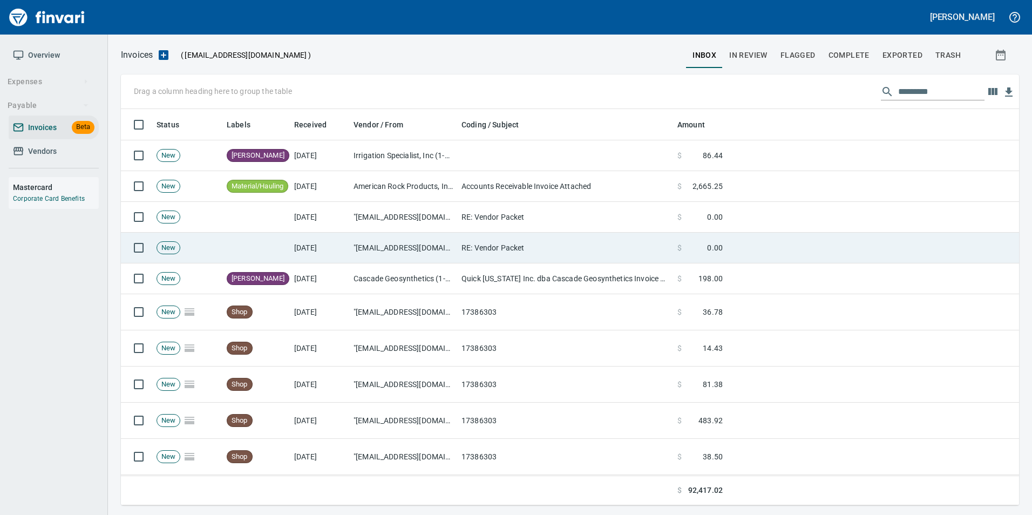
click at [430, 259] on td ""sales@columbiarockery.com" <sales@columbiarockery.com>" at bounding box center [403, 248] width 108 height 31
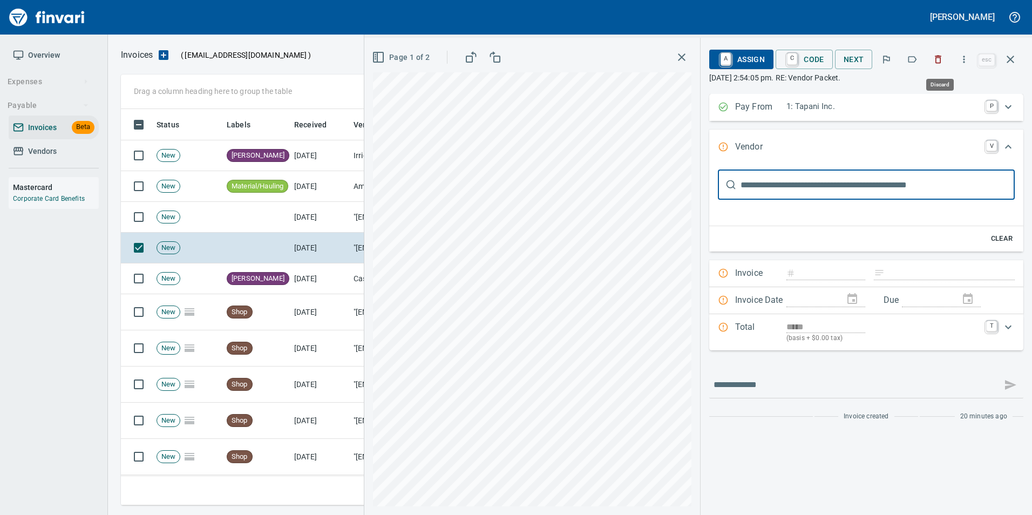
click at [938, 64] on icon "button" at bounding box center [938, 59] width 11 height 11
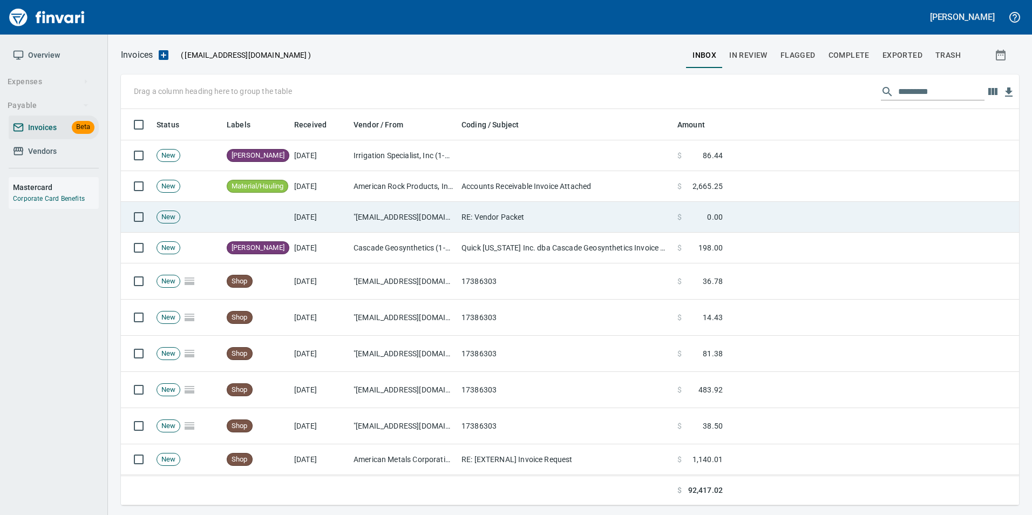
click at [498, 215] on td "RE: Vendor Packet" at bounding box center [565, 217] width 216 height 31
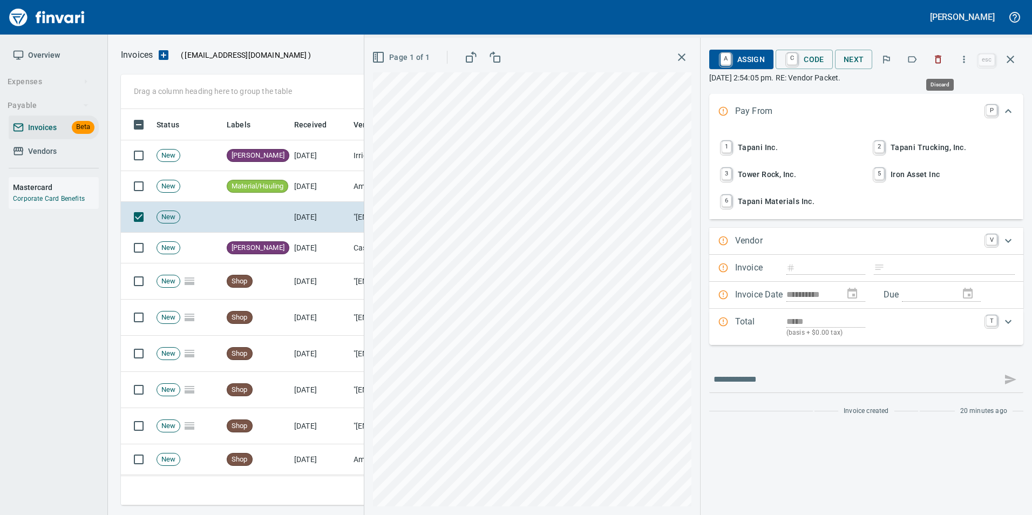
click at [941, 64] on icon "button" at bounding box center [938, 59] width 11 height 11
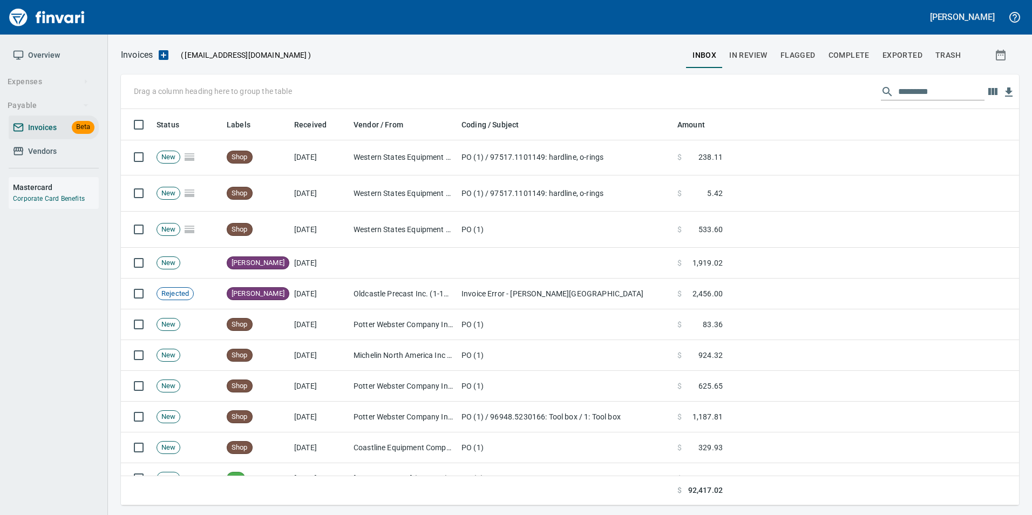
scroll to position [864, 0]
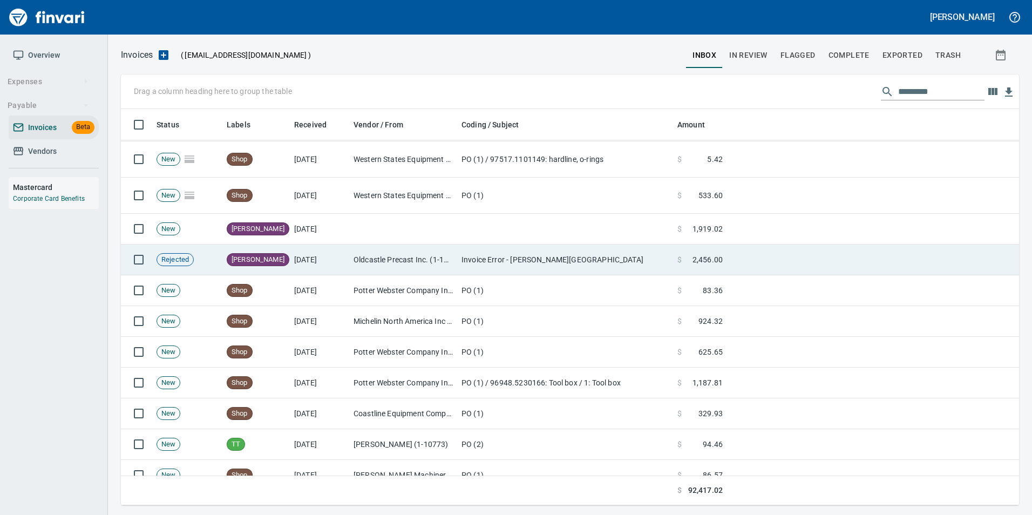
click at [582, 252] on td "Invoice Error - Woodin Creek" at bounding box center [565, 260] width 216 height 31
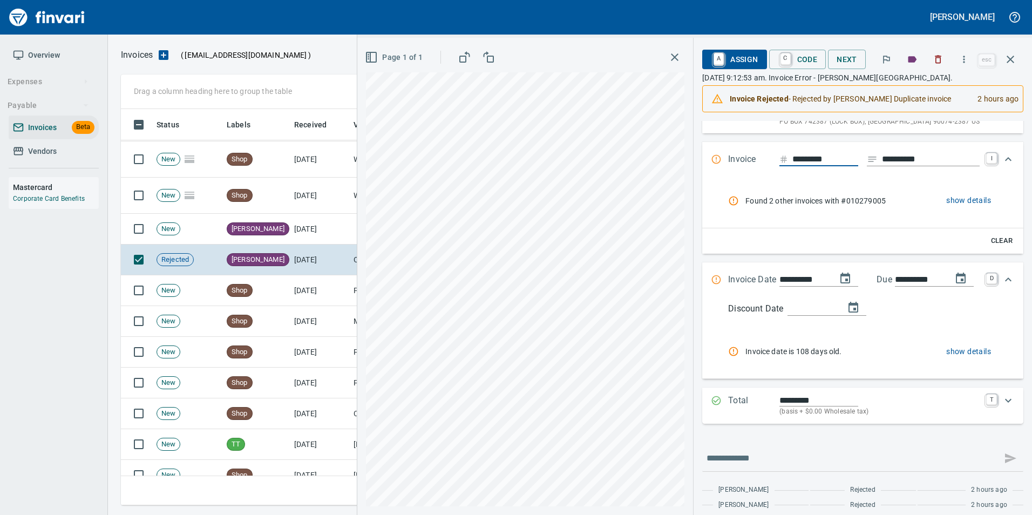
scroll to position [119, 0]
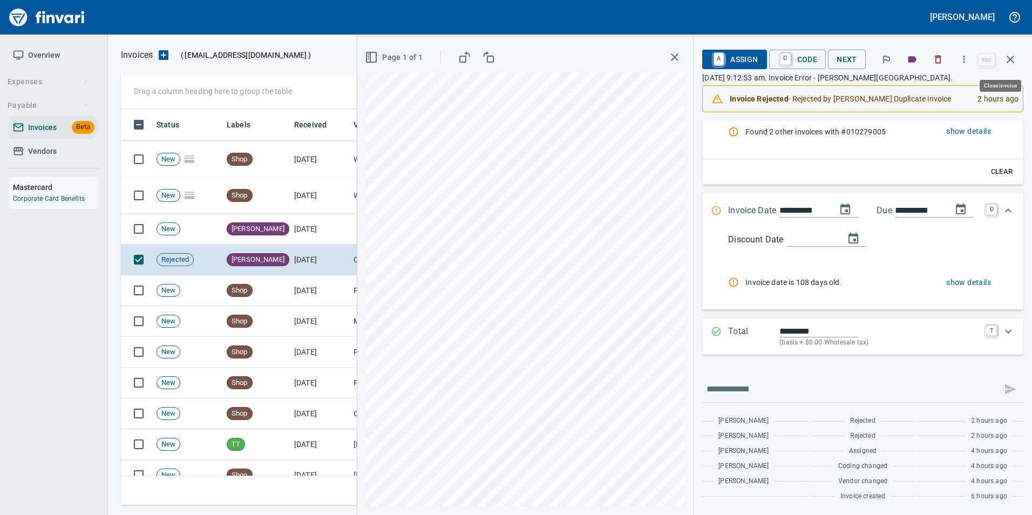
click at [1013, 59] on icon "button" at bounding box center [1010, 59] width 13 height 13
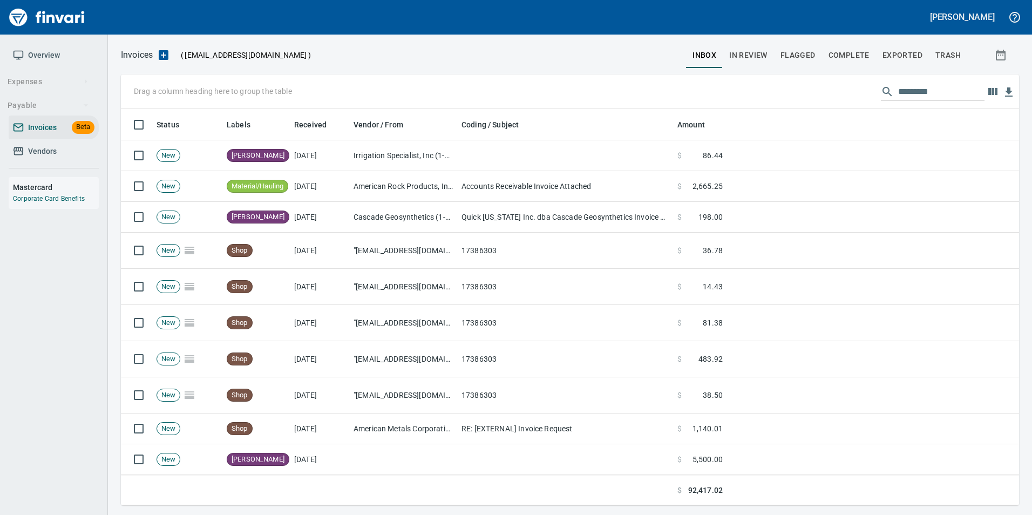
click at [754, 60] on span "In Review" at bounding box center [748, 55] width 38 height 13
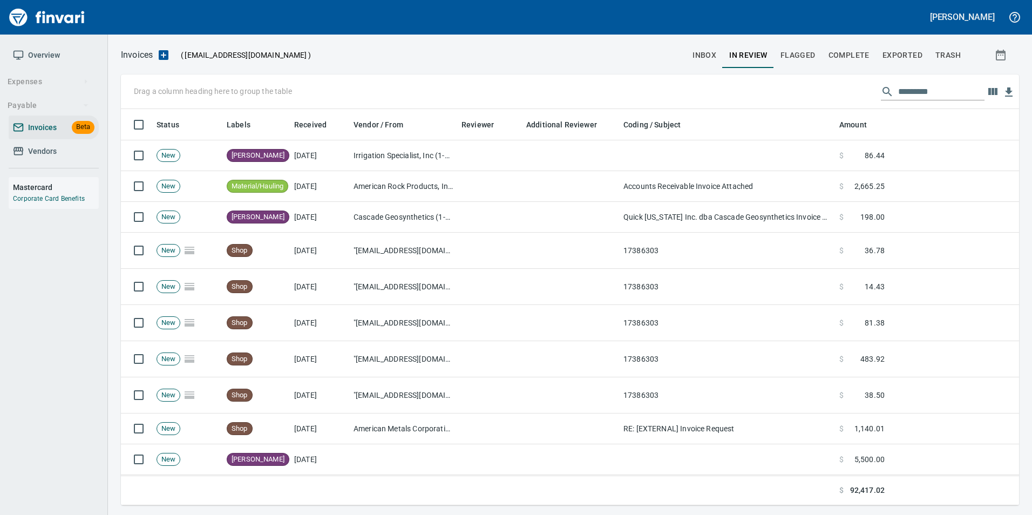
scroll to position [388, 882]
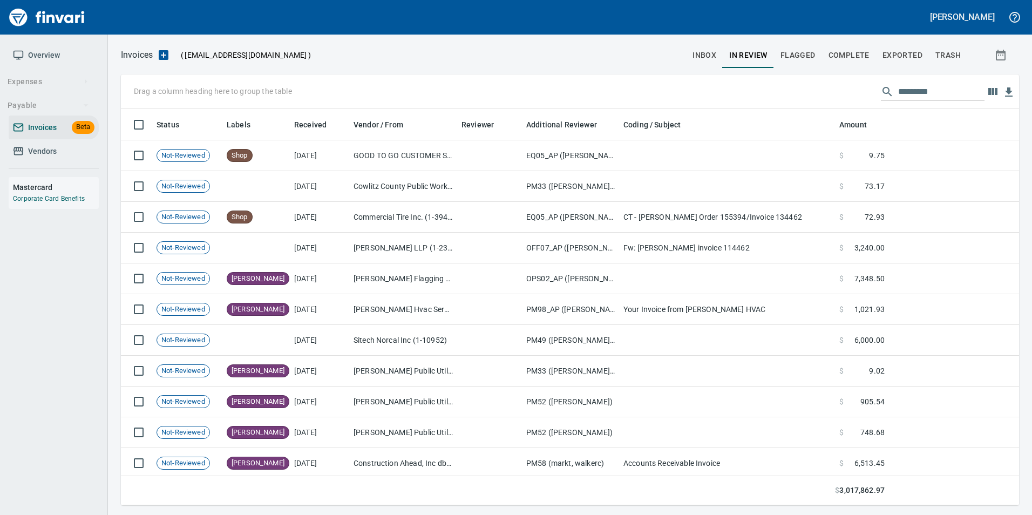
click at [918, 92] on input "text" at bounding box center [941, 91] width 86 height 17
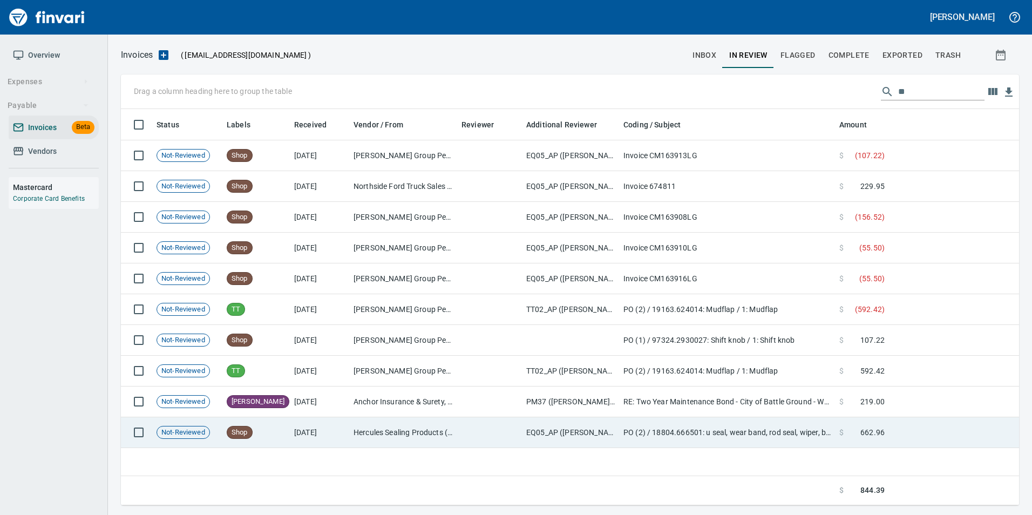
click at [517, 447] on td at bounding box center [489, 432] width 65 height 31
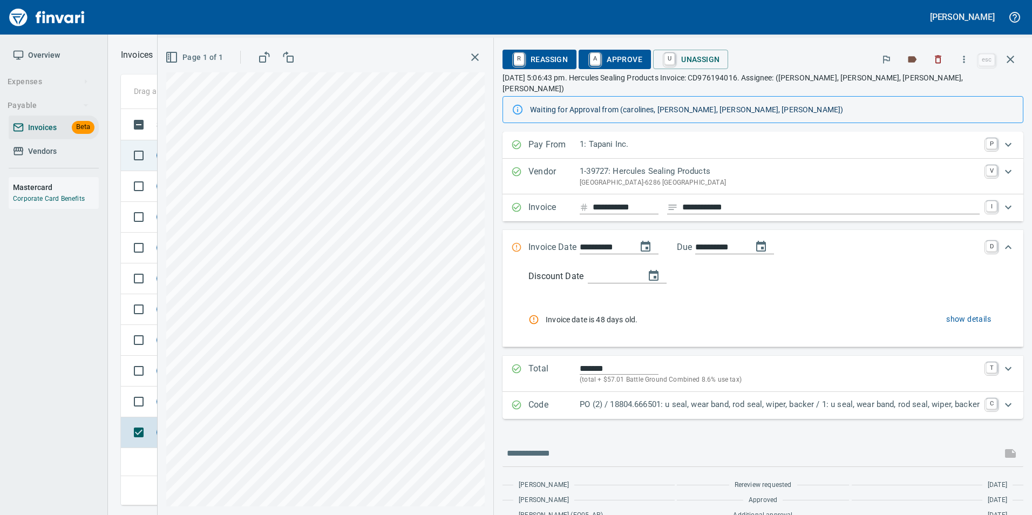
click at [1006, 60] on icon "button" at bounding box center [1010, 59] width 13 height 13
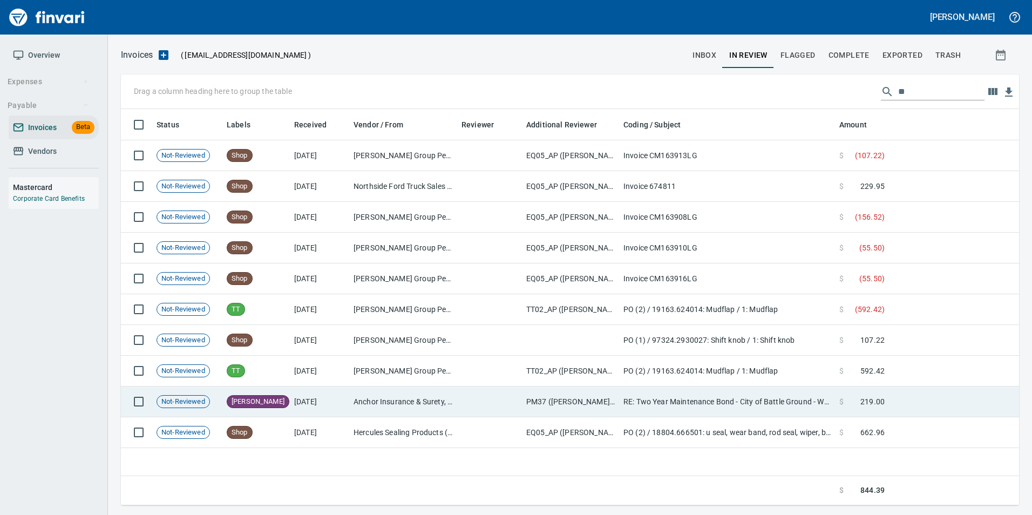
click at [358, 395] on td "Anchor Insurance & Surety, Inc. (1-10058)" at bounding box center [403, 401] width 108 height 31
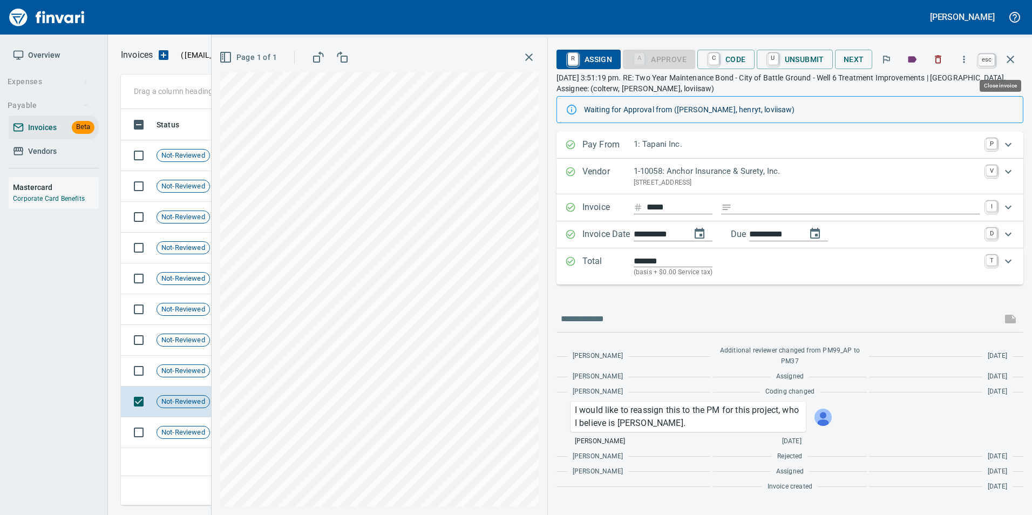
scroll to position [388, 890]
click at [1012, 65] on icon "button" at bounding box center [1010, 59] width 13 height 13
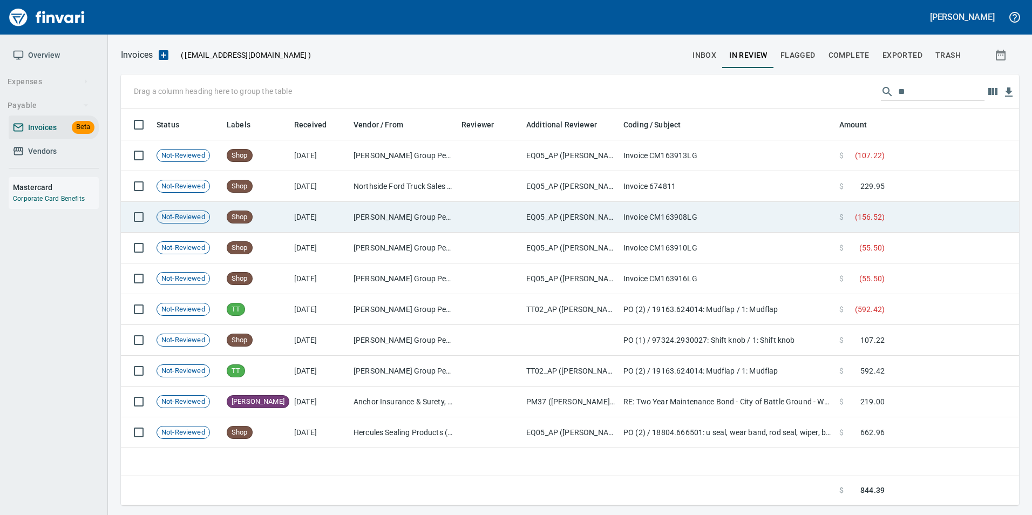
scroll to position [388, 890]
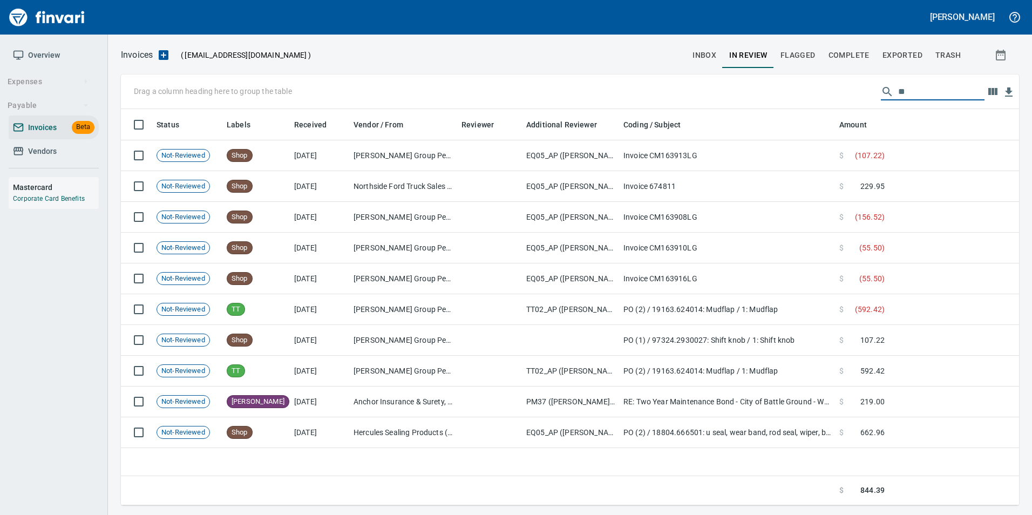
click at [936, 92] on input "**" at bounding box center [941, 91] width 86 height 17
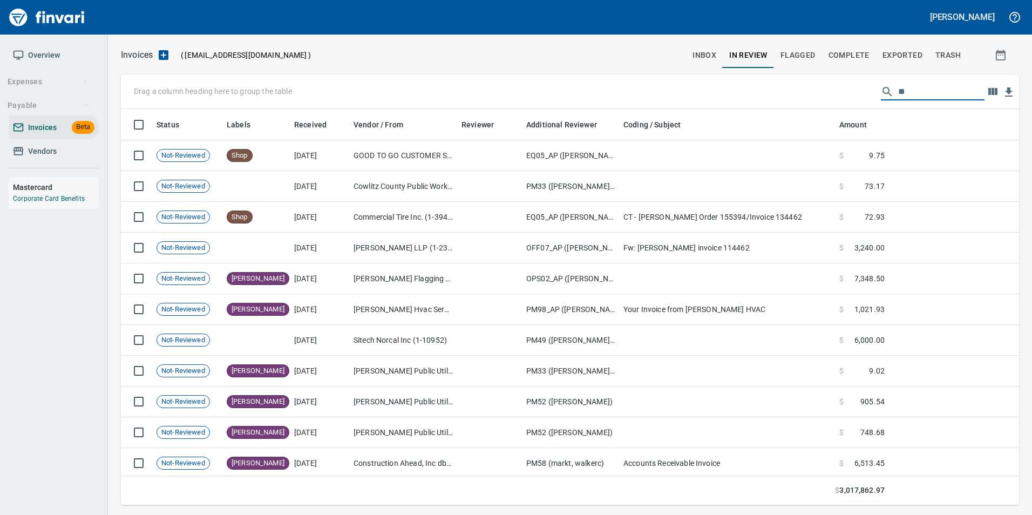
scroll to position [388, 882]
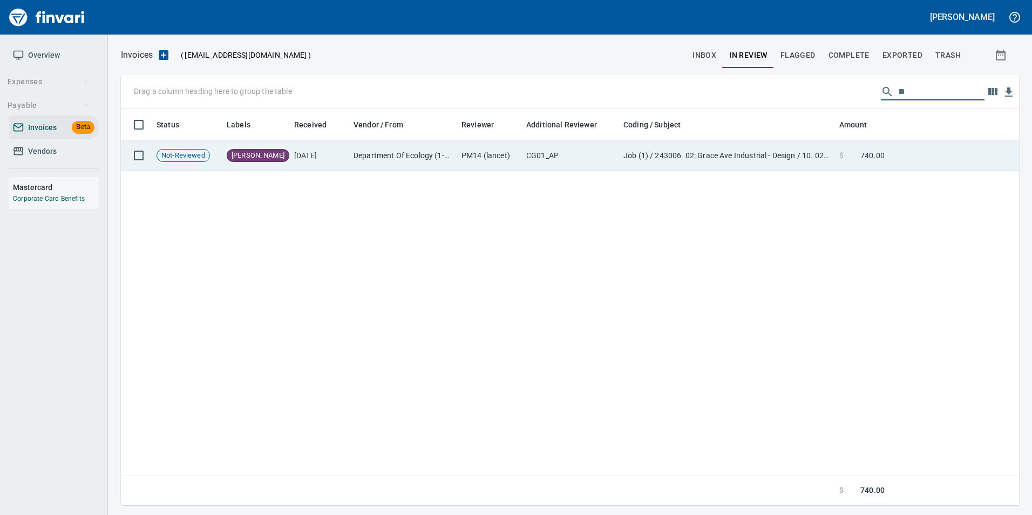
click at [761, 170] on td "Job (1) / 243006. 02: Grace Ave Industrial - Design / 10. 02.: Permits / 5: Oth…" at bounding box center [727, 155] width 216 height 31
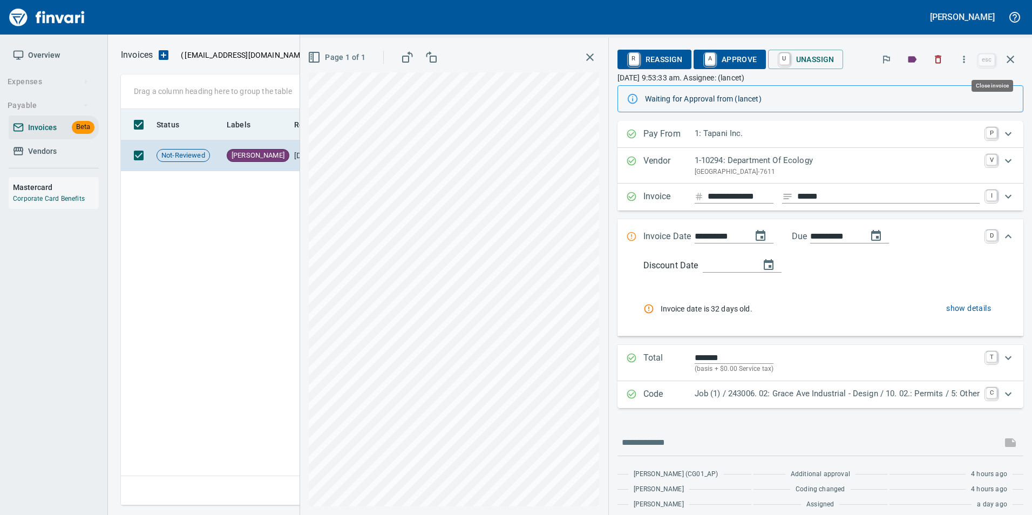
click at [1009, 59] on icon "button" at bounding box center [1010, 59] width 13 height 13
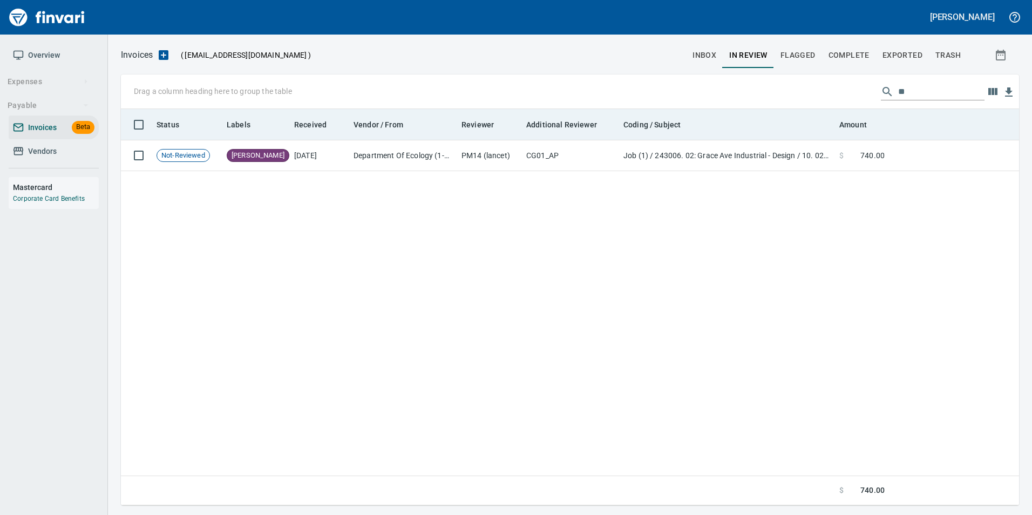
scroll to position [388, 890]
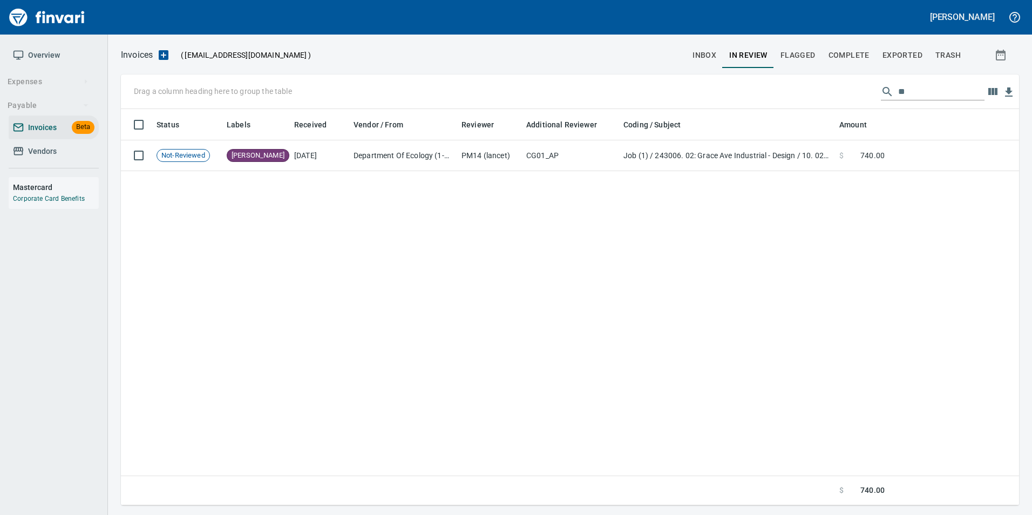
click at [932, 90] on input "**" at bounding box center [941, 91] width 86 height 17
type input "*"
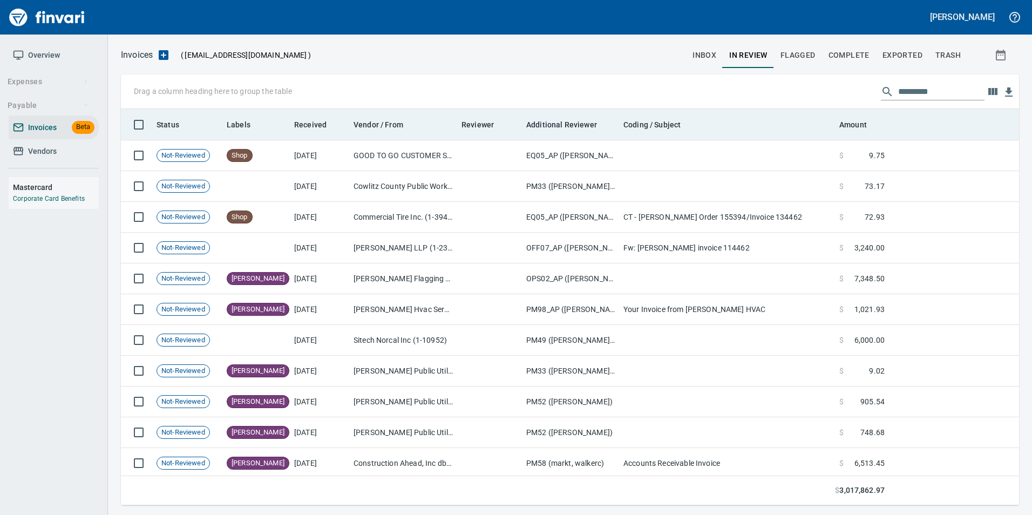
scroll to position [388, 882]
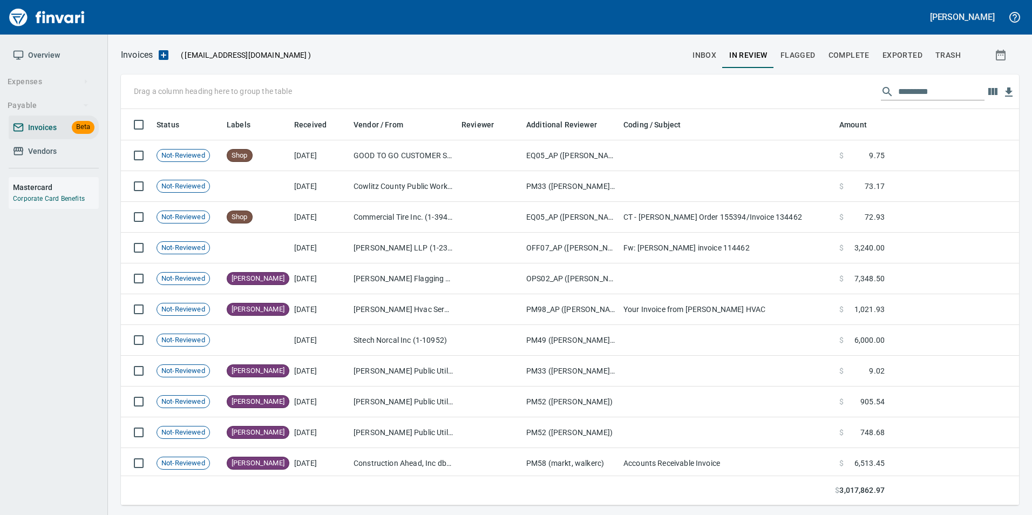
click at [914, 89] on input "text" at bounding box center [941, 91] width 86 height 17
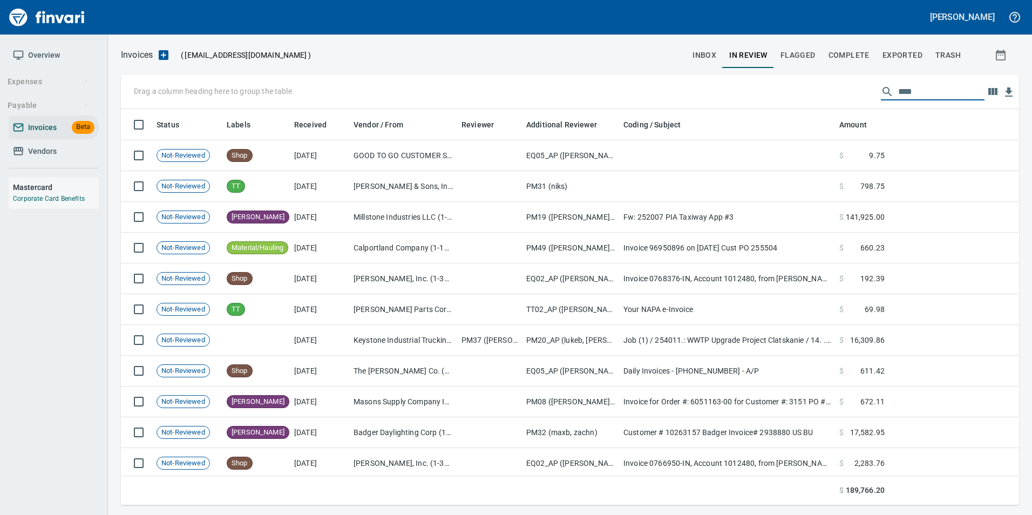
type input "*****"
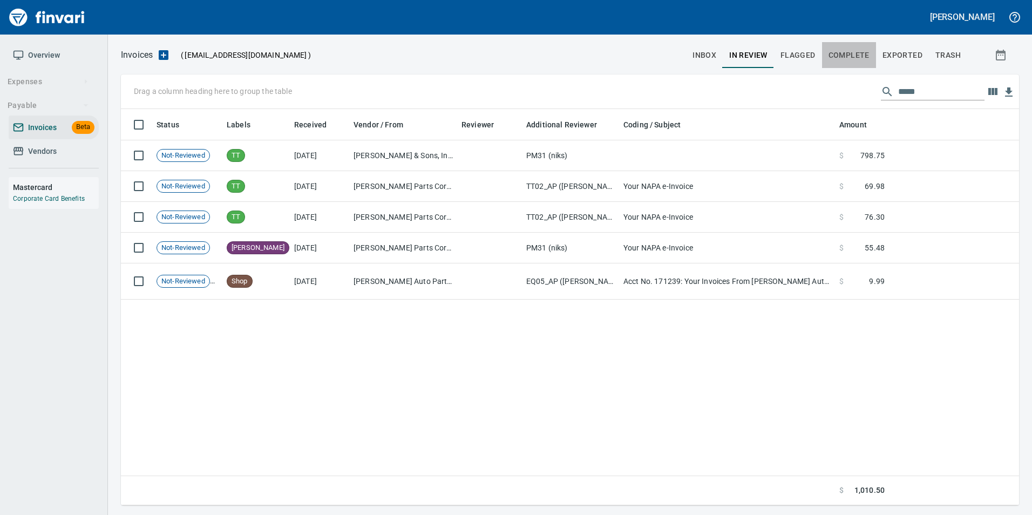
click at [850, 57] on span "Complete" at bounding box center [849, 55] width 41 height 13
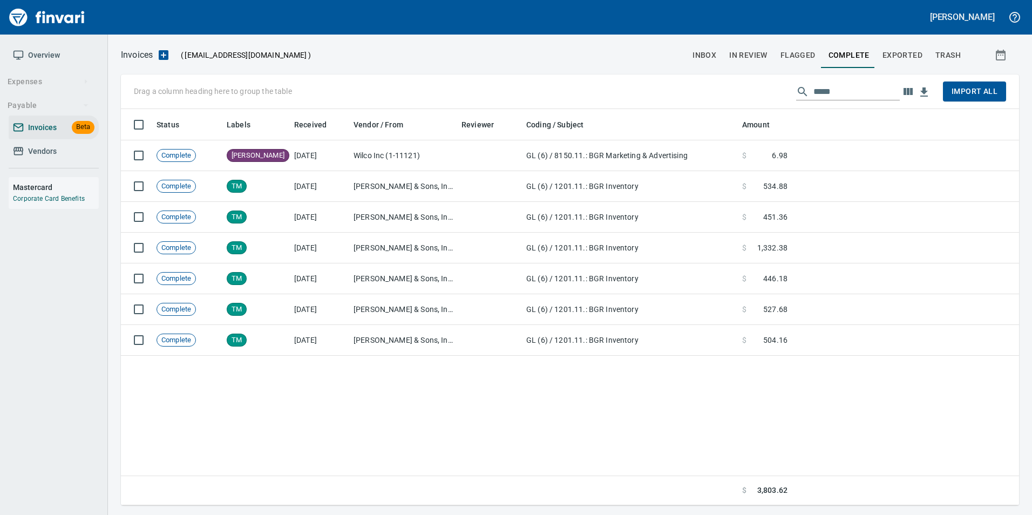
scroll to position [388, 890]
click at [846, 90] on input "*****" at bounding box center [856, 91] width 86 height 17
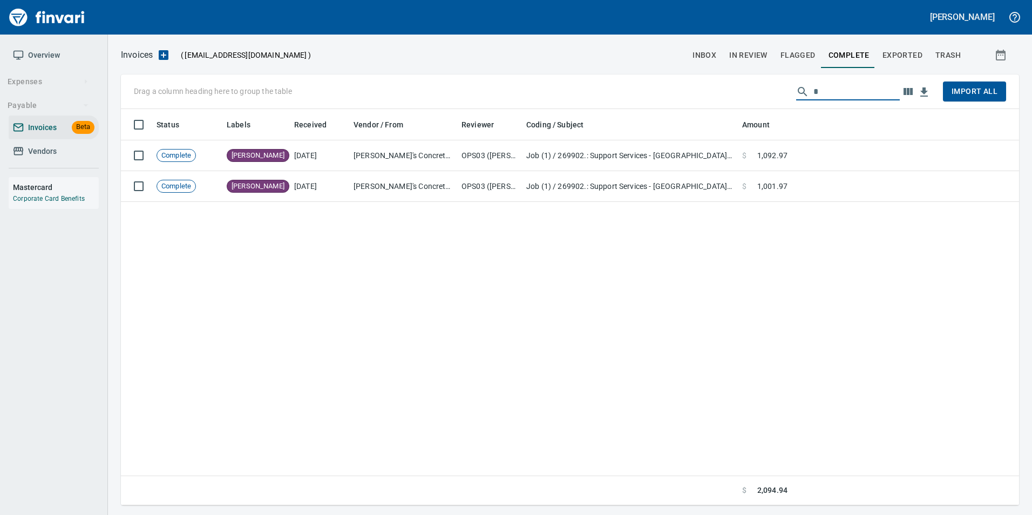
type input "*"
click at [828, 94] on input "*" at bounding box center [856, 91] width 86 height 17
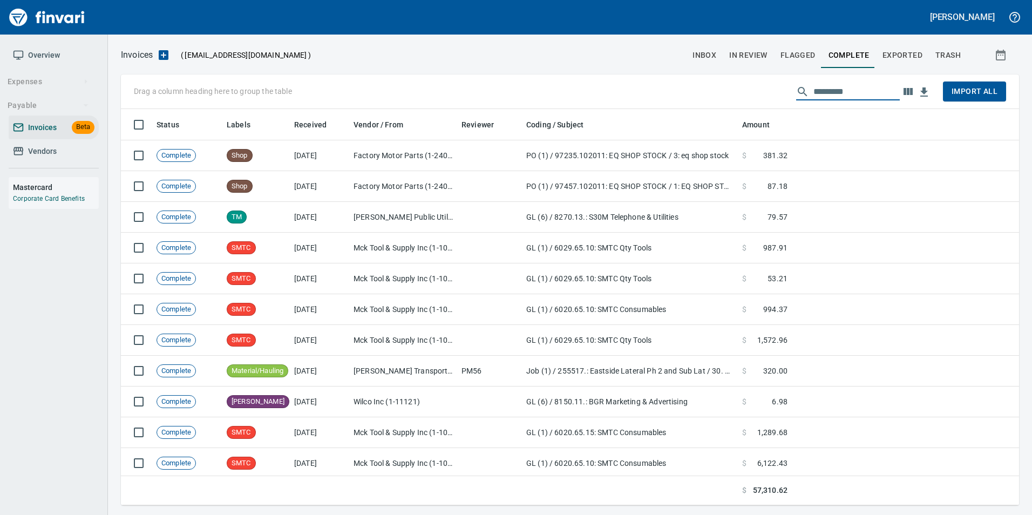
scroll to position [388, 882]
click at [758, 51] on span "In Review" at bounding box center [748, 55] width 38 height 13
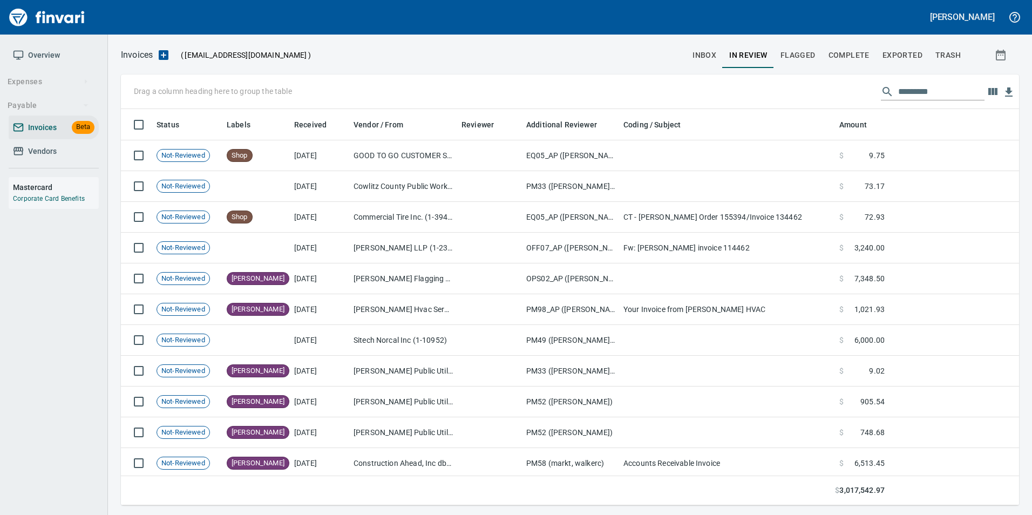
scroll to position [388, 882]
click at [898, 92] on input "text" at bounding box center [941, 91] width 86 height 17
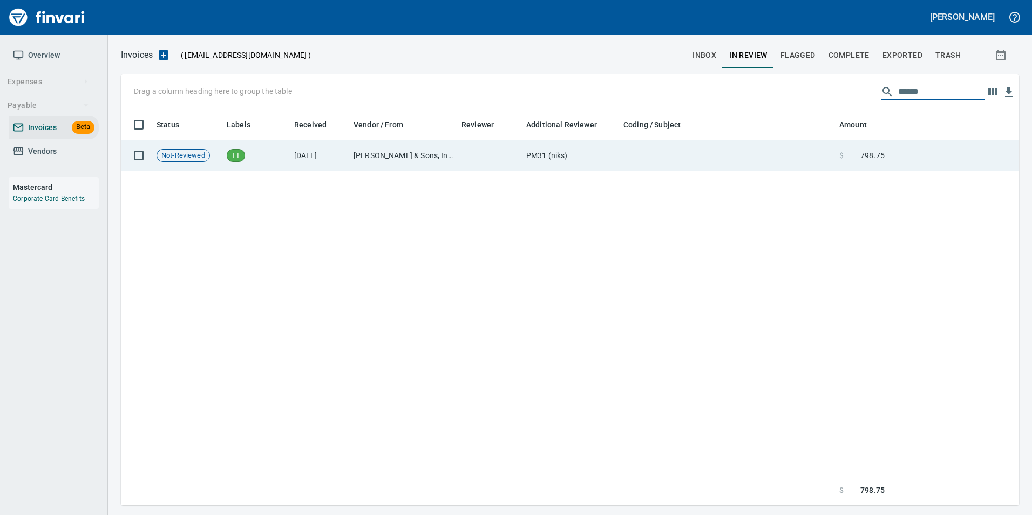
type input "******"
click at [839, 153] on td "$ 798.75" at bounding box center [862, 155] width 54 height 31
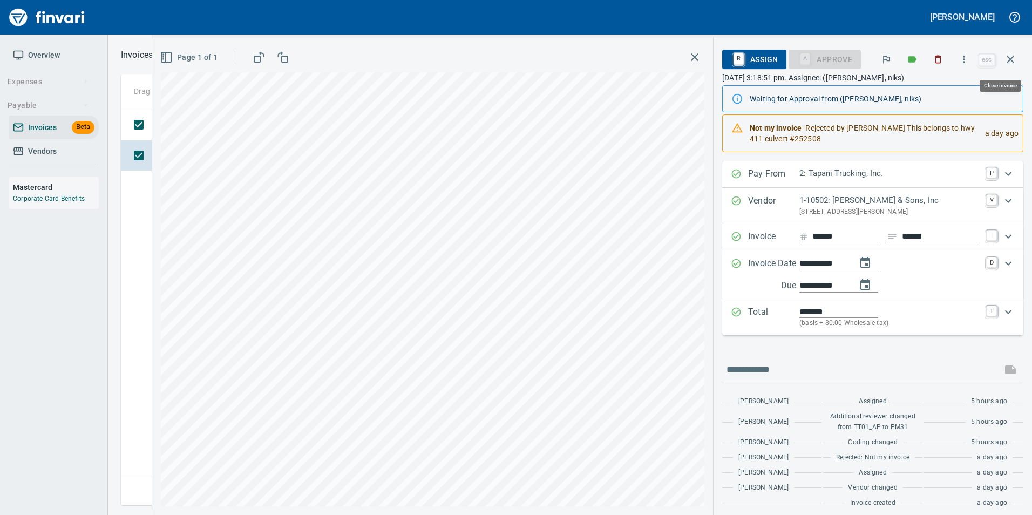
click at [1010, 58] on icon "button" at bounding box center [1010, 59] width 13 height 13
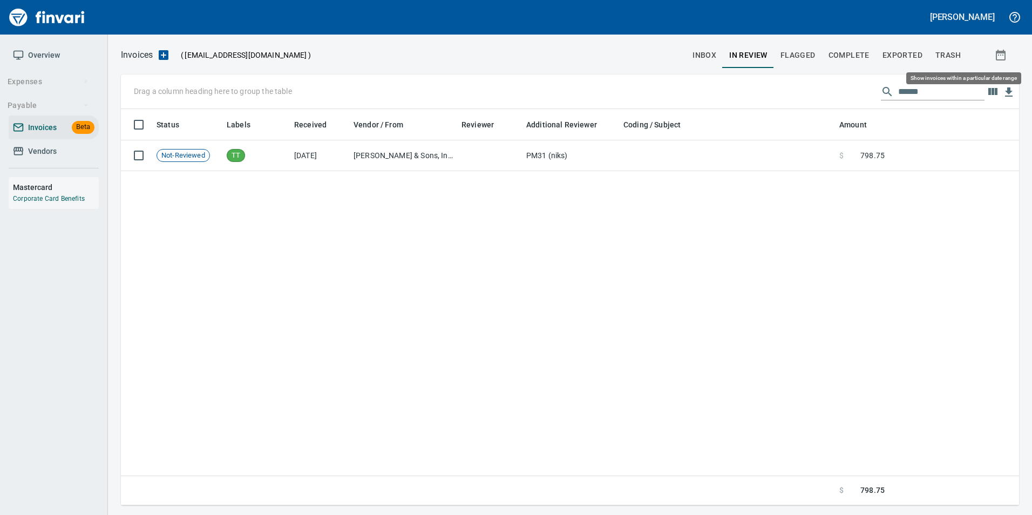
scroll to position [388, 890]
click at [921, 86] on input "******" at bounding box center [941, 91] width 86 height 17
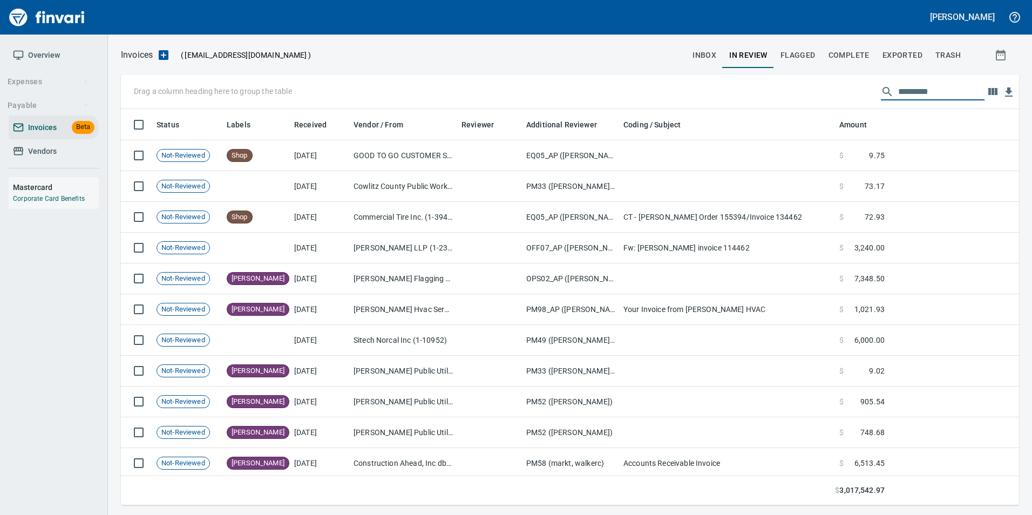
scroll to position [388, 882]
click at [89, 149] on span "Vendors" at bounding box center [54, 151] width 82 height 13
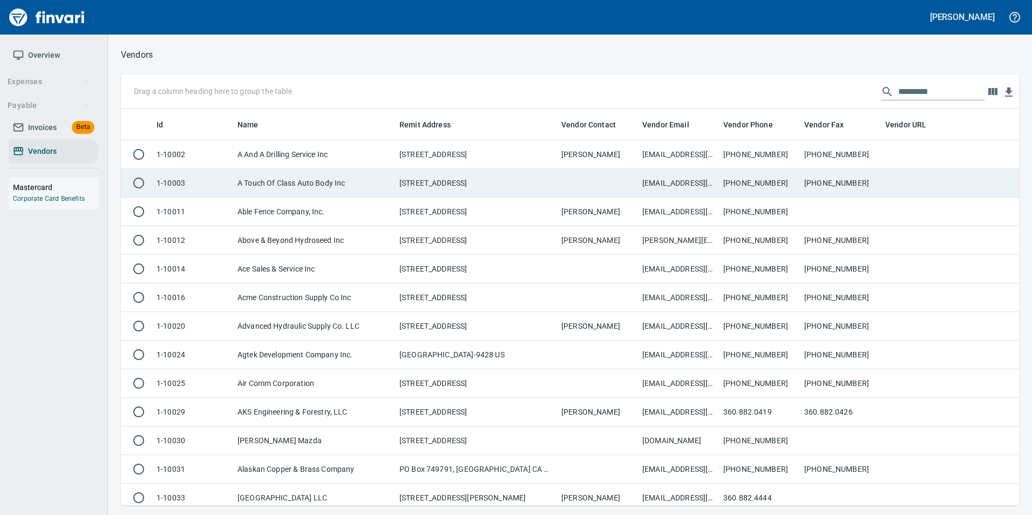
scroll to position [388, 882]
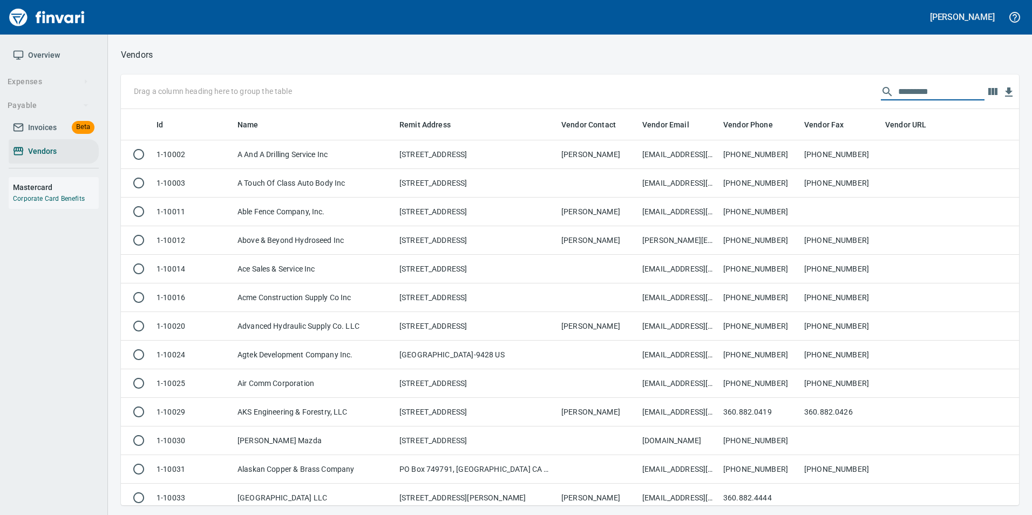
click at [921, 98] on input "text" at bounding box center [941, 91] width 86 height 17
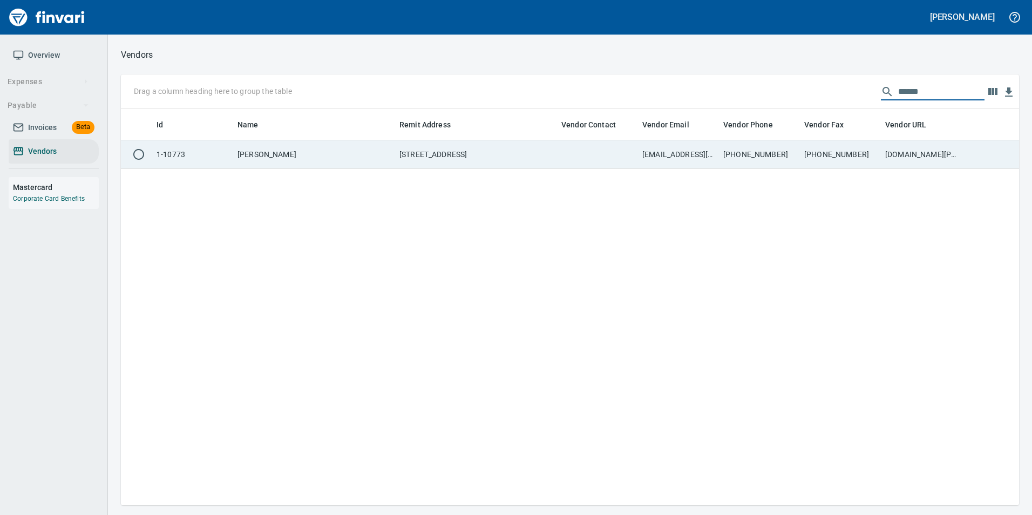
type input "******"
click at [772, 156] on td "503-240-6282" at bounding box center [759, 154] width 81 height 29
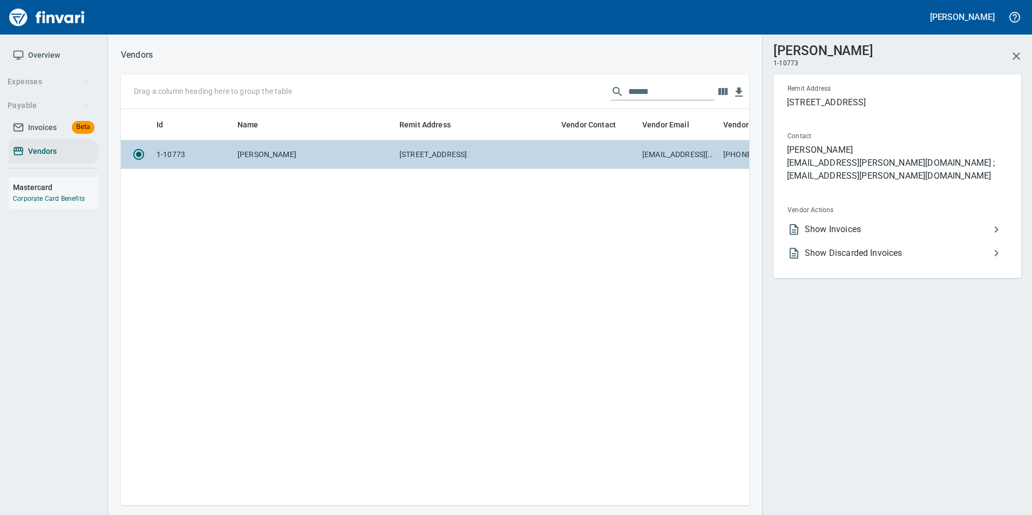
scroll to position [380, 620]
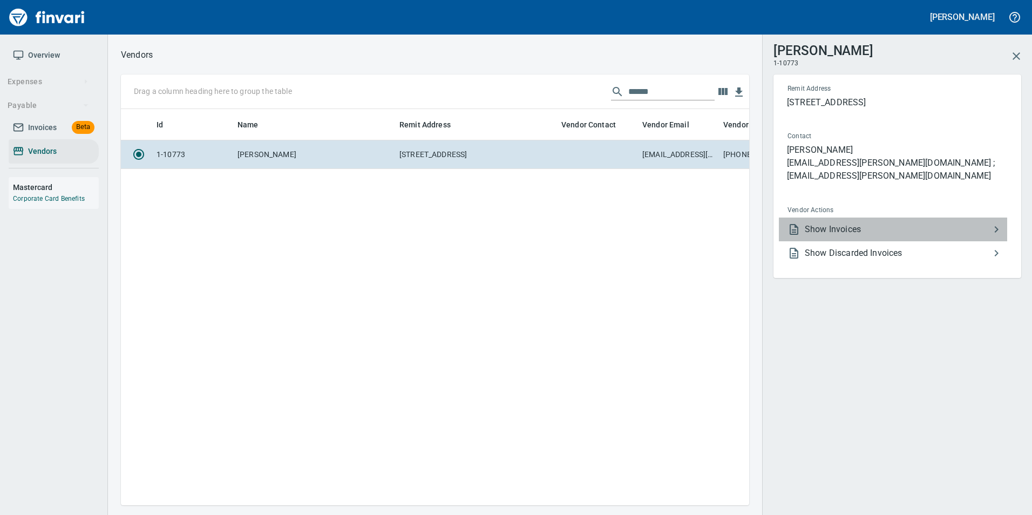
click at [888, 218] on li "Show Invoices" at bounding box center [893, 230] width 228 height 24
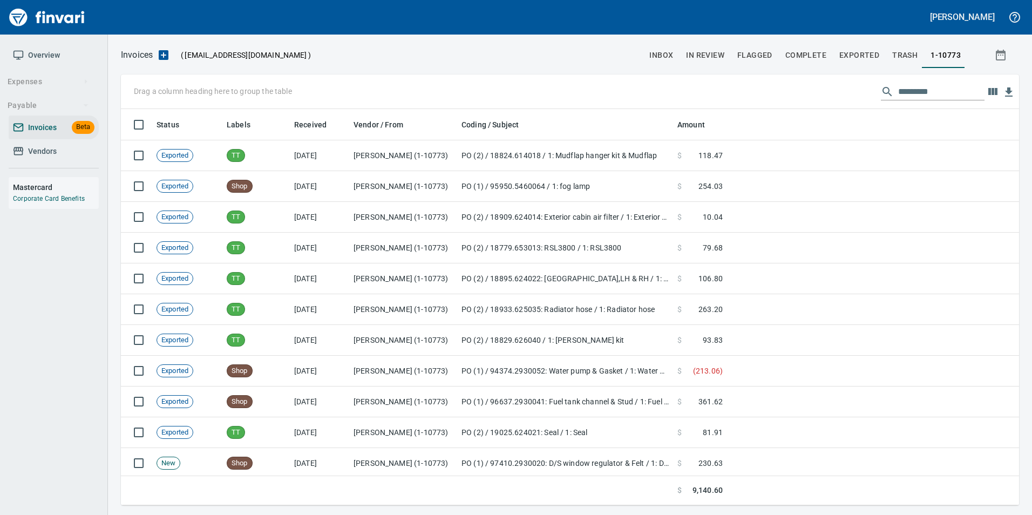
scroll to position [388, 882]
click at [904, 93] on input "text" at bounding box center [941, 91] width 86 height 17
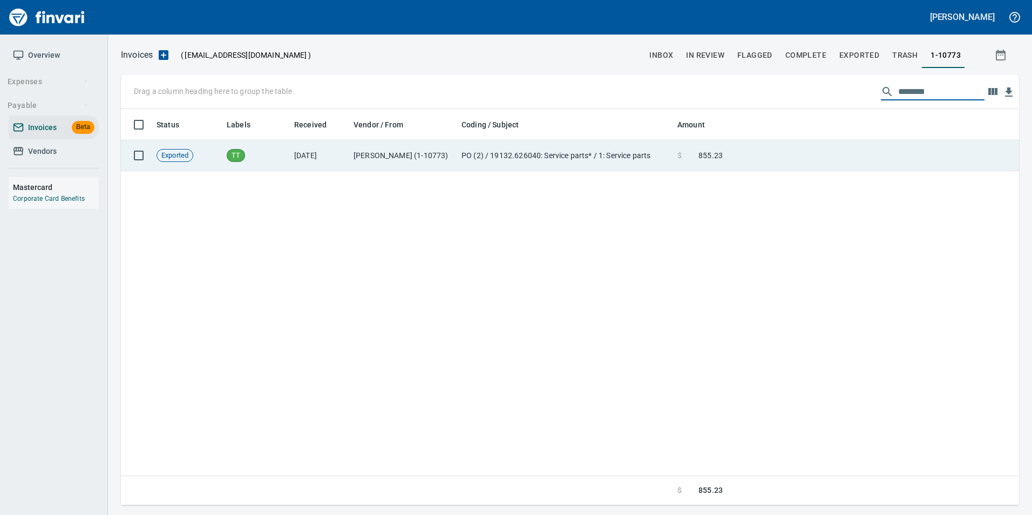
type input "********"
click at [591, 163] on td "PO (2) / 19132.626040: Service parts* / 1: Service parts" at bounding box center [565, 155] width 216 height 31
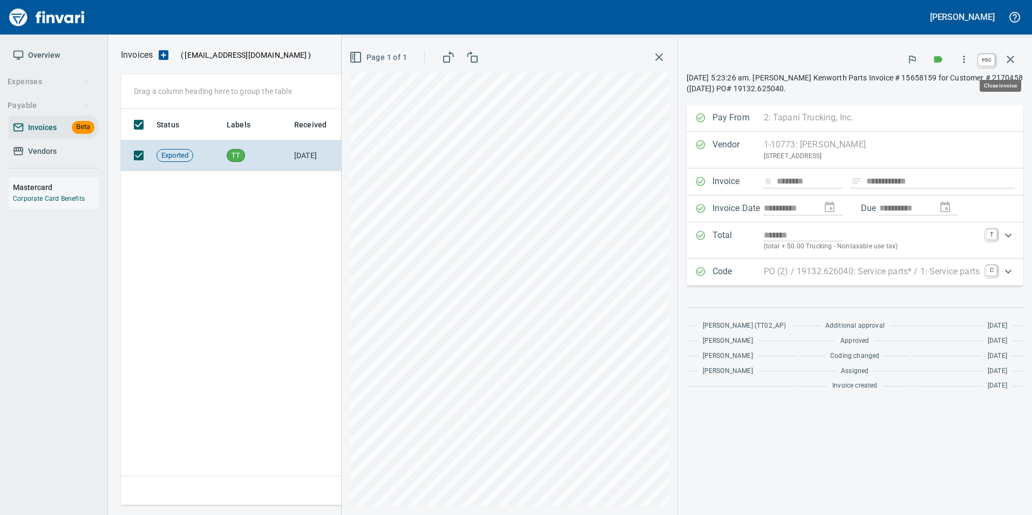
click at [1015, 58] on icon "button" at bounding box center [1010, 59] width 13 height 13
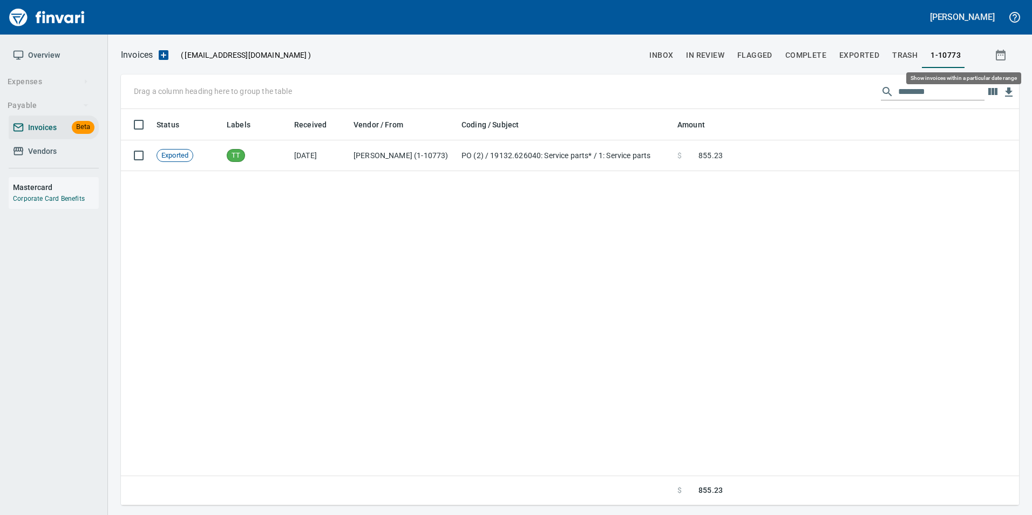
scroll to position [388, 890]
click at [930, 96] on input "********" at bounding box center [941, 91] width 86 height 17
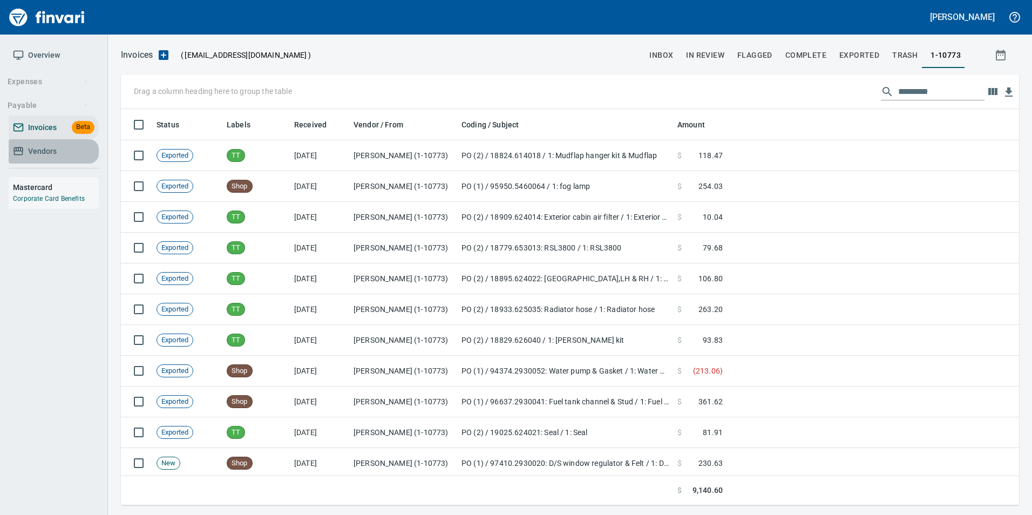
click at [83, 149] on span "Vendors" at bounding box center [54, 151] width 82 height 13
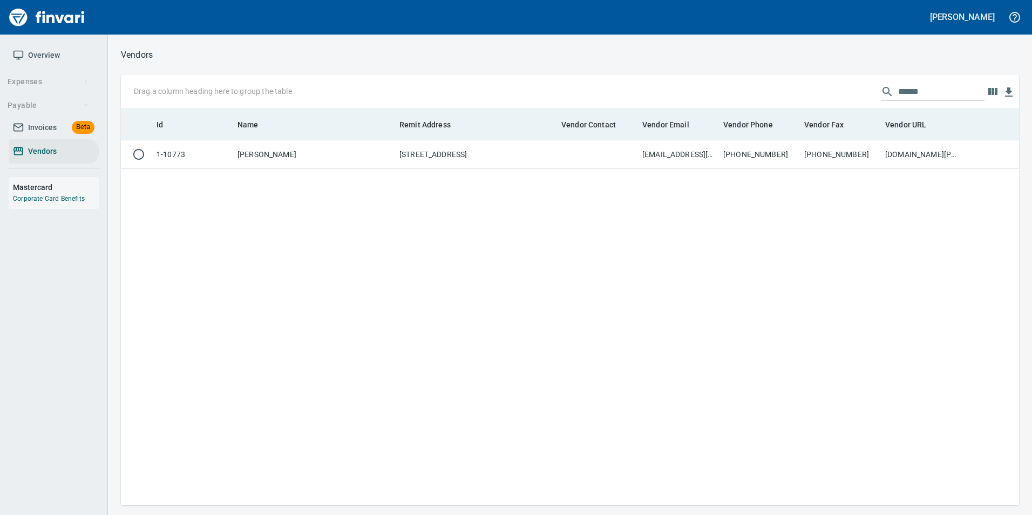
scroll to position [388, 890]
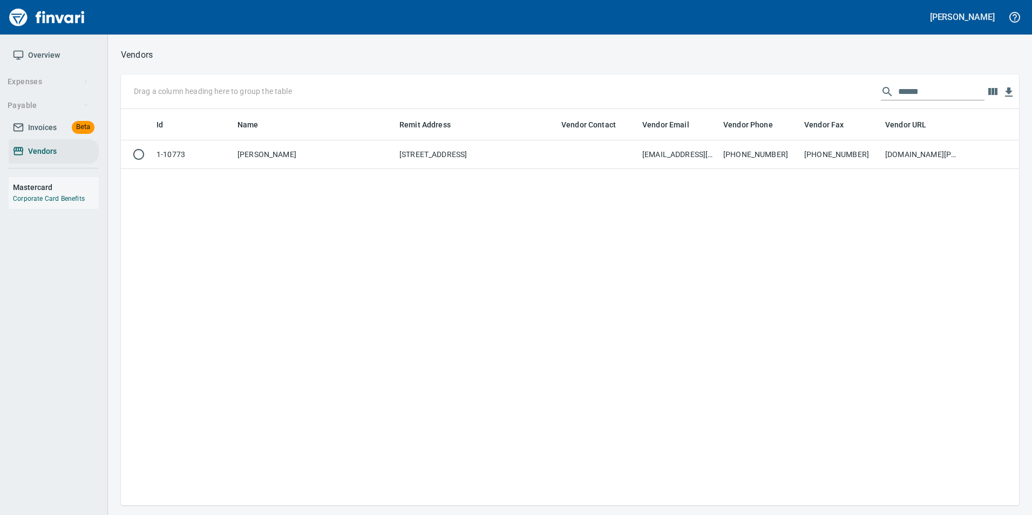
click at [938, 89] on input "******" at bounding box center [941, 91] width 86 height 17
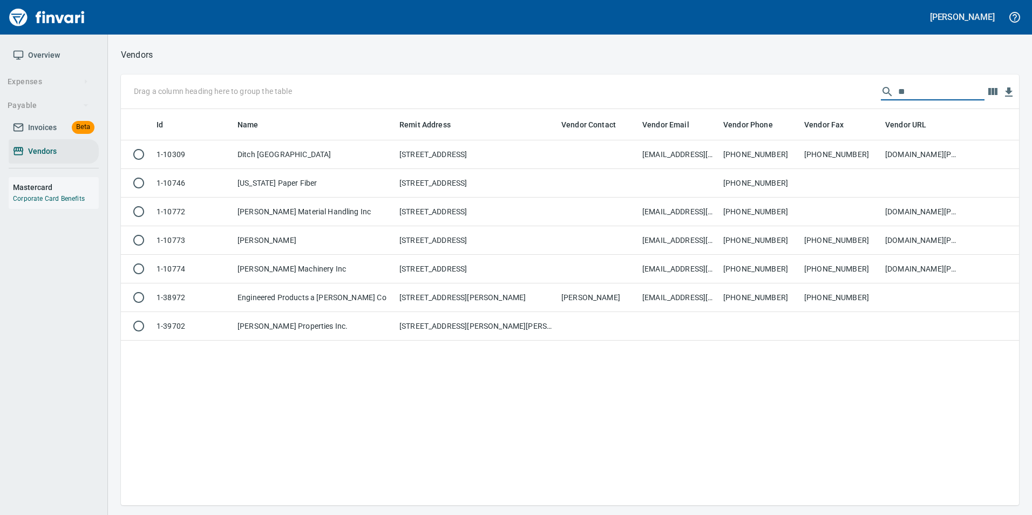
type input "*"
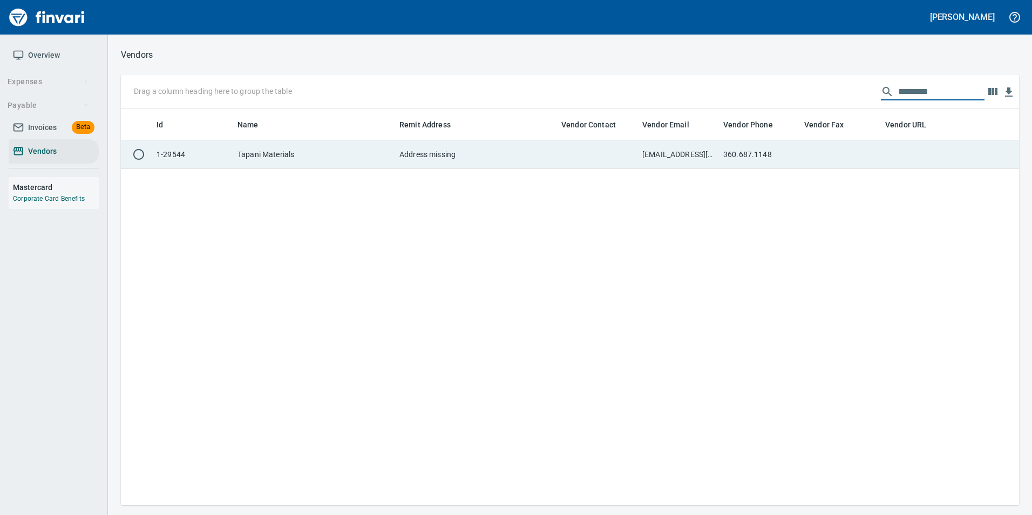
type input "*********"
click at [863, 152] on td at bounding box center [840, 154] width 81 height 29
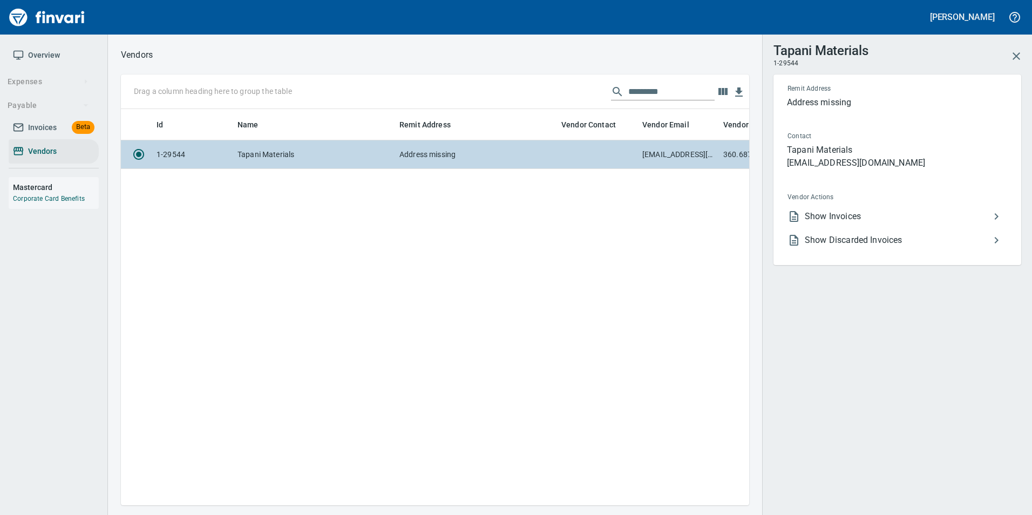
scroll to position [380, 620]
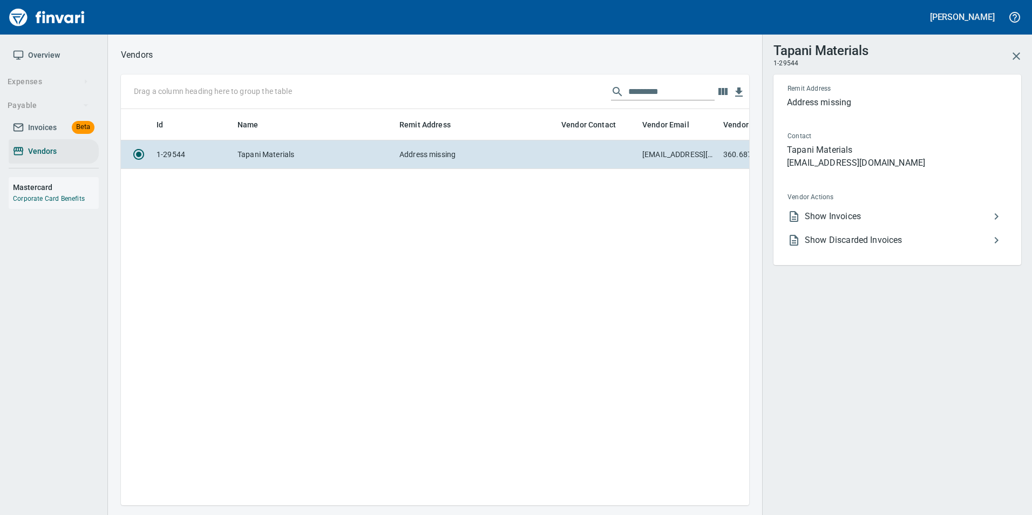
click at [872, 218] on span "Show Invoices" at bounding box center [897, 216] width 185 height 13
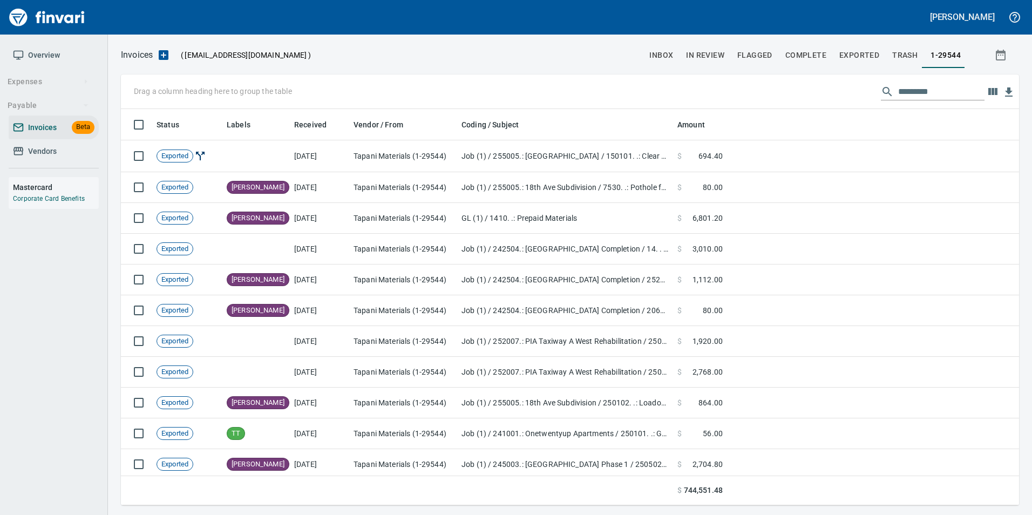
scroll to position [388, 882]
click at [921, 88] on input "text" at bounding box center [941, 91] width 86 height 17
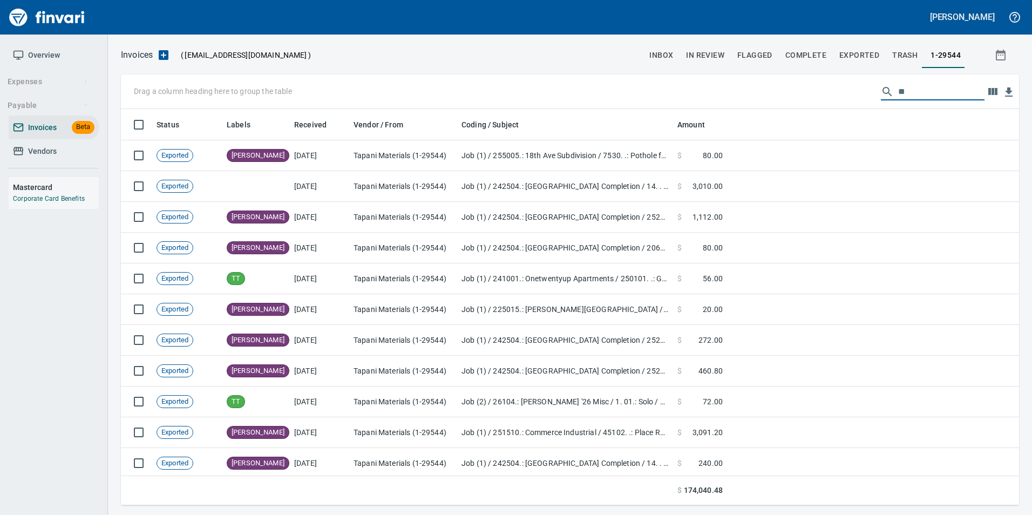
type input "*"
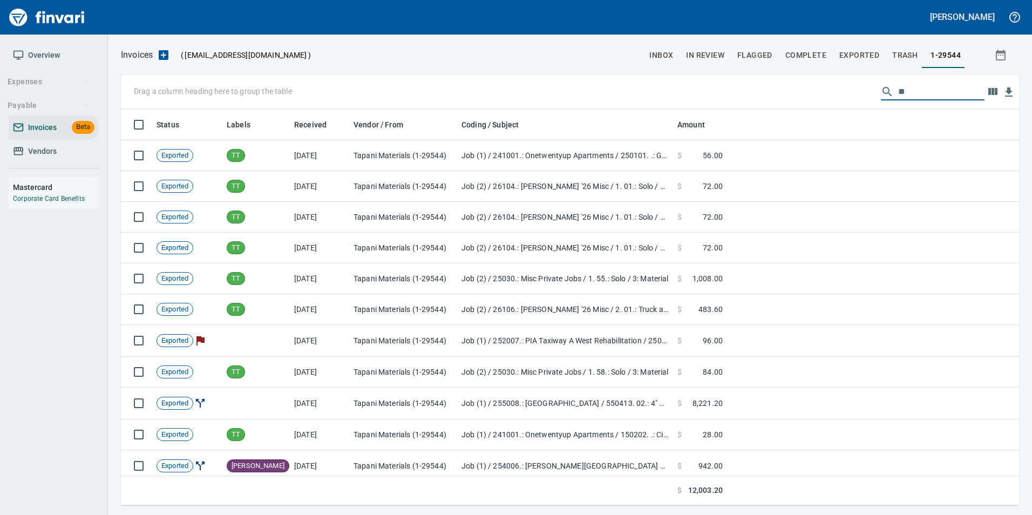
type input "*"
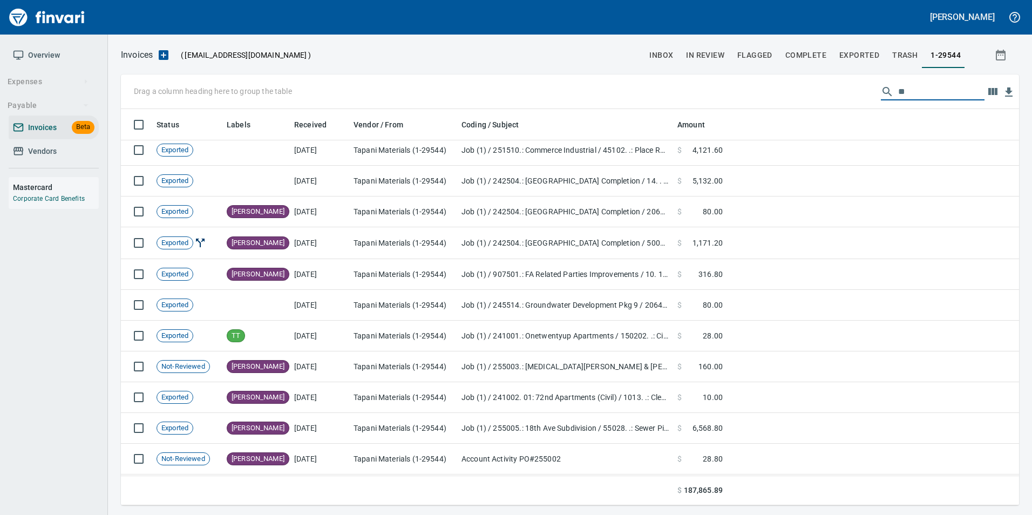
scroll to position [540, 0]
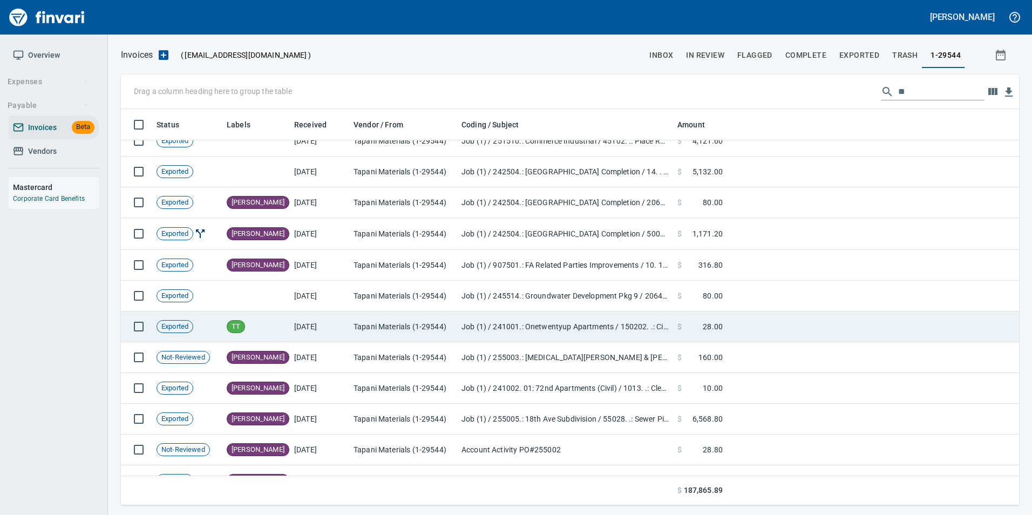
click at [747, 330] on td at bounding box center [873, 326] width 292 height 31
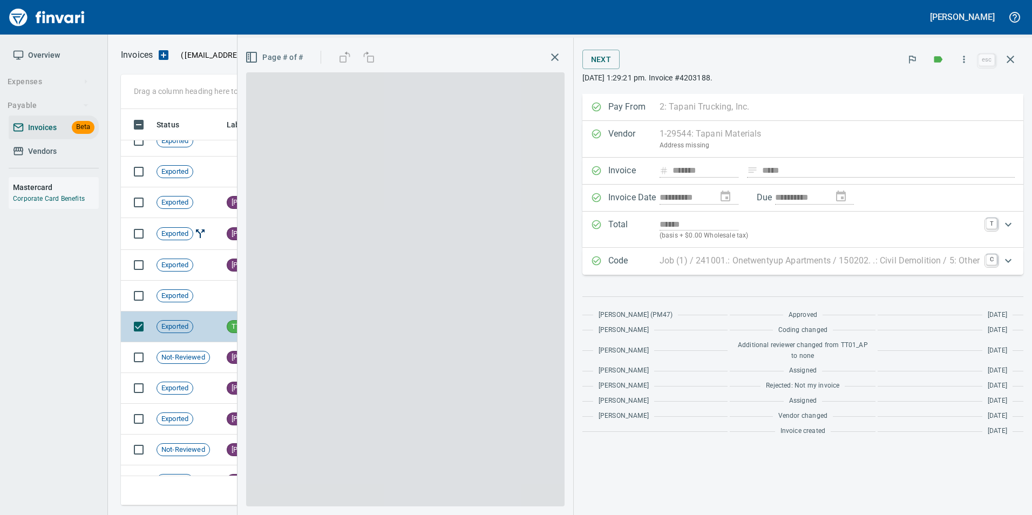
scroll to position [388, 881]
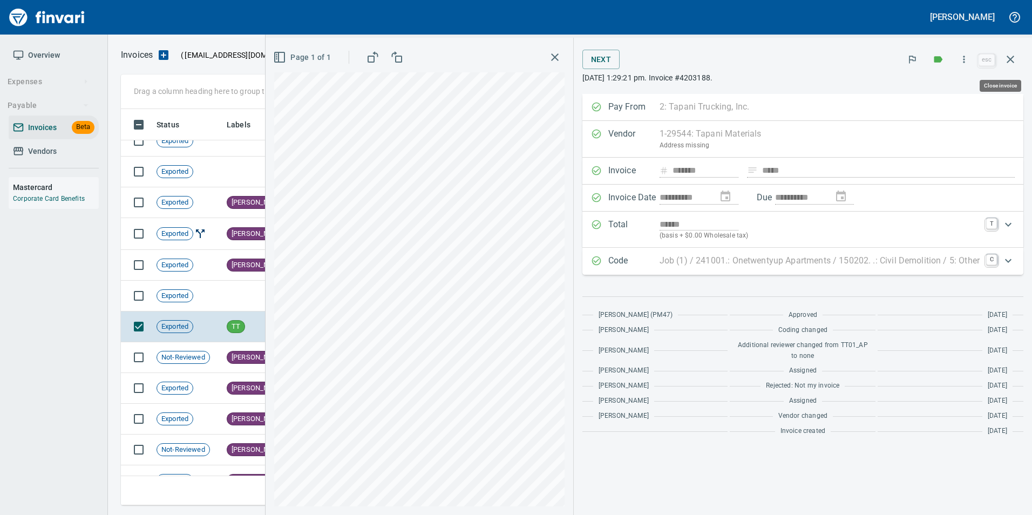
click at [1016, 59] on button "button" at bounding box center [1011, 59] width 26 height 26
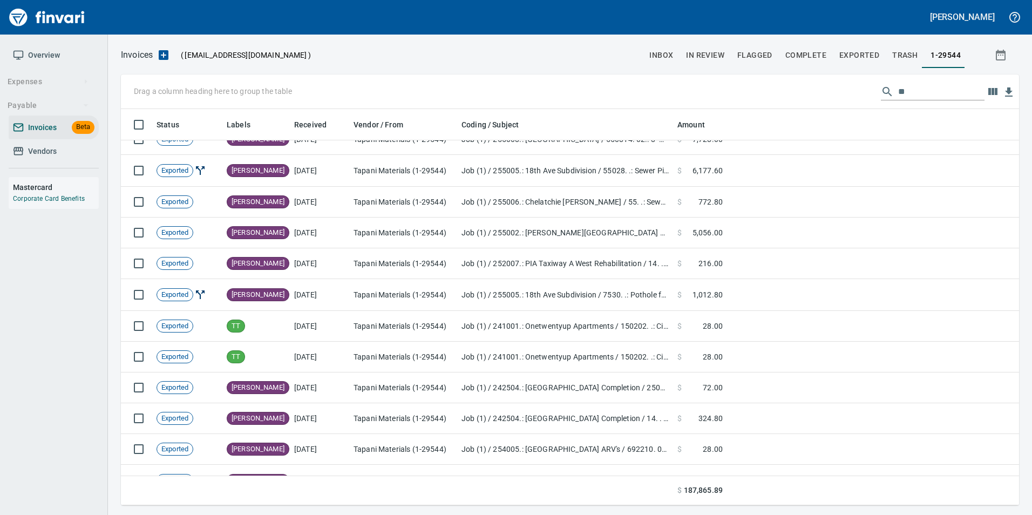
scroll to position [918, 0]
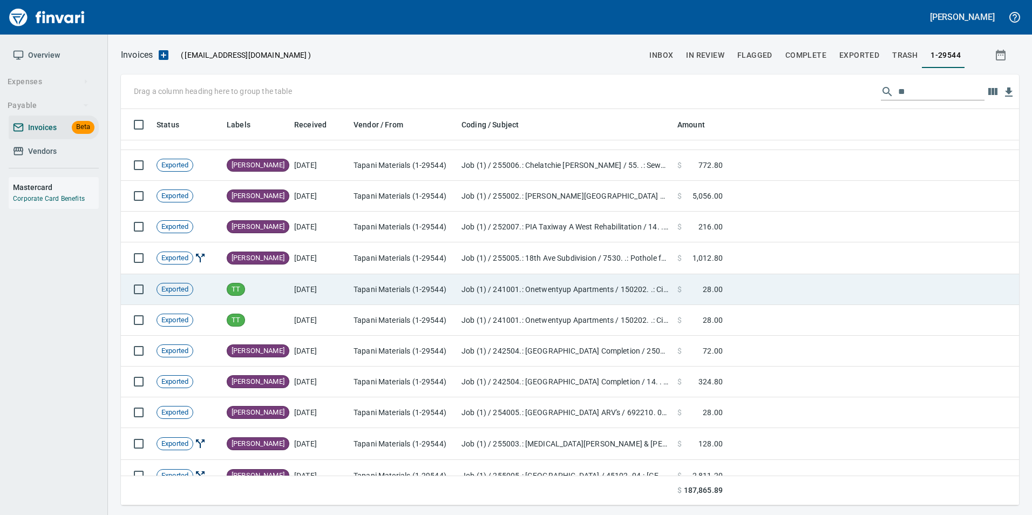
click at [791, 277] on td at bounding box center [873, 289] width 292 height 31
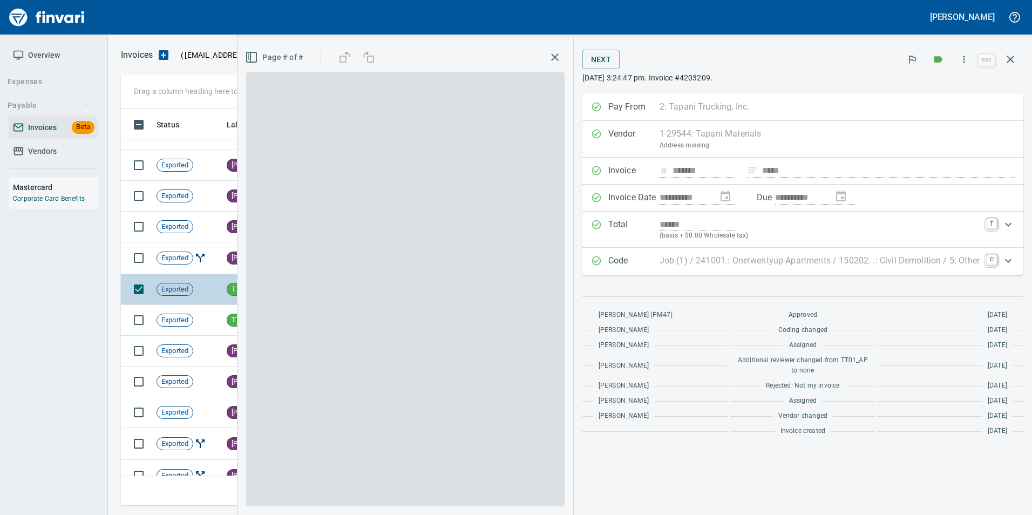
scroll to position [388, 881]
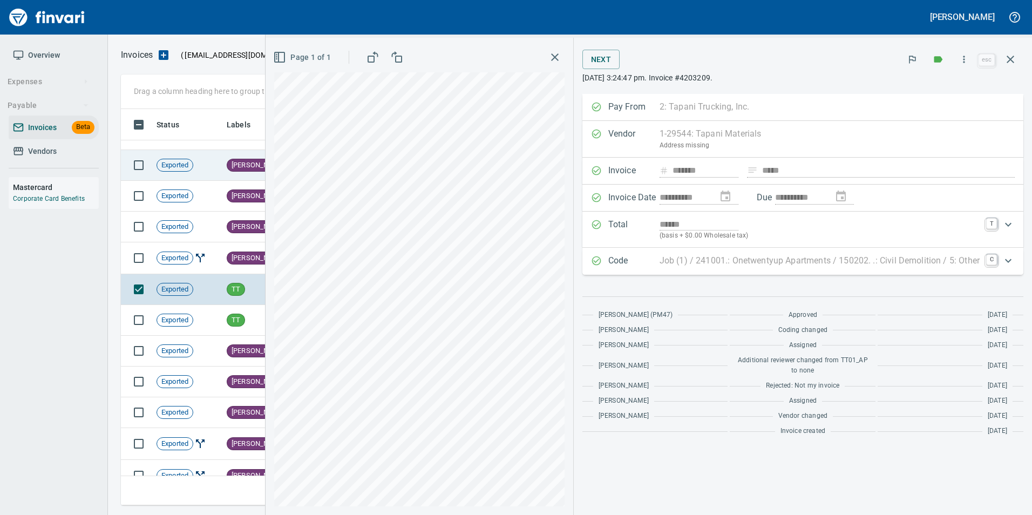
drag, startPoint x: 1012, startPoint y: 59, endPoint x: 927, endPoint y: 172, distance: 141.5
click at [1011, 59] on icon "button" at bounding box center [1011, 60] width 8 height 8
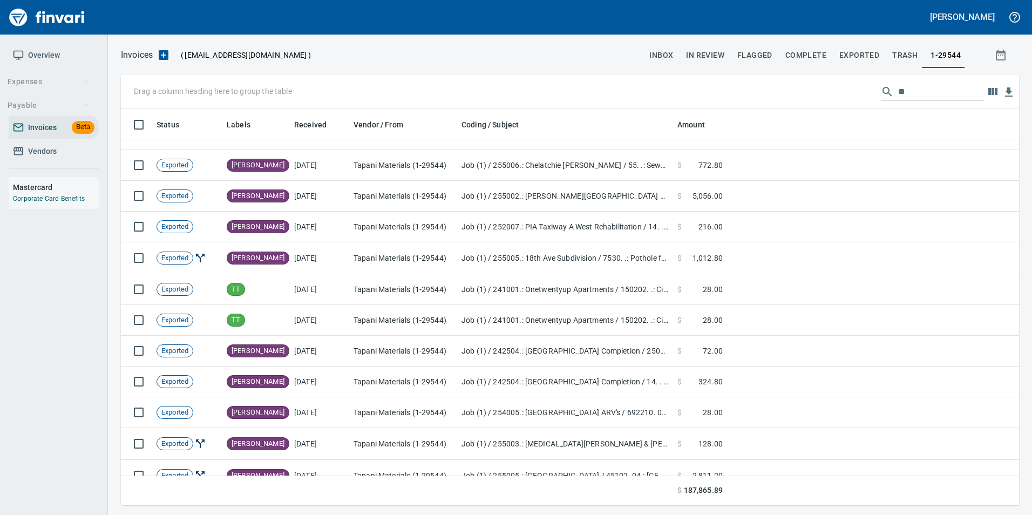
click at [912, 96] on input "**" at bounding box center [941, 91] width 86 height 17
type input "*"
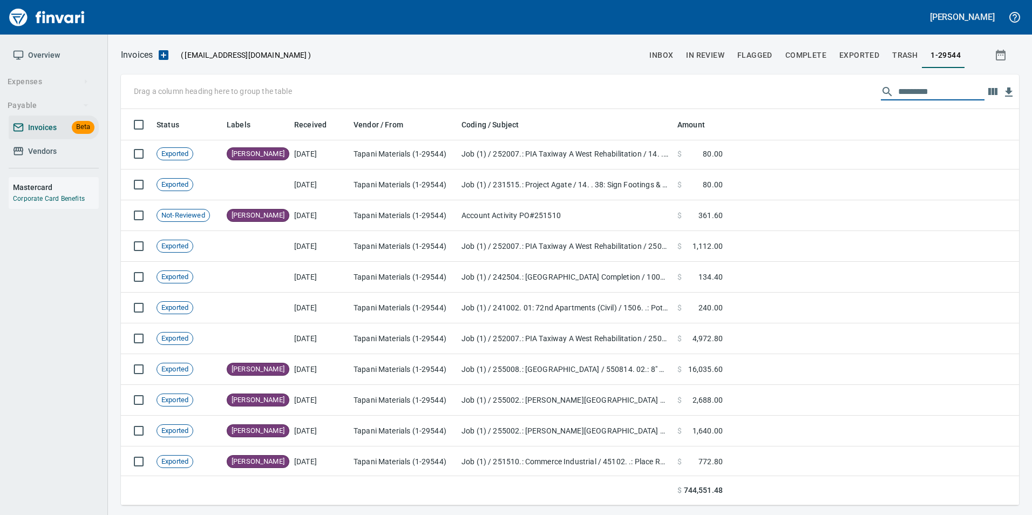
click at [673, 56] on span "inbox" at bounding box center [661, 55] width 24 height 13
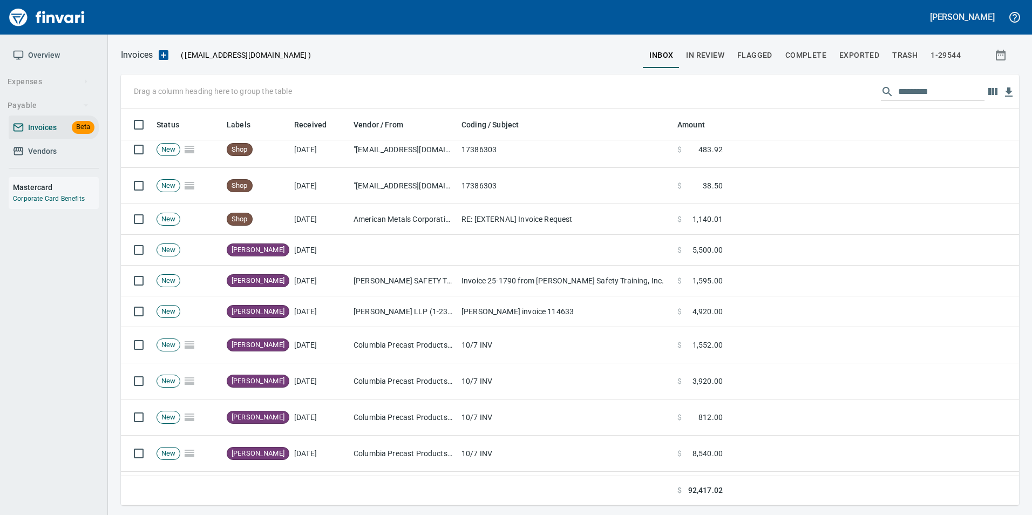
scroll to position [270, 0]
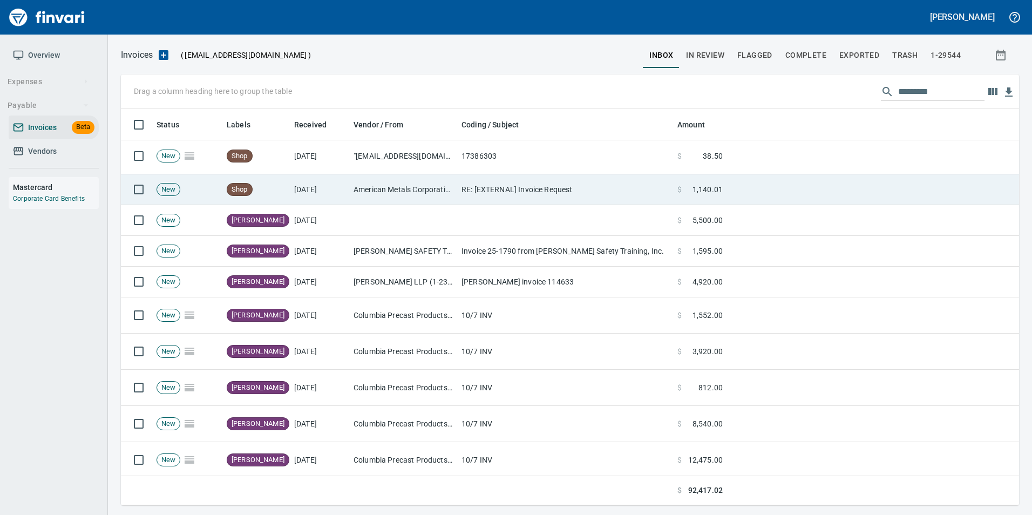
click at [444, 187] on td "American Metals Corporation (1-22150)" at bounding box center [403, 189] width 108 height 31
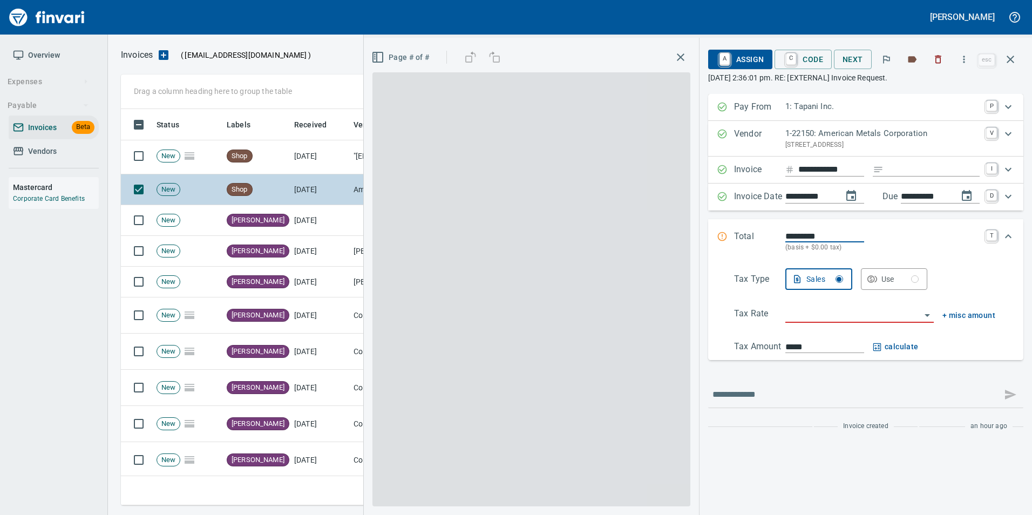
scroll to position [388, 881]
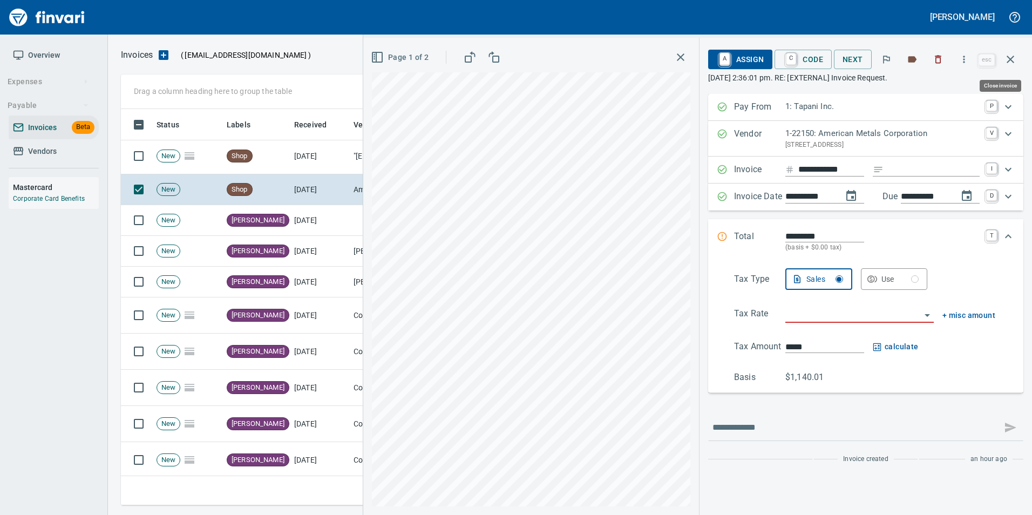
click at [1007, 58] on icon "button" at bounding box center [1010, 59] width 13 height 13
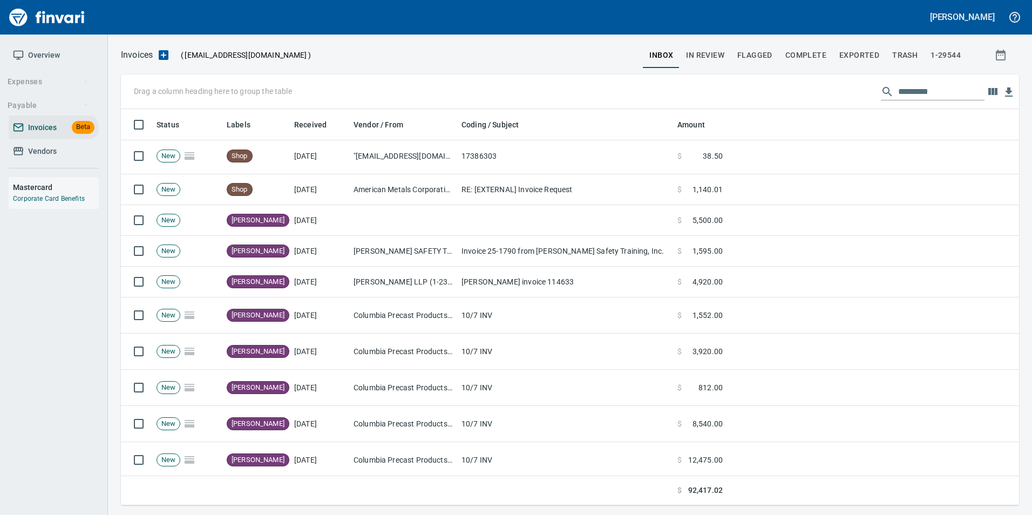
scroll to position [388, 882]
click at [53, 151] on span "Vendors" at bounding box center [42, 151] width 29 height 13
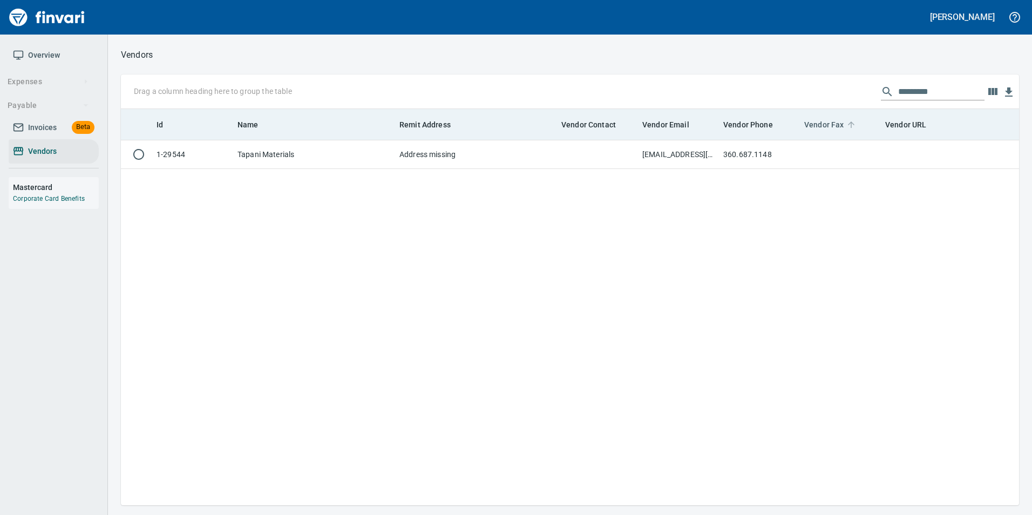
scroll to position [388, 890]
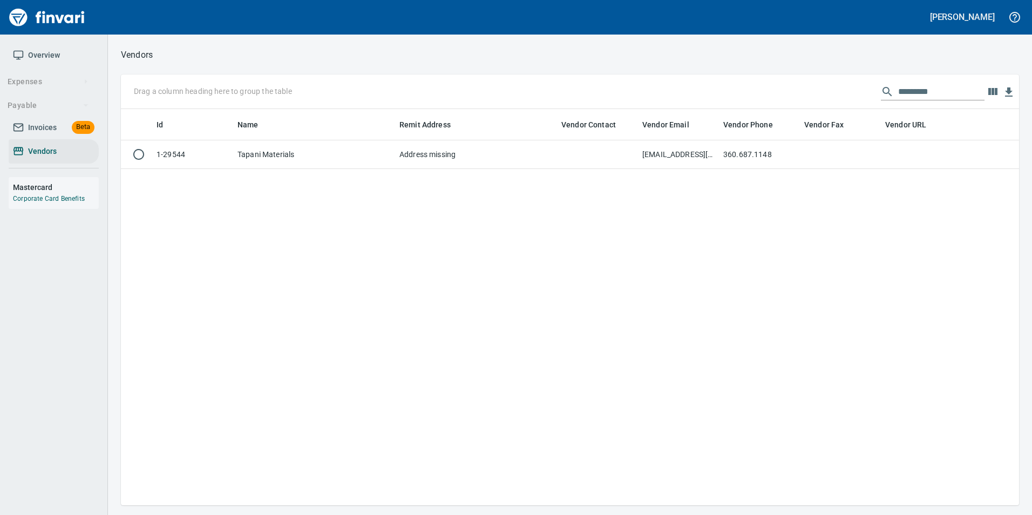
click at [949, 91] on input "*********" at bounding box center [941, 91] width 86 height 17
type input "*"
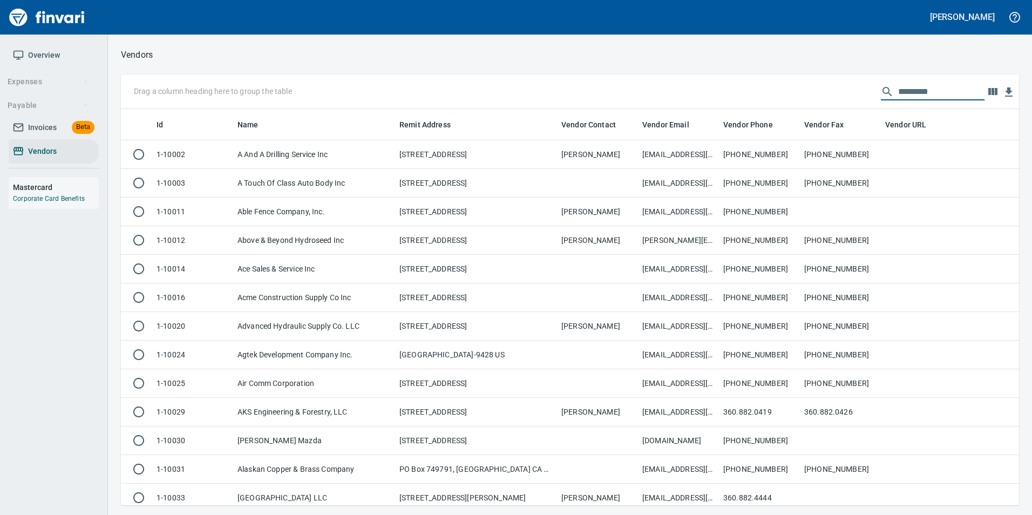
scroll to position [388, 882]
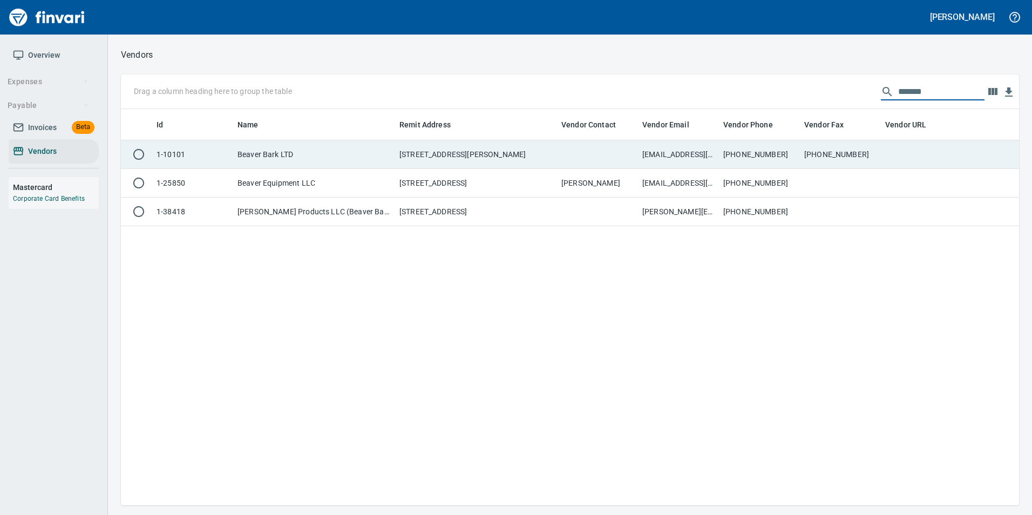
type input "******"
click at [725, 148] on td "509-946-1000" at bounding box center [759, 154] width 81 height 29
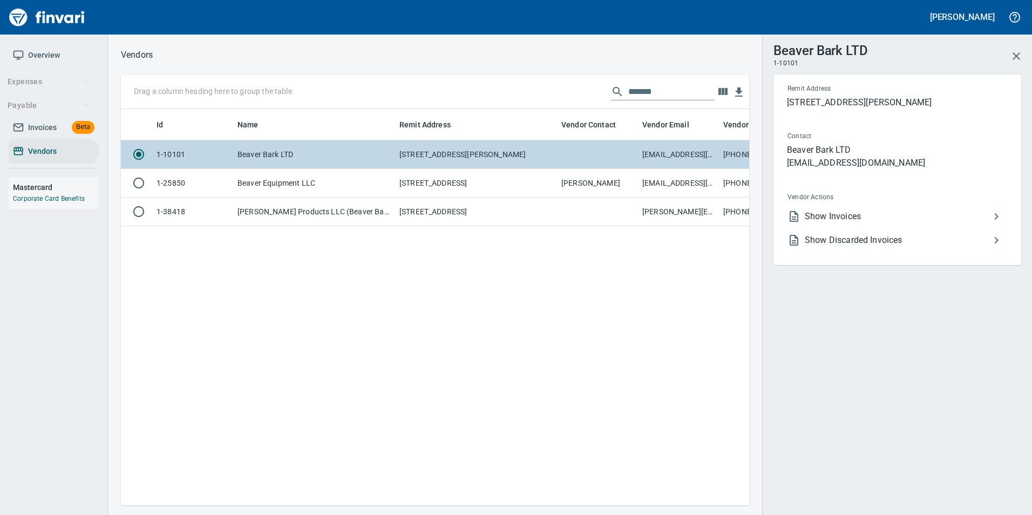
scroll to position [380, 620]
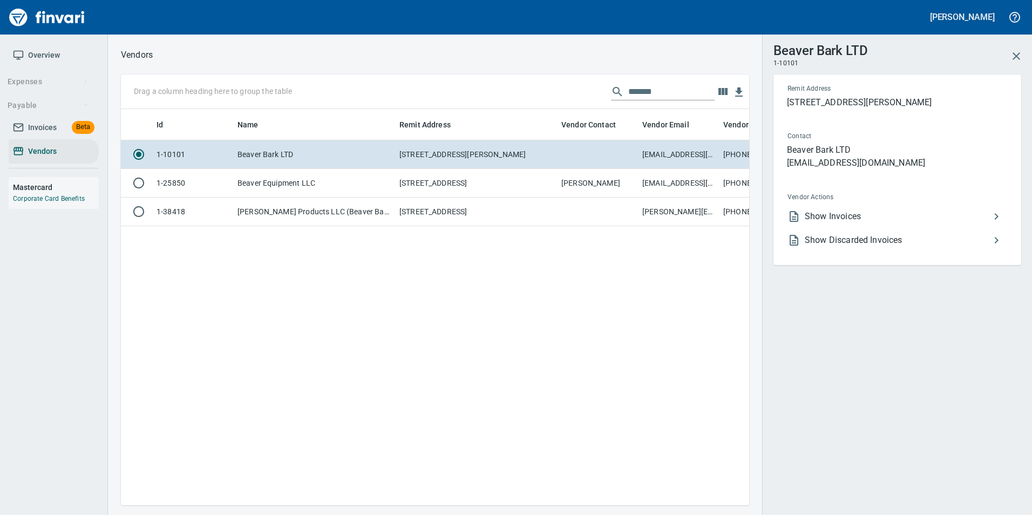
click at [874, 215] on span "Show Invoices" at bounding box center [897, 216] width 185 height 13
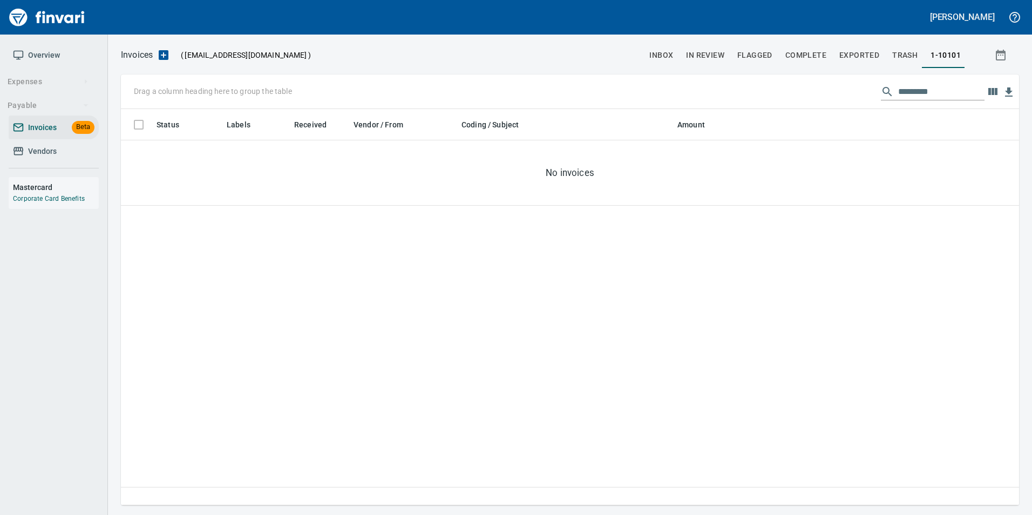
scroll to position [388, 890]
click at [676, 61] on button "inbox" at bounding box center [661, 55] width 37 height 26
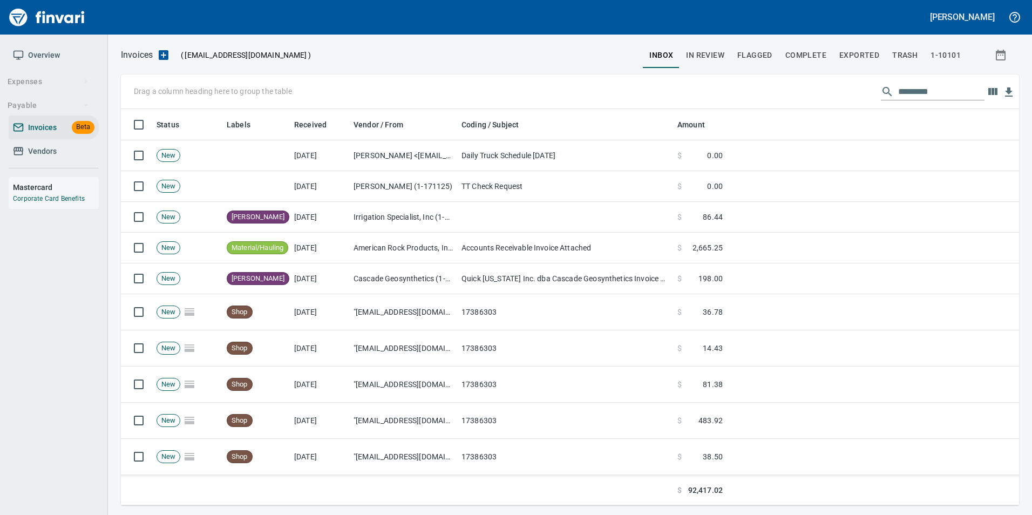
scroll to position [388, 882]
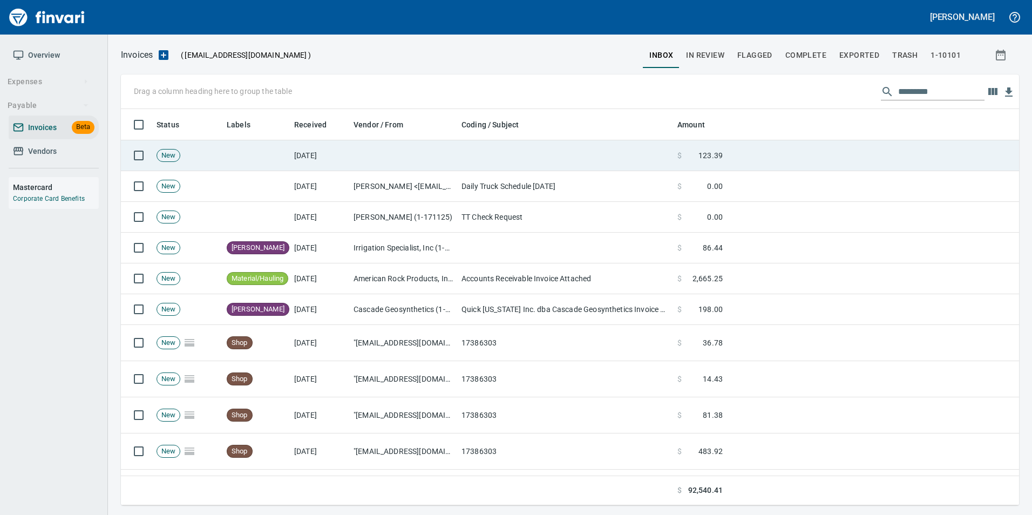
click at [611, 154] on td at bounding box center [565, 155] width 216 height 31
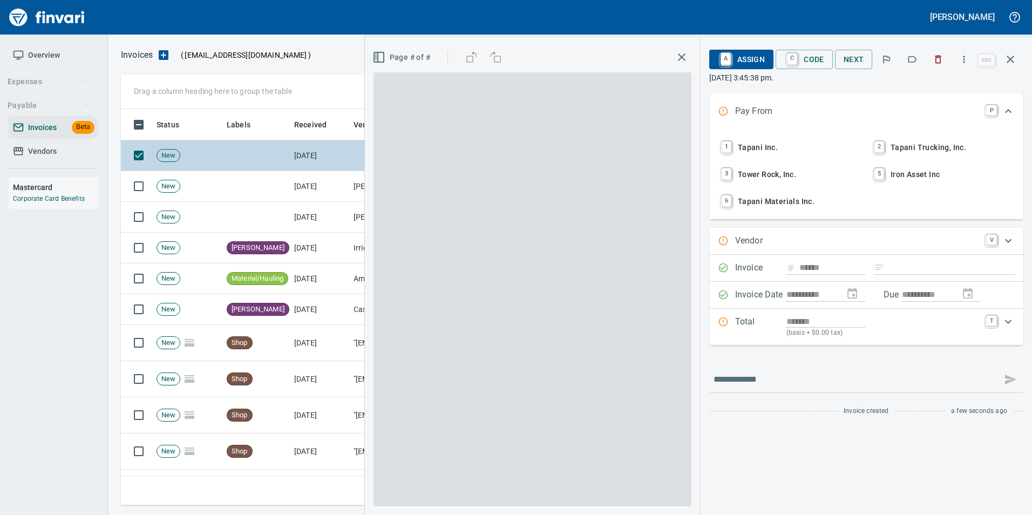
scroll to position [388, 881]
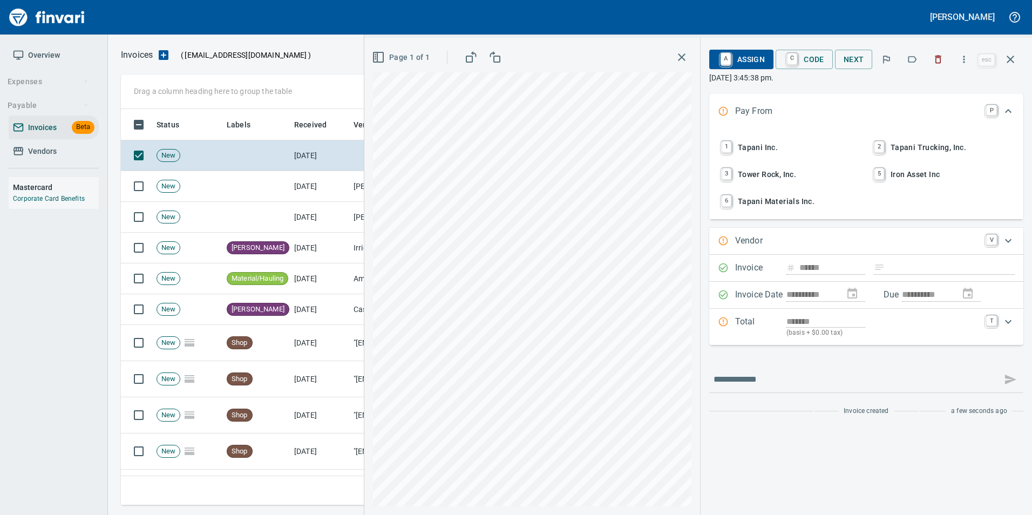
click at [817, 154] on span "1 Tapani Inc." at bounding box center [790, 147] width 142 height 18
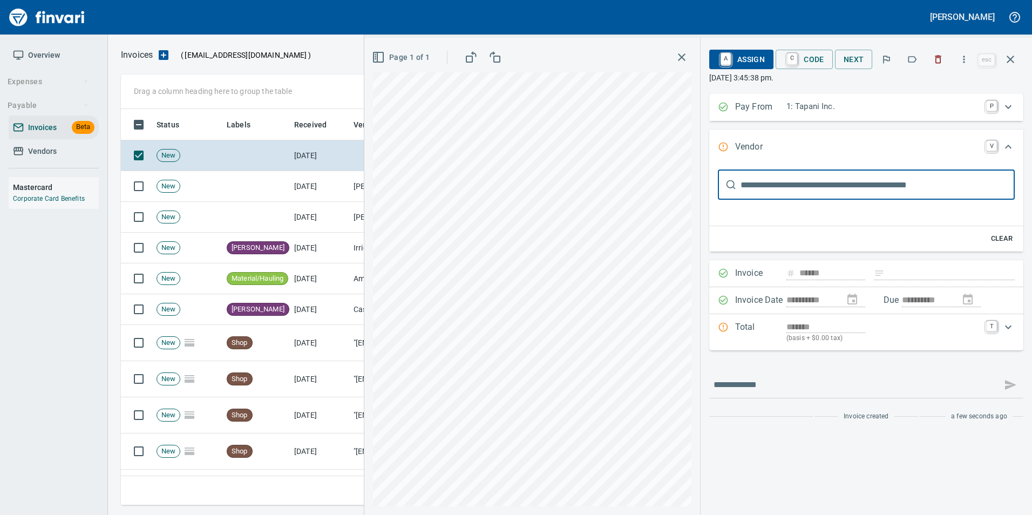
scroll to position [0, 0]
click at [825, 185] on input "text" at bounding box center [878, 184] width 274 height 30
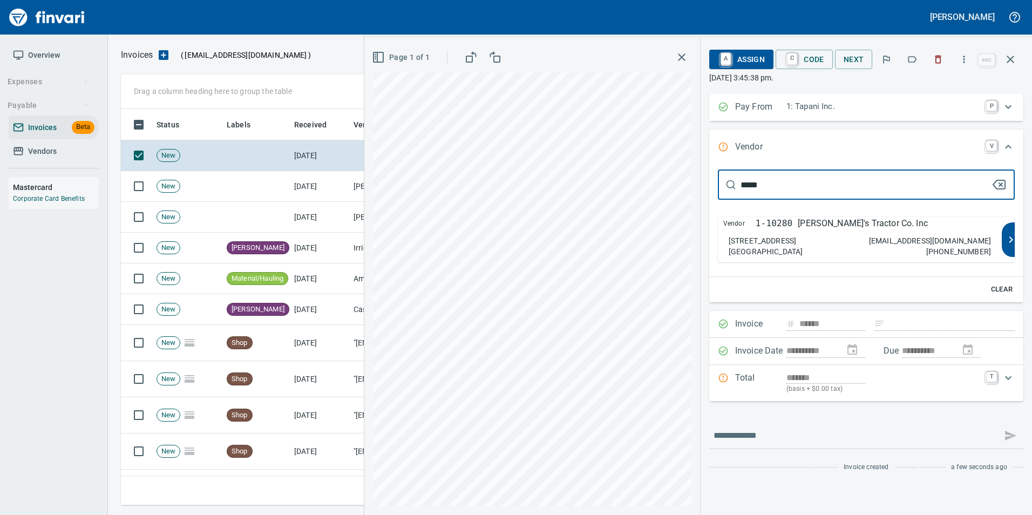
type input "*****"
click at [842, 224] on p "Dan's Tractor Co. Inc" at bounding box center [863, 223] width 130 height 13
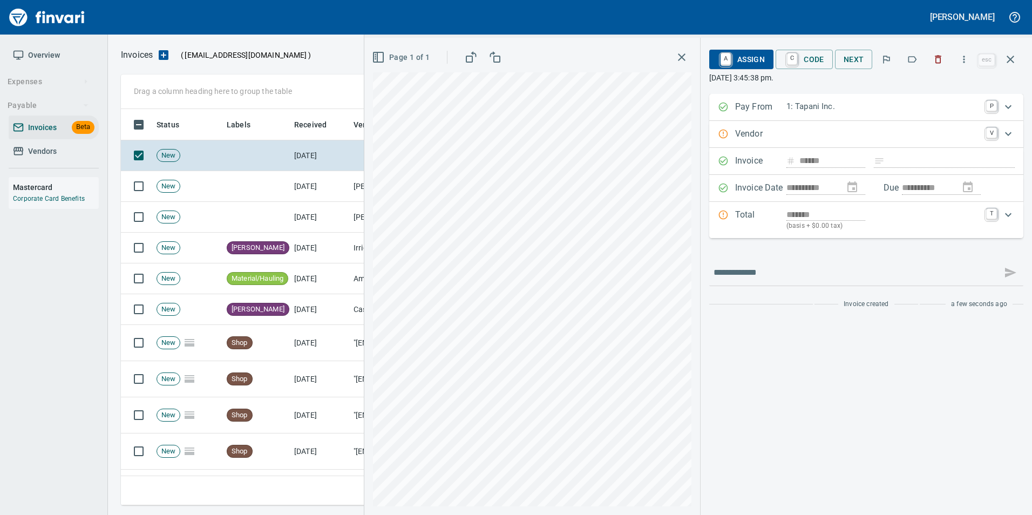
type input "**********"
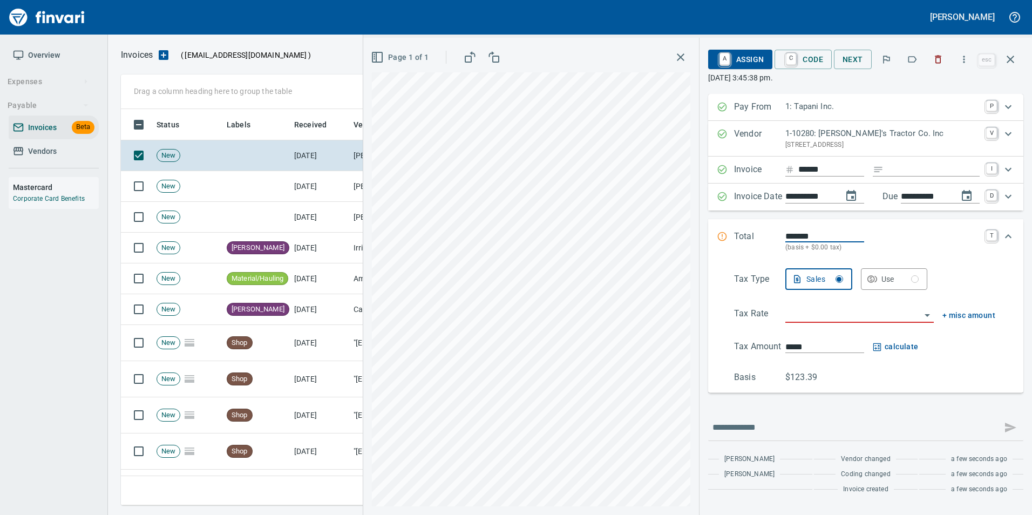
click at [912, 57] on icon "button" at bounding box center [912, 59] width 11 height 11
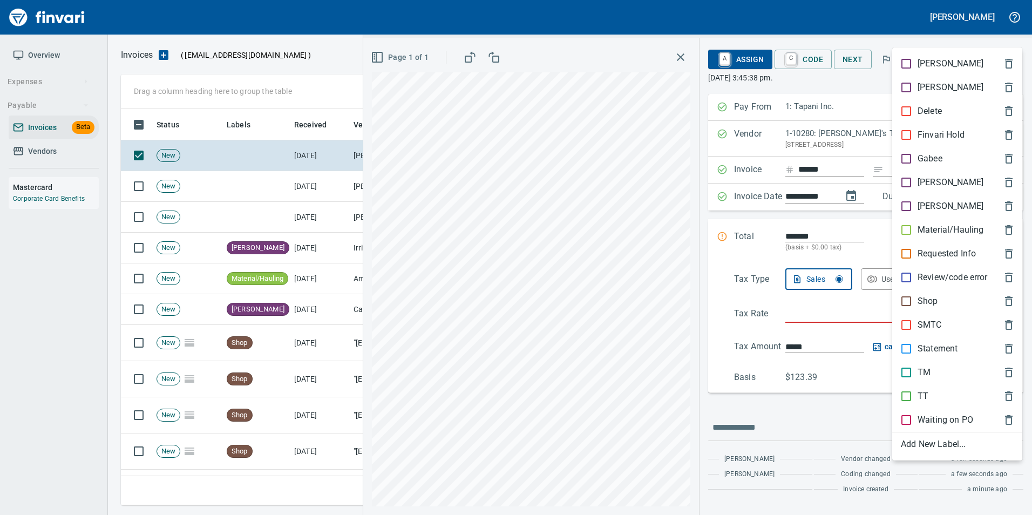
scroll to position [388, 881]
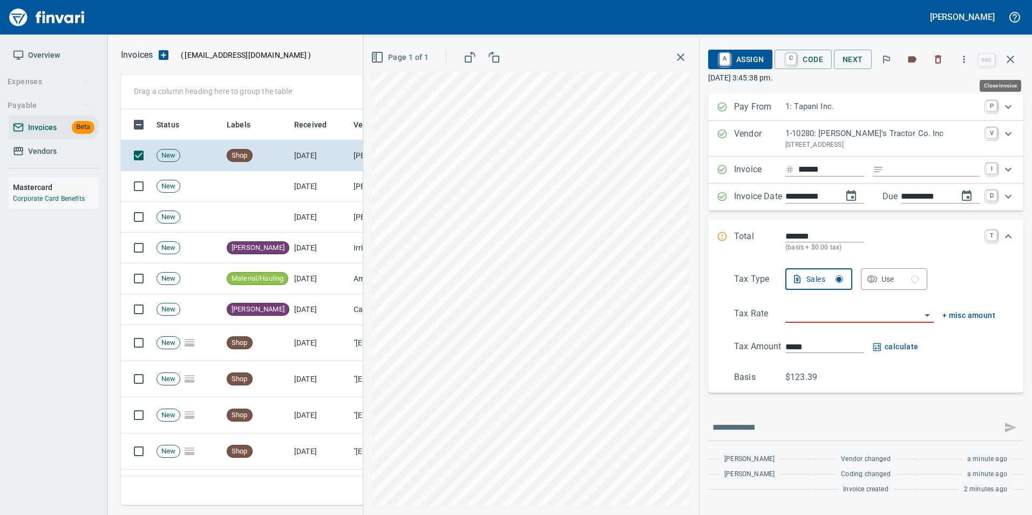
click at [1012, 60] on icon "button" at bounding box center [1011, 60] width 8 height 8
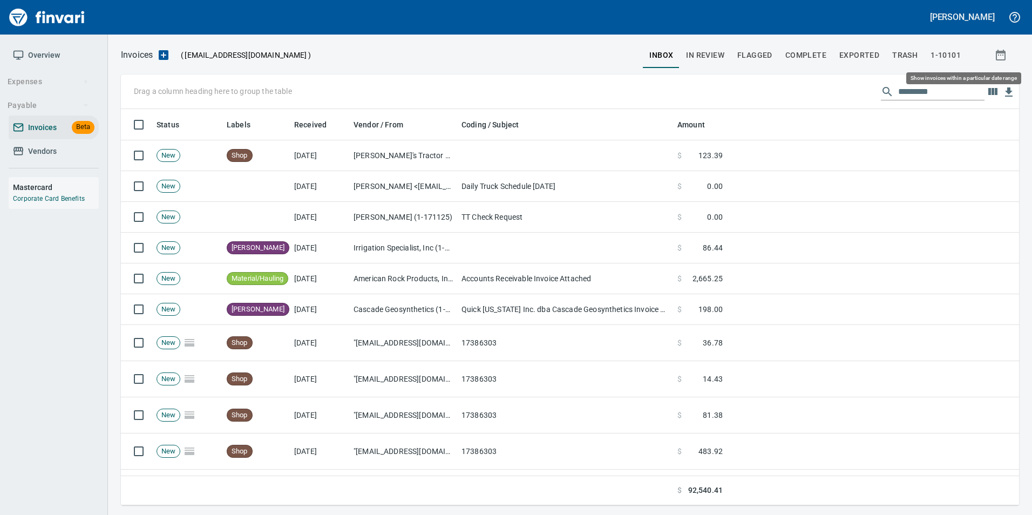
scroll to position [388, 882]
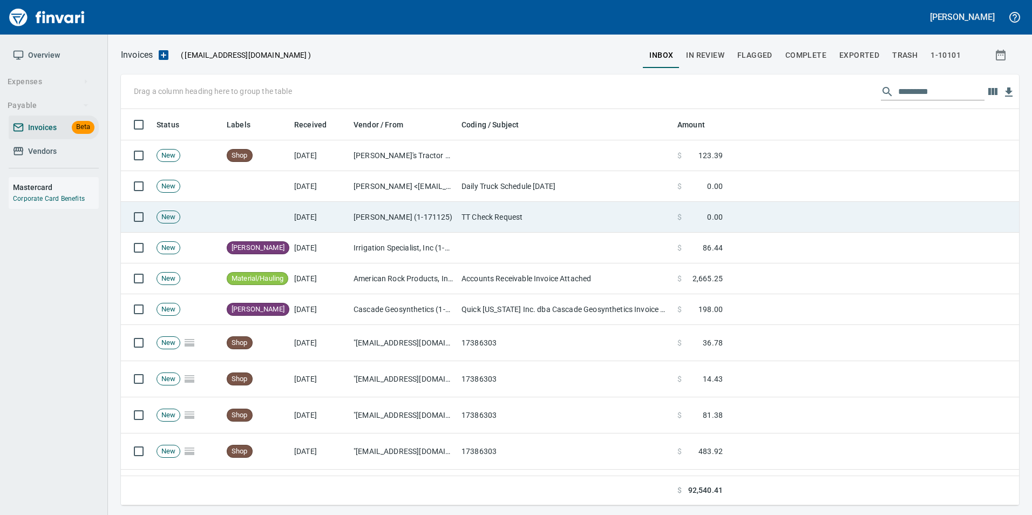
click at [675, 220] on td "$ 0.00" at bounding box center [700, 217] width 54 height 31
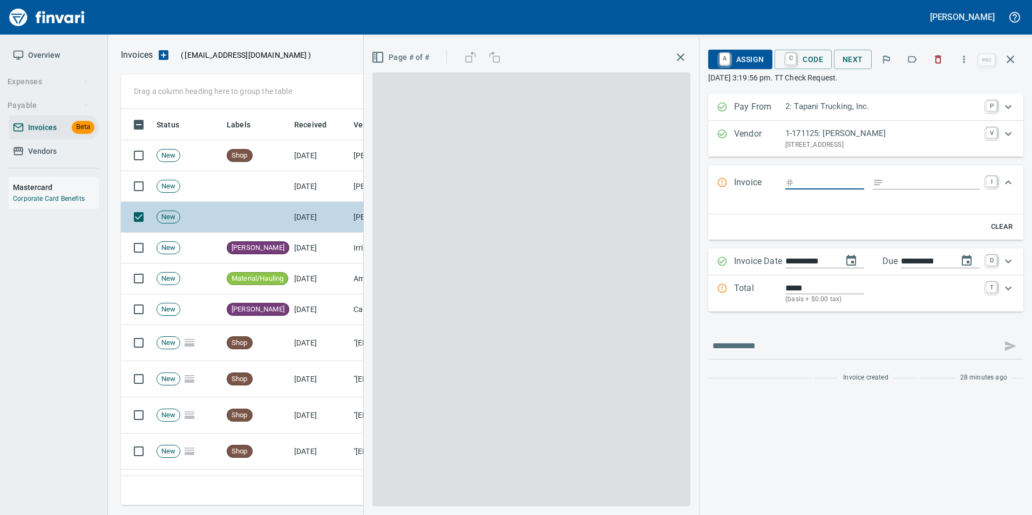
scroll to position [388, 881]
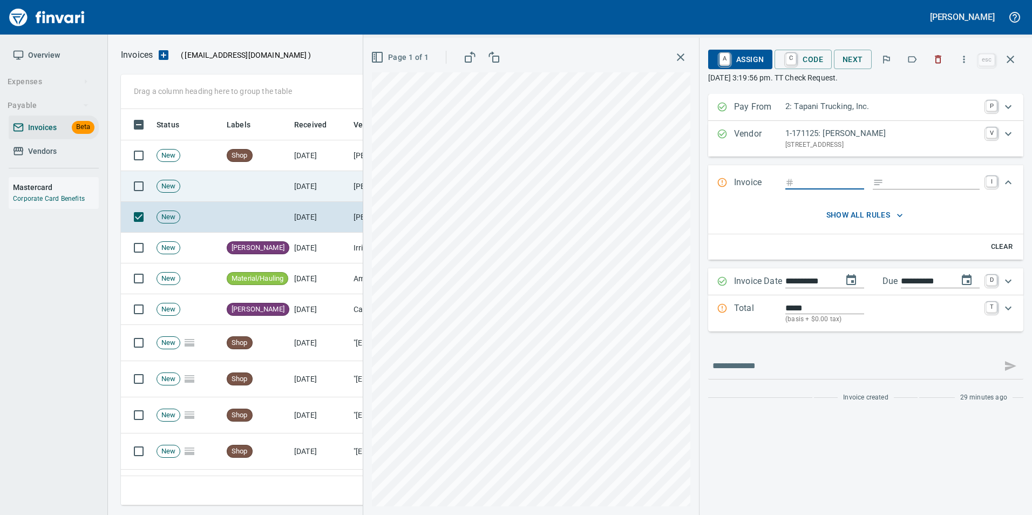
click at [282, 196] on td at bounding box center [255, 186] width 67 height 31
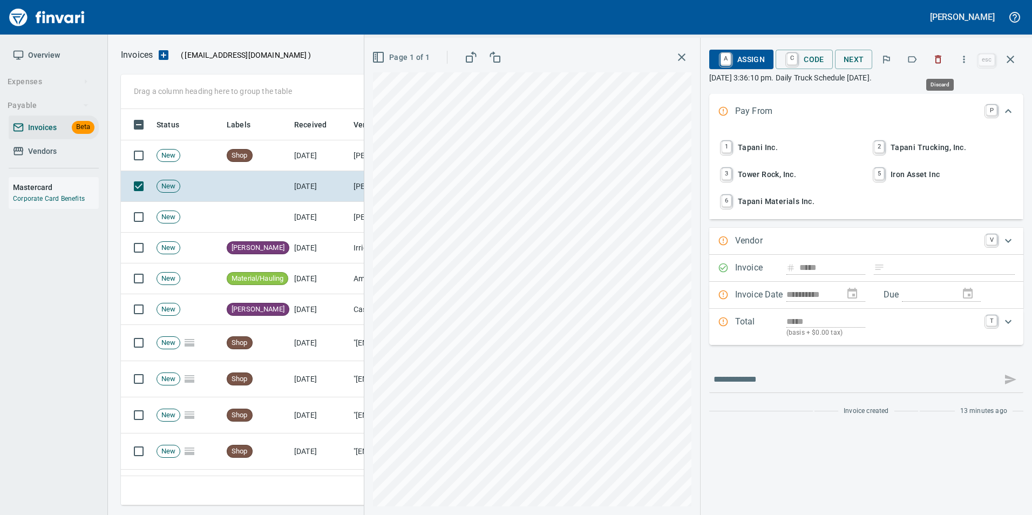
click at [948, 58] on button "button" at bounding box center [938, 60] width 24 height 24
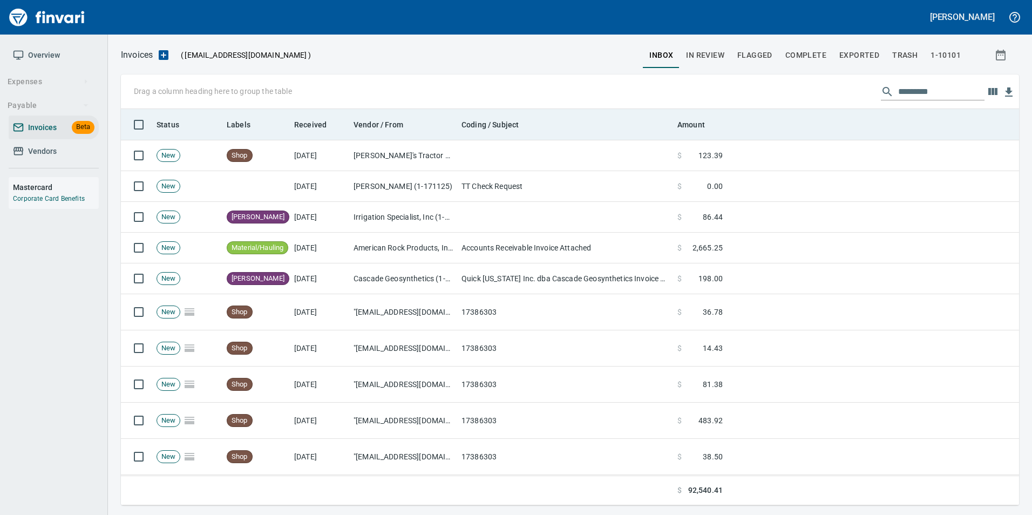
scroll to position [388, 882]
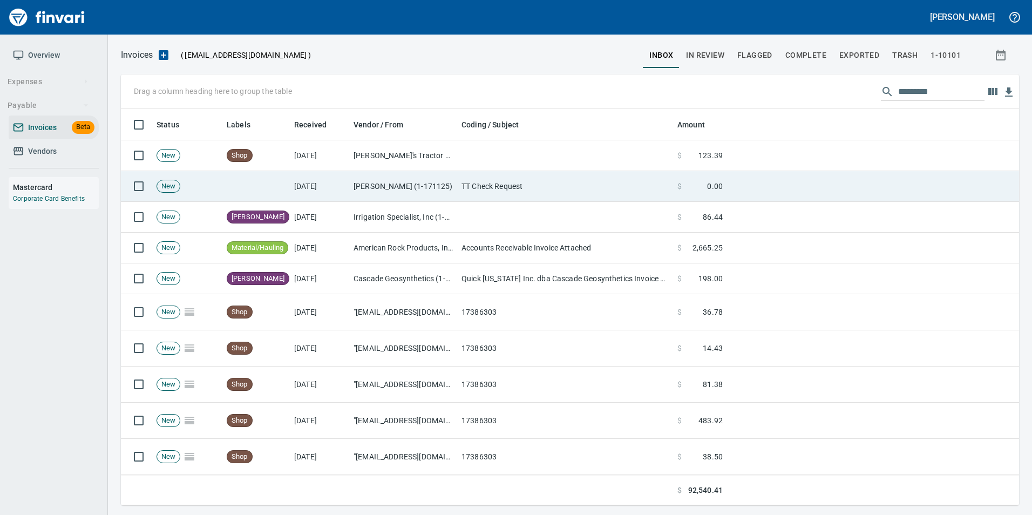
click at [430, 185] on td "Justin M Bellcoff (1-171125)" at bounding box center [403, 186] width 108 height 31
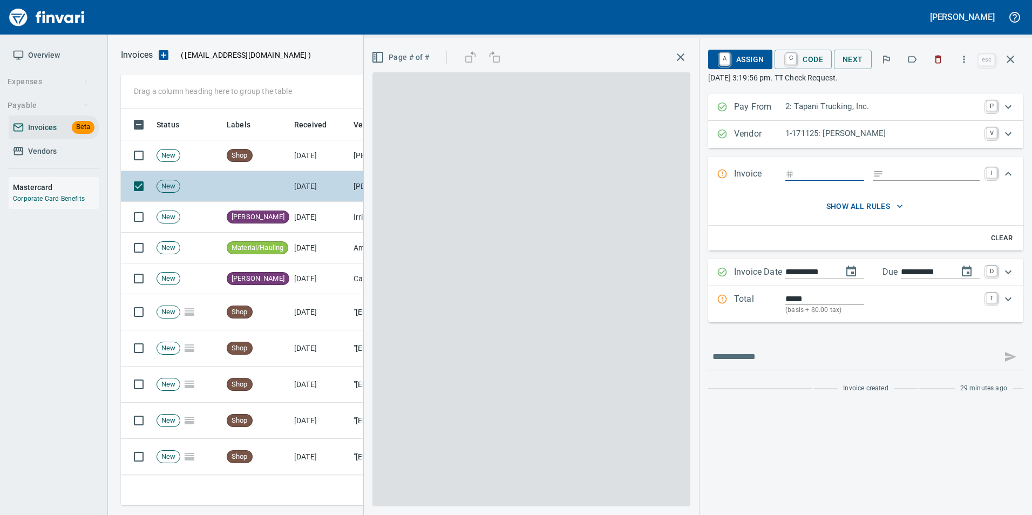
scroll to position [388, 881]
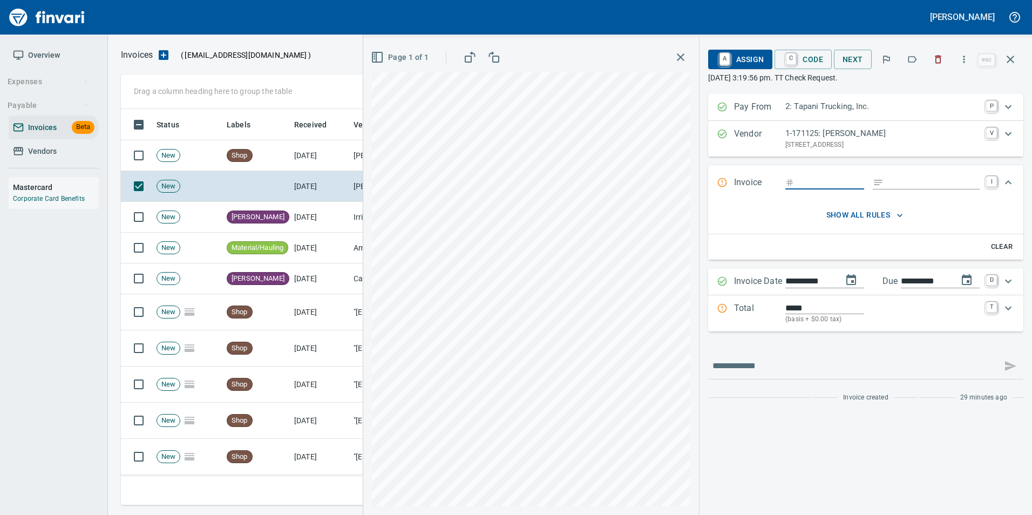
drag, startPoint x: 945, startPoint y: 61, endPoint x: 913, endPoint y: 71, distance: 34.0
click at [945, 60] on button "button" at bounding box center [938, 60] width 24 height 24
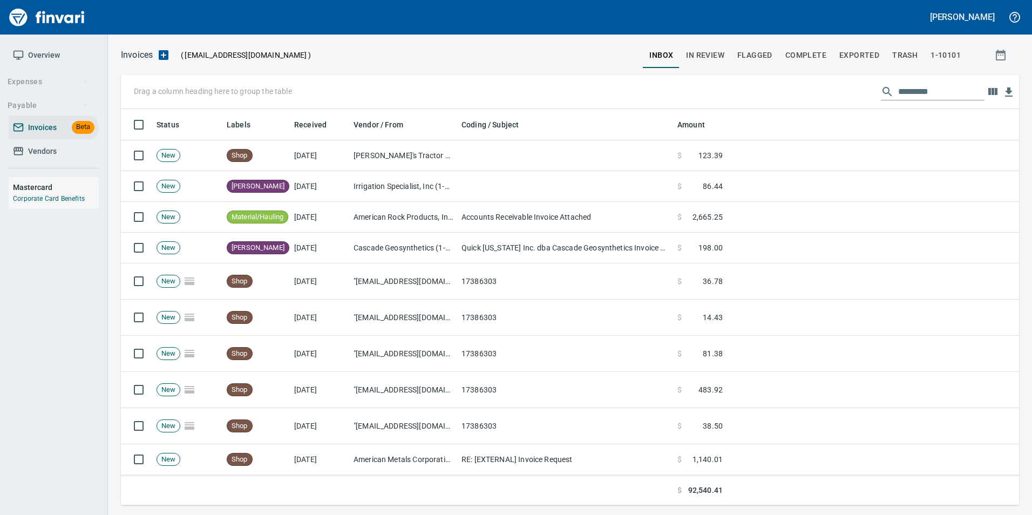
scroll to position [388, 881]
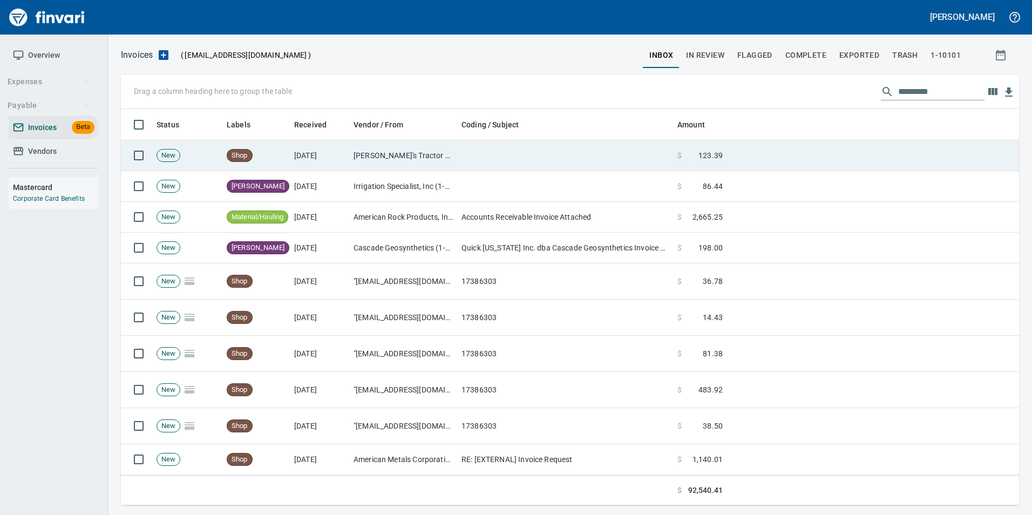
click at [362, 165] on td "[PERSON_NAME]'s Tractor Co. Inc (1-10280)" at bounding box center [403, 155] width 108 height 31
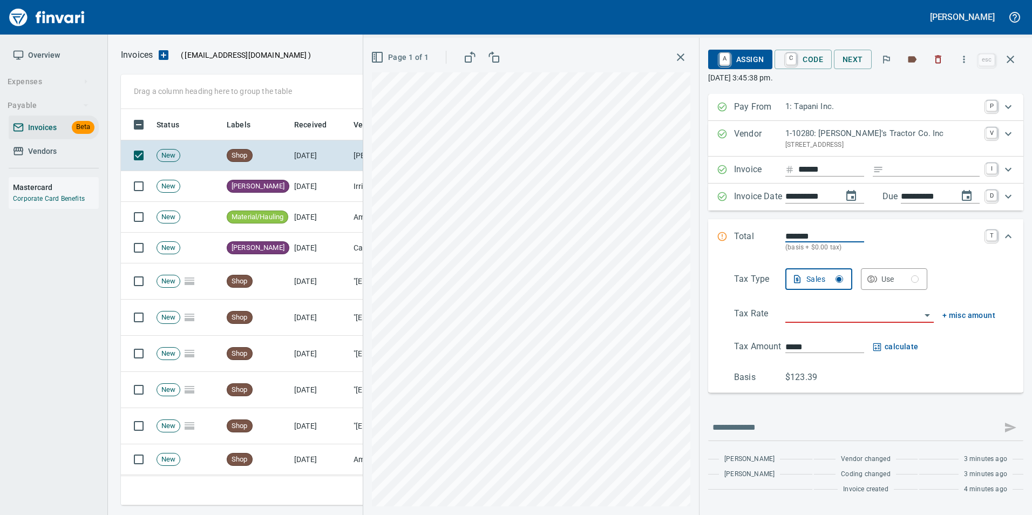
scroll to position [388, 881]
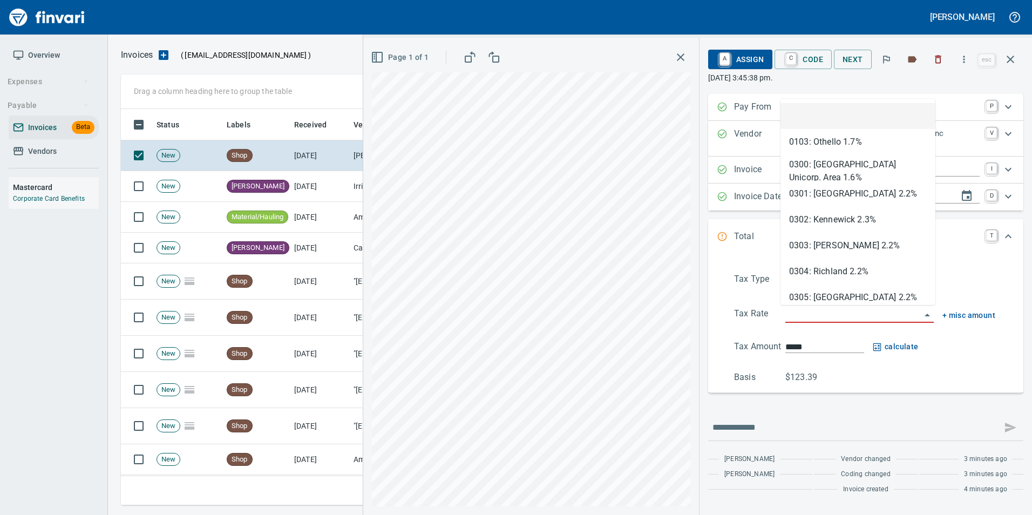
click at [805, 319] on input "search" at bounding box center [852, 314] width 135 height 15
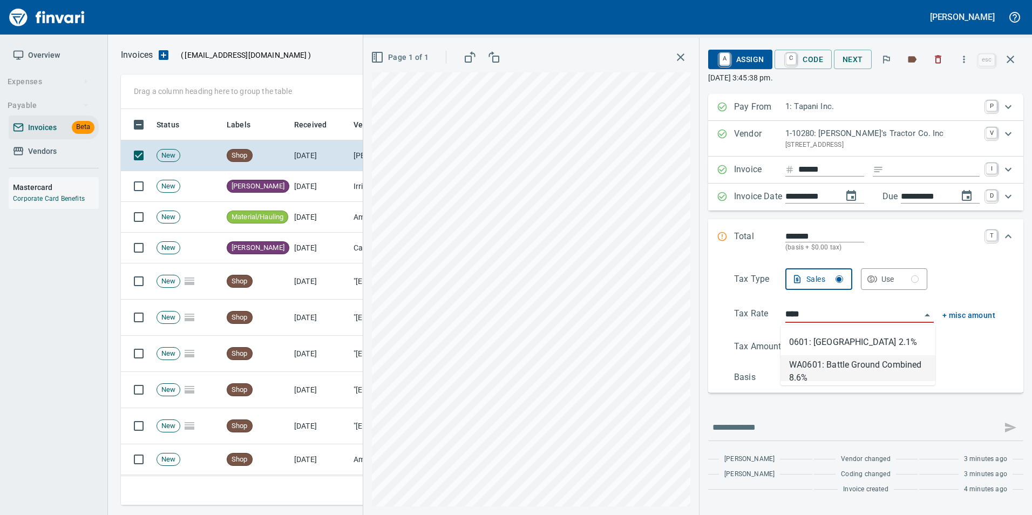
click at [852, 372] on li "WA0601: Battle Ground Combined 8.6%" at bounding box center [858, 368] width 155 height 26
type input "**********"
type input "*****"
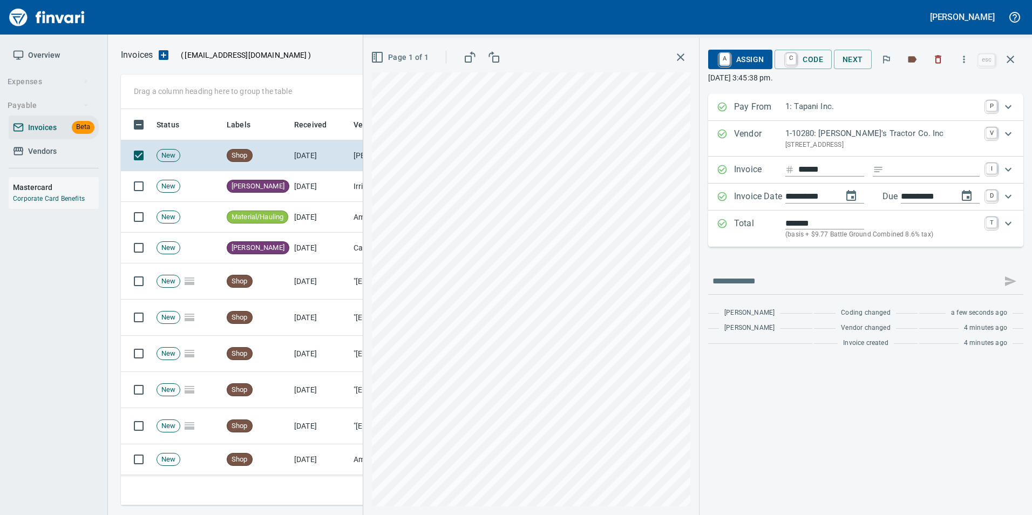
click at [747, 227] on p "Total" at bounding box center [759, 228] width 51 height 23
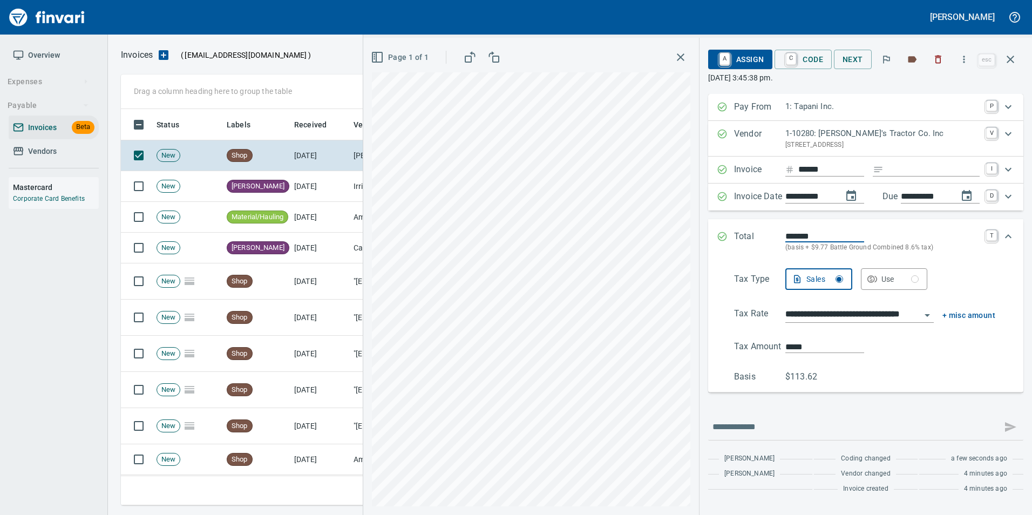
click at [826, 313] on input "**********" at bounding box center [852, 314] width 135 height 15
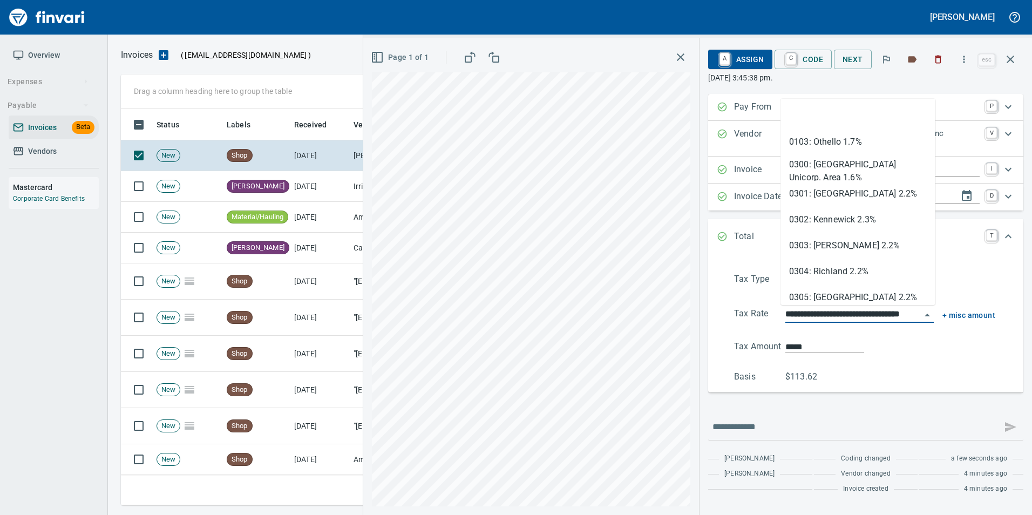
click at [826, 313] on input "**********" at bounding box center [852, 314] width 135 height 15
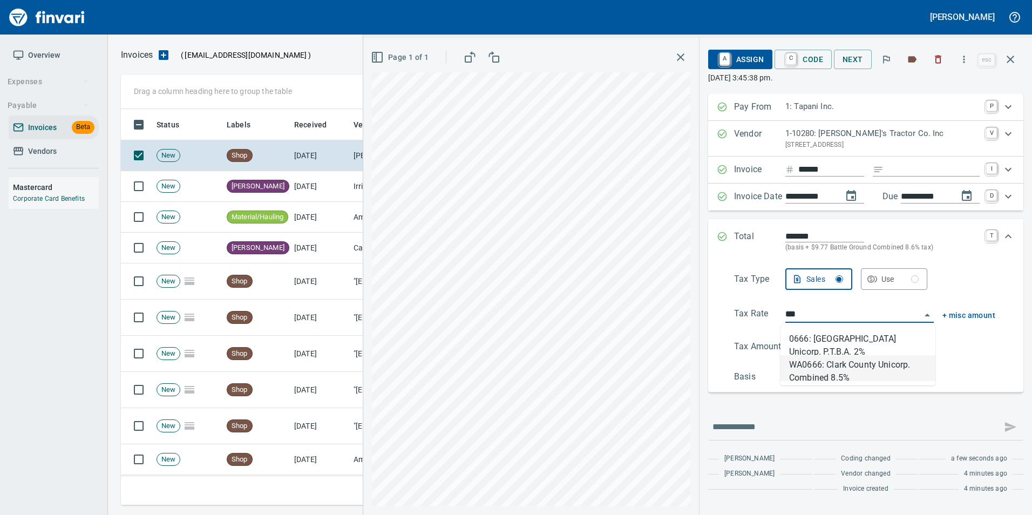
click at [830, 368] on li "WA0666: Clark County Unicorp. Combined 8.5%" at bounding box center [858, 368] width 155 height 26
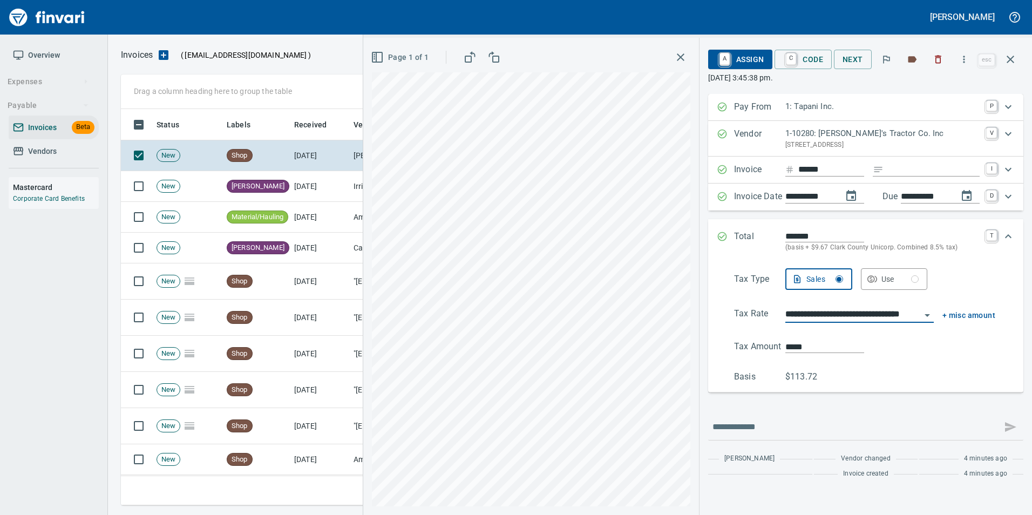
type input "**********"
type input "*****"
click at [816, 317] on input "**********" at bounding box center [852, 314] width 135 height 15
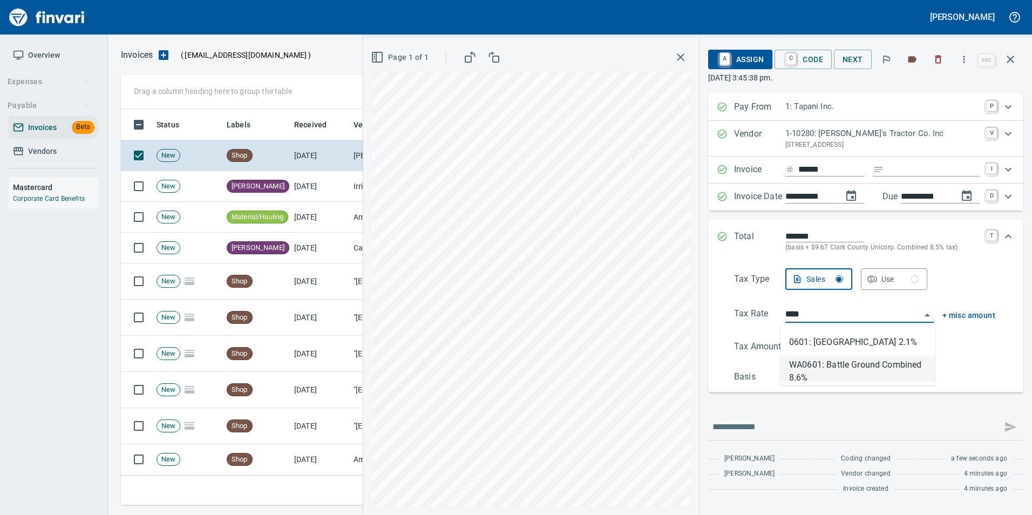
click at [828, 362] on li "WA0601: Battle Ground Combined 8.6%" at bounding box center [858, 368] width 155 height 26
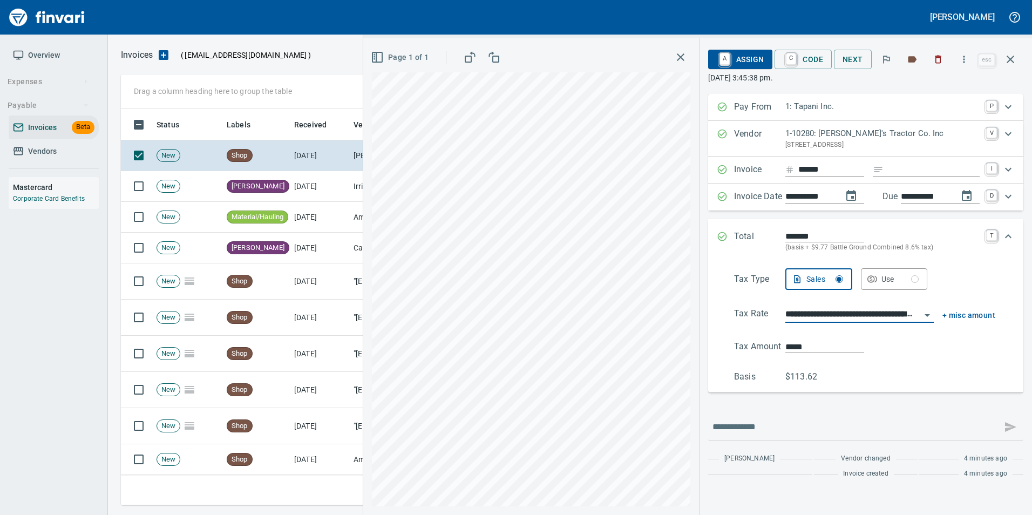
type input "**********"
type input "*****"
click at [856, 321] on input "**********" at bounding box center [852, 314] width 135 height 15
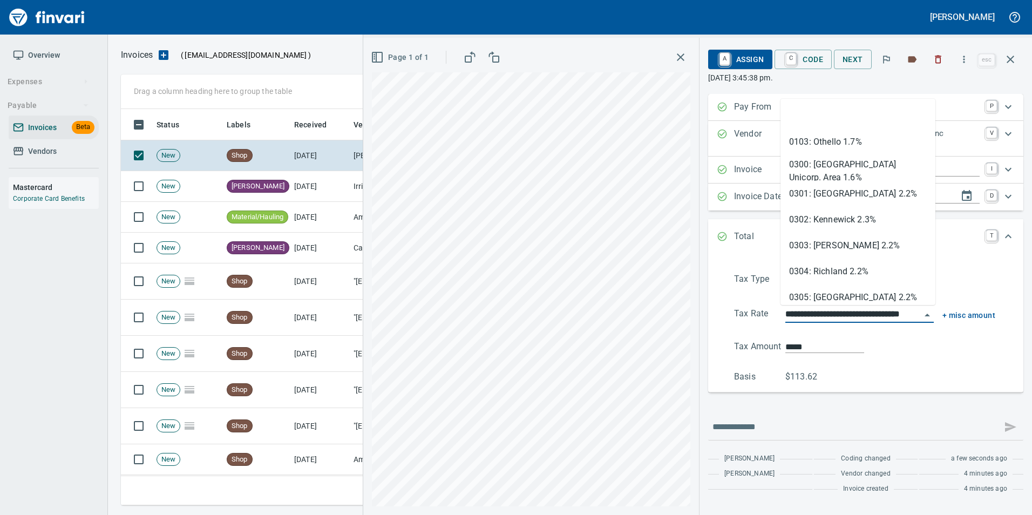
click at [856, 321] on input "**********" at bounding box center [852, 314] width 135 height 15
type input "*"
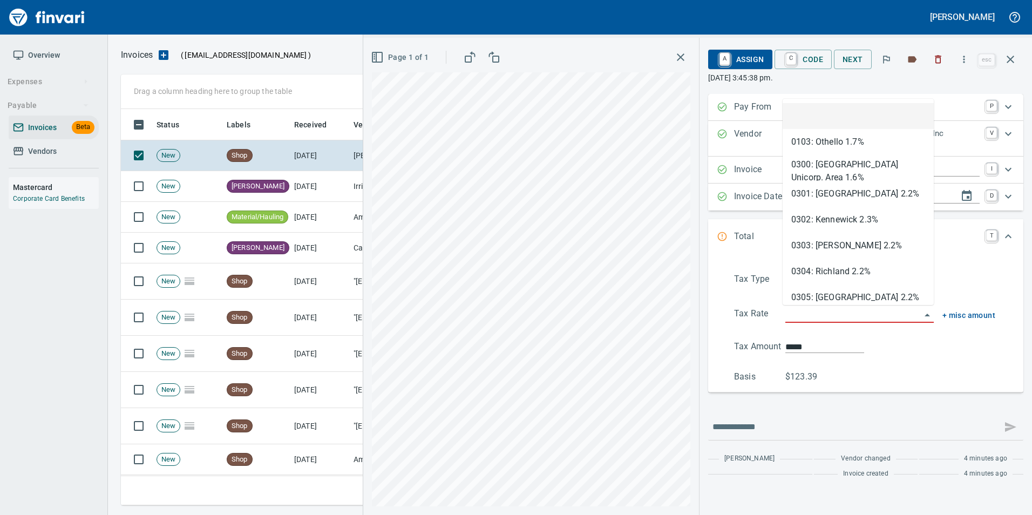
type input "*****"
click at [717, 233] on icon "Expand" at bounding box center [722, 236] width 11 height 11
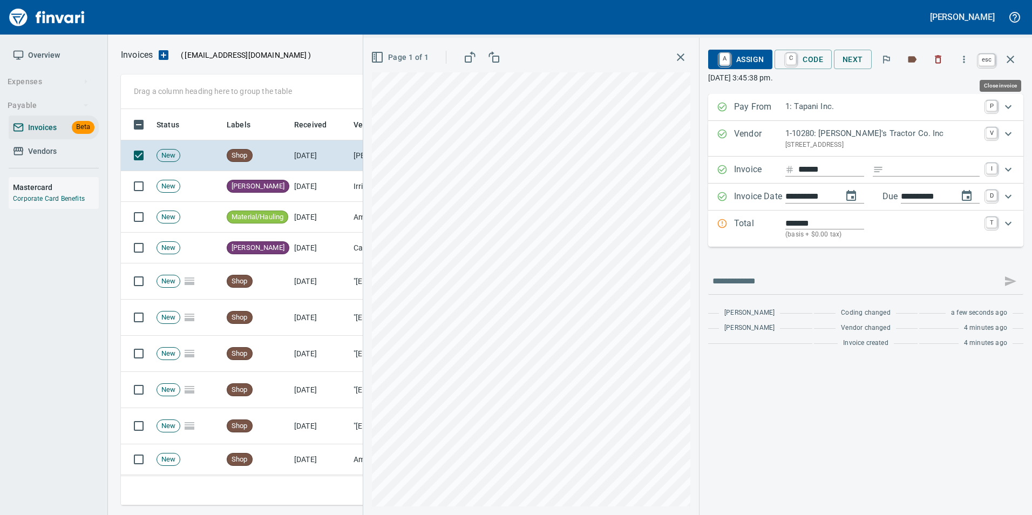
click at [1016, 67] on button "button" at bounding box center [1011, 59] width 26 height 26
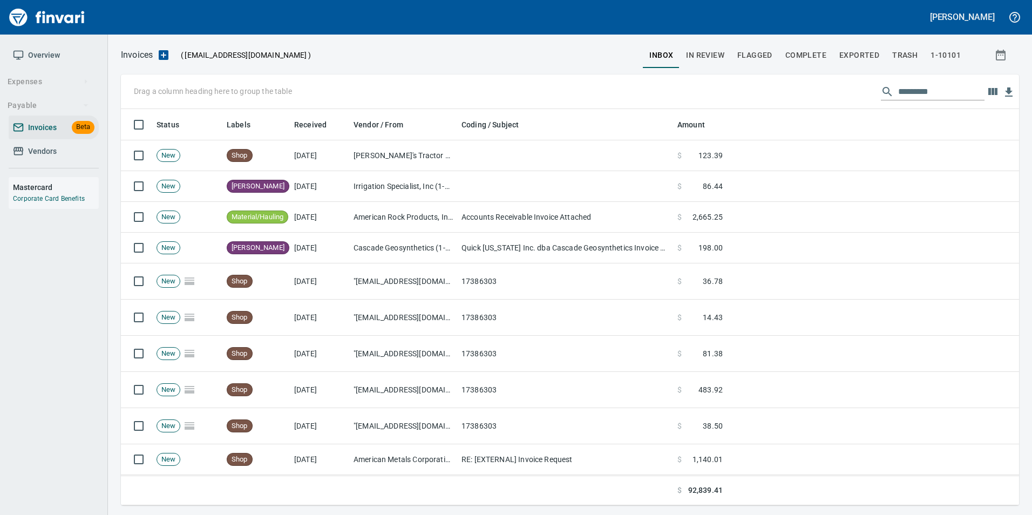
scroll to position [388, 882]
click at [38, 156] on span "Vendors" at bounding box center [42, 151] width 29 height 13
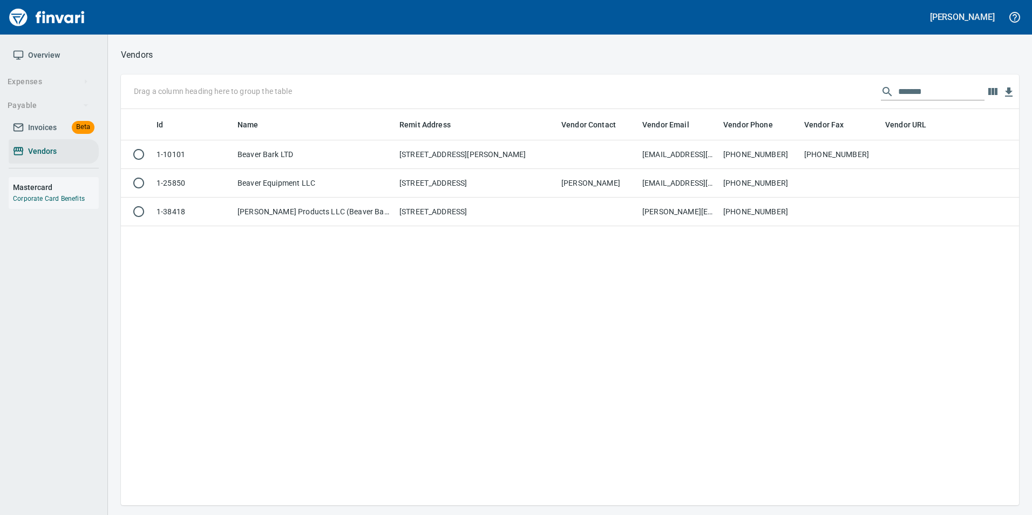
scroll to position [388, 890]
click at [910, 90] on input "******" at bounding box center [941, 91] width 86 height 17
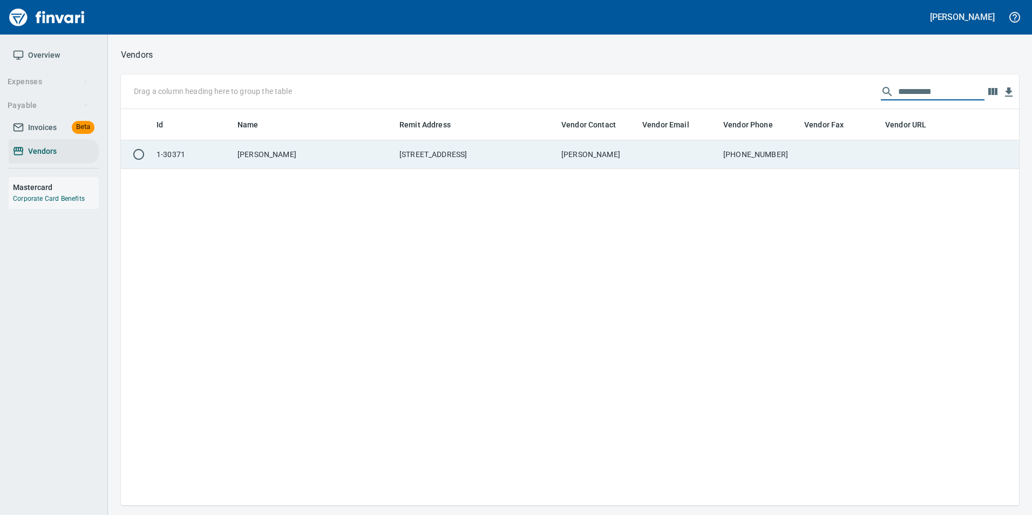
type input "*********"
click at [804, 160] on td at bounding box center [840, 154] width 81 height 29
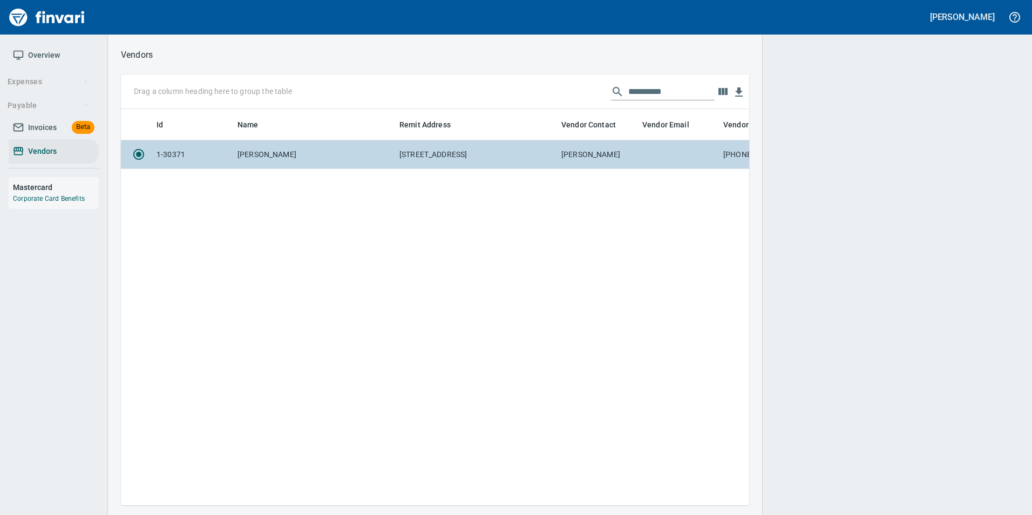
scroll to position [380, 620]
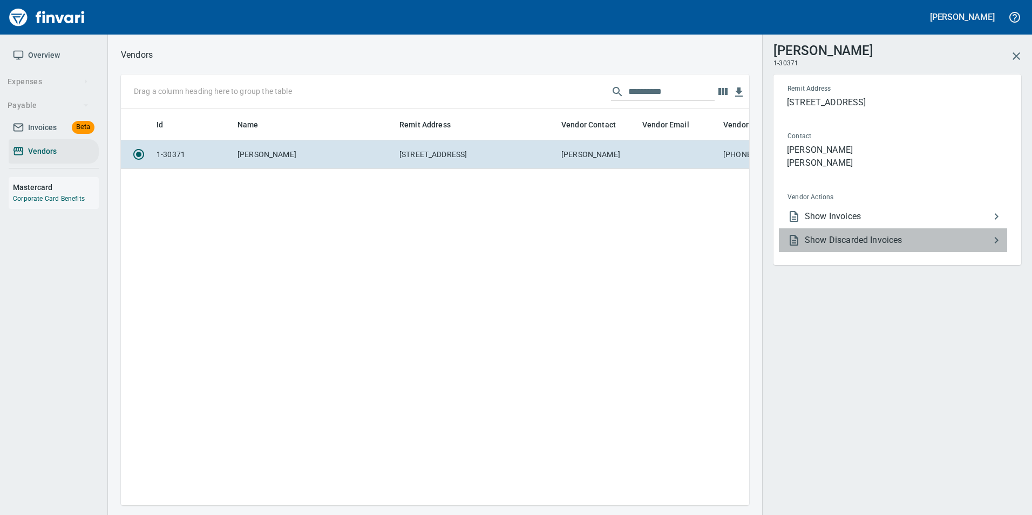
click at [865, 229] on li "Show Discarded Invoices" at bounding box center [893, 240] width 228 height 24
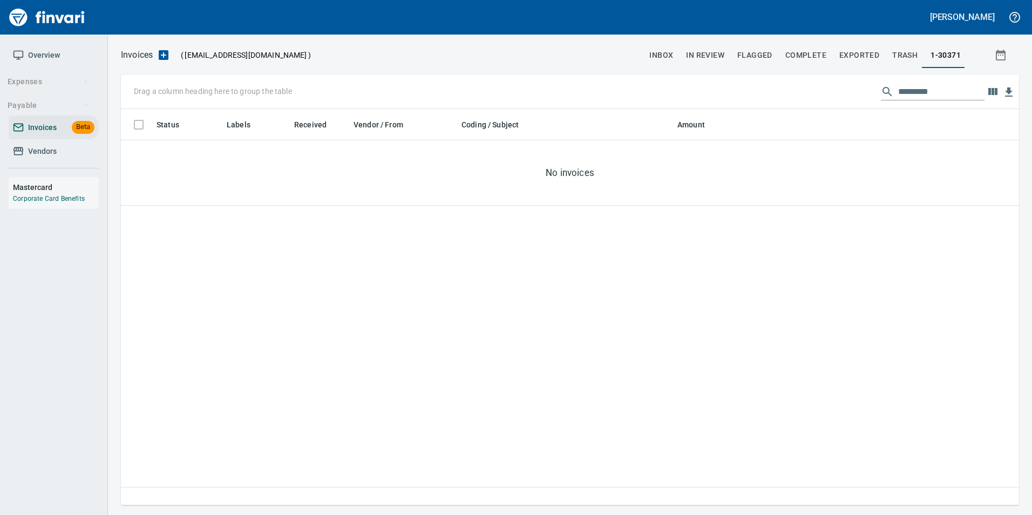
scroll to position [388, 890]
click at [63, 145] on span "Vendors" at bounding box center [54, 151] width 82 height 13
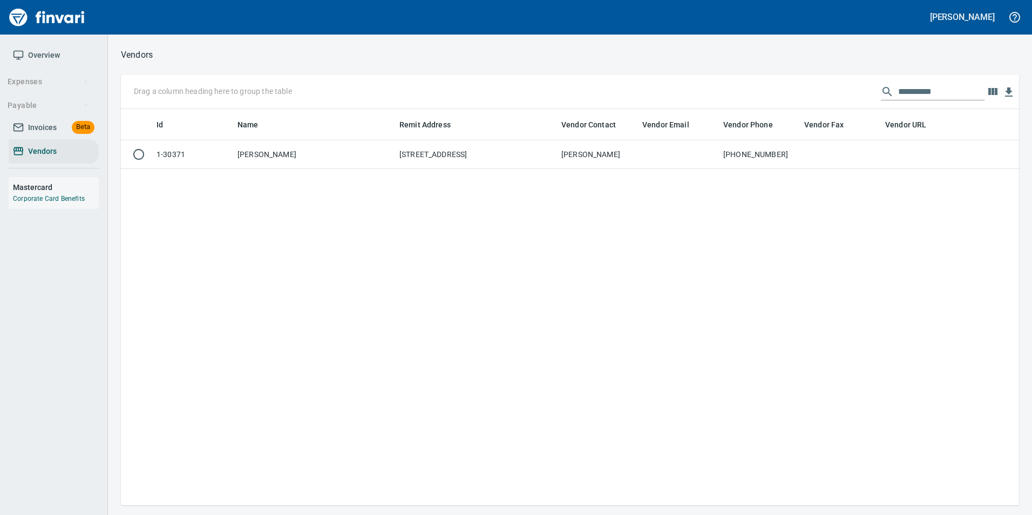
scroll to position [1, 1]
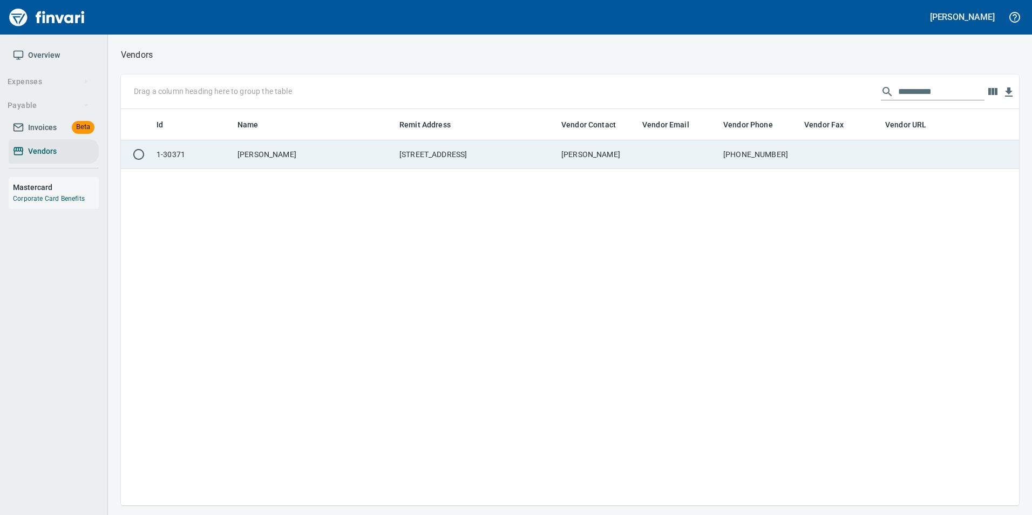
click at [762, 155] on td "253-398-3466" at bounding box center [759, 154] width 81 height 29
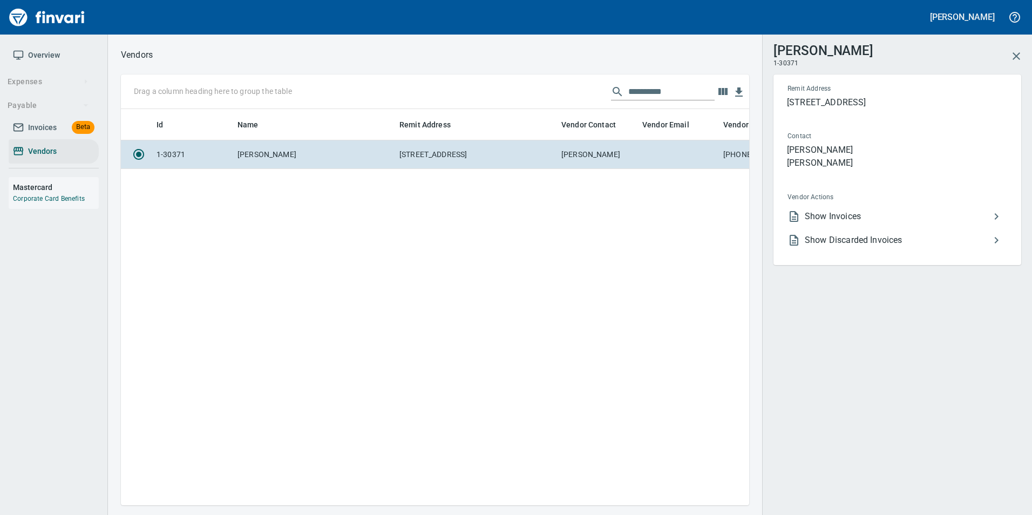
scroll to position [380, 620]
click at [845, 219] on span "Show Invoices" at bounding box center [897, 216] width 185 height 13
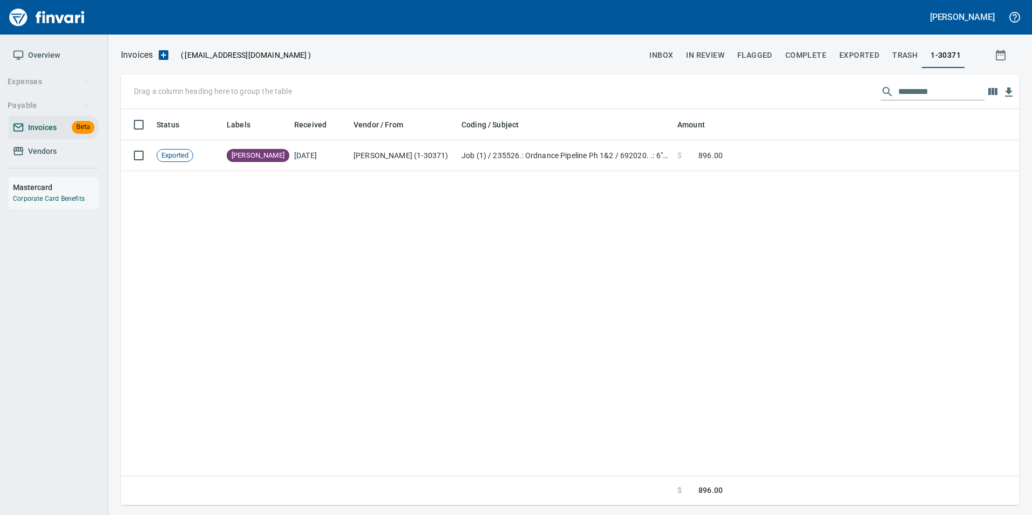
scroll to position [388, 890]
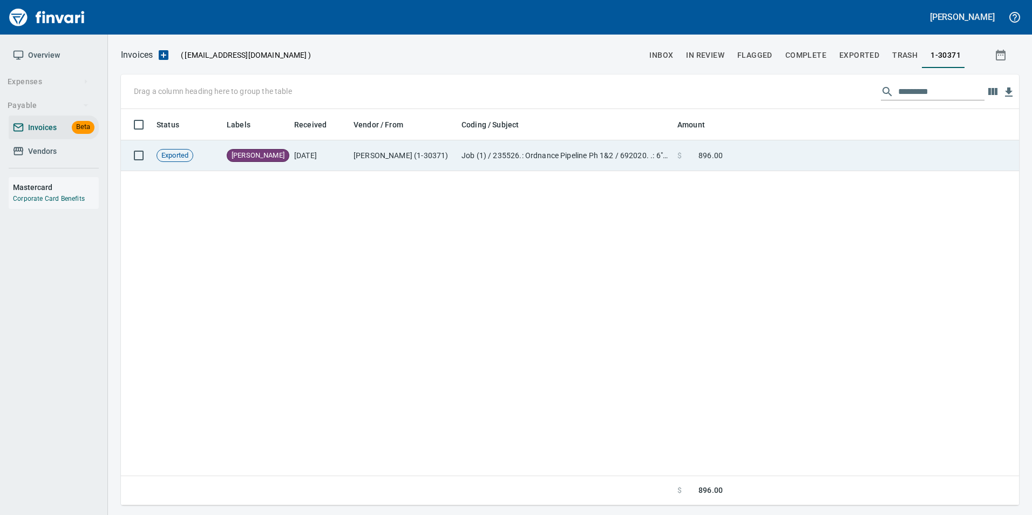
click at [818, 162] on td at bounding box center [873, 155] width 292 height 31
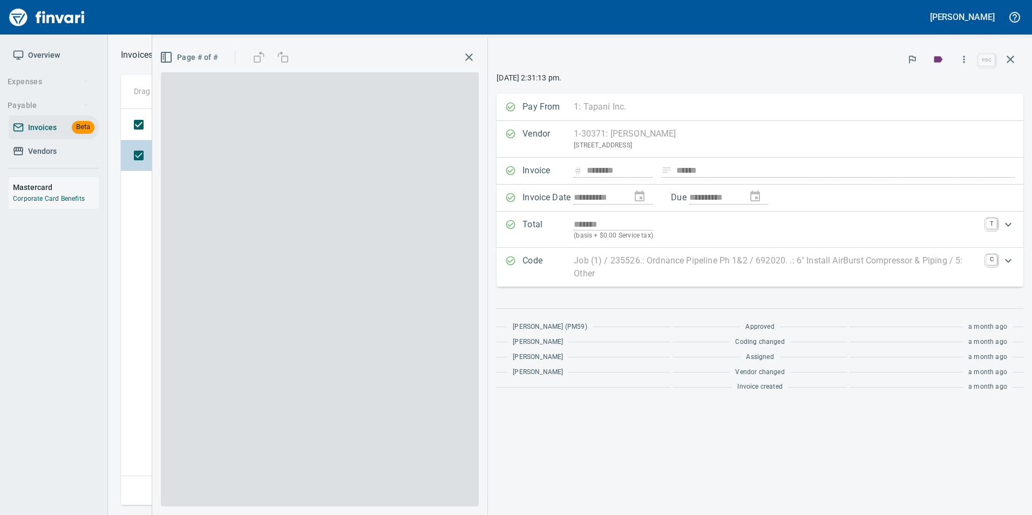
scroll to position [388, 890]
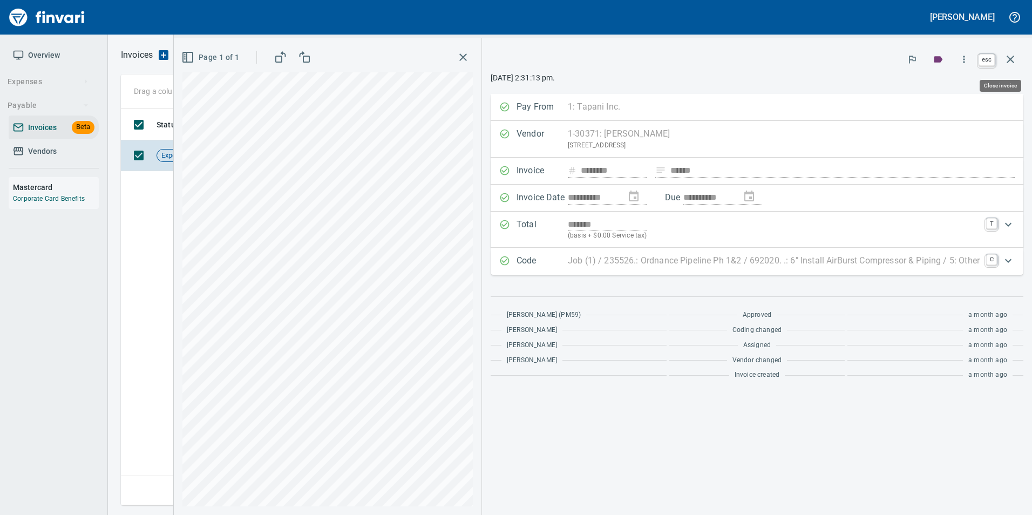
click at [1008, 65] on icon "button" at bounding box center [1010, 59] width 13 height 13
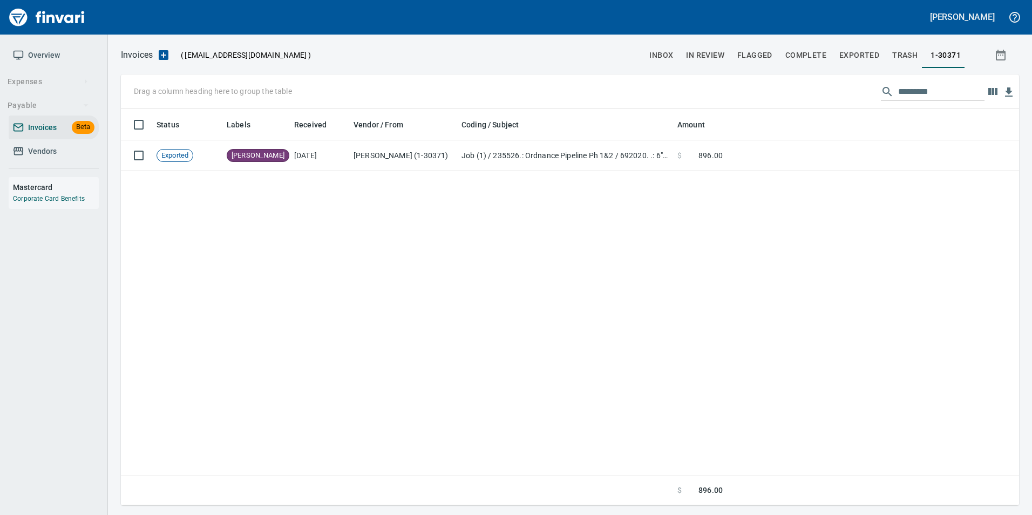
scroll to position [388, 890]
click at [48, 124] on span "Invoices" at bounding box center [42, 127] width 29 height 13
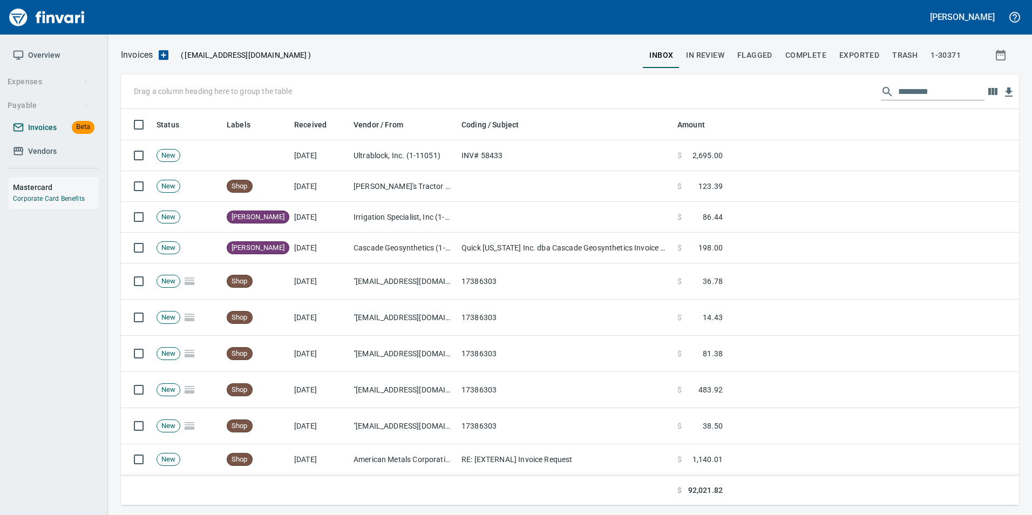
scroll to position [388, 882]
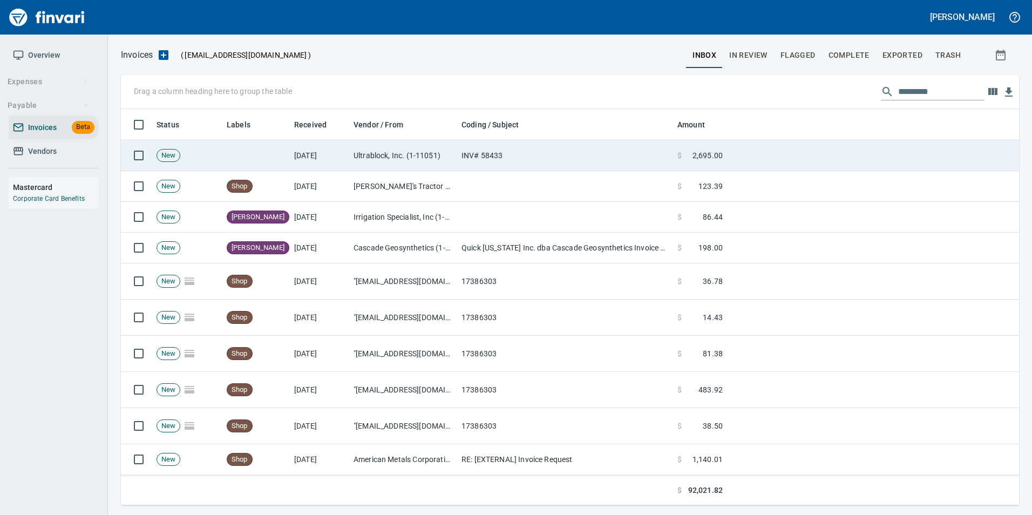
click at [539, 151] on td "INV# 58433" at bounding box center [565, 155] width 216 height 31
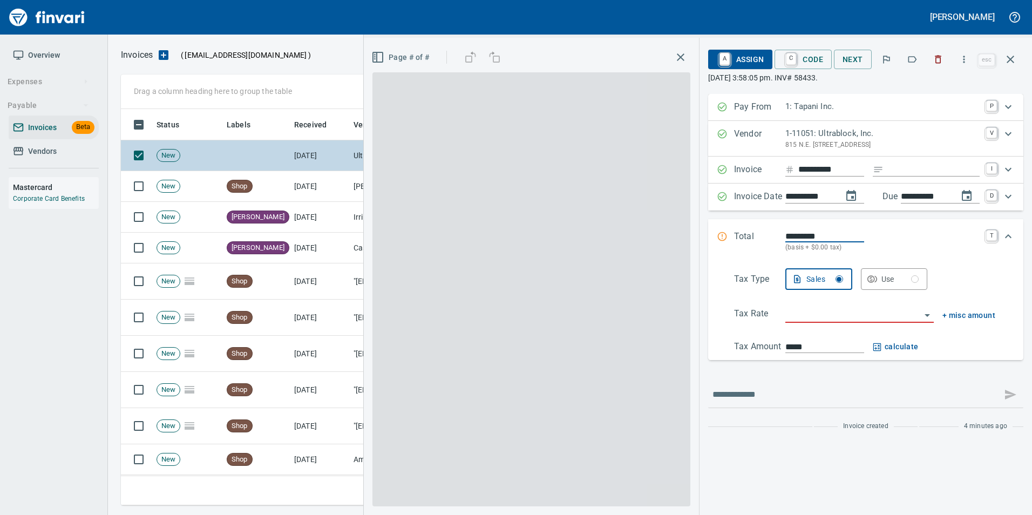
scroll to position [388, 881]
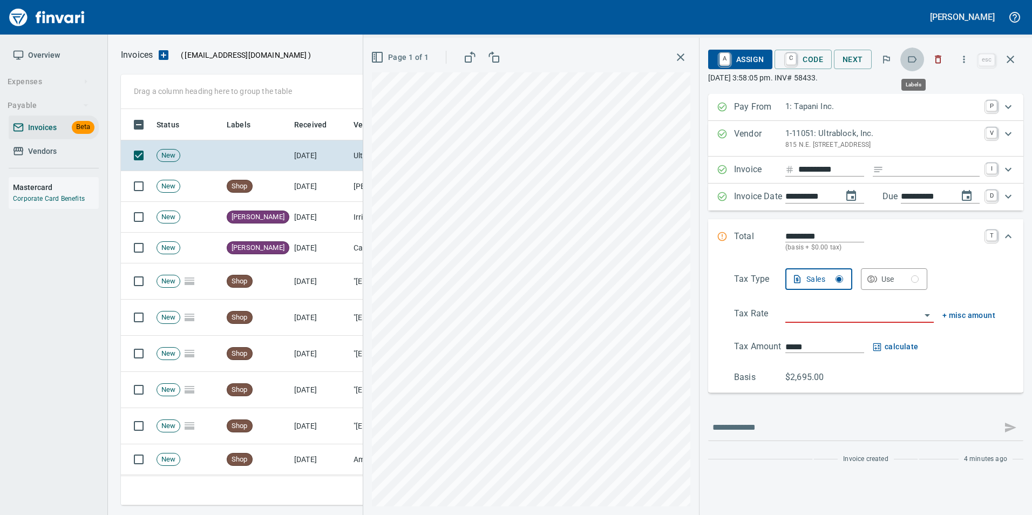
click at [915, 58] on icon "button" at bounding box center [912, 59] width 11 height 11
click at [1012, 59] on icon "button" at bounding box center [1010, 59] width 13 height 13
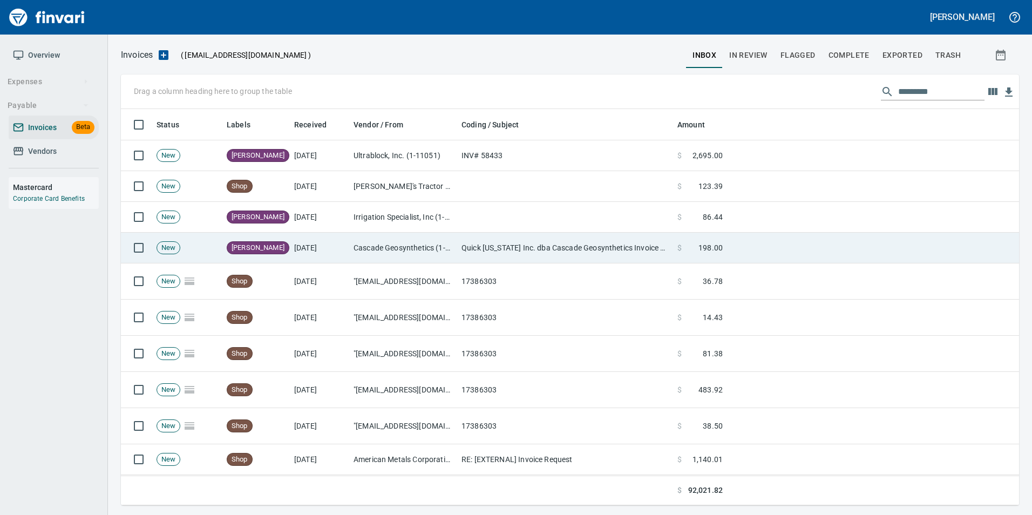
scroll to position [388, 882]
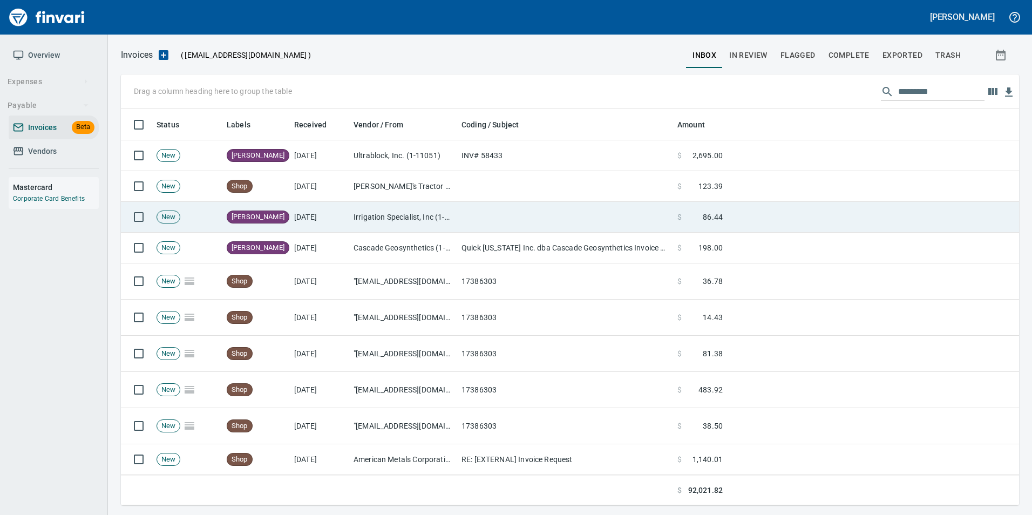
click at [483, 219] on td at bounding box center [565, 217] width 216 height 31
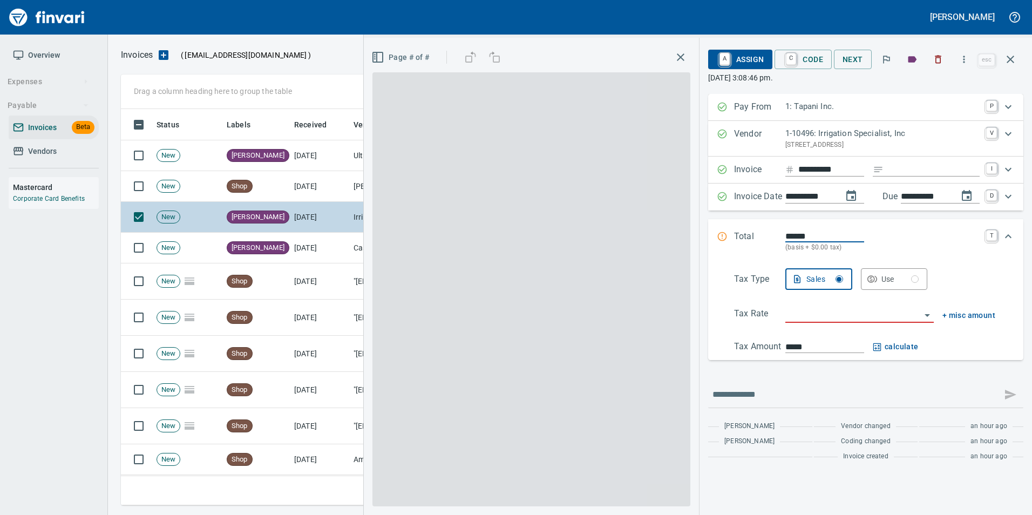
scroll to position [388, 881]
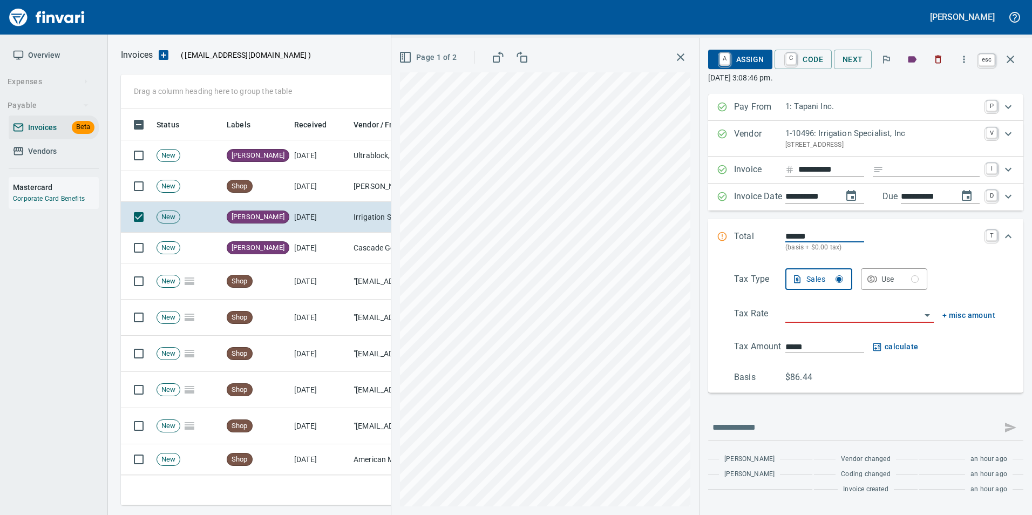
click at [1012, 63] on icon "button" at bounding box center [1010, 59] width 13 height 13
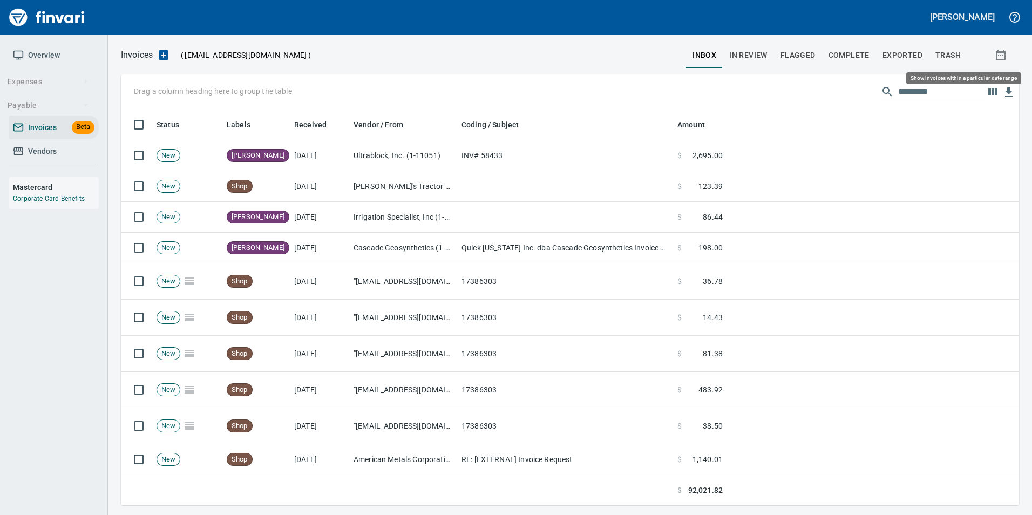
scroll to position [388, 882]
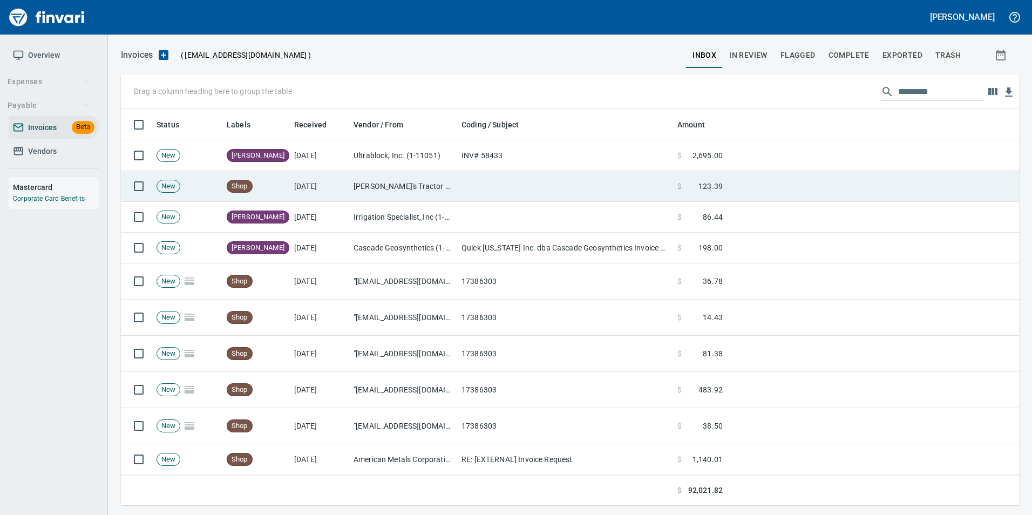
click at [691, 195] on td "$ 123.39" at bounding box center [700, 186] width 54 height 31
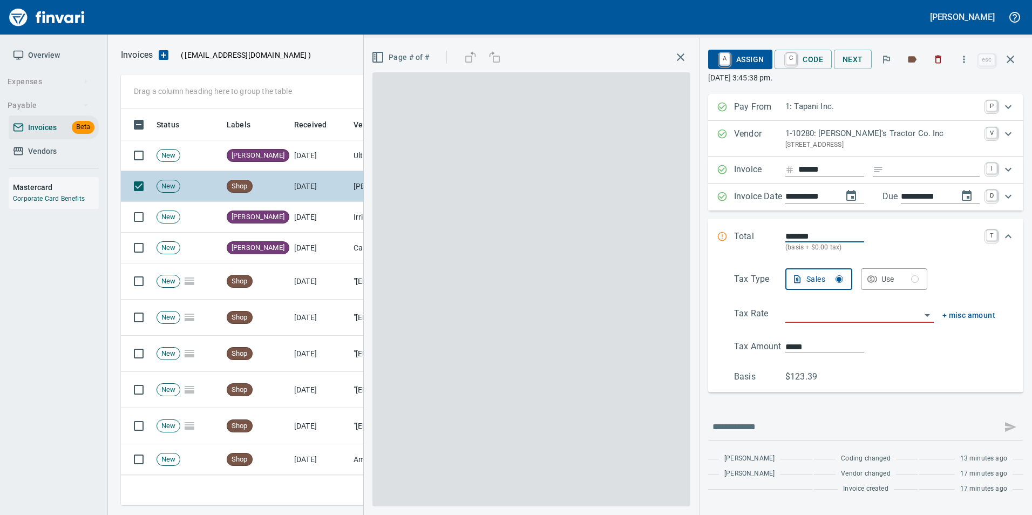
scroll to position [388, 881]
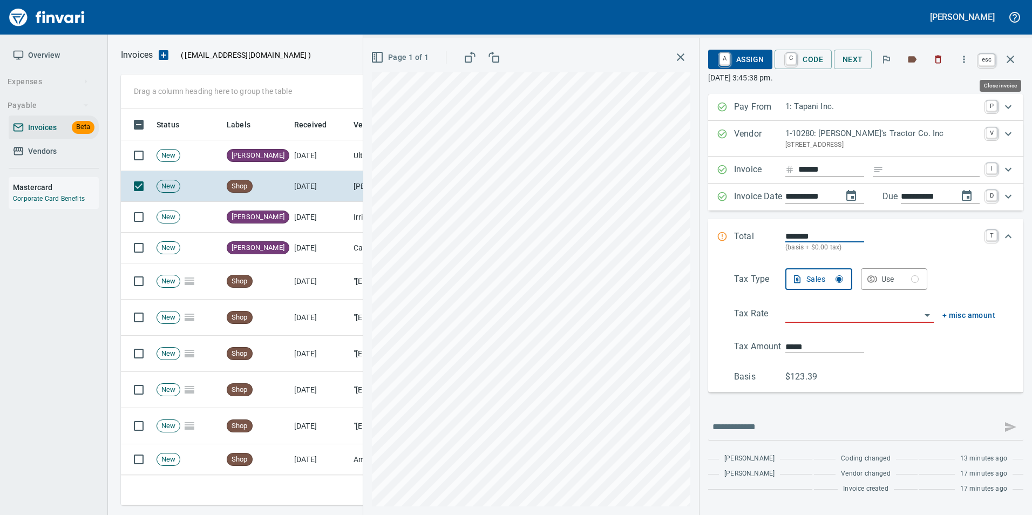
click at [1004, 66] on button "button" at bounding box center [1011, 59] width 26 height 26
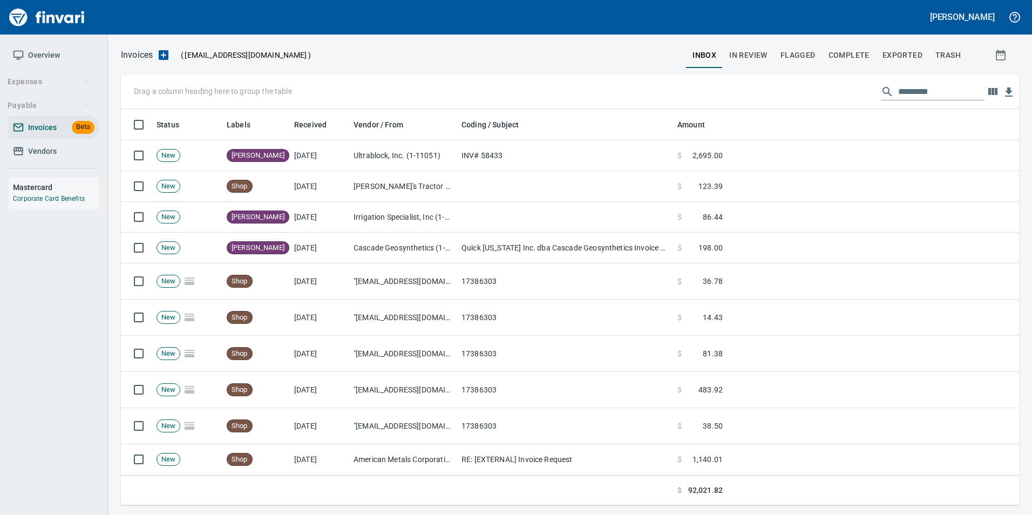
scroll to position [388, 882]
click at [749, 52] on span "In Review" at bounding box center [748, 55] width 38 height 13
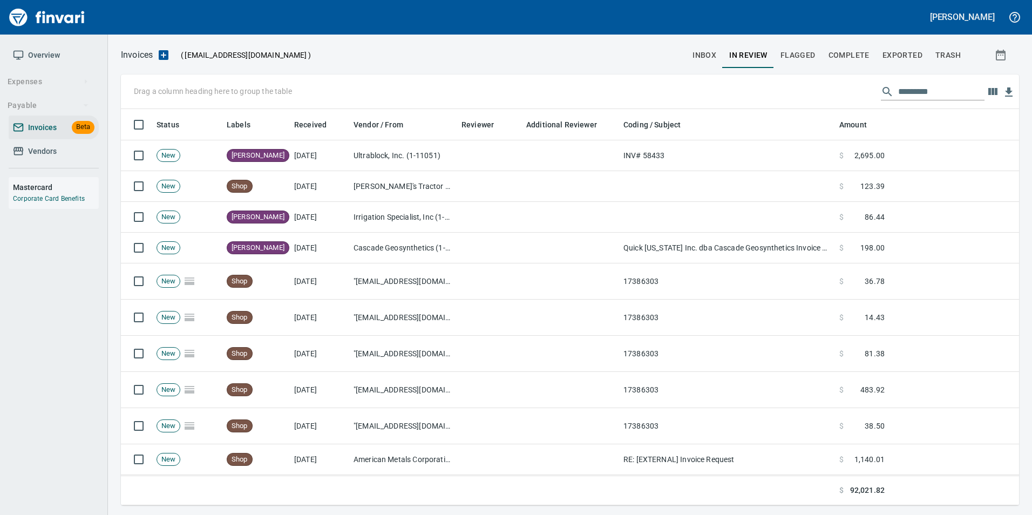
scroll to position [388, 882]
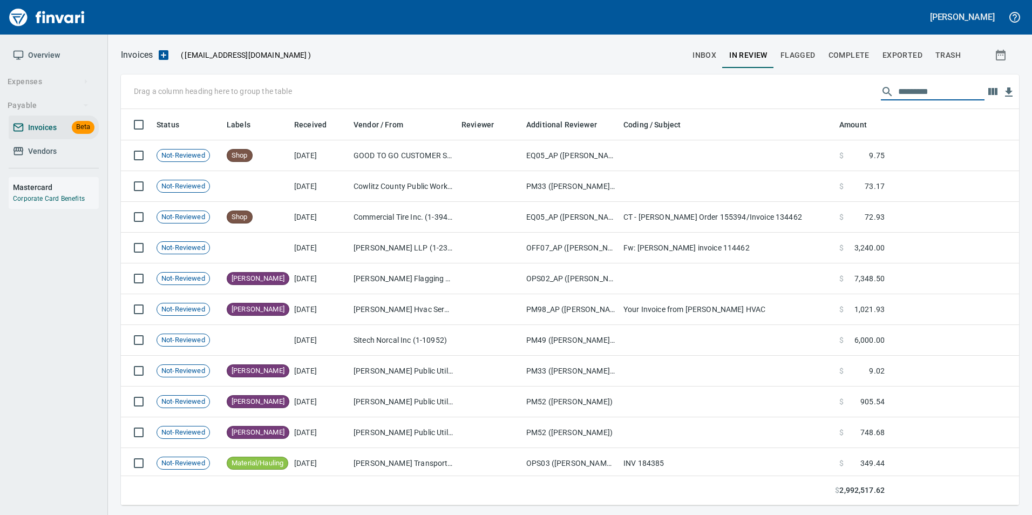
click at [929, 86] on input "text" at bounding box center [941, 91] width 86 height 17
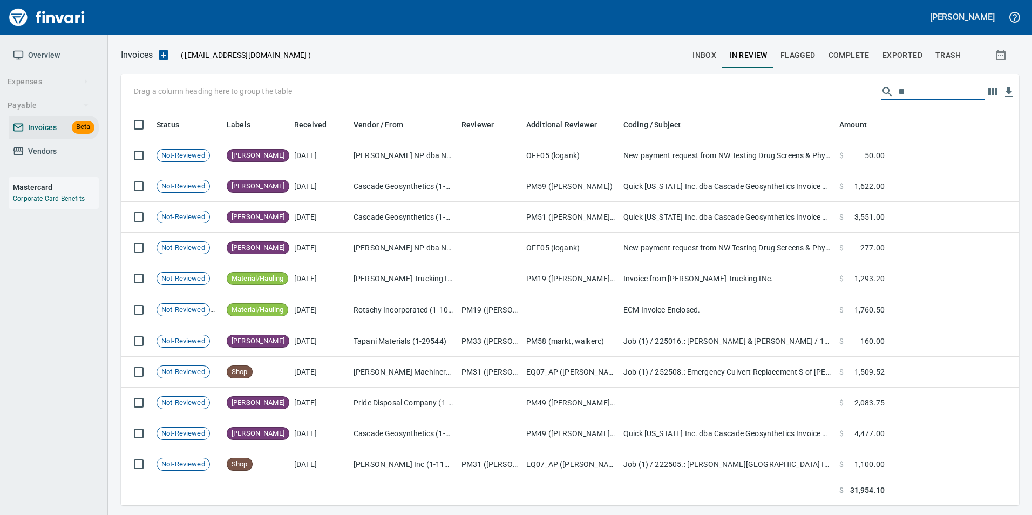
type input "*"
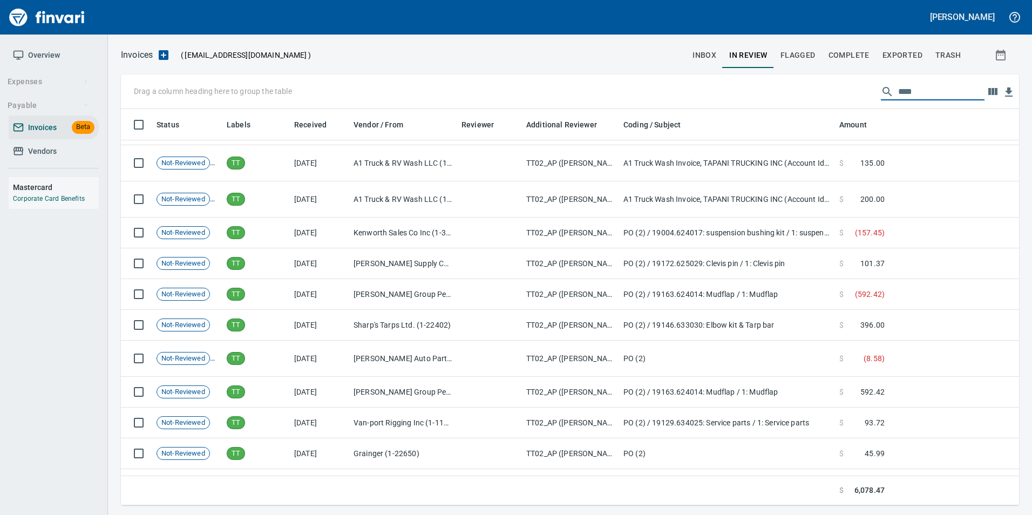
scroll to position [594, 0]
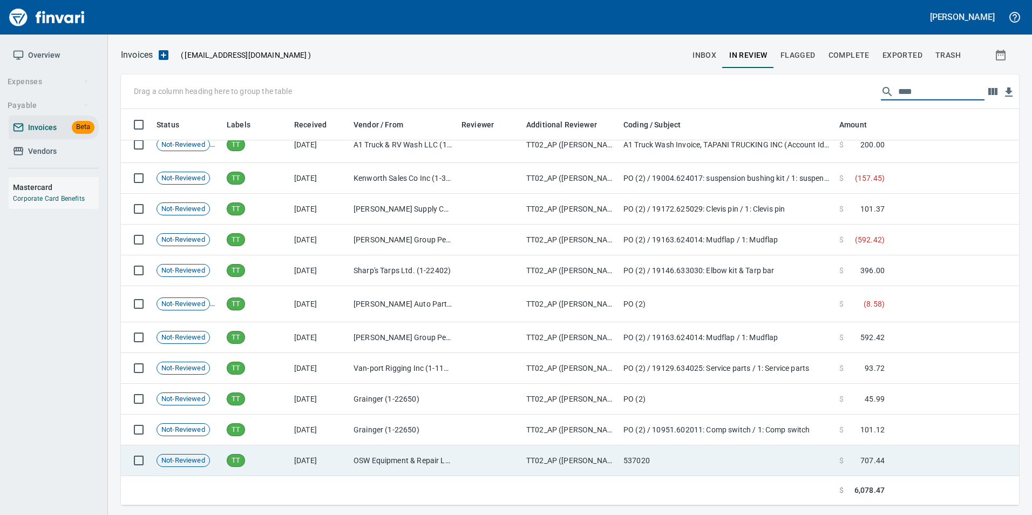
type input "****"
click at [293, 457] on td "[DATE]" at bounding box center [319, 460] width 59 height 31
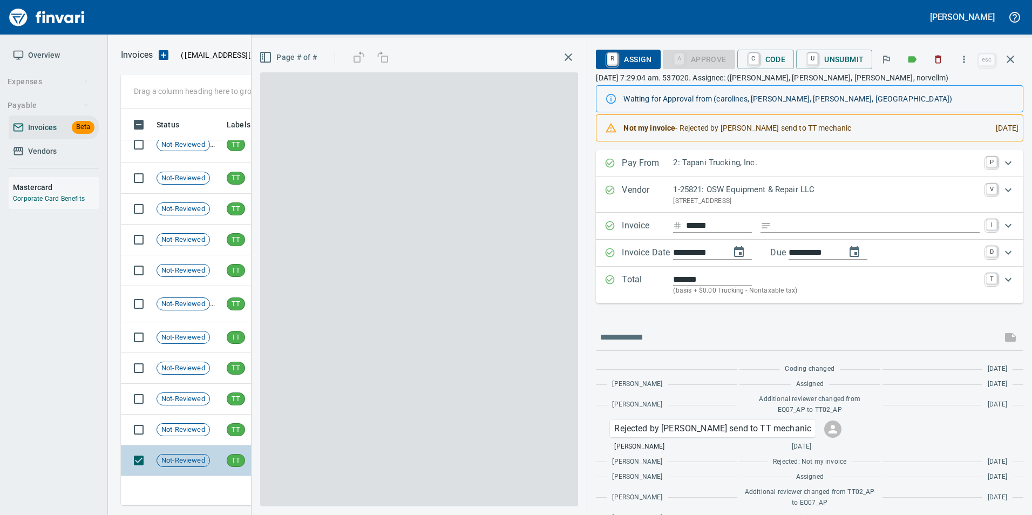
scroll to position [388, 881]
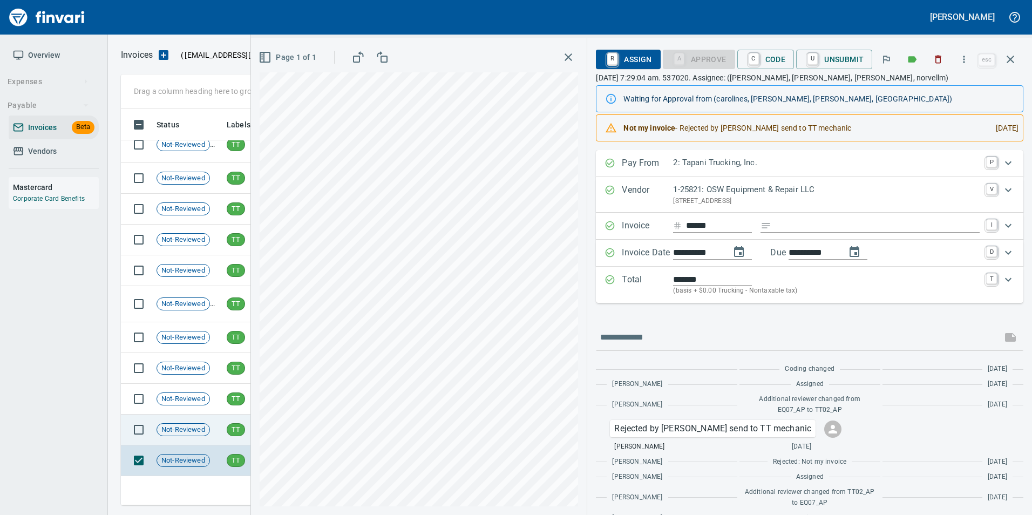
click at [233, 425] on span "TT" at bounding box center [235, 430] width 17 height 10
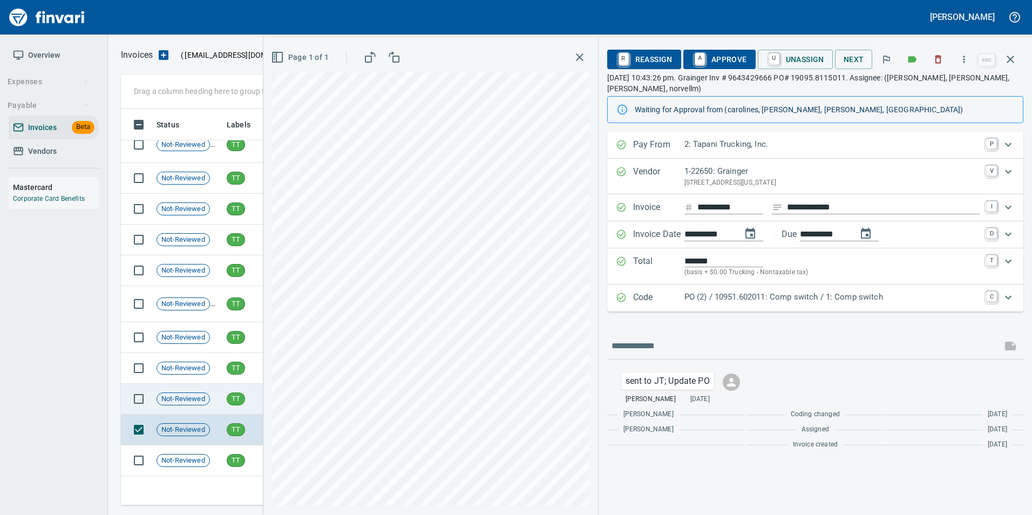
click at [227, 401] on div "TT" at bounding box center [236, 398] width 18 height 13
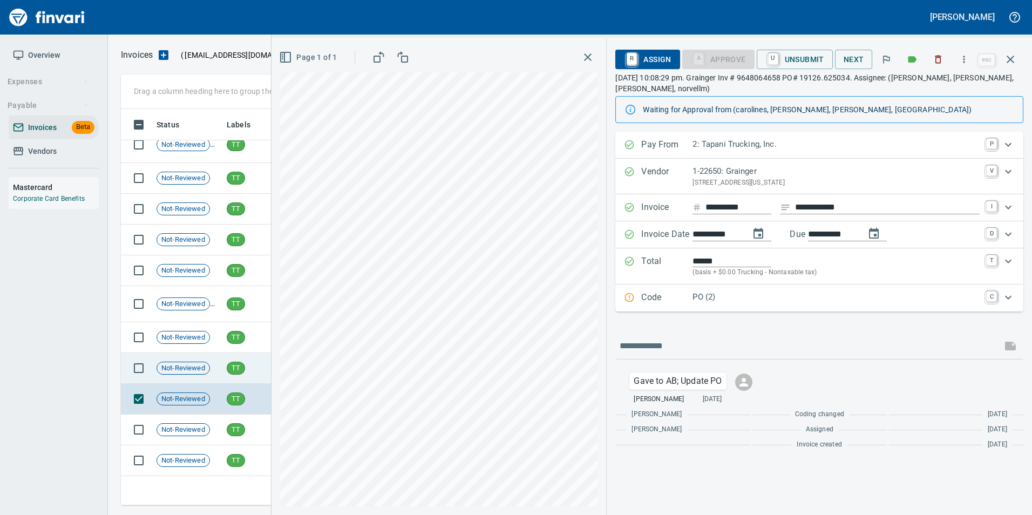
click at [229, 371] on span "TT" at bounding box center [235, 368] width 17 height 10
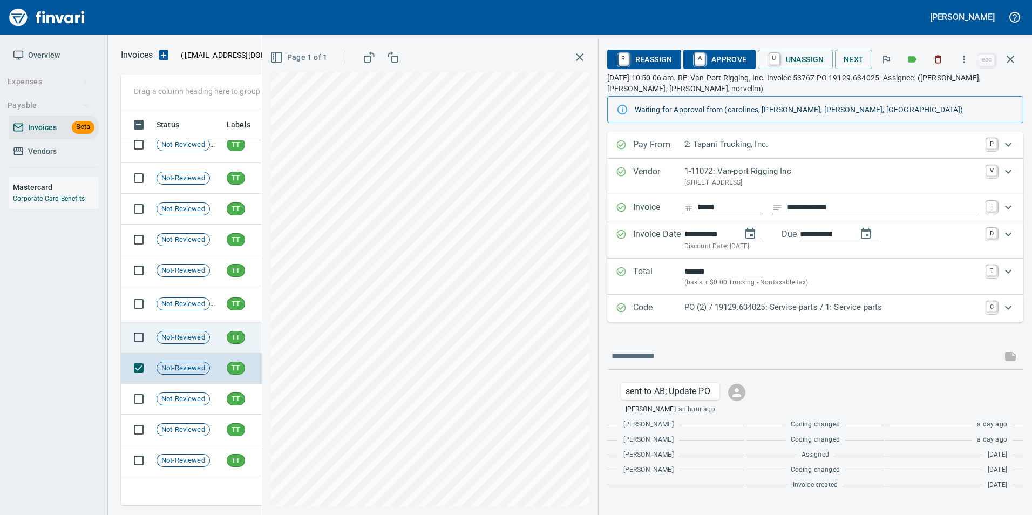
click at [219, 337] on td "Not-Reviewed" at bounding box center [187, 337] width 70 height 31
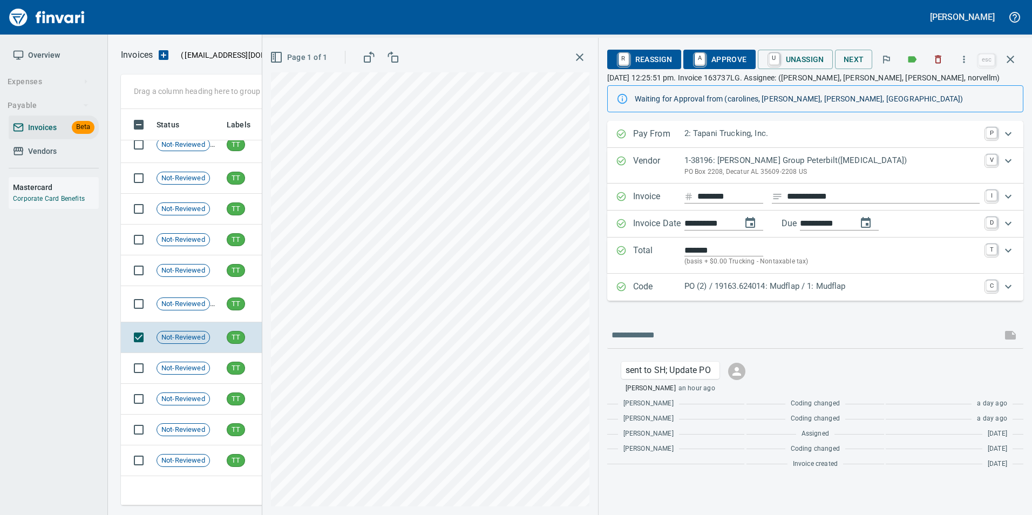
click at [642, 281] on p "Code" at bounding box center [658, 287] width 51 height 14
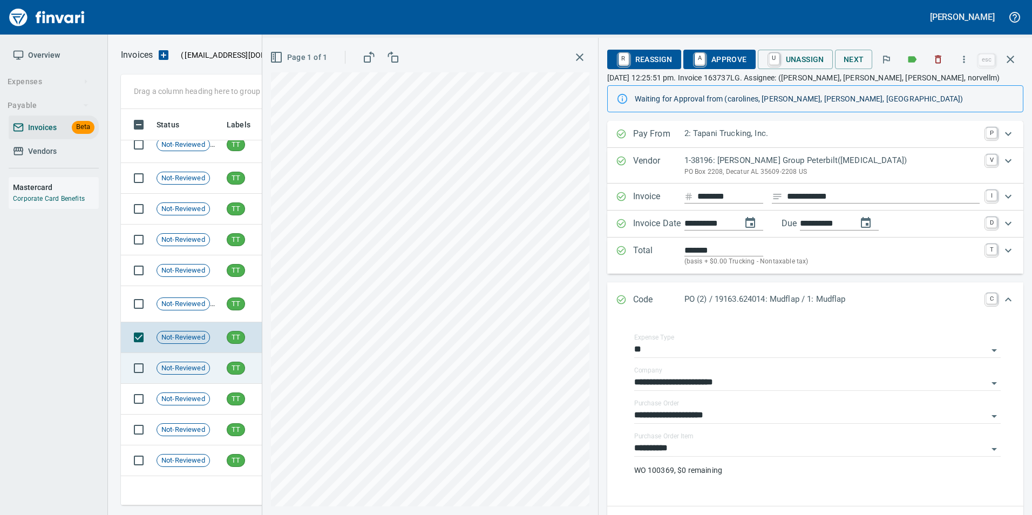
click at [239, 364] on span "TT" at bounding box center [235, 368] width 17 height 10
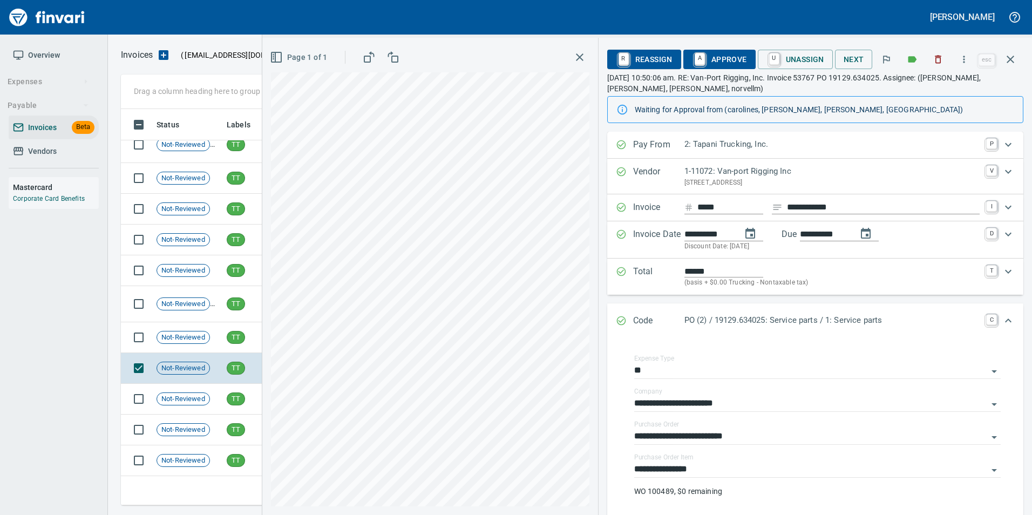
scroll to position [216, 0]
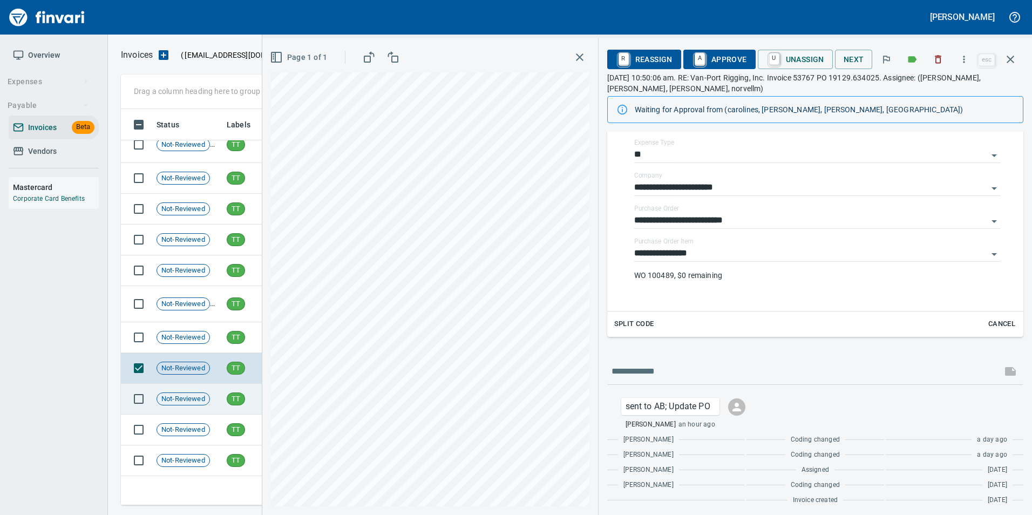
click at [202, 399] on span "Not-Reviewed" at bounding box center [183, 399] width 52 height 10
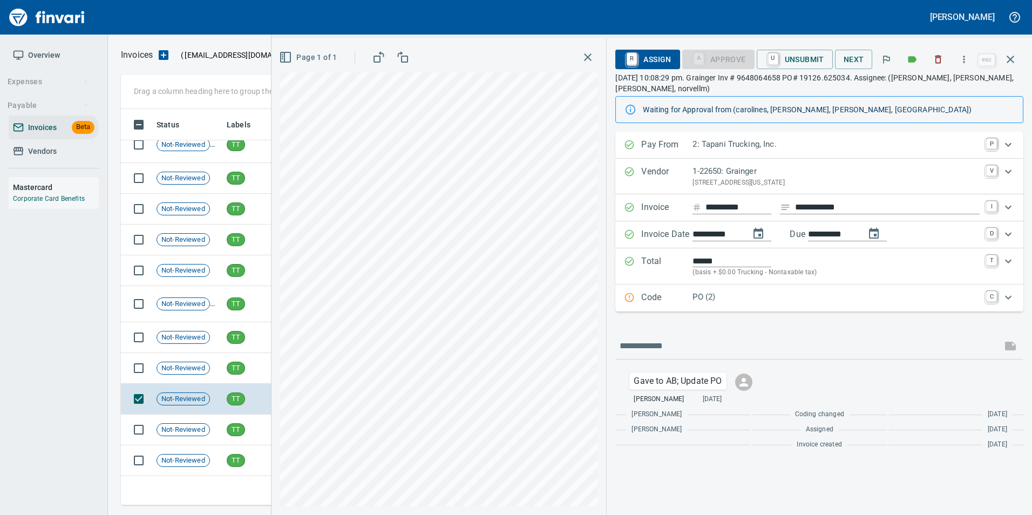
click at [707, 291] on p "PO (2)" at bounding box center [836, 297] width 287 height 12
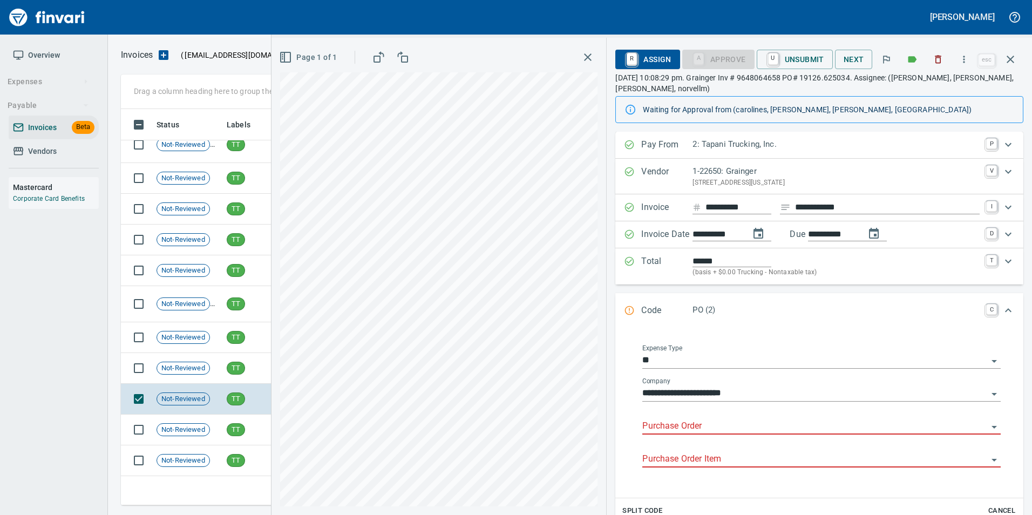
click at [710, 424] on input "Purchase Order" at bounding box center [814, 426] width 345 height 15
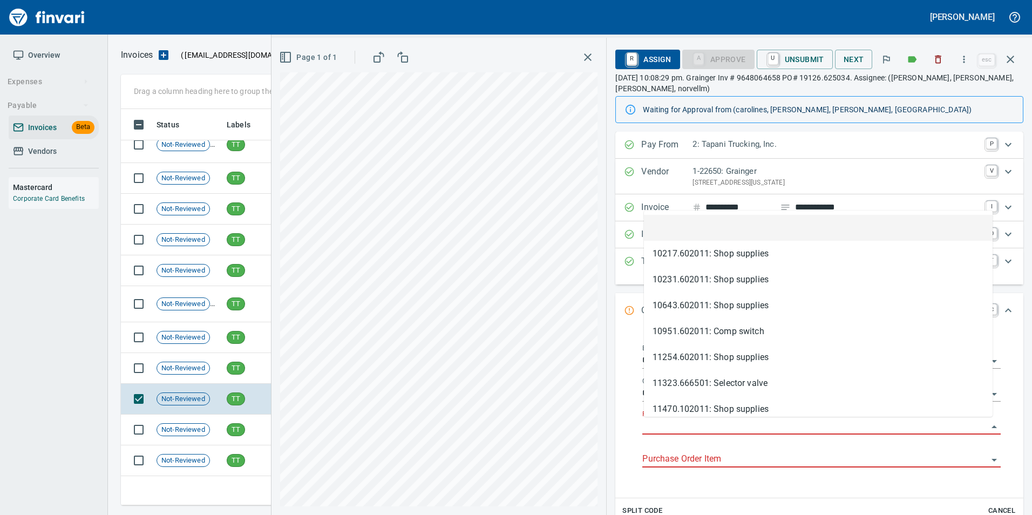
scroll to position [388, 881]
type input "**********"
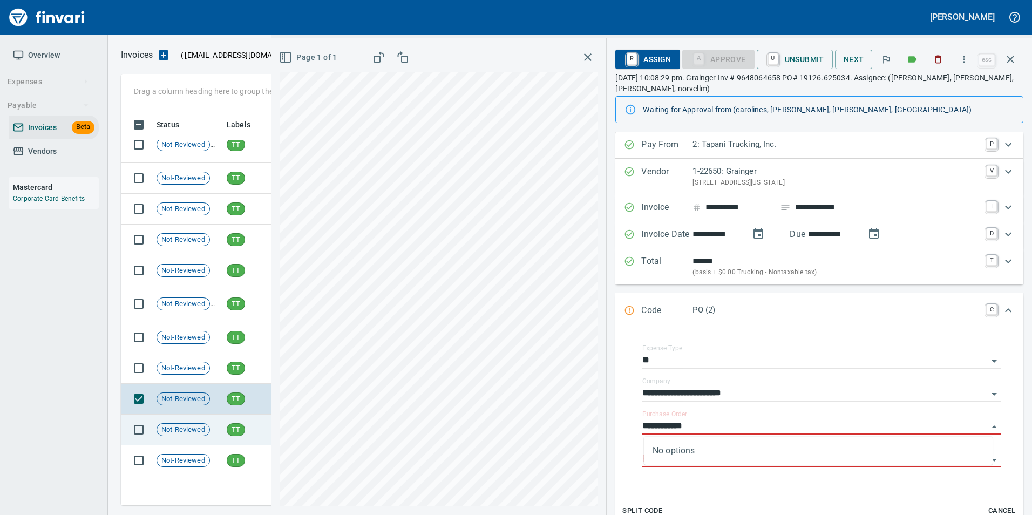
click at [212, 432] on td "Not-Reviewed" at bounding box center [187, 430] width 70 height 31
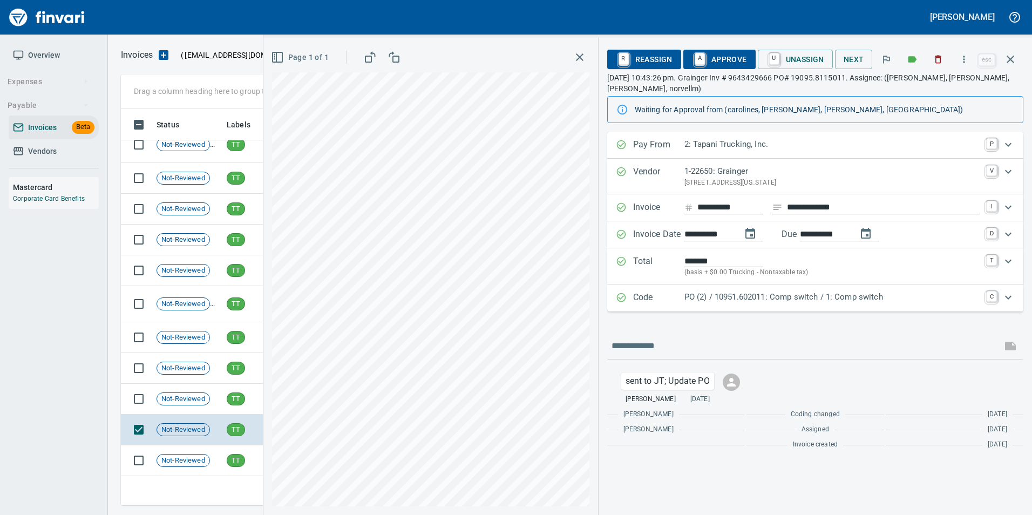
click at [677, 308] on div "Code PO (2) / 10951.602011: Comp switch / 1: Comp switch C" at bounding box center [815, 297] width 416 height 27
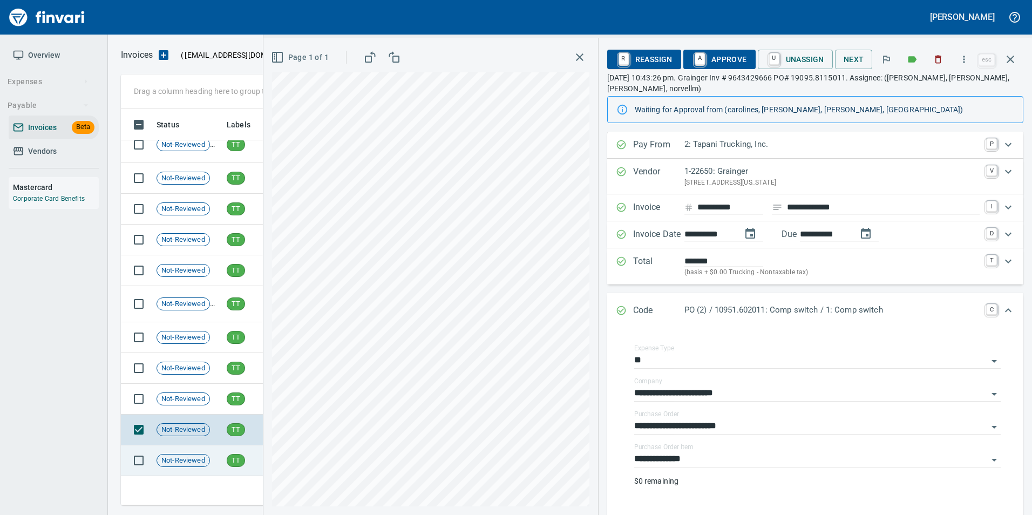
click at [240, 462] on span "TT" at bounding box center [235, 461] width 17 height 10
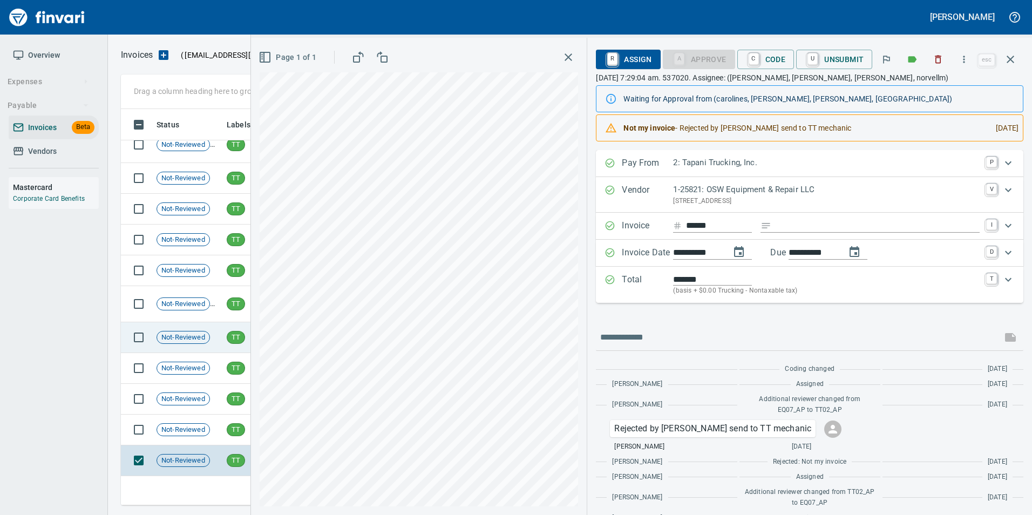
click at [212, 336] on td "Not-Reviewed" at bounding box center [187, 337] width 70 height 31
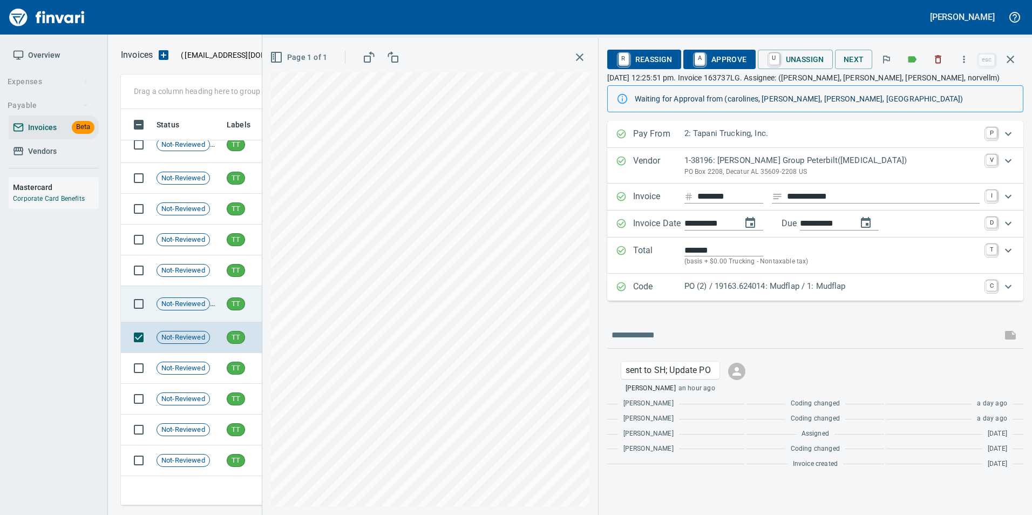
click at [220, 309] on icon at bounding box center [219, 303] width 13 height 13
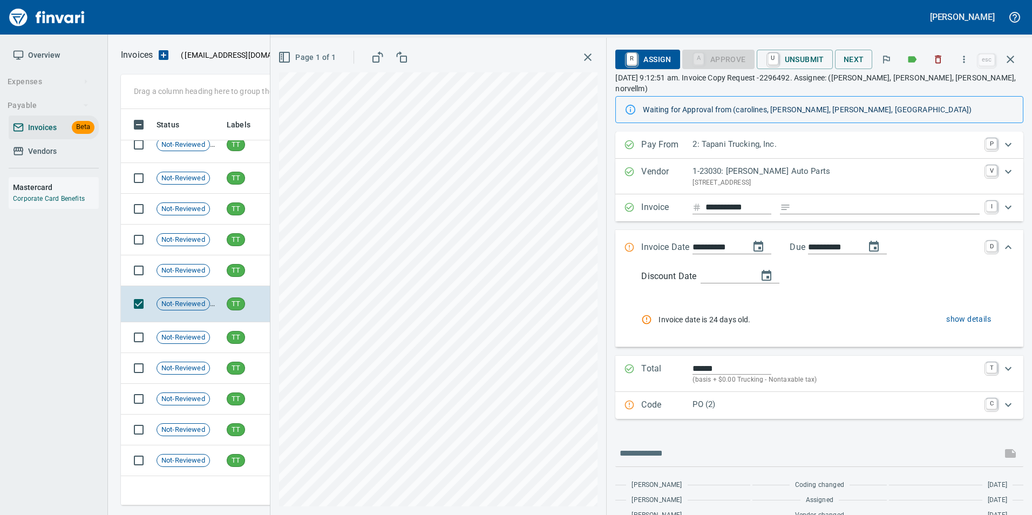
click at [668, 398] on p "Code" at bounding box center [666, 405] width 51 height 14
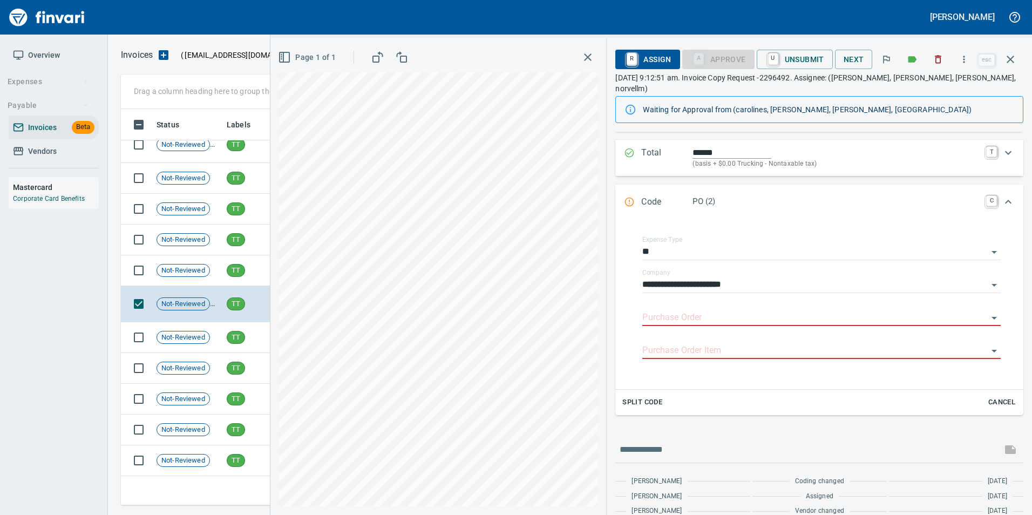
scroll to position [235, 0]
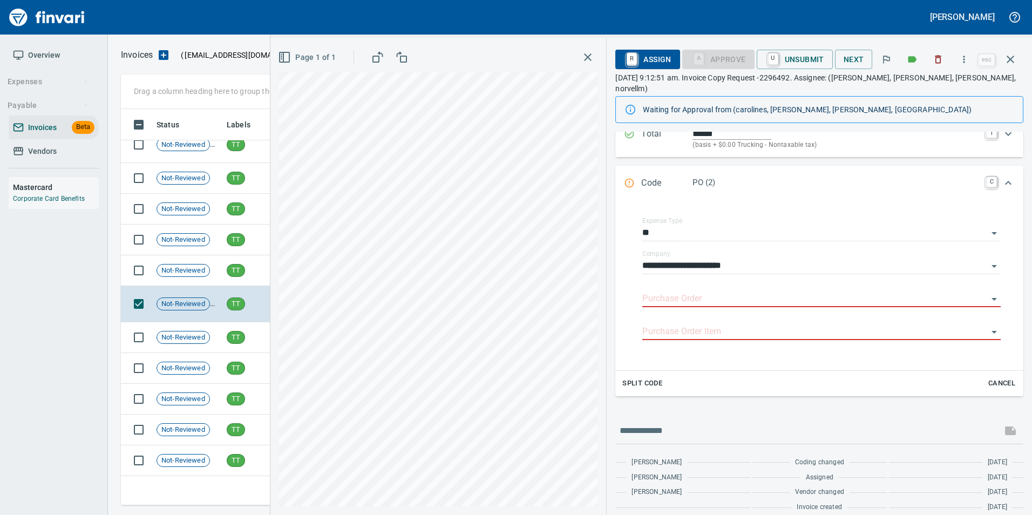
click at [686, 293] on input "Purchase Order" at bounding box center [814, 298] width 345 height 15
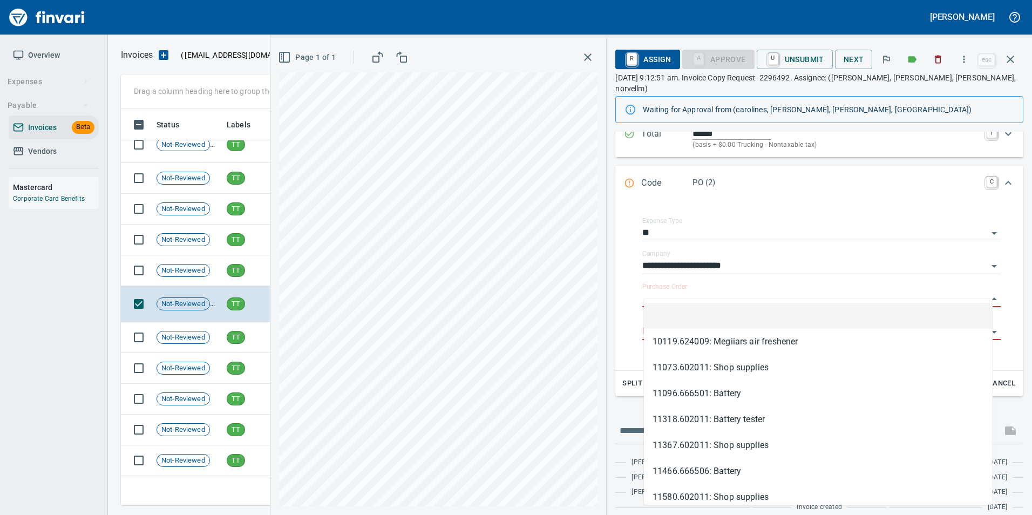
scroll to position [388, 881]
click at [260, 269] on td "TT" at bounding box center [255, 270] width 67 height 31
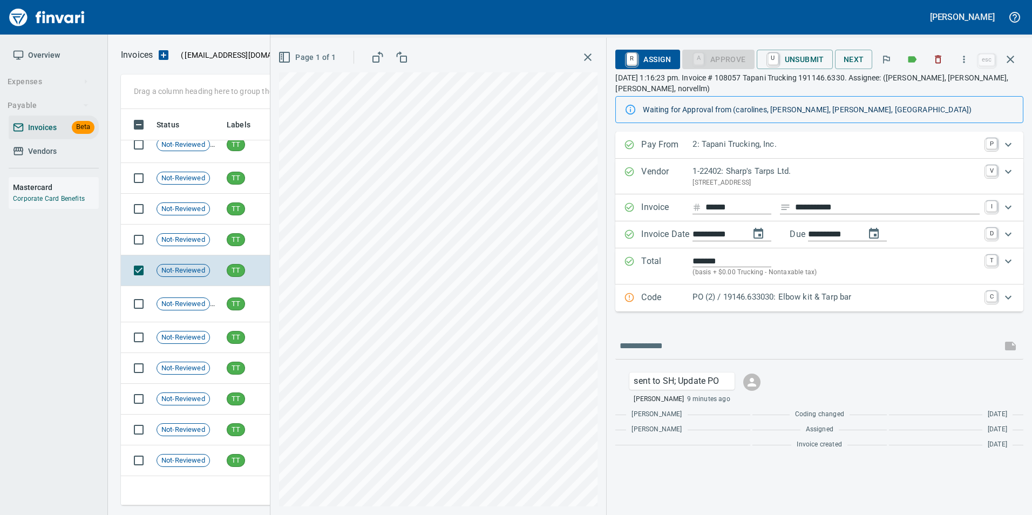
click at [713, 301] on p "PO (2) / 19146.633030: Elbow kit & Tarp bar" at bounding box center [836, 297] width 287 height 12
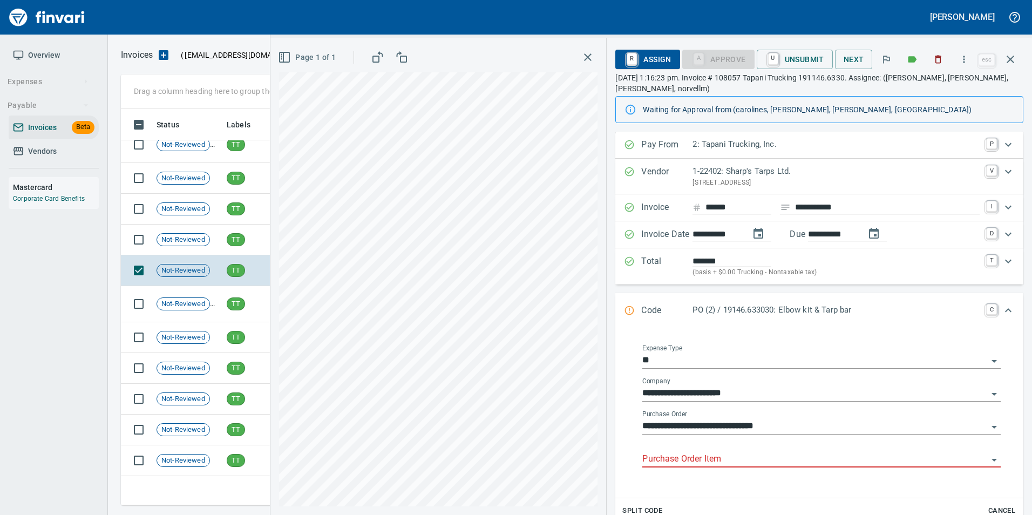
scroll to position [160, 0]
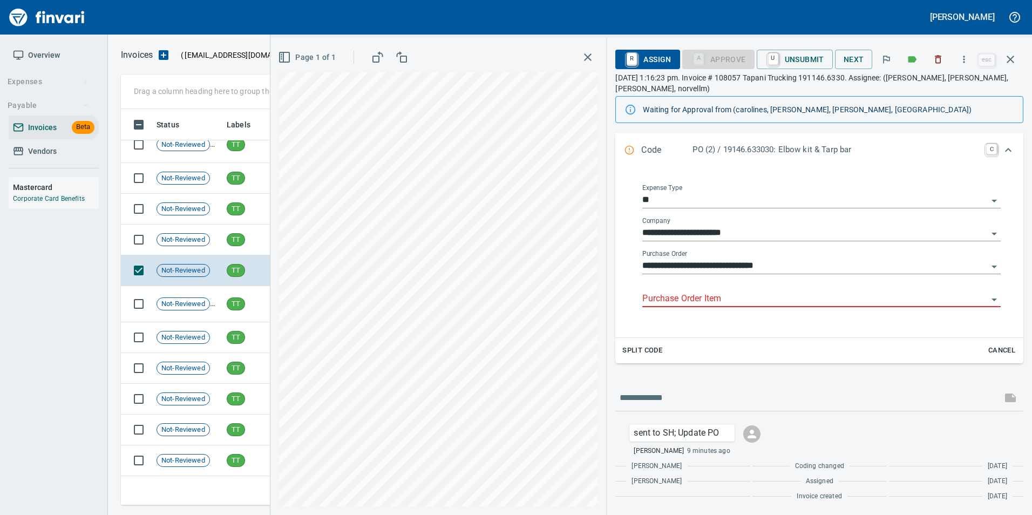
click at [702, 291] on input "Purchase Order Item" at bounding box center [814, 298] width 345 height 15
type input "**********"
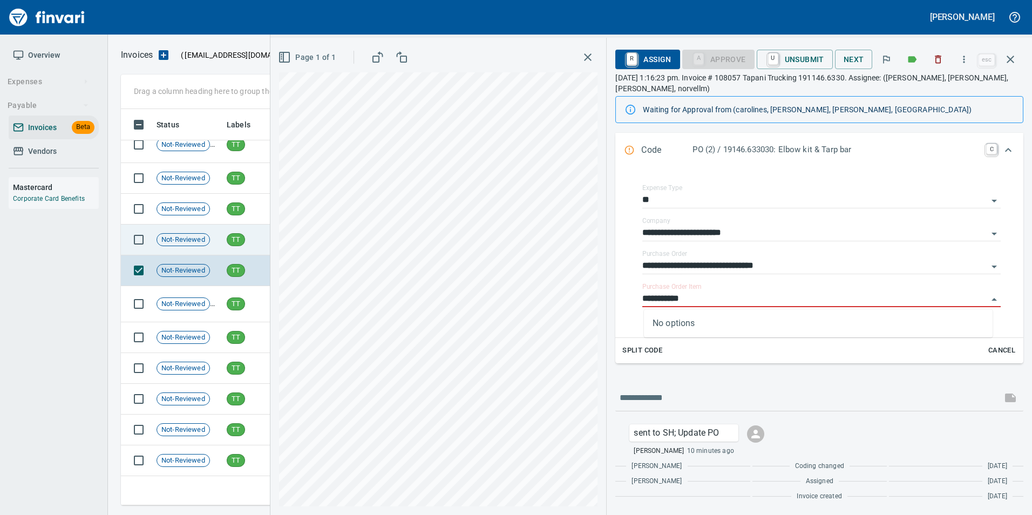
click at [227, 241] on span "TT" at bounding box center [235, 240] width 17 height 10
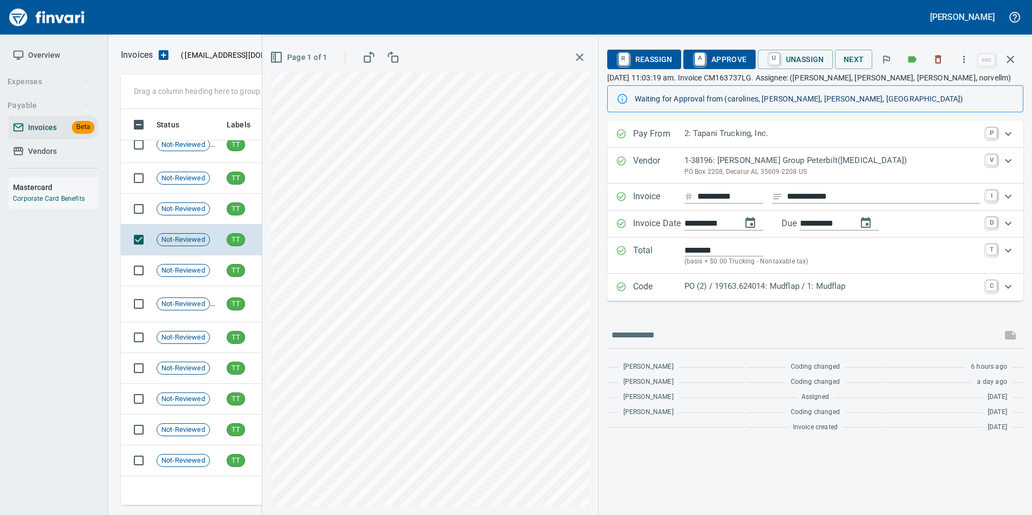
click at [652, 288] on p "Code" at bounding box center [658, 287] width 51 height 14
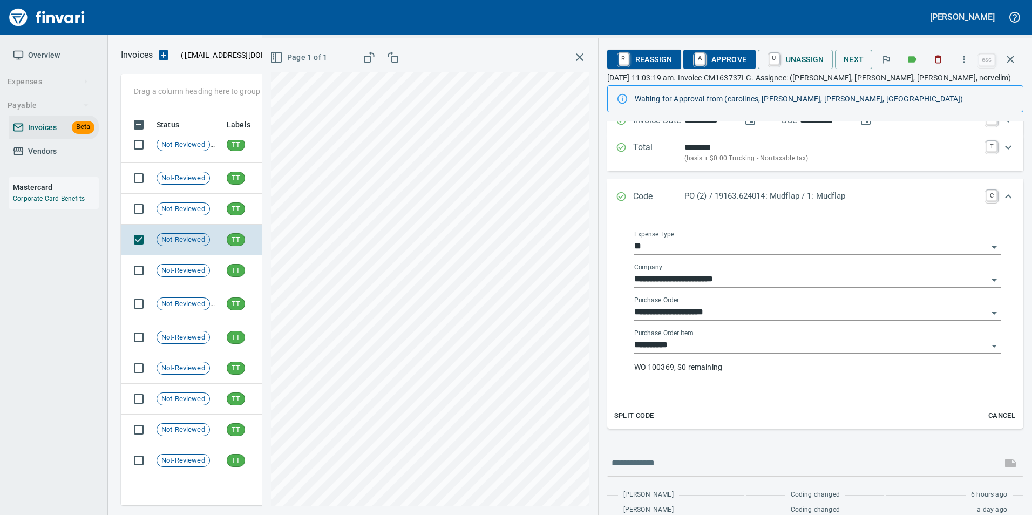
scroll to position [162, 0]
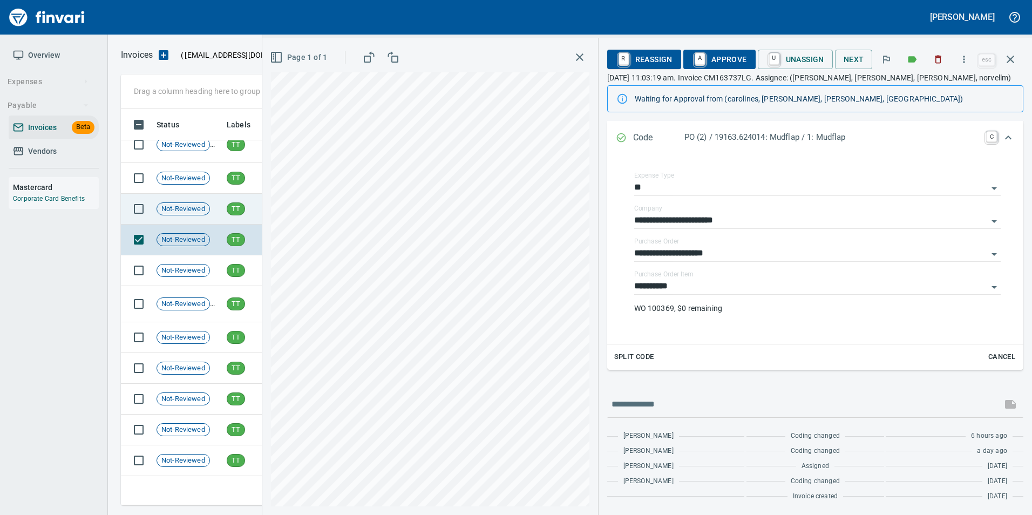
click at [233, 206] on span "TT" at bounding box center [235, 209] width 17 height 10
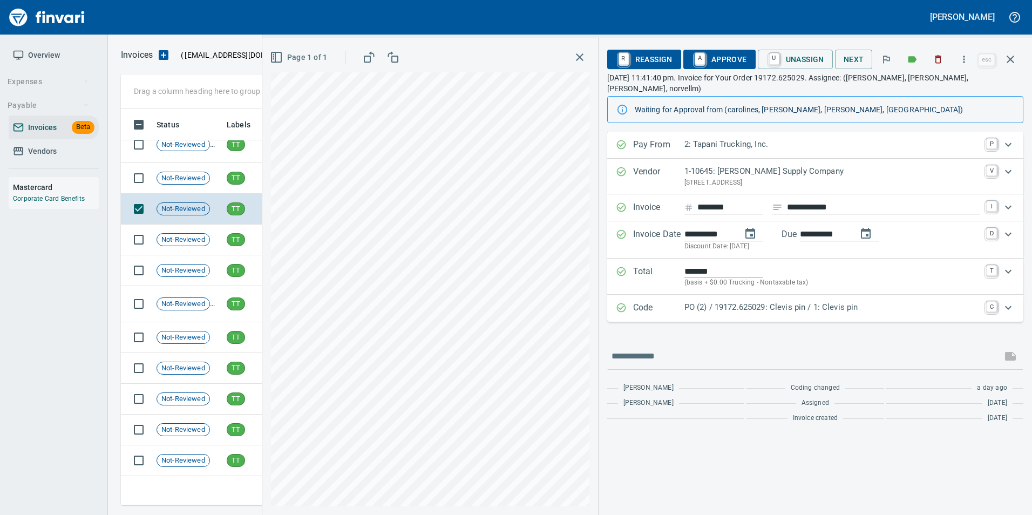
click at [672, 303] on p "Code" at bounding box center [658, 308] width 51 height 14
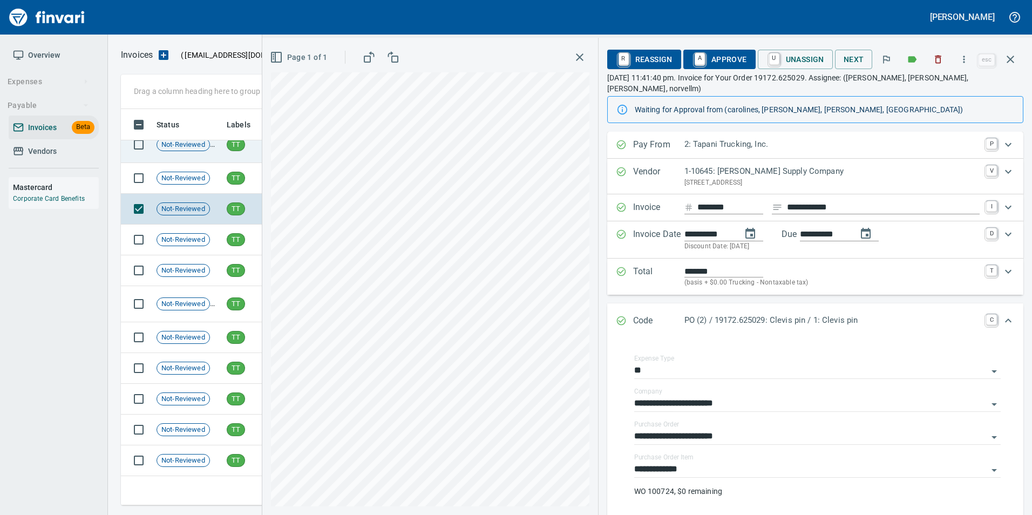
click at [234, 162] on td "TT" at bounding box center [255, 145] width 67 height 36
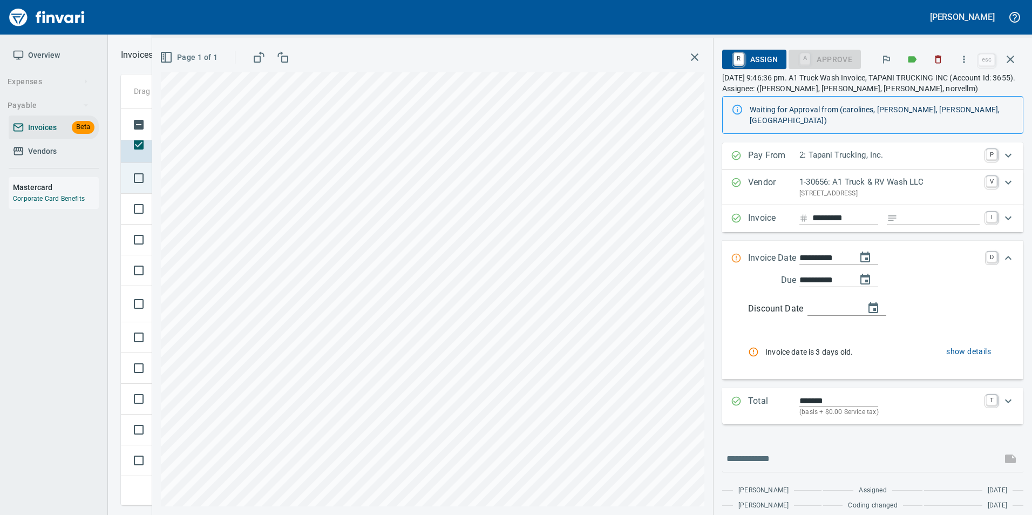
click at [126, 189] on td at bounding box center [136, 178] width 31 height 31
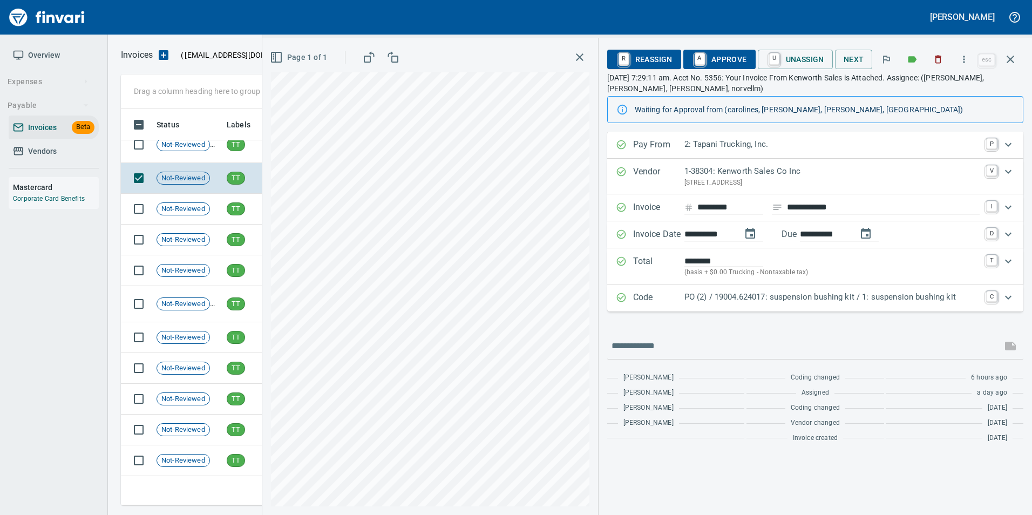
click at [813, 294] on p "PO (2) / 19004.624017: suspension bushing kit / 1: suspension bushing kit" at bounding box center [831, 297] width 295 height 12
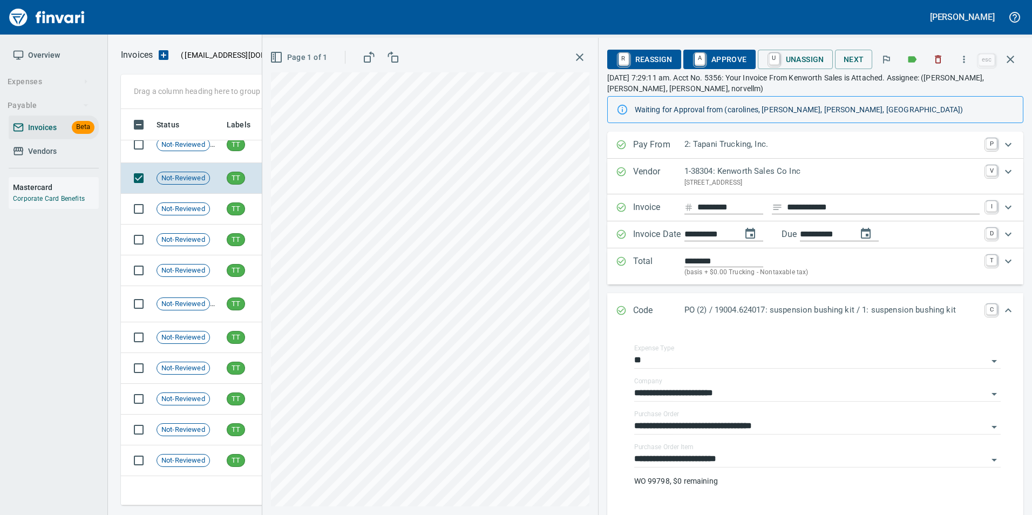
click at [629, 308] on div "Code PO (2) / 19004.624017: suspension bushing kit / 1: suspension bushing kit C" at bounding box center [805, 311] width 379 height 14
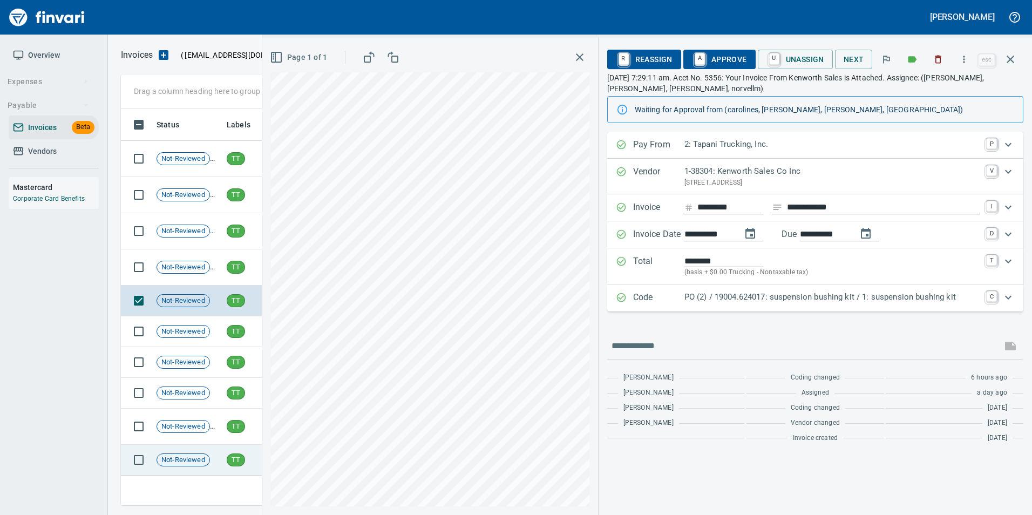
scroll to position [432, 0]
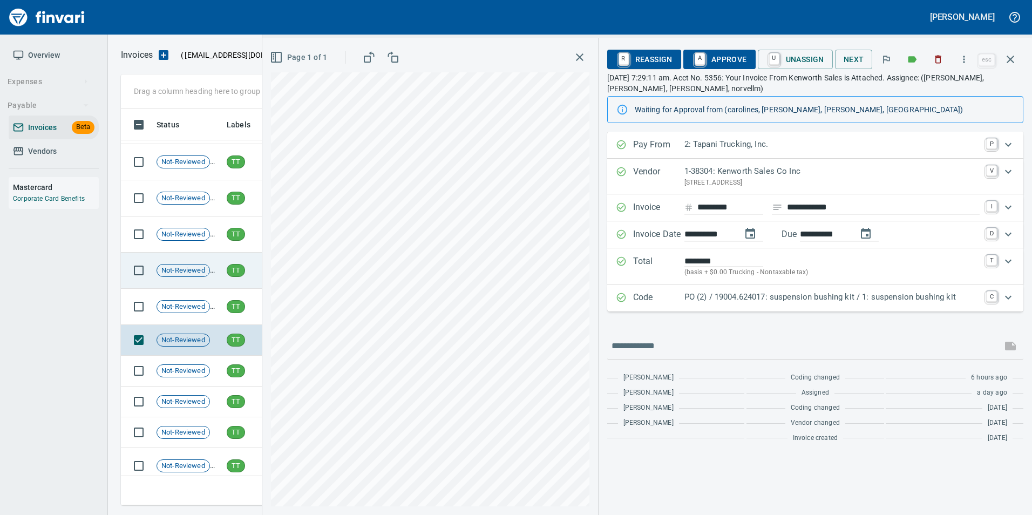
click at [1008, 64] on icon "button" at bounding box center [1010, 59] width 13 height 13
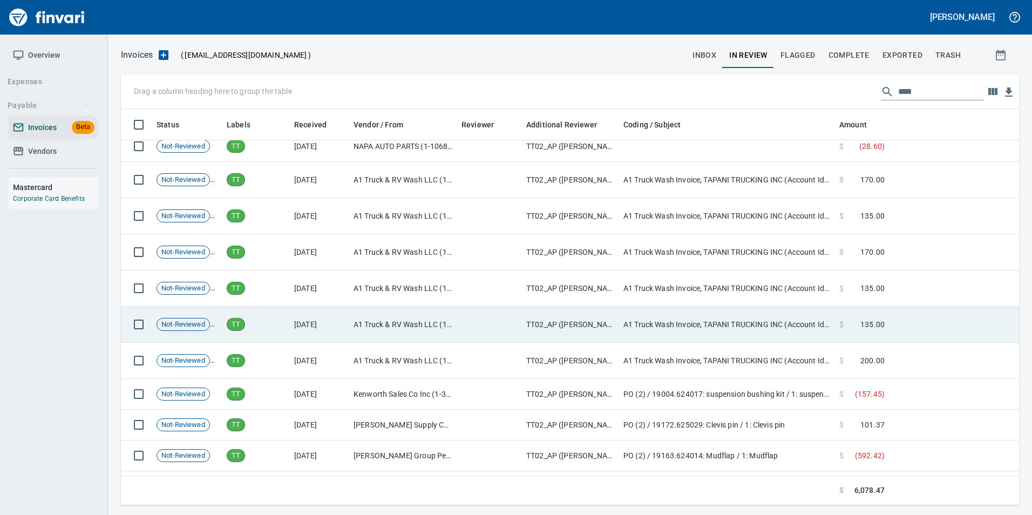
scroll to position [324, 0]
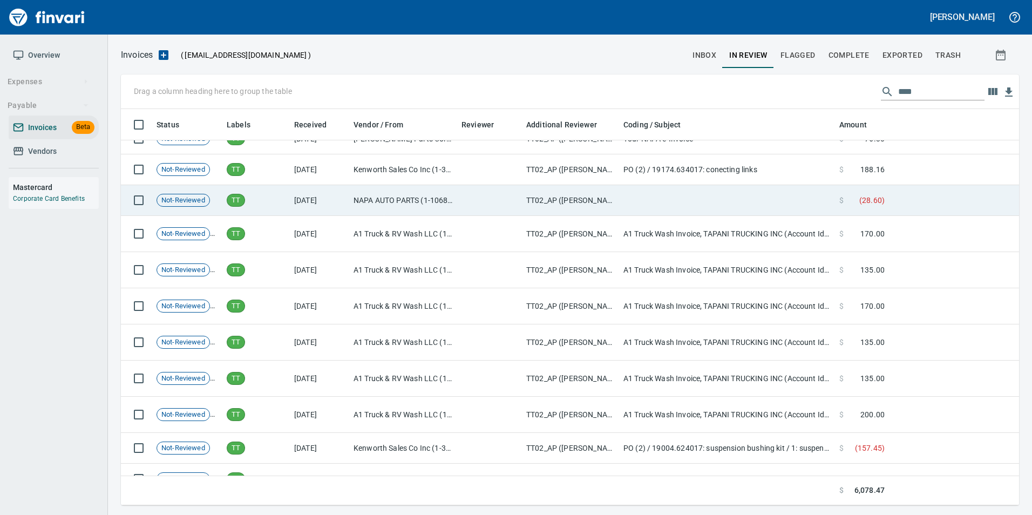
click at [376, 207] on td "NAPA AUTO PARTS (1-10687)" at bounding box center [403, 200] width 108 height 31
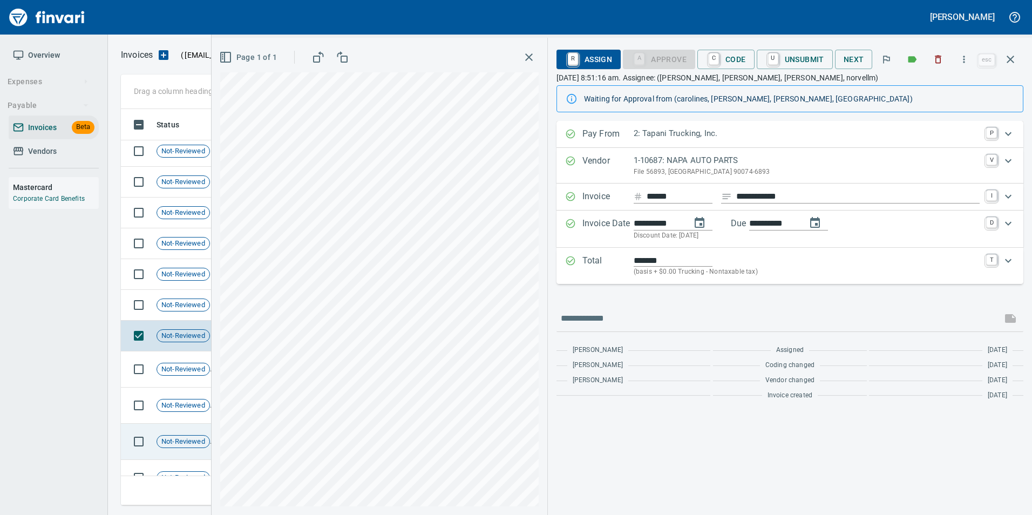
scroll to position [108, 0]
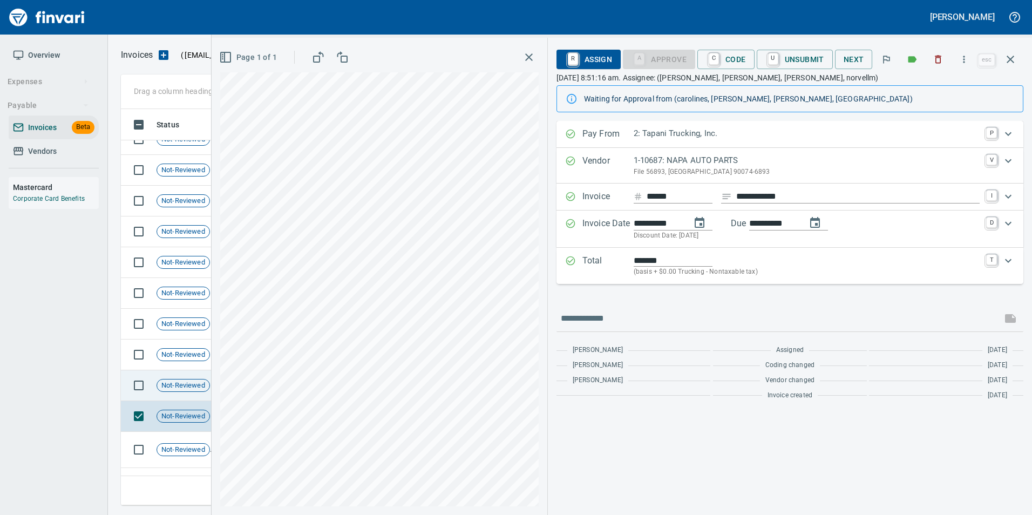
click at [199, 381] on span "Not-Reviewed" at bounding box center [183, 386] width 52 height 10
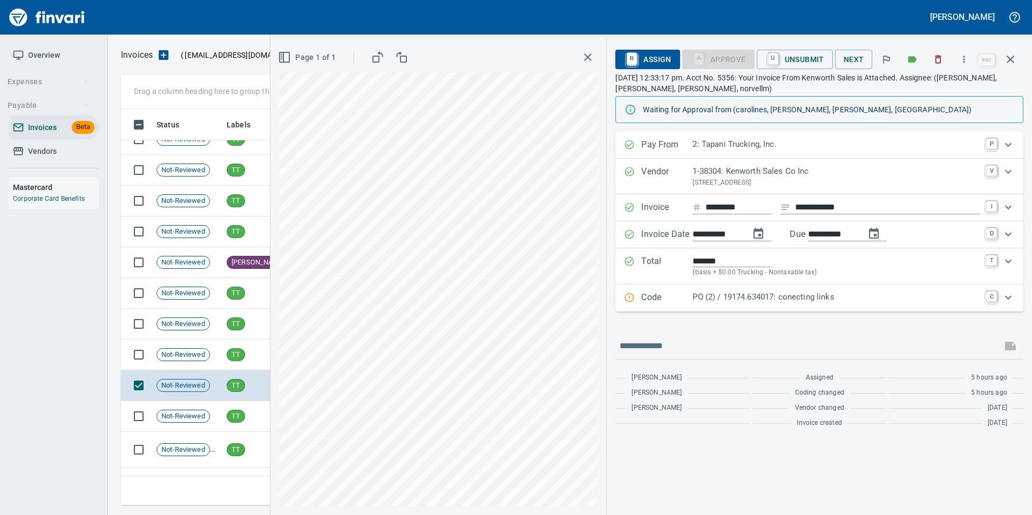
click at [754, 305] on div "PO (2) / 19174.634017: conecting links" at bounding box center [836, 298] width 287 height 14
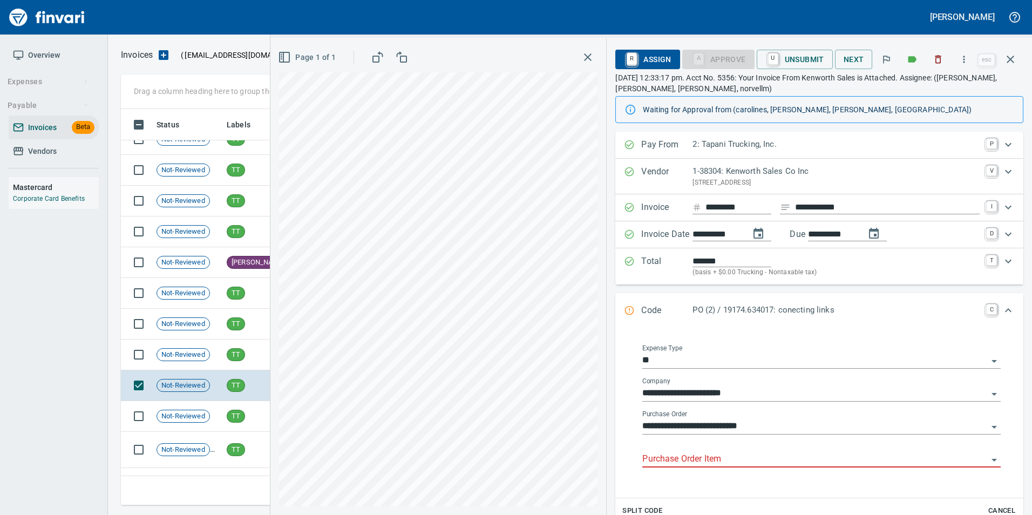
click at [682, 460] on input "Purchase Order Item" at bounding box center [814, 459] width 345 height 15
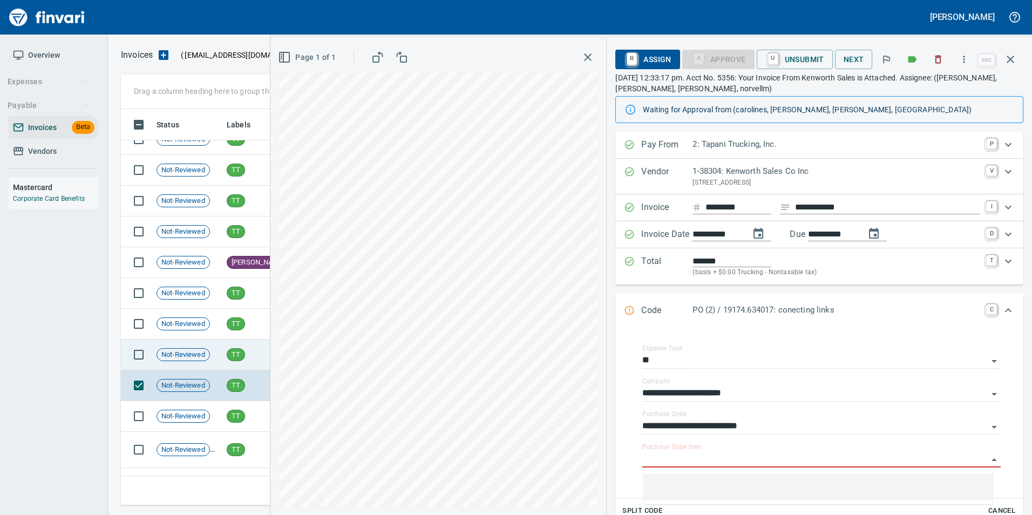
click at [254, 355] on td "TT" at bounding box center [255, 355] width 67 height 31
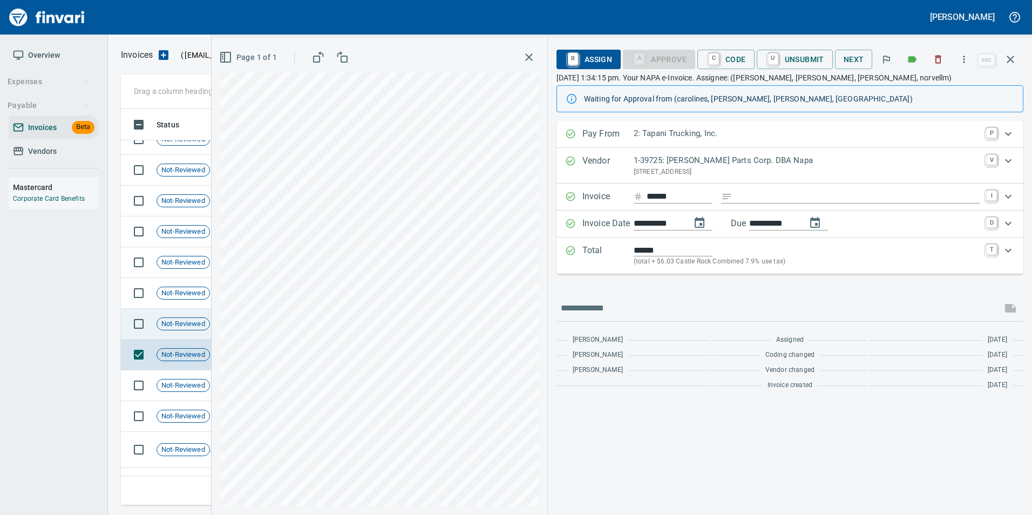
click at [191, 325] on span "Not-Reviewed" at bounding box center [183, 324] width 52 height 10
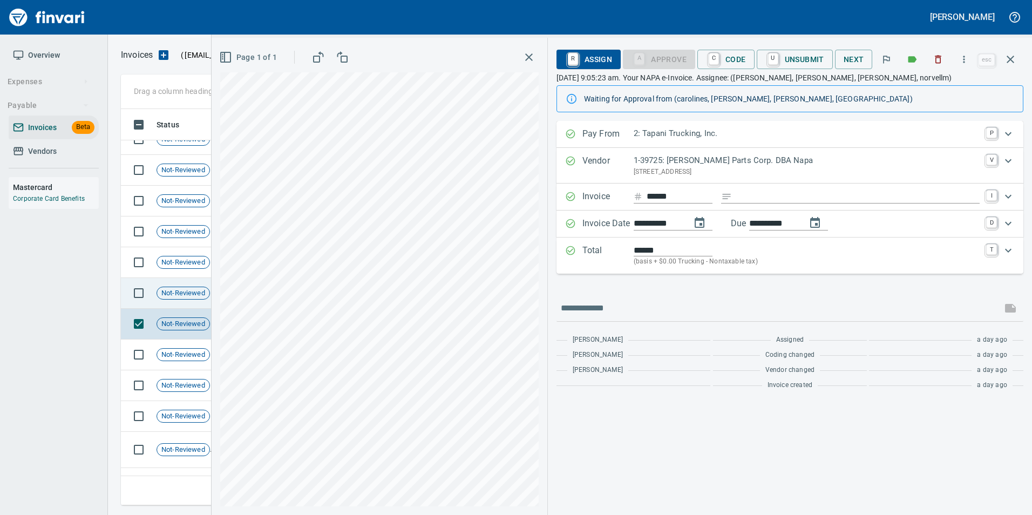
click at [191, 288] on span "Not-Reviewed" at bounding box center [183, 293] width 52 height 10
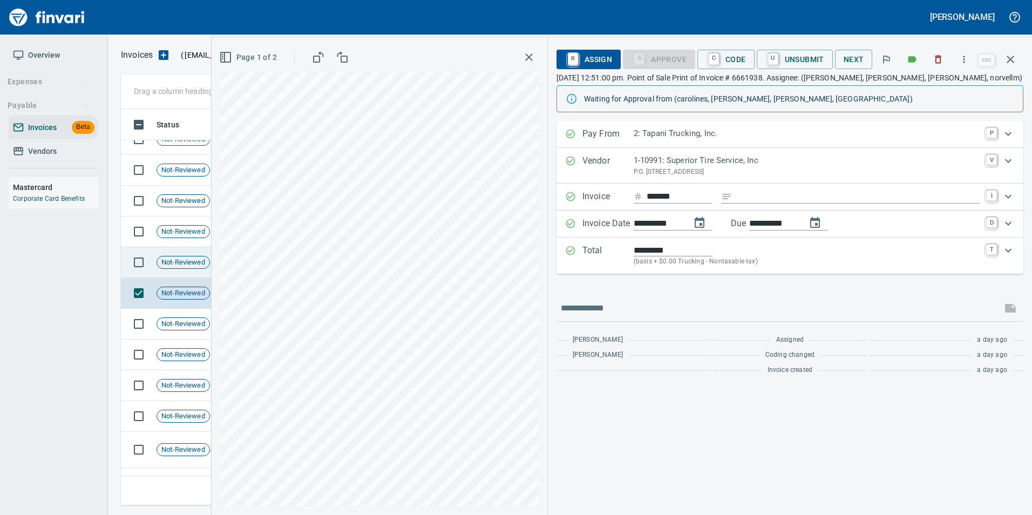
click at [195, 262] on span "Not-Reviewed" at bounding box center [183, 262] width 52 height 10
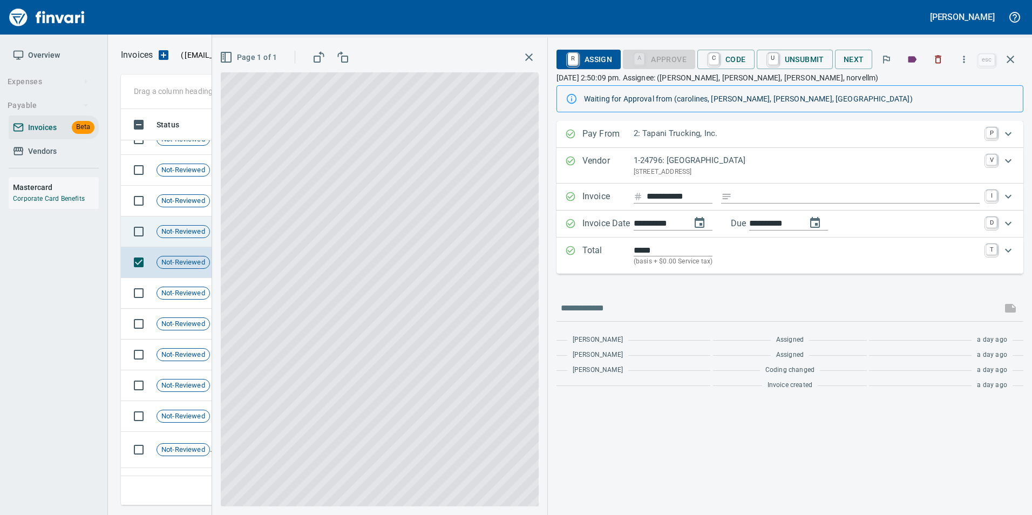
click at [188, 229] on span "Not-Reviewed" at bounding box center [183, 232] width 52 height 10
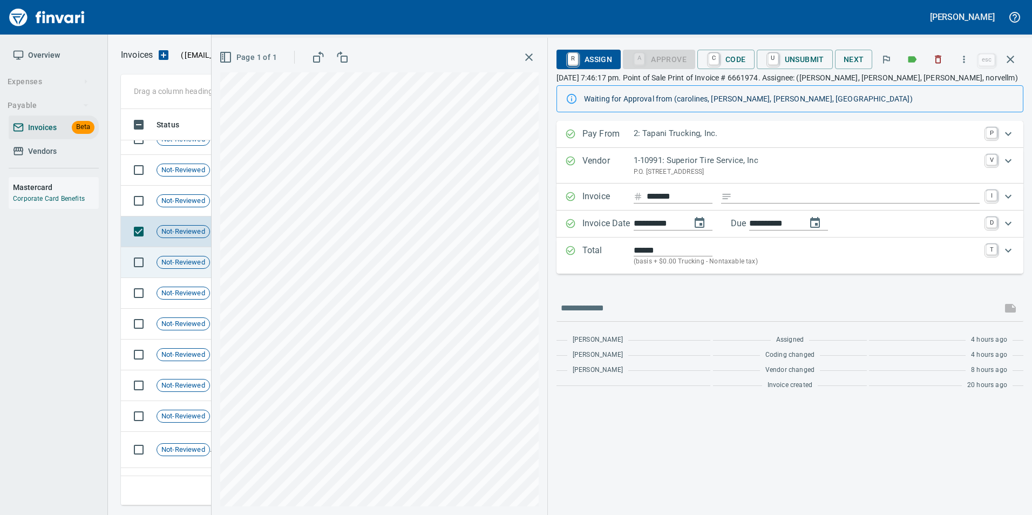
click at [195, 261] on span "Not-Reviewed" at bounding box center [183, 262] width 52 height 10
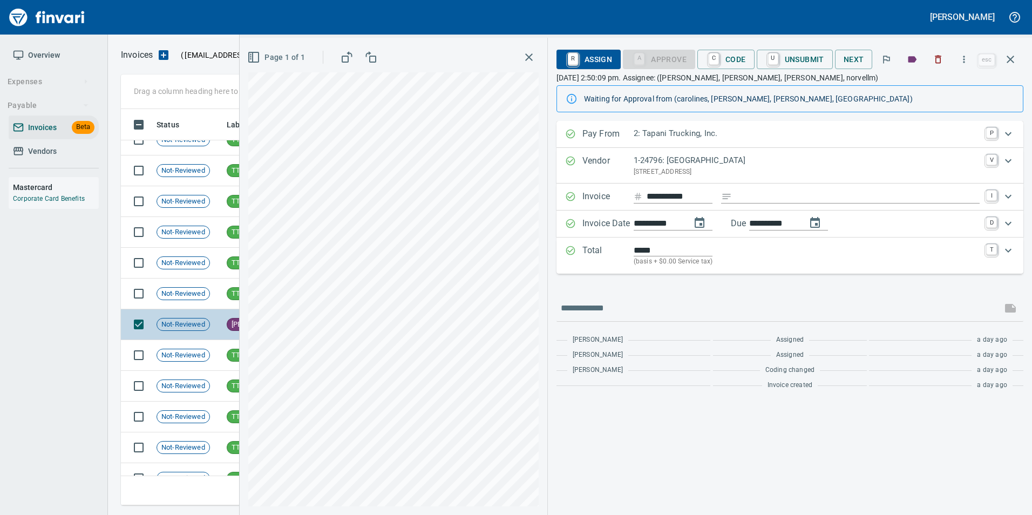
scroll to position [1, 0]
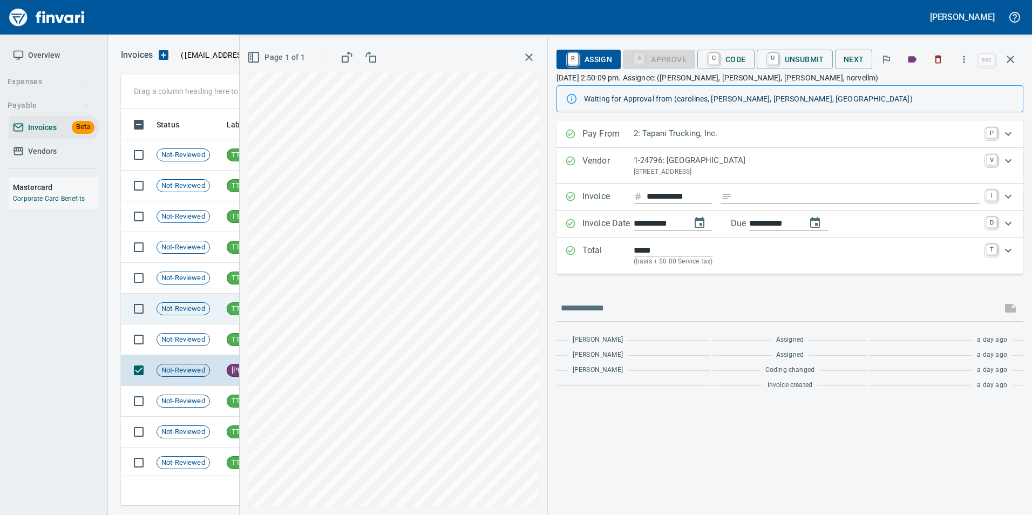
click at [205, 306] on span "Not-Reviewed" at bounding box center [183, 309] width 52 height 10
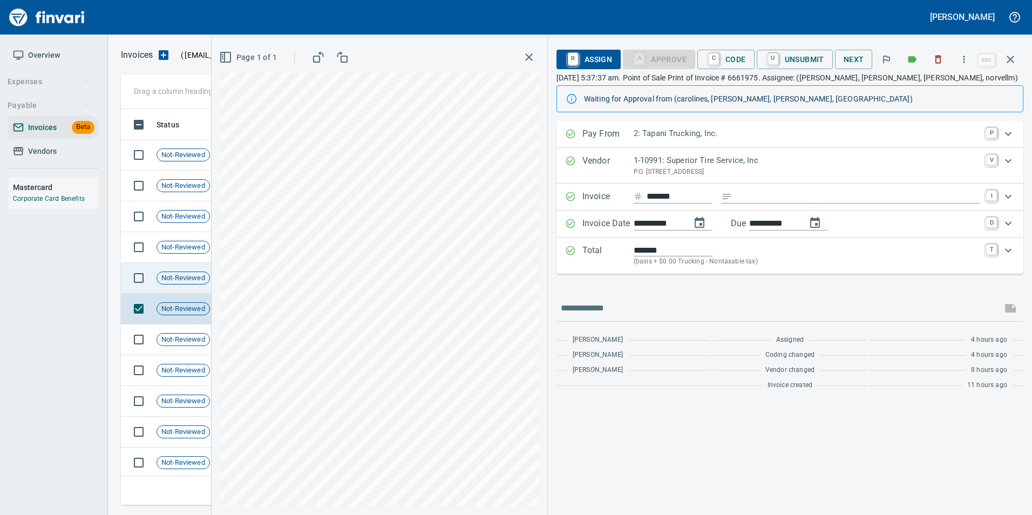
click at [199, 277] on span "Not-Reviewed" at bounding box center [183, 278] width 52 height 10
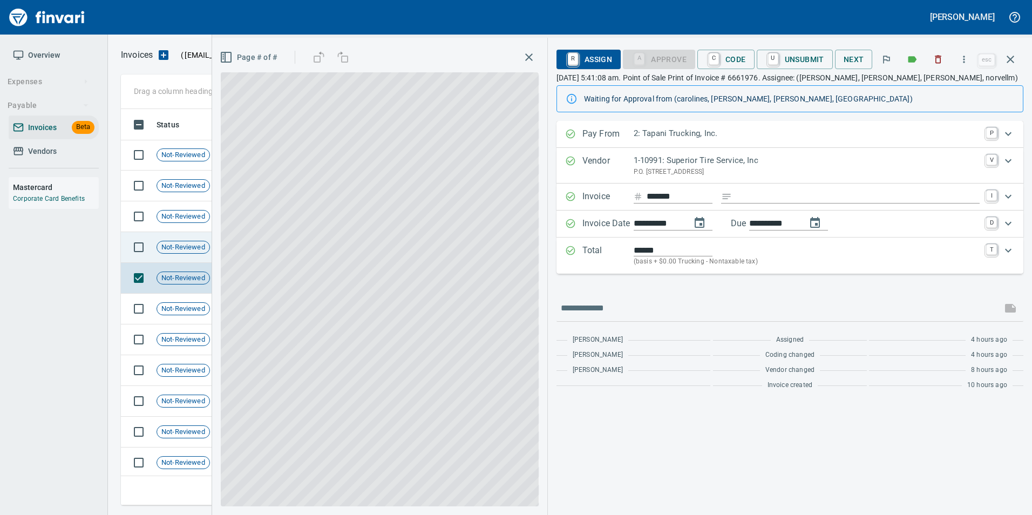
click at [192, 253] on div "Not-Reviewed" at bounding box center [183, 247] width 53 height 13
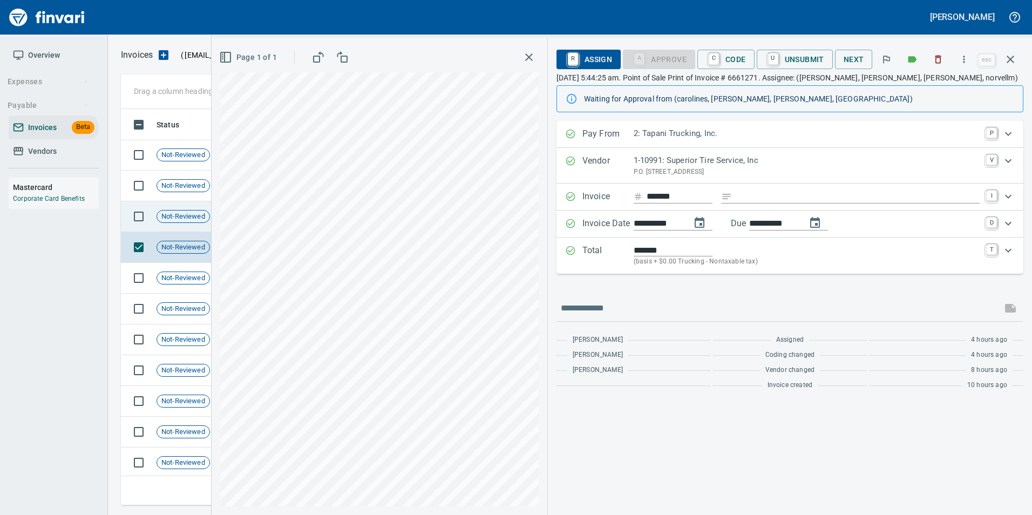
click at [192, 223] on td "Not-Reviewed" at bounding box center [187, 216] width 70 height 31
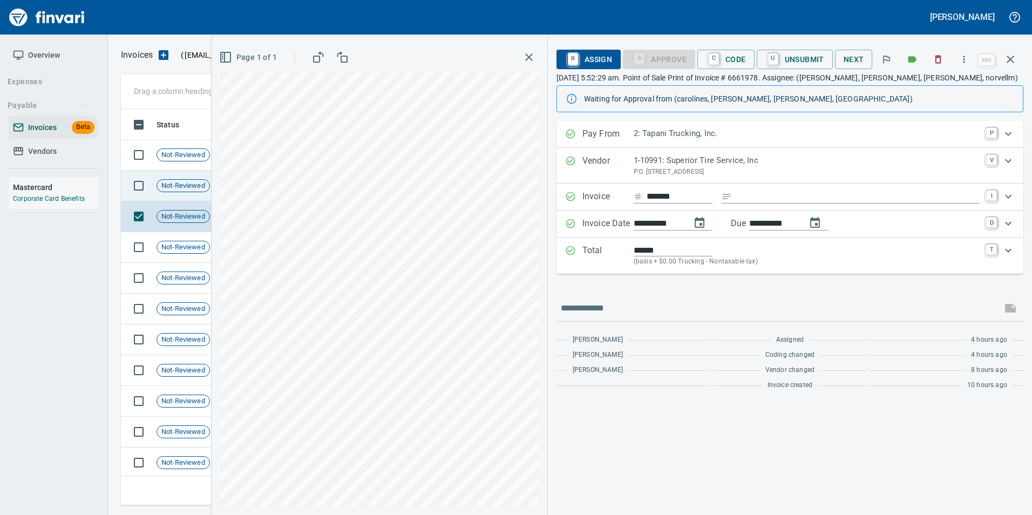
click at [193, 184] on span "Not-Reviewed" at bounding box center [183, 186] width 52 height 10
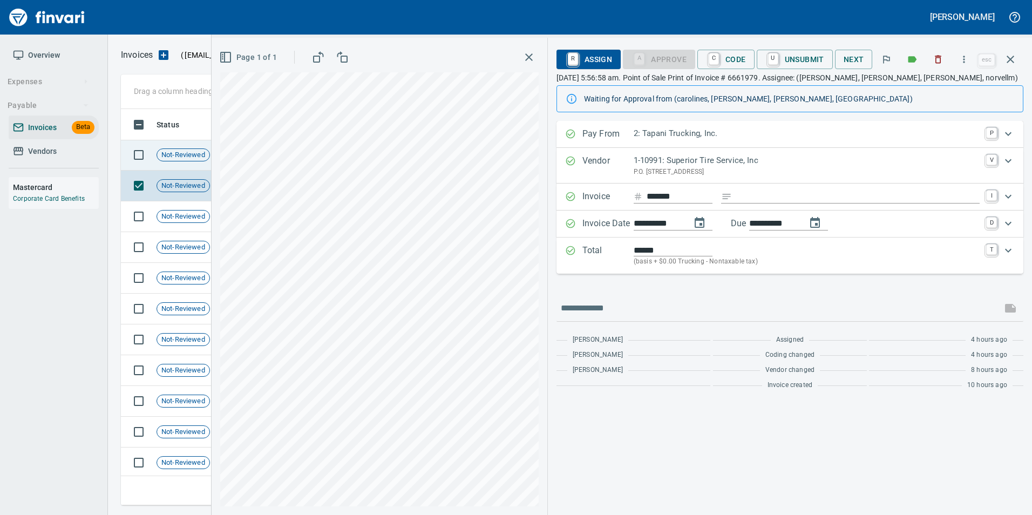
click at [189, 161] on td "Not-Reviewed" at bounding box center [187, 155] width 70 height 31
click at [1014, 64] on icon "button" at bounding box center [1010, 59] width 13 height 13
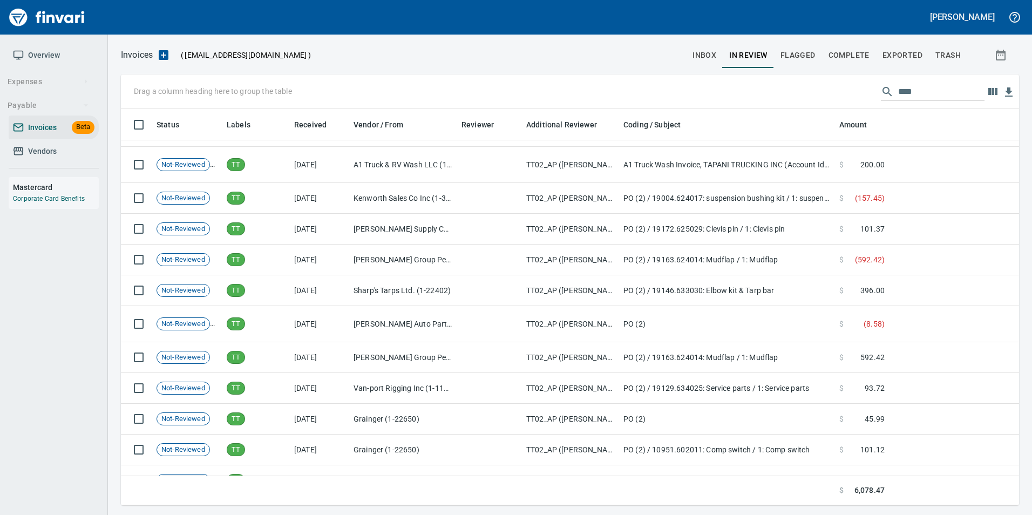
scroll to position [594, 0]
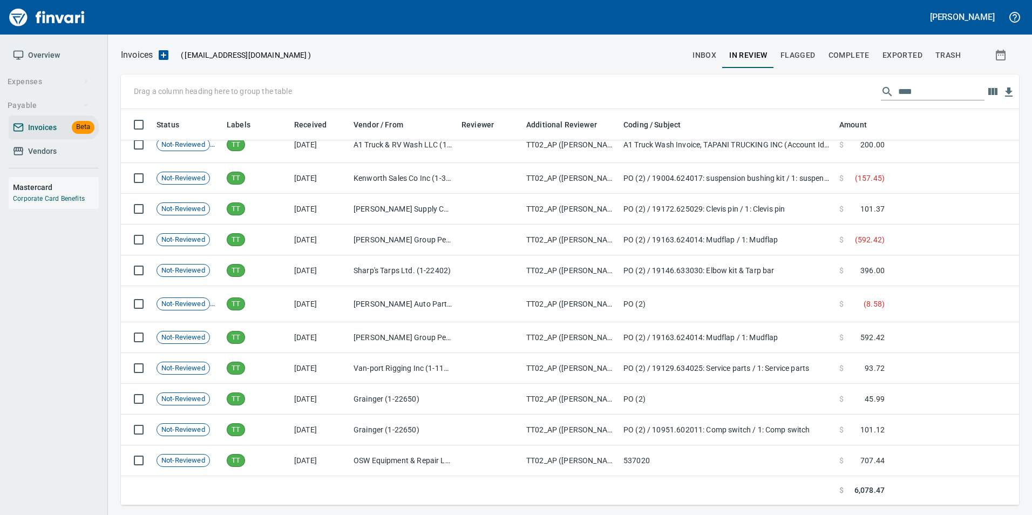
click at [580, 272] on td "TT02_AP ([PERSON_NAME], [PERSON_NAME], norvellm)" at bounding box center [570, 270] width 97 height 31
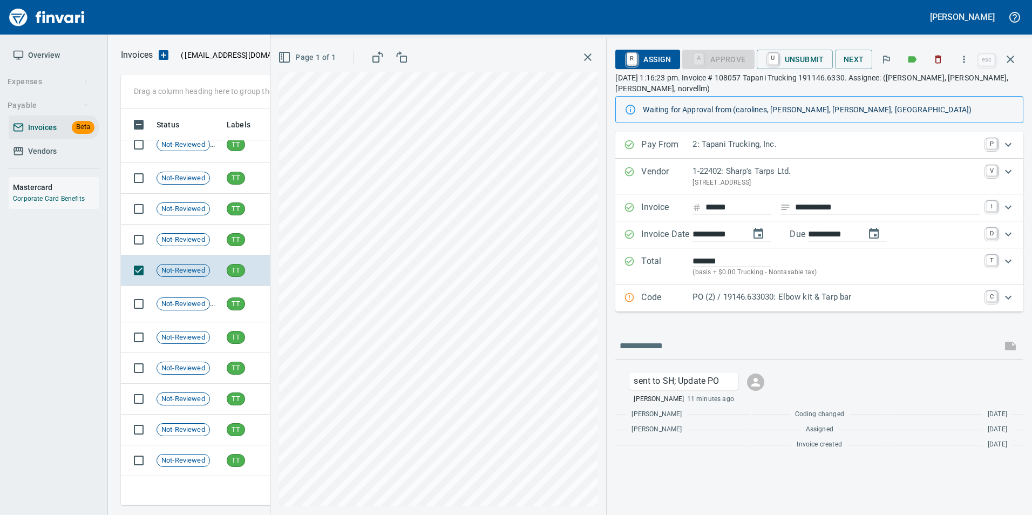
click at [680, 300] on p "Code" at bounding box center [666, 298] width 51 height 14
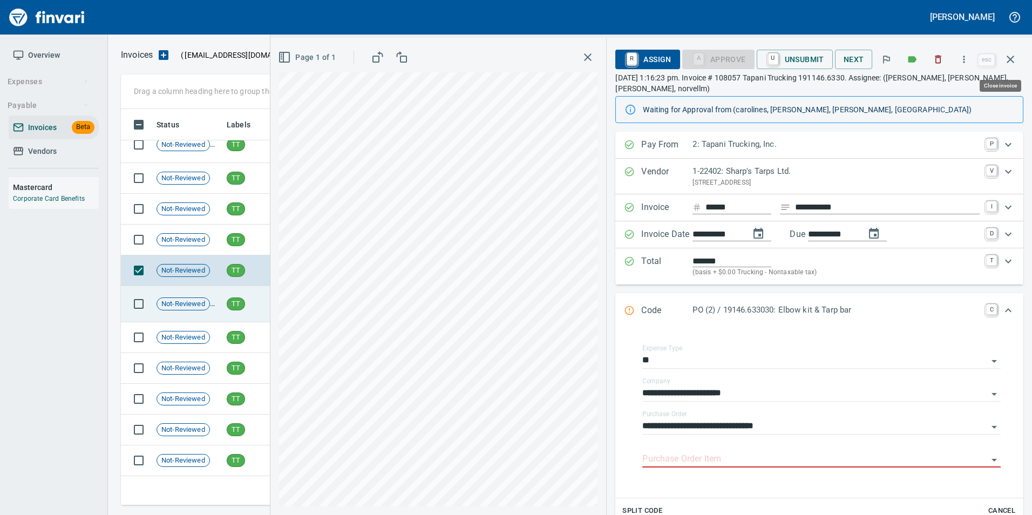
click at [1018, 58] on button "button" at bounding box center [1011, 59] width 26 height 26
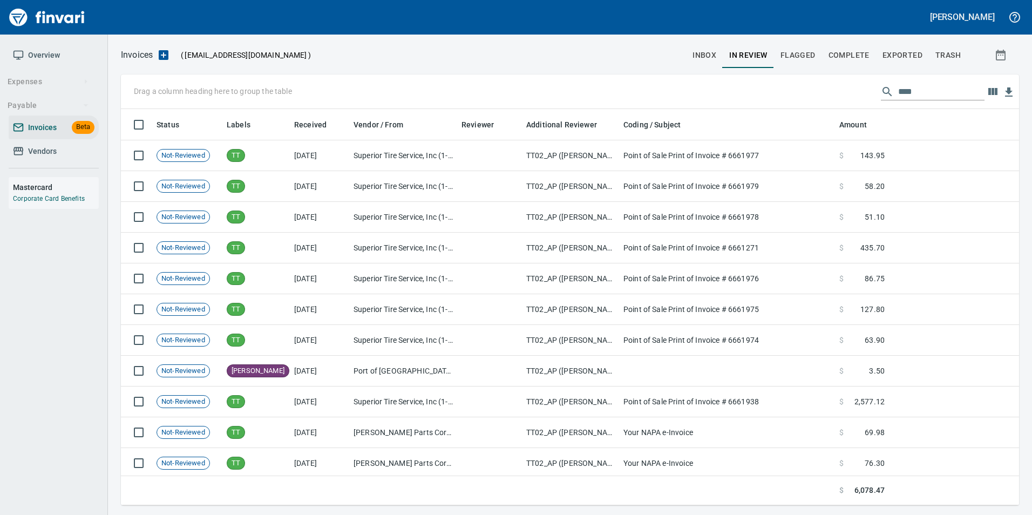
scroll to position [388, 881]
click at [911, 96] on input "****" at bounding box center [941, 91] width 86 height 17
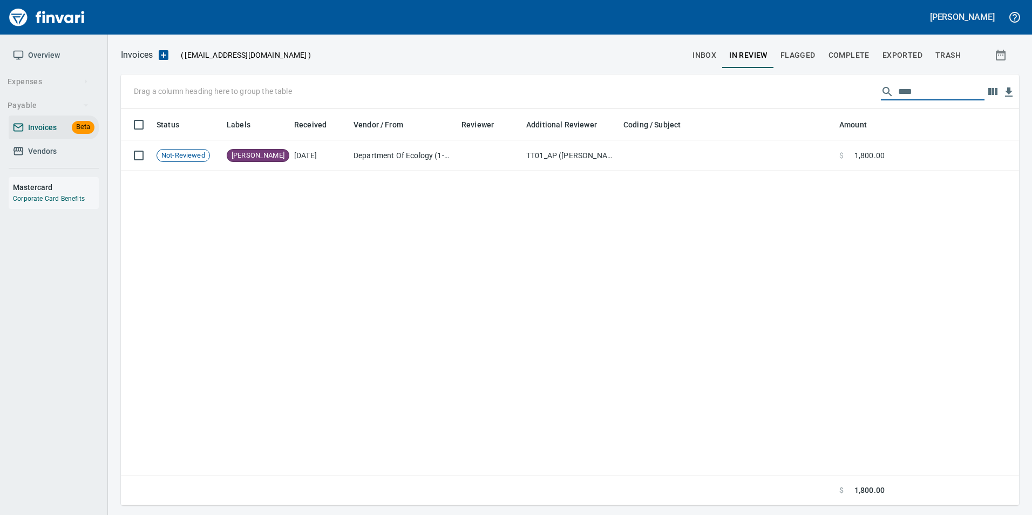
scroll to position [388, 890]
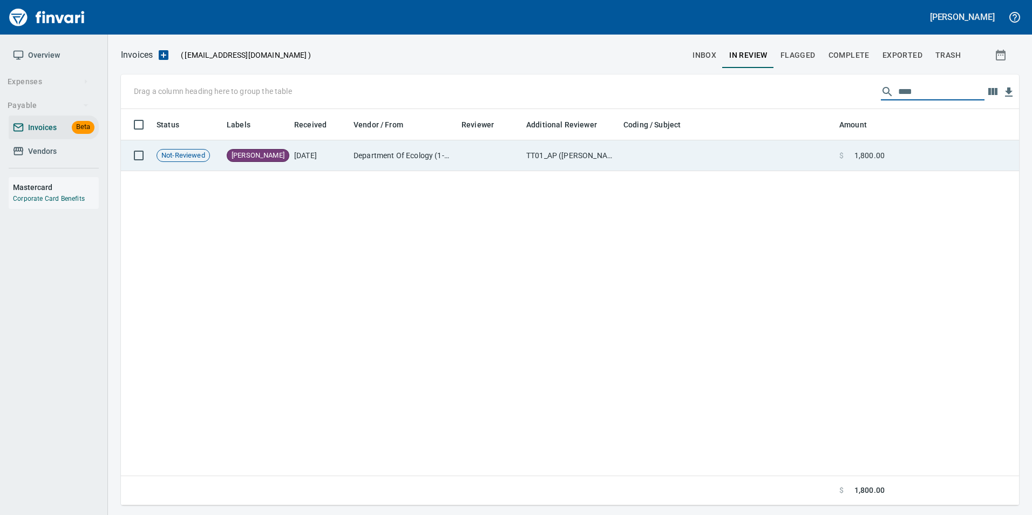
click at [623, 154] on td at bounding box center [727, 155] width 216 height 31
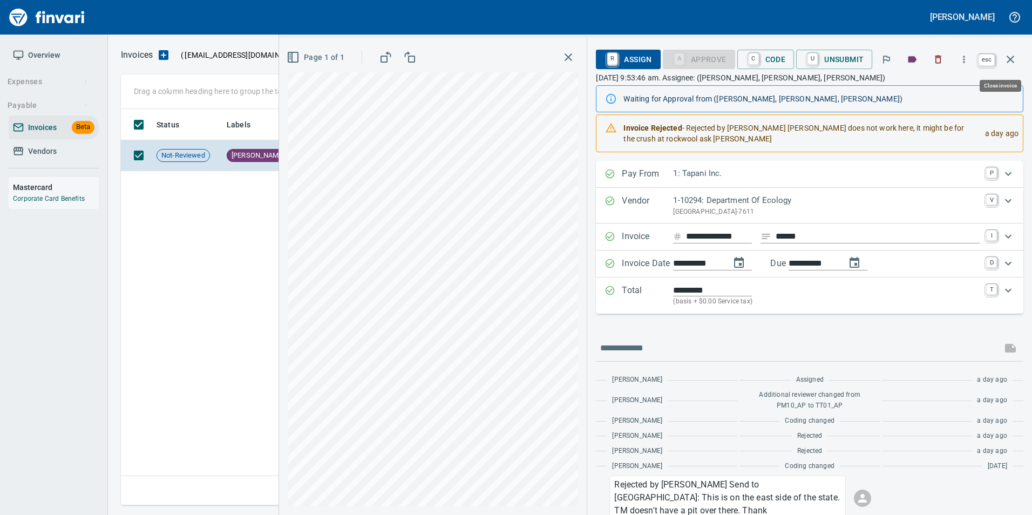
scroll to position [388, 890]
click at [1014, 60] on icon "button" at bounding box center [1010, 59] width 13 height 13
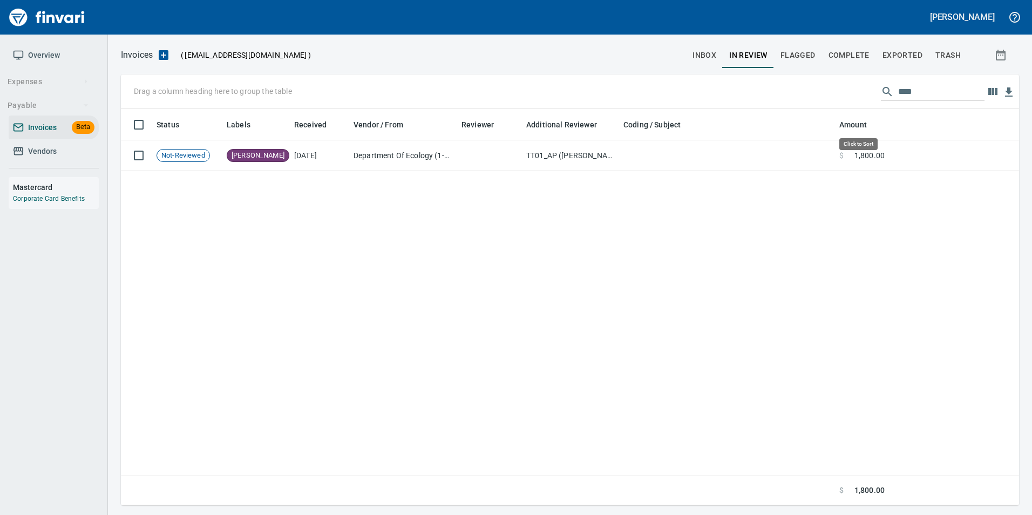
scroll to position [388, 890]
click at [916, 90] on input "****" at bounding box center [941, 91] width 86 height 17
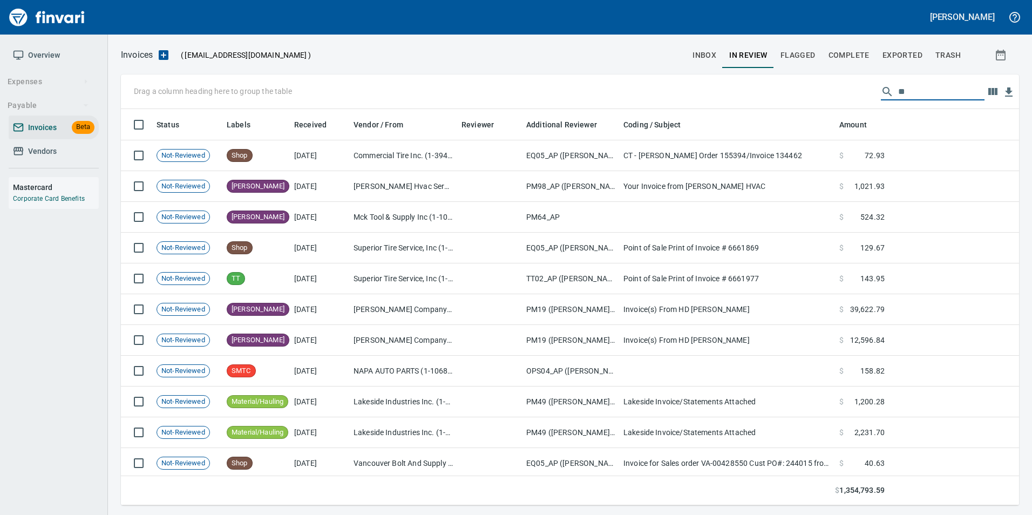
scroll to position [388, 882]
type input "*"
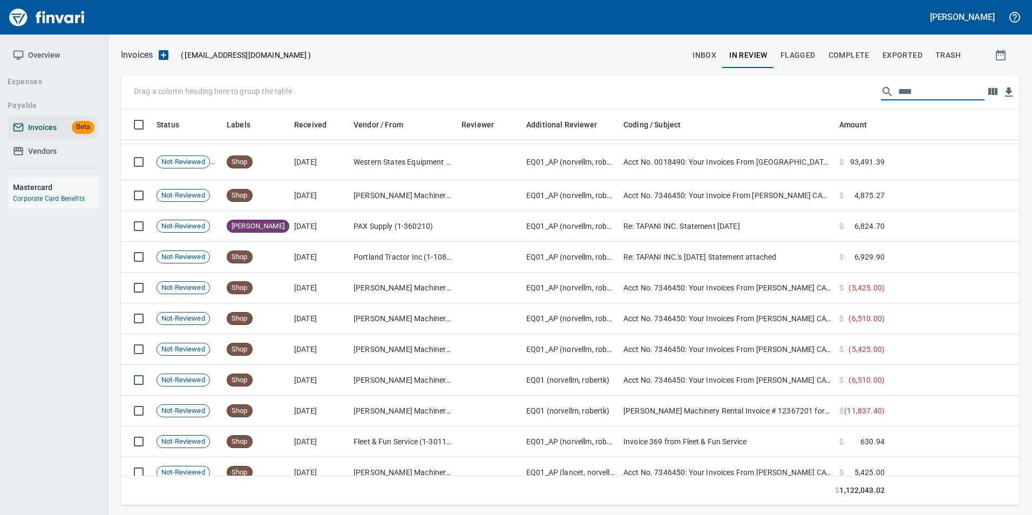
scroll to position [470, 0]
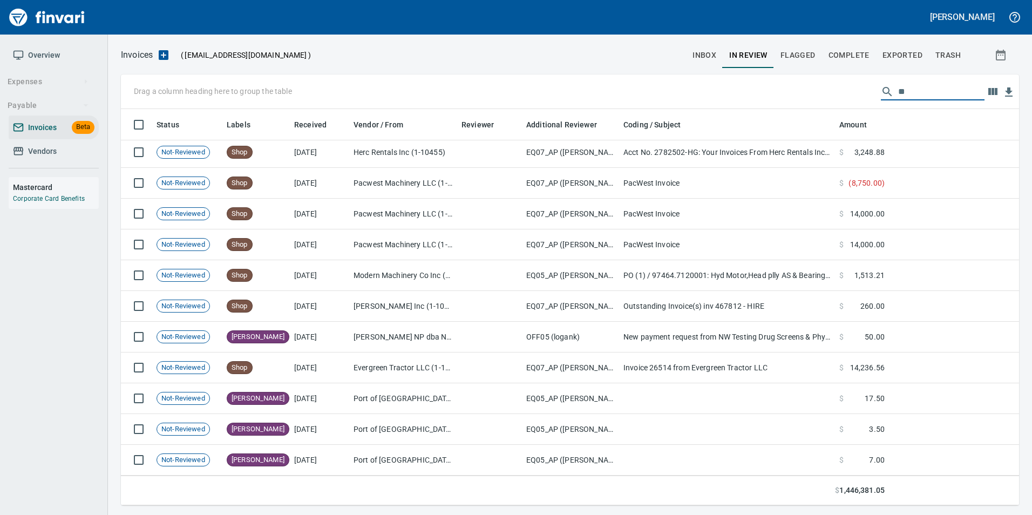
type input "*"
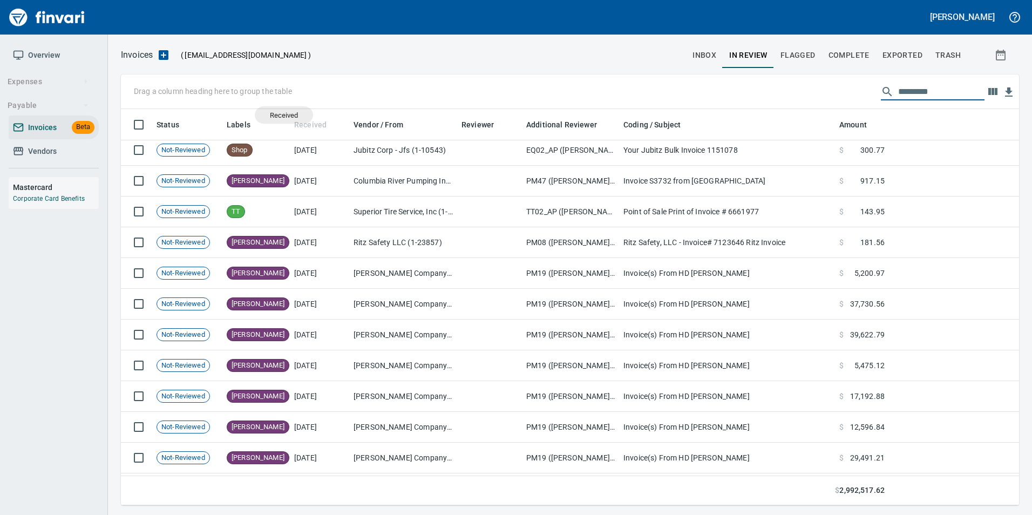
scroll to position [388, 882]
drag, startPoint x: 302, startPoint y: 121, endPoint x: 157, endPoint y: 90, distance: 148.0
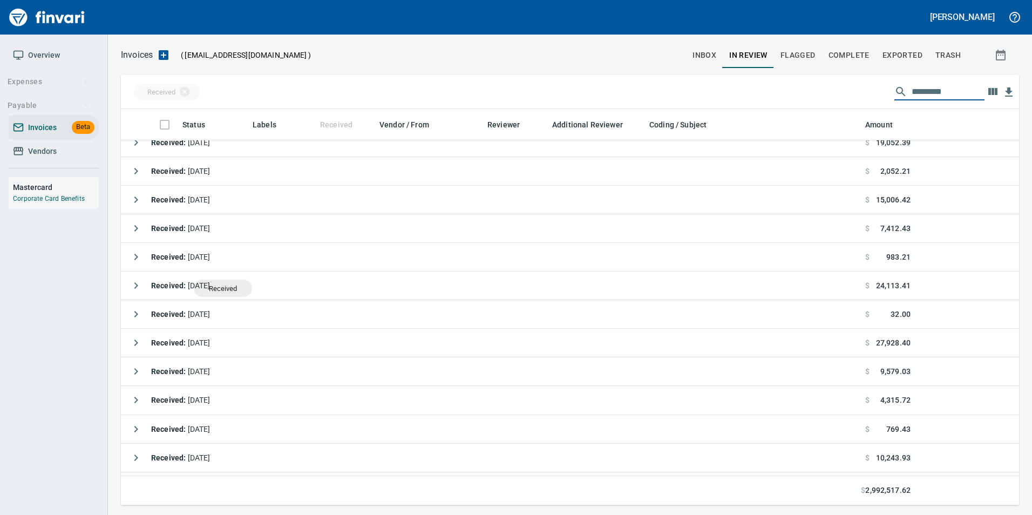
drag, startPoint x: 157, startPoint y: 90, endPoint x: 226, endPoint y: 300, distance: 220.5
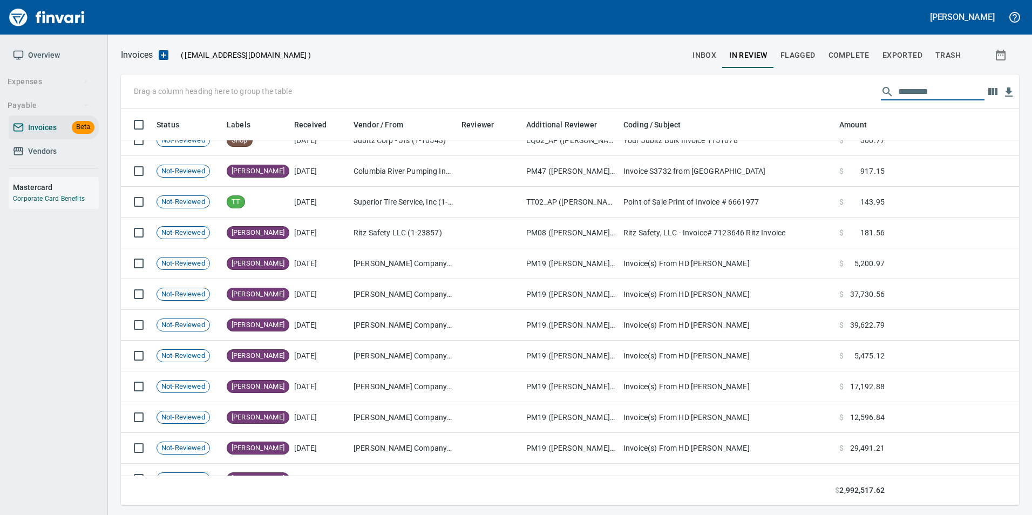
drag, startPoint x: 226, startPoint y: 300, endPoint x: 198, endPoint y: 103, distance: 199.1
click at [198, 103] on div "Drag a column heading here to group the table" at bounding box center [570, 91] width 898 height 35
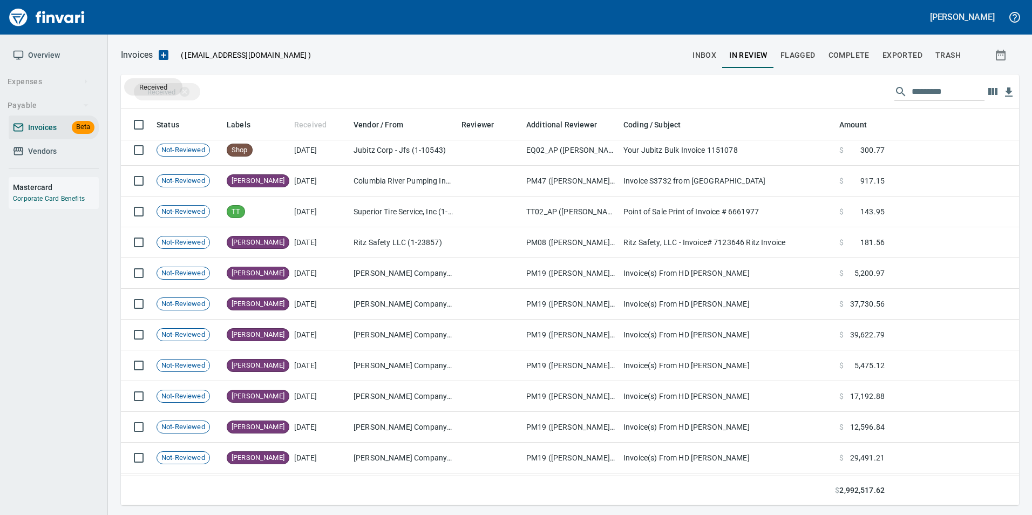
drag, startPoint x: 309, startPoint y: 119, endPoint x: 153, endPoint y: 91, distance: 158.4
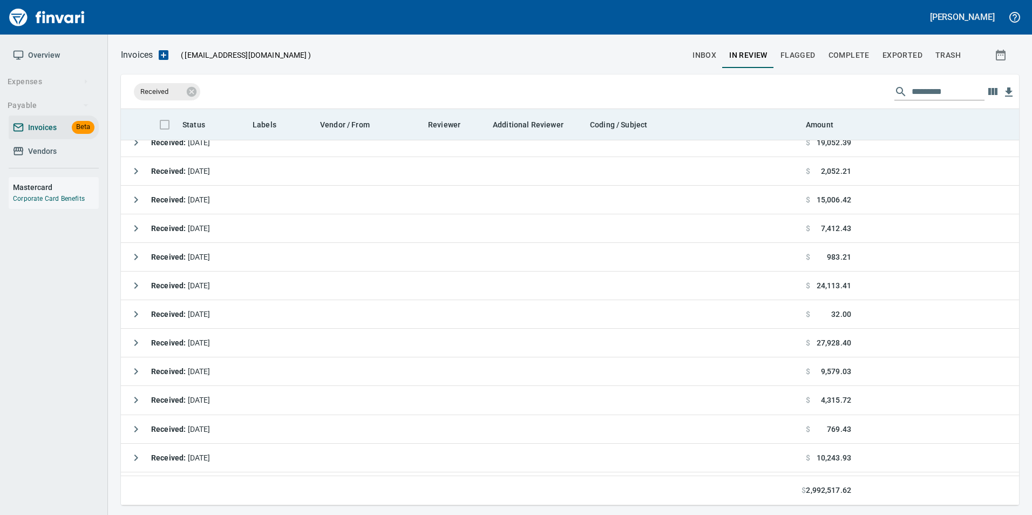
drag, startPoint x: 192, startPoint y: 90, endPoint x: 270, endPoint y: 120, distance: 83.4
click at [192, 91] on icon at bounding box center [192, 92] width 12 height 12
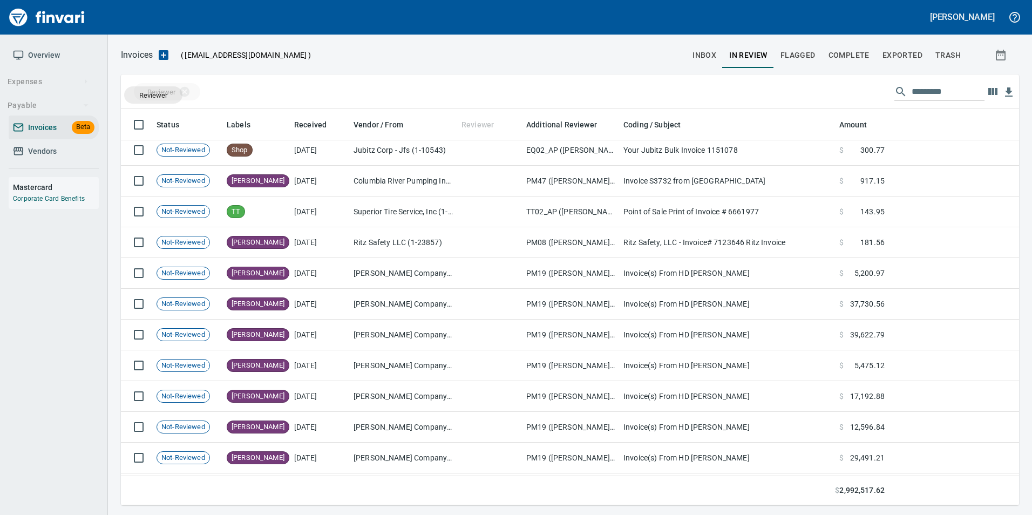
drag, startPoint x: 481, startPoint y: 118, endPoint x: 153, endPoint y: 95, distance: 329.0
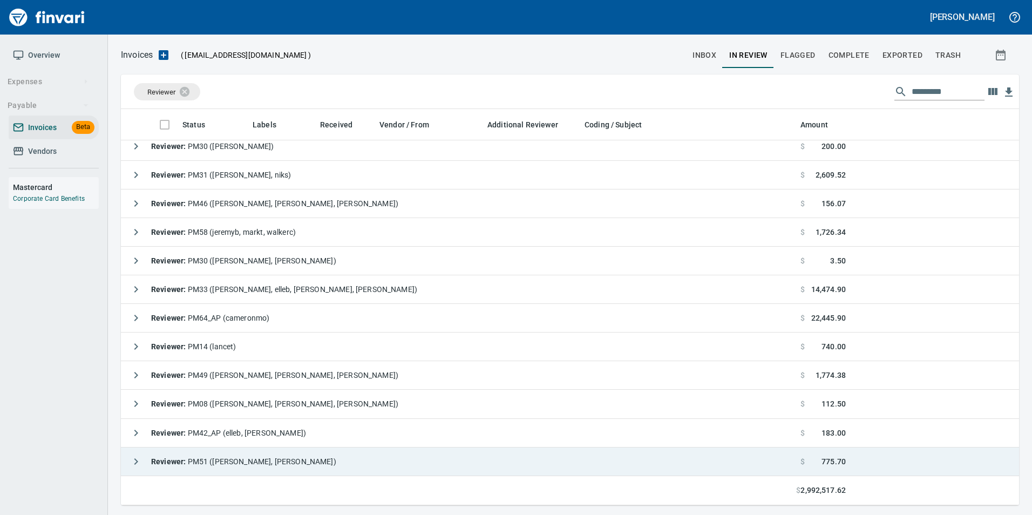
click at [139, 458] on icon "button" at bounding box center [136, 461] width 13 height 13
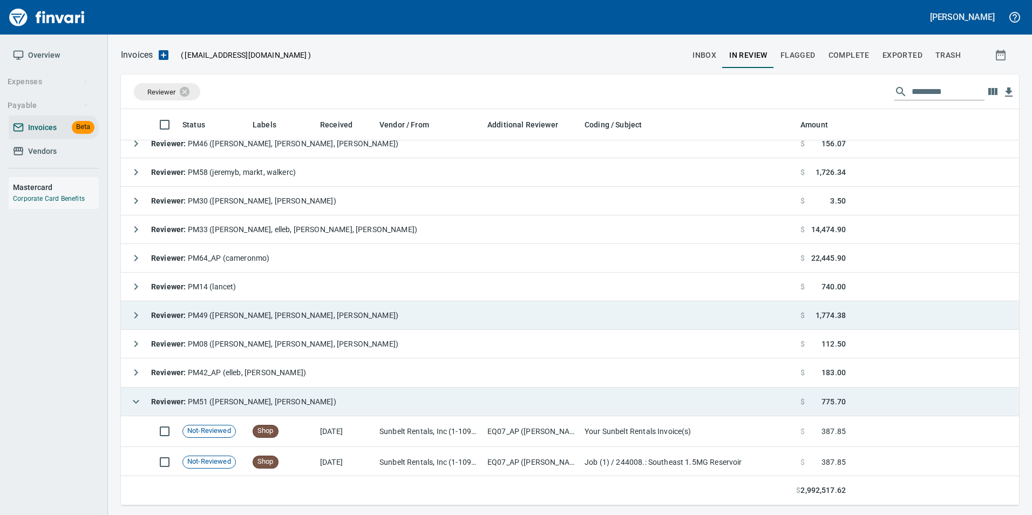
scroll to position [327, 0]
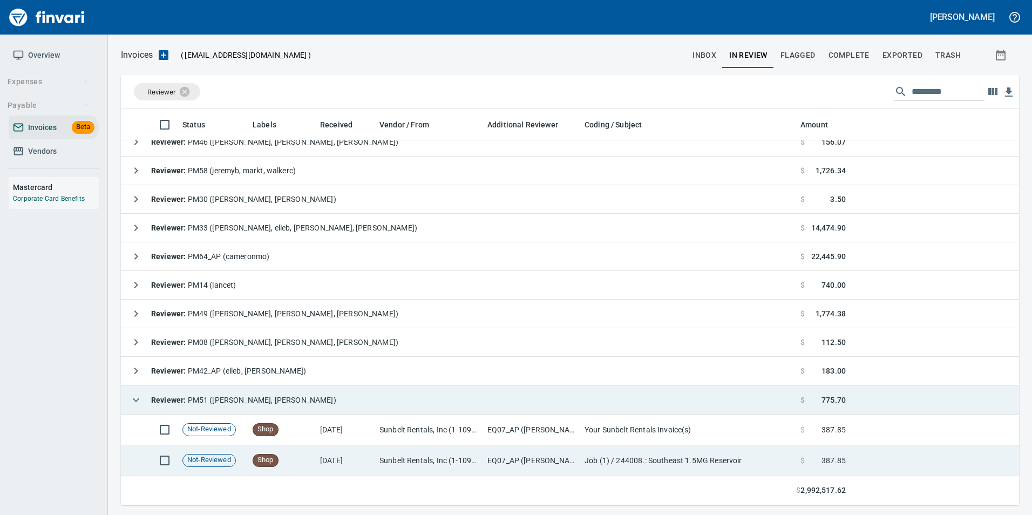
click at [329, 457] on td "[DATE]" at bounding box center [345, 460] width 59 height 31
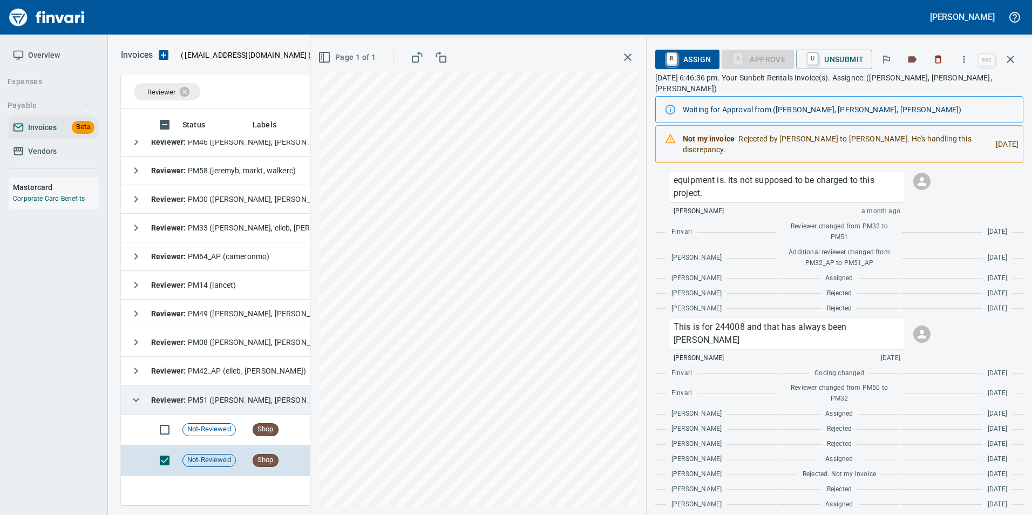
scroll to position [388, 881]
click at [1006, 60] on icon "button" at bounding box center [1010, 59] width 13 height 13
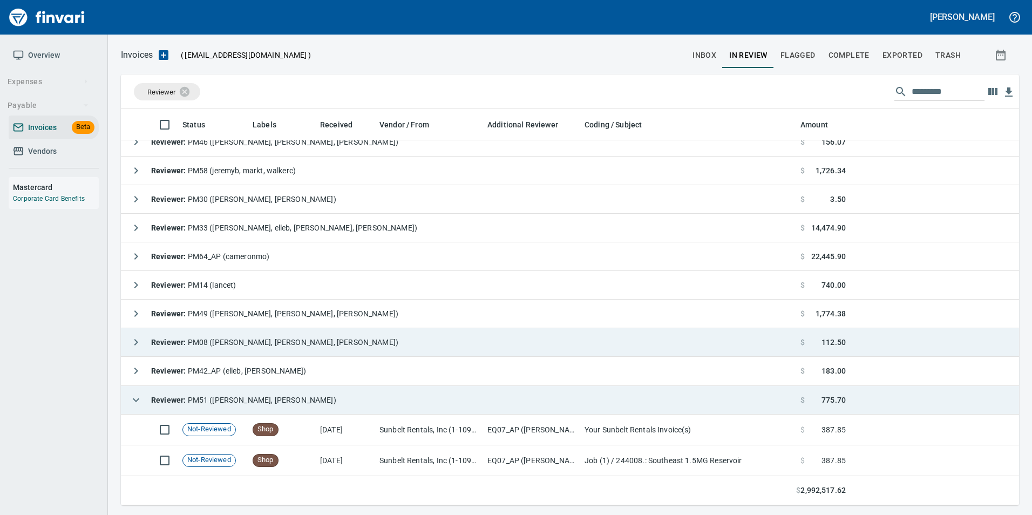
scroll to position [388, 881]
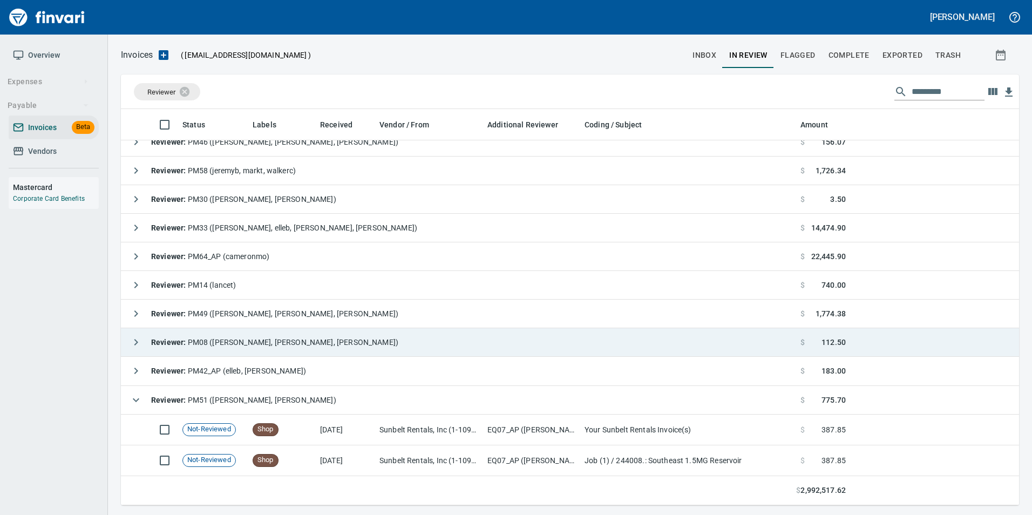
click at [135, 402] on icon "button" at bounding box center [136, 400] width 13 height 13
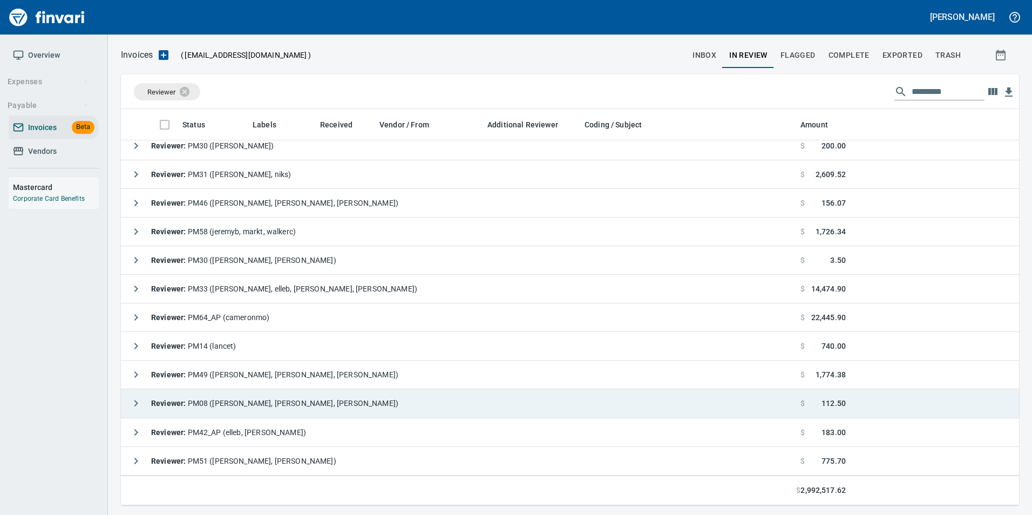
scroll to position [266, 0]
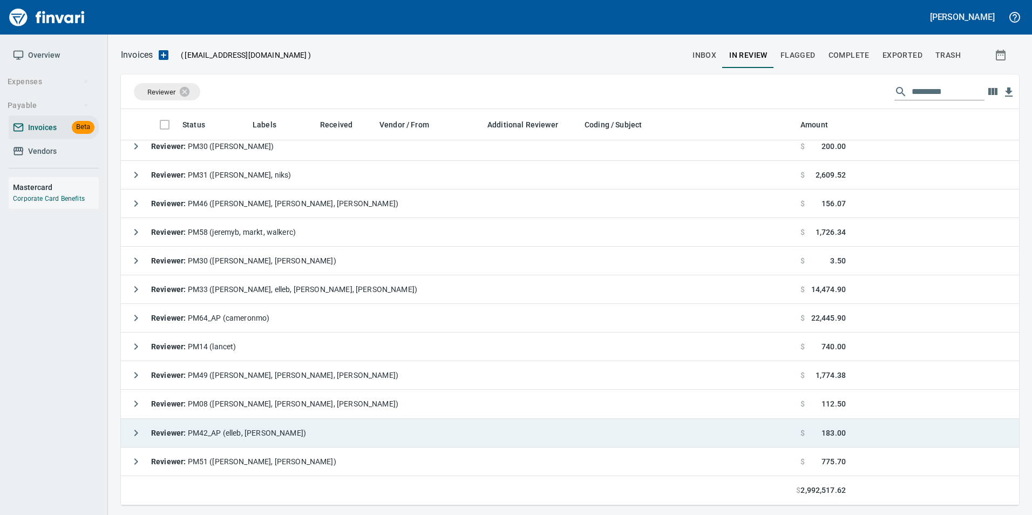
click at [132, 432] on icon "button" at bounding box center [136, 432] width 13 height 13
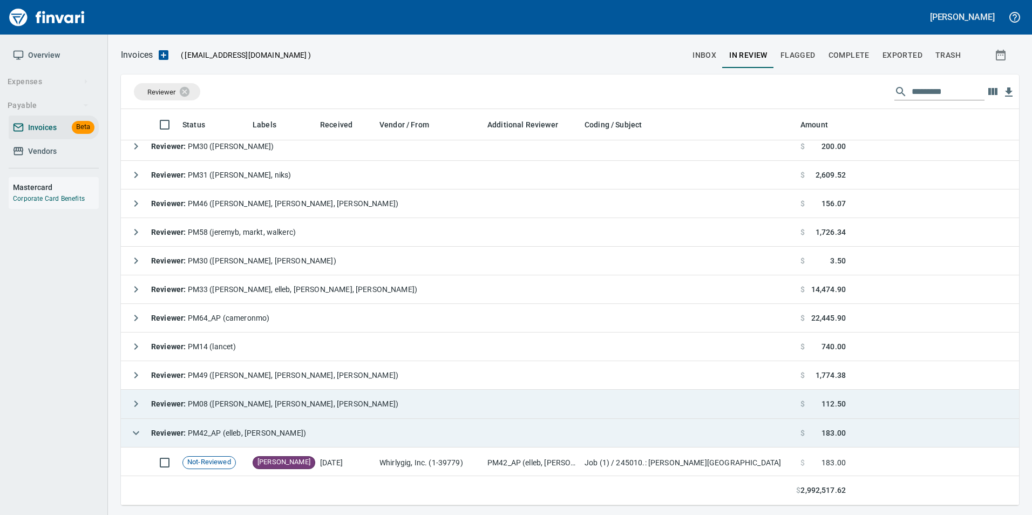
scroll to position [296, 0]
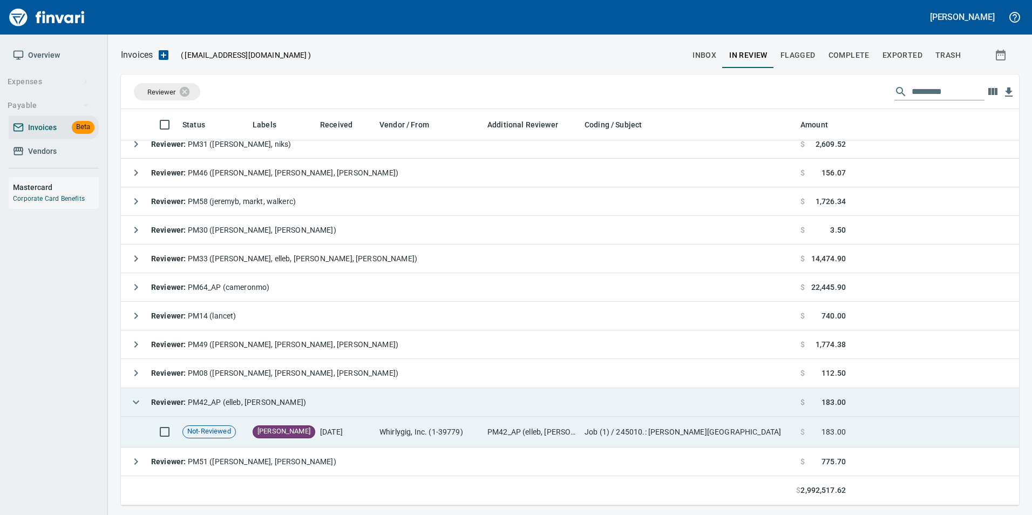
click at [405, 430] on td "Whirlygig, Inc. (1-39779)" at bounding box center [429, 432] width 108 height 31
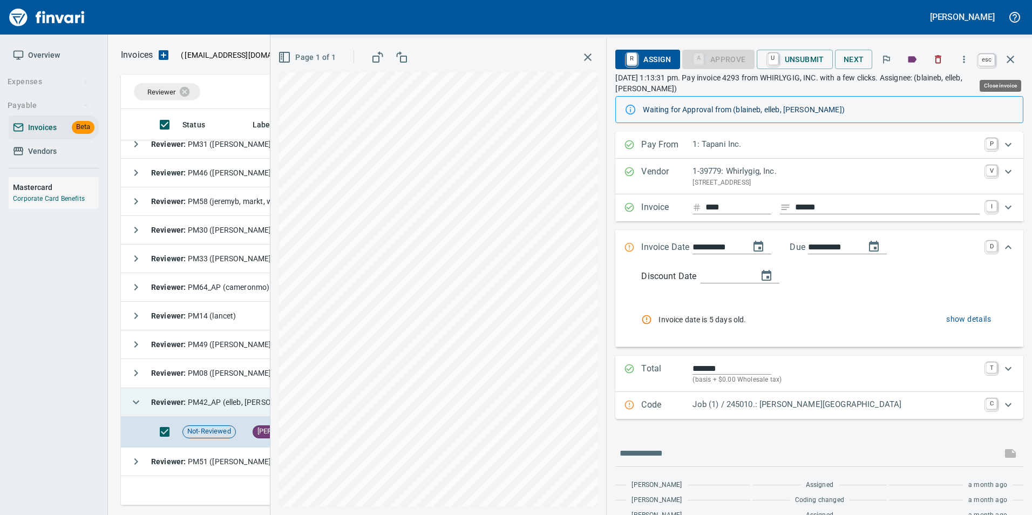
click at [1016, 55] on icon "button" at bounding box center [1010, 59] width 13 height 13
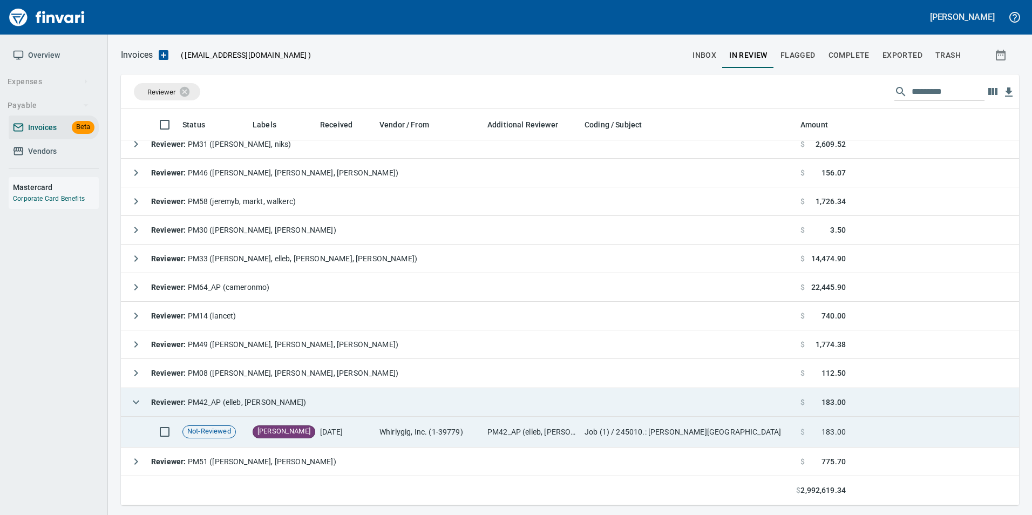
scroll to position [388, 881]
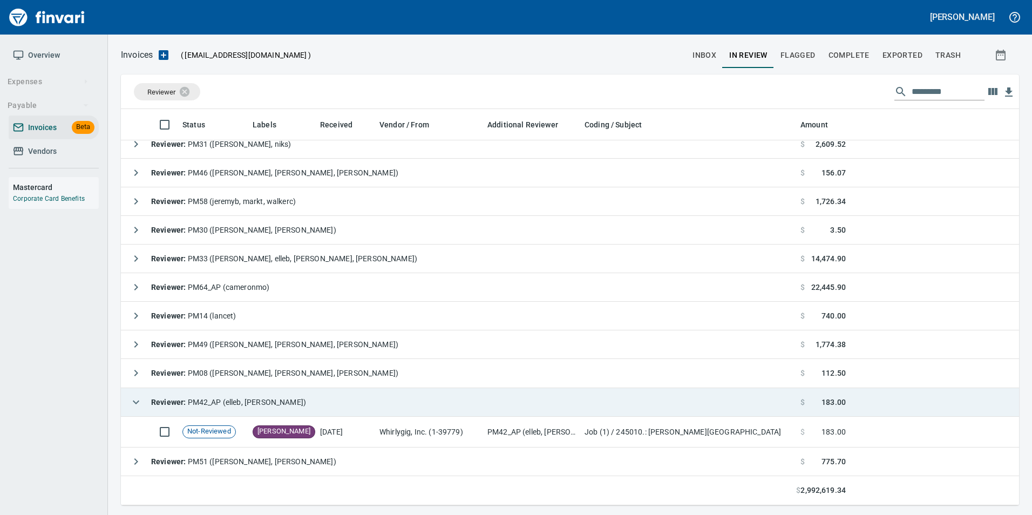
click at [131, 399] on icon "button" at bounding box center [136, 402] width 13 height 13
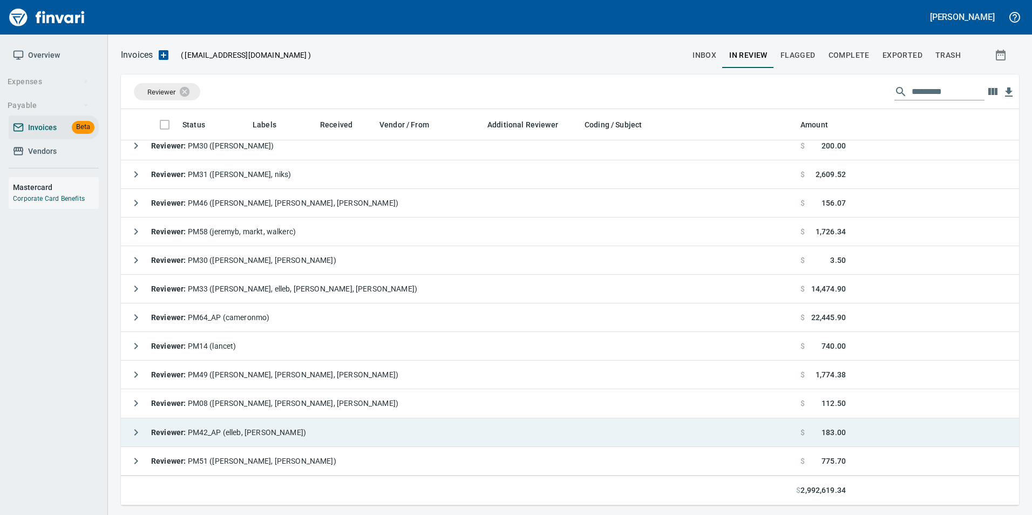
scroll to position [266, 0]
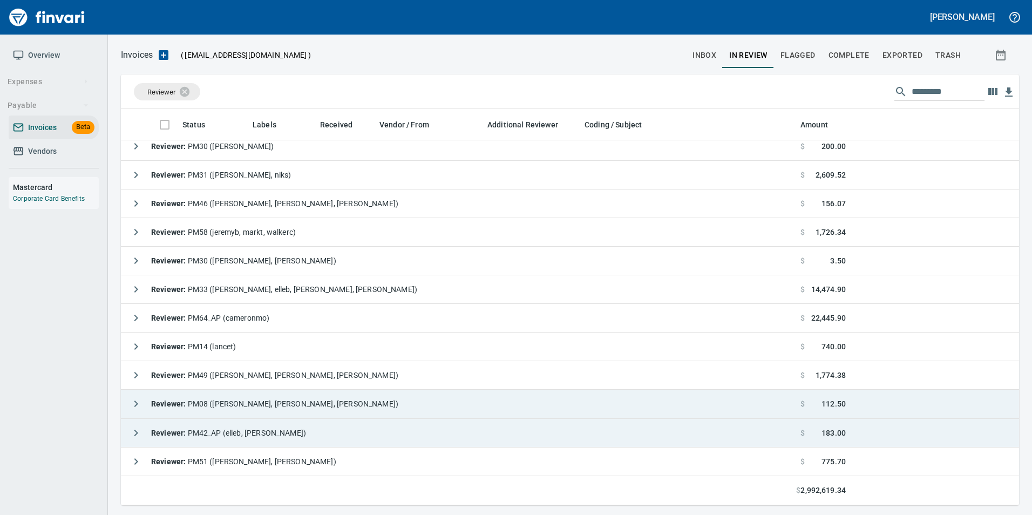
click at [131, 395] on button "button" at bounding box center [136, 404] width 22 height 22
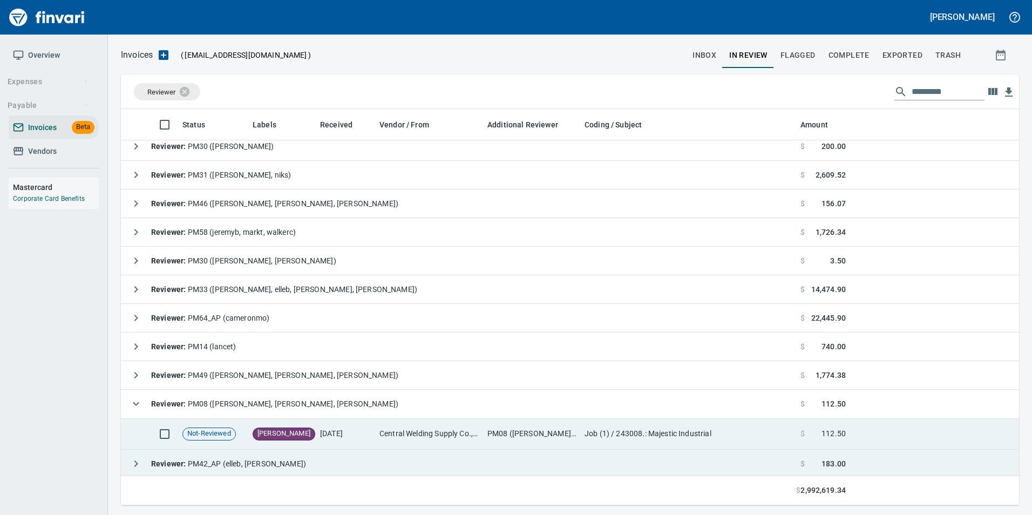
click at [339, 429] on td "[DATE]" at bounding box center [345, 434] width 59 height 31
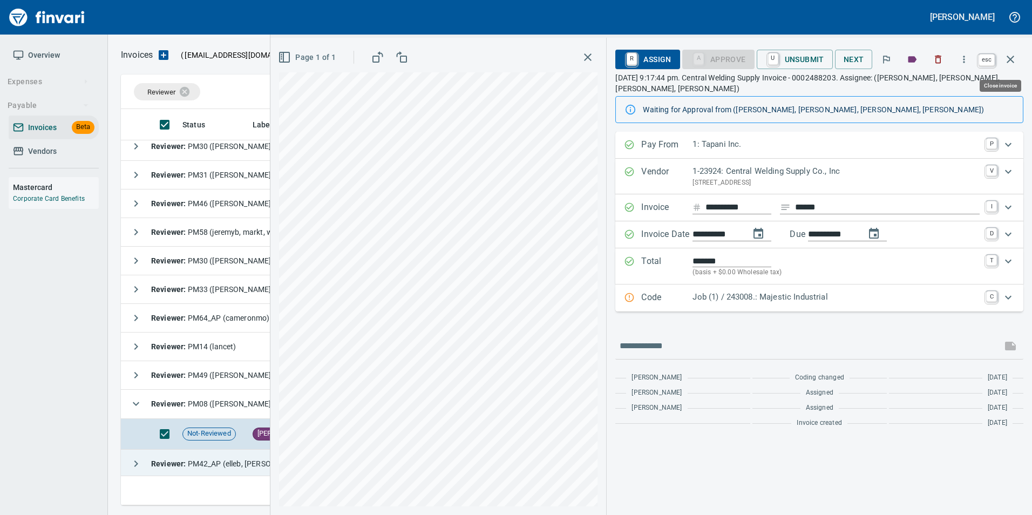
scroll to position [388, 881]
click at [1014, 67] on button "button" at bounding box center [1011, 59] width 26 height 26
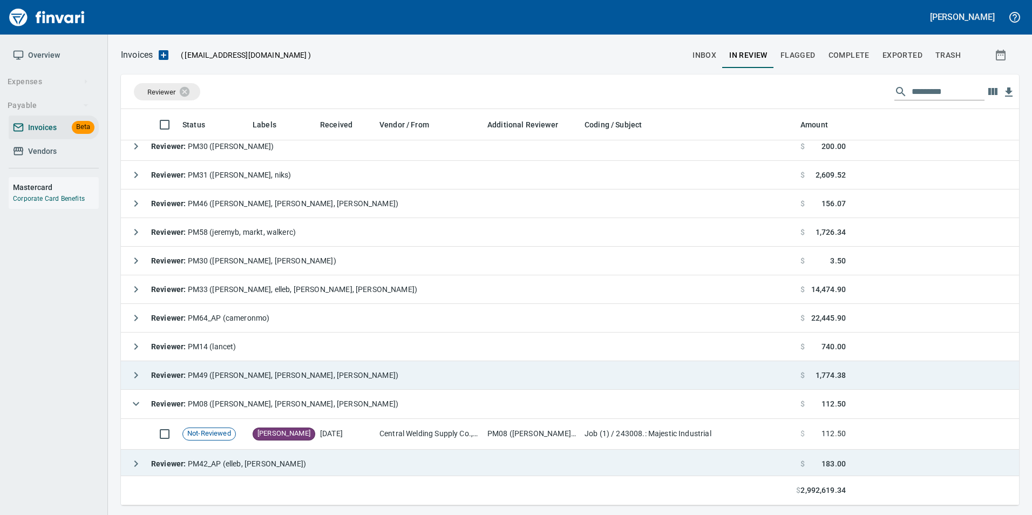
scroll to position [388, 881]
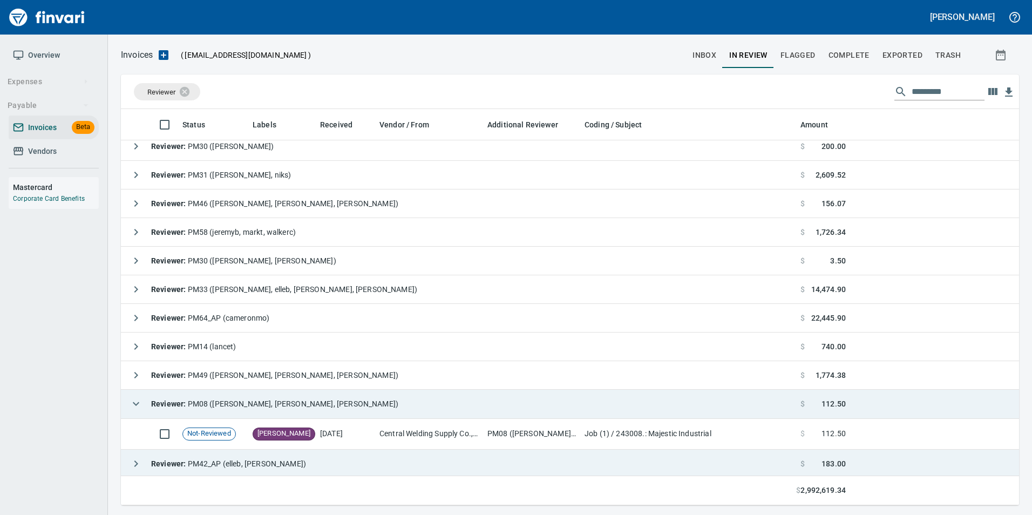
click at [139, 403] on icon "button" at bounding box center [136, 403] width 13 height 13
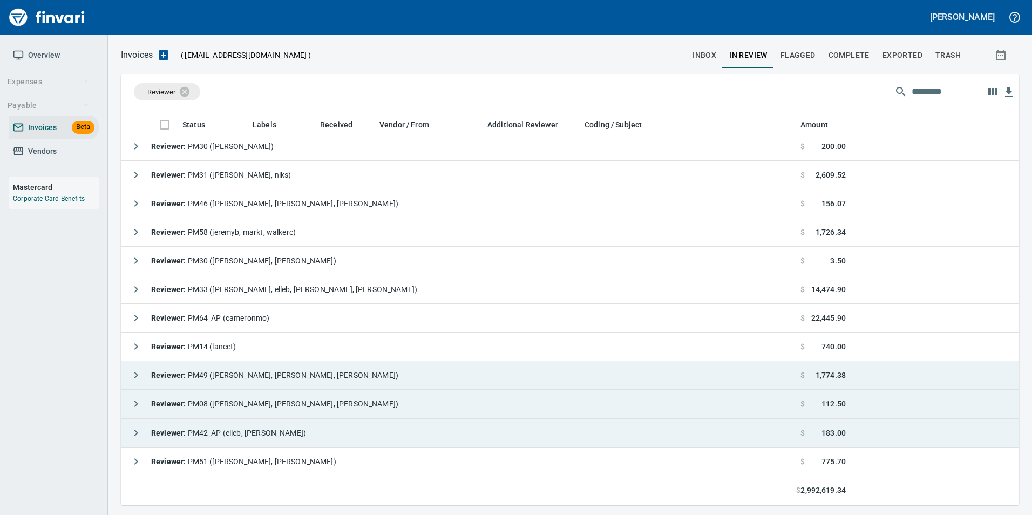
click at [134, 378] on icon "button" at bounding box center [136, 375] width 13 height 13
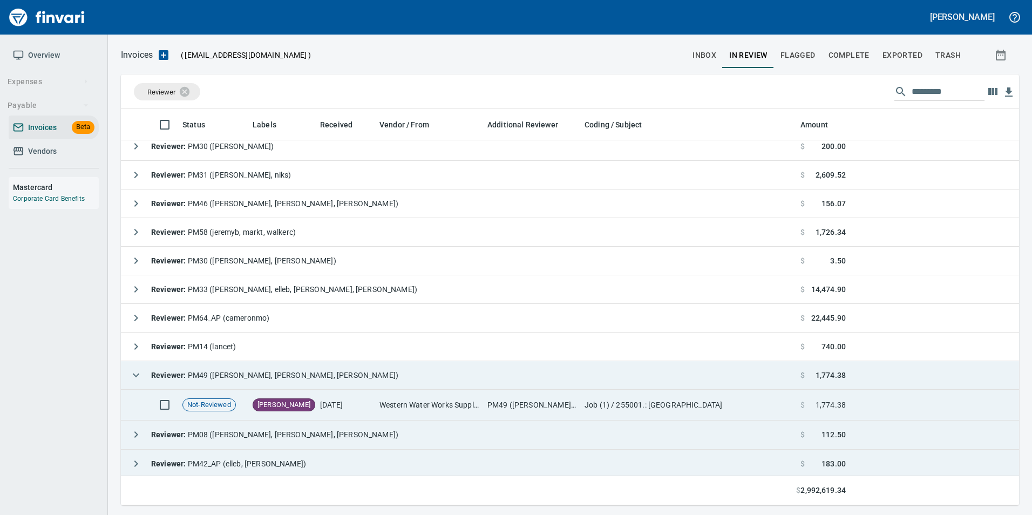
click at [447, 400] on td "Western Water Works Supply Co Inc (1-30586)" at bounding box center [429, 405] width 108 height 31
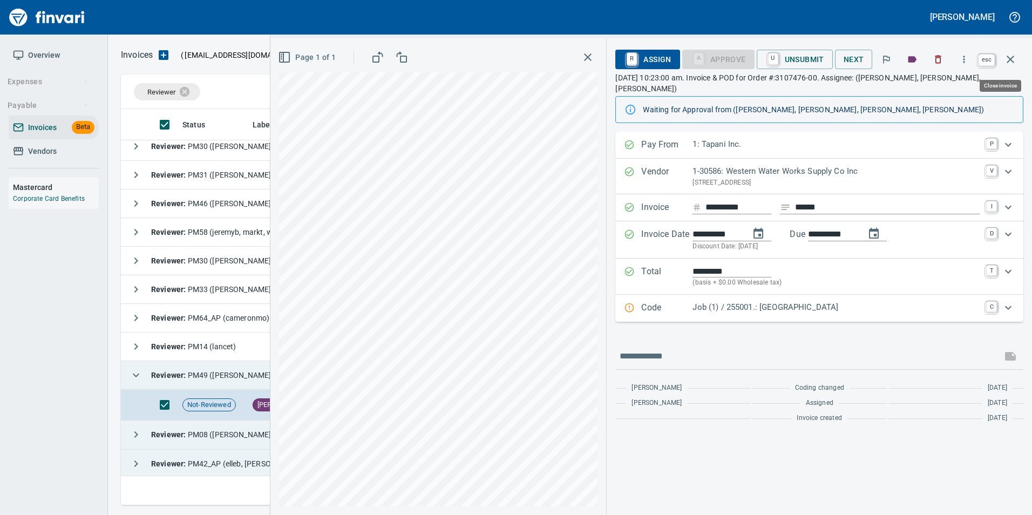
drag, startPoint x: 1016, startPoint y: 57, endPoint x: 119, endPoint y: 355, distance: 945.3
click at [1015, 57] on icon "button" at bounding box center [1010, 59] width 13 height 13
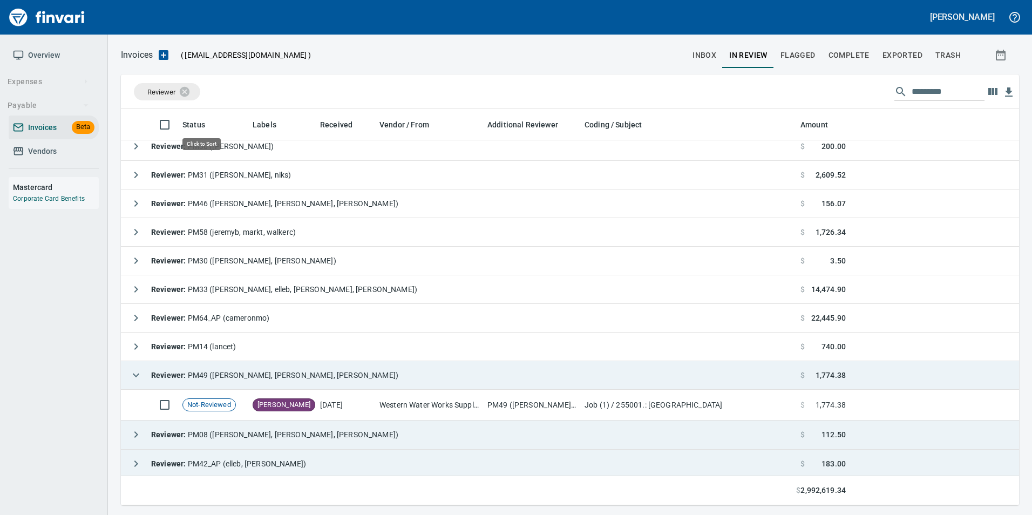
scroll to position [388, 882]
click at [193, 96] on icon at bounding box center [192, 91] width 10 height 10
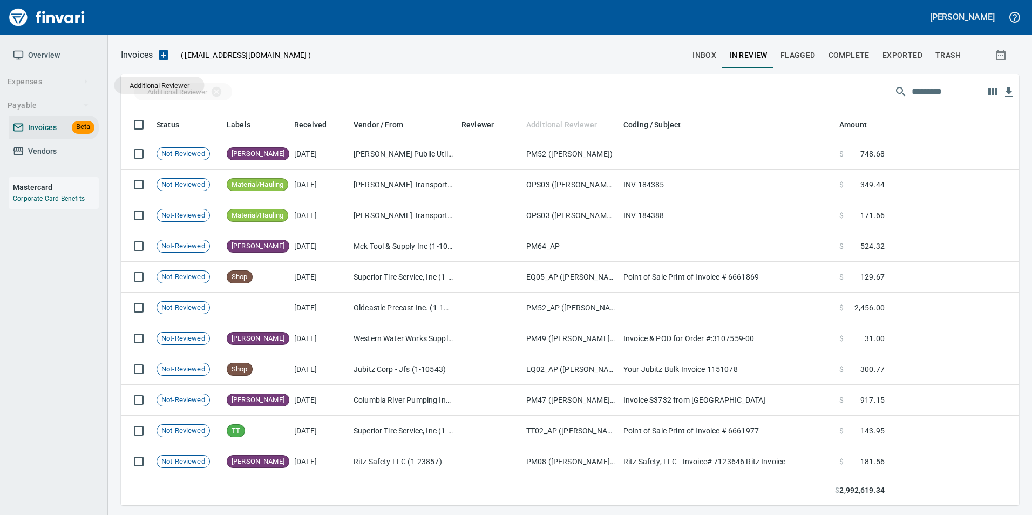
drag, startPoint x: 579, startPoint y: 127, endPoint x: 159, endPoint y: 85, distance: 421.5
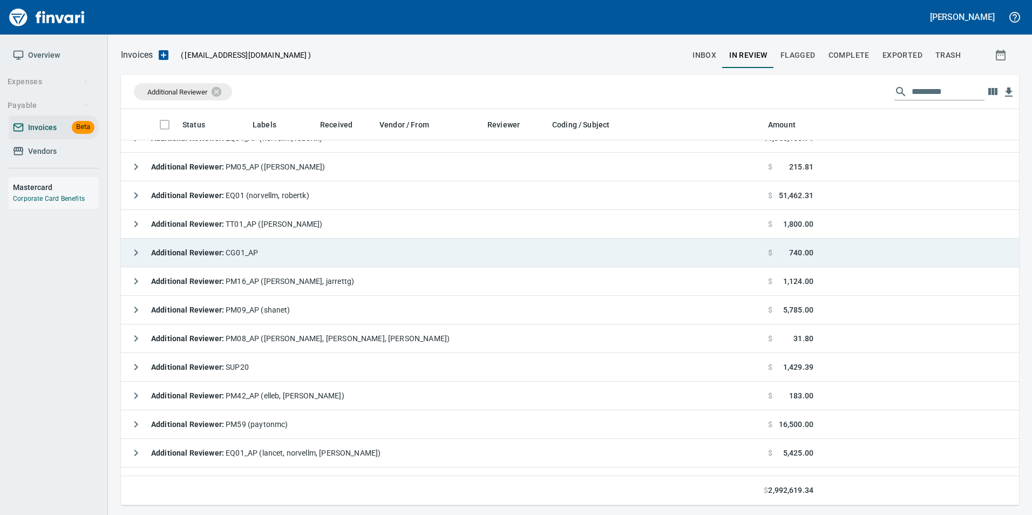
scroll to position [1582, 0]
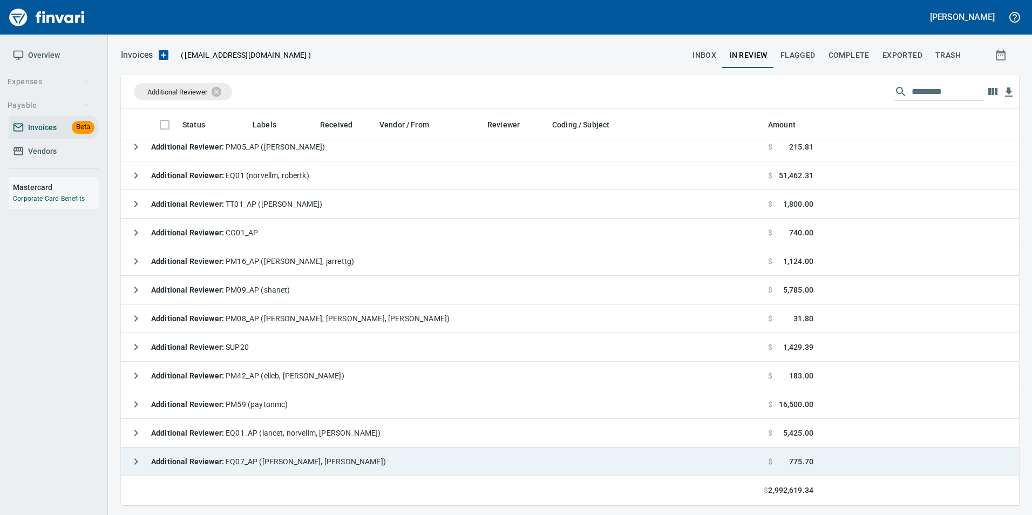
click at [134, 458] on icon "button" at bounding box center [136, 461] width 13 height 13
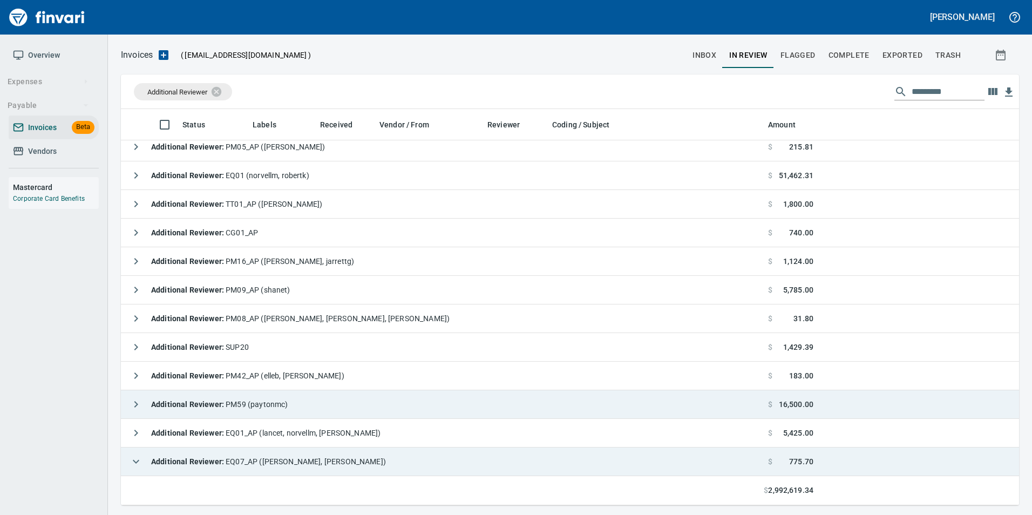
scroll to position [1643, 0]
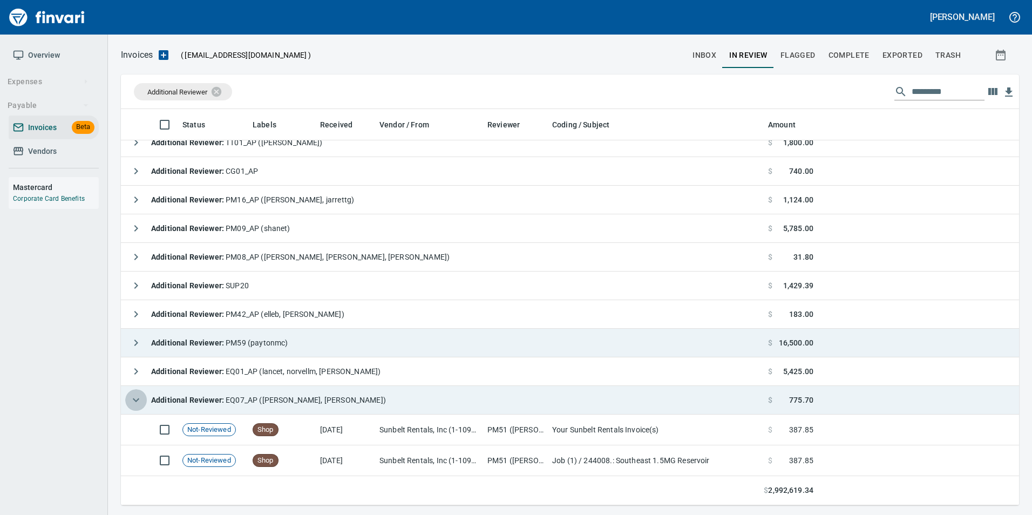
click at [135, 396] on icon "button" at bounding box center [136, 400] width 13 height 13
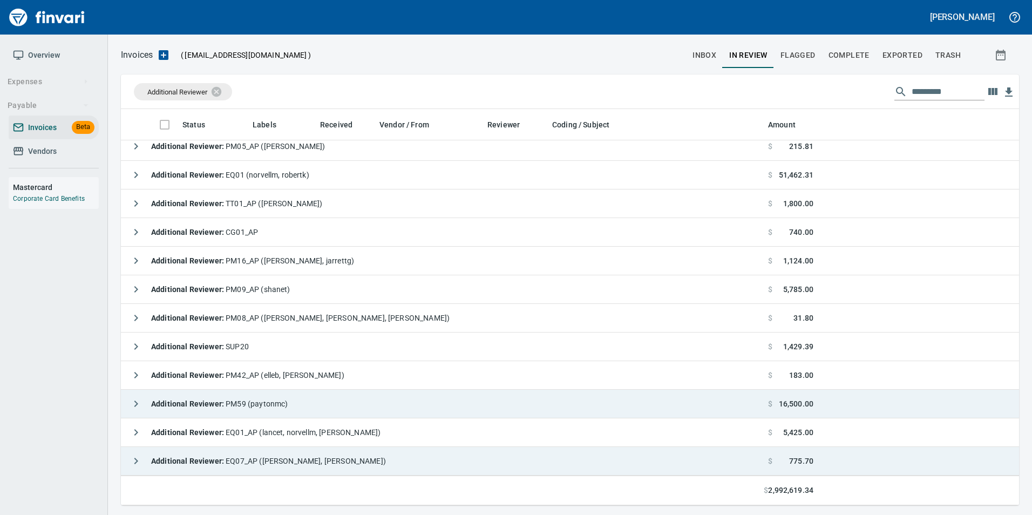
scroll to position [1582, 0]
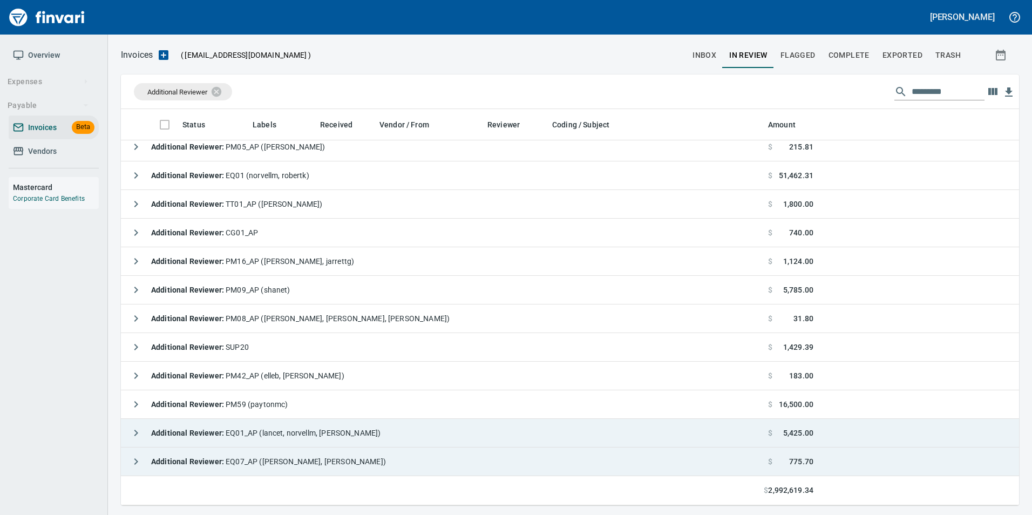
click at [134, 429] on icon "button" at bounding box center [136, 432] width 13 height 13
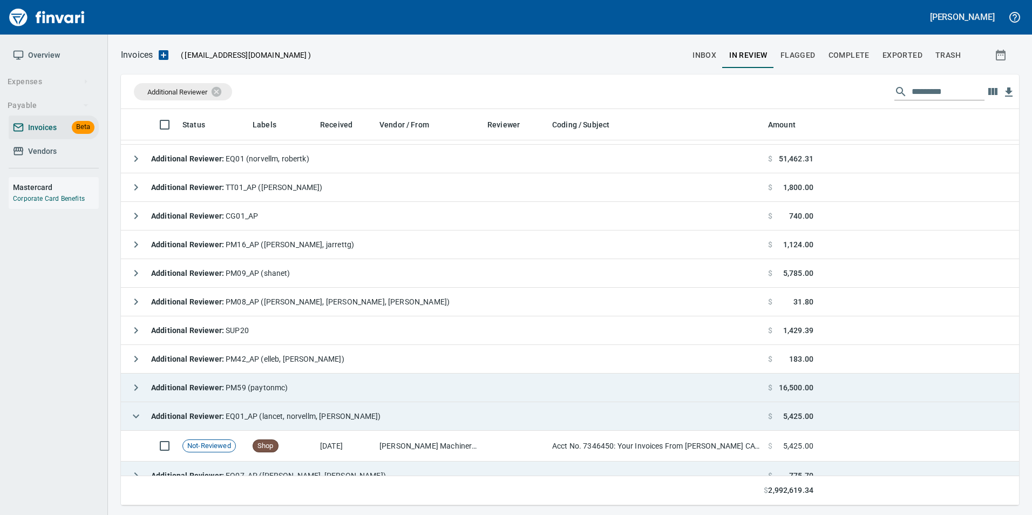
scroll to position [1612, 0]
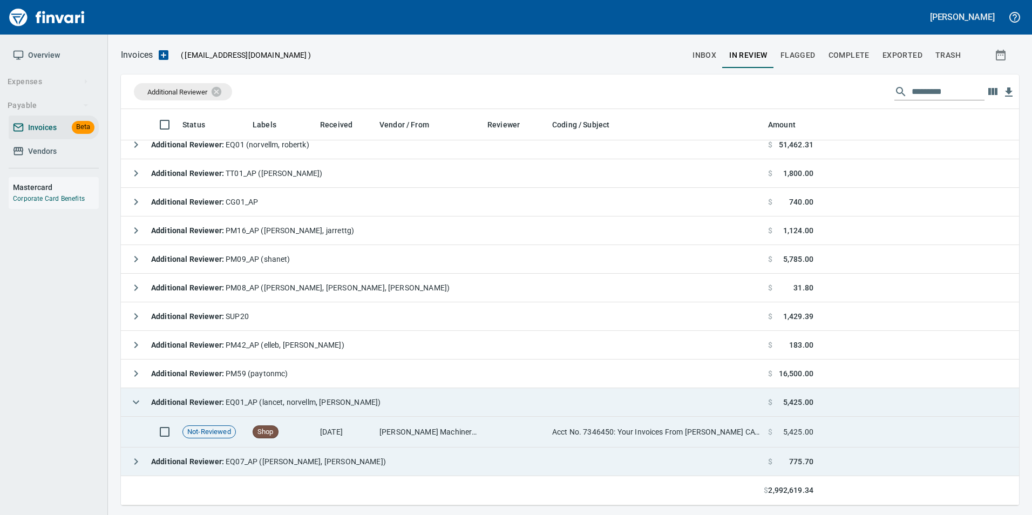
click at [339, 435] on td "[DATE]" at bounding box center [345, 432] width 59 height 31
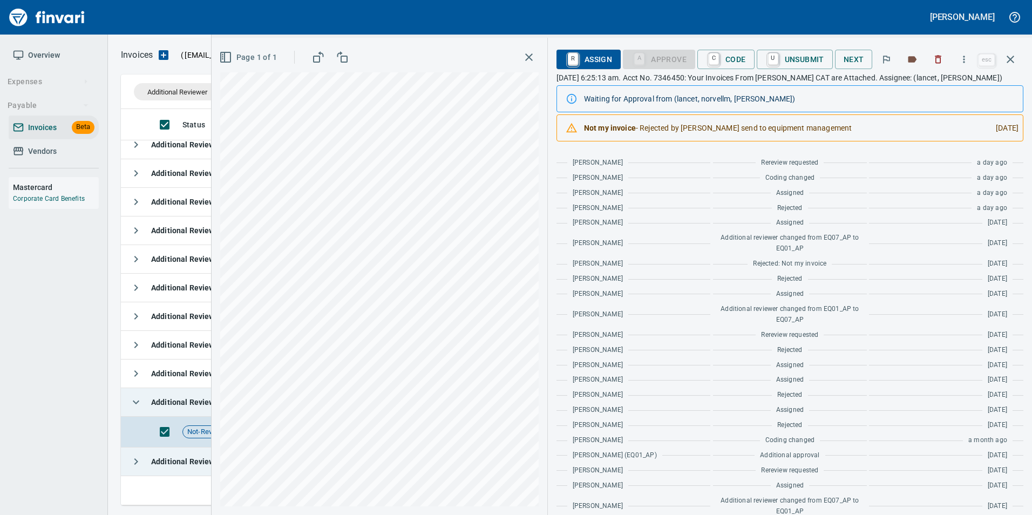
scroll to position [324, 0]
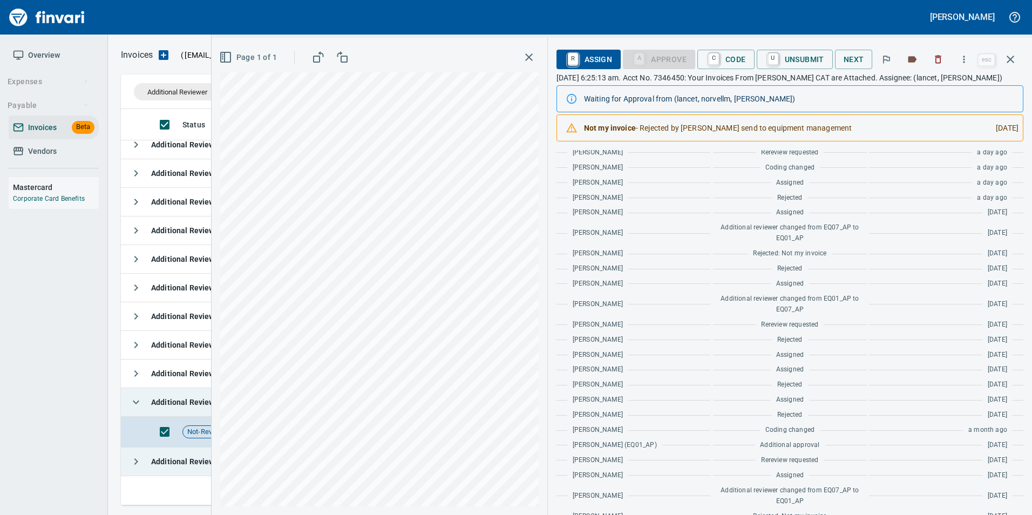
click at [1006, 60] on icon "button" at bounding box center [1010, 59] width 13 height 13
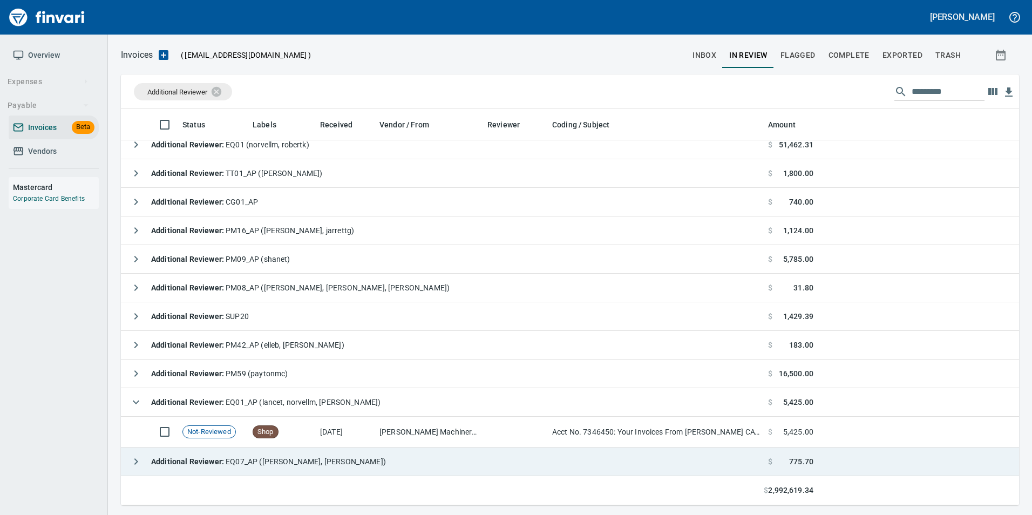
click at [140, 401] on icon "button" at bounding box center [136, 402] width 13 height 13
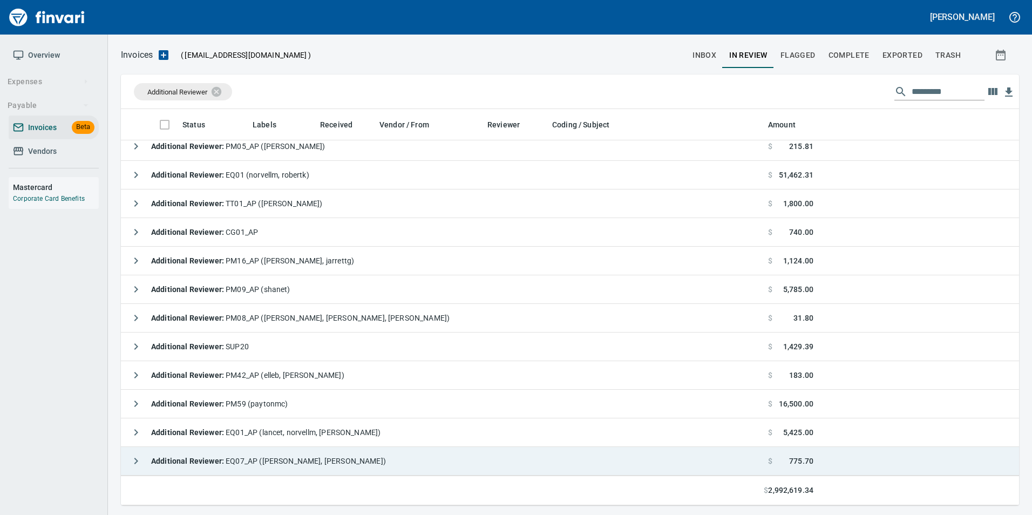
scroll to position [1582, 0]
click at [140, 401] on icon "button" at bounding box center [136, 404] width 13 height 13
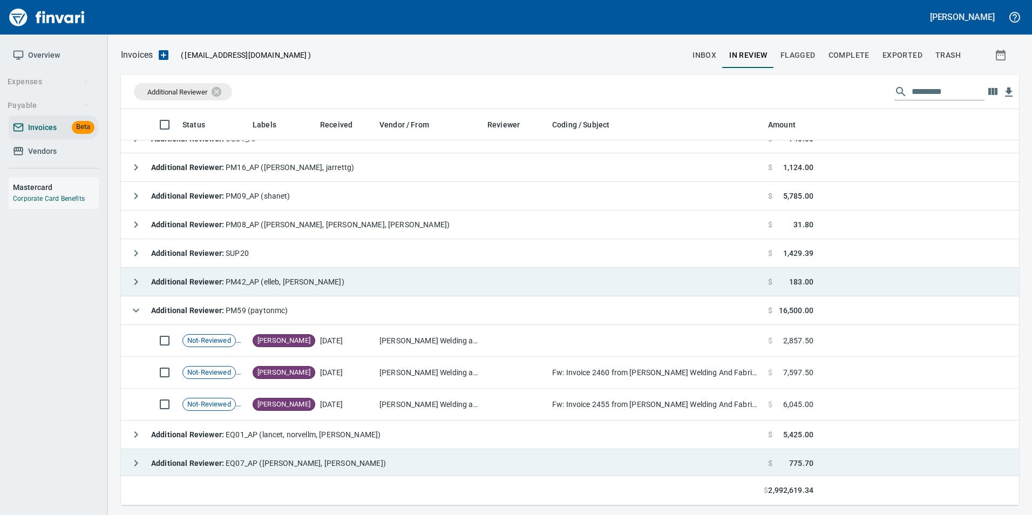
scroll to position [1677, 0]
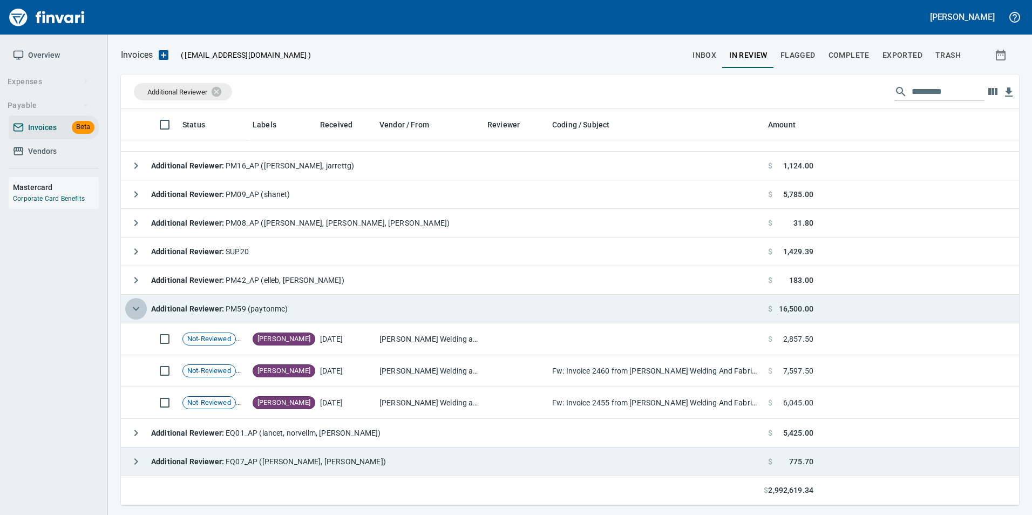
click at [135, 310] on icon "button" at bounding box center [136, 308] width 13 height 13
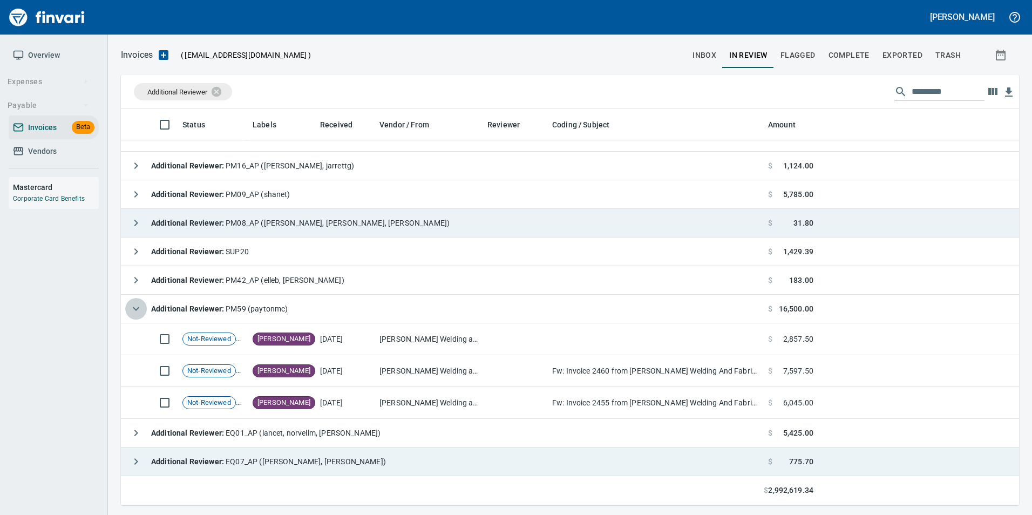
scroll to position [1582, 0]
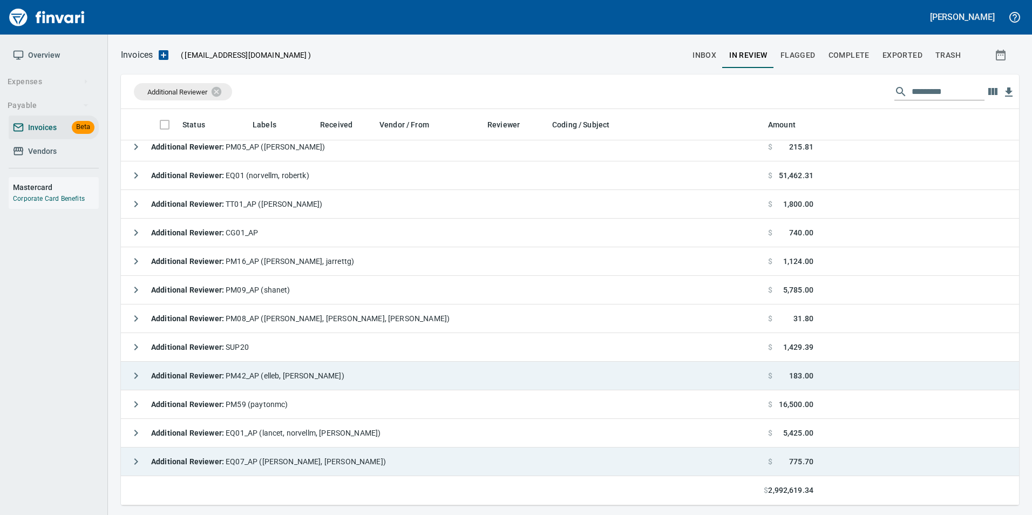
click at [130, 377] on icon "button" at bounding box center [136, 375] width 13 height 13
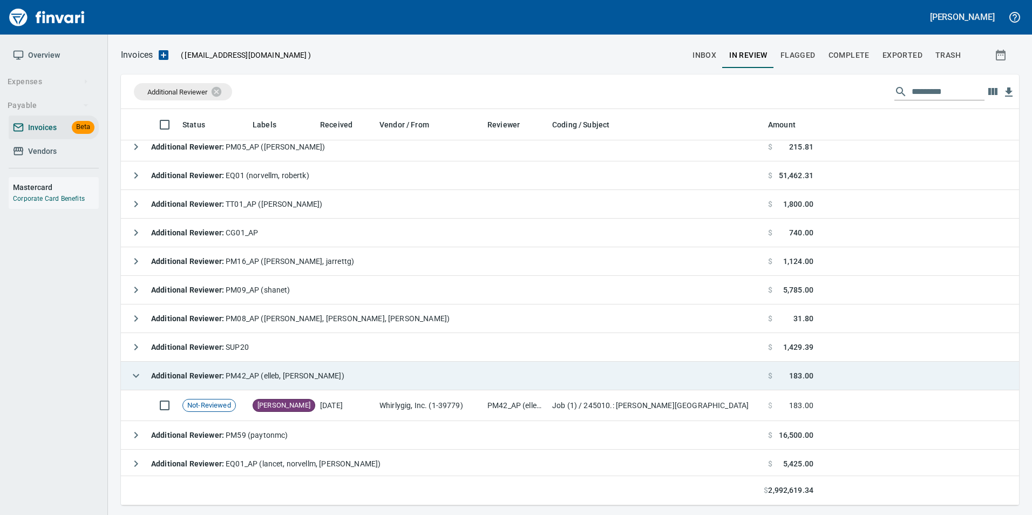
click at [130, 377] on icon "button" at bounding box center [136, 375] width 13 height 13
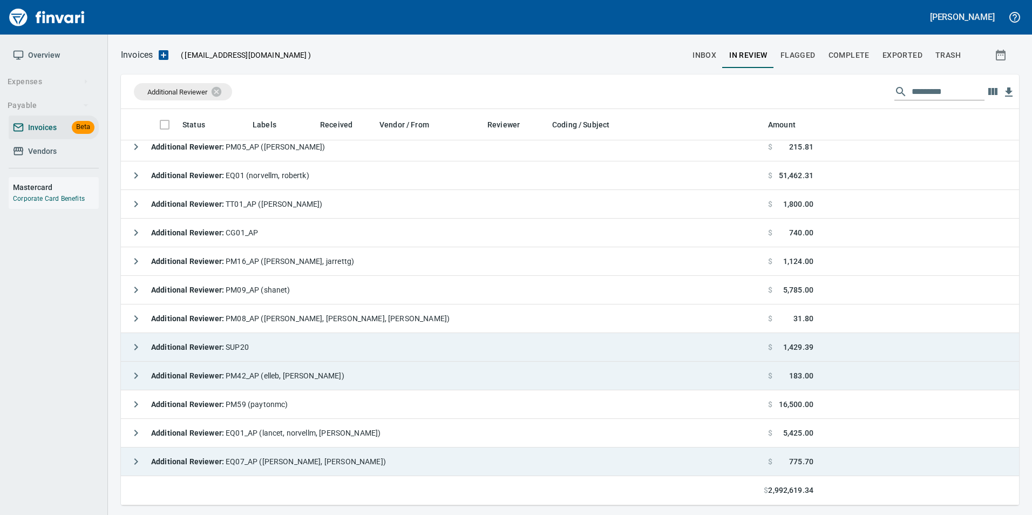
click at [135, 350] on icon "button" at bounding box center [136, 347] width 13 height 13
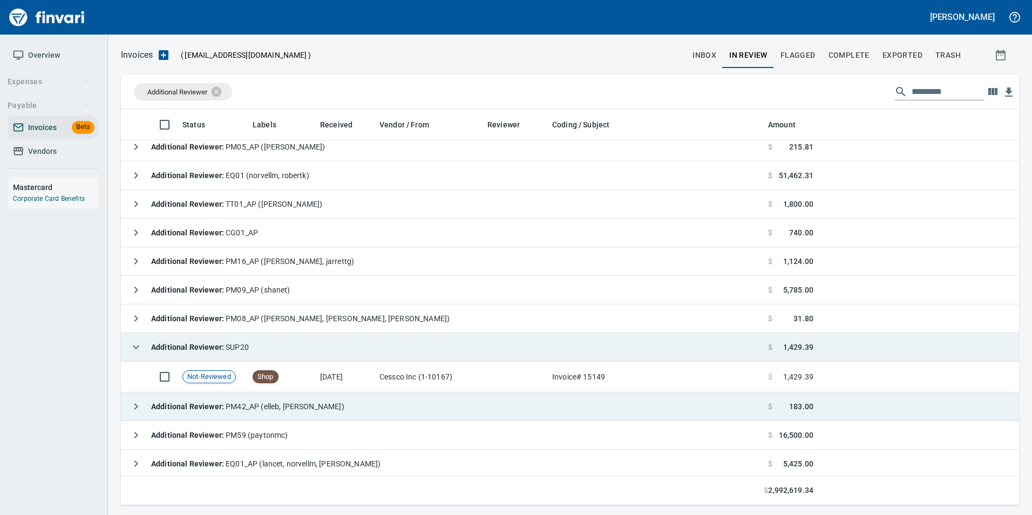
click at [135, 350] on icon "button" at bounding box center [136, 347] width 13 height 13
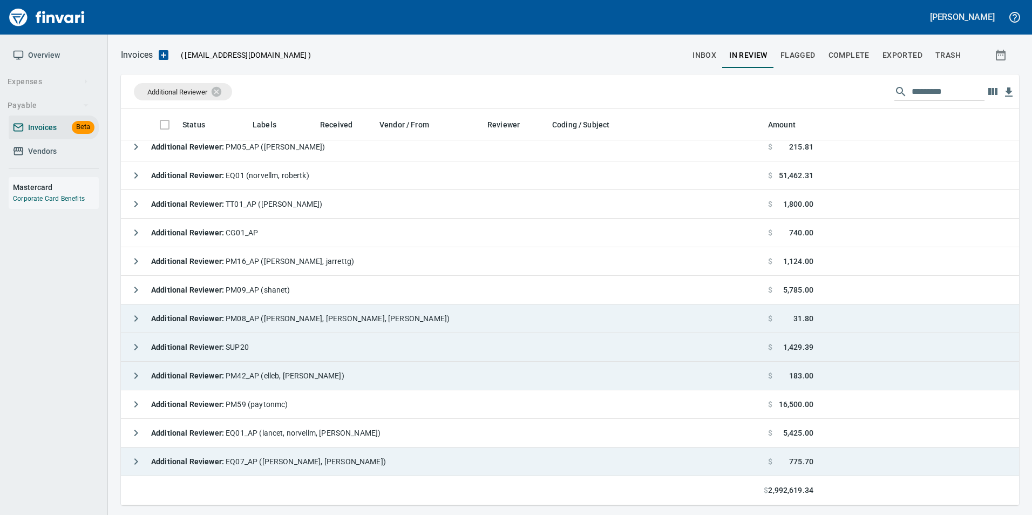
click at [131, 325] on button "button" at bounding box center [136, 319] width 22 height 22
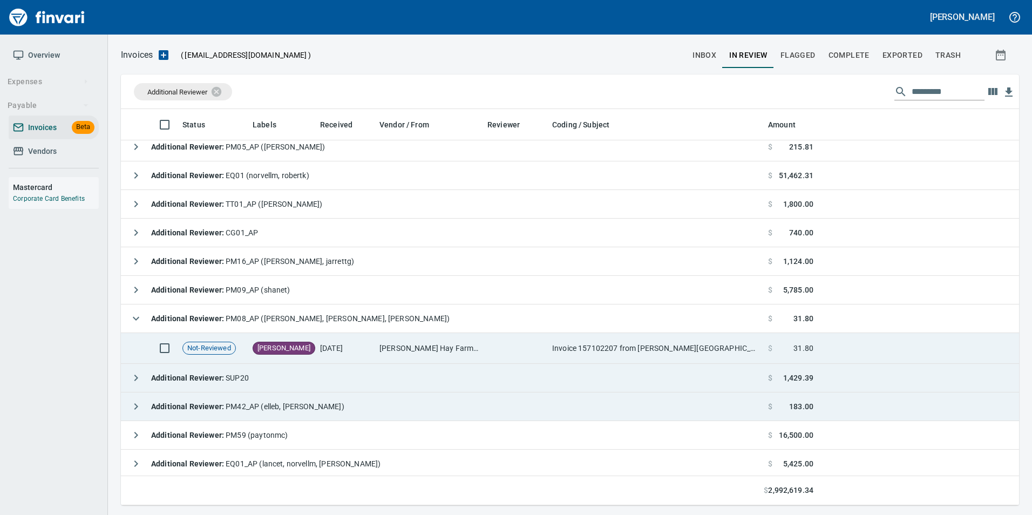
click at [331, 347] on td "[DATE]" at bounding box center [345, 348] width 59 height 31
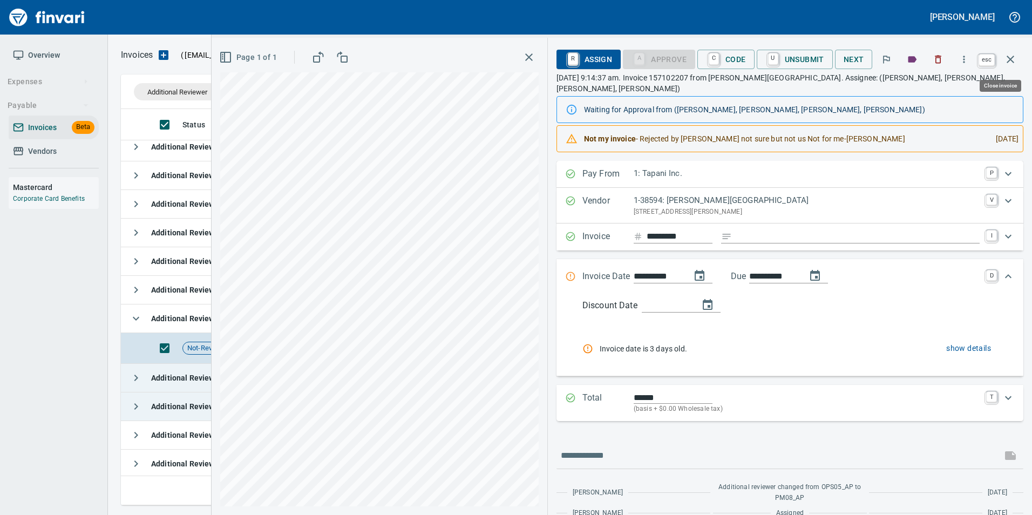
drag, startPoint x: 1008, startPoint y: 60, endPoint x: 589, endPoint y: 226, distance: 450.5
click at [1009, 60] on icon "button" at bounding box center [1010, 59] width 13 height 13
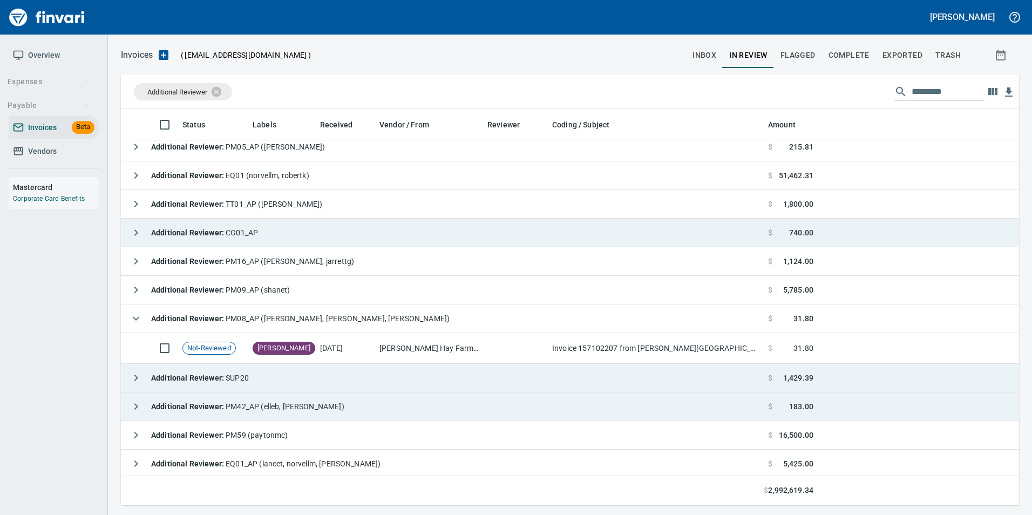
scroll to position [388, 881]
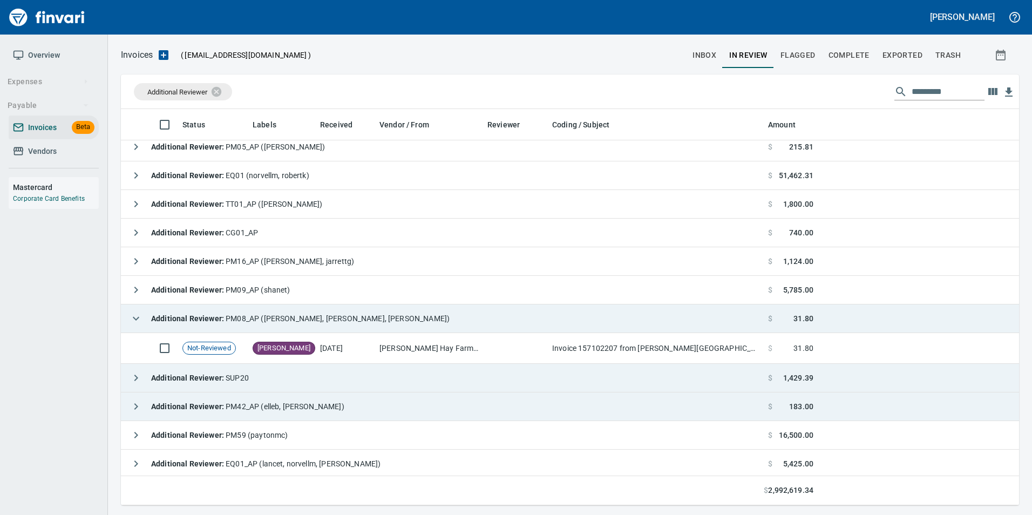
click at [138, 318] on icon "button" at bounding box center [136, 319] width 6 height 4
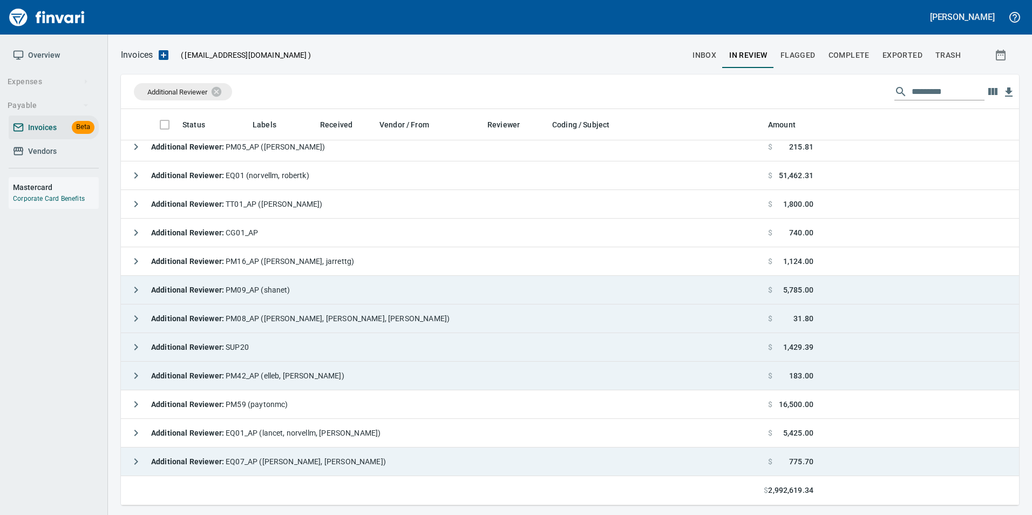
click at [134, 292] on icon "button" at bounding box center [136, 289] width 13 height 13
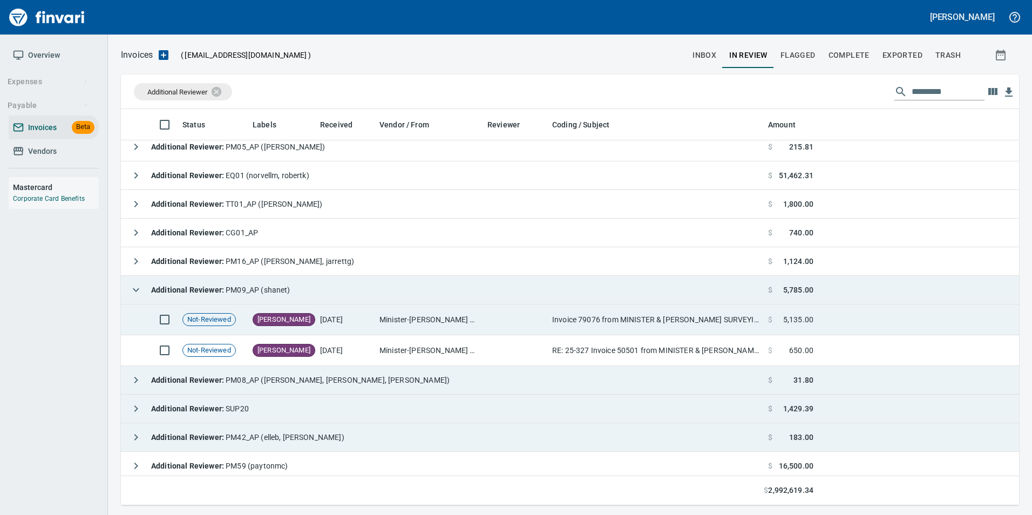
click at [349, 315] on td "[DATE]" at bounding box center [345, 319] width 59 height 31
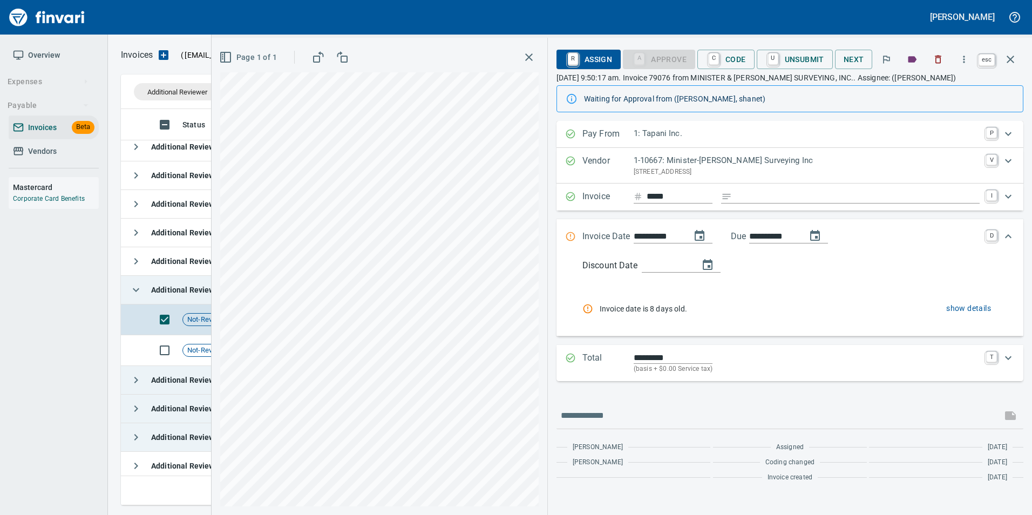
scroll to position [388, 881]
click at [1015, 65] on icon "button" at bounding box center [1010, 59] width 13 height 13
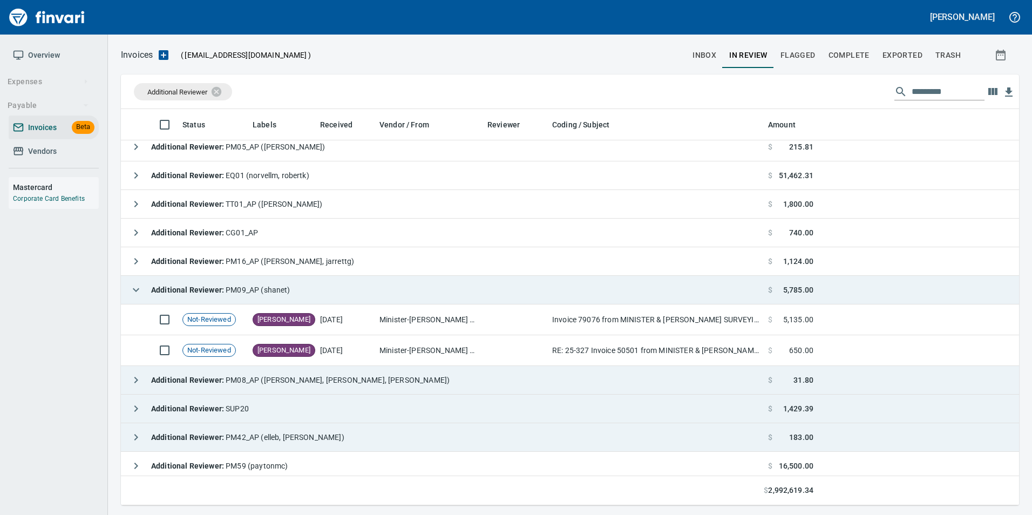
scroll to position [388, 881]
click at [128, 288] on button "button" at bounding box center [136, 290] width 22 height 22
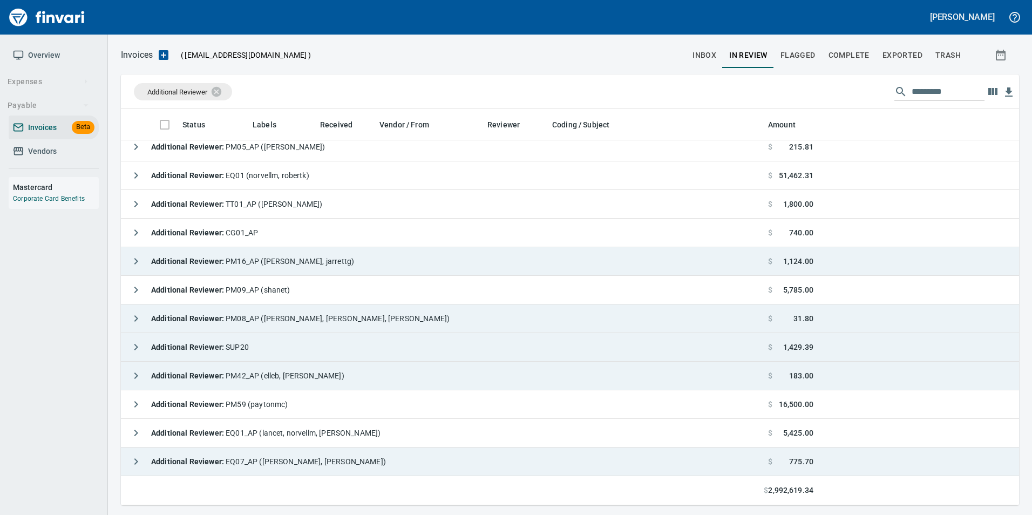
click at [131, 262] on icon "button" at bounding box center [136, 261] width 13 height 13
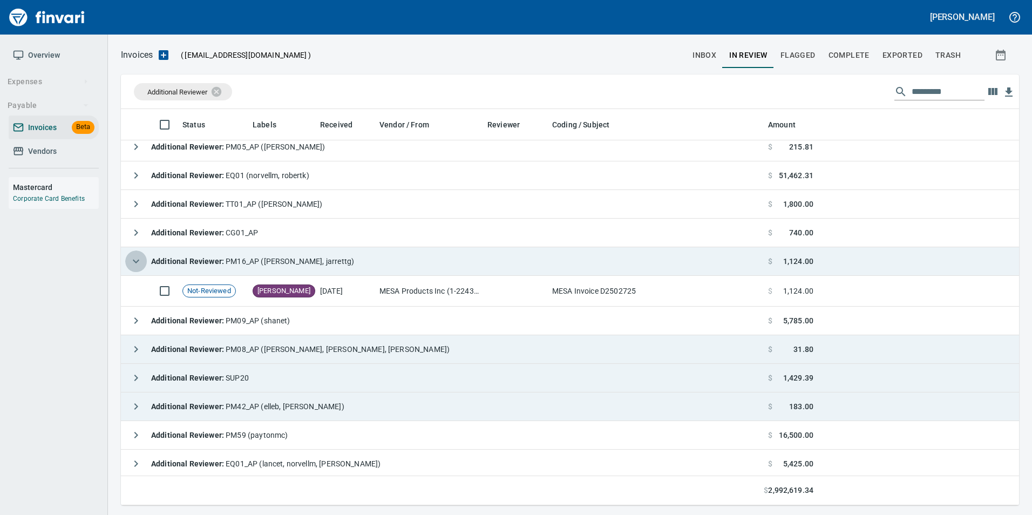
click at [136, 262] on icon "button" at bounding box center [136, 262] width 6 height 4
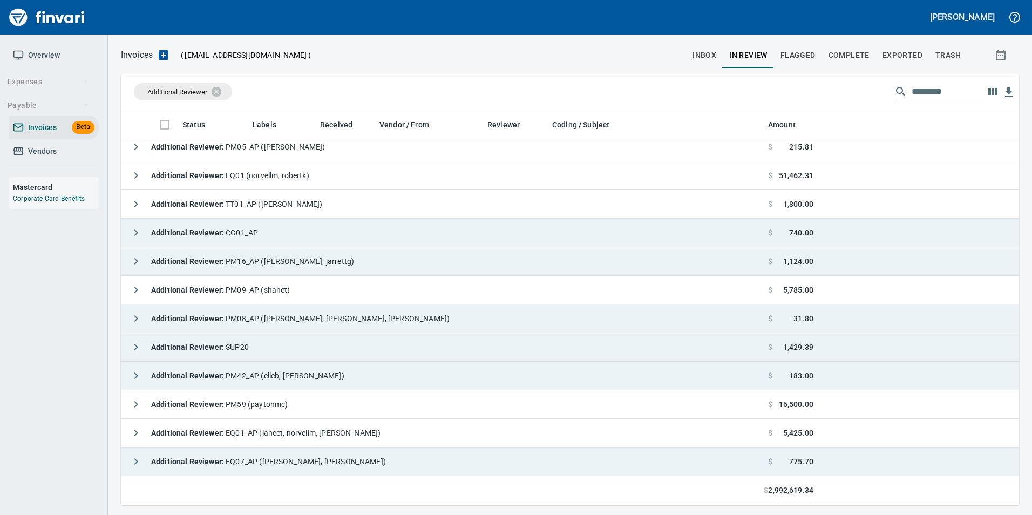
click at [140, 233] on icon "button" at bounding box center [136, 232] width 13 height 13
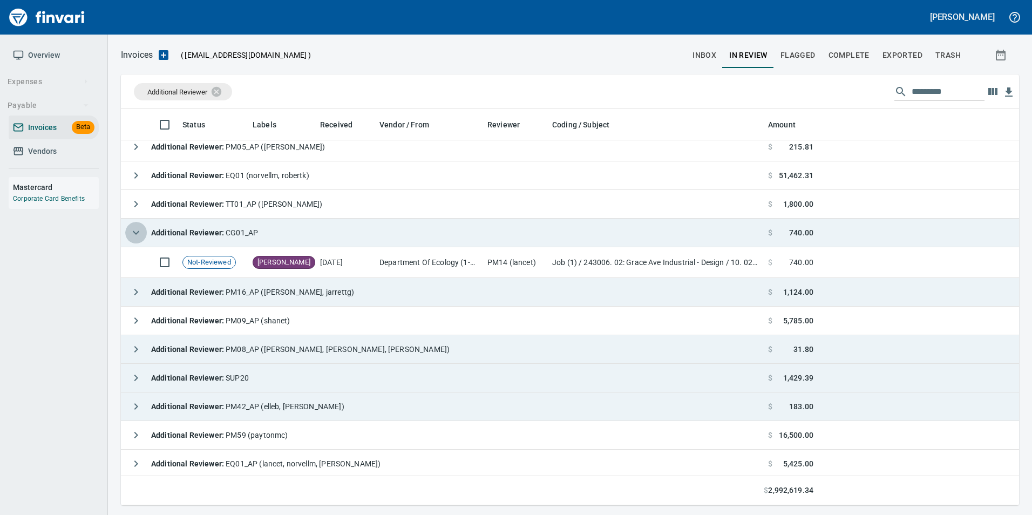
click at [140, 233] on icon "button" at bounding box center [136, 232] width 13 height 13
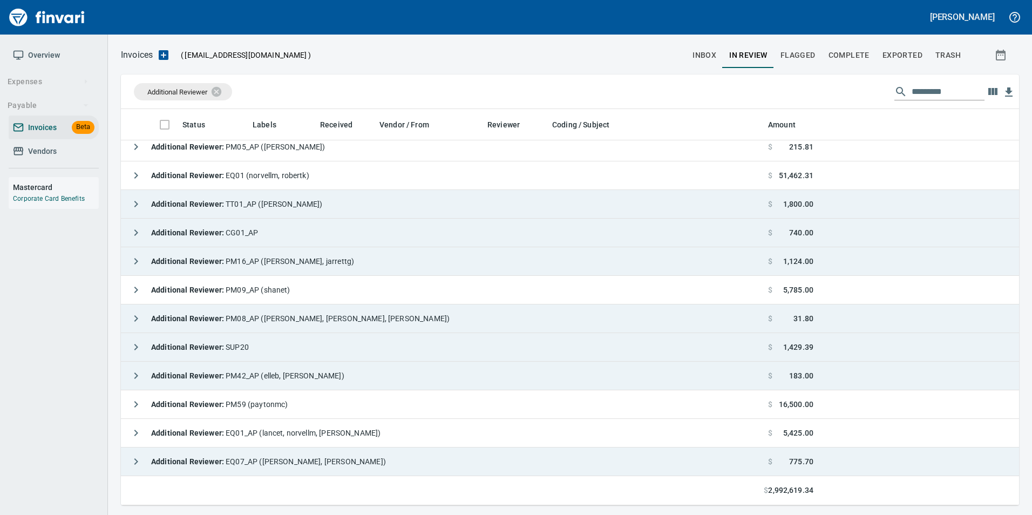
click at [130, 205] on icon "button" at bounding box center [136, 204] width 13 height 13
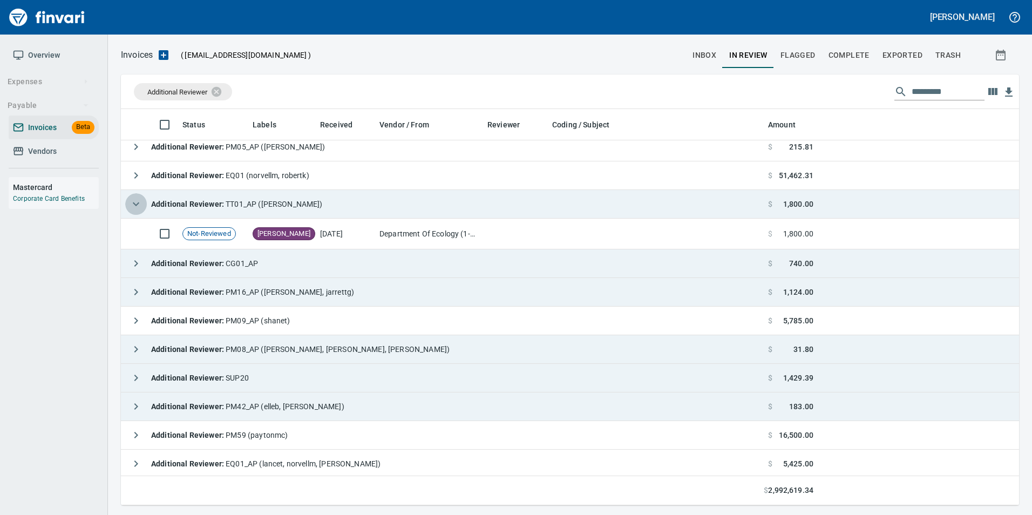
click at [136, 200] on icon "button" at bounding box center [136, 204] width 13 height 13
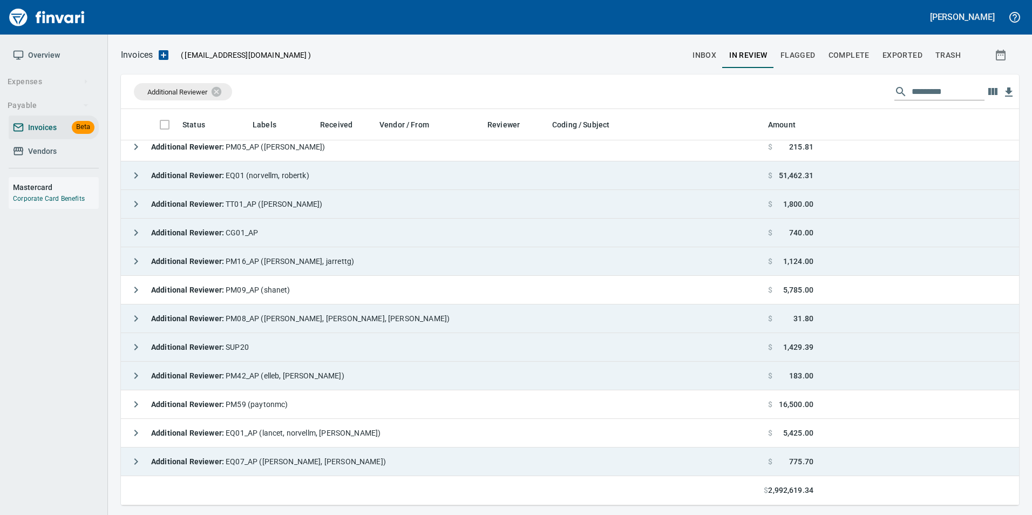
click at [136, 172] on icon "button" at bounding box center [136, 175] width 13 height 13
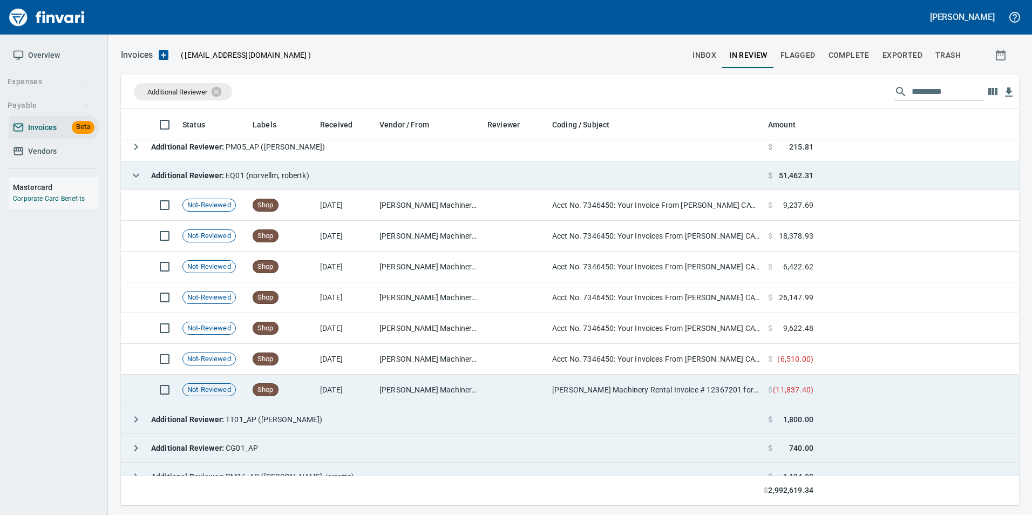
click at [394, 387] on td "[PERSON_NAME] Machinery Inc (1-10774)" at bounding box center [429, 390] width 108 height 31
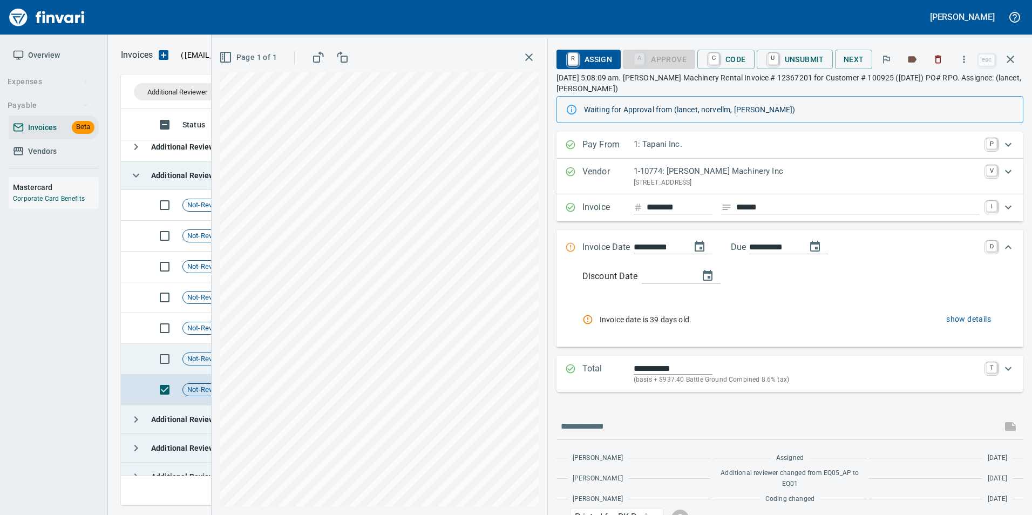
click at [193, 368] on td "Not-Reviewed" at bounding box center [213, 359] width 70 height 31
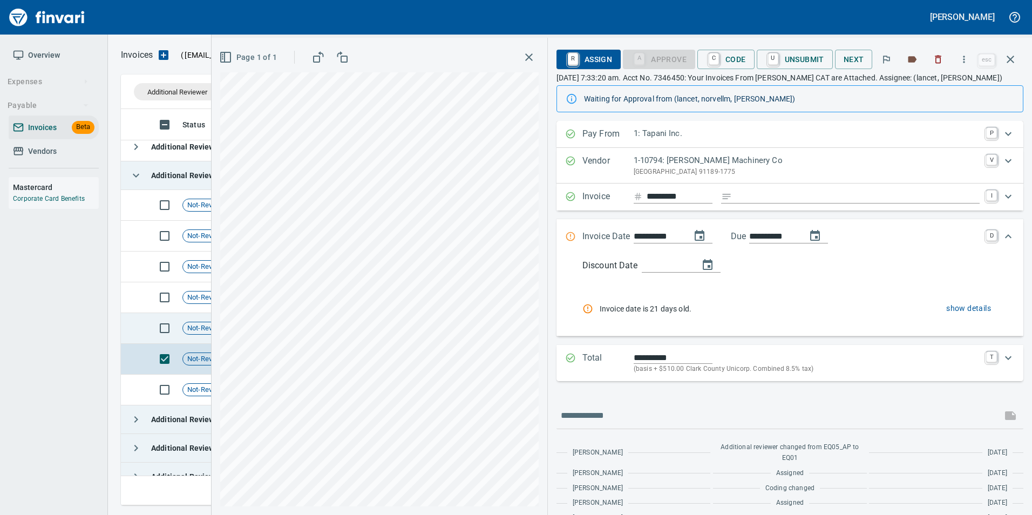
click at [195, 330] on span "Not-Reviewed" at bounding box center [209, 328] width 52 height 10
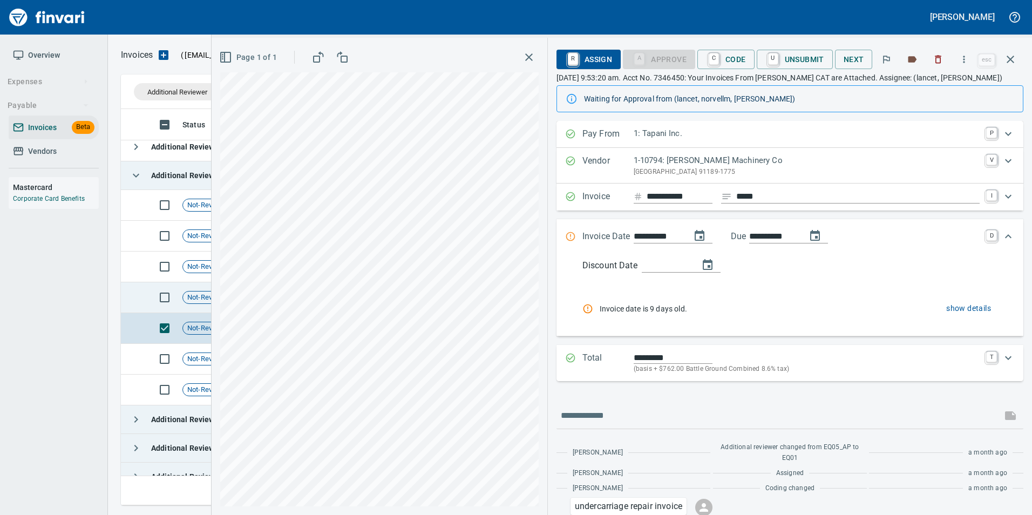
click at [199, 306] on td "Not-Reviewed" at bounding box center [213, 297] width 70 height 31
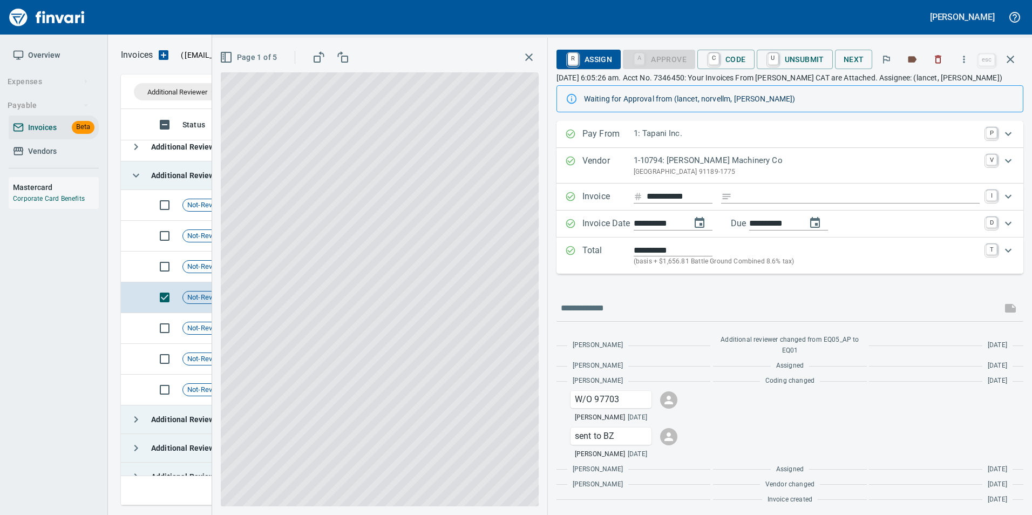
click at [1007, 67] on button "button" at bounding box center [1011, 59] width 26 height 26
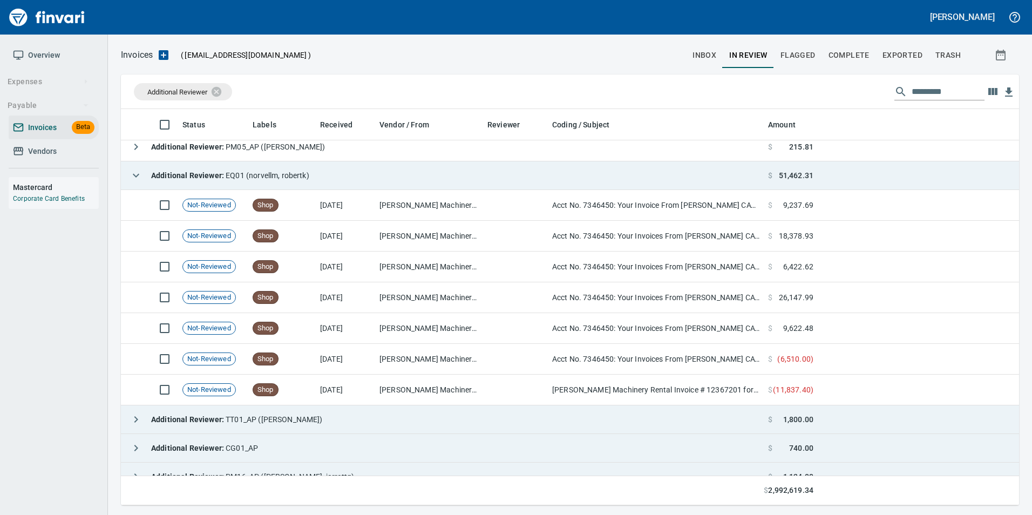
scroll to position [388, 881]
click at [139, 175] on icon "button" at bounding box center [136, 175] width 13 height 13
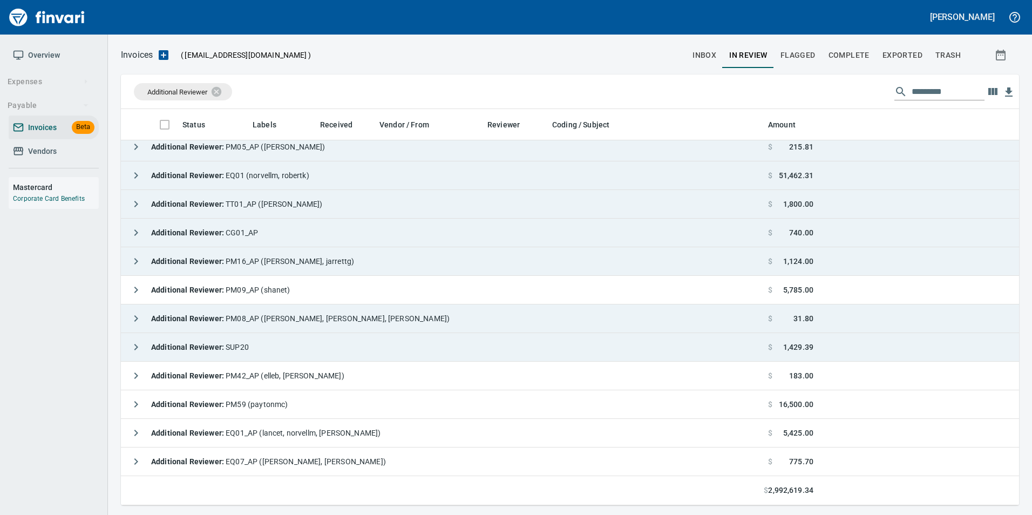
click at [140, 150] on icon "button" at bounding box center [136, 146] width 13 height 13
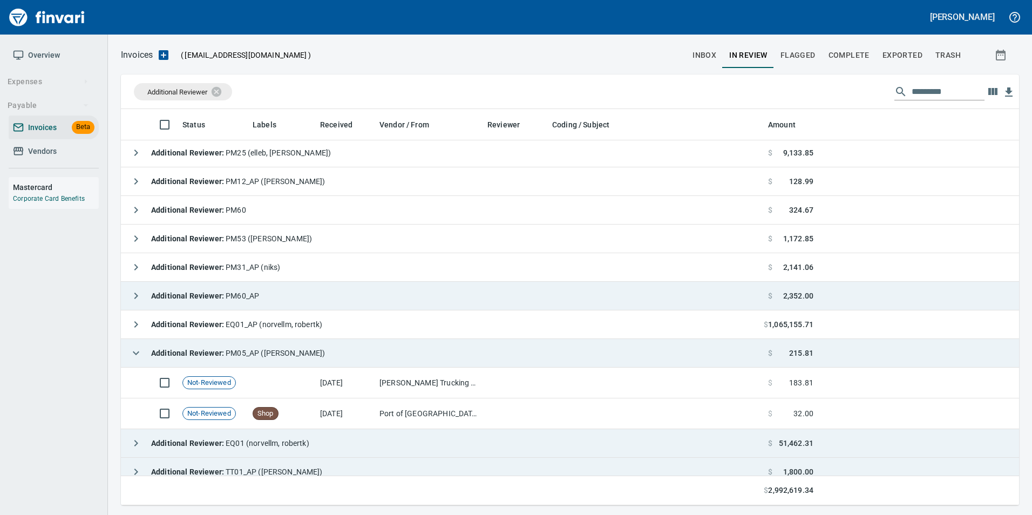
scroll to position [1366, 0]
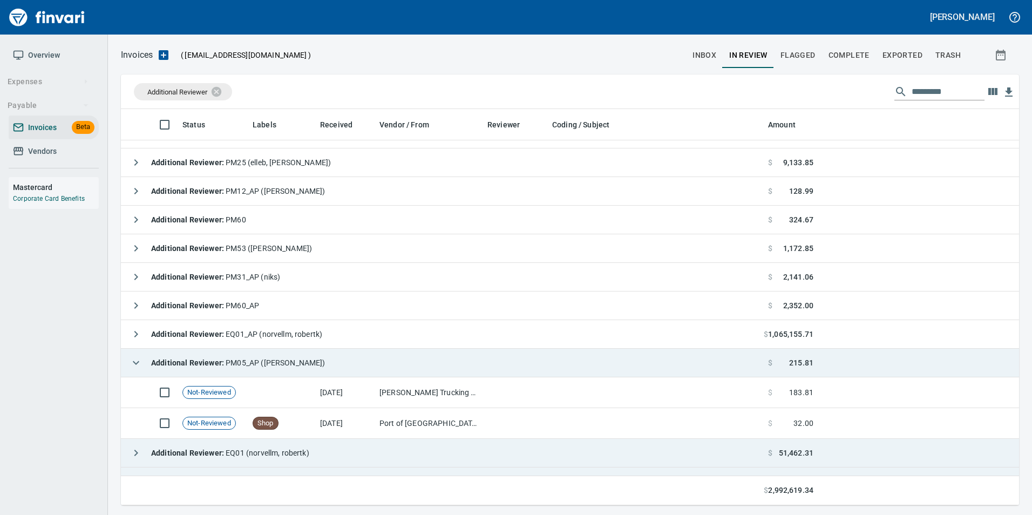
click at [133, 362] on icon "button" at bounding box center [136, 362] width 13 height 13
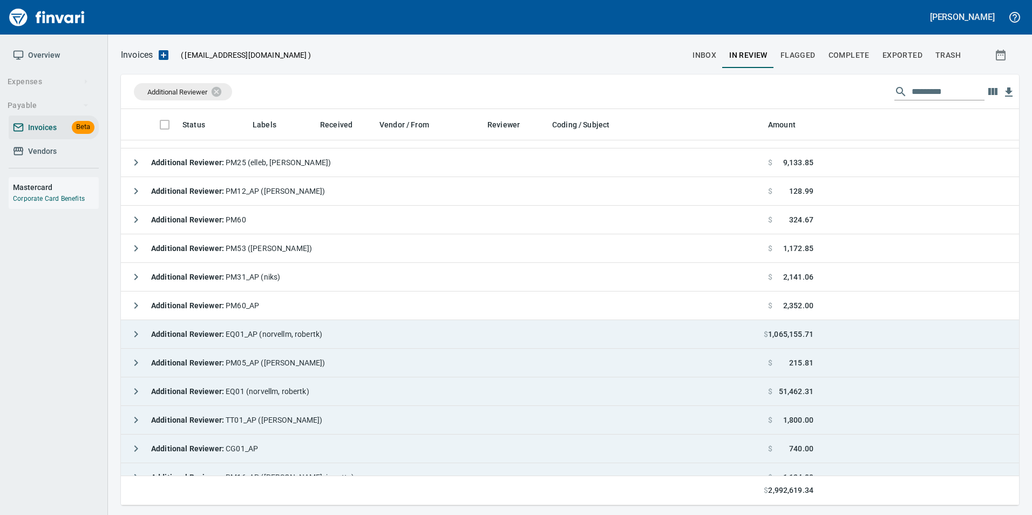
click at [133, 334] on icon "button" at bounding box center [136, 334] width 13 height 13
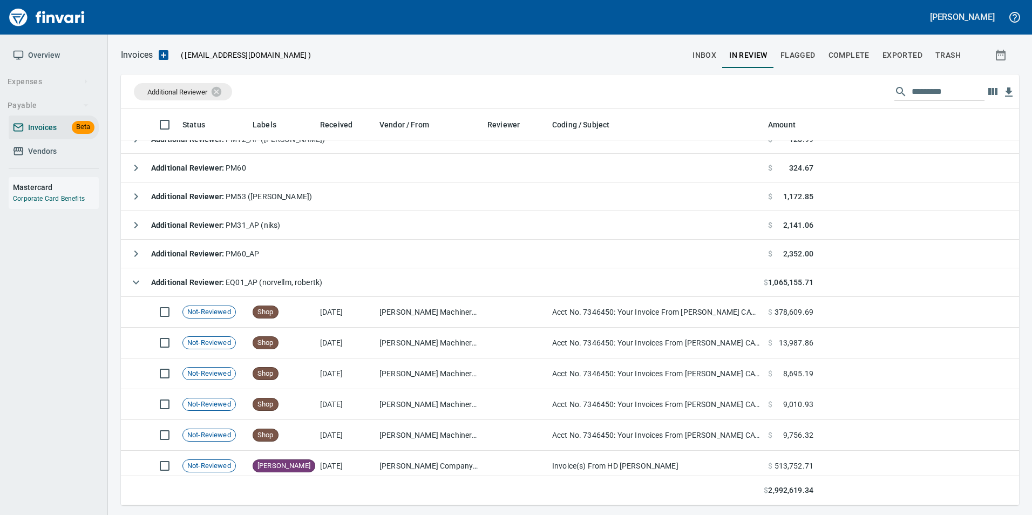
scroll to position [1312, 0]
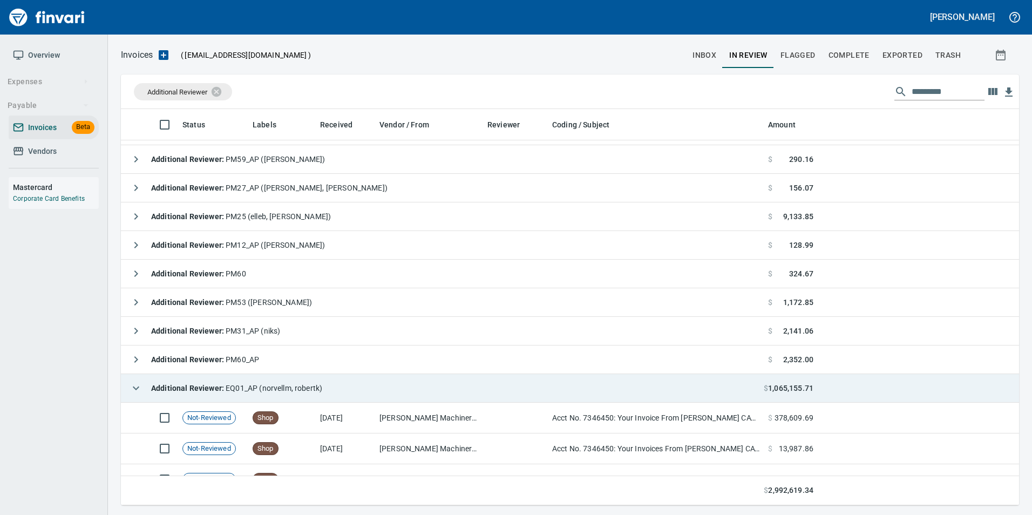
click at [138, 388] on icon "button" at bounding box center [136, 388] width 6 height 4
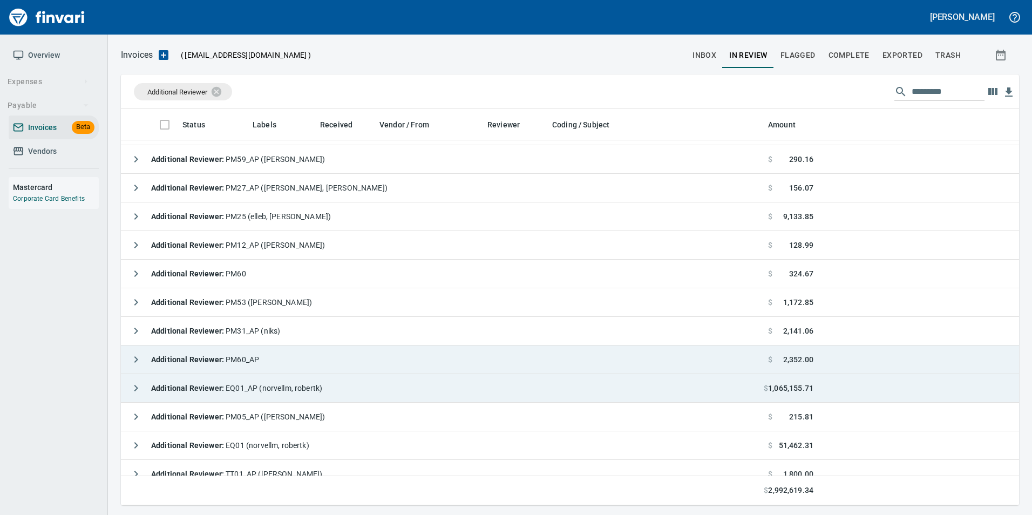
click at [139, 358] on icon "button" at bounding box center [136, 359] width 13 height 13
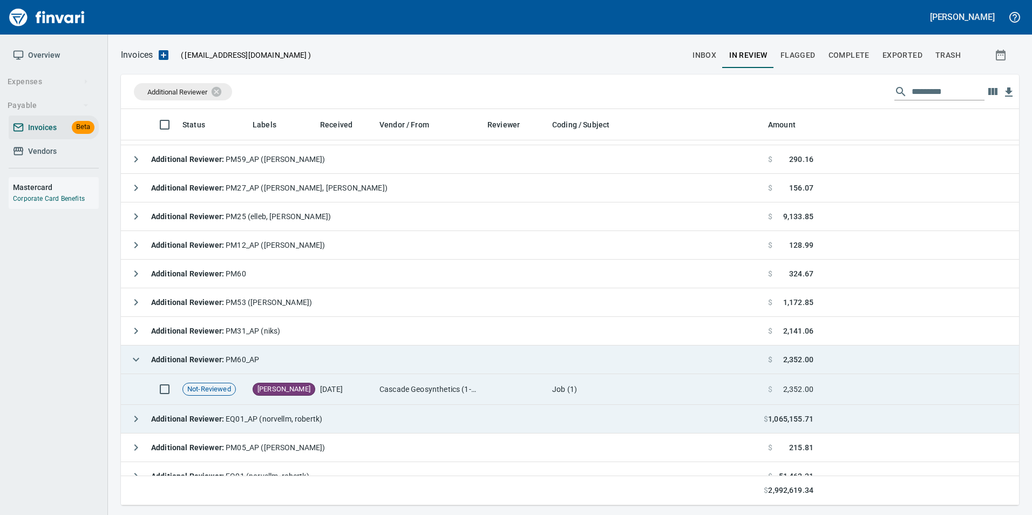
click at [471, 391] on td "Cascade Geosynthetics (1-30570)" at bounding box center [429, 389] width 108 height 31
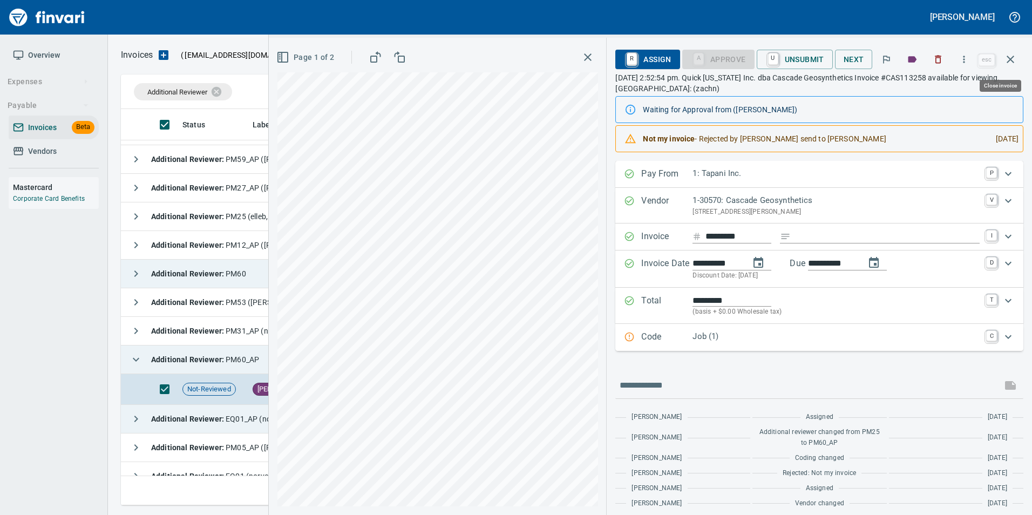
click at [1009, 64] on icon "button" at bounding box center [1010, 59] width 13 height 13
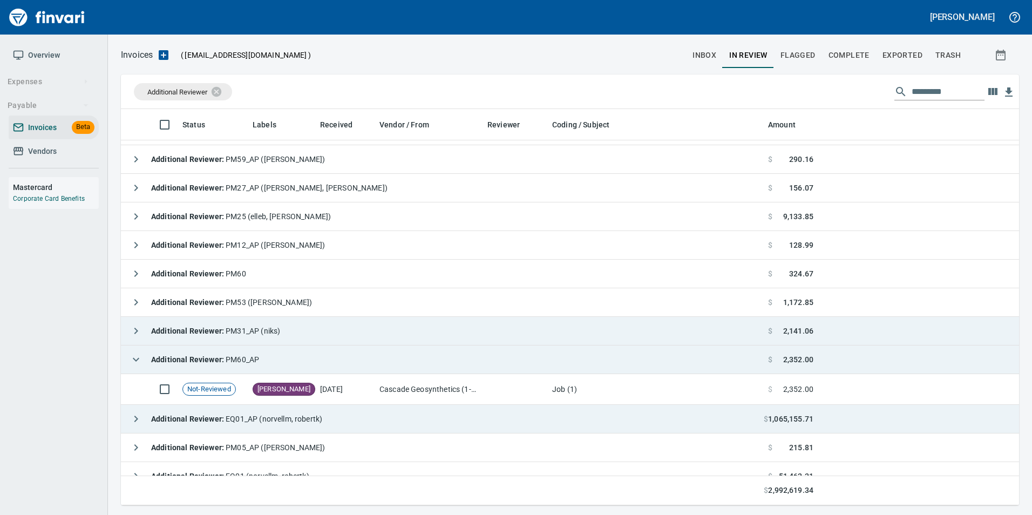
scroll to position [388, 881]
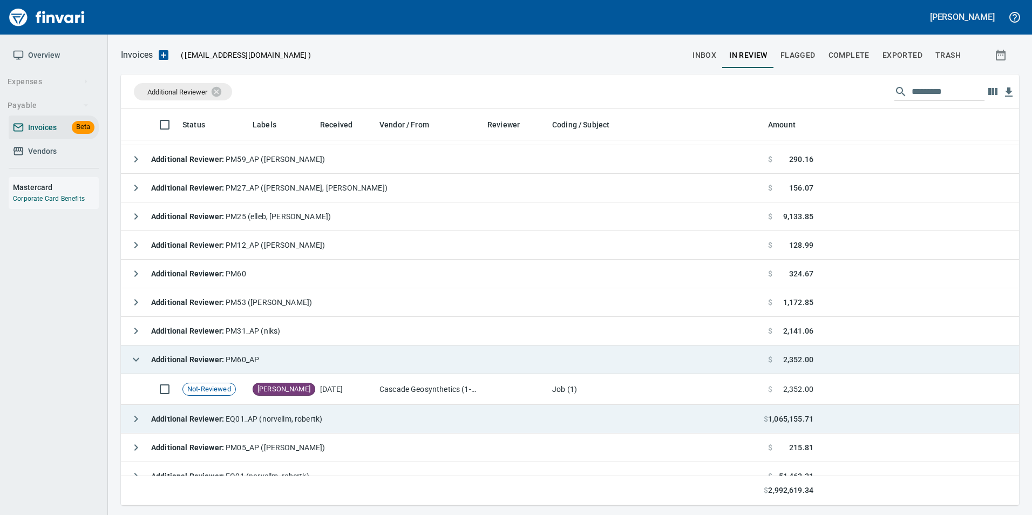
click at [133, 353] on icon "button" at bounding box center [136, 359] width 13 height 13
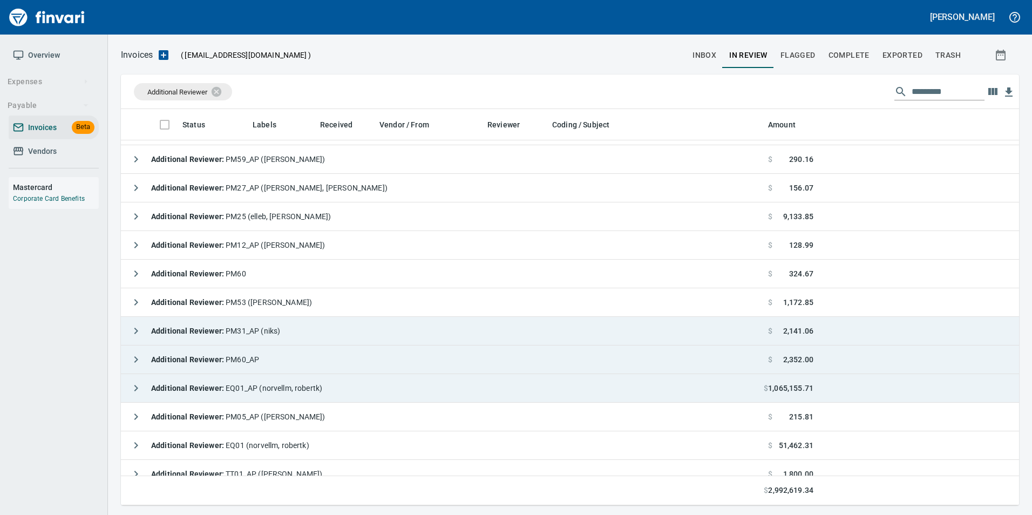
click at [134, 329] on icon "button" at bounding box center [136, 330] width 13 height 13
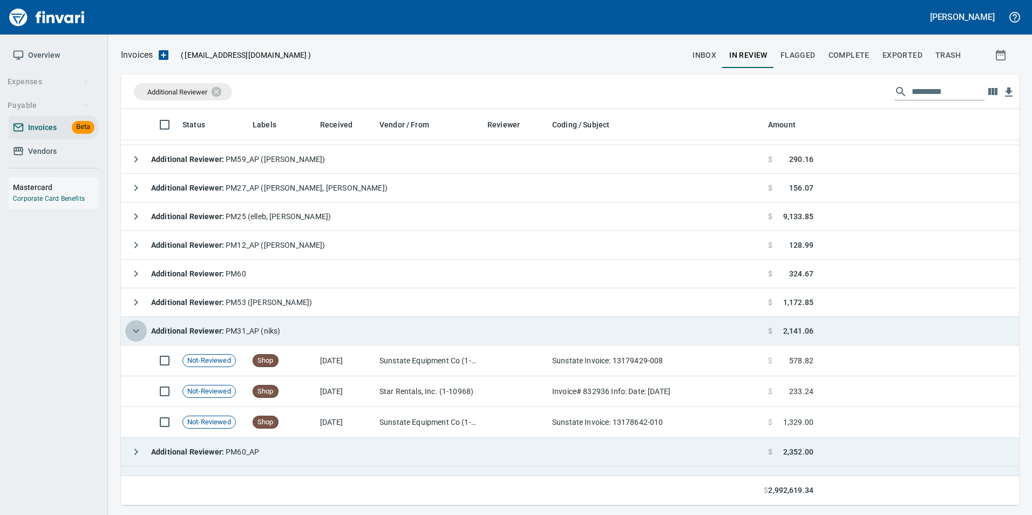
click at [134, 329] on icon "button" at bounding box center [136, 330] width 13 height 13
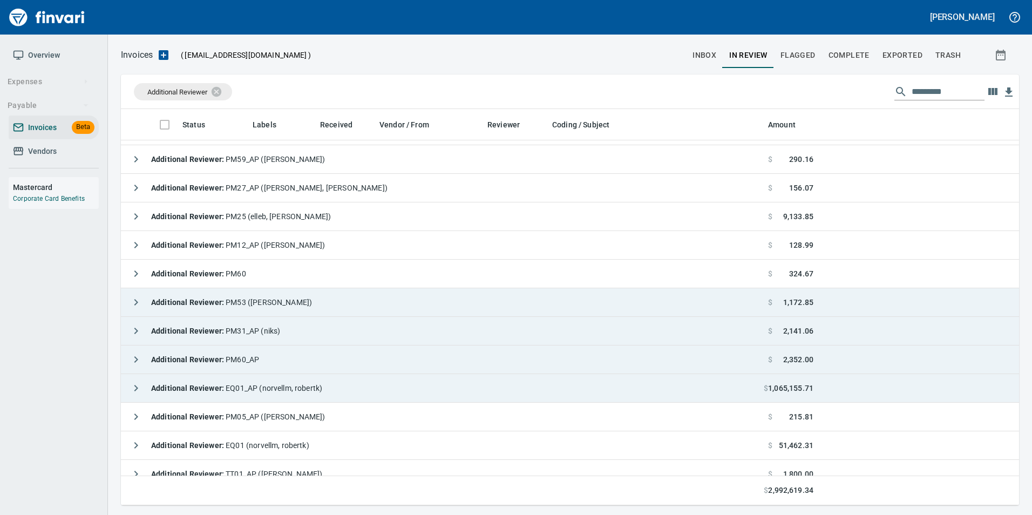
click at [135, 303] on icon "button" at bounding box center [136, 302] width 13 height 13
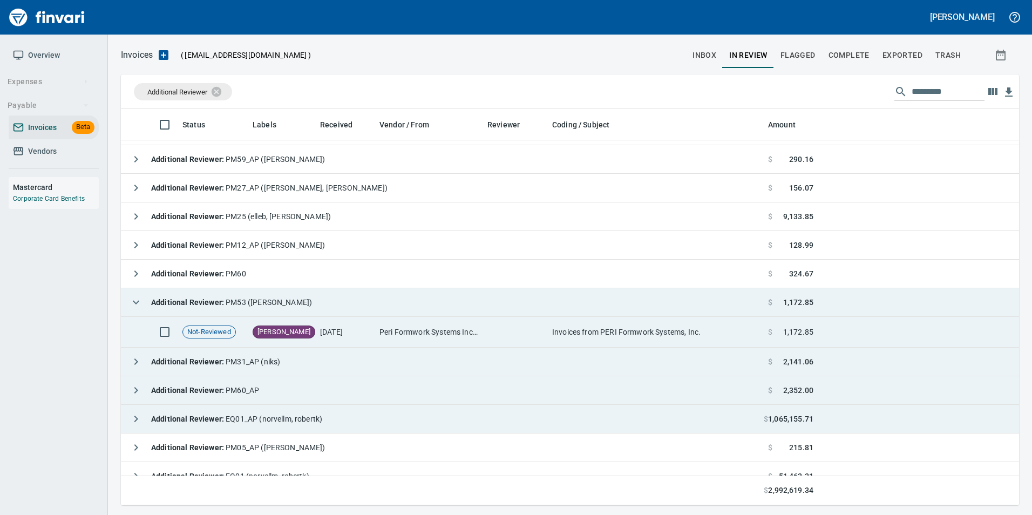
click at [447, 338] on td "Peri Formwork Systems Inc (1-10791)" at bounding box center [429, 332] width 108 height 31
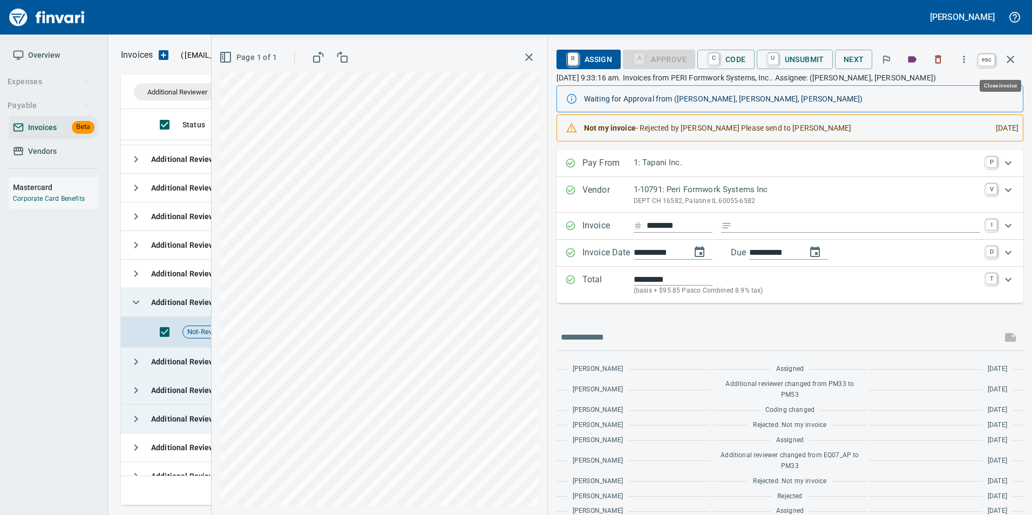
click at [1010, 66] on button "button" at bounding box center [1011, 59] width 26 height 26
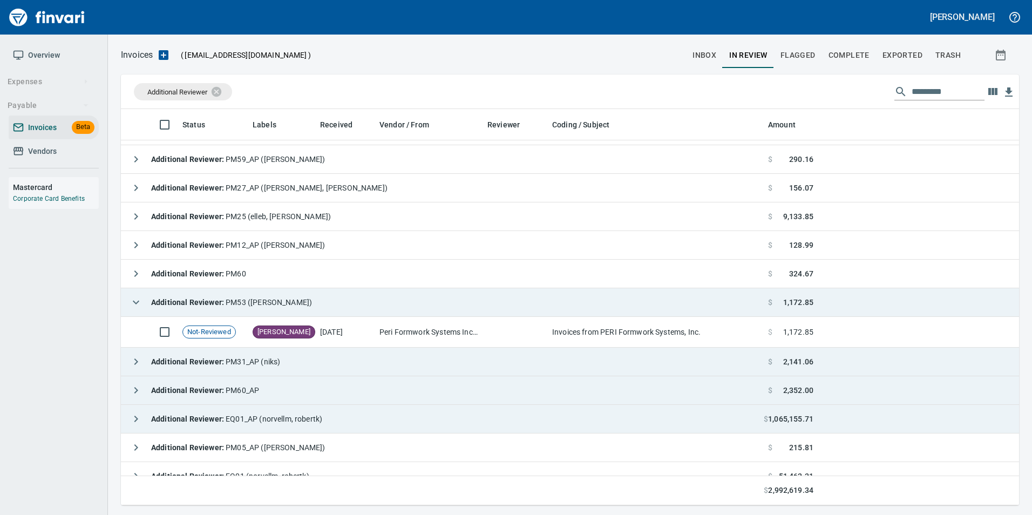
scroll to position [388, 881]
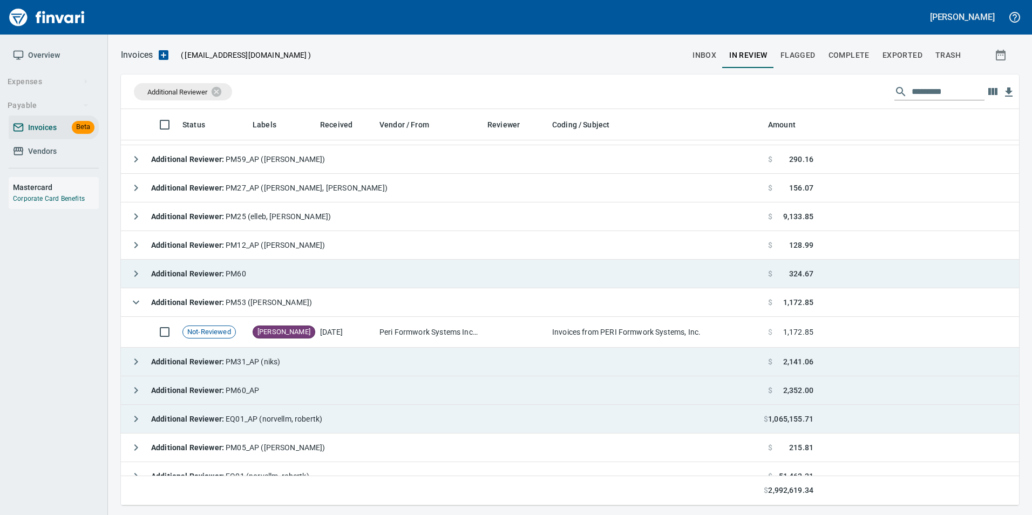
click at [135, 296] on icon "button" at bounding box center [136, 302] width 13 height 13
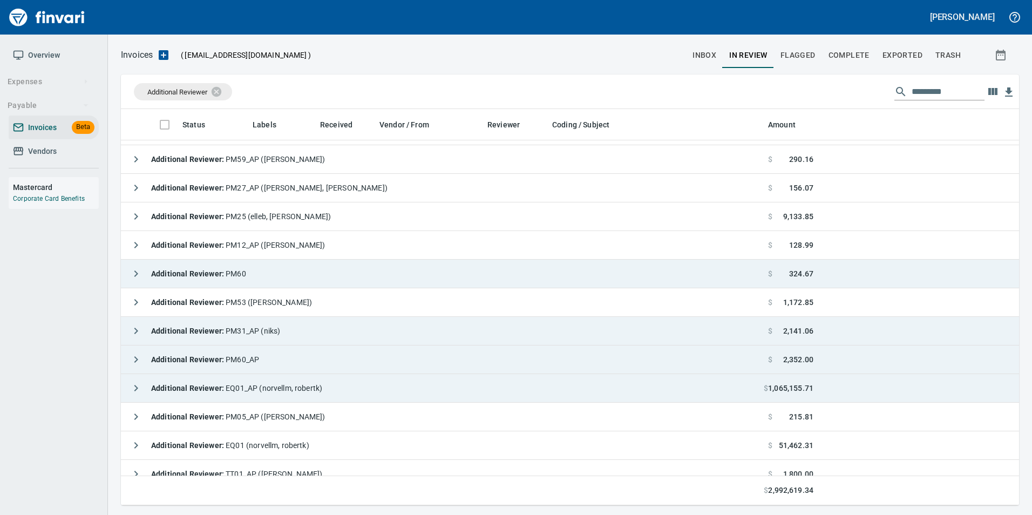
click at [133, 277] on icon "button" at bounding box center [136, 273] width 13 height 13
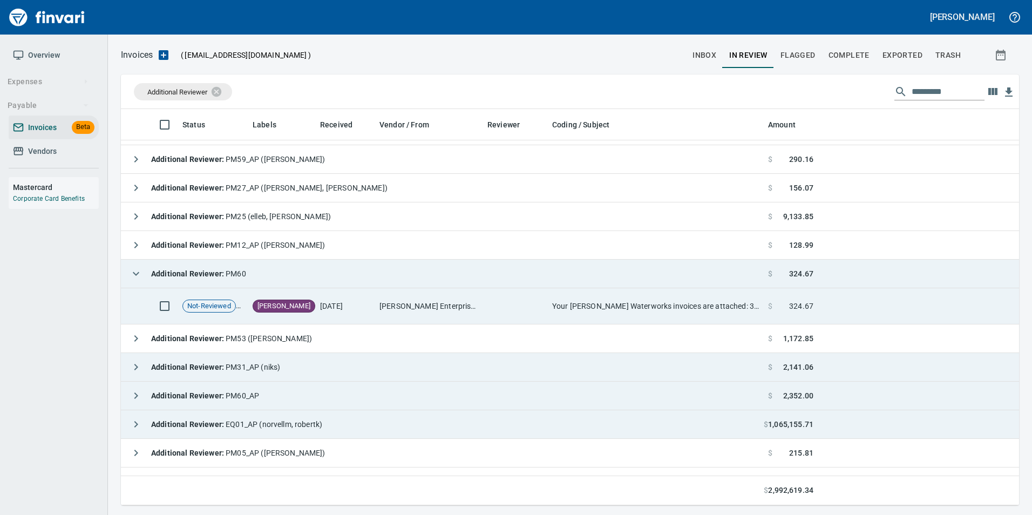
click at [404, 311] on td "[PERSON_NAME] Enterprises Inc (1-10368)" at bounding box center [429, 306] width 108 height 36
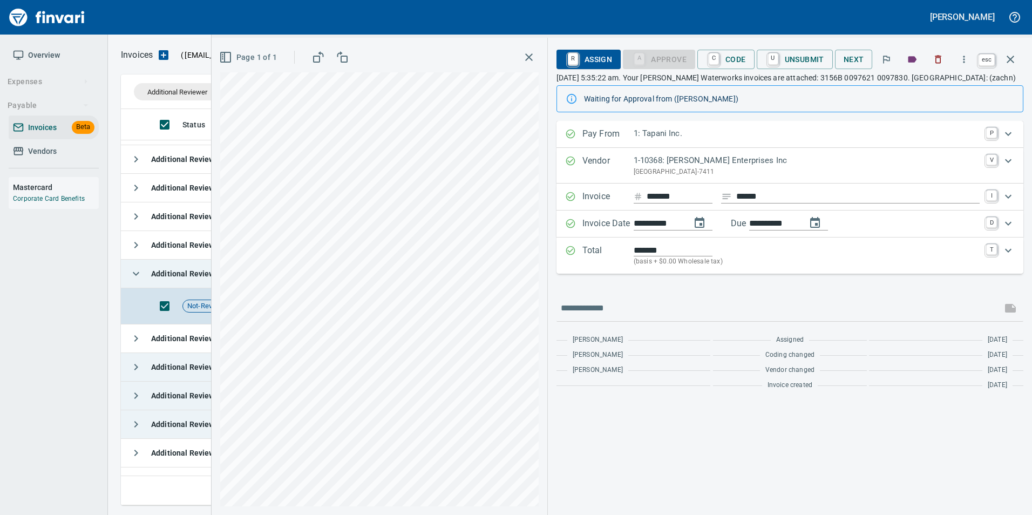
scroll to position [388, 881]
click at [1013, 63] on icon "button" at bounding box center [1010, 59] width 13 height 13
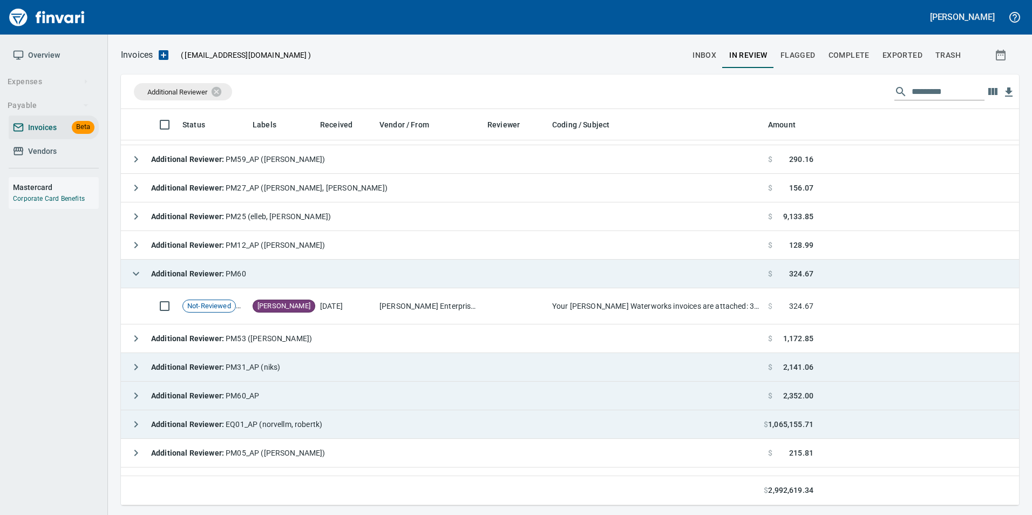
scroll to position [388, 881]
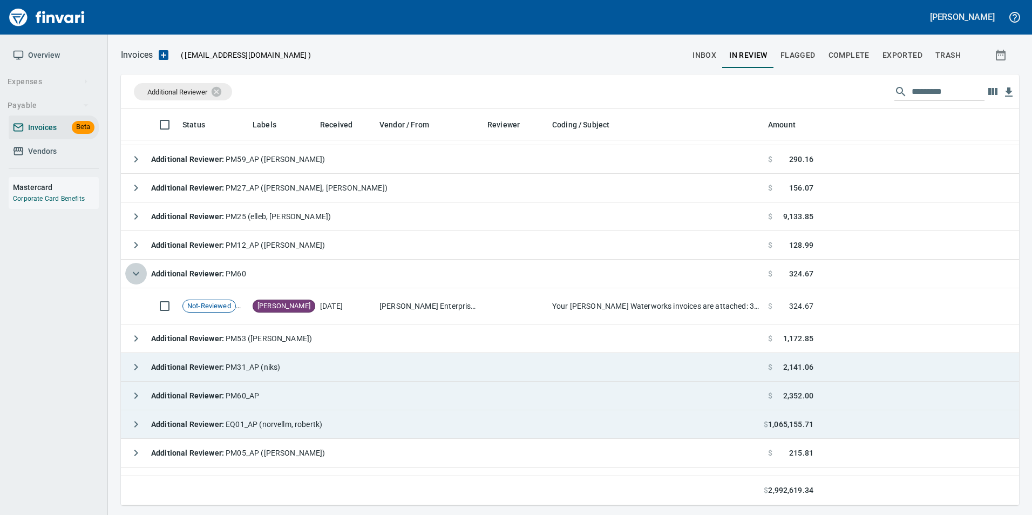
click at [137, 274] on icon "button" at bounding box center [136, 273] width 13 height 13
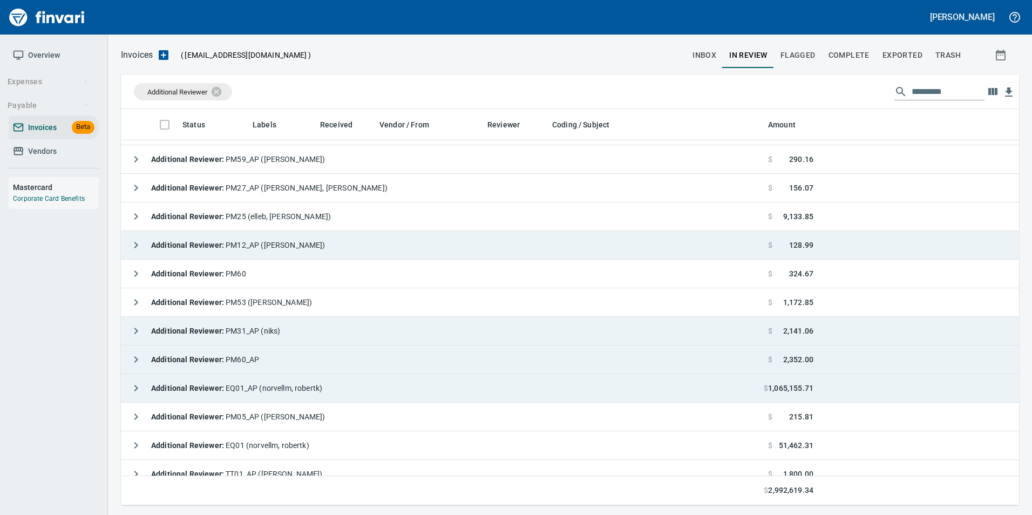
click at [136, 242] on icon "button" at bounding box center [136, 245] width 4 height 6
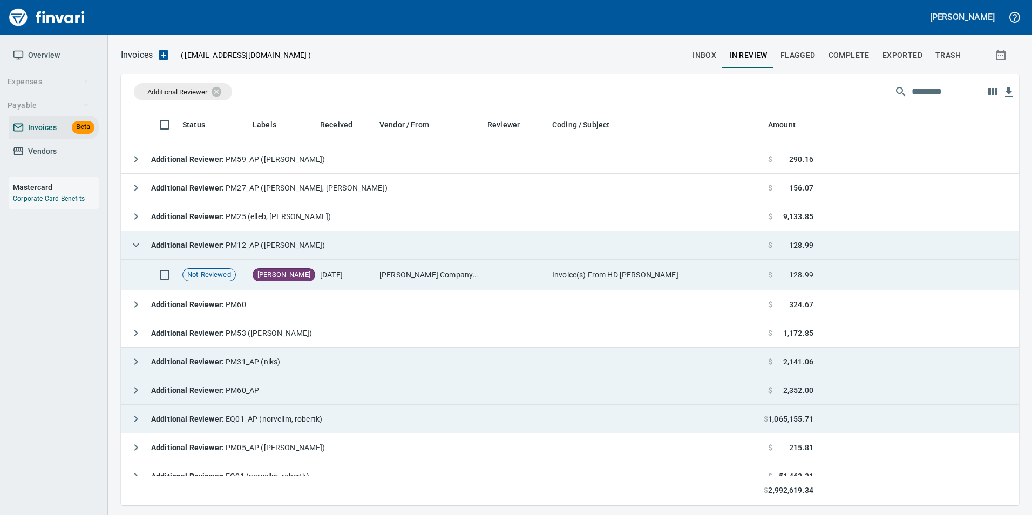
click at [322, 272] on td "[DATE]" at bounding box center [345, 275] width 59 height 31
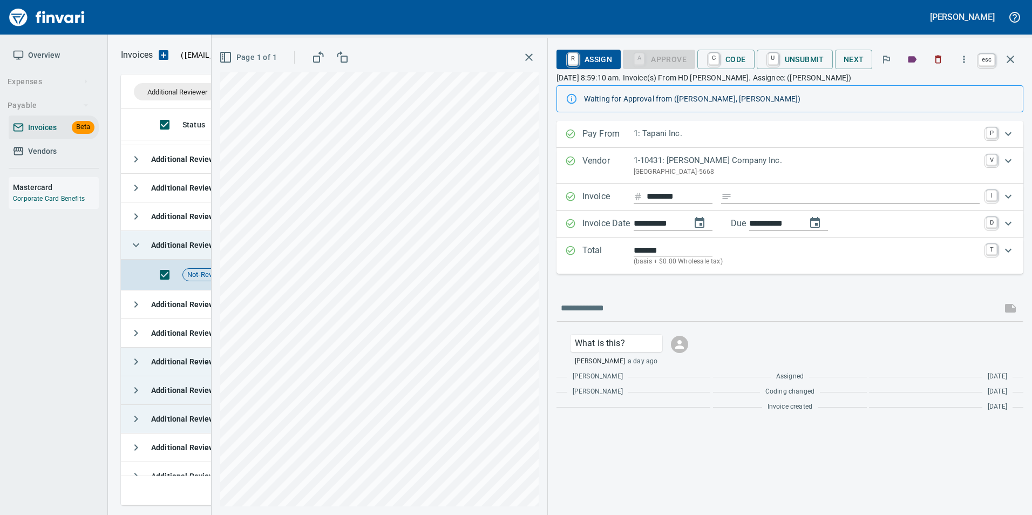
scroll to position [388, 881]
click at [1009, 68] on button "button" at bounding box center [1011, 59] width 26 height 26
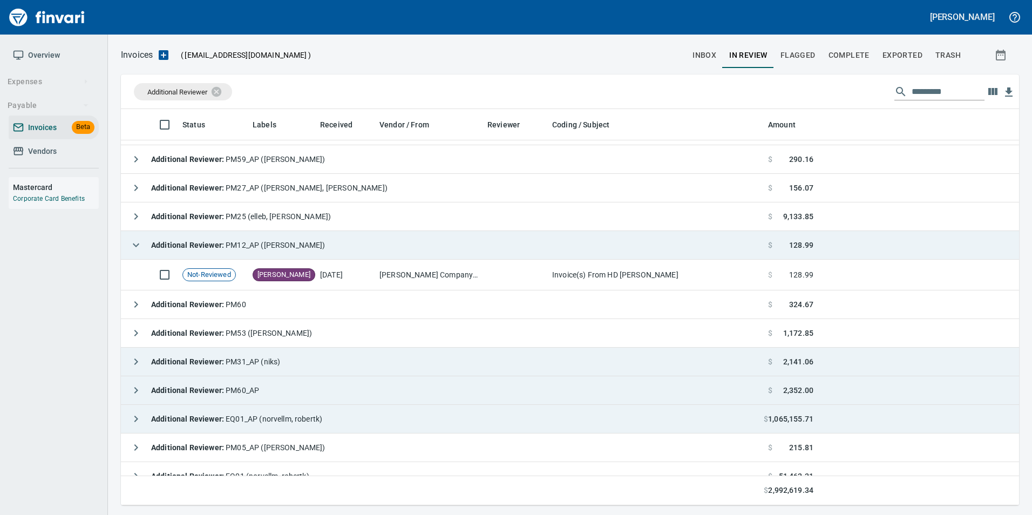
scroll to position [388, 881]
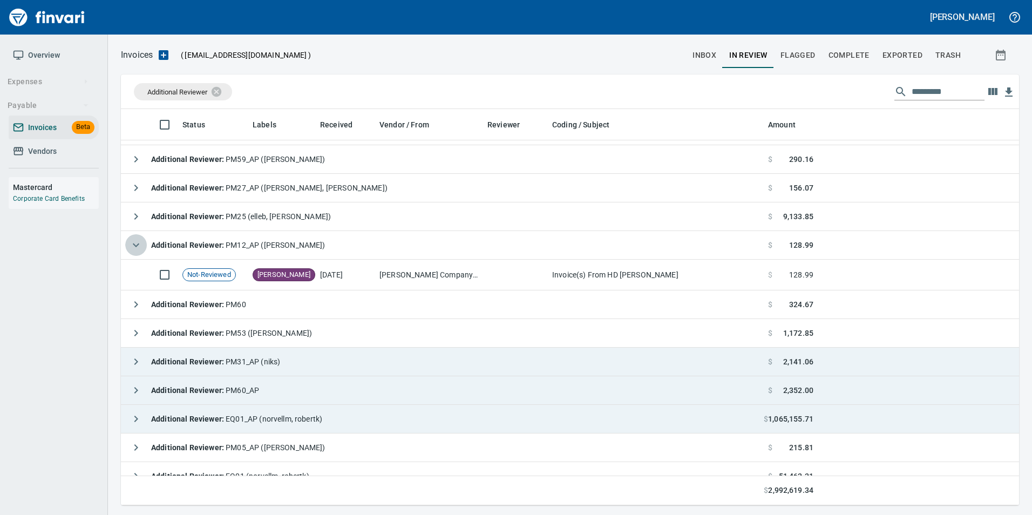
click at [137, 250] on icon "button" at bounding box center [136, 245] width 13 height 13
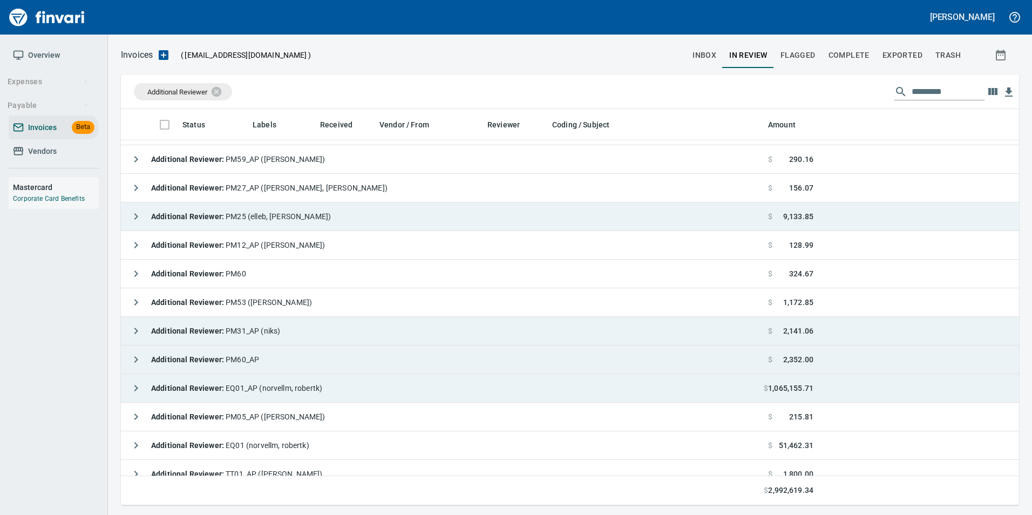
click at [137, 221] on icon "button" at bounding box center [136, 216] width 13 height 13
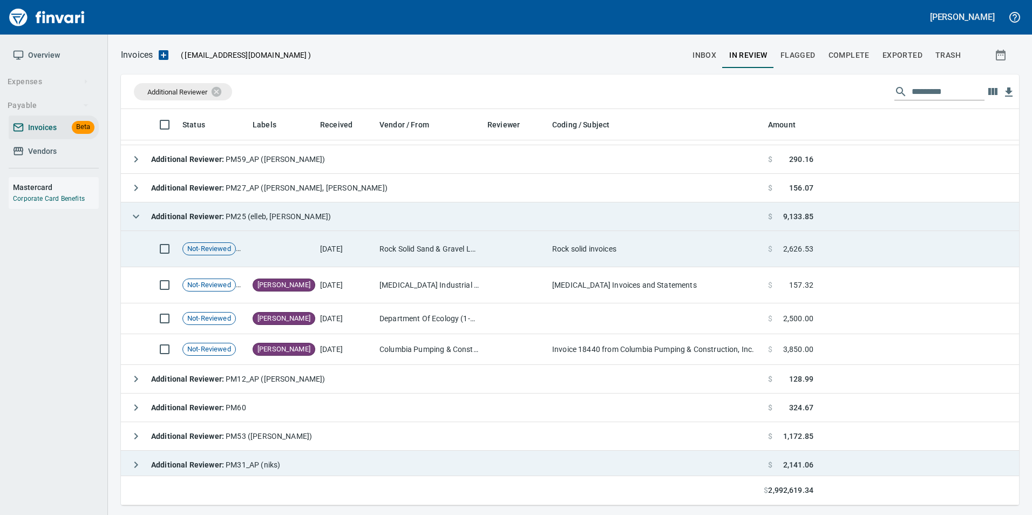
click at [404, 260] on td "Rock Solid Sand & Gravel LLC (1-22181)" at bounding box center [429, 249] width 108 height 36
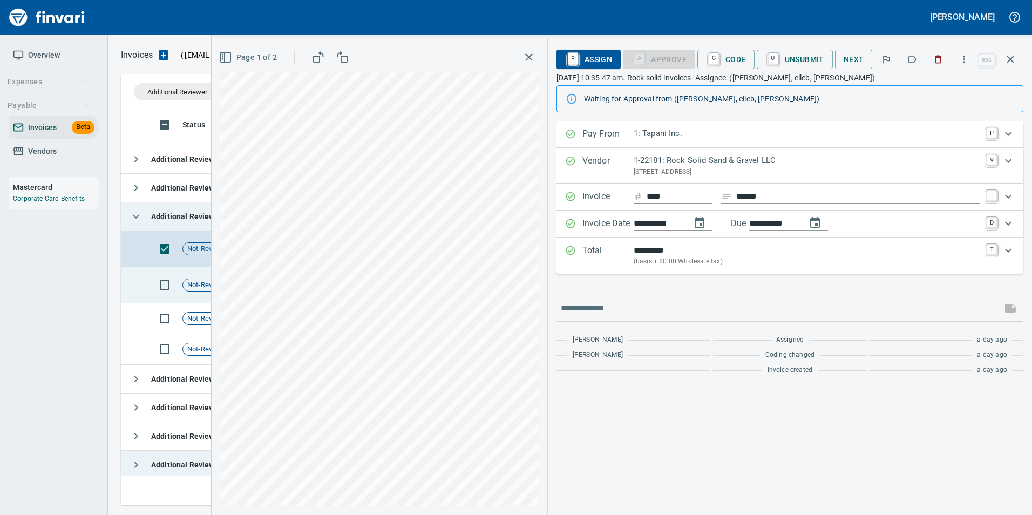
click at [202, 294] on td "Not-Reviewed" at bounding box center [213, 285] width 70 height 36
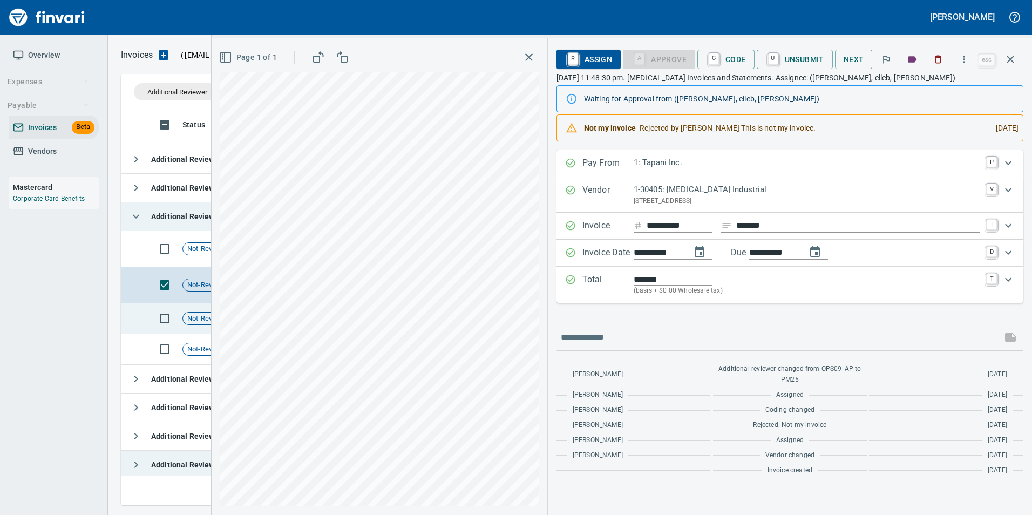
click at [206, 323] on div "Not-Reviewed" at bounding box center [208, 318] width 53 height 13
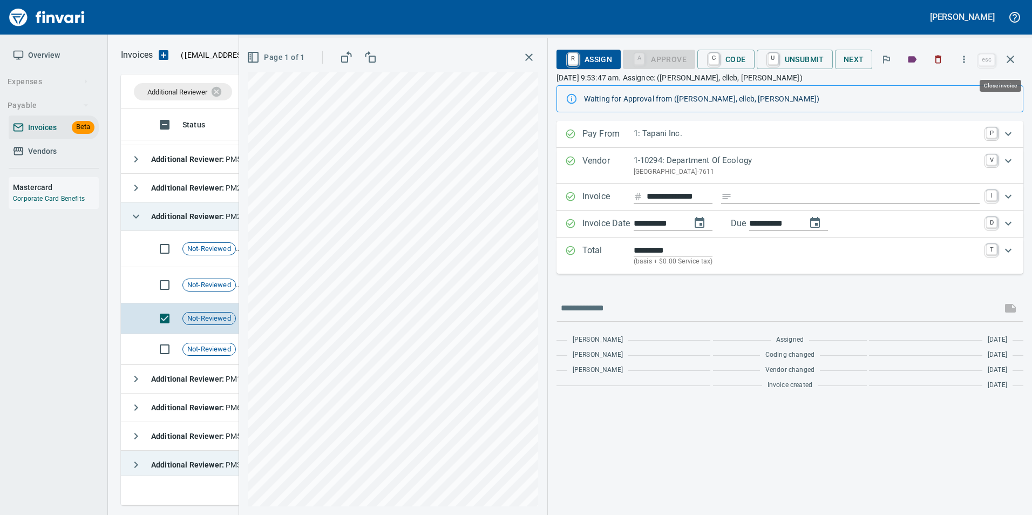
click at [1010, 69] on button "button" at bounding box center [1011, 59] width 26 height 26
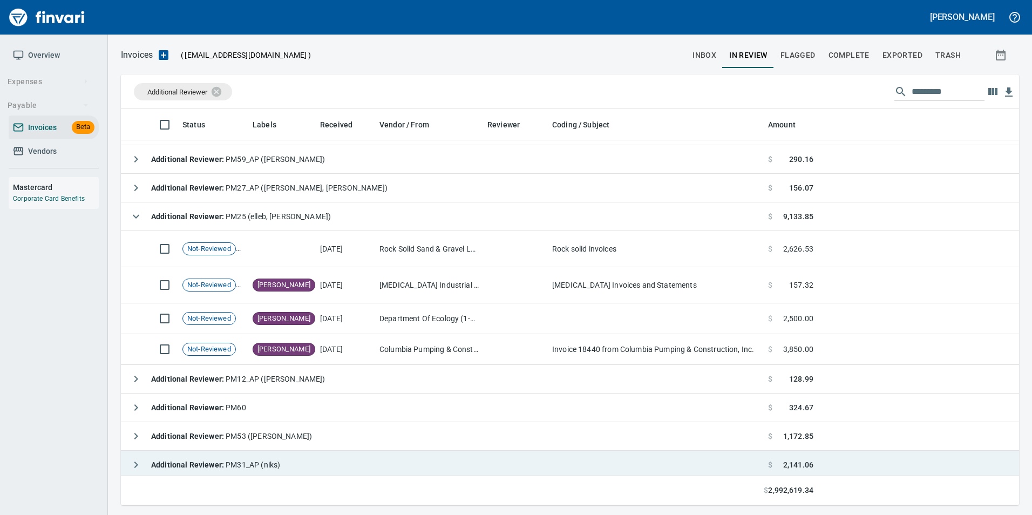
scroll to position [388, 881]
click at [139, 219] on icon "button" at bounding box center [136, 216] width 13 height 13
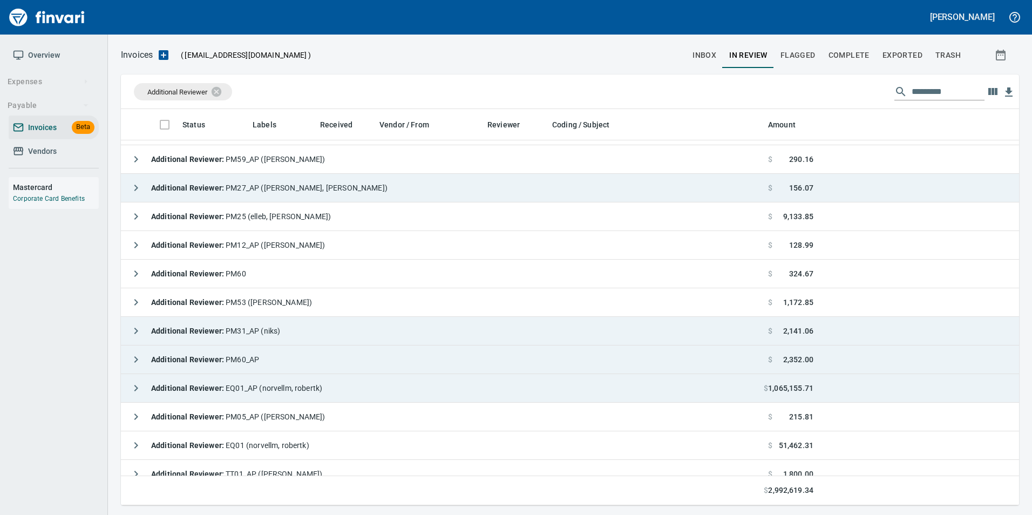
click at [138, 191] on icon "button" at bounding box center [136, 187] width 13 height 13
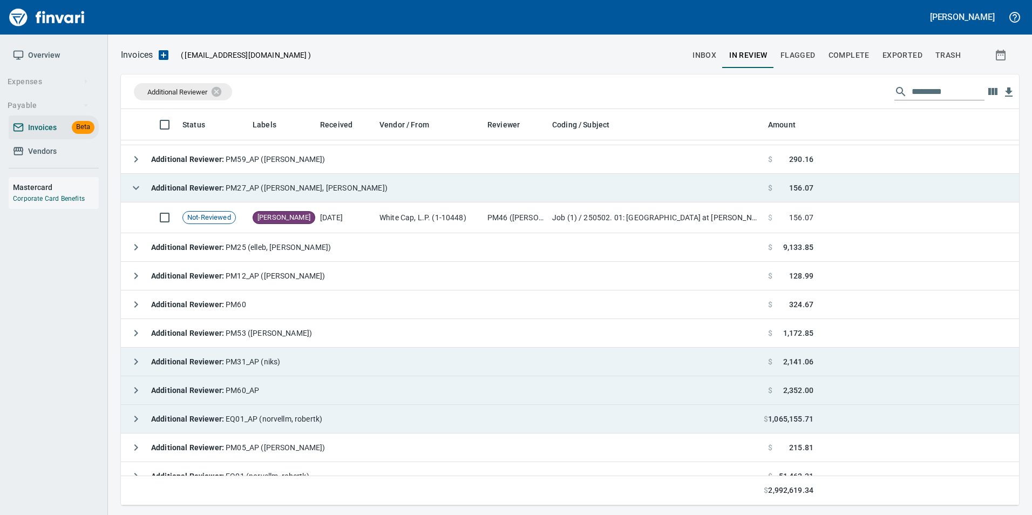
click at [137, 186] on icon "button" at bounding box center [136, 187] width 13 height 13
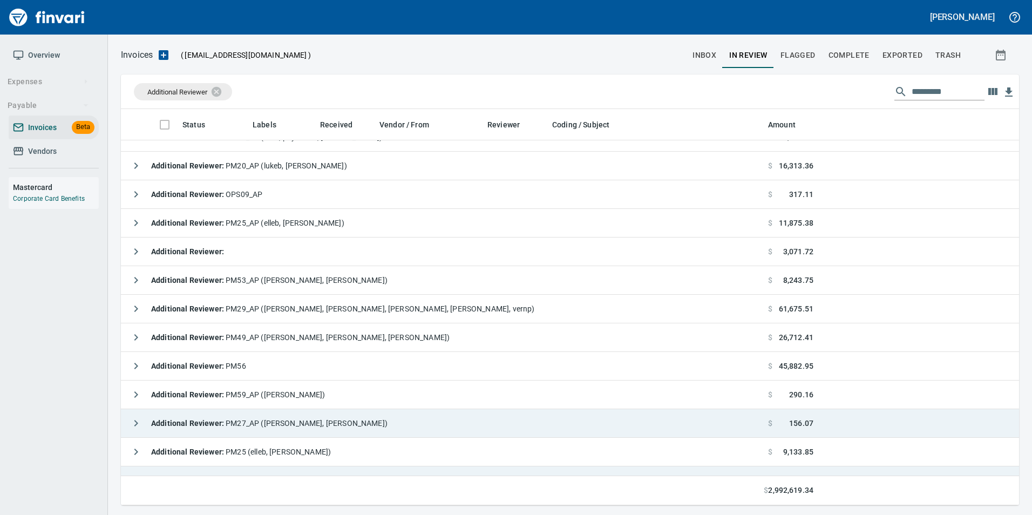
scroll to position [1042, 0]
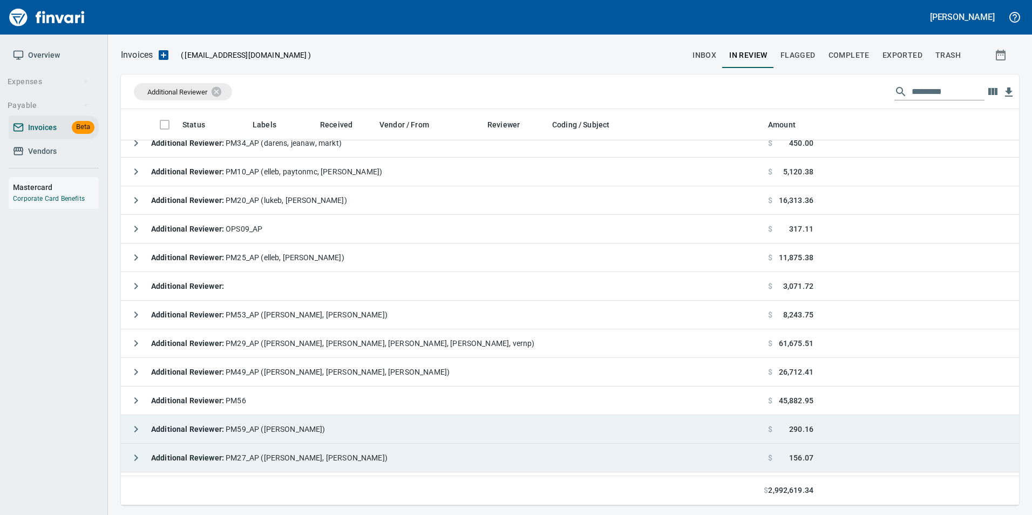
click at [134, 429] on icon "button" at bounding box center [136, 429] width 13 height 13
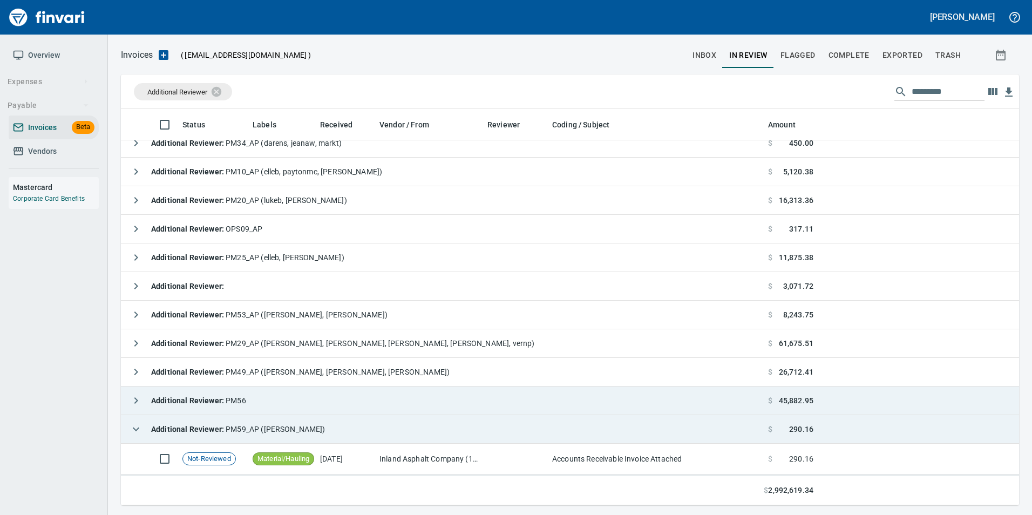
scroll to position [1096, 0]
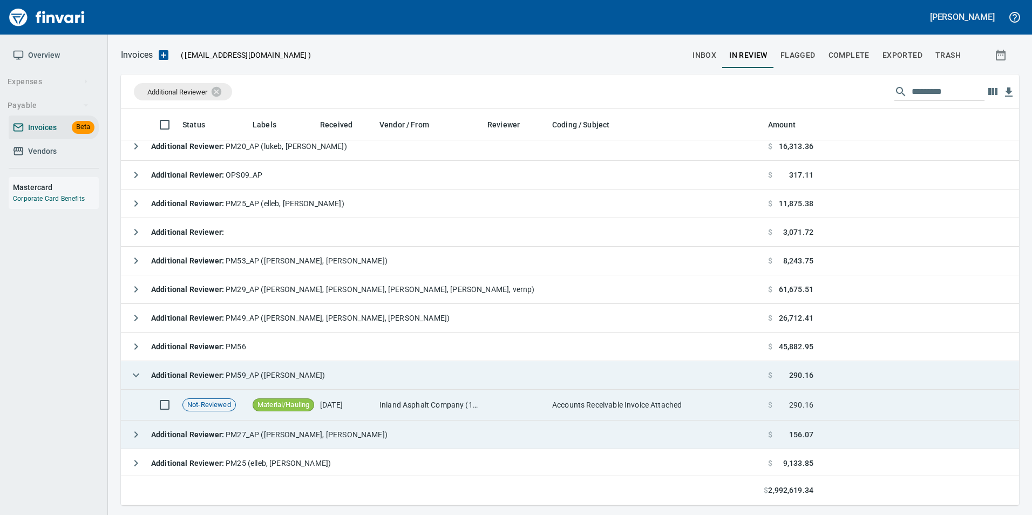
click at [367, 409] on td "[DATE]" at bounding box center [345, 405] width 59 height 31
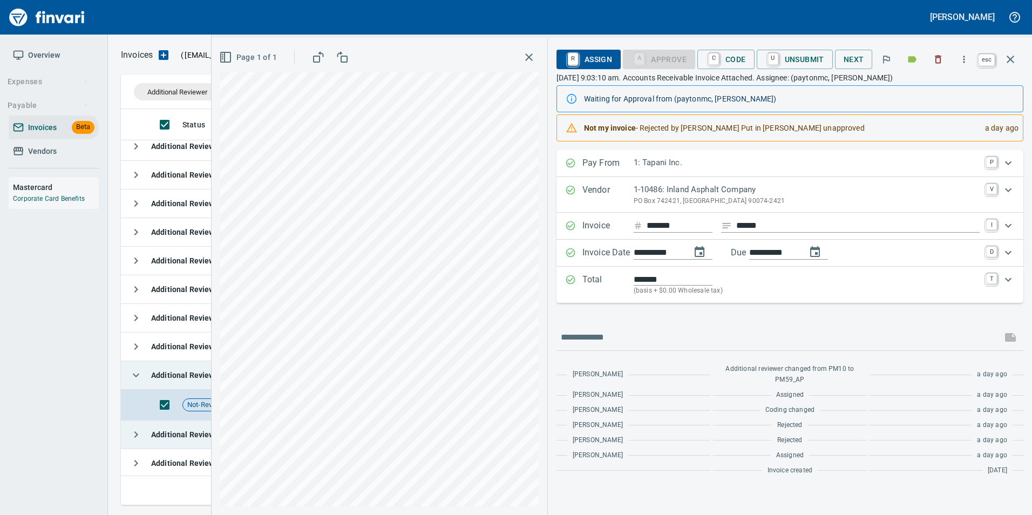
scroll to position [388, 881]
click at [1012, 64] on icon "button" at bounding box center [1010, 59] width 13 height 13
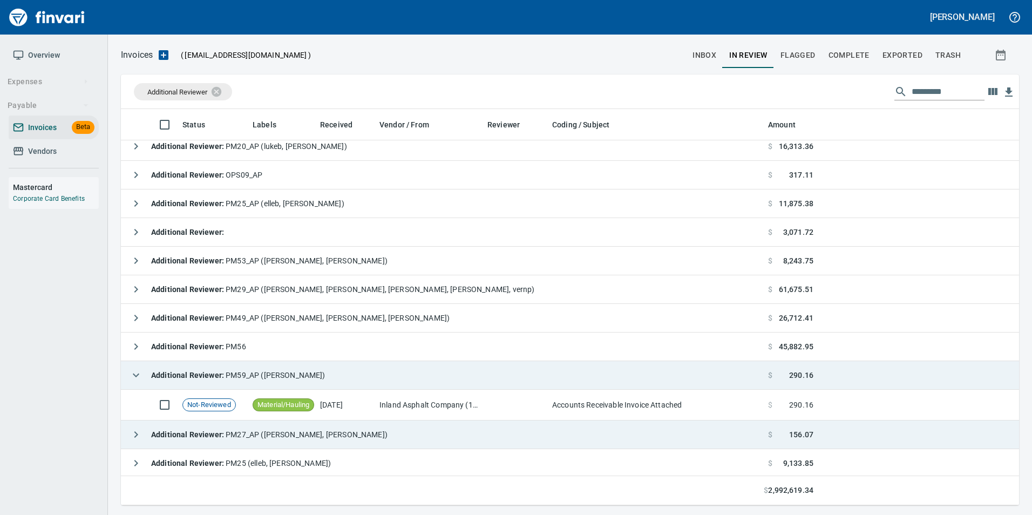
scroll to position [388, 881]
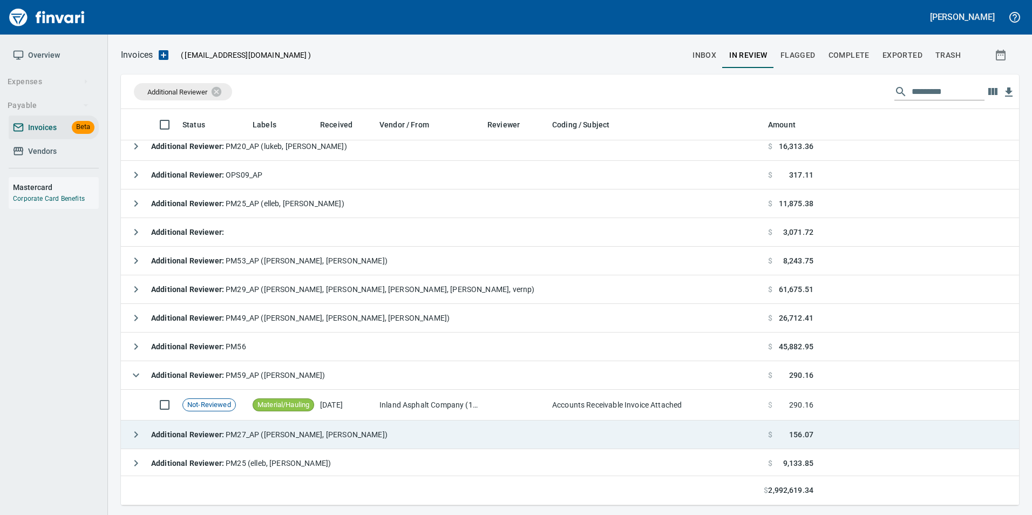
click at [140, 374] on icon "button" at bounding box center [136, 375] width 13 height 13
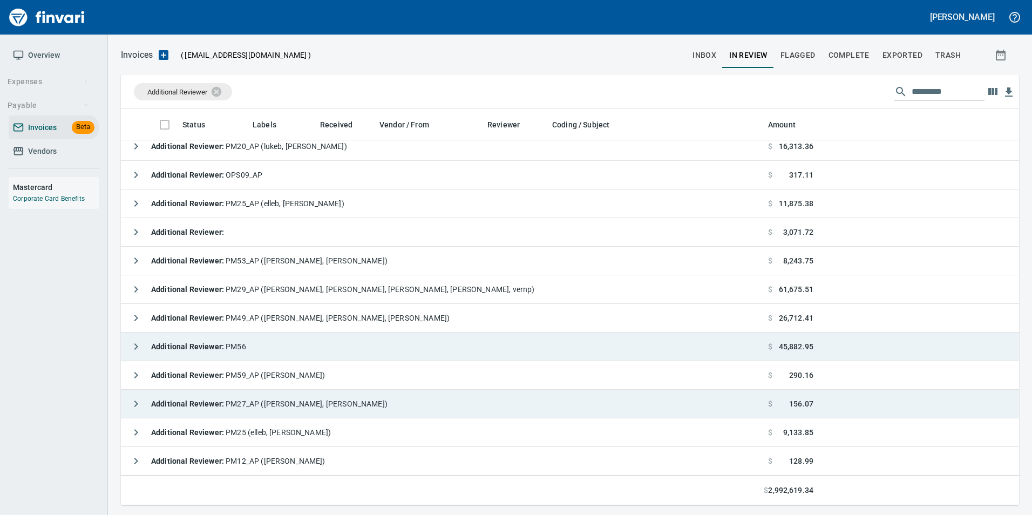
click at [133, 351] on icon "button" at bounding box center [136, 346] width 13 height 13
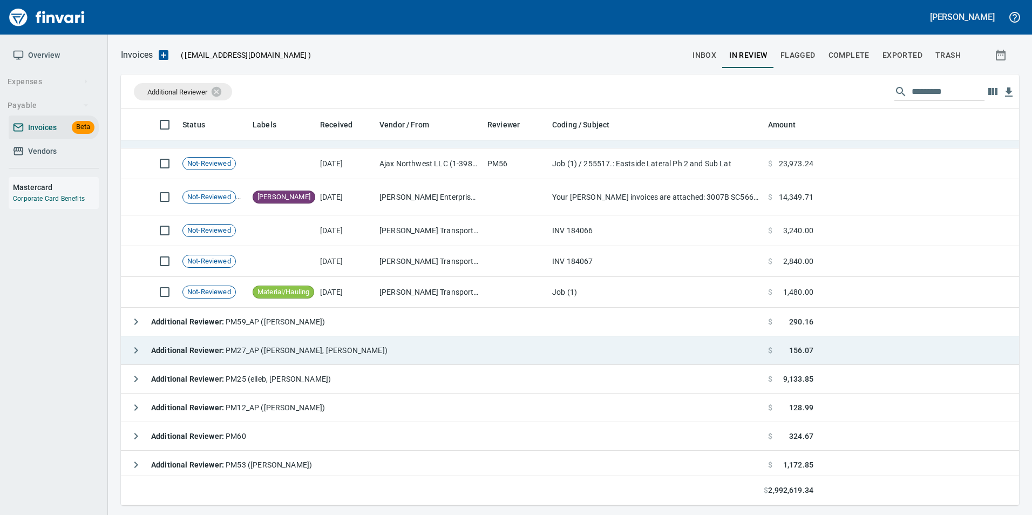
scroll to position [1312, 0]
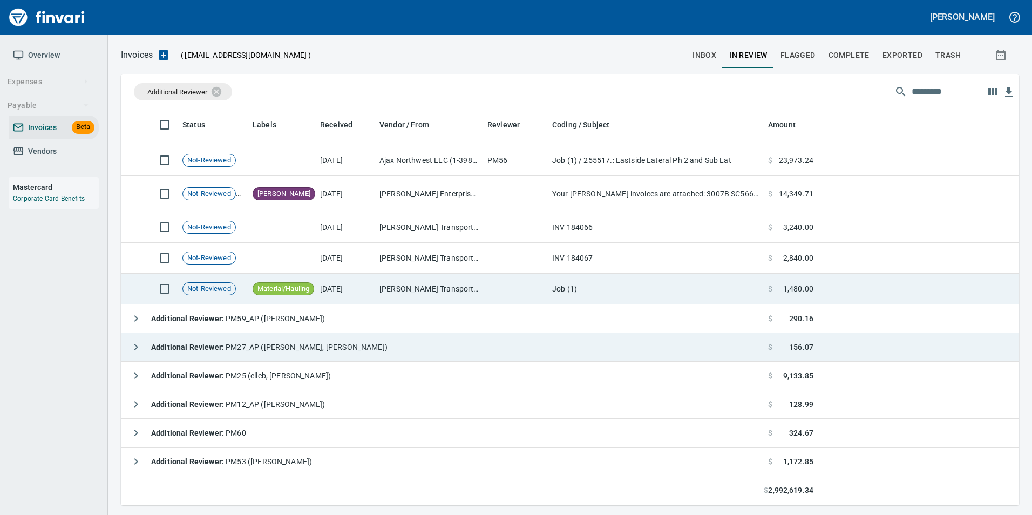
click at [349, 289] on td "[DATE]" at bounding box center [345, 289] width 59 height 31
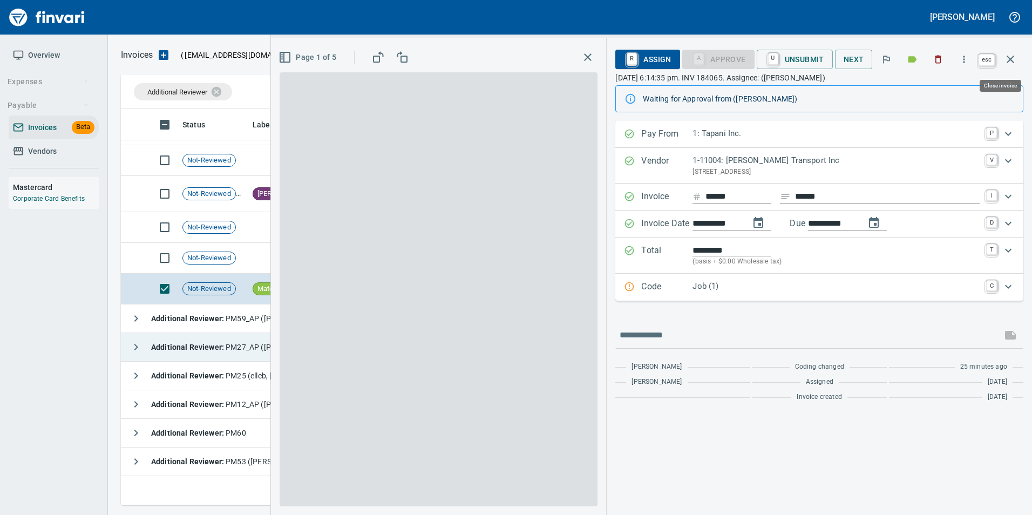
click at [1016, 60] on icon "button" at bounding box center [1010, 59] width 13 height 13
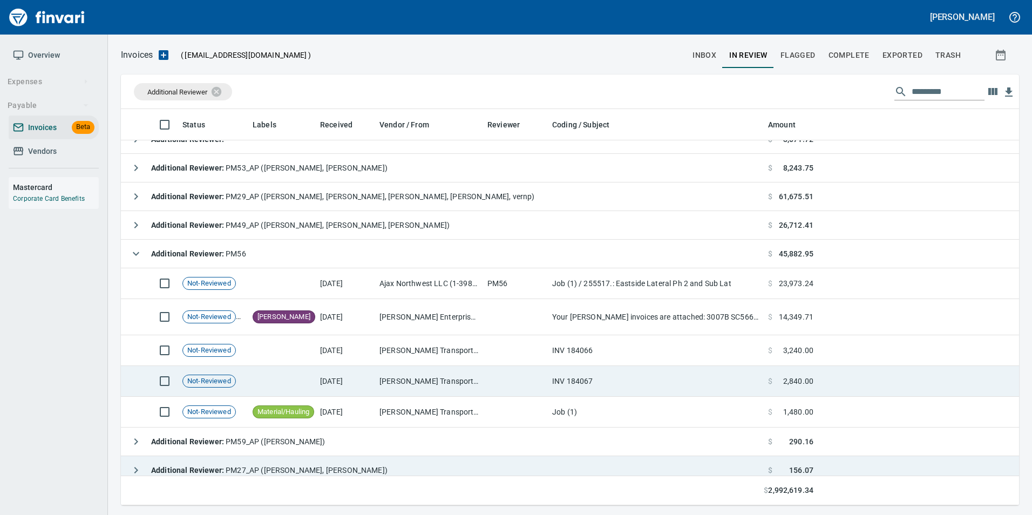
scroll to position [1150, 0]
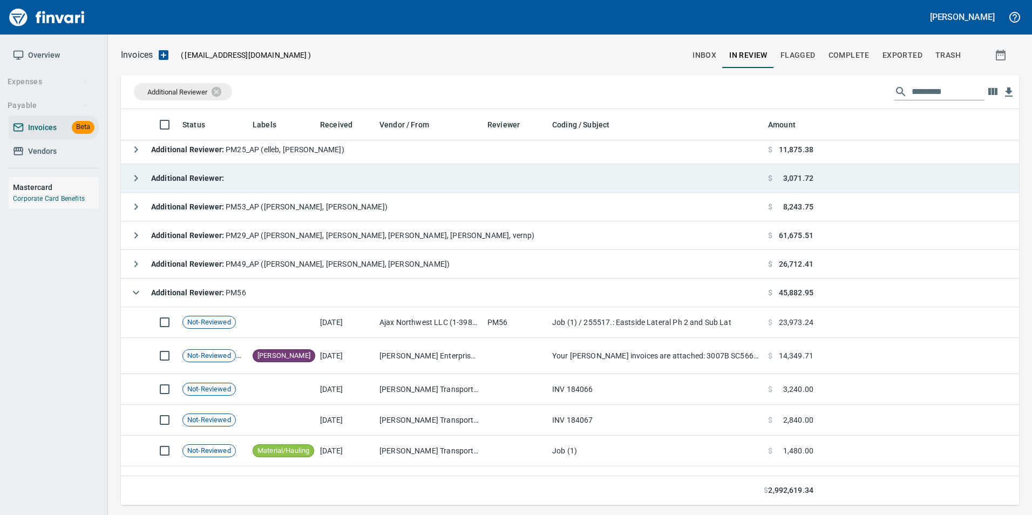
click at [141, 286] on icon "button" at bounding box center [136, 292] width 13 height 13
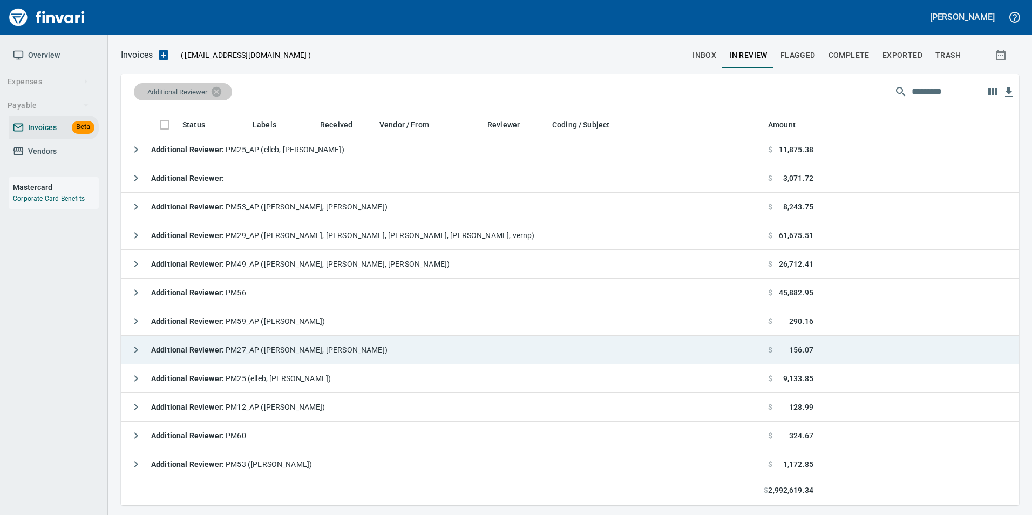
scroll to position [388, 882]
click at [226, 90] on icon at bounding box center [224, 91] width 10 height 10
